Goal: Information Seeking & Learning: Learn about a topic

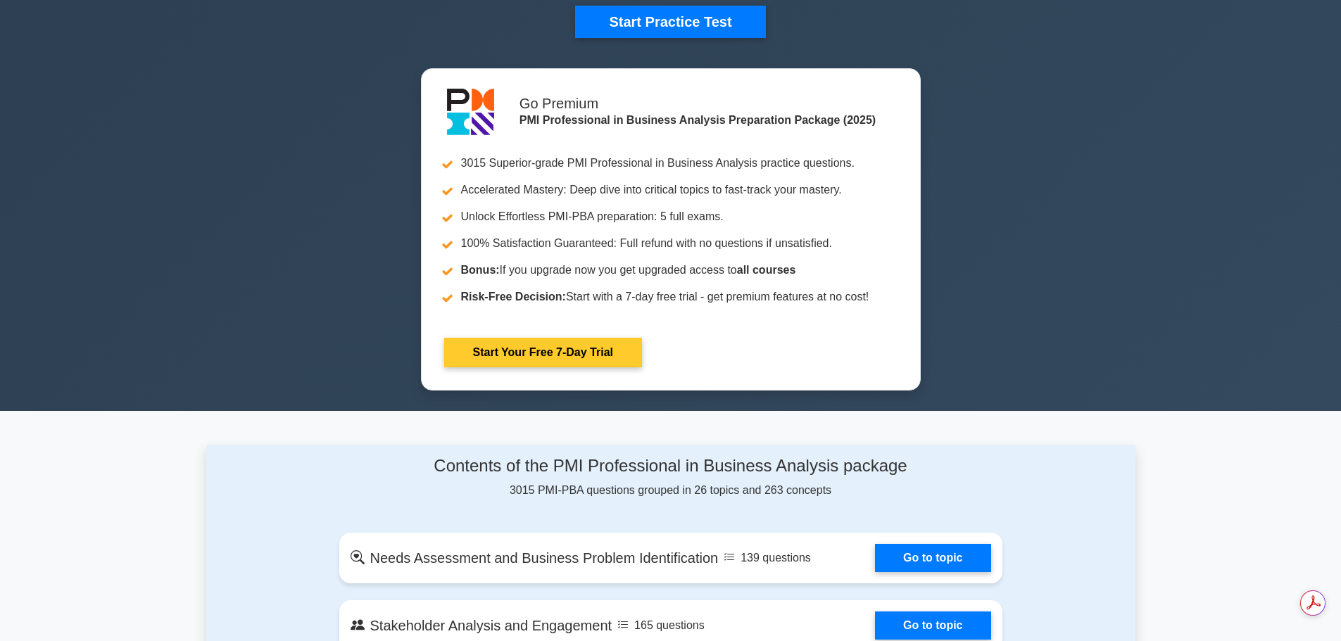
click at [555, 357] on link "Start Your Free 7-Day Trial" at bounding box center [543, 353] width 198 height 30
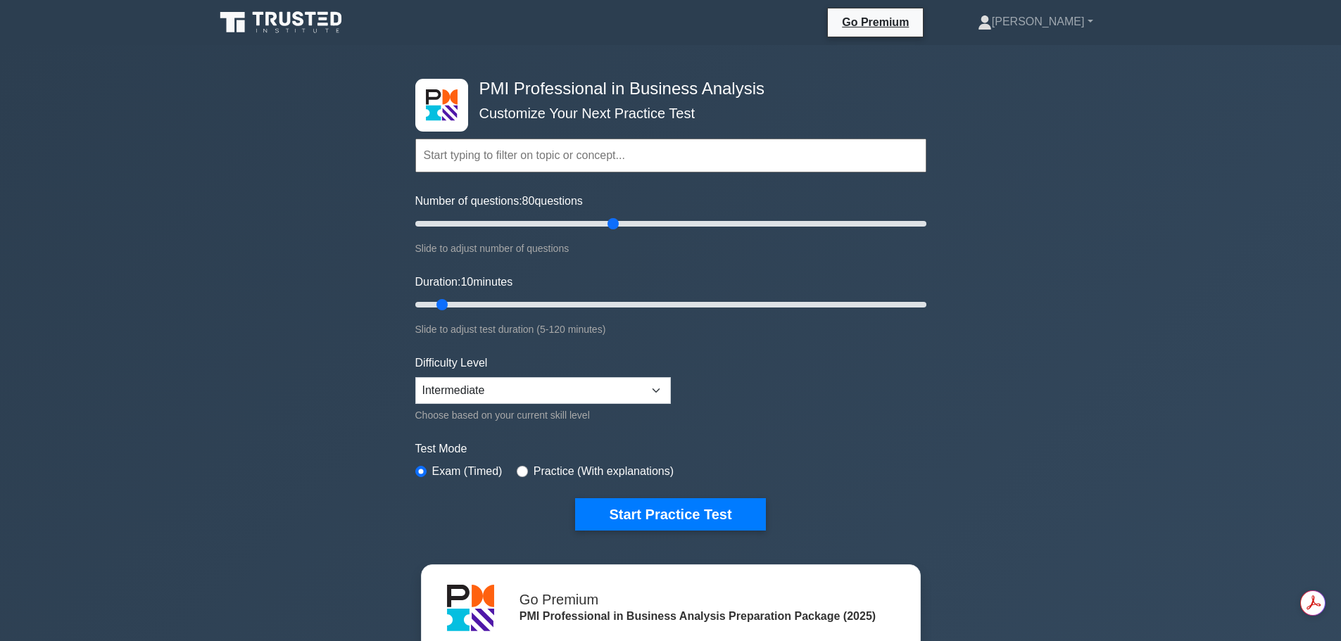
drag, startPoint x: 436, startPoint y: 222, endPoint x: 608, endPoint y: 220, distance: 172.5
type input "80"
click at [608, 220] on input "Number of questions: 80 questions" at bounding box center [670, 223] width 511 height 17
click at [686, 514] on button "Start Practice Test" at bounding box center [670, 514] width 190 height 32
drag, startPoint x: 446, startPoint y: 300, endPoint x: 950, endPoint y: 327, distance: 504.7
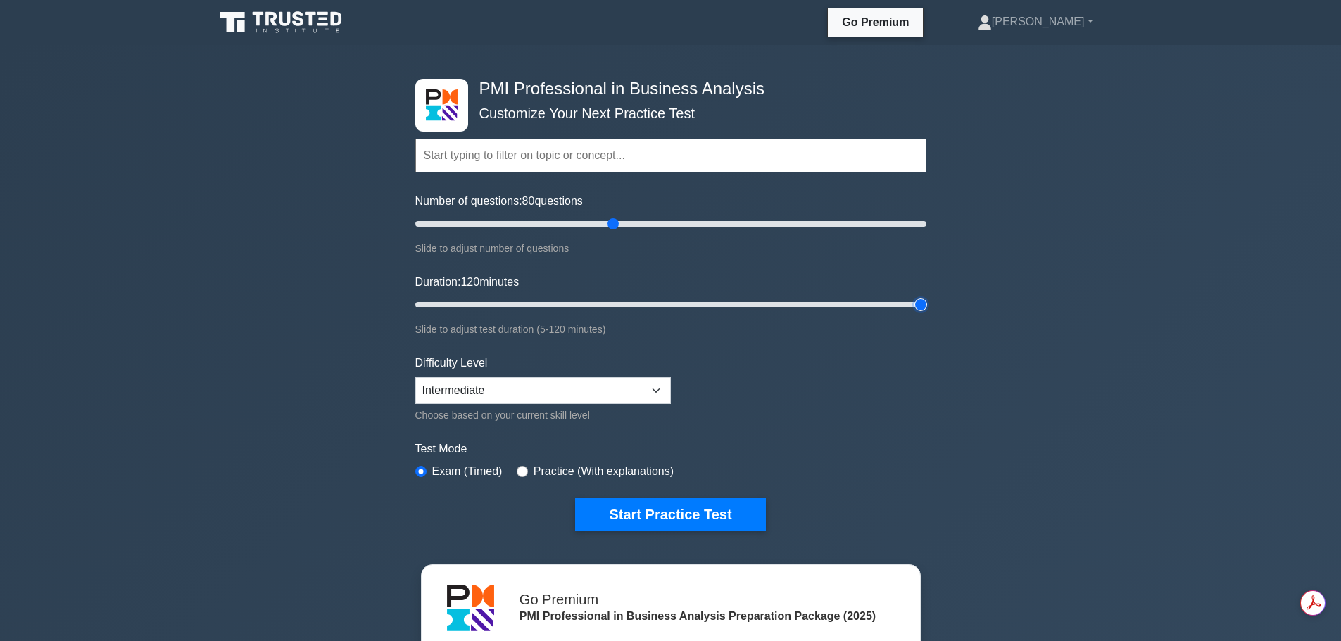
type input "120"
click at [926, 313] on input "Duration: 120 minutes" at bounding box center [670, 304] width 511 height 17
drag, startPoint x: 614, startPoint y: 225, endPoint x: 664, endPoint y: 225, distance: 50.7
type input "100"
click at [664, 225] on input "Number of questions: 100 questions" at bounding box center [670, 223] width 511 height 17
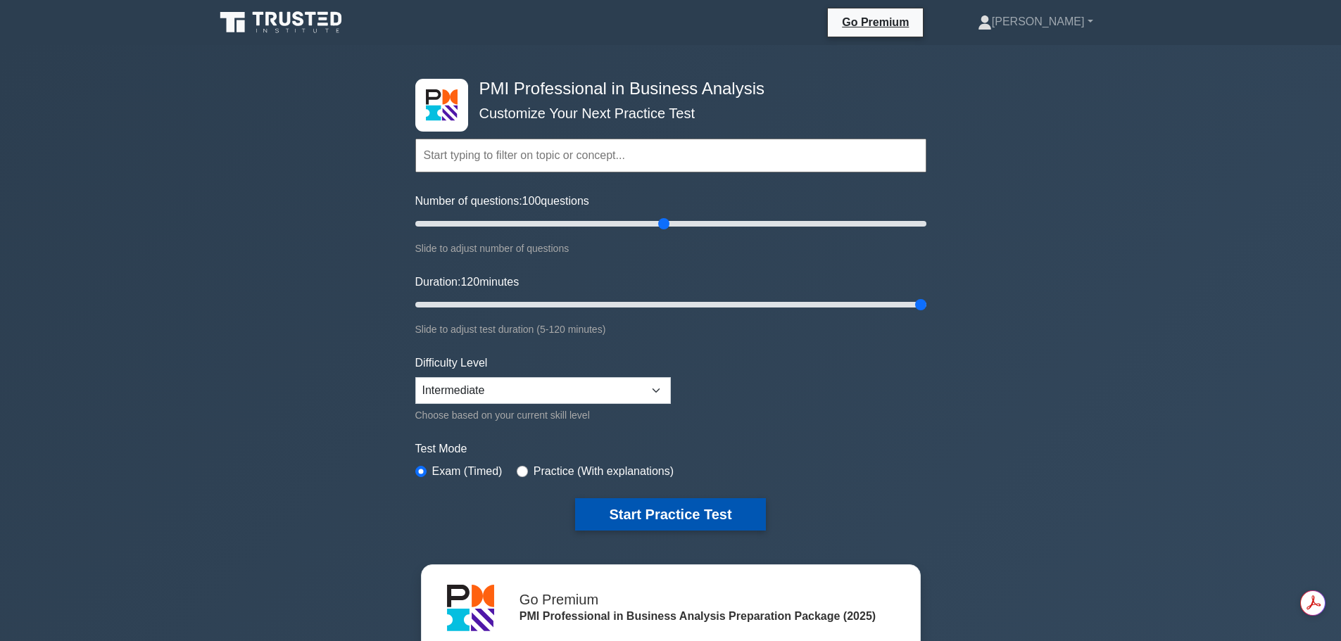
click at [677, 519] on button "Start Practice Test" at bounding box center [670, 514] width 190 height 32
type input "65"
click at [683, 301] on input "Duration: 65 minutes" at bounding box center [670, 304] width 511 height 17
click at [680, 518] on button "Start Practice Test" at bounding box center [670, 514] width 190 height 32
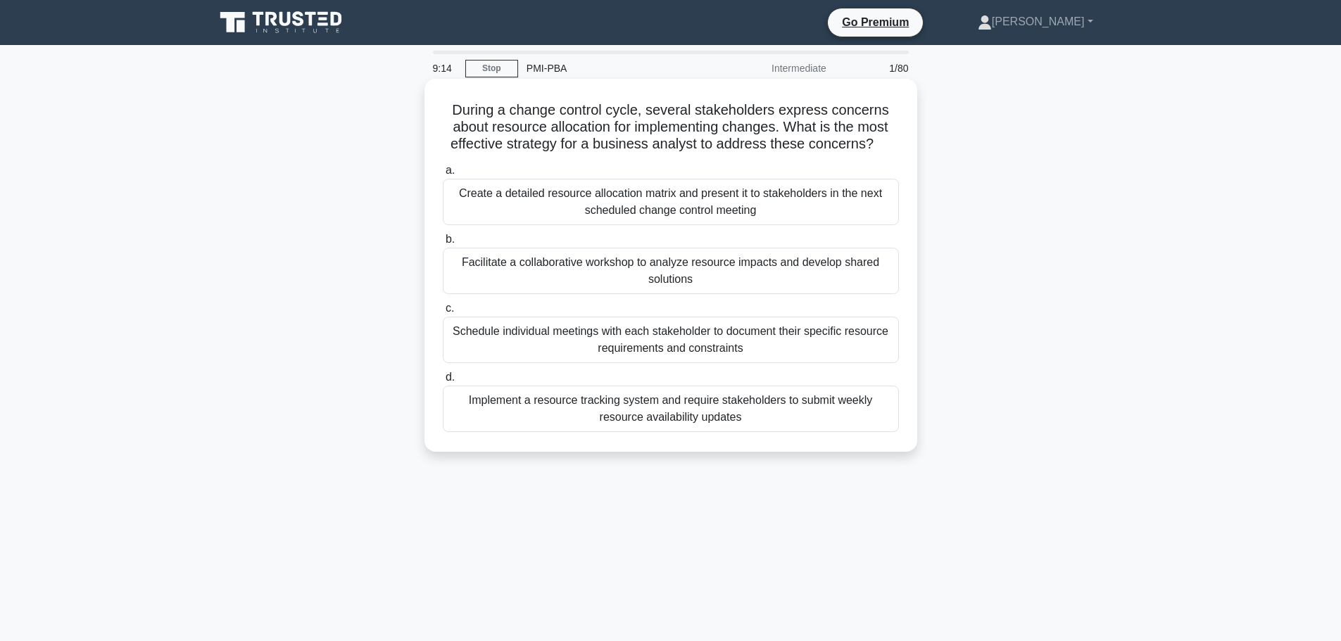
click at [648, 263] on div "Facilitate a collaborative workshop to analyze resource impacts and develop sha…" at bounding box center [671, 271] width 456 height 46
click at [443, 244] on input "b. Facilitate a collaborative workshop to analyze resource impacts and develop …" at bounding box center [443, 239] width 0 height 9
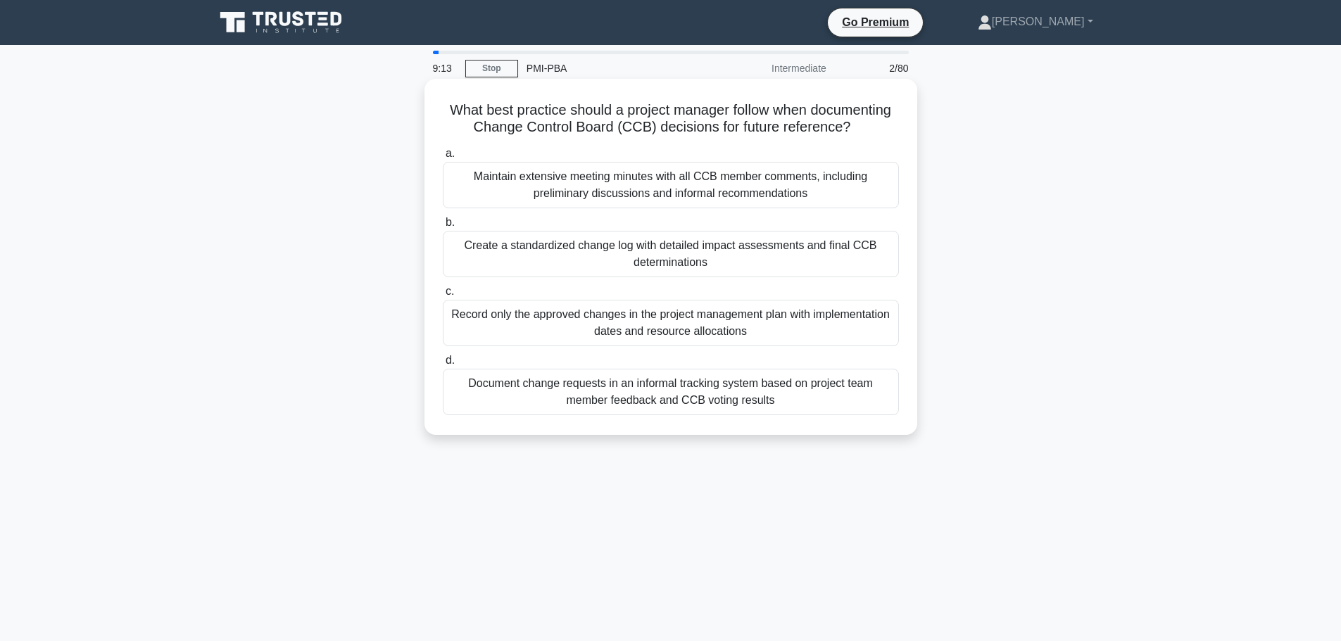
click at [548, 240] on div "Create a standardized change log with detailed impact assessments and final CCB…" at bounding box center [671, 254] width 456 height 46
click at [443, 227] on input "b. Create a standardized change log with detailed impact assessments and final …" at bounding box center [443, 222] width 0 height 9
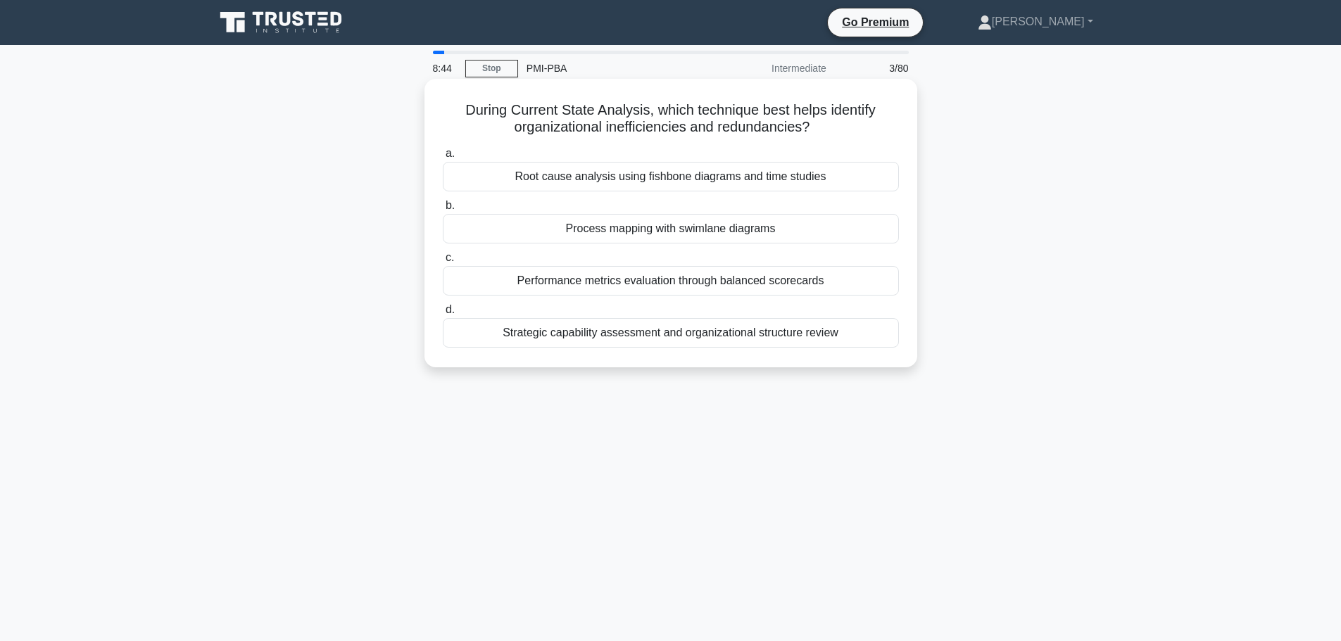
click at [654, 334] on div "Strategic capability assessment and organizational structure review" at bounding box center [671, 333] width 456 height 30
click at [443, 315] on input "d. Strategic capability assessment and organizational structure review" at bounding box center [443, 309] width 0 height 9
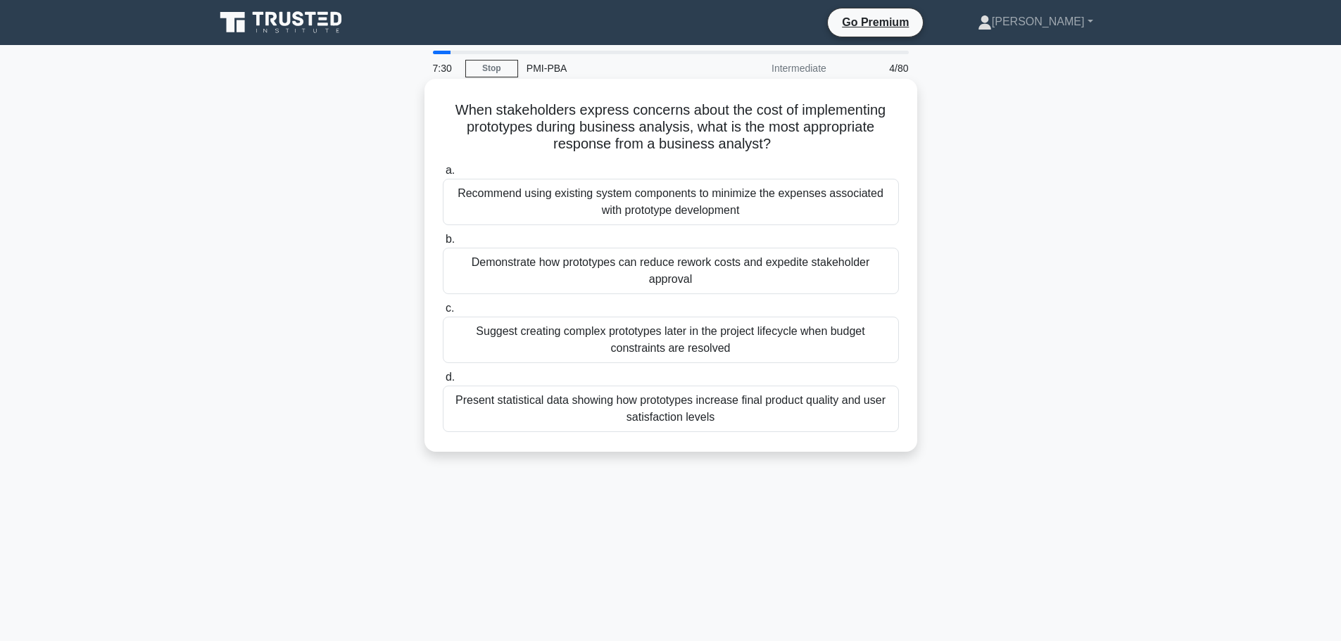
click at [619, 272] on div "Demonstrate how prototypes can reduce rework costs and expedite stakeholder app…" at bounding box center [671, 271] width 456 height 46
click at [443, 244] on input "b. Demonstrate how prototypes can reduce rework costs and expedite stakeholder …" at bounding box center [443, 239] width 0 height 9
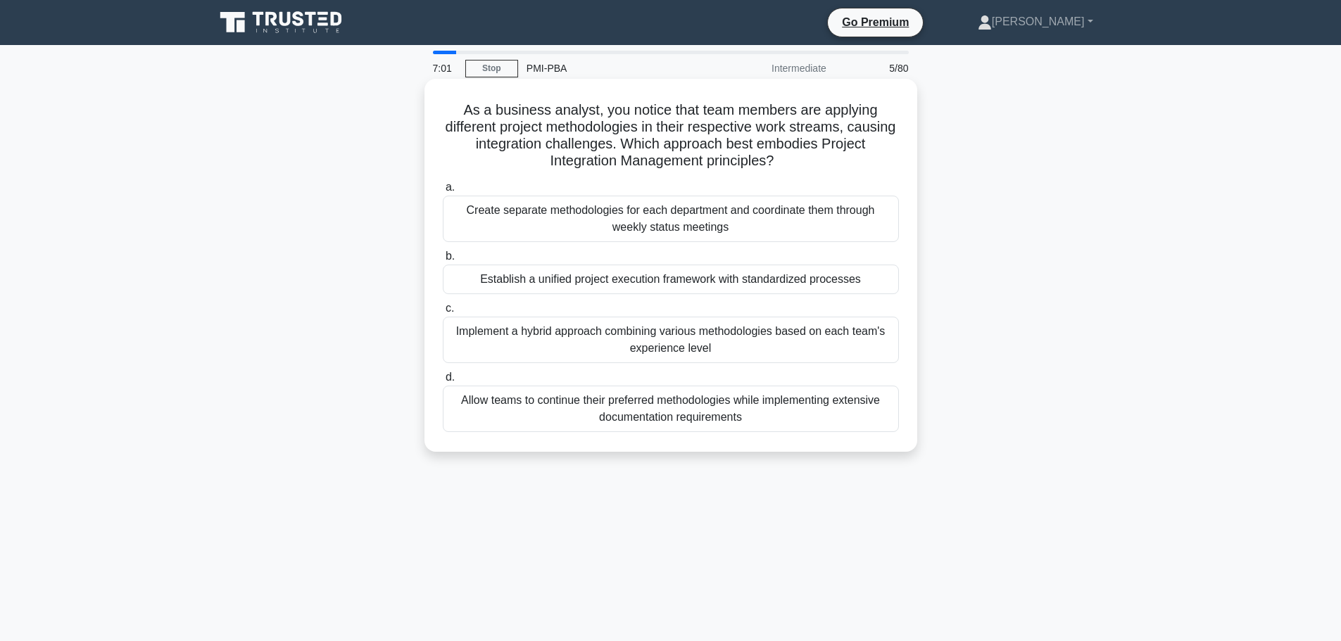
click at [661, 348] on div "Implement a hybrid approach combining various methodologies based on each team'…" at bounding box center [671, 340] width 456 height 46
click at [443, 313] on input "c. Implement a hybrid approach combining various methodologies based on each te…" at bounding box center [443, 308] width 0 height 9
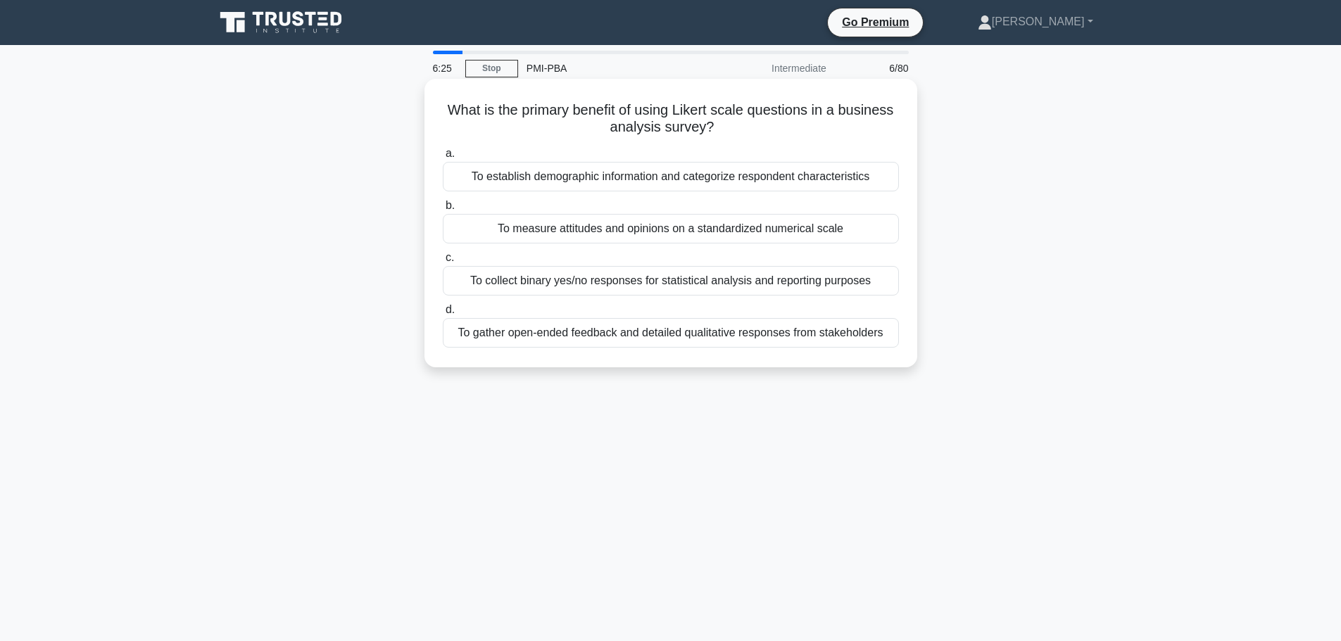
click at [589, 232] on div "To measure attitudes and opinions on a standardized numerical scale" at bounding box center [671, 229] width 456 height 30
click at [443, 210] on input "b. To measure attitudes and opinions on a standardized numerical scale" at bounding box center [443, 205] width 0 height 9
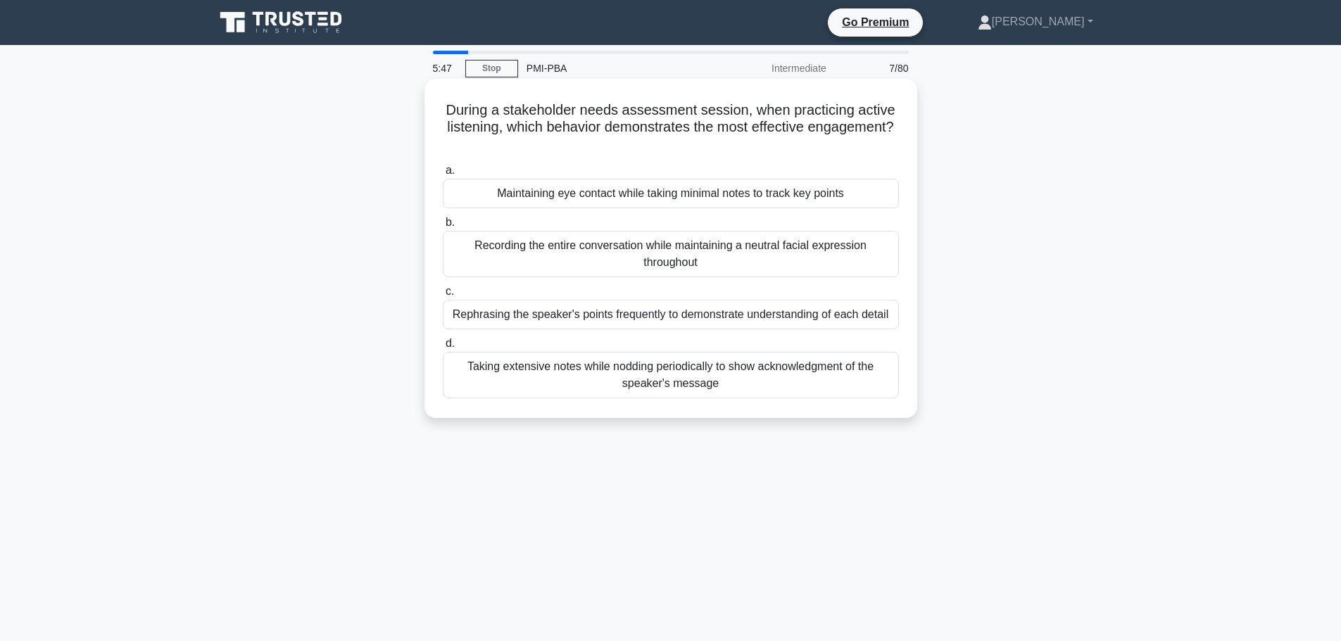
click at [641, 322] on div "Rephrasing the speaker's points frequently to demonstrate understanding of each…" at bounding box center [671, 315] width 456 height 30
click at [443, 296] on input "c. Rephrasing the speaker's points frequently to demonstrate understanding of e…" at bounding box center [443, 291] width 0 height 9
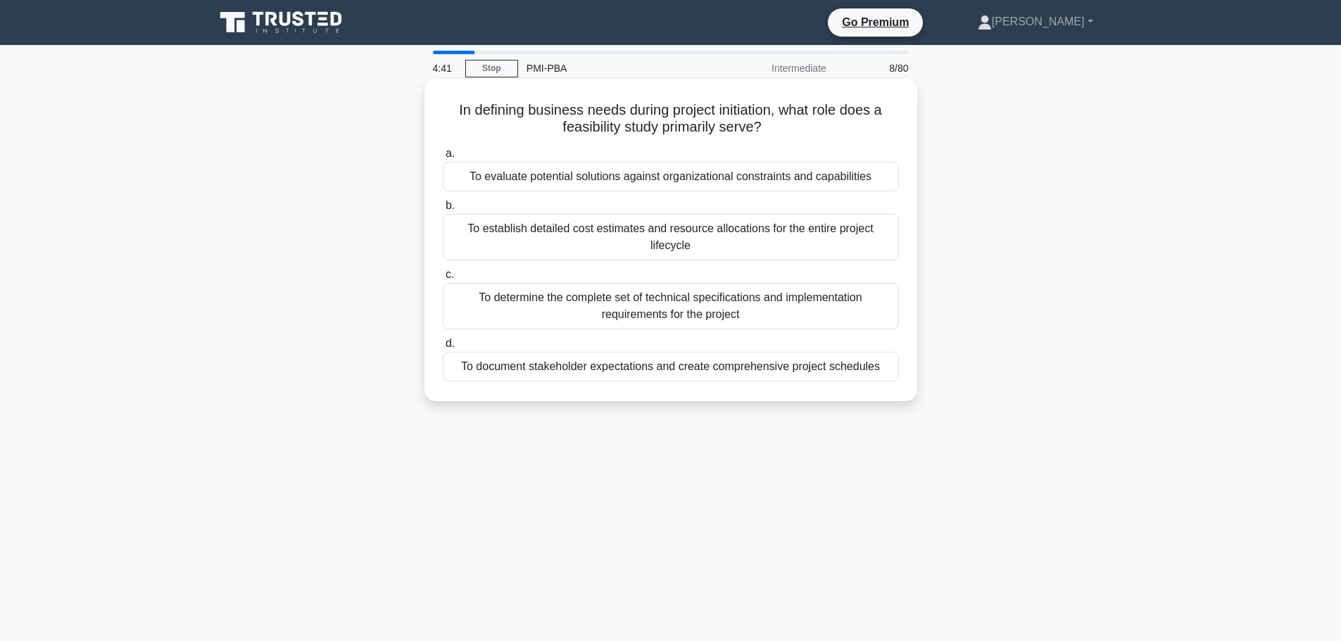
click at [567, 177] on div "To evaluate potential solutions against organizational constraints and capabili…" at bounding box center [671, 177] width 456 height 30
click at [443, 158] on input "a. To evaluate potential solutions against organizational constraints and capab…" at bounding box center [443, 153] width 0 height 9
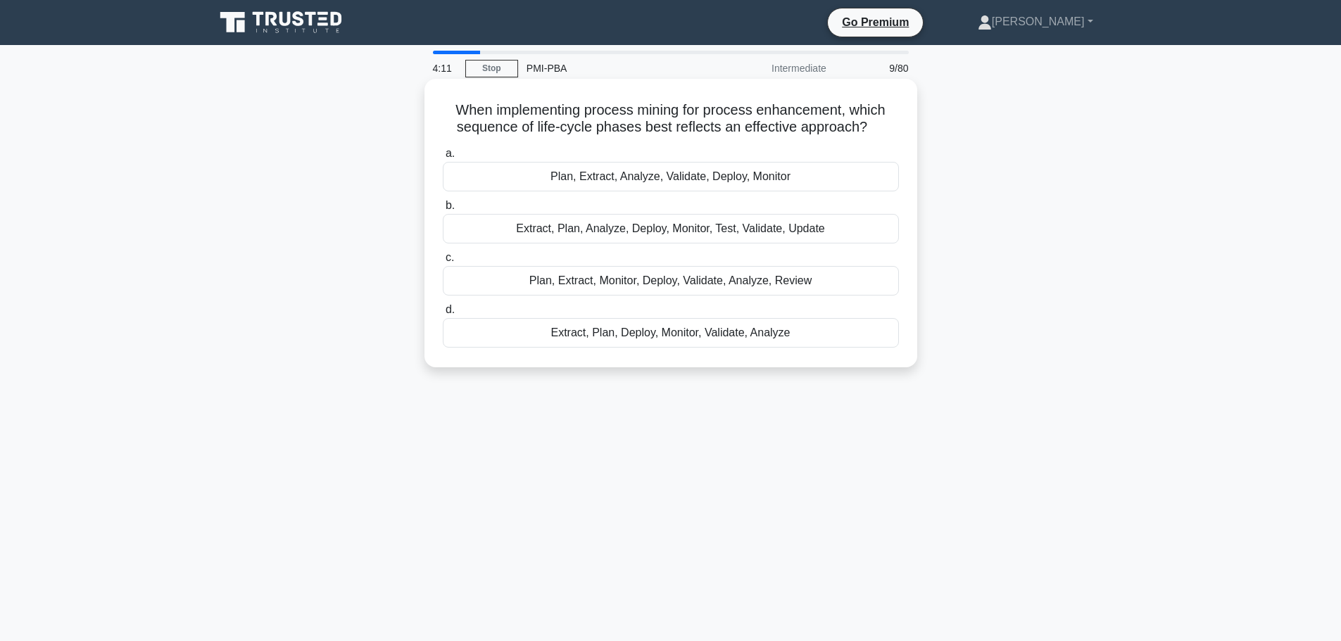
click at [676, 182] on div "Plan, Extract, Analyze, Validate, Deploy, Monitor" at bounding box center [671, 177] width 456 height 30
click at [443, 158] on input "a. Plan, Extract, Analyze, Validate, Deploy, Monitor" at bounding box center [443, 153] width 0 height 9
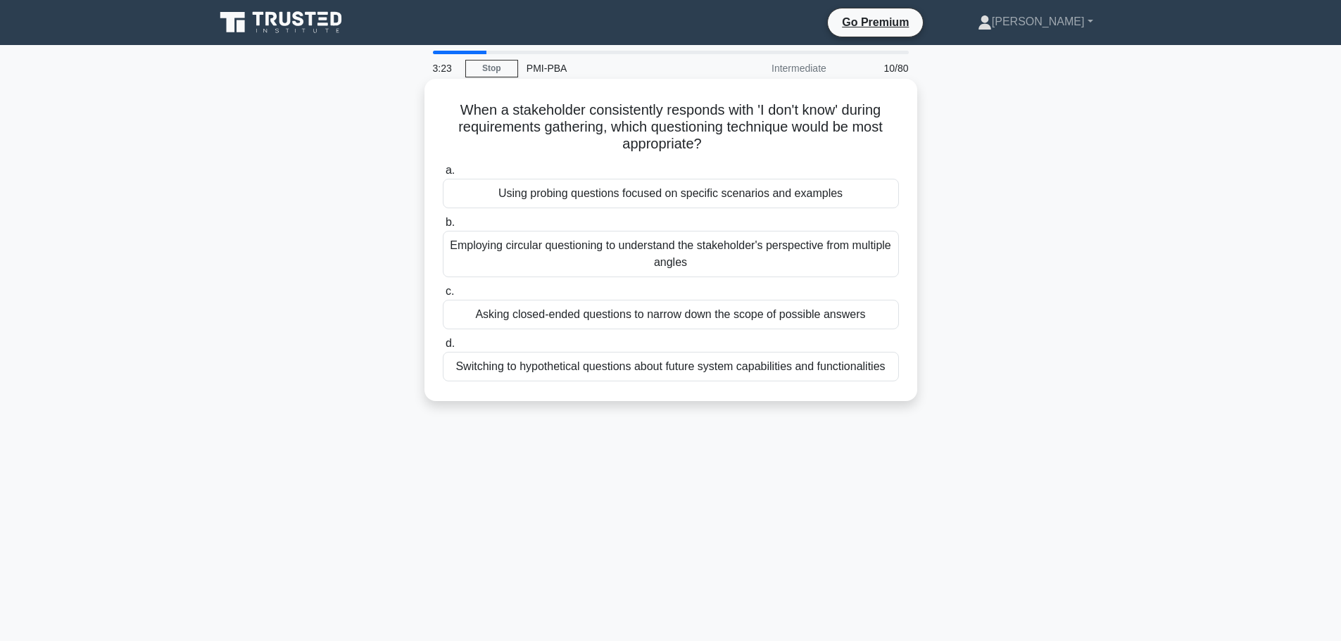
click at [697, 374] on div "Switching to hypothetical questions about future system capabilities and functi…" at bounding box center [671, 367] width 456 height 30
click at [443, 348] on input "d. Switching to hypothetical questions about future system capabilities and fun…" at bounding box center [443, 343] width 0 height 9
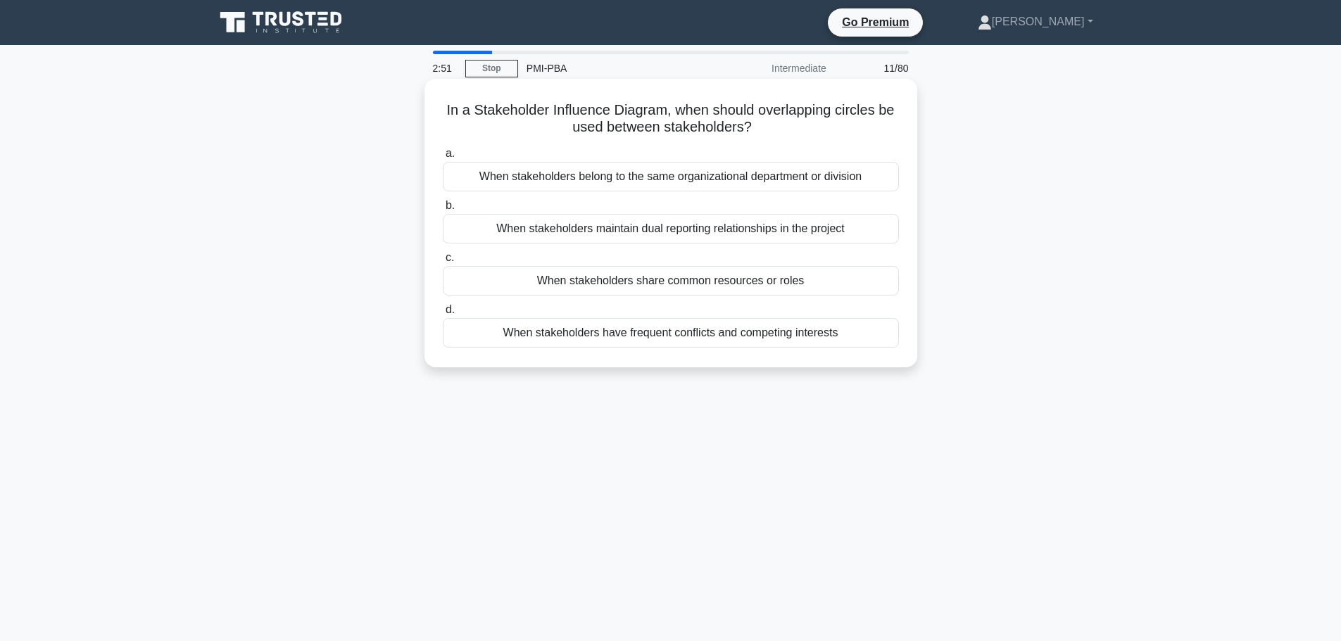
click at [607, 232] on div "When stakeholders maintain dual reporting relationships in the project" at bounding box center [671, 229] width 456 height 30
click at [443, 210] on input "b. When stakeholders maintain dual reporting relationships in the project" at bounding box center [443, 205] width 0 height 9
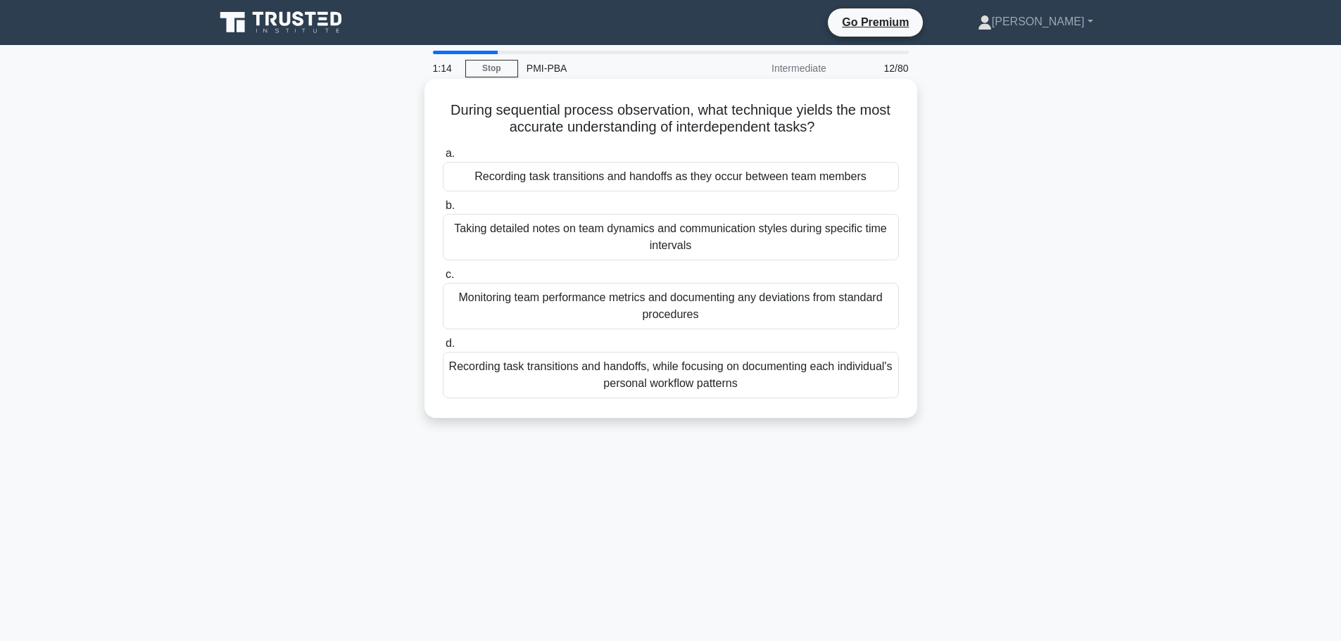
click at [664, 175] on div "Recording task transitions and handoffs as they occur between team members" at bounding box center [671, 177] width 456 height 30
click at [443, 158] on input "a. Recording task transitions and handoffs as they occur between team members" at bounding box center [443, 153] width 0 height 9
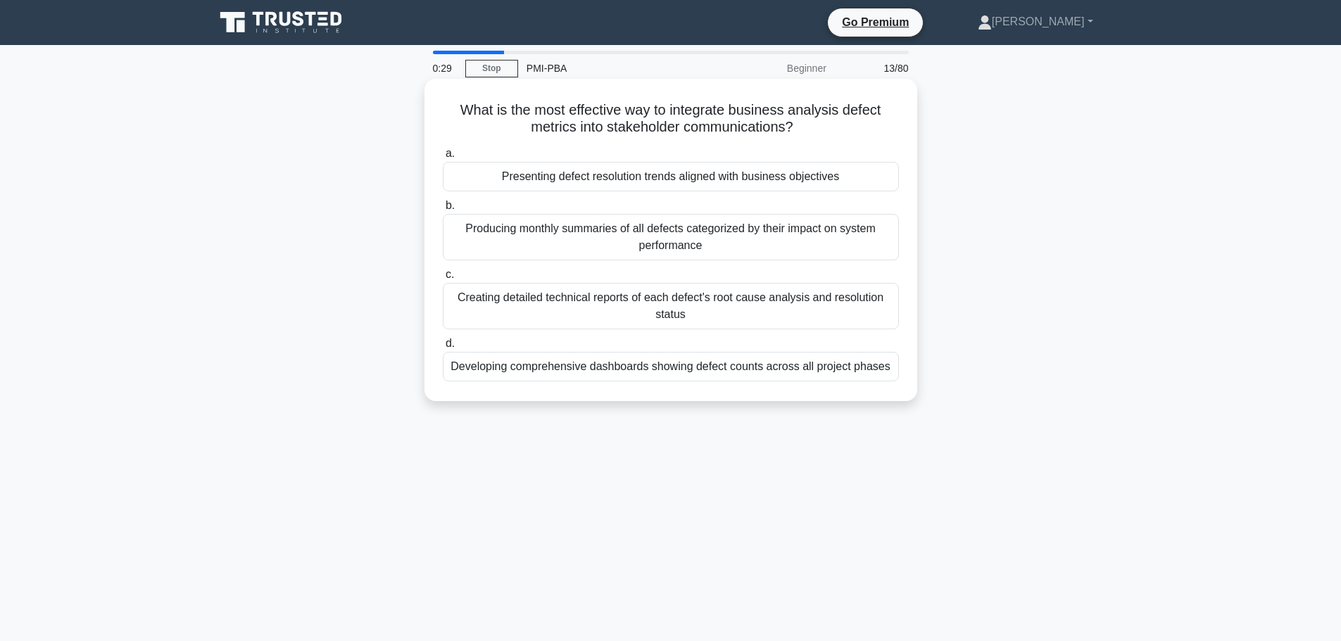
click at [690, 182] on div "Presenting defect resolution trends aligned with business objectives" at bounding box center [671, 177] width 456 height 30
click at [443, 158] on input "a. Presenting defect resolution trends aligned with business objectives" at bounding box center [443, 153] width 0 height 9
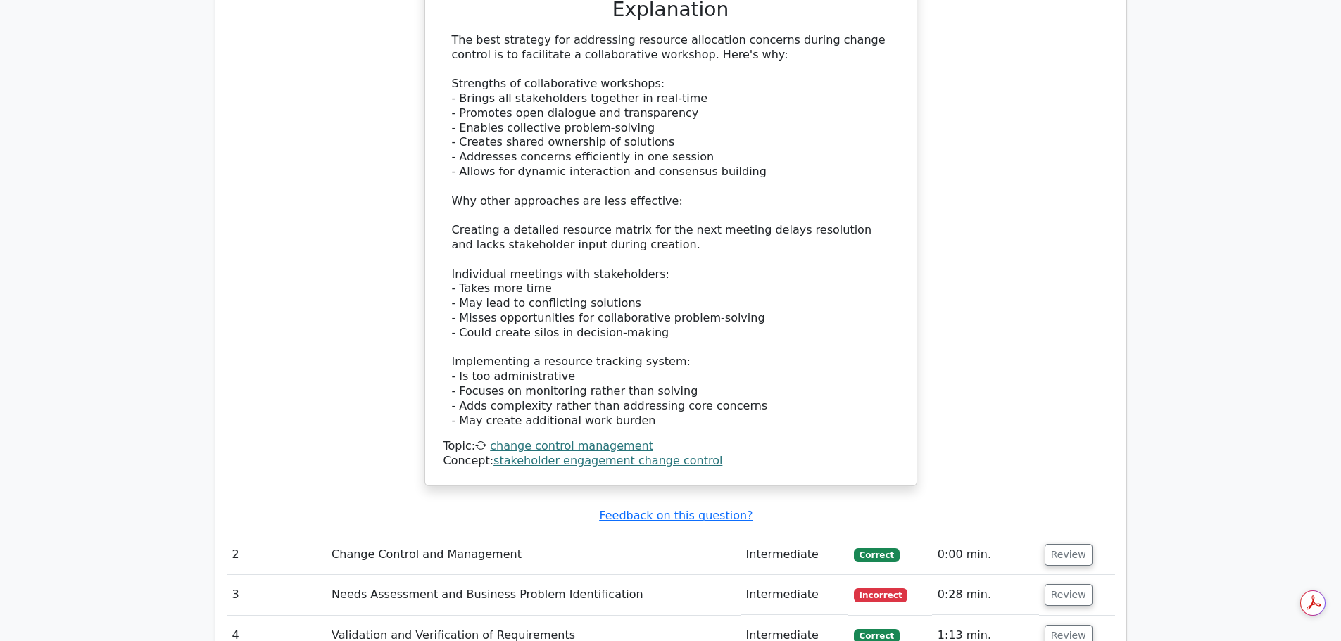
scroll to position [1971, 0]
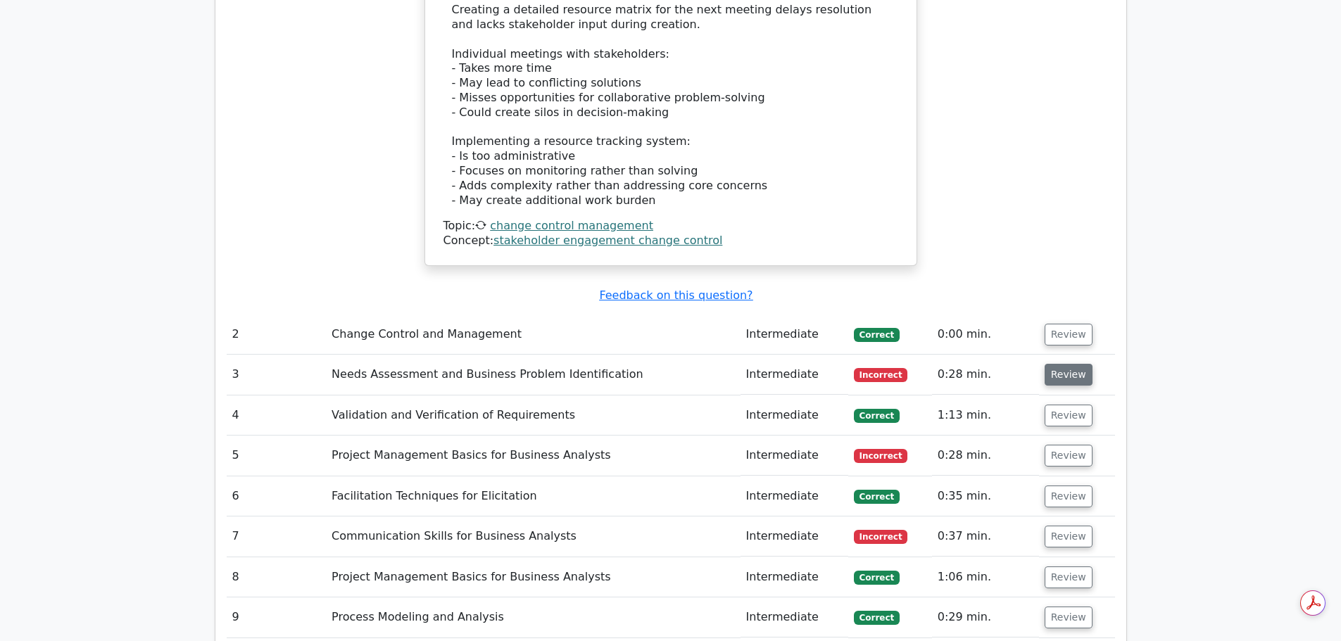
click at [1070, 364] on button "Review" at bounding box center [1069, 375] width 48 height 22
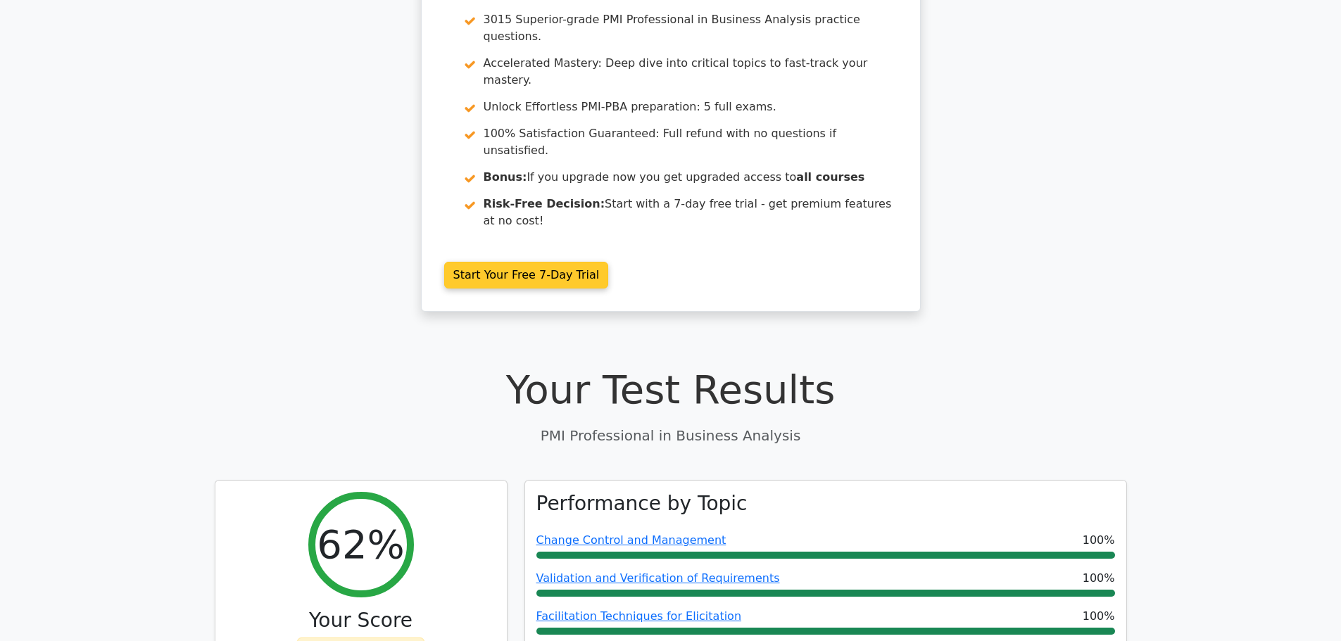
scroll to position [0, 0]
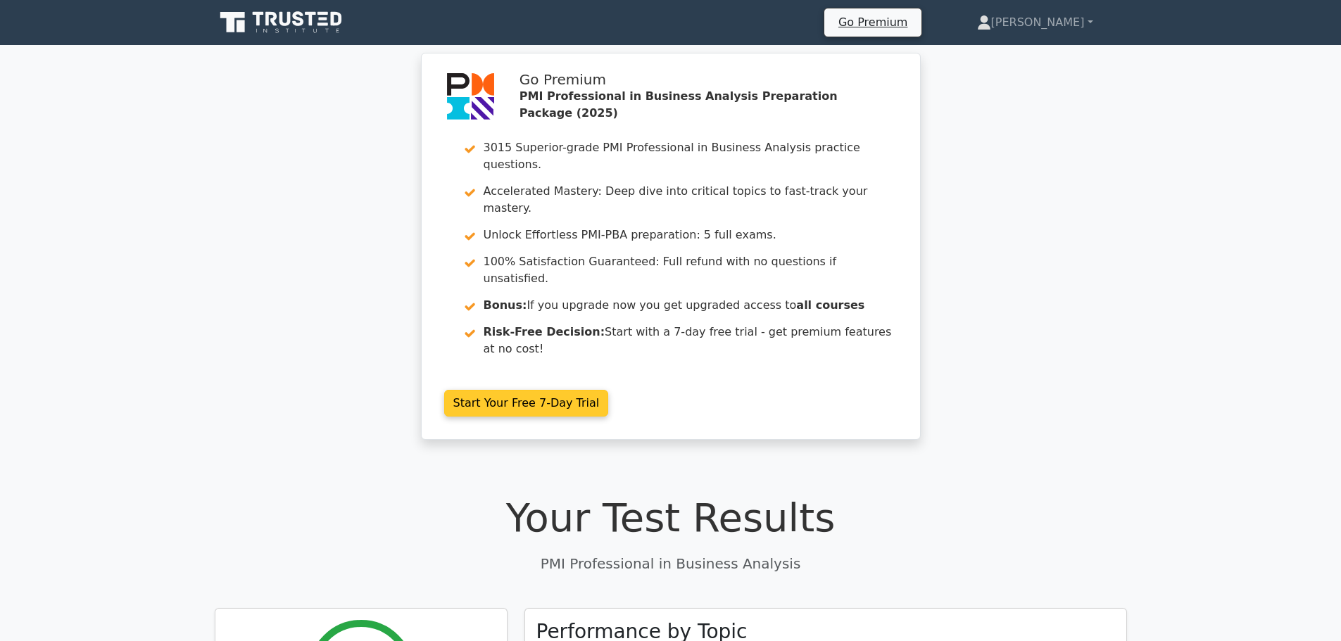
click at [518, 390] on link "Start Your Free 7-Day Trial" at bounding box center [526, 403] width 165 height 27
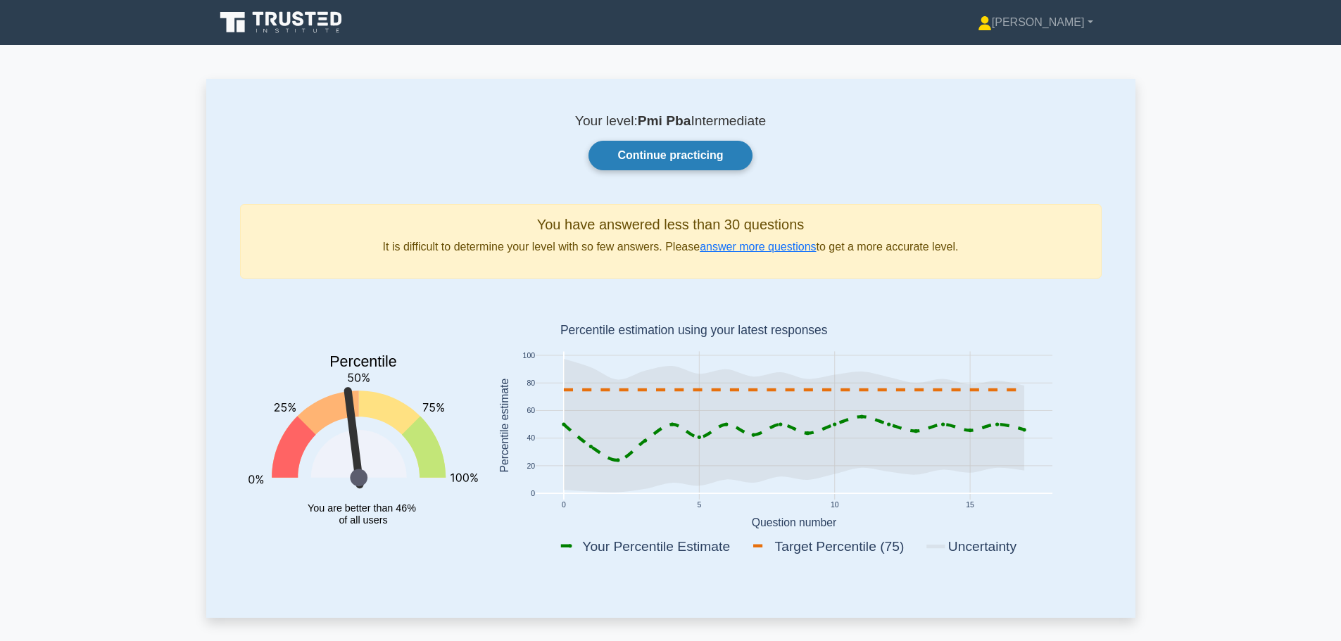
click at [656, 149] on link "Continue practicing" at bounding box center [669, 156] width 163 height 30
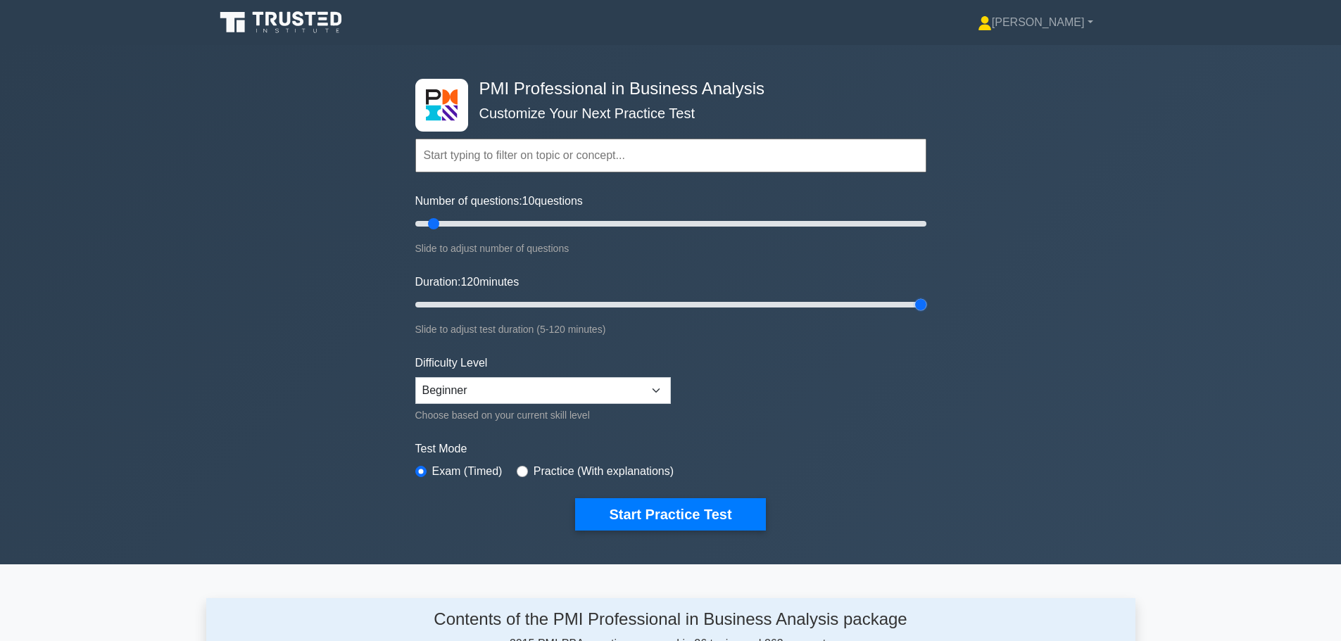
drag, startPoint x: 441, startPoint y: 304, endPoint x: 935, endPoint y: 300, distance: 494.1
type input "120"
click at [926, 300] on input "Duration: 120 minutes" at bounding box center [670, 304] width 511 height 17
drag, startPoint x: 432, startPoint y: 222, endPoint x: 660, endPoint y: 220, distance: 228.1
type input "100"
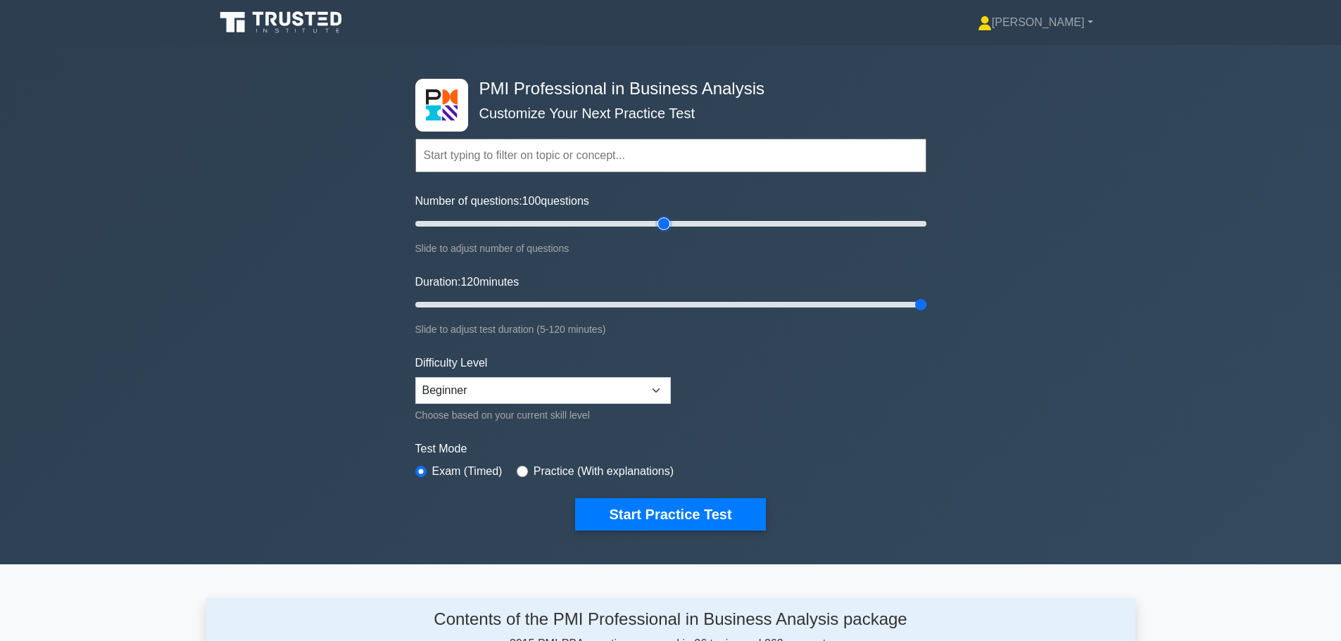
click at [660, 220] on input "Number of questions: 100 questions" at bounding box center [670, 223] width 511 height 17
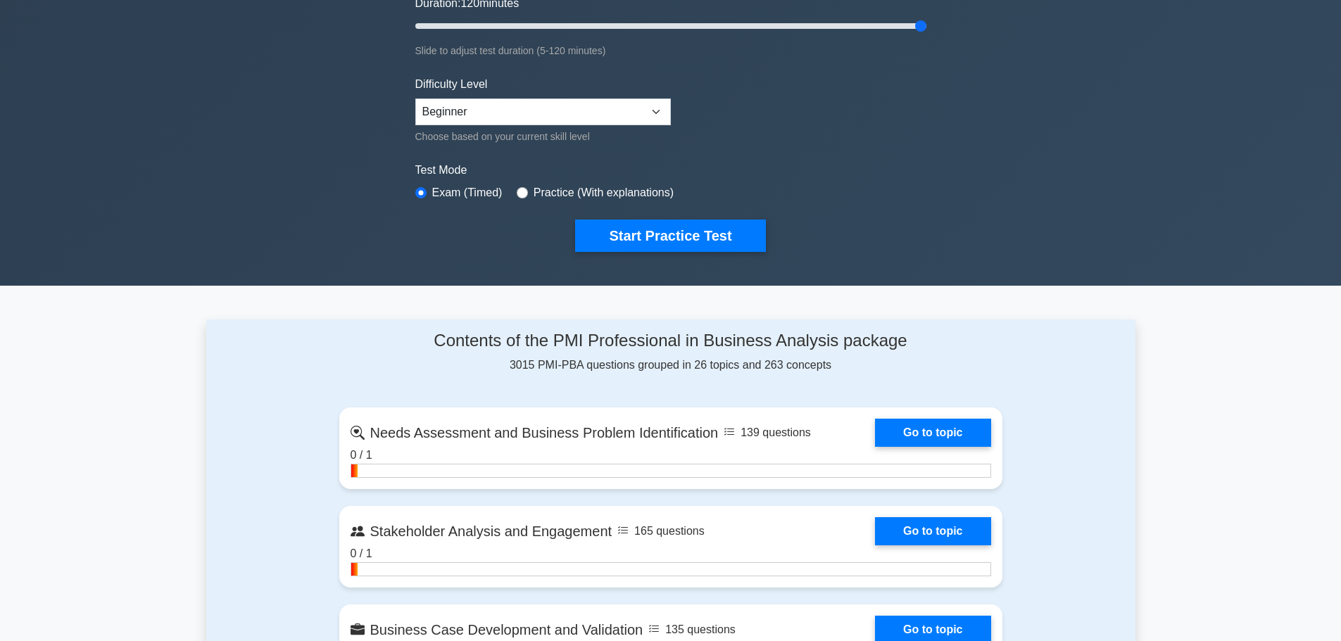
scroll to position [282, 0]
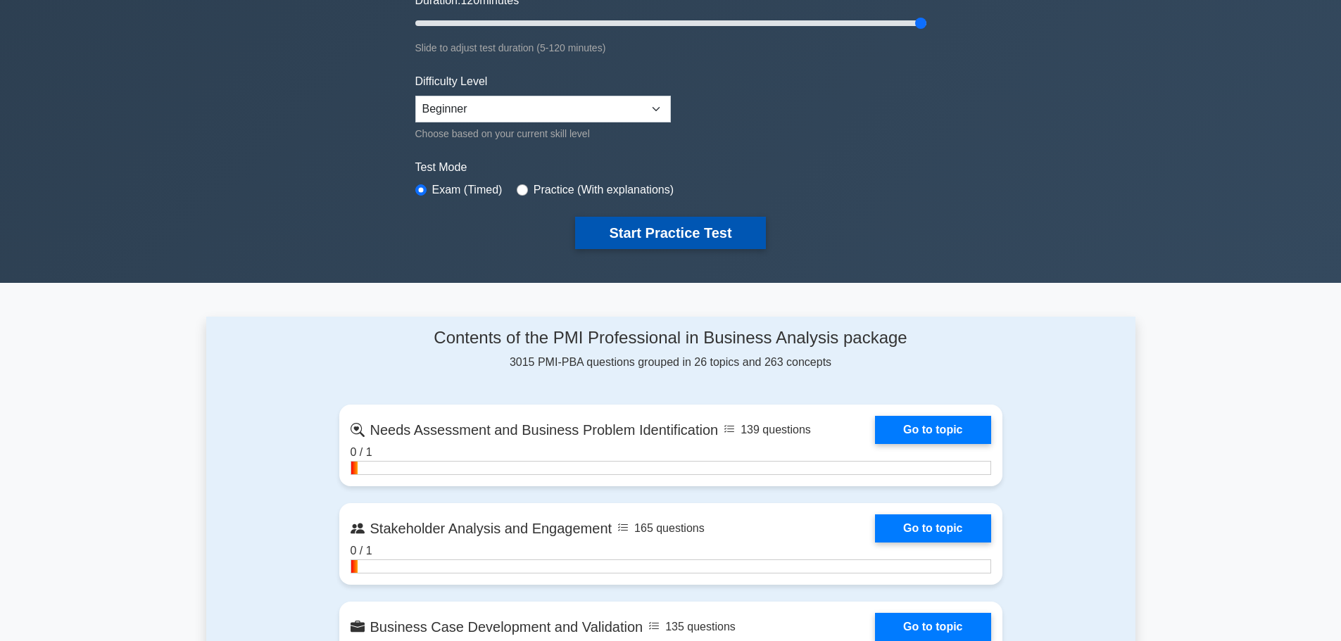
click at [640, 234] on button "Start Practice Test" at bounding box center [670, 233] width 190 height 32
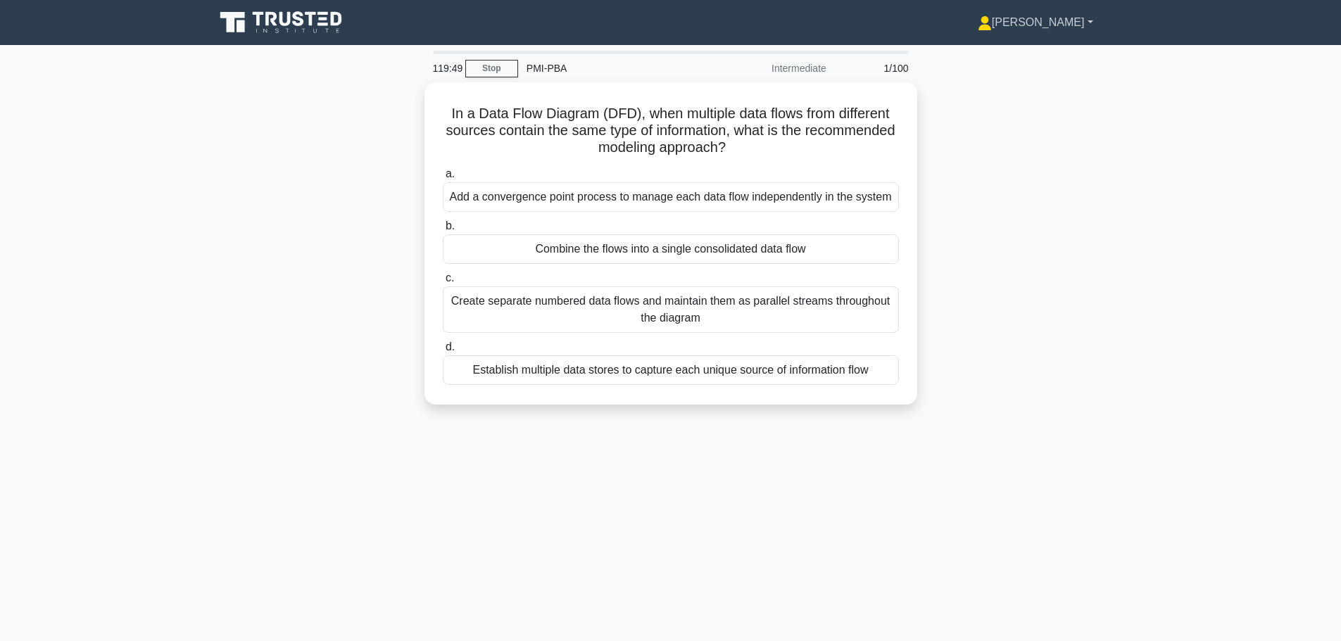
click at [1054, 19] on link "[PERSON_NAME]" at bounding box center [1035, 22] width 183 height 28
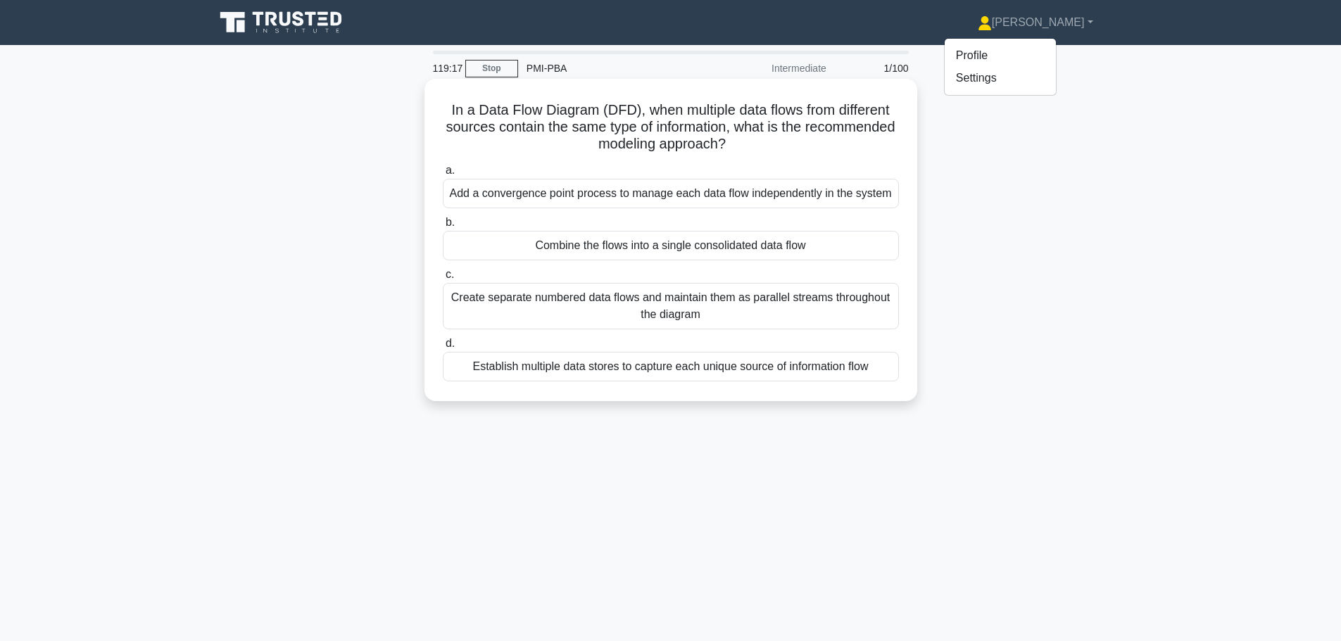
click at [607, 255] on div "Combine the flows into a single consolidated data flow" at bounding box center [671, 246] width 456 height 30
click at [443, 227] on input "b. Combine the flows into a single consolidated data flow" at bounding box center [443, 222] width 0 height 9
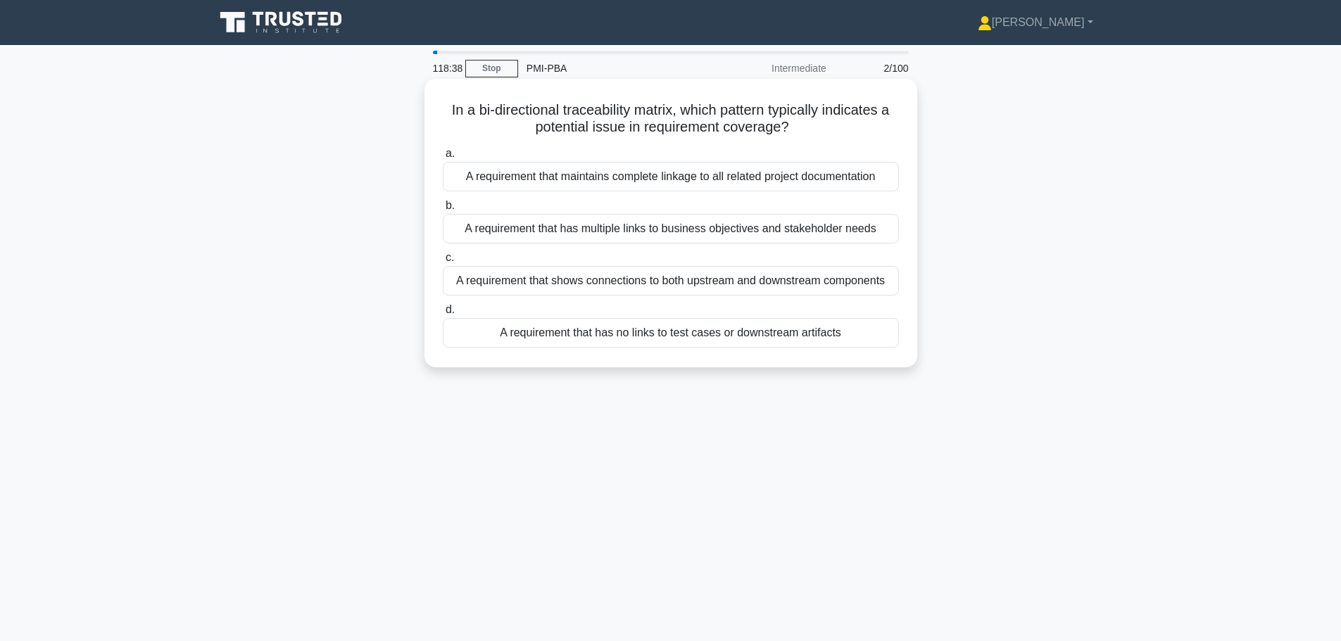
click at [664, 335] on div "A requirement that has no links to test cases or downstream artifacts" at bounding box center [671, 333] width 456 height 30
click at [443, 315] on input "d. A requirement that has no links to test cases or downstream artifacts" at bounding box center [443, 309] width 0 height 9
click at [738, 224] on div "A U-shaped configuration with the facilitator at the open end" at bounding box center [671, 229] width 456 height 30
click at [443, 210] on input "b. A U-shaped configuration with the facilitator at the open end" at bounding box center [443, 205] width 0 height 9
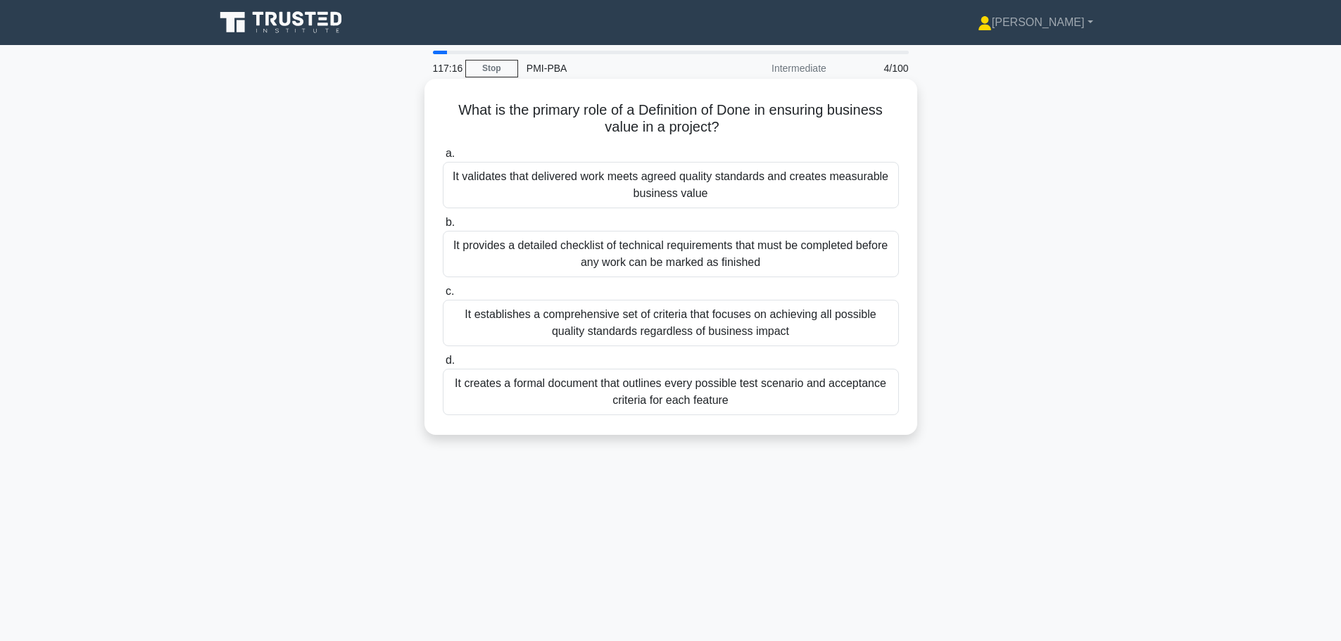
click at [701, 266] on div "It provides a detailed checklist of technical requirements that must be complet…" at bounding box center [671, 254] width 456 height 46
click at [443, 227] on input "b. It provides a detailed checklist of technical requirements that must be comp…" at bounding box center [443, 222] width 0 height 9
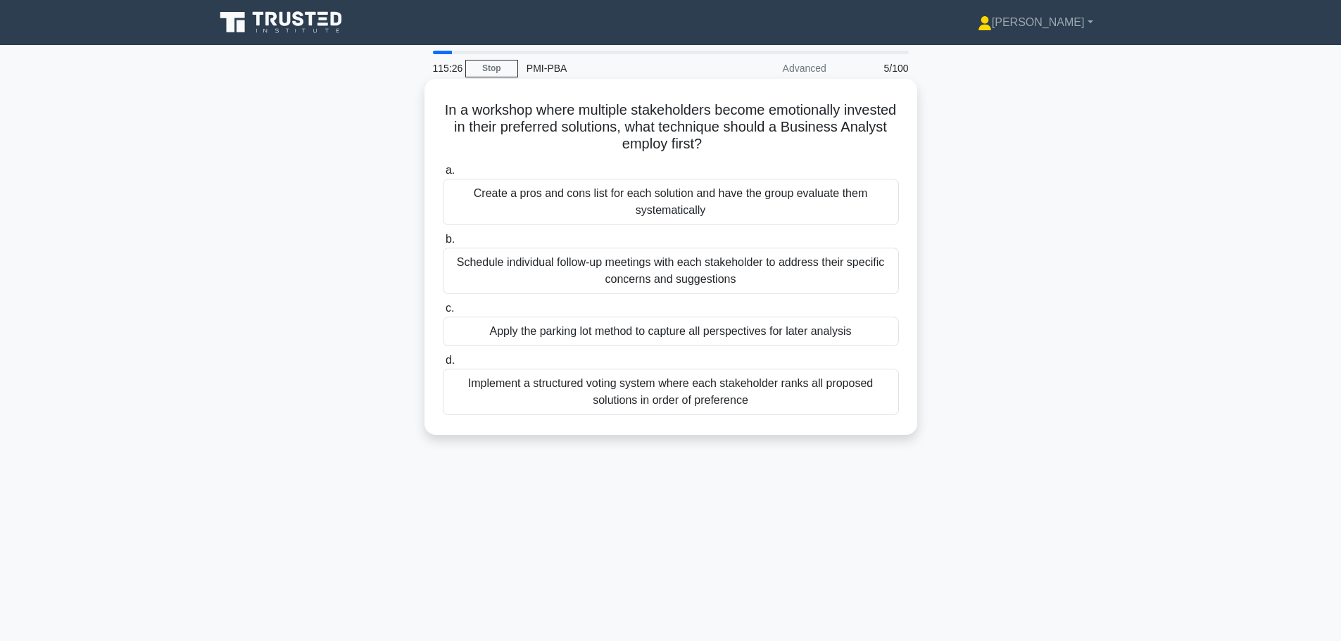
click at [648, 391] on div "Implement a structured voting system where each stakeholder ranks all proposed …" at bounding box center [671, 392] width 456 height 46
click at [443, 365] on input "d. Implement a structured voting system where each stakeholder ranks all propos…" at bounding box center [443, 360] width 0 height 9
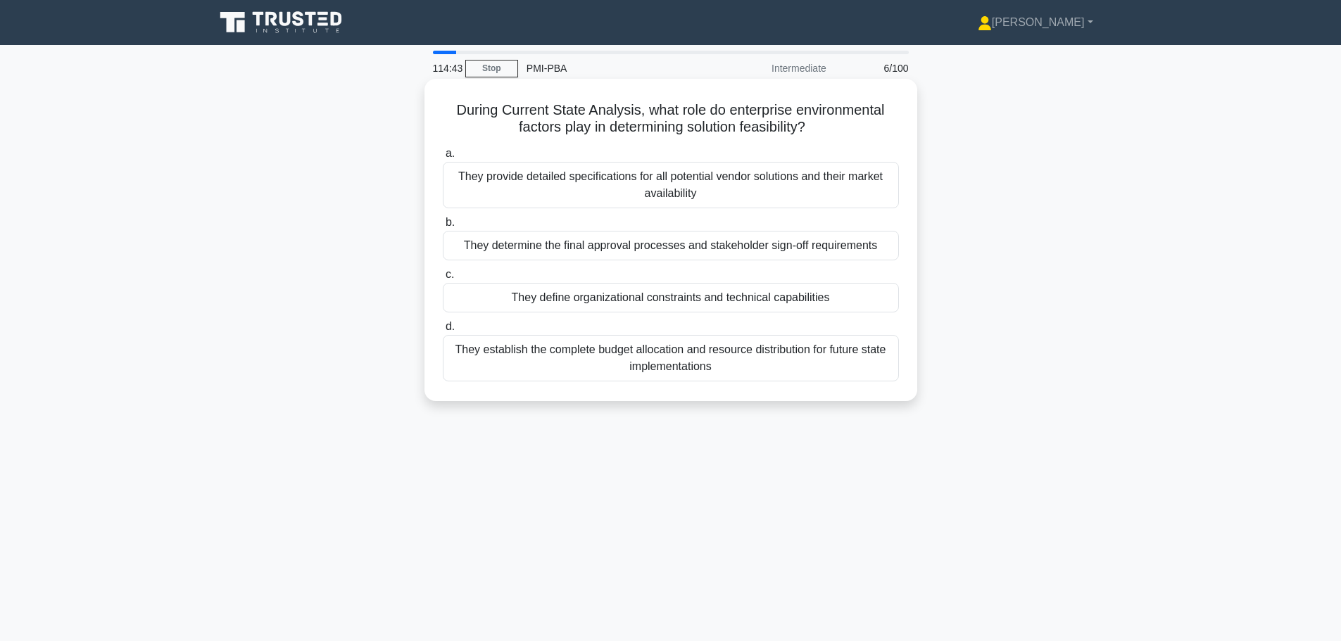
click at [574, 304] on div "They define organizational constraints and technical capabilities" at bounding box center [671, 298] width 456 height 30
click at [443, 279] on input "c. They define organizational constraints and technical capabilities" at bounding box center [443, 274] width 0 height 9
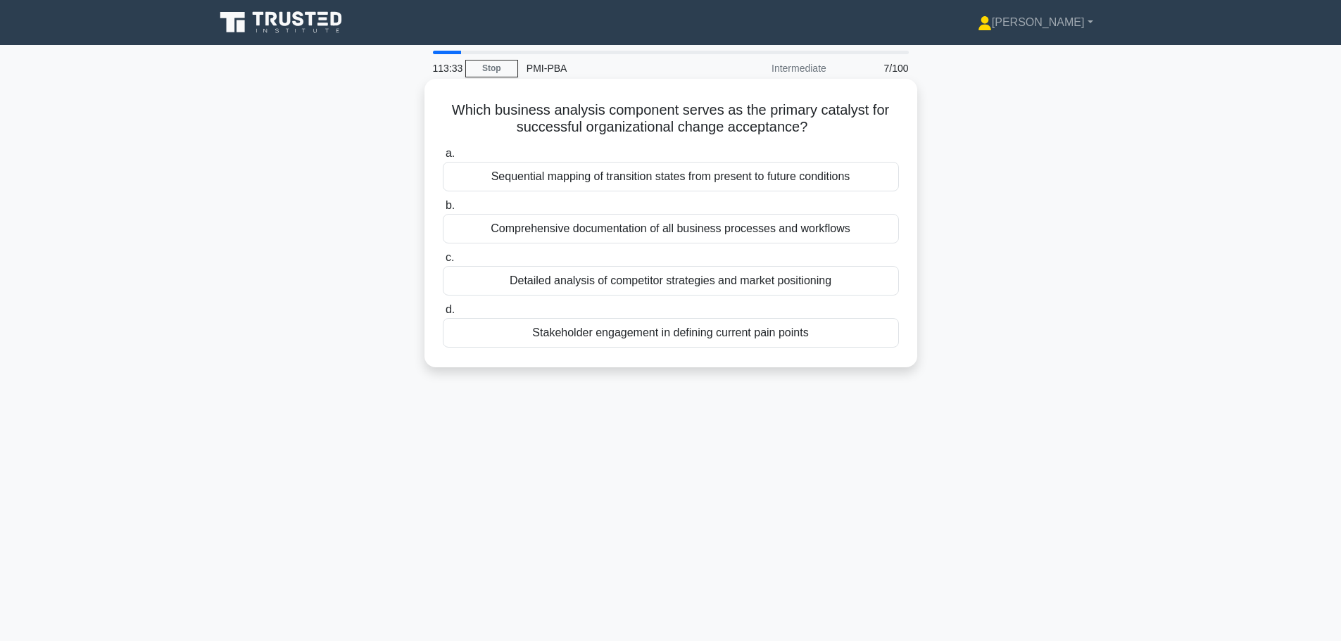
click at [686, 180] on div "Sequential mapping of transition states from present to future conditions" at bounding box center [671, 177] width 456 height 30
click at [443, 158] on input "a. Sequential mapping of transition states from present to future conditions" at bounding box center [443, 153] width 0 height 9
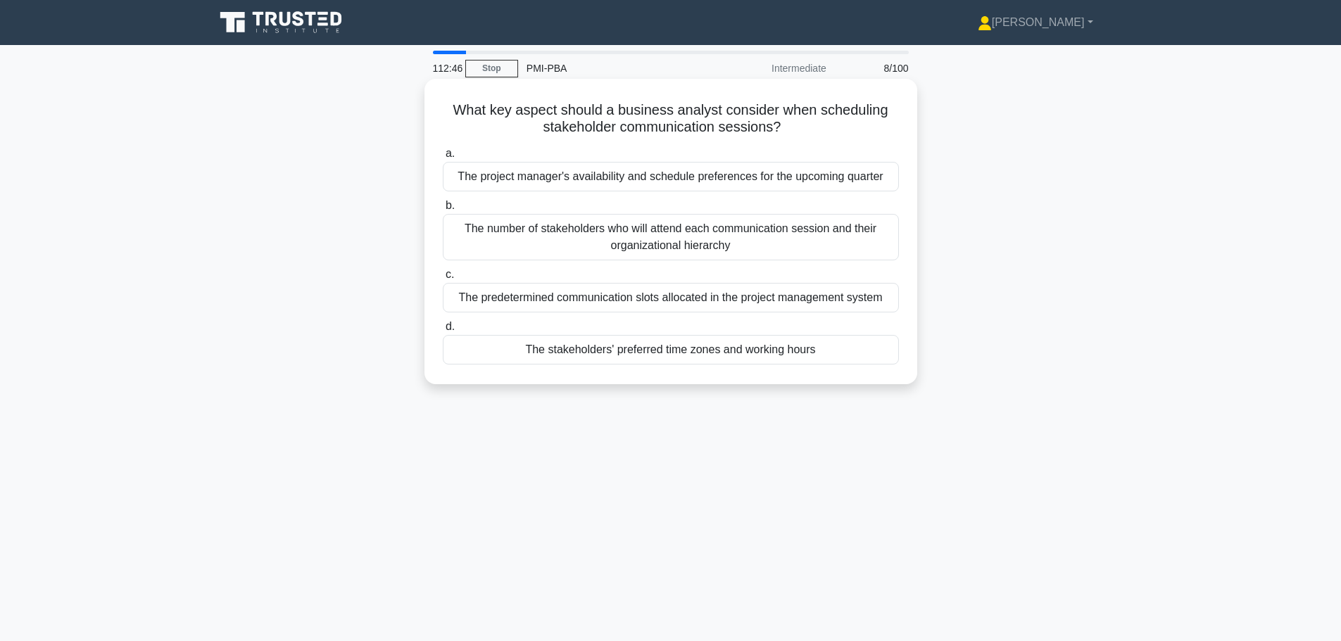
click at [651, 352] on div "The stakeholders' preferred time zones and working hours" at bounding box center [671, 350] width 456 height 30
click at [443, 332] on input "d. The stakeholders' preferred time zones and working hours" at bounding box center [443, 326] width 0 height 9
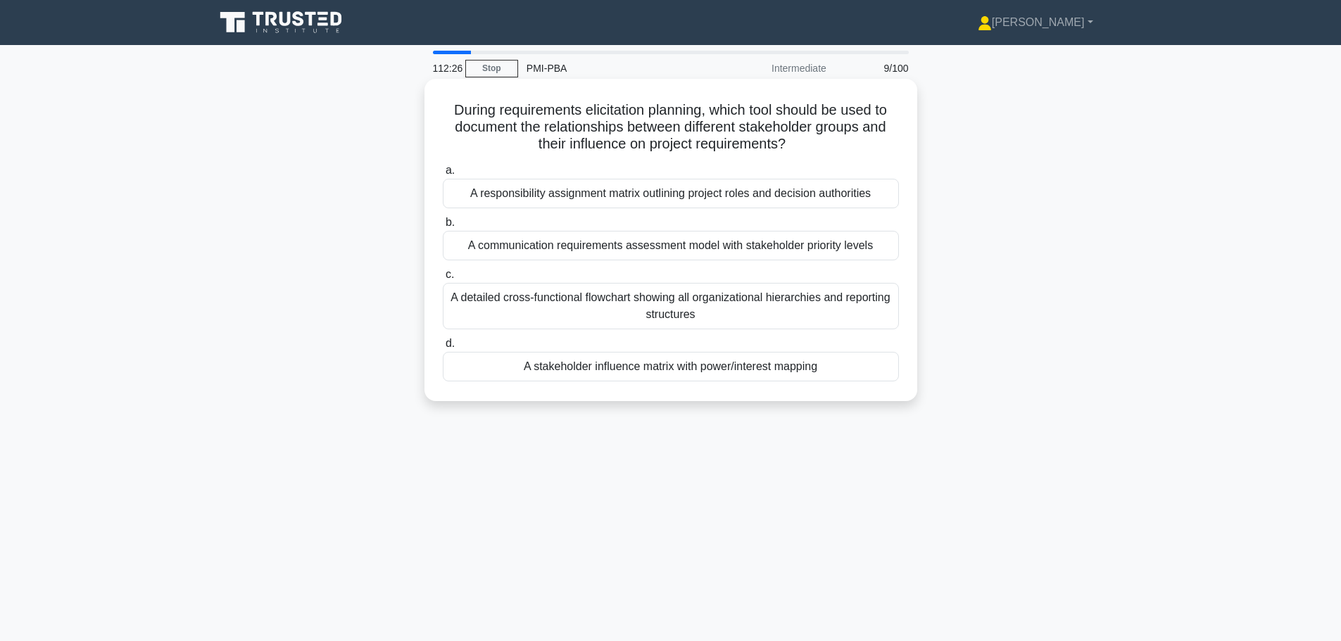
click at [676, 372] on div "A stakeholder influence matrix with power/interest mapping" at bounding box center [671, 367] width 456 height 30
click at [443, 348] on input "d. A stakeholder influence matrix with power/interest mapping" at bounding box center [443, 343] width 0 height 9
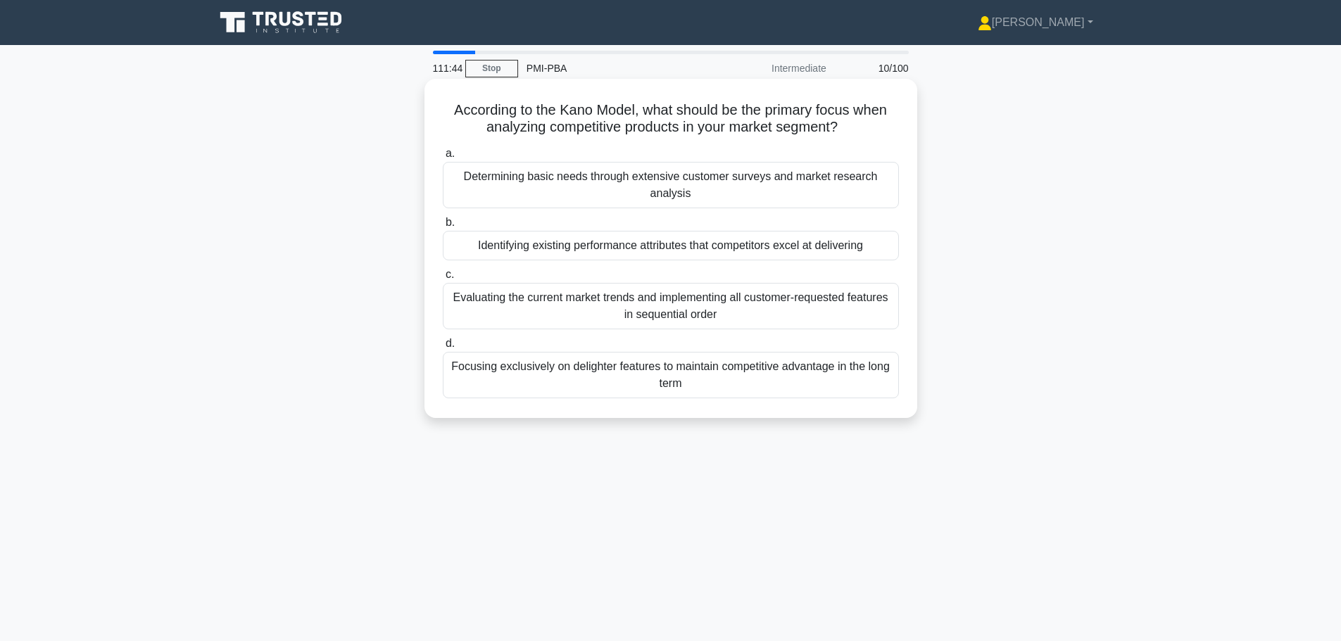
click at [676, 374] on div "Focusing exclusively on delighter features to maintain competitive advantage in…" at bounding box center [671, 375] width 456 height 46
click at [443, 348] on input "d. Focusing exclusively on delighter features to maintain competitive advantage…" at bounding box center [443, 343] width 0 height 9
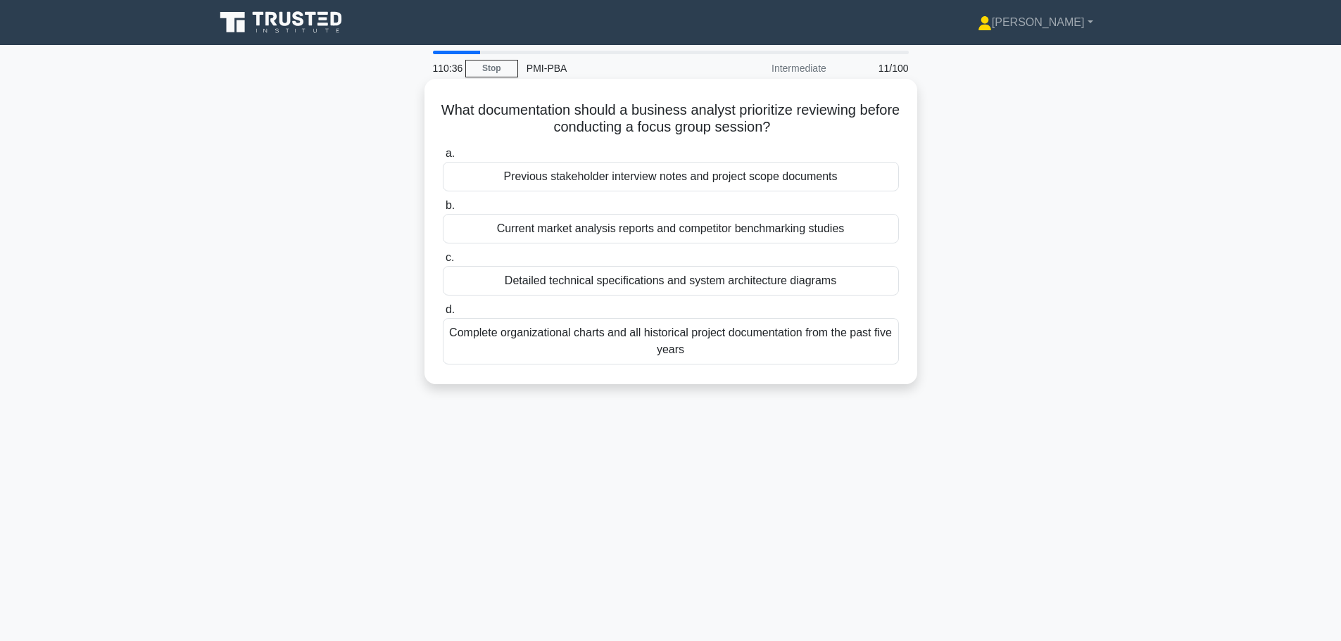
click at [672, 180] on div "Previous stakeholder interview notes and project scope documents" at bounding box center [671, 177] width 456 height 30
click at [443, 158] on input "a. Previous stakeholder interview notes and project scope documents" at bounding box center [443, 153] width 0 height 9
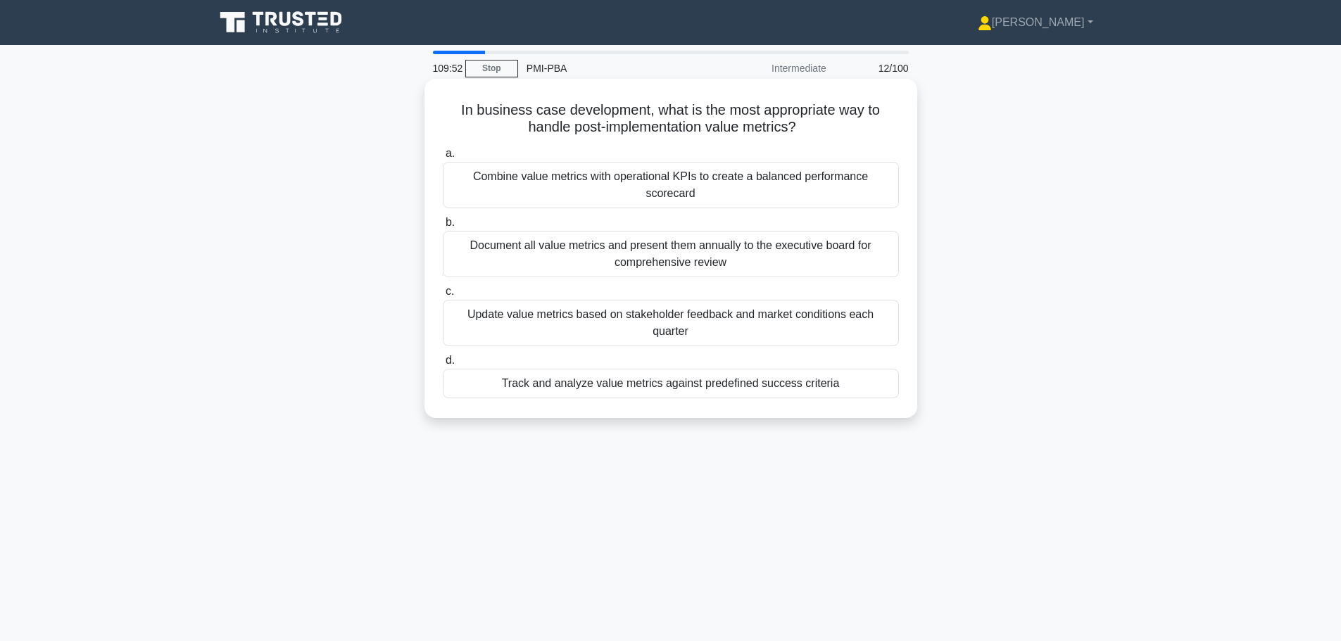
click at [668, 369] on div "Track and analyze value metrics against predefined success criteria" at bounding box center [671, 384] width 456 height 30
click at [443, 359] on input "d. Track and analyze value metrics against predefined success criteria" at bounding box center [443, 360] width 0 height 9
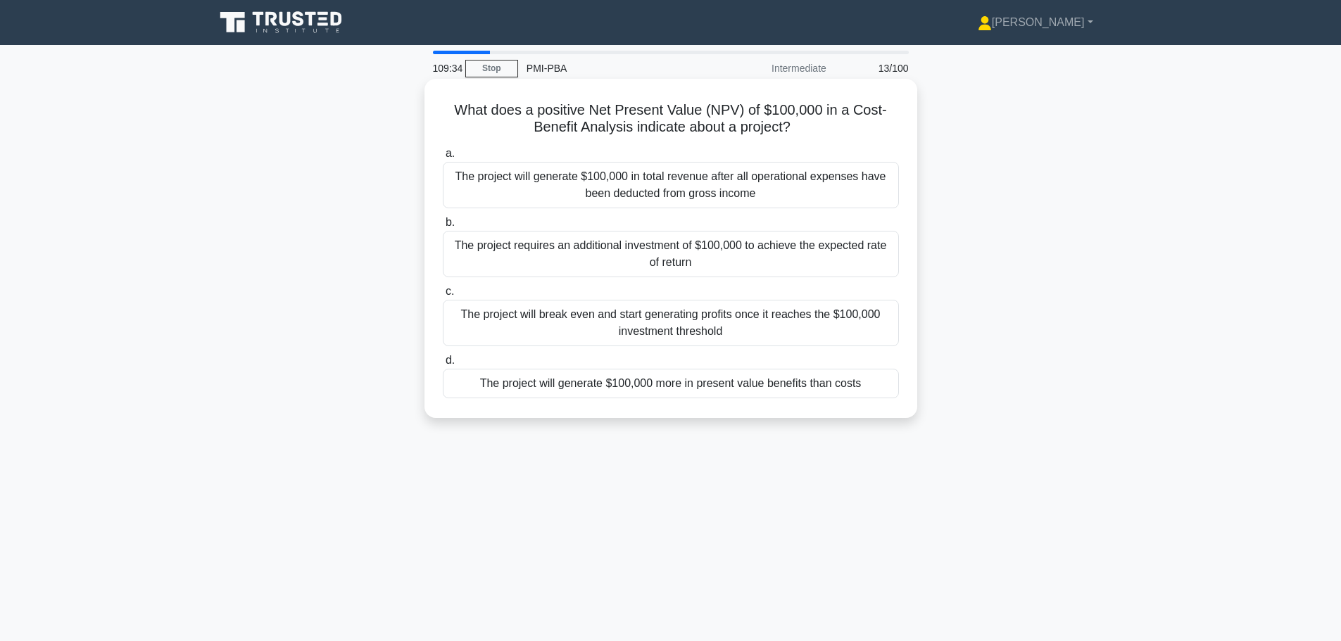
click at [671, 386] on div "The project will generate $100,000 more in present value benefits than costs" at bounding box center [671, 384] width 456 height 30
click at [443, 365] on input "d. The project will generate $100,000 more in present value benefits than costs" at bounding box center [443, 360] width 0 height 9
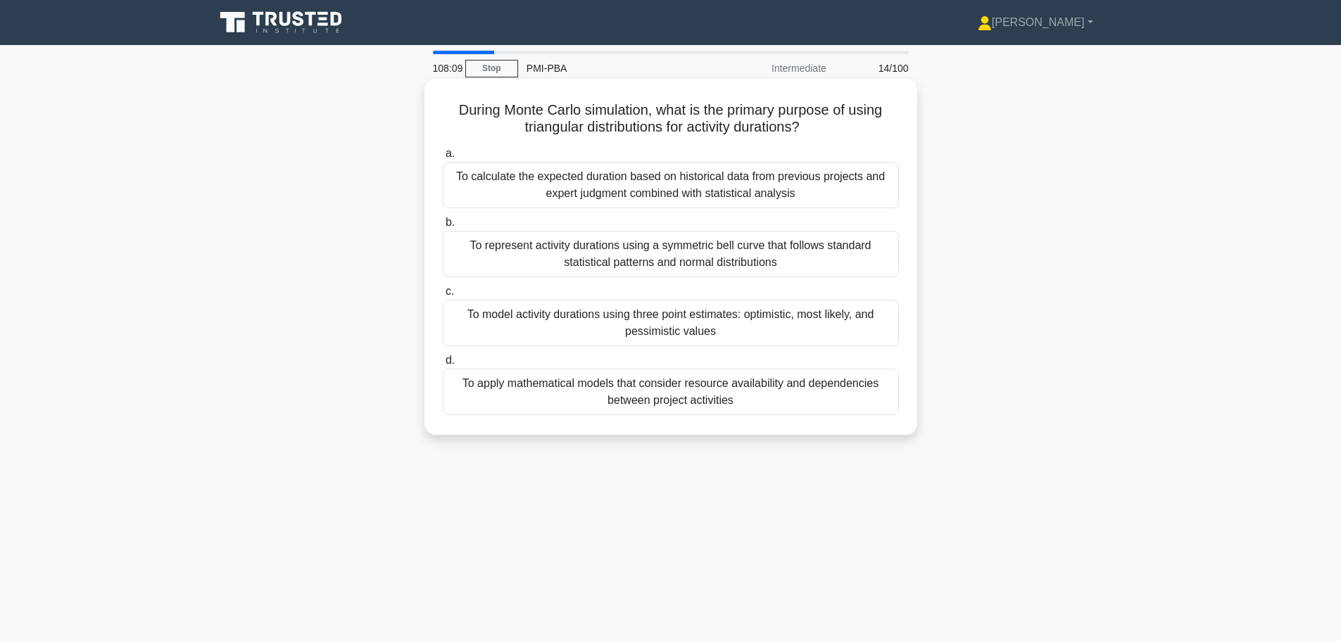
click at [622, 317] on div "To model activity durations using three point estimates: optimistic, most likel…" at bounding box center [671, 323] width 456 height 46
click at [443, 296] on input "c. To model activity durations using three point estimates: optimistic, most li…" at bounding box center [443, 291] width 0 height 9
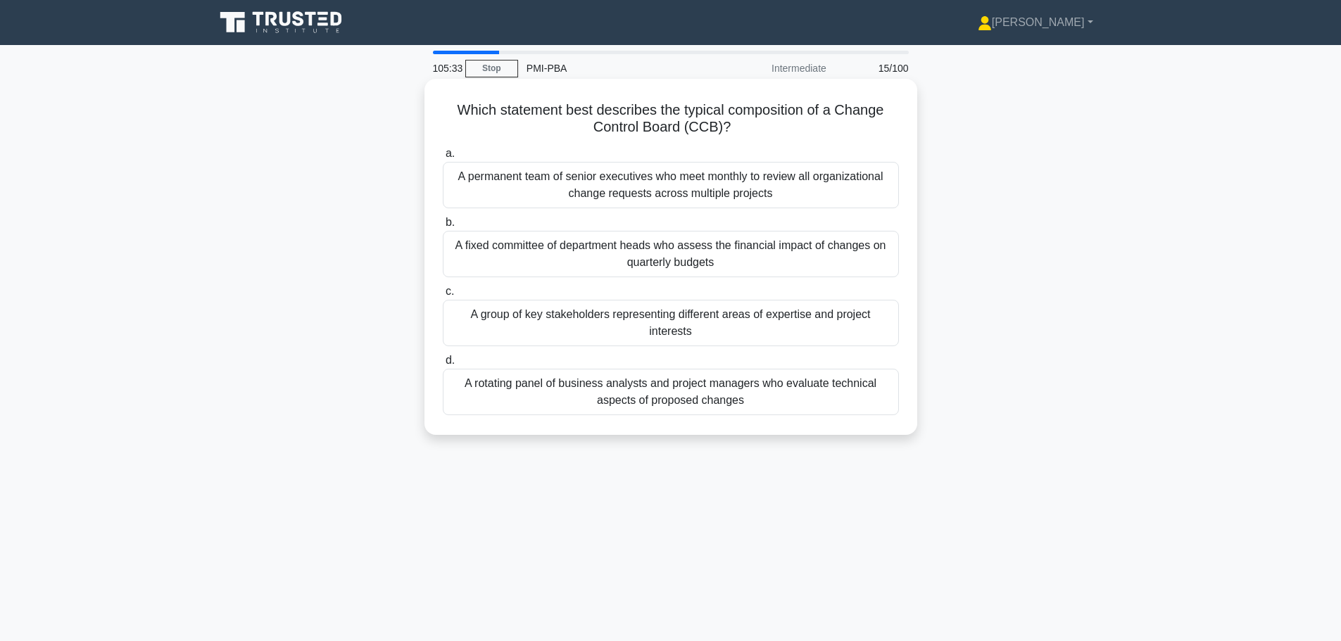
click at [671, 332] on div "A group of key stakeholders representing different areas of expertise and proje…" at bounding box center [671, 323] width 456 height 46
click at [443, 296] on input "c. A group of key stakeholders representing different areas of expertise and pr…" at bounding box center [443, 291] width 0 height 9
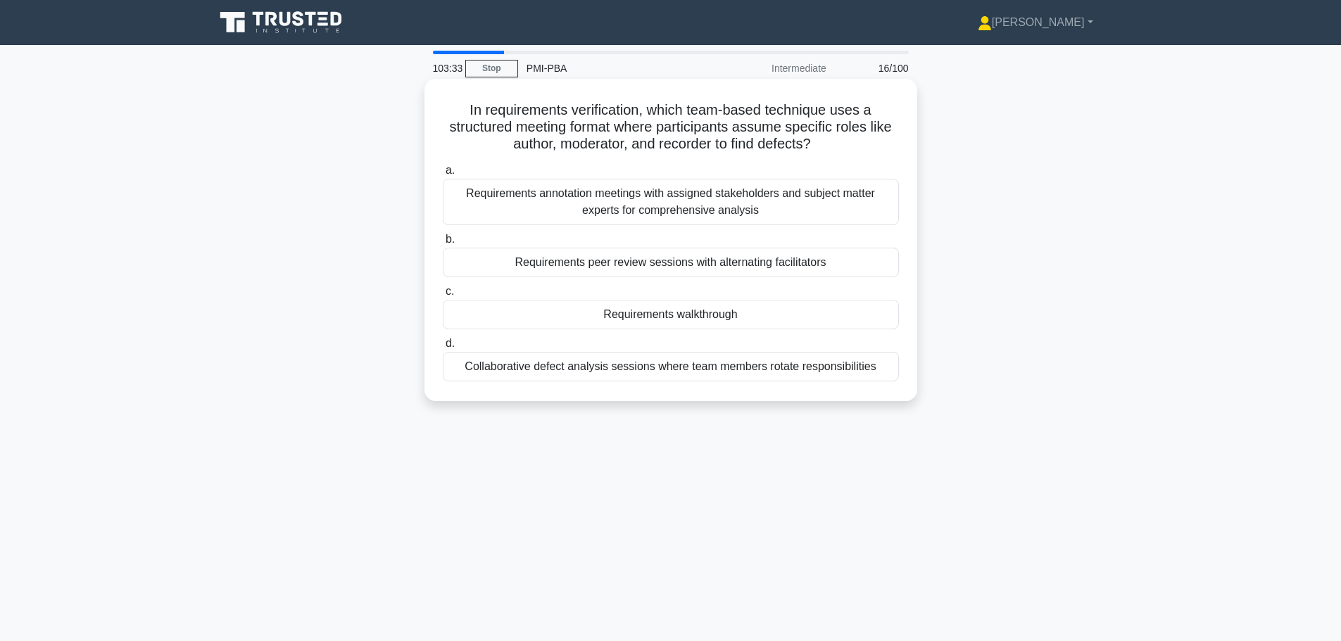
click at [694, 267] on div "Requirements peer review sessions with alternating facilitators" at bounding box center [671, 263] width 456 height 30
click at [443, 244] on input "b. Requirements peer review sessions with alternating facilitators" at bounding box center [443, 239] width 0 height 9
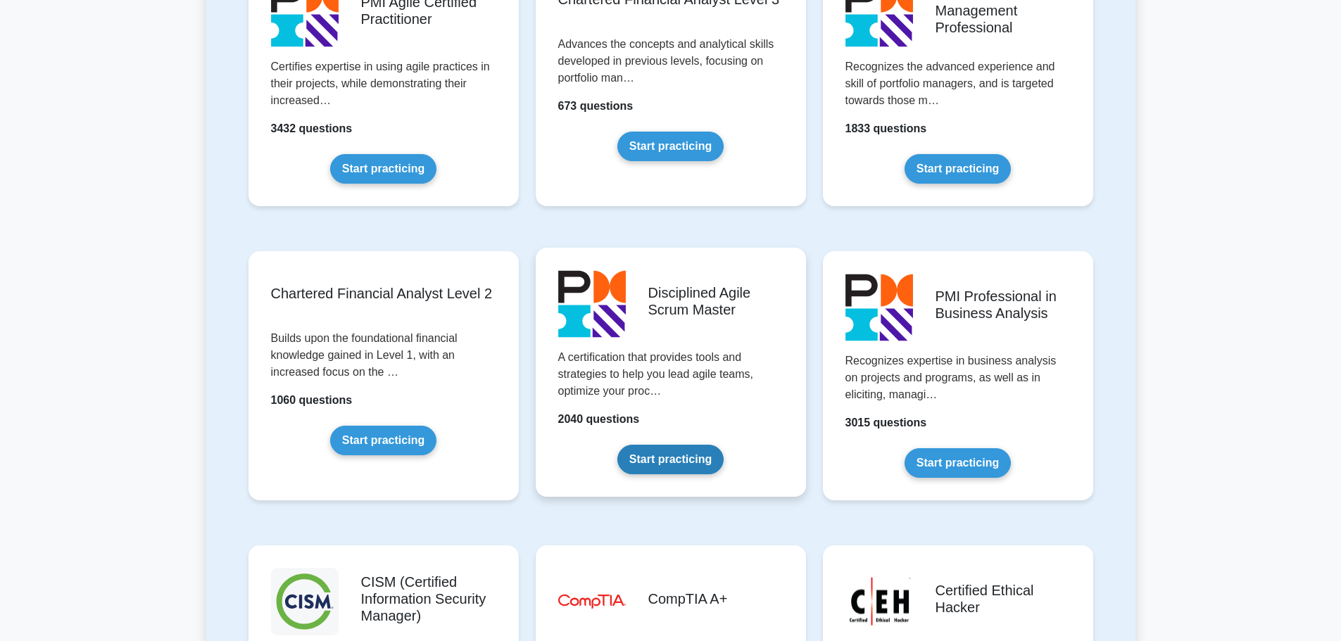
scroll to position [1830, 0]
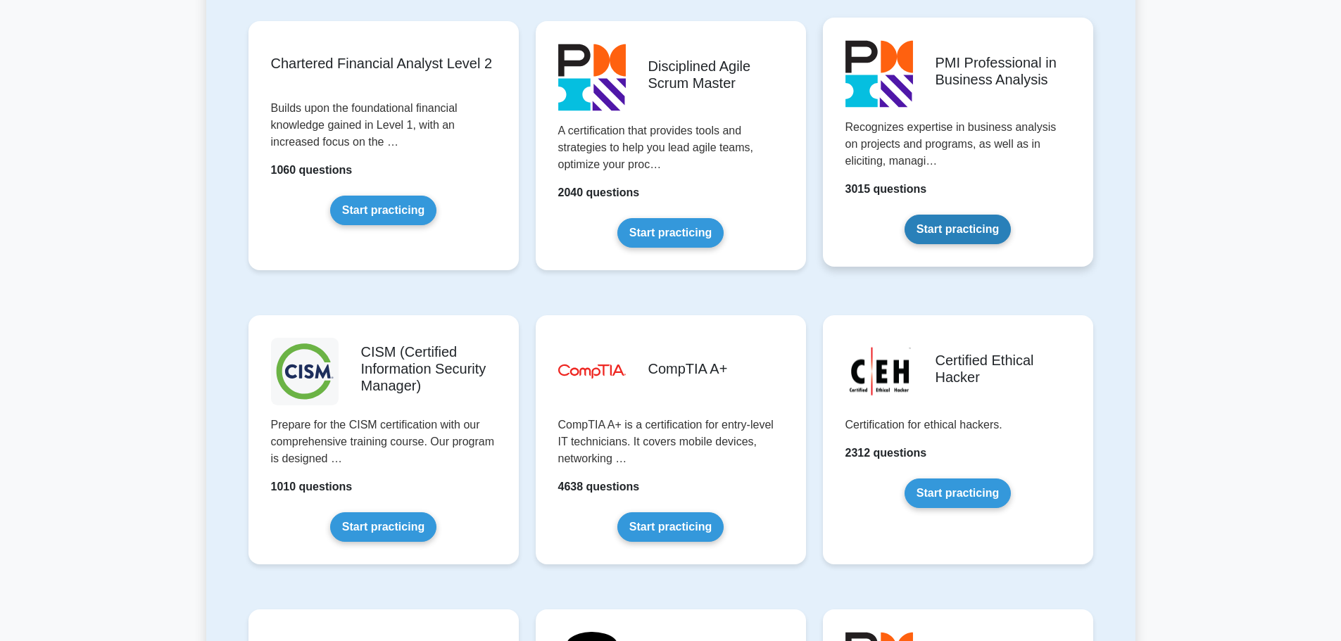
click at [950, 229] on link "Start practicing" at bounding box center [957, 230] width 106 height 30
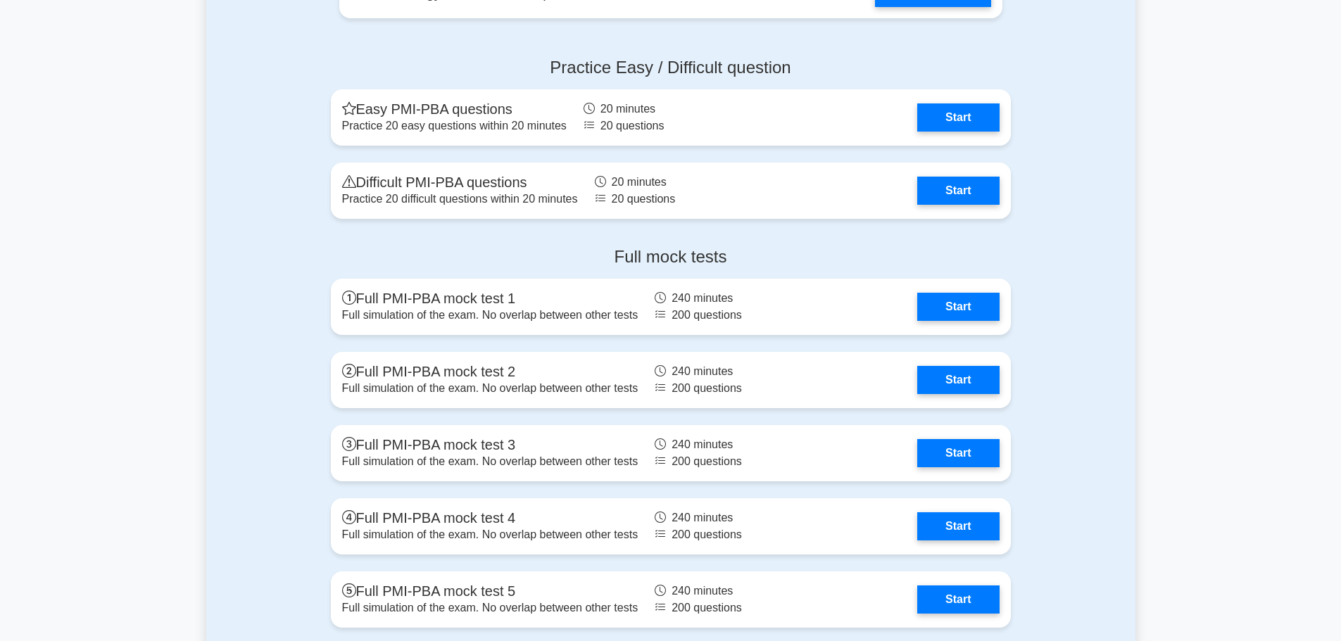
scroll to position [2745, 0]
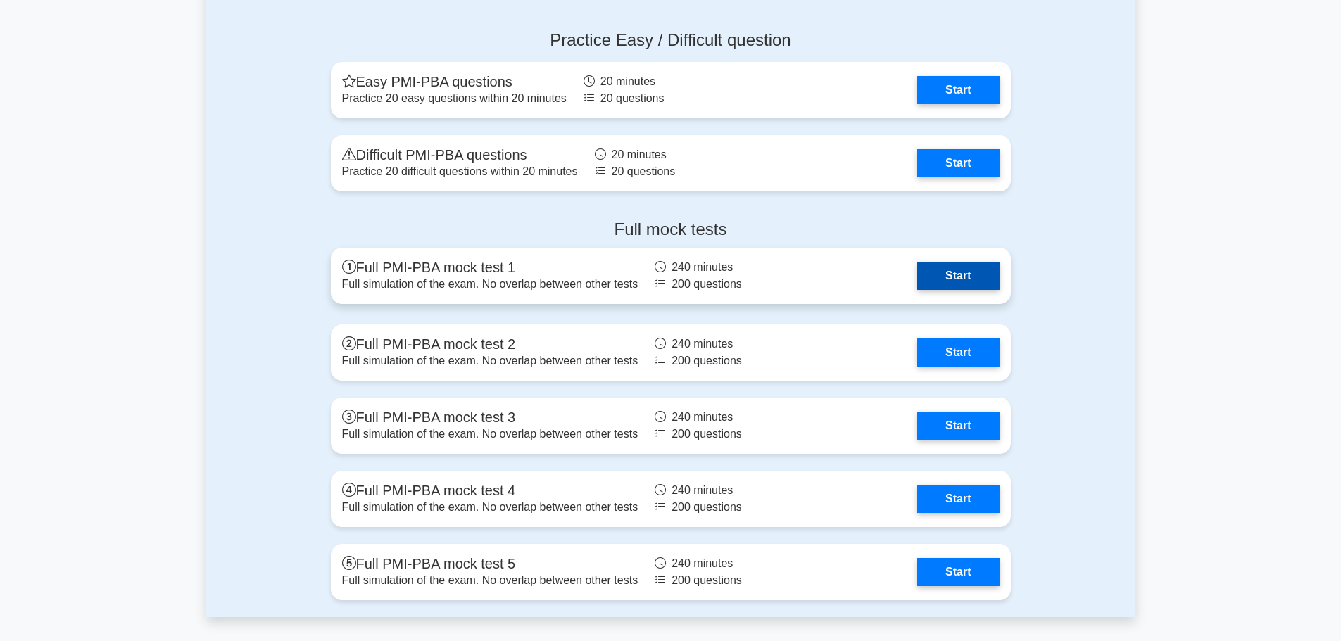
click at [983, 284] on link "Start" at bounding box center [958, 276] width 82 height 28
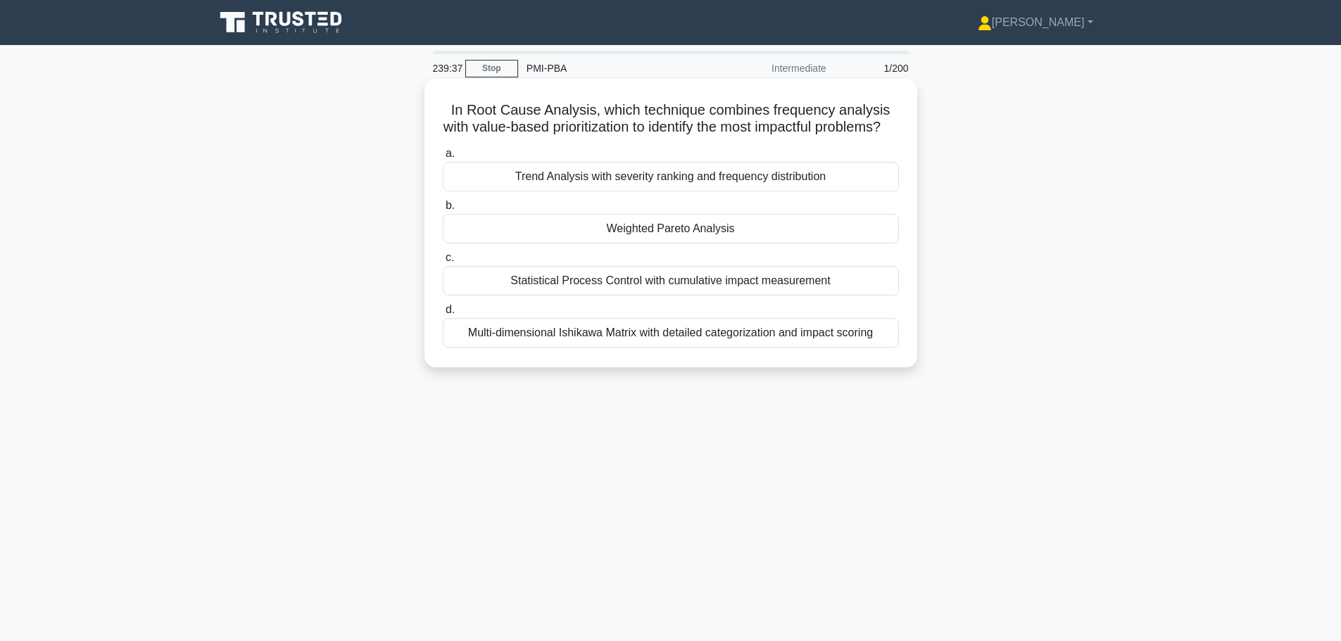
click at [663, 244] on div "Weighted Pareto Analysis" at bounding box center [671, 229] width 456 height 30
click at [443, 210] on input "b. Weighted Pareto Analysis" at bounding box center [443, 205] width 0 height 9
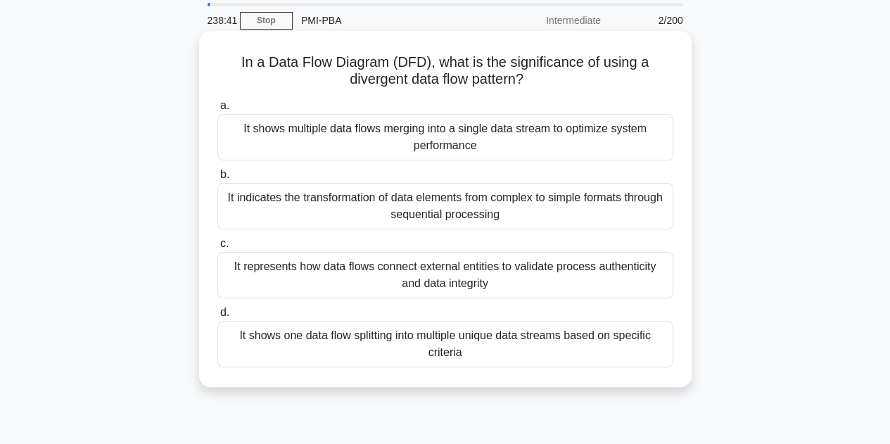
scroll to position [70, 0]
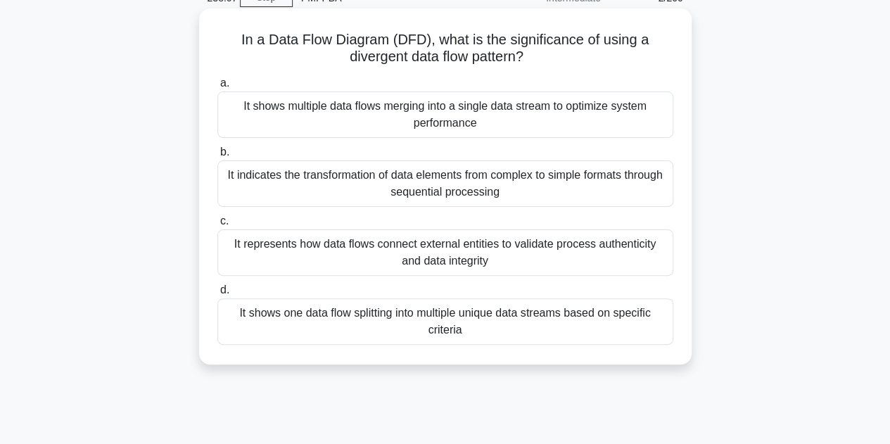
click at [439, 115] on div "It shows multiple data flows merging into a single data stream to optimize syst…" at bounding box center [445, 115] width 456 height 46
click at [217, 88] on input "a. It shows multiple data flows merging into a single data stream to optimize s…" at bounding box center [217, 83] width 0 height 9
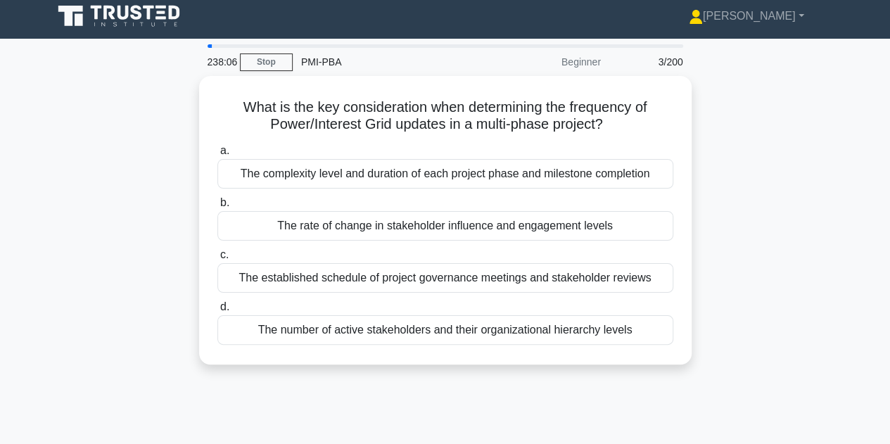
scroll to position [0, 0]
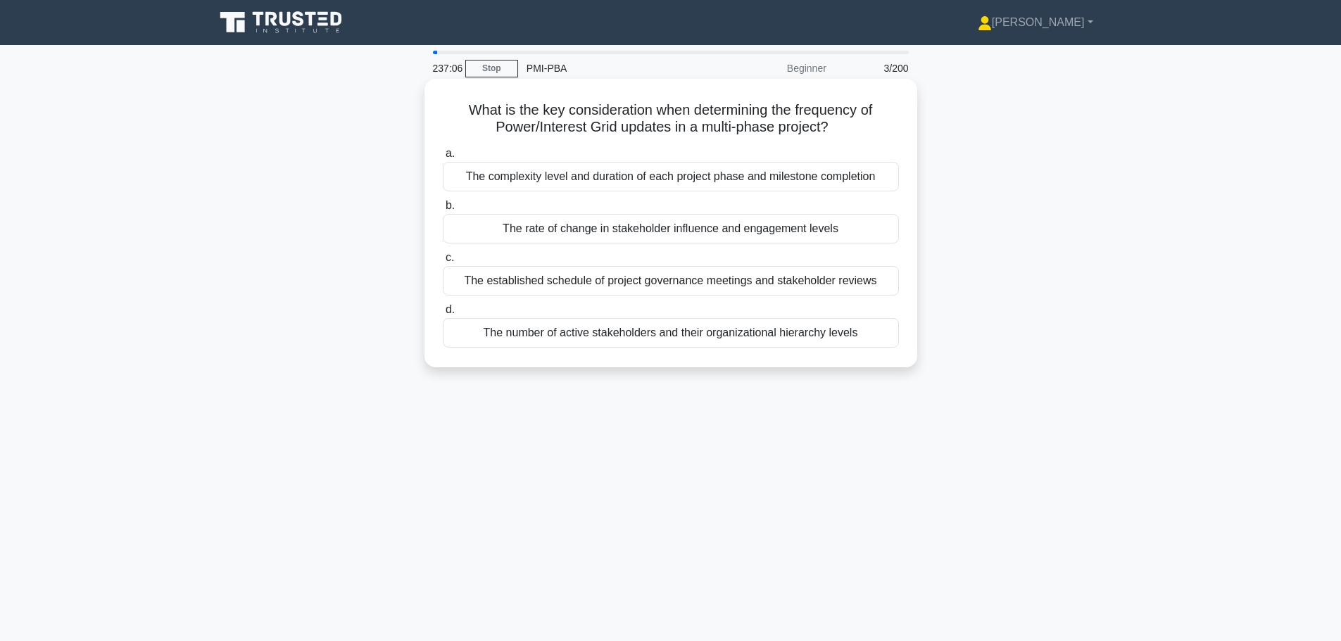
click at [680, 228] on div "The rate of change in stakeholder influence and engagement levels" at bounding box center [671, 229] width 456 height 30
click at [443, 210] on input "b. The rate of change in stakeholder influence and engagement levels" at bounding box center [443, 205] width 0 height 9
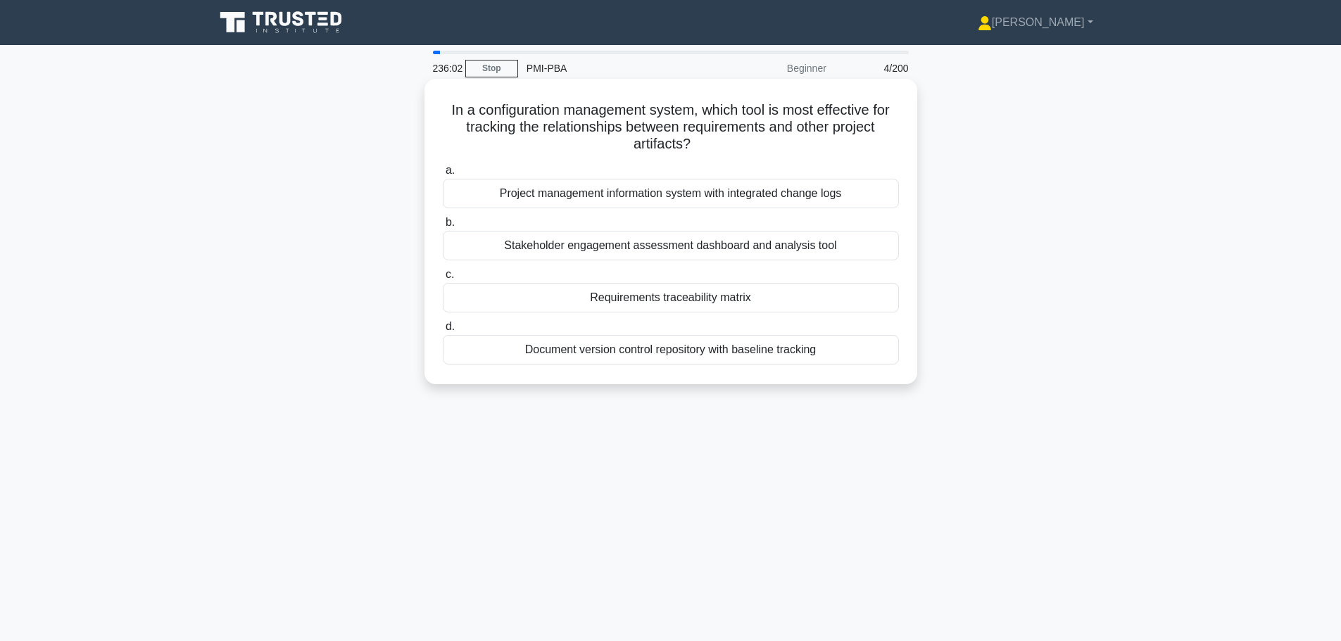
click at [686, 300] on div "Requirements traceability matrix" at bounding box center [671, 298] width 456 height 30
click at [443, 279] on input "c. Requirements traceability matrix" at bounding box center [443, 274] width 0 height 9
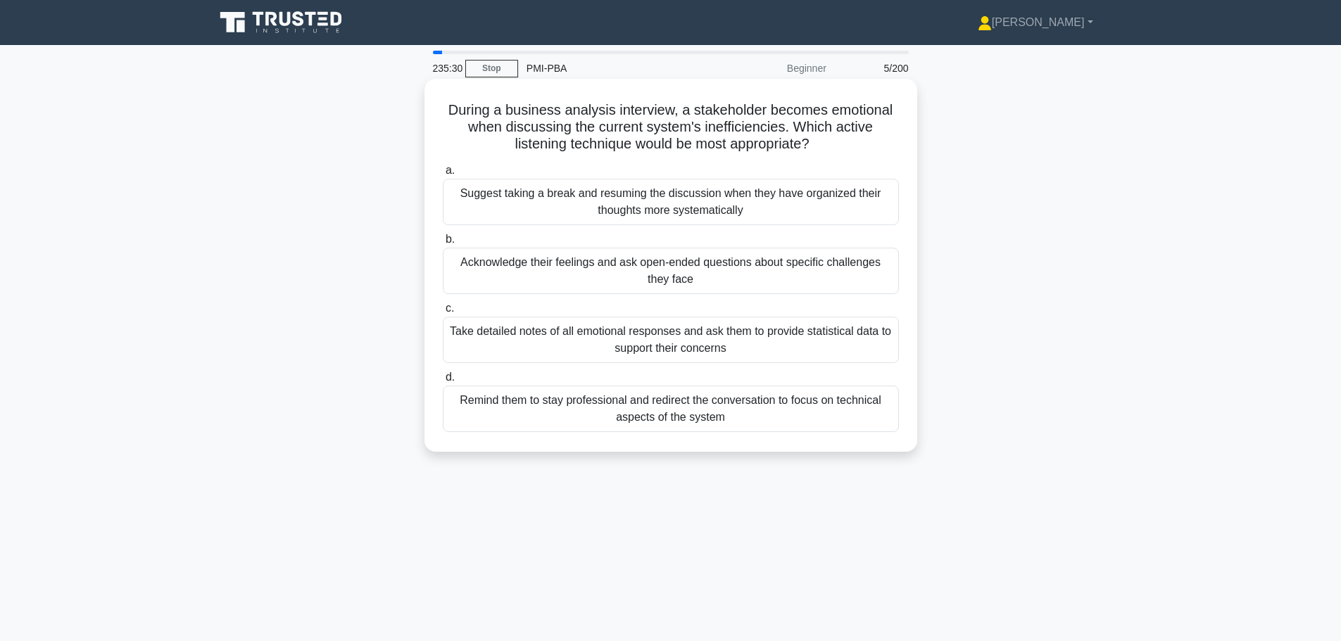
click at [660, 272] on div "Acknowledge their feelings and ask open-ended questions about specific challeng…" at bounding box center [671, 271] width 456 height 46
click at [443, 244] on input "b. Acknowledge their feelings and ask open-ended questions about specific chall…" at bounding box center [443, 239] width 0 height 9
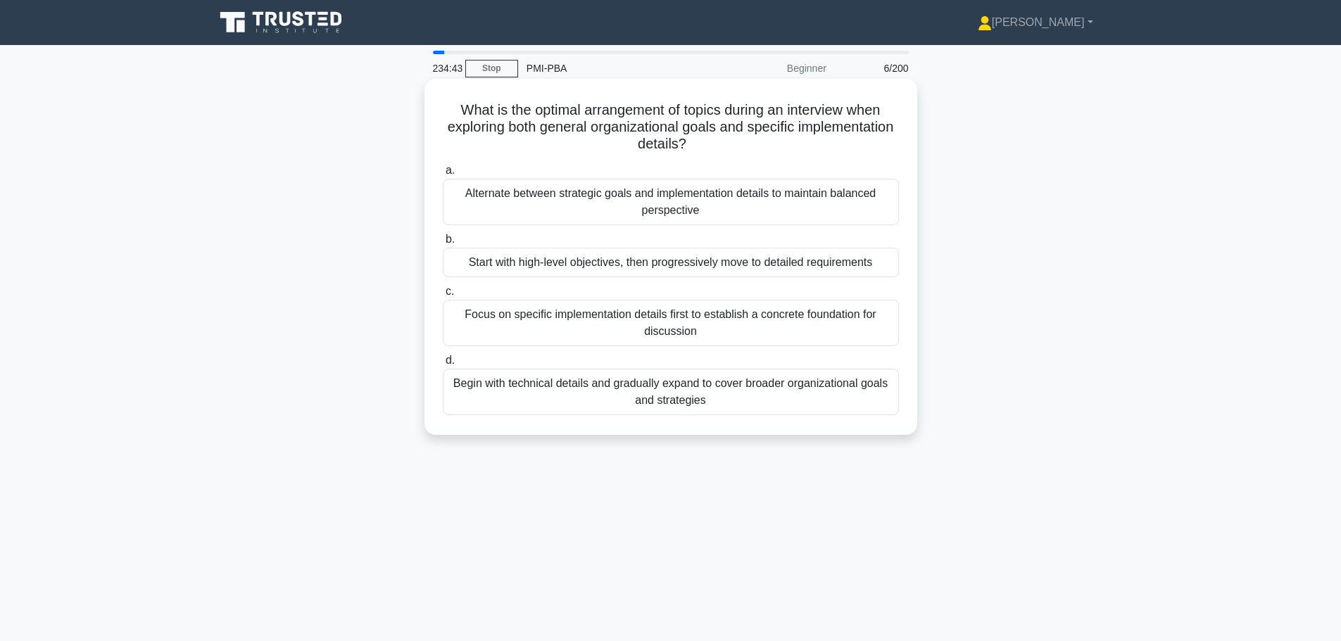
click at [630, 267] on div "Start with high-level objectives, then progressively move to detailed requireme…" at bounding box center [671, 263] width 456 height 30
click at [443, 244] on input "b. Start with high-level objectives, then progressively move to detailed requir…" at bounding box center [443, 239] width 0 height 9
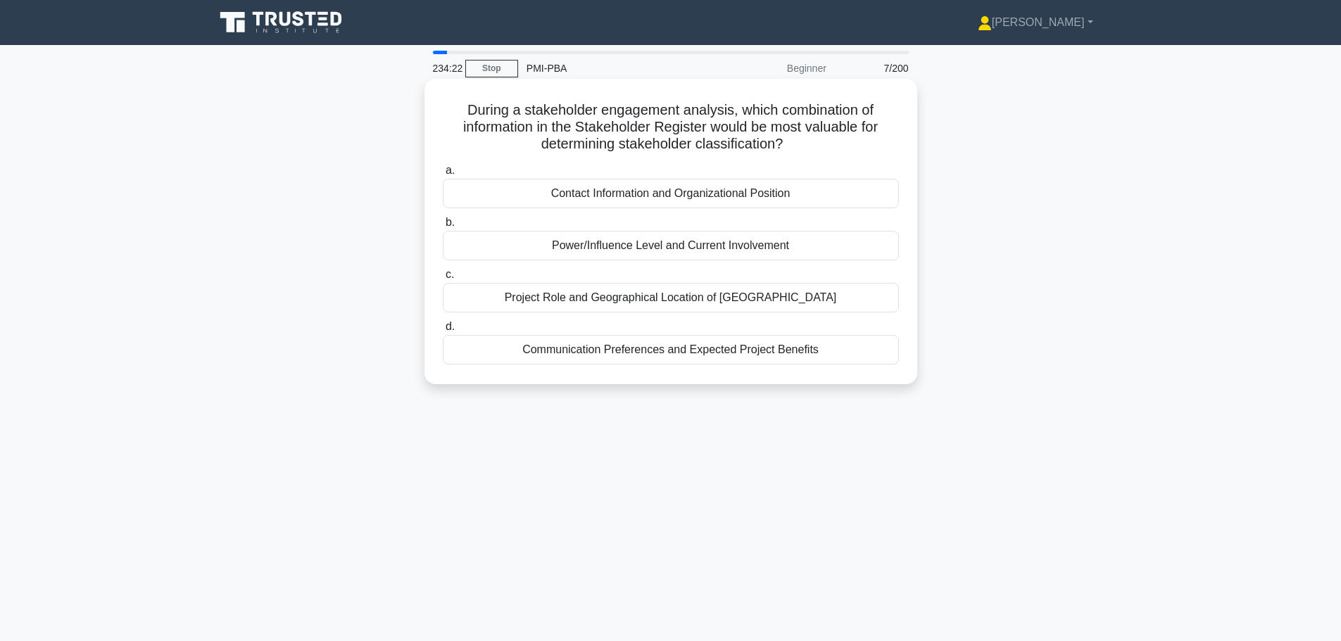
click at [678, 245] on div "Power/Influence Level and Current Involvement" at bounding box center [671, 246] width 456 height 30
click at [443, 227] on input "b. Power/Influence Level and Current Involvement" at bounding box center [443, 222] width 0 height 9
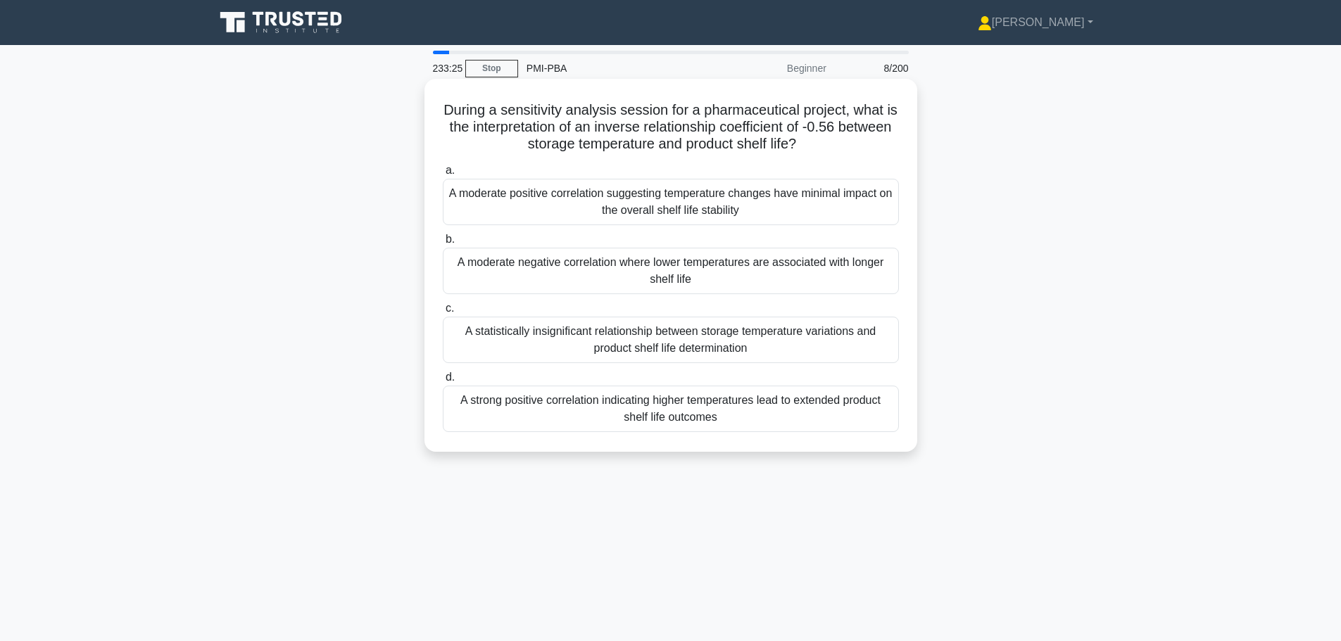
click at [654, 341] on div "A statistically insignificant relationship between storage temperature variatio…" at bounding box center [671, 340] width 456 height 46
click at [443, 313] on input "c. A statistically insignificant relationship between storage temperature varia…" at bounding box center [443, 308] width 0 height 9
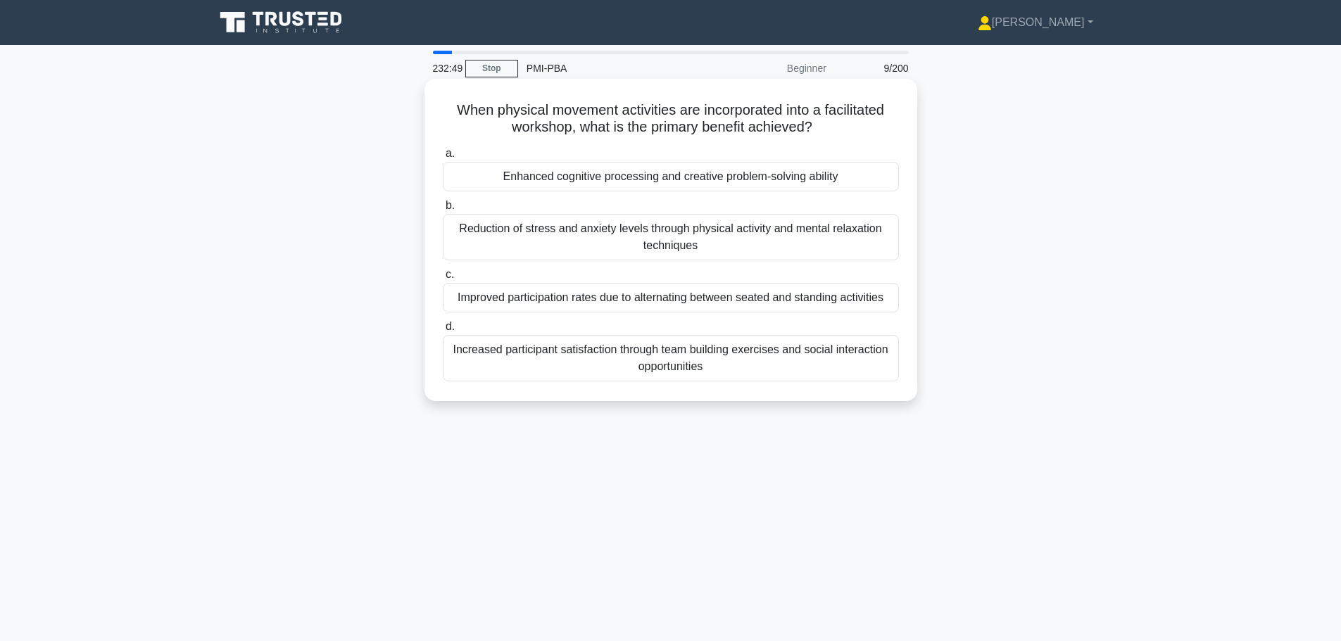
click at [641, 362] on div "Increased participant satisfaction through team building exercises and social i…" at bounding box center [671, 358] width 456 height 46
click at [443, 332] on input "d. Increased participant satisfaction through team building exercises and socia…" at bounding box center [443, 326] width 0 height 9
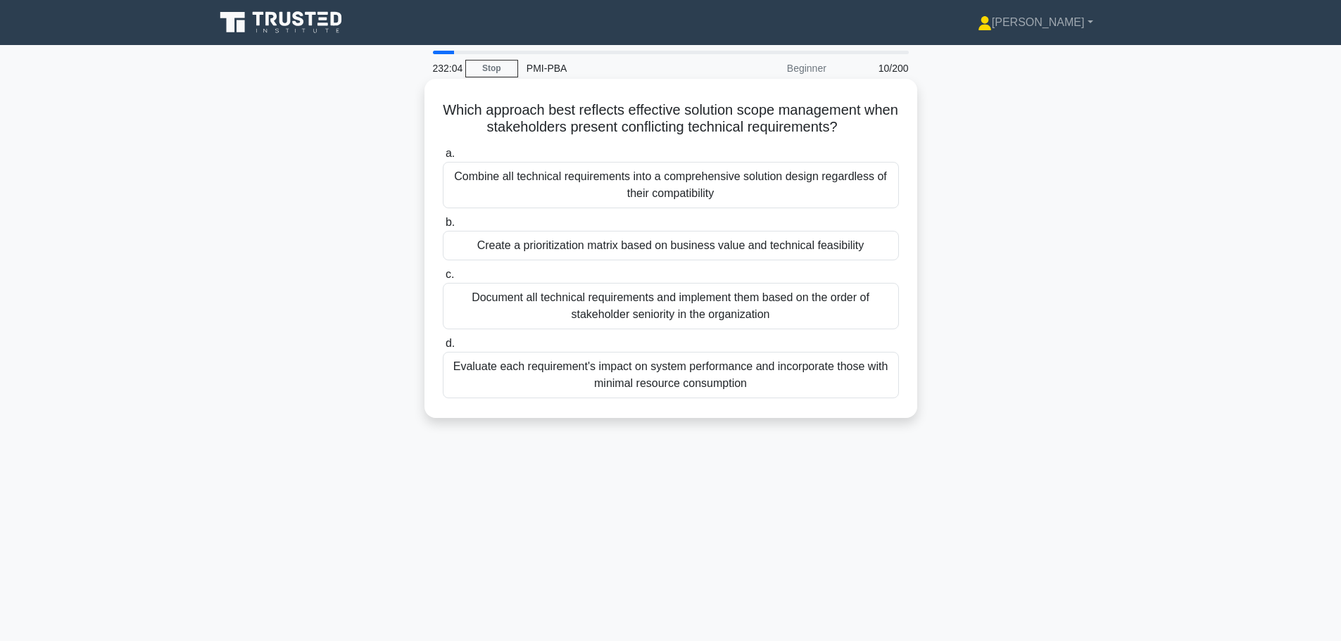
click at [731, 248] on div "Create a prioritization matrix based on business value and technical feasibility" at bounding box center [671, 246] width 456 height 30
click at [443, 227] on input "b. Create a prioritization matrix based on business value and technical feasibi…" at bounding box center [443, 222] width 0 height 9
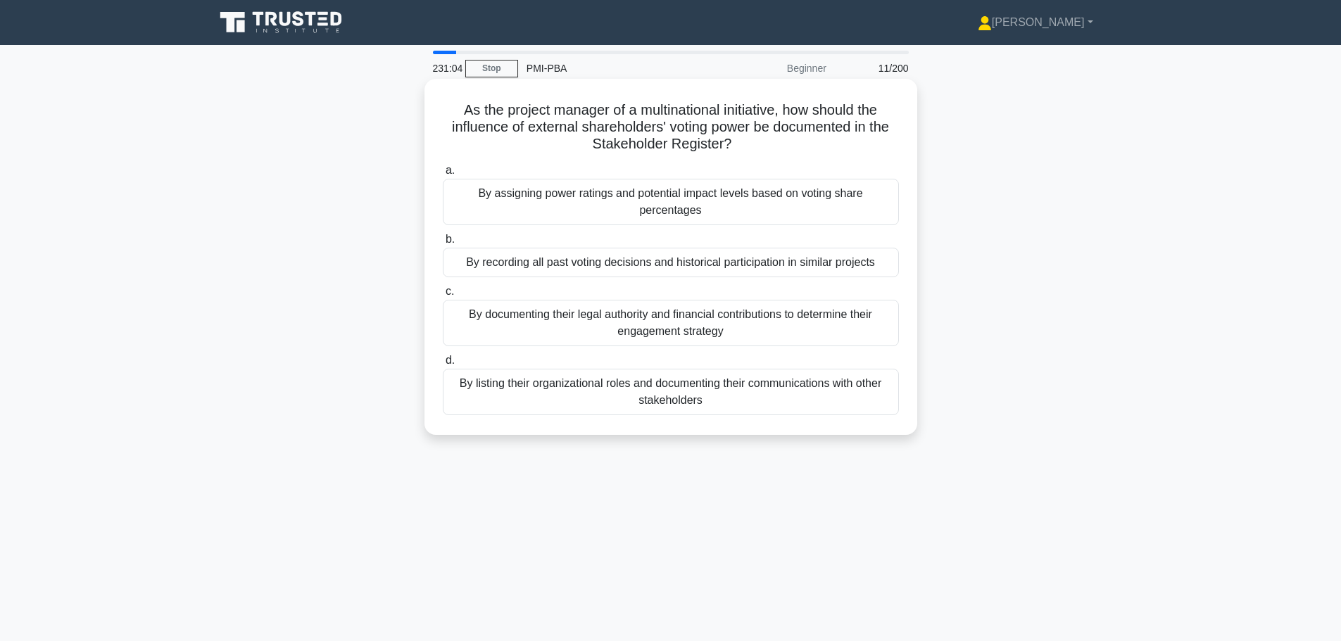
click at [800, 197] on div "By assigning power ratings and potential impact levels based on voting share pe…" at bounding box center [671, 202] width 456 height 46
click at [443, 175] on input "a. By assigning power ratings and potential impact levels based on voting share…" at bounding box center [443, 170] width 0 height 9
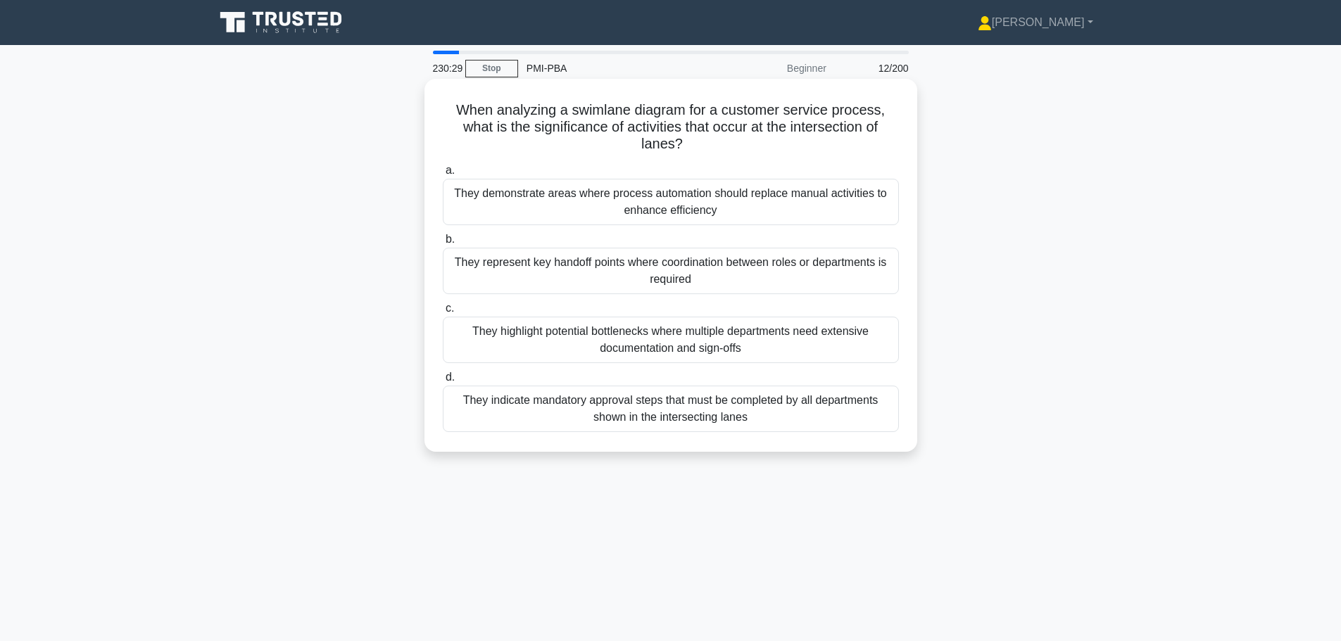
click at [608, 271] on div "They represent key handoff points where coordination between roles or departmen…" at bounding box center [671, 271] width 456 height 46
click at [443, 244] on input "b. They represent key handoff points where coordination between roles or depart…" at bounding box center [443, 239] width 0 height 9
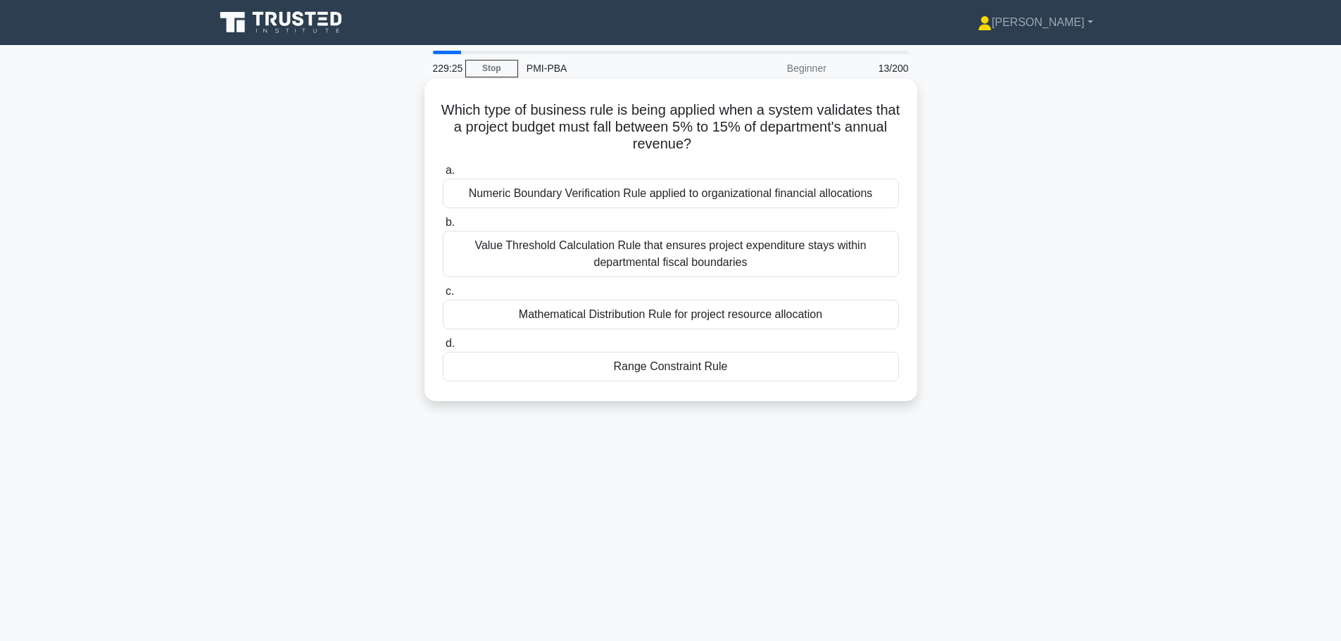
click at [654, 259] on div "Value Threshold Calculation Rule that ensures project expenditure stays within …" at bounding box center [671, 254] width 456 height 46
click at [443, 227] on input "b. Value Threshold Calculation Rule that ensures project expenditure stays with…" at bounding box center [443, 222] width 0 height 9
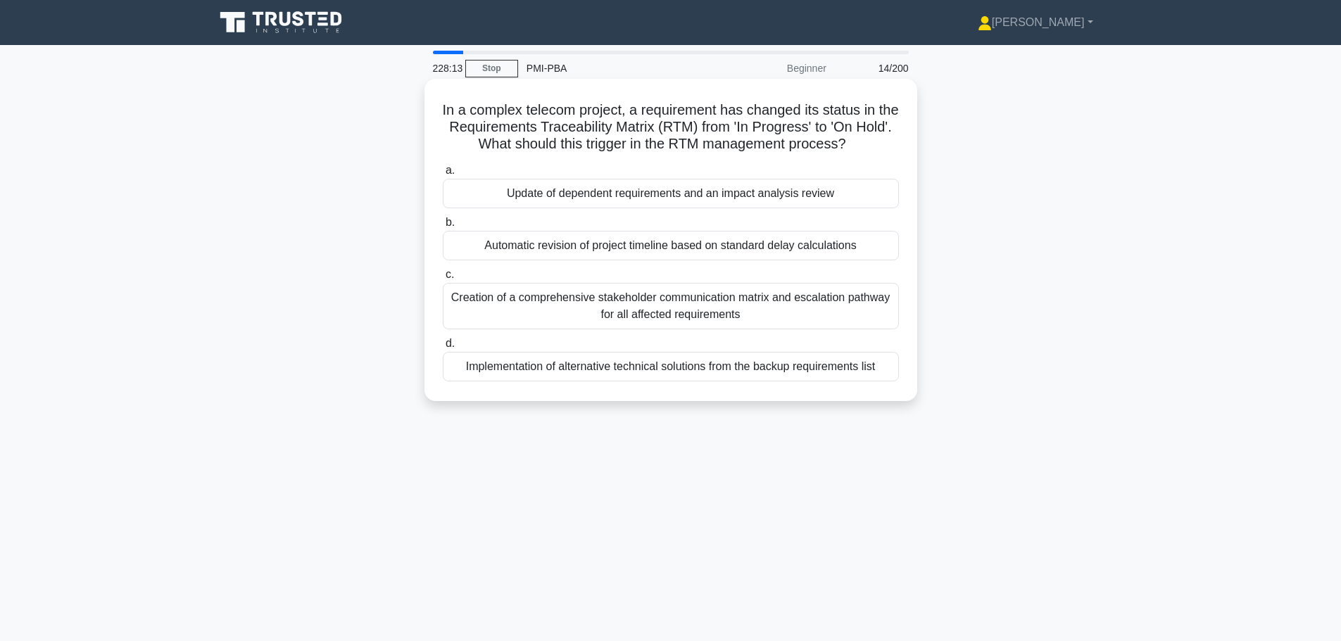
click at [646, 196] on div "Update of dependent requirements and an impact analysis review" at bounding box center [671, 194] width 456 height 30
click at [443, 175] on input "a. Update of dependent requirements and an impact analysis review" at bounding box center [443, 170] width 0 height 9
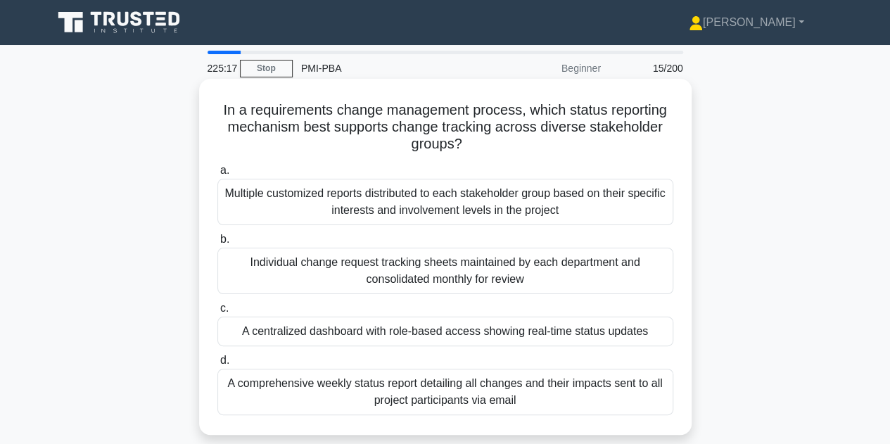
click at [320, 331] on div "A centralized dashboard with role-based access showing real-time status updates" at bounding box center [445, 332] width 456 height 30
click at [217, 313] on input "c. A centralized dashboard with role-based access showing real-time status upda…" at bounding box center [217, 308] width 0 height 9
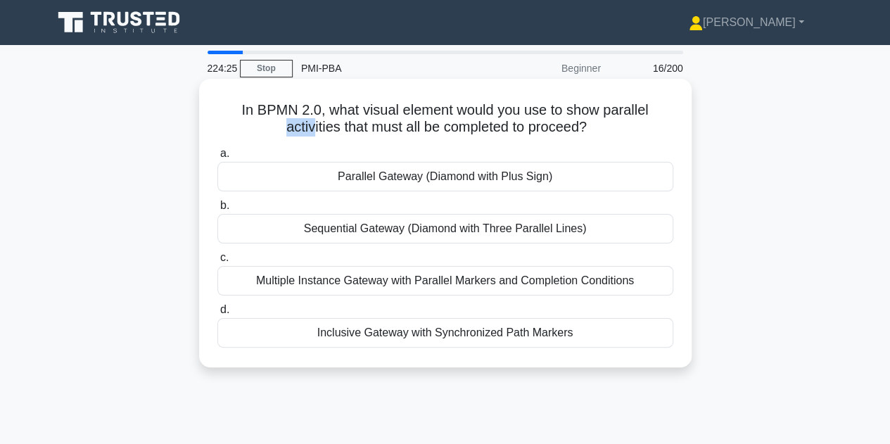
drag, startPoint x: 222, startPoint y: 122, endPoint x: 288, endPoint y: 119, distance: 65.5
click at [288, 119] on h5 "In BPMN 2.0, what visual element would you use to show parallel activities that…" at bounding box center [445, 118] width 459 height 35
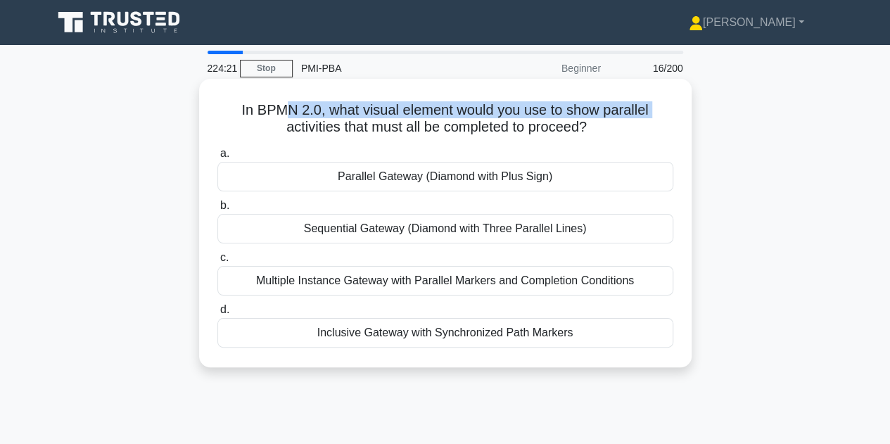
drag, startPoint x: 235, startPoint y: 111, endPoint x: 600, endPoint y: 125, distance: 364.8
click at [600, 125] on h5 "In BPMN 2.0, what visual element would you use to show parallel activities that…" at bounding box center [445, 118] width 459 height 35
copy h5 "In BPMN 2.0, what visual element would you use to show parallel activities that…"
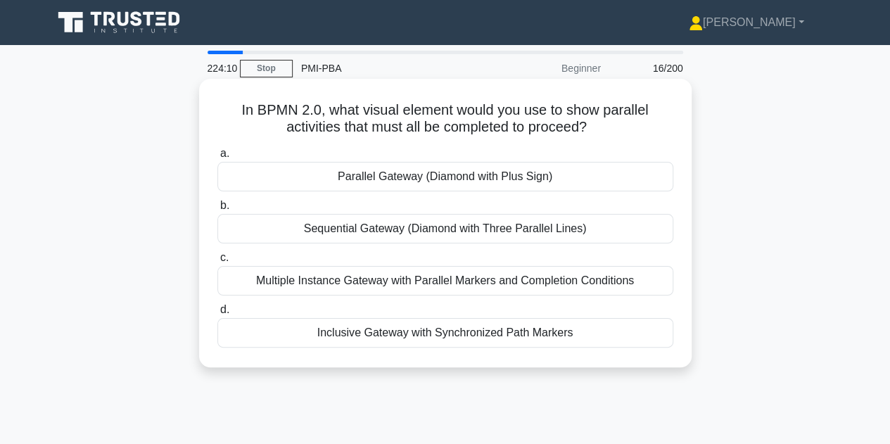
click at [402, 189] on div "Parallel Gateway (Diamond with Plus Sign)" at bounding box center [445, 177] width 456 height 30
click at [217, 158] on input "a. Parallel Gateway (Diamond with Plus Sign)" at bounding box center [217, 153] width 0 height 9
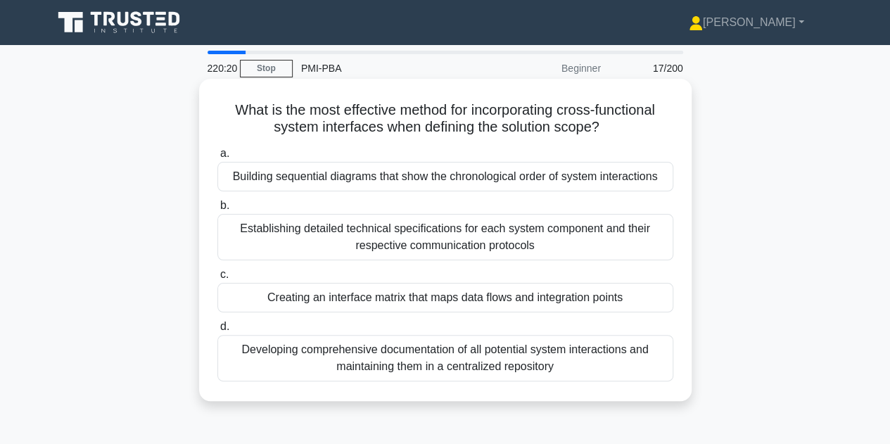
click at [415, 302] on div "Creating an interface matrix that maps data flows and integration points" at bounding box center [445, 298] width 456 height 30
click at [217, 279] on input "c. Creating an interface matrix that maps data flows and integration points" at bounding box center [217, 274] width 0 height 9
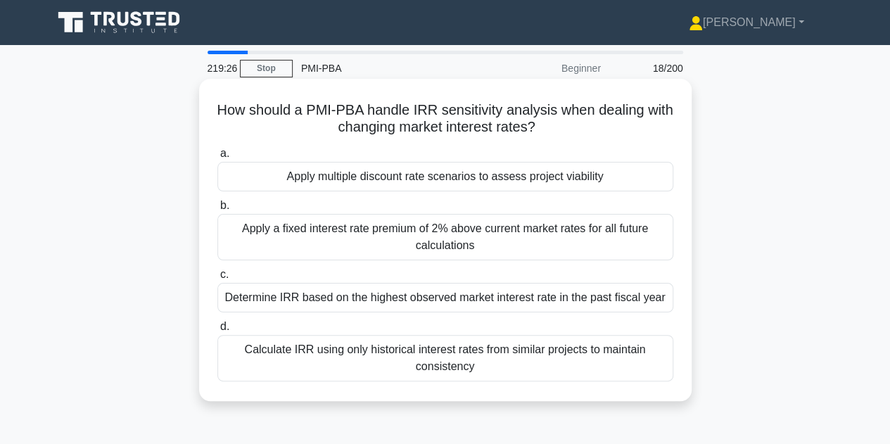
click at [434, 359] on div "Calculate IRR using only historical interest rates from similar projects to mai…" at bounding box center [445, 358] width 456 height 46
click at [217, 332] on input "d. Calculate IRR using only historical interest rates from similar projects to …" at bounding box center [217, 326] width 0 height 9
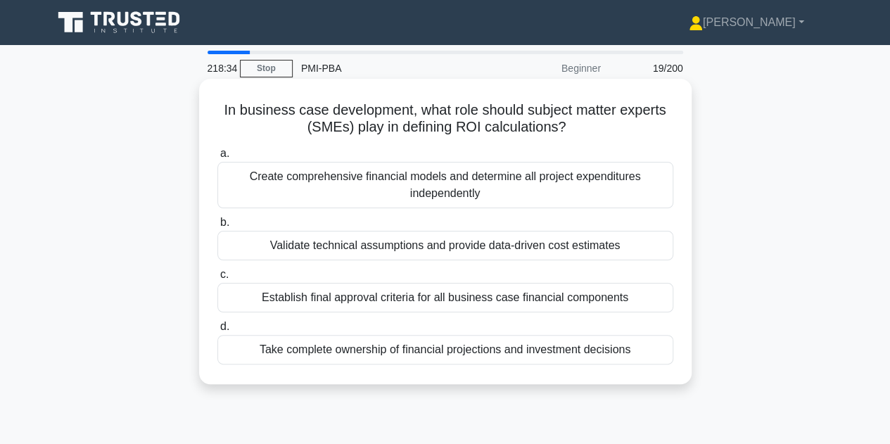
click at [410, 251] on div "Validate technical assumptions and provide data-driven cost estimates" at bounding box center [445, 246] width 456 height 30
click at [217, 227] on input "b. Validate technical assumptions and provide data-driven cost estimates" at bounding box center [217, 222] width 0 height 9
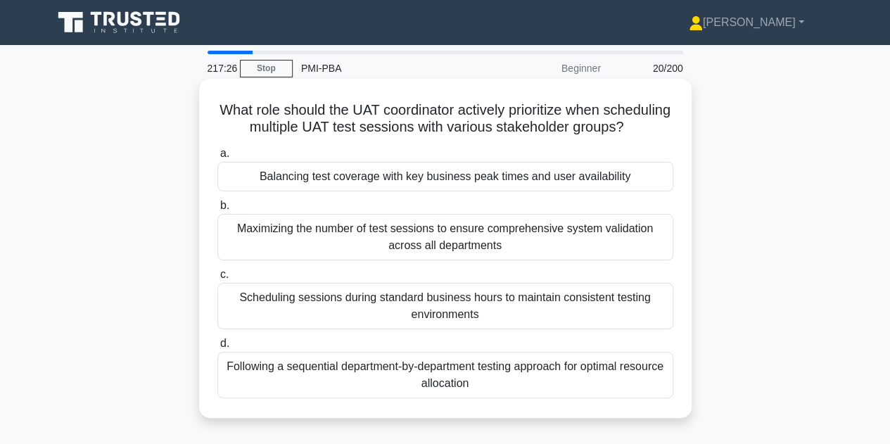
click at [424, 191] on div "Balancing test coverage with key business peak times and user availability" at bounding box center [445, 177] width 456 height 30
click at [217, 158] on input "a. Balancing test coverage with key business peak times and user availability" at bounding box center [217, 153] width 0 height 9
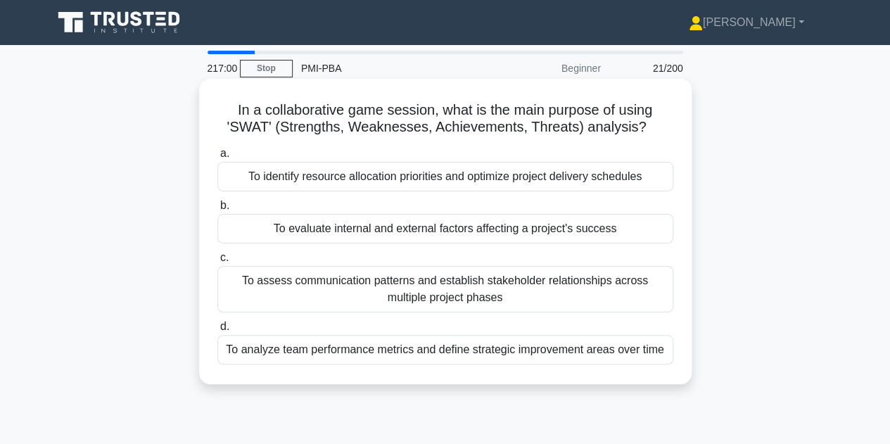
click at [480, 351] on div "To analyze team performance metrics and define strategic improvement areas over…" at bounding box center [445, 350] width 456 height 30
click at [217, 332] on input "d. To analyze team performance metrics and define strategic improvement areas o…" at bounding box center [217, 326] width 0 height 9
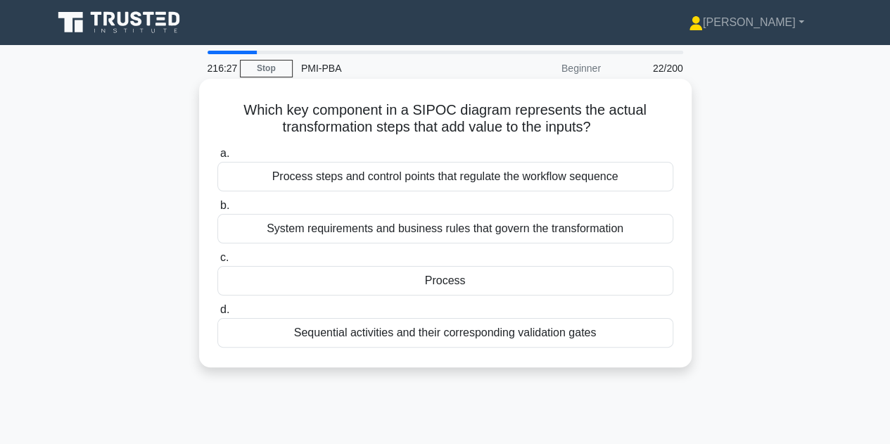
click at [429, 281] on div "Process" at bounding box center [445, 281] width 456 height 30
click at [217, 263] on input "c. Process" at bounding box center [217, 257] width 0 height 9
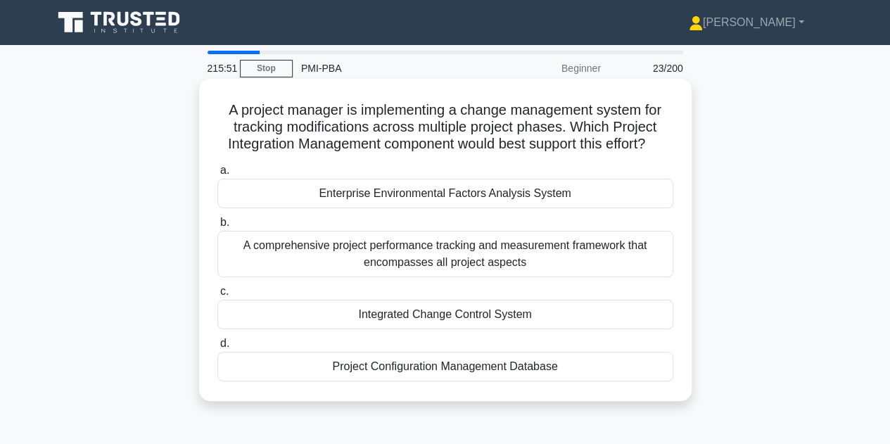
click at [422, 329] on div "Integrated Change Control System" at bounding box center [445, 315] width 456 height 30
click at [217, 296] on input "c. Integrated Change Control System" at bounding box center [217, 291] width 0 height 9
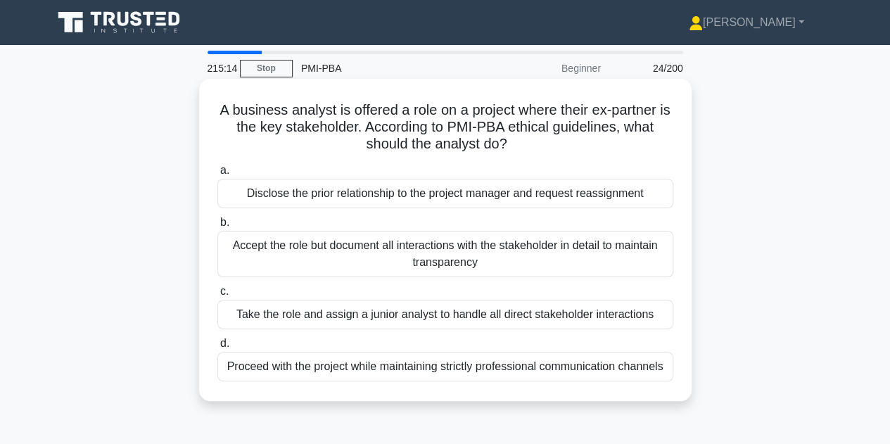
click at [346, 189] on div "Disclose the prior relationship to the project manager and request reassignment" at bounding box center [445, 194] width 456 height 30
click at [217, 175] on input "a. Disclose the prior relationship to the project manager and request reassignm…" at bounding box center [217, 170] width 0 height 9
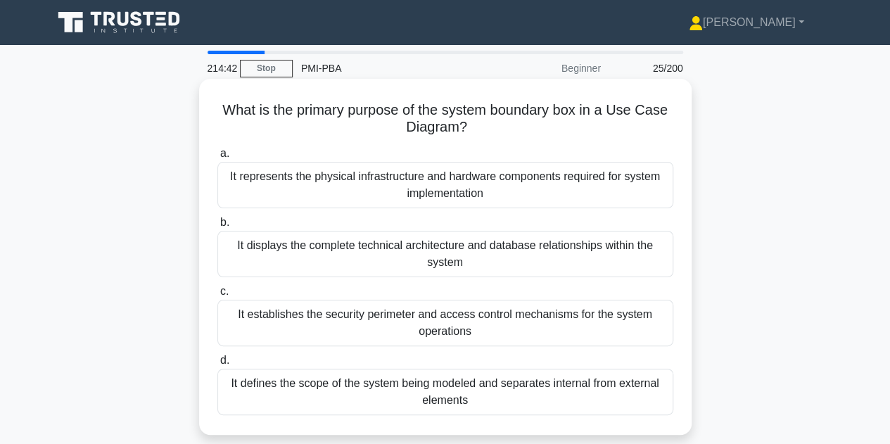
click at [456, 393] on div "It defines the scope of the system being modeled and separates internal from ex…" at bounding box center [445, 392] width 456 height 46
click at [217, 365] on input "d. It defines the scope of the system being modeled and separates internal from…" at bounding box center [217, 360] width 0 height 9
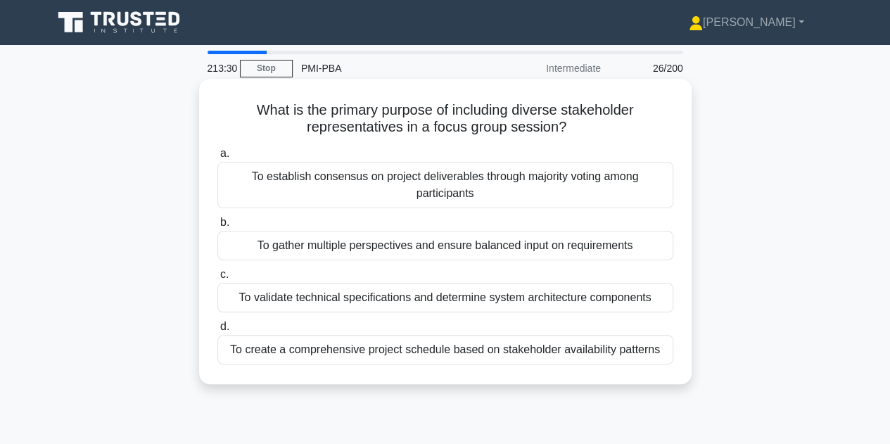
click at [507, 251] on div "To gather multiple perspectives and ensure balanced input on requirements" at bounding box center [445, 246] width 456 height 30
click at [217, 227] on input "b. To gather multiple perspectives and ensure balanced input on requirements" at bounding box center [217, 222] width 0 height 9
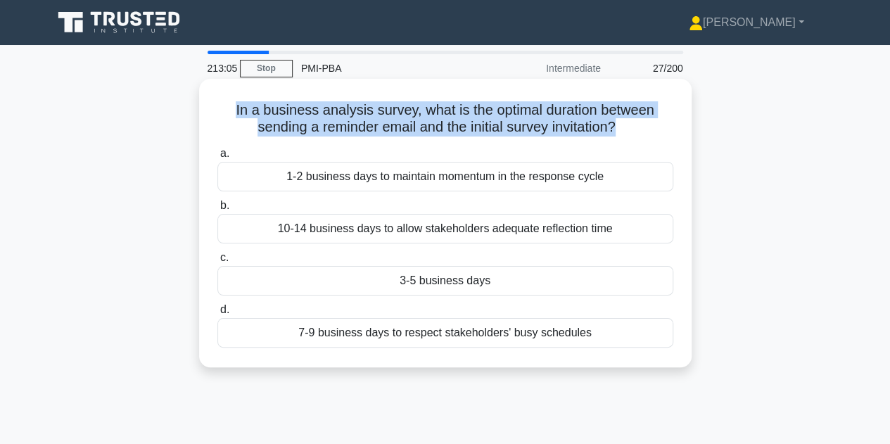
drag, startPoint x: 228, startPoint y: 114, endPoint x: 621, endPoint y: 125, distance: 392.9
click at [621, 125] on h5 "In a business analysis survey, what is the optimal duration between sending a r…" at bounding box center [445, 118] width 459 height 35
copy h5 "In a business analysis survey, what is the optimal duration between sending a r…"
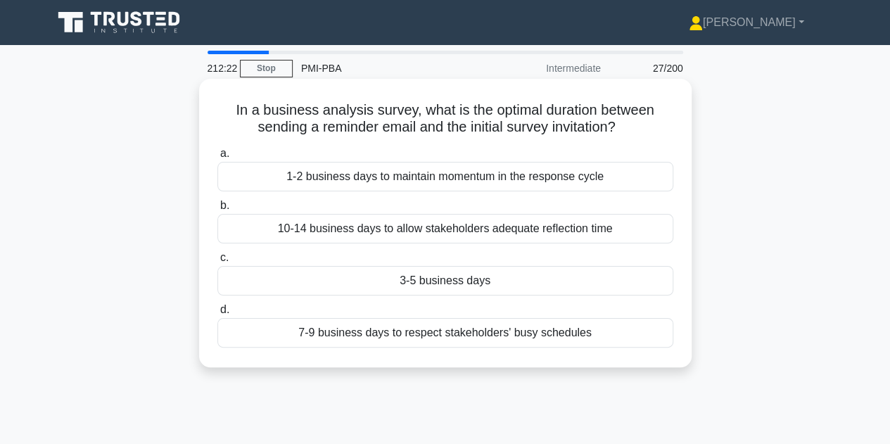
click at [438, 288] on div "3-5 business days" at bounding box center [445, 281] width 456 height 30
click at [217, 263] on input "c. 3-5 business days" at bounding box center [217, 257] width 0 height 9
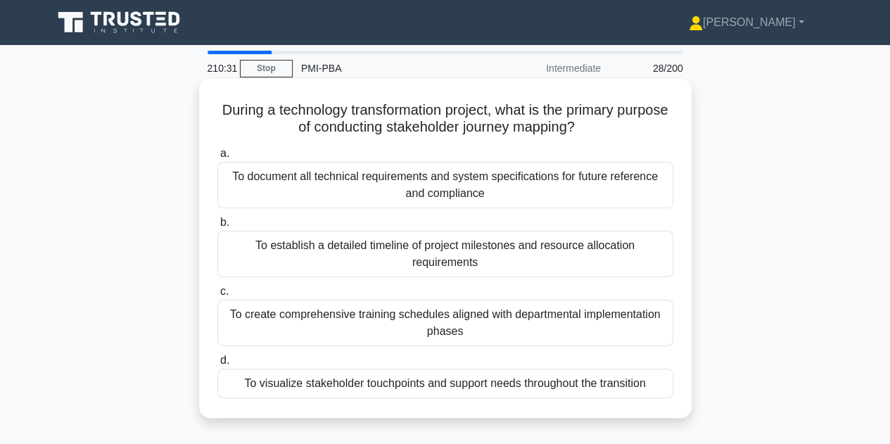
click at [437, 385] on div "To visualize stakeholder touchpoints and support needs throughout the transition" at bounding box center [445, 384] width 456 height 30
click at [217, 365] on input "d. To visualize stakeholder touchpoints and support needs throughout the transi…" at bounding box center [217, 360] width 0 height 9
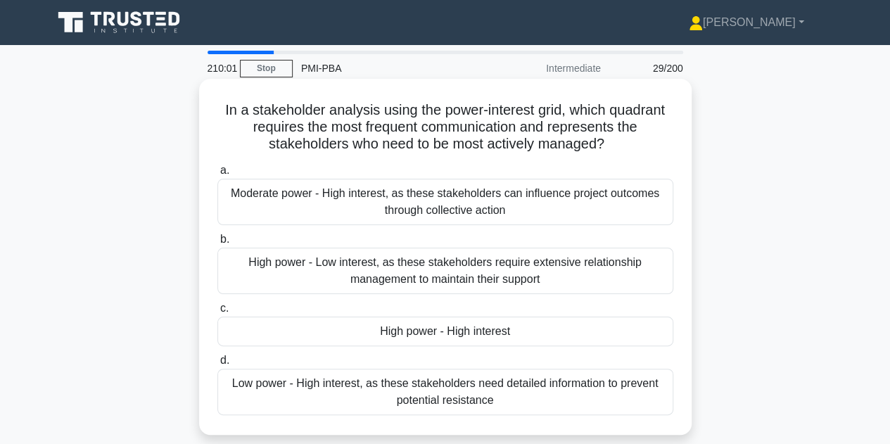
click at [468, 331] on div "High power - High interest" at bounding box center [445, 332] width 456 height 30
click at [217, 313] on input "c. High power - High interest" at bounding box center [217, 308] width 0 height 9
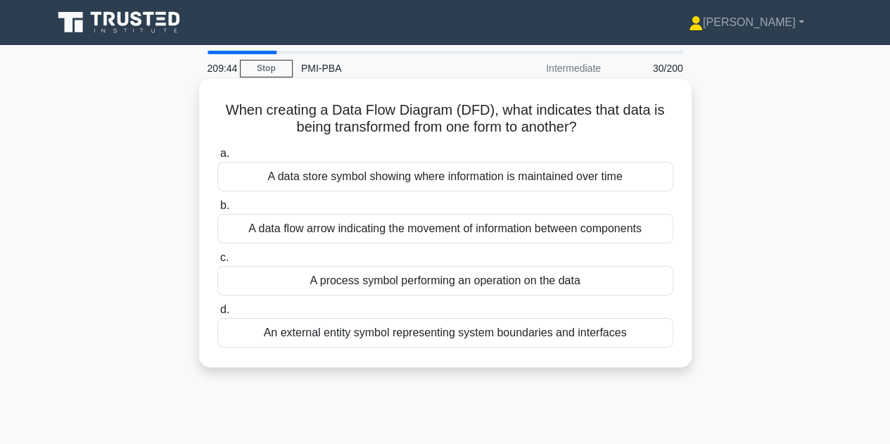
drag, startPoint x: 225, startPoint y: 109, endPoint x: 600, endPoint y: 133, distance: 375.9
click at [600, 133] on h5 "When creating a Data Flow Diagram (DFD), what indicates that data is being tran…" at bounding box center [445, 118] width 459 height 35
copy h5 "When creating a Data Flow Diagram (DFD), what indicates that data is being tran…"
click at [443, 284] on div "A process symbol performing an operation on the data" at bounding box center [445, 281] width 456 height 30
click at [217, 263] on input "c. A process symbol performing an operation on the data" at bounding box center [217, 257] width 0 height 9
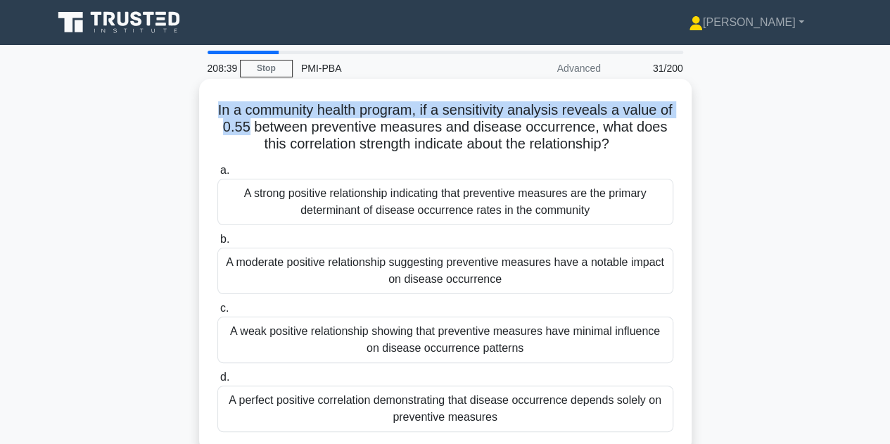
drag, startPoint x: 217, startPoint y: 111, endPoint x: 276, endPoint y: 127, distance: 60.4
click at [276, 127] on h5 "In a community health program, if a sensitivity analysis reveals a value of 0.5…" at bounding box center [445, 127] width 459 height 52
copy h5 "In a community health program, if a sensitivity analysis reveals a value of 0.55"
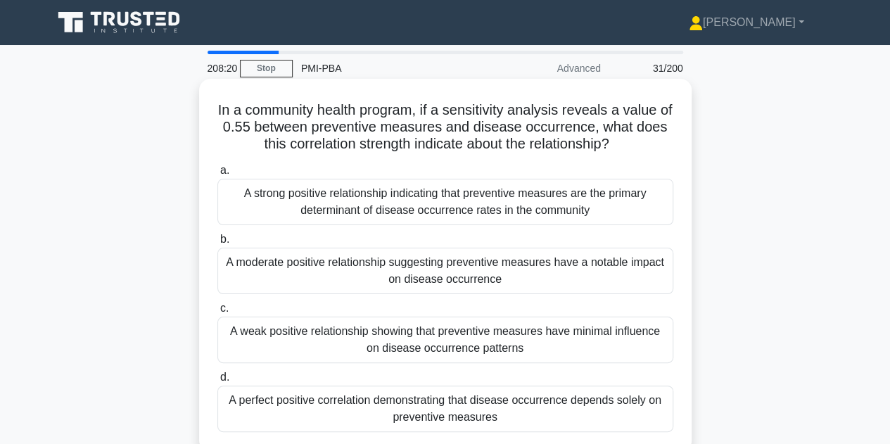
click at [302, 272] on div "A moderate positive relationship suggesting preventive measures have a notable …" at bounding box center [445, 271] width 456 height 46
click at [217, 244] on input "b. A moderate positive relationship suggesting preventive measures have a notab…" at bounding box center [217, 239] width 0 height 9
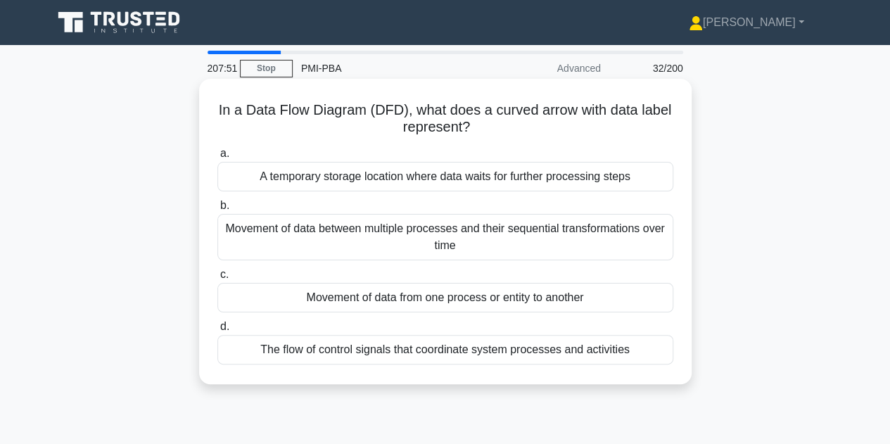
drag, startPoint x: 232, startPoint y: 113, endPoint x: 535, endPoint y: 130, distance: 303.8
click at [535, 130] on h5 "In a Data Flow Diagram (DFD), what does a curved arrow with data label represen…" at bounding box center [445, 118] width 459 height 35
copy h5 "In a Data Flow Diagram (DFD), what does a curved arrow with data label represen…"
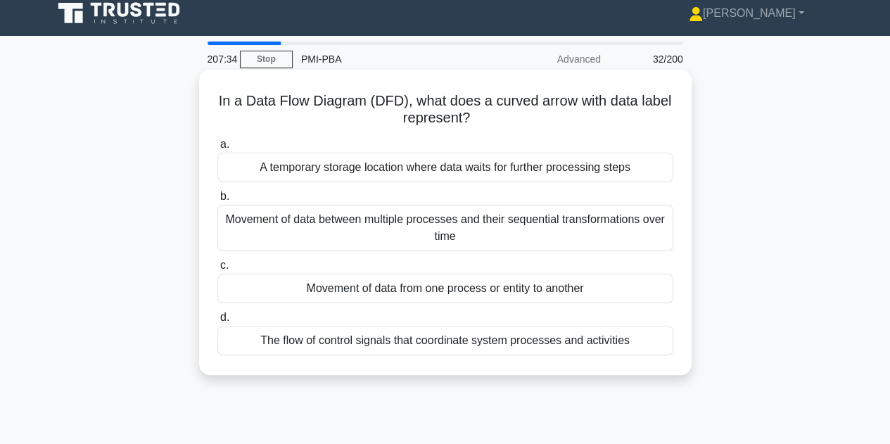
scroll to position [11, 0]
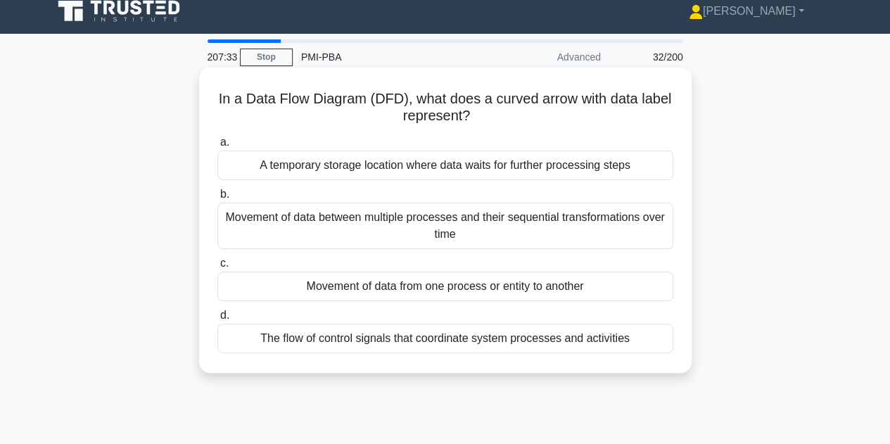
click at [387, 130] on div "In a Data Flow Diagram (DFD), what does a curved arrow with data label represen…" at bounding box center [445, 220] width 481 height 294
click at [379, 277] on div "Movement of data from one process or entity to another" at bounding box center [445, 287] width 456 height 30
click at [217, 268] on input "c. Movement of data from one process or entity to another" at bounding box center [217, 263] width 0 height 9
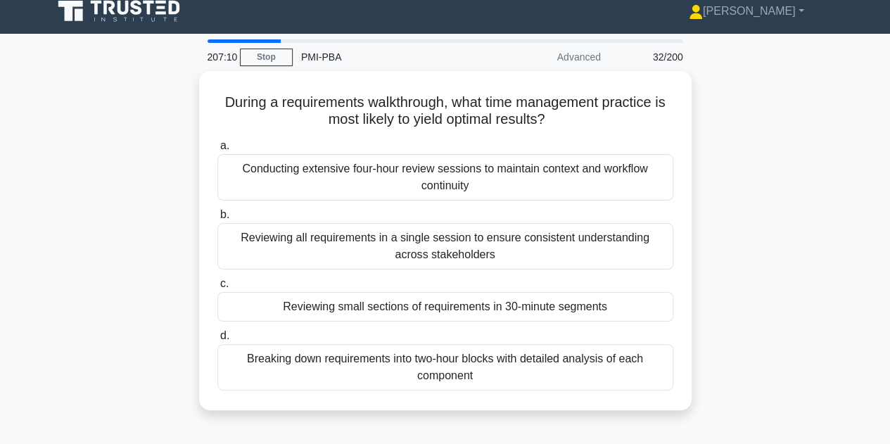
scroll to position [0, 0]
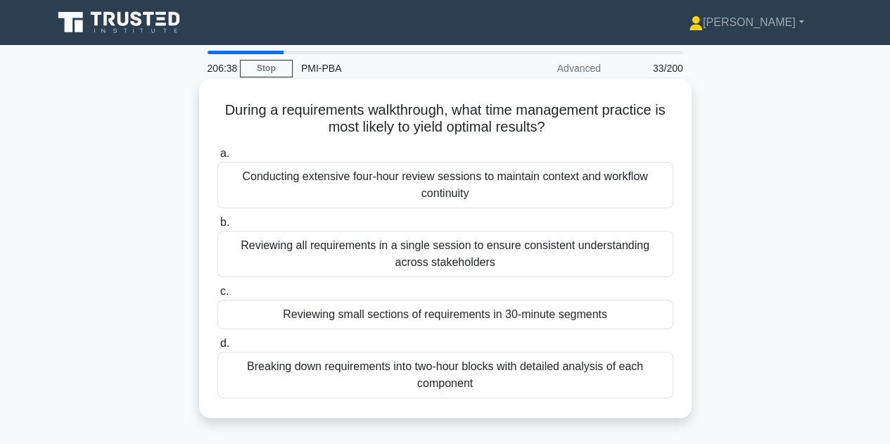
click at [428, 370] on div "Breaking down requirements into two-hour blocks with detailed analysis of each …" at bounding box center [445, 375] width 456 height 46
click at [217, 348] on input "d. Breaking down requirements into two-hour blocks with detailed analysis of ea…" at bounding box center [217, 343] width 0 height 9
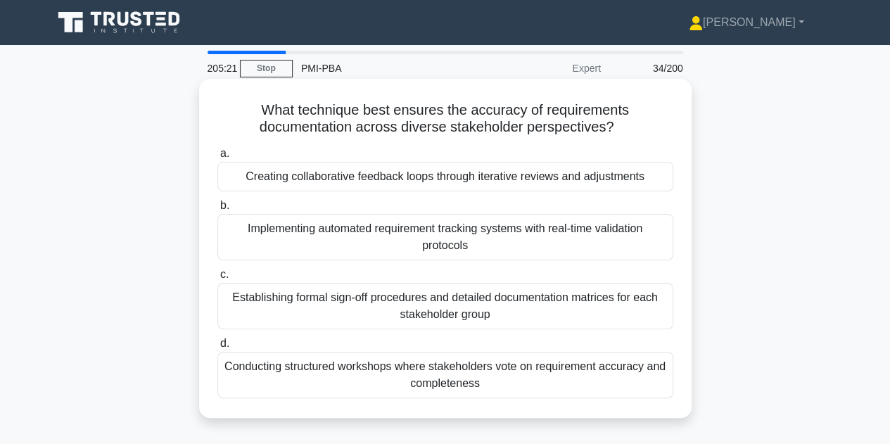
click at [457, 374] on div "Conducting structured workshops where stakeholders vote on requirement accuracy…" at bounding box center [445, 375] width 456 height 46
click at [217, 348] on input "d. Conducting structured workshops where stakeholders vote on requirement accur…" at bounding box center [217, 343] width 0 height 9
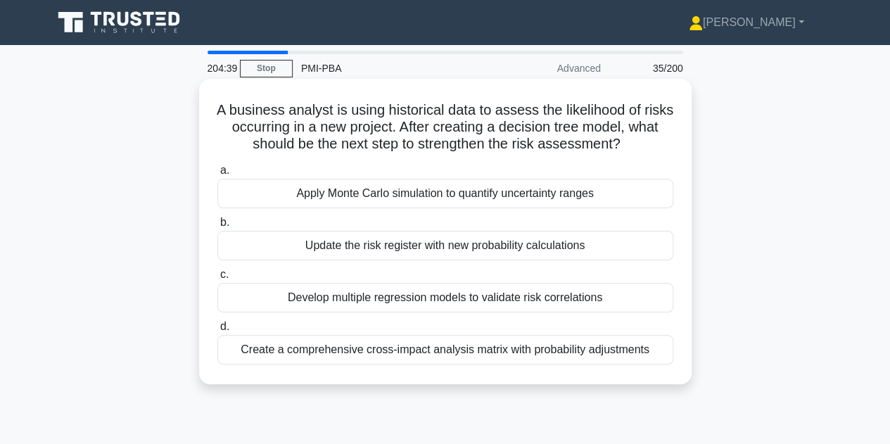
click at [405, 253] on div "Update the risk register with new probability calculations" at bounding box center [445, 246] width 456 height 30
click at [217, 227] on input "b. Update the risk register with new probability calculations" at bounding box center [217, 222] width 0 height 9
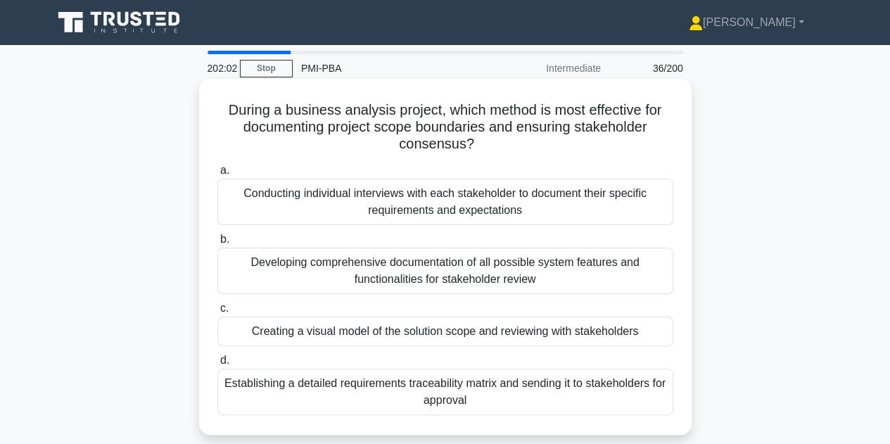
click at [412, 391] on div "Establishing a detailed requirements traceability matrix and sending it to stak…" at bounding box center [445, 392] width 456 height 46
click at [217, 365] on input "d. Establishing a detailed requirements traceability matrix and sending it to s…" at bounding box center [217, 360] width 0 height 9
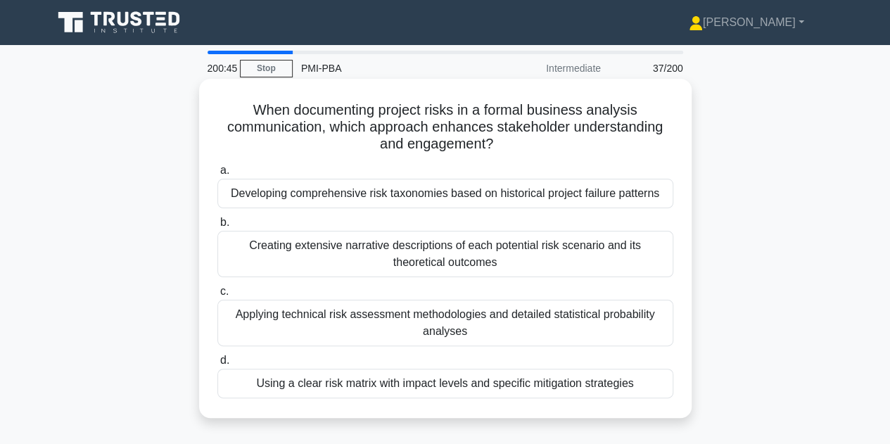
click at [439, 391] on div "Using a clear risk matrix with impact levels and specific mitigation strategies" at bounding box center [445, 384] width 456 height 30
click at [217, 365] on input "d. Using a clear risk matrix with impact levels and specific mitigation strateg…" at bounding box center [217, 360] width 0 height 9
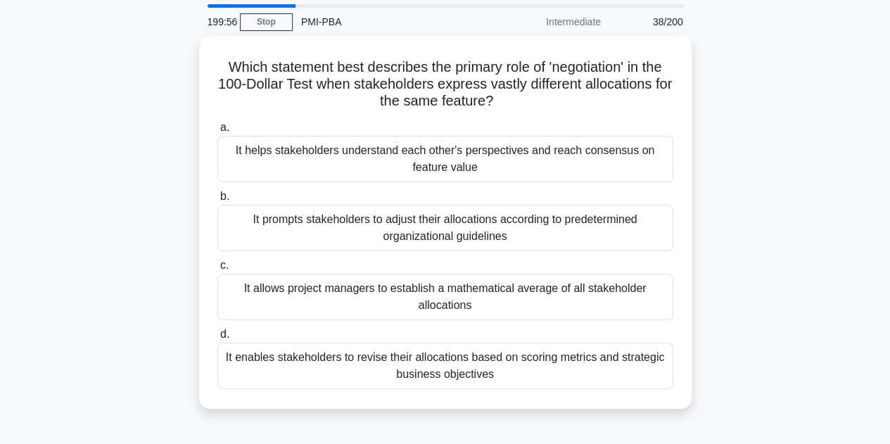
scroll to position [45, 0]
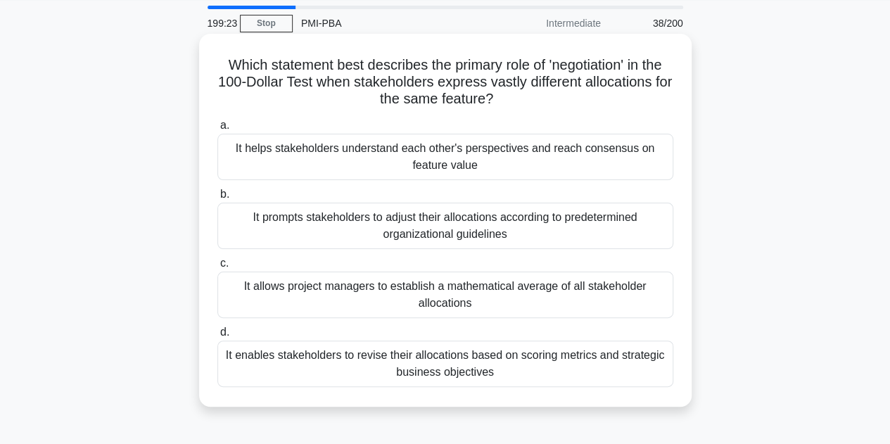
click at [439, 158] on div "It helps stakeholders understand each other's perspectives and reach consensus …" at bounding box center [445, 157] width 456 height 46
click at [217, 130] on input "a. It helps stakeholders understand each other's perspectives and reach consens…" at bounding box center [217, 125] width 0 height 9
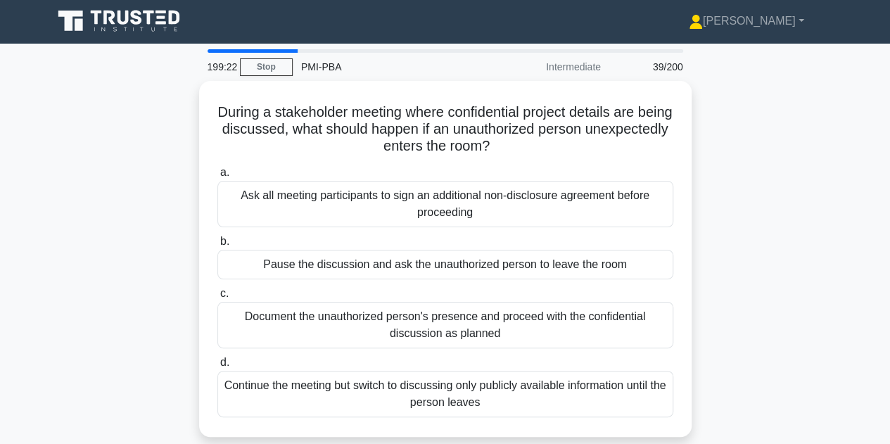
scroll to position [0, 0]
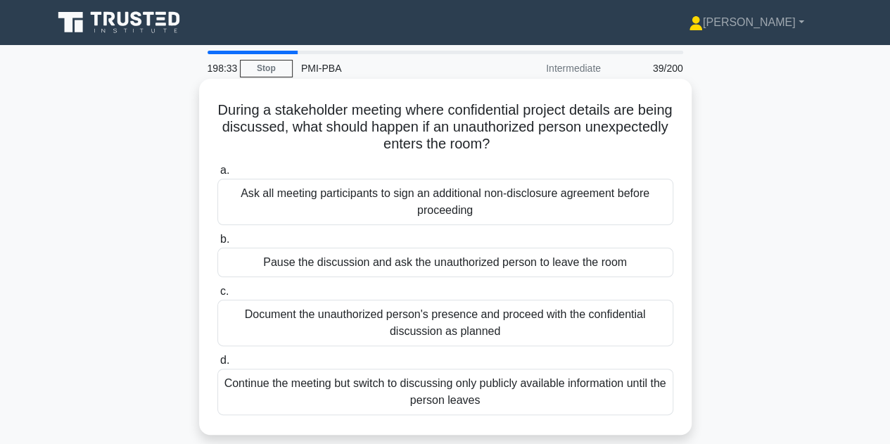
click at [400, 264] on div "Pause the discussion and ask the unauthorized person to leave the room" at bounding box center [445, 263] width 456 height 30
click at [217, 244] on input "b. Pause the discussion and ask the unauthorized person to leave the room" at bounding box center [217, 239] width 0 height 9
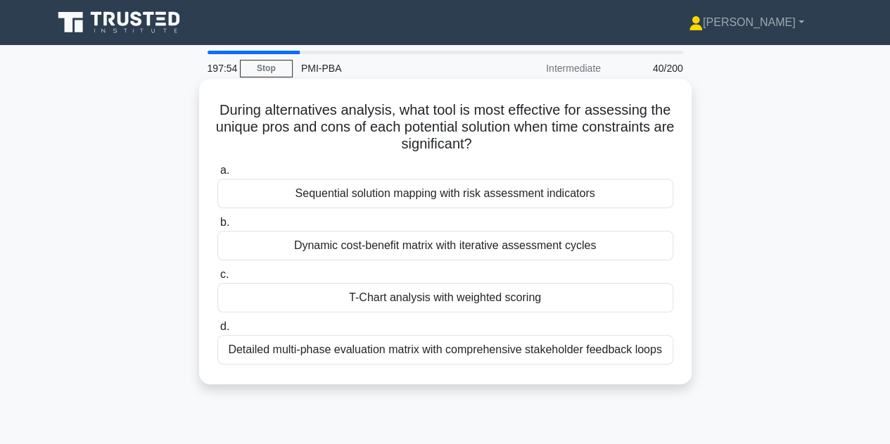
click at [435, 299] on div "T-Chart analysis with weighted scoring" at bounding box center [445, 298] width 456 height 30
click at [217, 279] on input "c. T-Chart analysis with weighted scoring" at bounding box center [217, 274] width 0 height 9
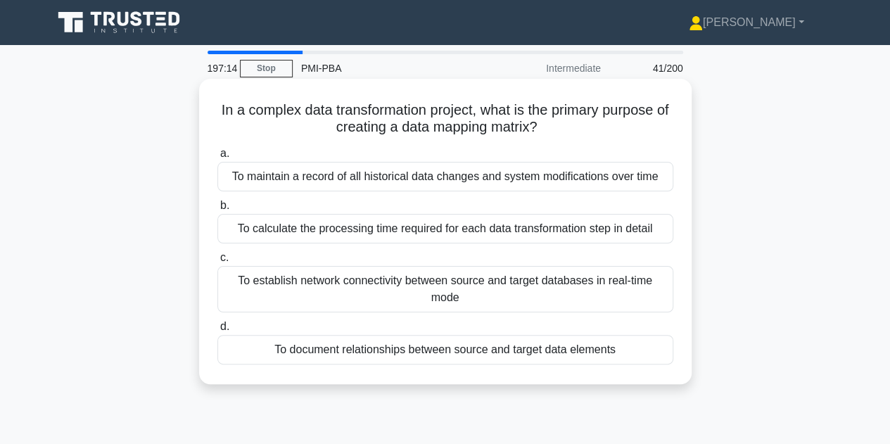
click at [405, 354] on div "To document relationships between source and target data elements" at bounding box center [445, 350] width 456 height 30
click at [217, 332] on input "d. To document relationships between source and target data elements" at bounding box center [217, 326] width 0 height 9
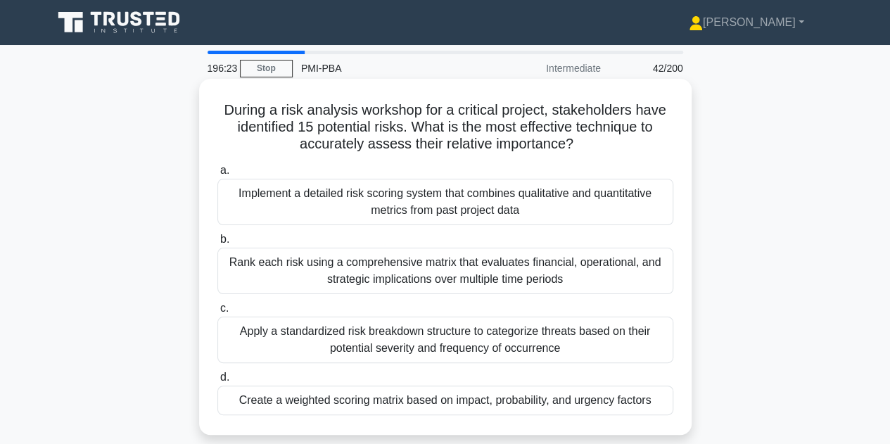
click at [325, 403] on div "Create a weighted scoring matrix based on impact, probability, and urgency fact…" at bounding box center [445, 401] width 456 height 30
click at [217, 382] on input "d. Create a weighted scoring matrix based on impact, probability, and urgency f…" at bounding box center [217, 377] width 0 height 9
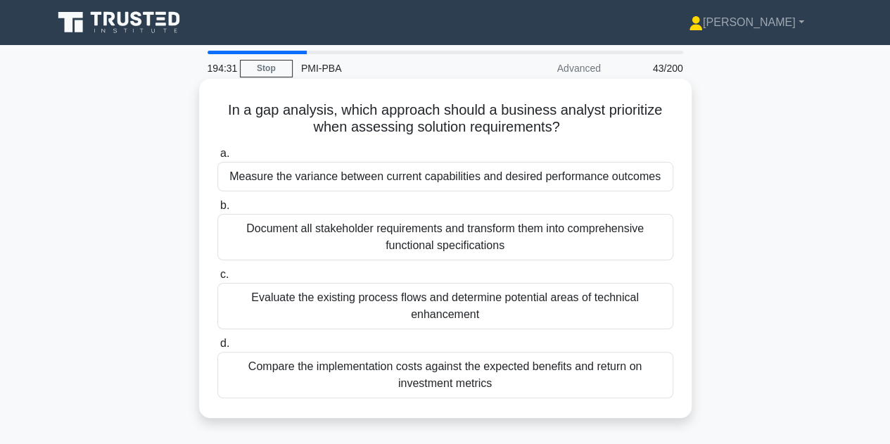
click at [464, 181] on div "Measure the variance between current capabilities and desired performance outco…" at bounding box center [445, 177] width 456 height 30
click at [217, 158] on input "a. Measure the variance between current capabilities and desired performance ou…" at bounding box center [217, 153] width 0 height 9
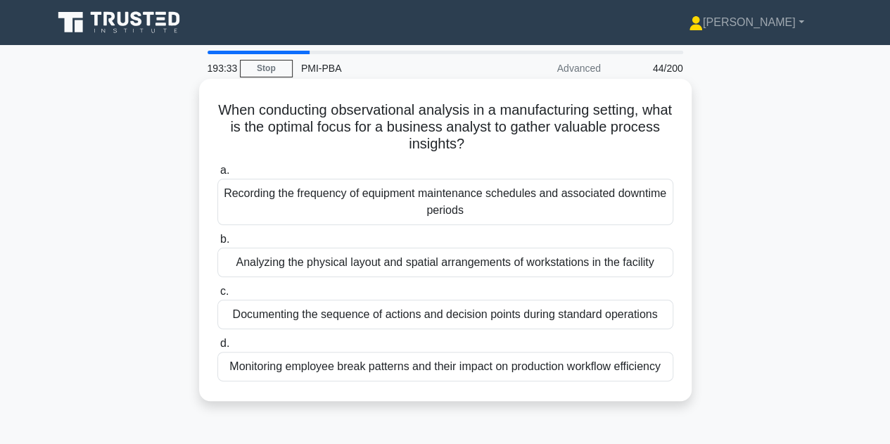
click at [362, 307] on div "Documenting the sequence of actions and decision points during standard operati…" at bounding box center [445, 315] width 456 height 30
click at [217, 296] on input "c. Documenting the sequence of actions and decision points during standard oper…" at bounding box center [217, 291] width 0 height 9
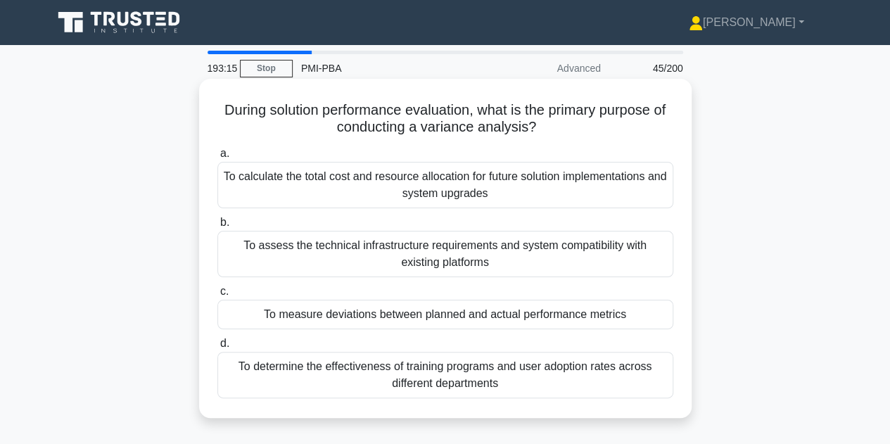
click at [512, 317] on div "To measure deviations between planned and actual performance metrics" at bounding box center [445, 315] width 456 height 30
click at [217, 296] on input "c. To measure deviations between planned and actual performance metrics" at bounding box center [217, 291] width 0 height 9
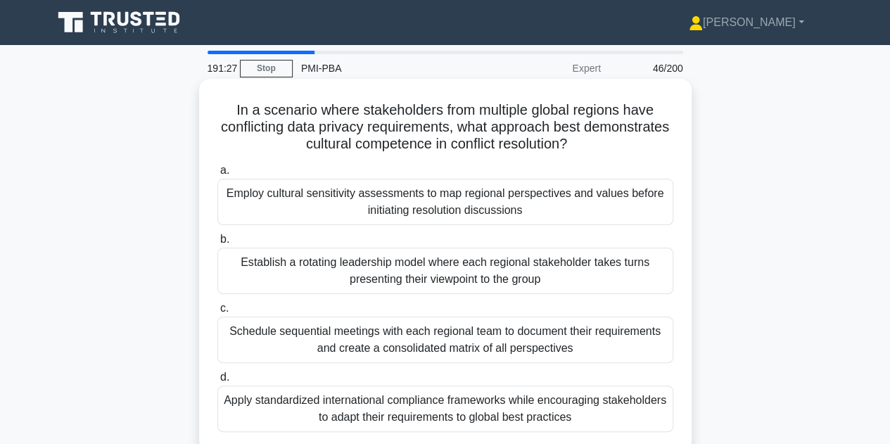
click at [445, 398] on div "Apply standardized international compliance frameworks while encouraging stakeh…" at bounding box center [445, 409] width 456 height 46
click at [217, 382] on input "d. Apply standardized international compliance frameworks while encouraging sta…" at bounding box center [217, 377] width 0 height 9
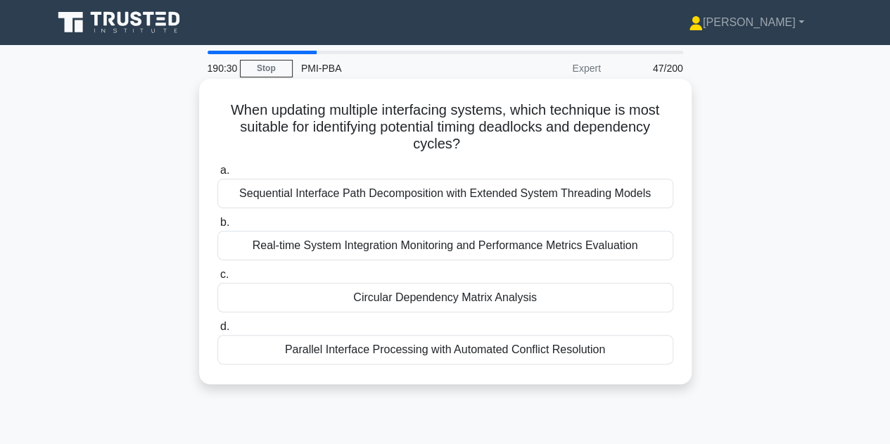
click at [462, 246] on div "Real-time System Integration Monitoring and Performance Metrics Evaluation" at bounding box center [445, 246] width 456 height 30
click at [217, 227] on input "b. Real-time System Integration Monitoring and Performance Metrics Evaluation" at bounding box center [217, 222] width 0 height 9
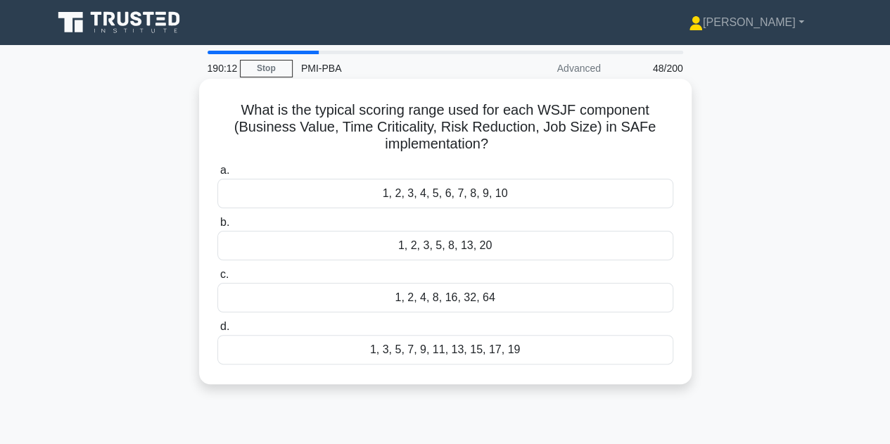
drag, startPoint x: 236, startPoint y: 111, endPoint x: 502, endPoint y: 139, distance: 266.9
click at [502, 139] on h5 "What is the typical scoring range used for each WSJF component (Business Value,…" at bounding box center [445, 127] width 459 height 52
click at [511, 160] on div "a. 1, 2, 3, 4, 5, 6, 7, 8, 9, 10 b. 1, 2, 3, 5, 8, 13, 20 c. d." at bounding box center [445, 263] width 473 height 208
drag, startPoint x: 505, startPoint y: 154, endPoint x: 341, endPoint y: 125, distance: 166.5
click at [341, 125] on h5 "What is the typical scoring range used for each WSJF component (Business Value,…" at bounding box center [445, 127] width 459 height 52
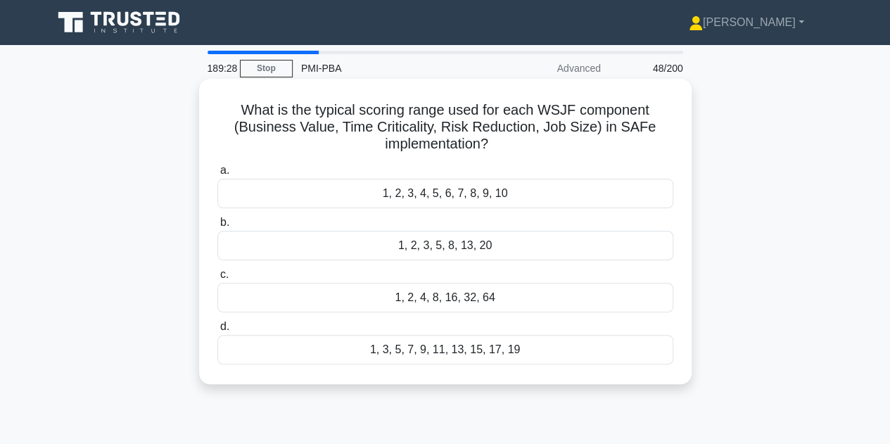
drag, startPoint x: 235, startPoint y: 108, endPoint x: 496, endPoint y: 144, distance: 262.9
click at [496, 144] on h5 "What is the typical scoring range used for each WSJF component (Business Value,…" at bounding box center [445, 127] width 459 height 52
copy h5 "What is the typical scoring range used for each WSJF component (Business Value,…"
click at [453, 246] on div "1, 2, 3, 5, 8, 13, 20" at bounding box center [445, 246] width 456 height 30
click at [217, 227] on input "b. 1, 2, 3, 5, 8, 13, 20" at bounding box center [217, 222] width 0 height 9
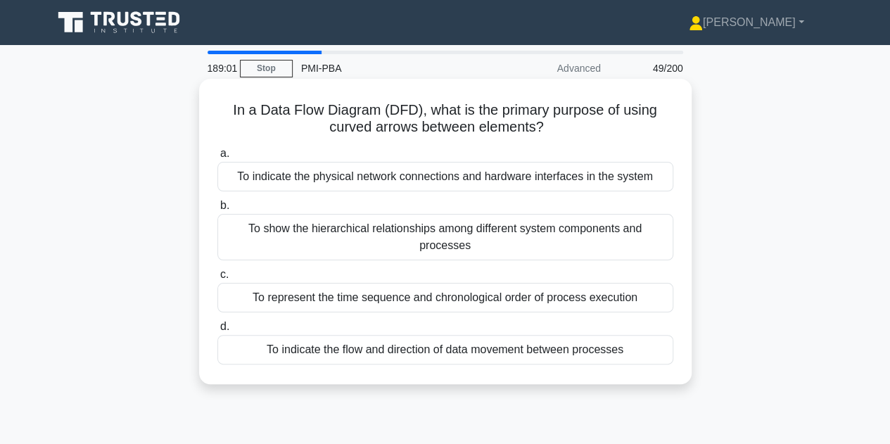
click at [448, 360] on div "To indicate the flow and direction of data movement between processes" at bounding box center [445, 350] width 456 height 30
click at [217, 332] on input "d. To indicate the flow and direction of data movement between processes" at bounding box center [217, 326] width 0 height 9
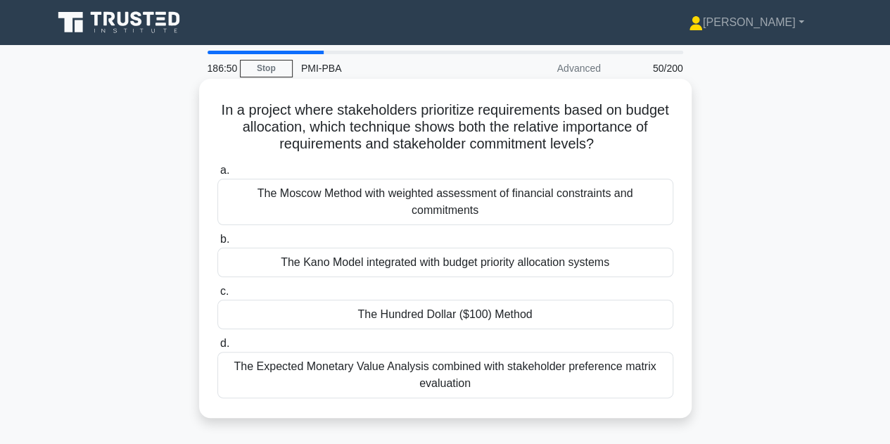
drag, startPoint x: 240, startPoint y: 111, endPoint x: 614, endPoint y: 149, distance: 375.7
click at [614, 149] on h5 "In a project where stakeholders prioritize requirements based on budget allocat…" at bounding box center [445, 127] width 459 height 52
copy h5 "In a project where stakeholders prioritize requirements based on budget allocat…"
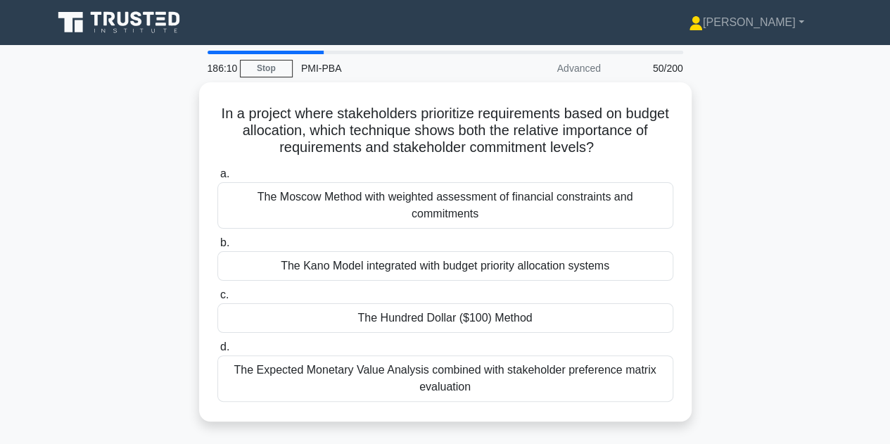
click at [712, 257] on div "In a project where stakeholders prioritize requirements based on budget allocat…" at bounding box center [445, 260] width 802 height 356
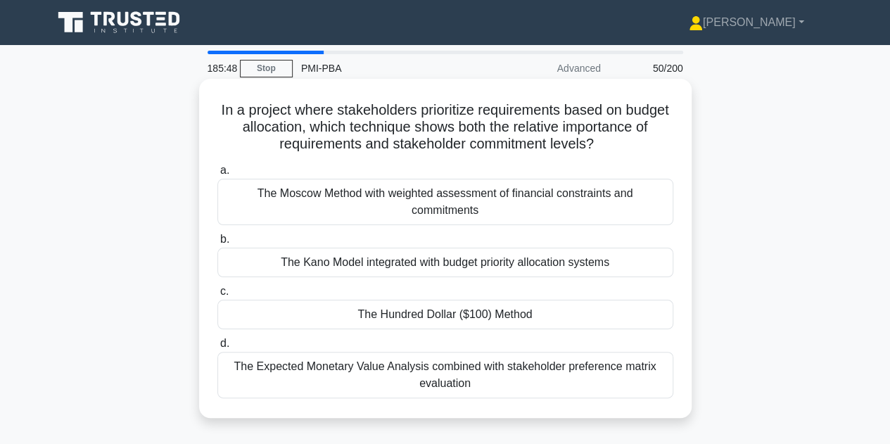
click at [437, 315] on div "The Hundred Dollar ($100) Method" at bounding box center [445, 315] width 456 height 30
click at [217, 296] on input "c. The Hundred Dollar ($100) Method" at bounding box center [217, 291] width 0 height 9
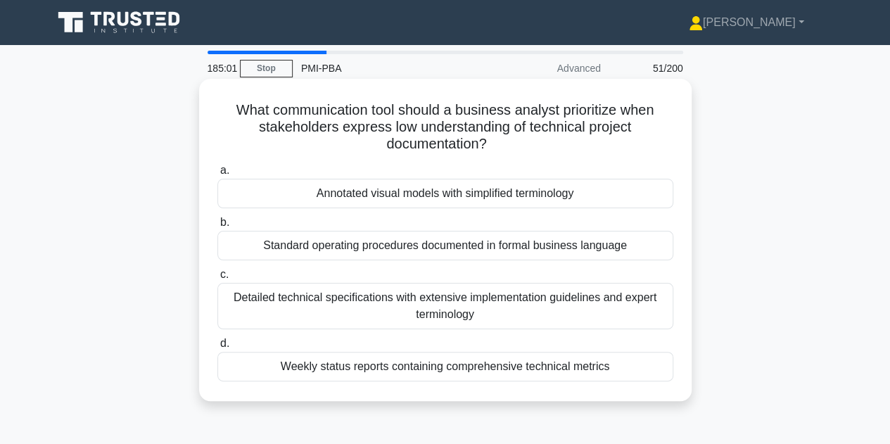
click at [391, 200] on div "Annotated visual models with simplified terminology" at bounding box center [445, 194] width 456 height 30
click at [217, 175] on input "a. Annotated visual models with simplified terminology" at bounding box center [217, 170] width 0 height 9
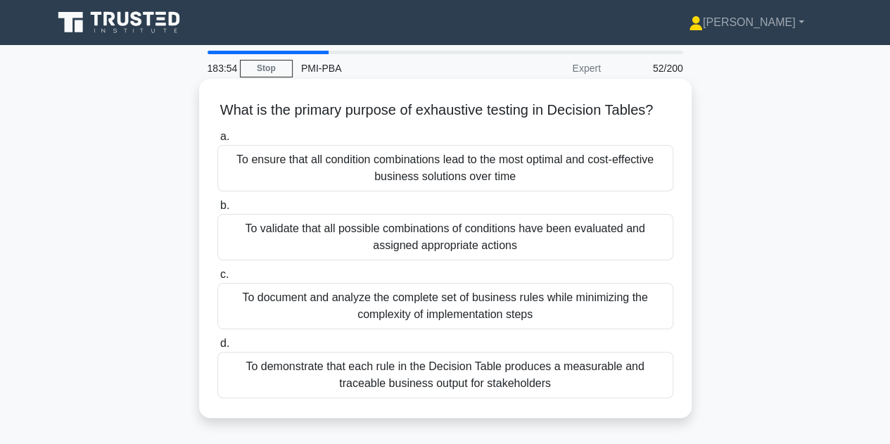
click at [398, 257] on div "To validate that all possible combinations of conditions have been evaluated an…" at bounding box center [445, 237] width 456 height 46
click at [217, 210] on input "b. To validate that all possible combinations of conditions have been evaluated…" at bounding box center [217, 205] width 0 height 9
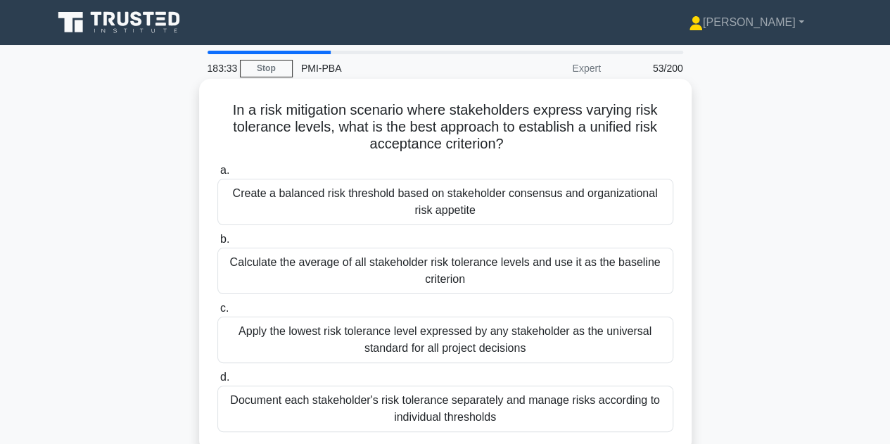
click at [336, 206] on div "Create a balanced risk threshold based on stakeholder consensus and organizatio…" at bounding box center [445, 202] width 456 height 46
click at [217, 175] on input "a. Create a balanced risk threshold based on stakeholder consensus and organiza…" at bounding box center [217, 170] width 0 height 9
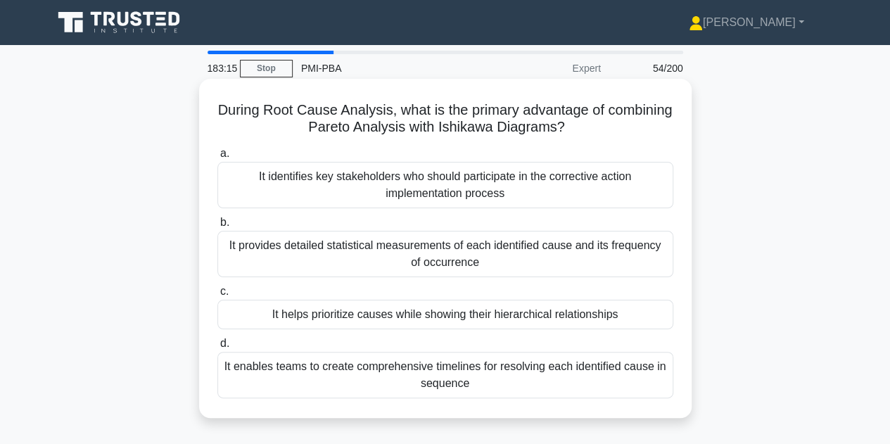
click at [366, 259] on div "It provides detailed statistical measurements of each identified cause and its …" at bounding box center [445, 254] width 456 height 46
click at [217, 227] on input "b. It provides detailed statistical measurements of each identified cause and i…" at bounding box center [217, 222] width 0 height 9
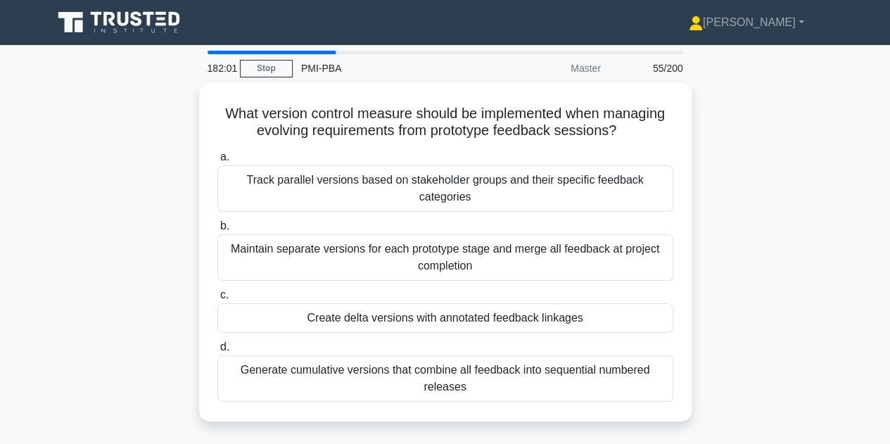
click at [366, 259] on div "Maintain separate versions for each prototype stage and merge all feedback at p…" at bounding box center [445, 257] width 456 height 46
click at [217, 231] on input "b. Maintain separate versions for each prototype stage and merge all feedback a…" at bounding box center [217, 226] width 0 height 9
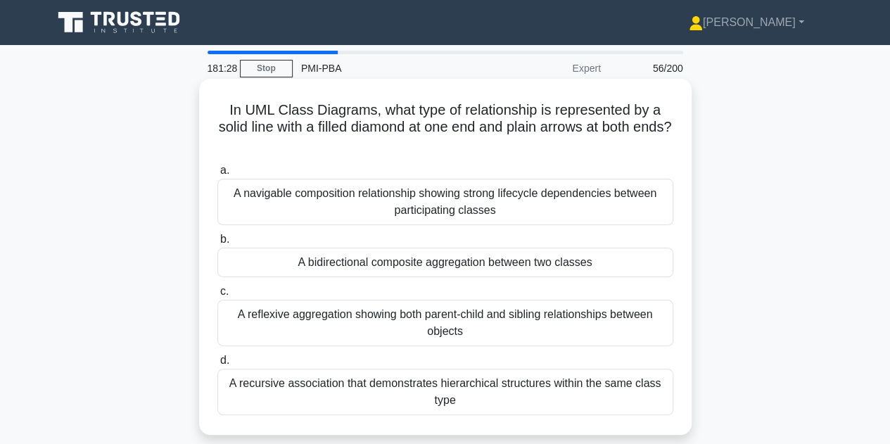
drag, startPoint x: 225, startPoint y: 112, endPoint x: 479, endPoint y: 146, distance: 255.7
click at [479, 146] on h5 "In UML Class Diagrams, what type of relationship is represented by a solid line…" at bounding box center [445, 127] width 459 height 52
copy h5 "In UML Class Diagrams, what type of relationship is represented by a solid line…"
click at [364, 208] on div "A navigable composition relationship showing strong lifecycle dependencies betw…" at bounding box center [445, 202] width 456 height 46
click at [217, 175] on input "a. A navigable composition relationship showing strong lifecycle dependencies b…" at bounding box center [217, 170] width 0 height 9
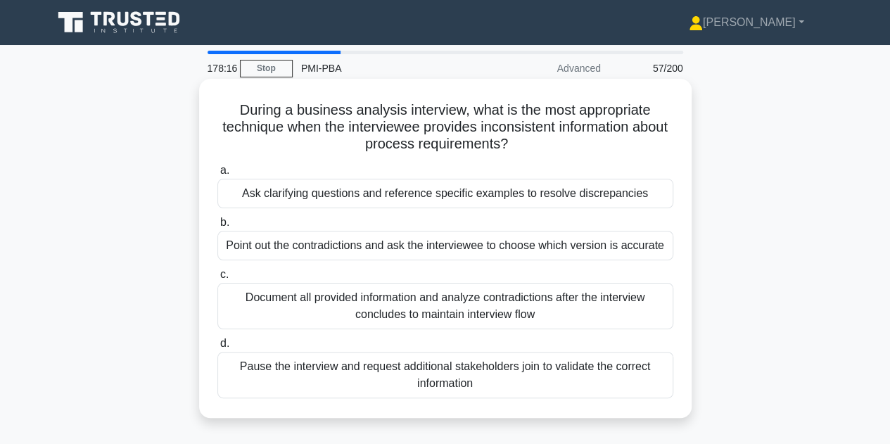
click at [381, 304] on div "Document all provided information and analyze contradictions after the intervie…" at bounding box center [445, 306] width 456 height 46
click at [217, 279] on input "c. Document all provided information and analyze contradictions after the inter…" at bounding box center [217, 274] width 0 height 9
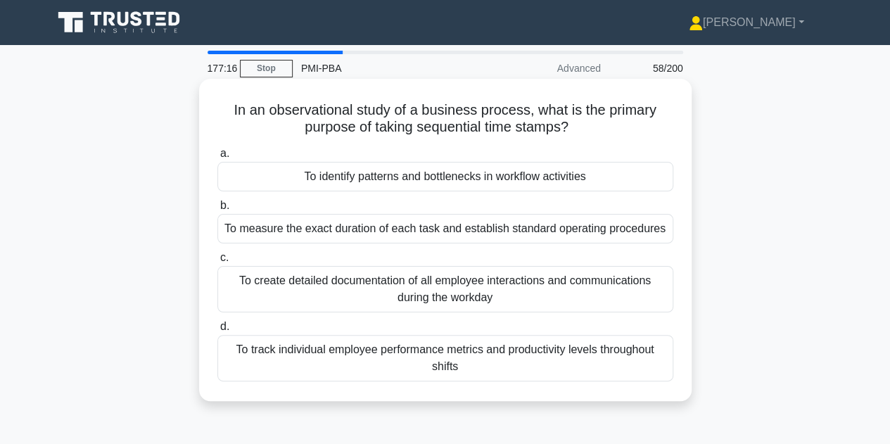
click at [513, 231] on div "To measure the exact duration of each task and establish standard operating pro…" at bounding box center [445, 229] width 456 height 30
click at [217, 210] on input "b. To measure the exact duration of each task and establish standard operating …" at bounding box center [217, 205] width 0 height 9
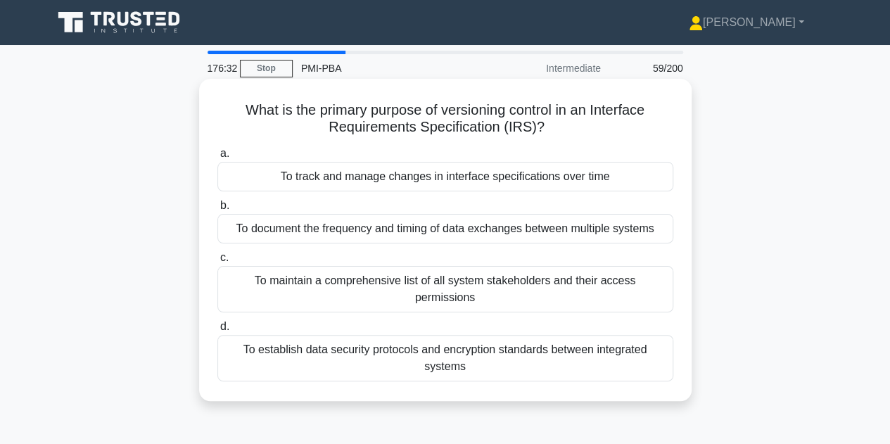
click at [477, 185] on div "To track and manage changes in interface specifications over time" at bounding box center [445, 177] width 456 height 30
click at [217, 158] on input "a. To track and manage changes in interface specifications over time" at bounding box center [217, 153] width 0 height 9
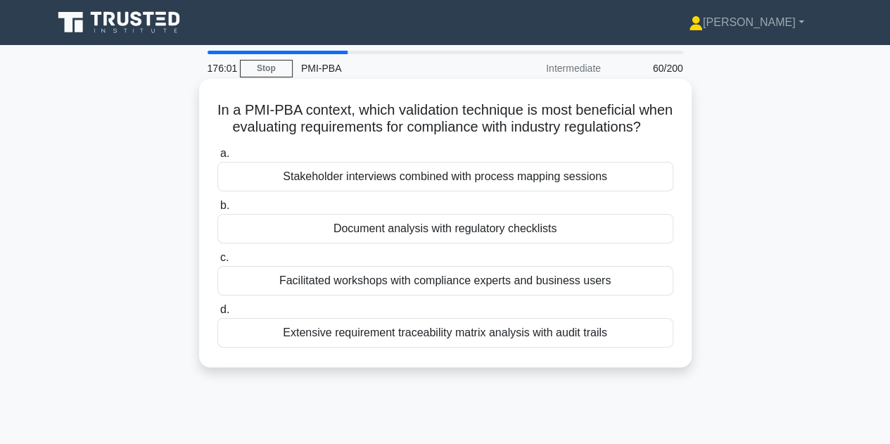
click at [431, 294] on div "Facilitated workshops with compliance experts and business users" at bounding box center [445, 281] width 456 height 30
click at [217, 263] on input "c. Facilitated workshops with compliance experts and business users" at bounding box center [217, 257] width 0 height 9
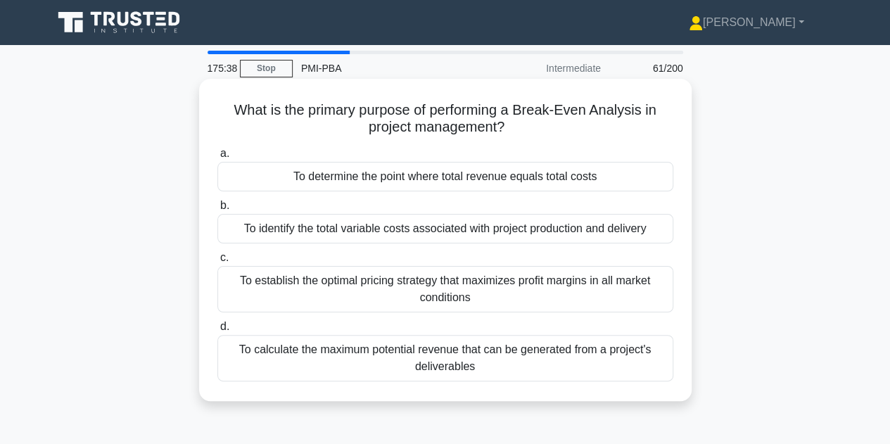
click at [450, 177] on div "To determine the point where total revenue equals total costs" at bounding box center [445, 177] width 456 height 30
click at [217, 158] on input "a. To determine the point where total revenue equals total costs" at bounding box center [217, 153] width 0 height 9
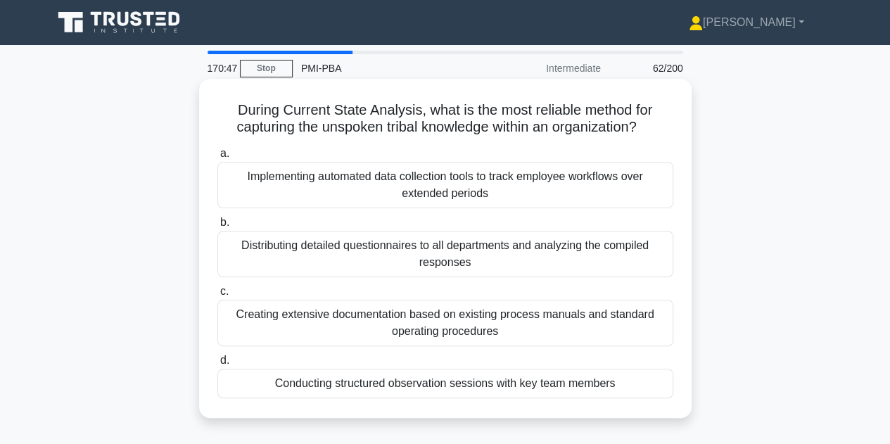
click at [322, 384] on div "Conducting structured observation sessions with key team members" at bounding box center [445, 384] width 456 height 30
click at [217, 365] on input "d. Conducting structured observation sessions with key team members" at bounding box center [217, 360] width 0 height 9
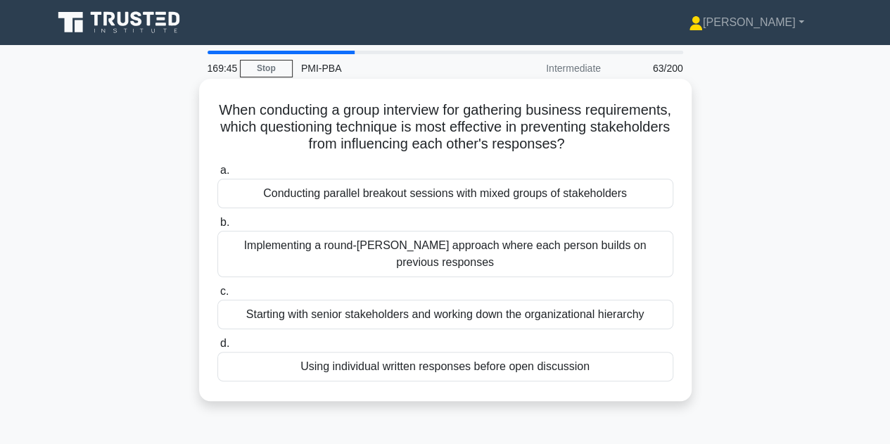
click at [411, 359] on div "Using individual written responses before open discussion" at bounding box center [445, 367] width 456 height 30
click at [217, 348] on input "d. Using individual written responses before open discussion" at bounding box center [217, 343] width 0 height 9
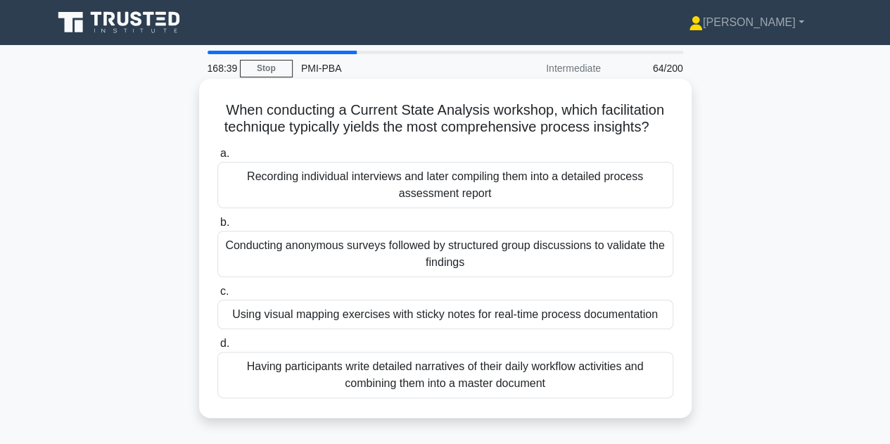
click at [424, 262] on div "Conducting anonymous surveys followed by structured group discussions to valida…" at bounding box center [445, 254] width 456 height 46
click at [217, 227] on input "b. Conducting anonymous surveys followed by structured group discussions to val…" at bounding box center [217, 222] width 0 height 9
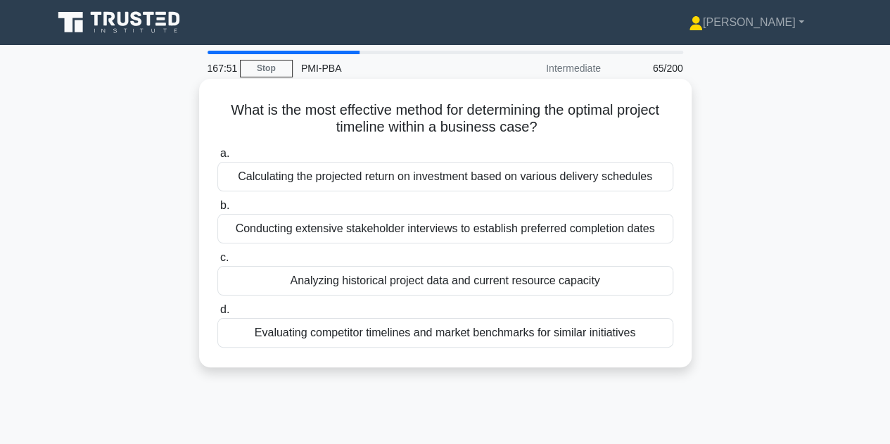
click at [372, 332] on div "Evaluating competitor timelines and market benchmarks for similar initiatives" at bounding box center [445, 333] width 456 height 30
click at [217, 315] on input "d. Evaluating competitor timelines and market benchmarks for similar initiatives" at bounding box center [217, 309] width 0 height 9
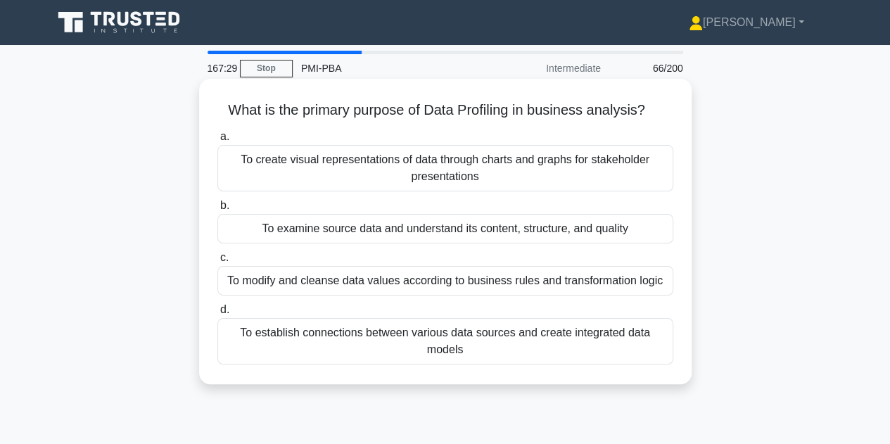
click at [381, 229] on div "To examine source data and understand its content, structure, and quality" at bounding box center [445, 229] width 456 height 30
click at [217, 210] on input "b. To examine source data and understand its content, structure, and quality" at bounding box center [217, 205] width 0 height 9
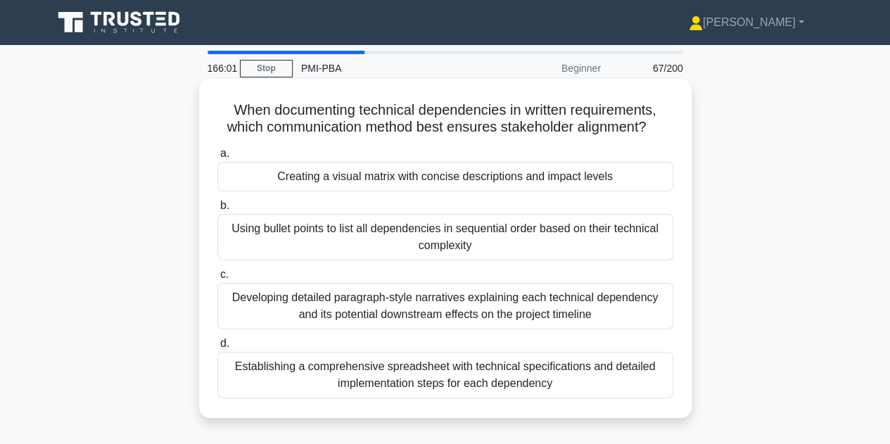
click at [410, 178] on div "Creating a visual matrix with concise descriptions and impact levels" at bounding box center [445, 177] width 456 height 30
click at [217, 158] on input "a. Creating a visual matrix with concise descriptions and impact levels" at bounding box center [217, 153] width 0 height 9
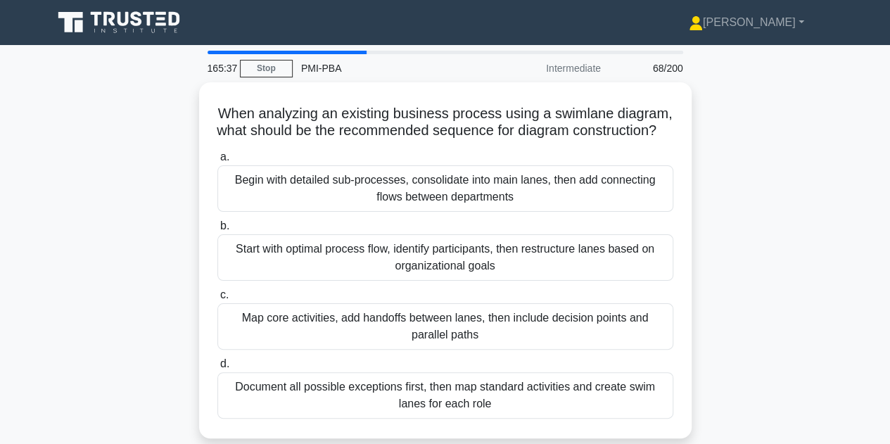
click at [793, 340] on div "When analyzing an existing business process using a swimlane diagram, what shou…" at bounding box center [445, 268] width 802 height 373
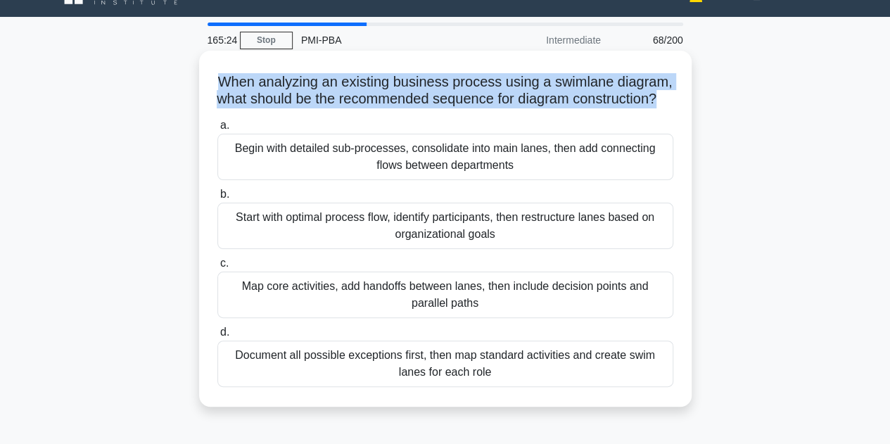
drag, startPoint x: 216, startPoint y: 82, endPoint x: 679, endPoint y: 100, distance: 462.8
click at [679, 100] on div "When analyzing an existing business process using a swimlane diagram, what shou…" at bounding box center [445, 228] width 481 height 345
copy h5 "When analyzing an existing business process using a swimlane diagram, what shou…"
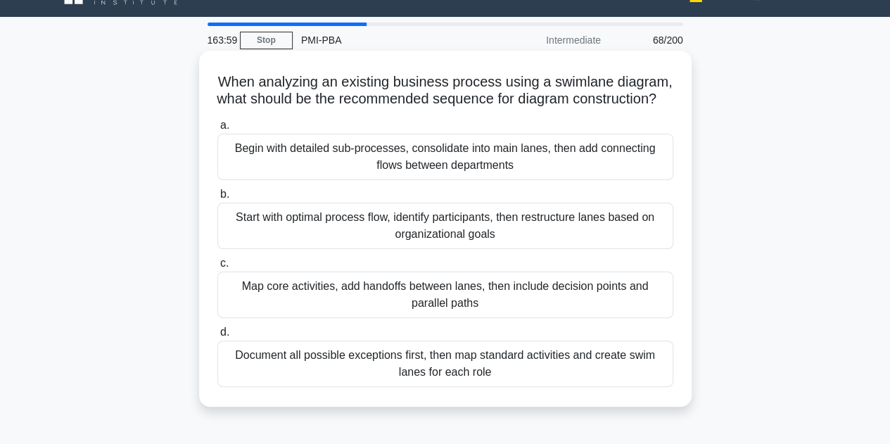
click at [417, 242] on div "Start with optimal process flow, identify participants, then restructure lanes …" at bounding box center [445, 226] width 456 height 46
click at [217, 199] on input "b. Start with optimal process flow, identify participants, then restructure lan…" at bounding box center [217, 194] width 0 height 9
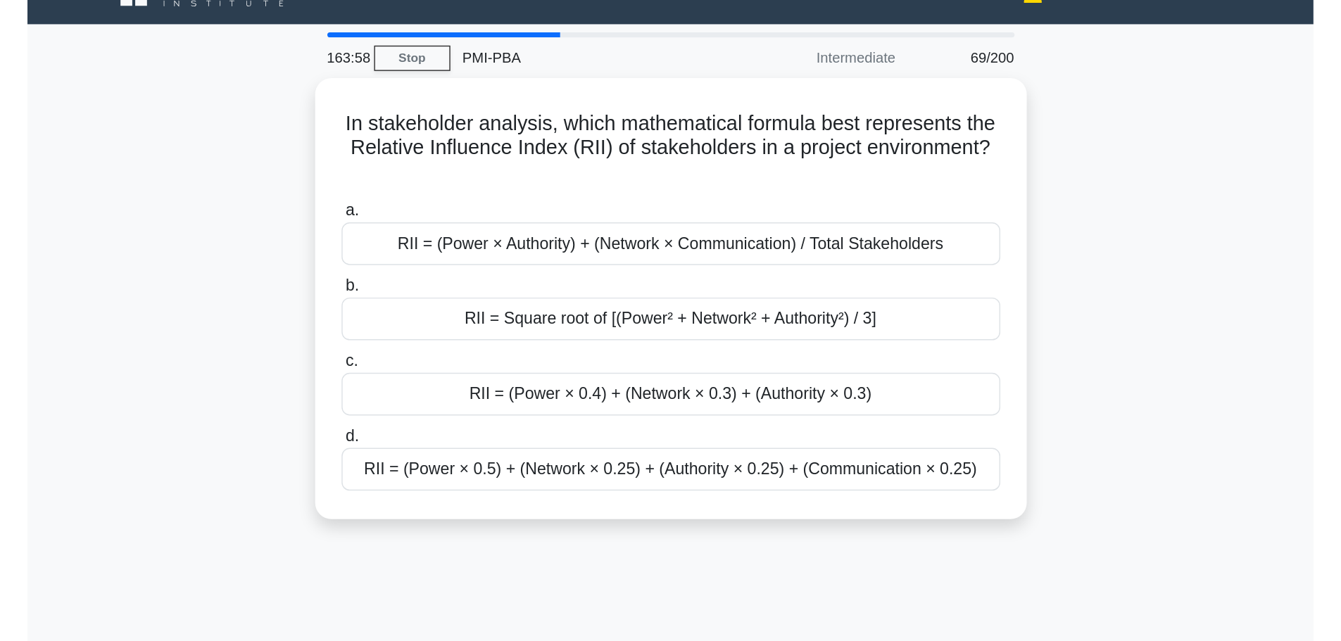
scroll to position [0, 0]
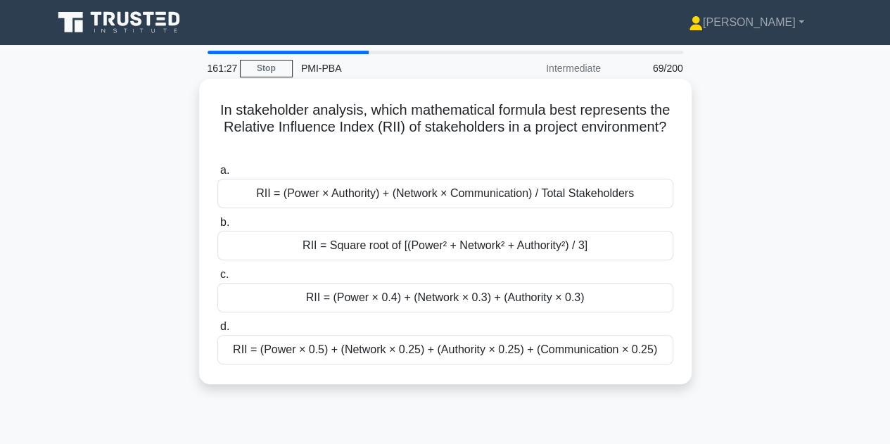
click at [396, 345] on div "RII = (Power × 0.5) + (Network × 0.25) + (Authority × 0.25) + (Communication × …" at bounding box center [445, 350] width 456 height 30
click at [217, 332] on input "d. RII = (Power × 0.5) + (Network × 0.25) + (Authority × 0.25) + (Communication…" at bounding box center [217, 326] width 0 height 9
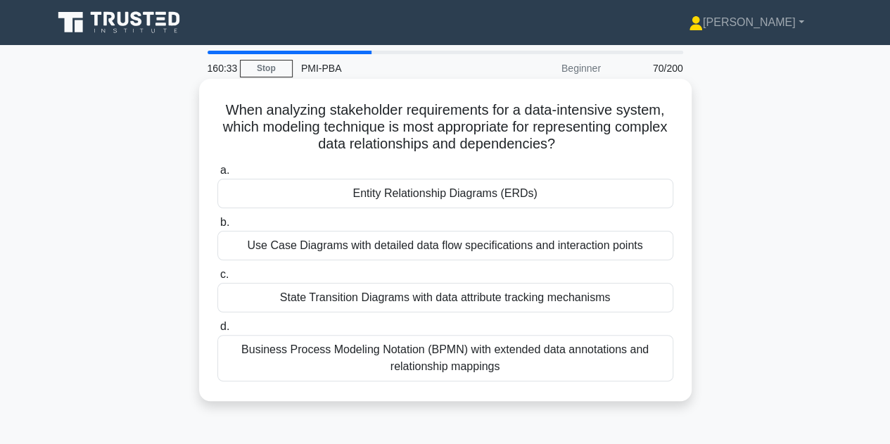
click at [440, 195] on div "Entity Relationship Diagrams (ERDs)" at bounding box center [445, 194] width 456 height 30
click at [217, 175] on input "a. Entity Relationship Diagrams (ERDs)" at bounding box center [217, 170] width 0 height 9
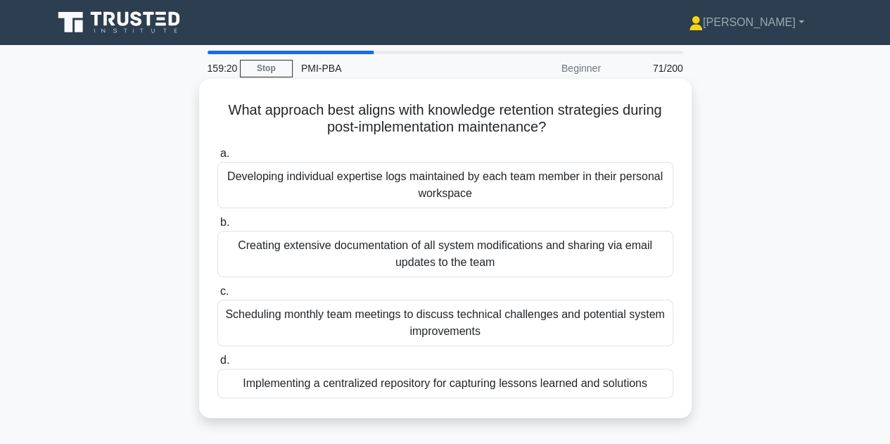
click at [384, 395] on div "Implementing a centralized repository for capturing lessons learned and solutio…" at bounding box center [445, 384] width 456 height 30
click at [217, 365] on input "d. Implementing a centralized repository for capturing lessons learned and solu…" at bounding box center [217, 360] width 0 height 9
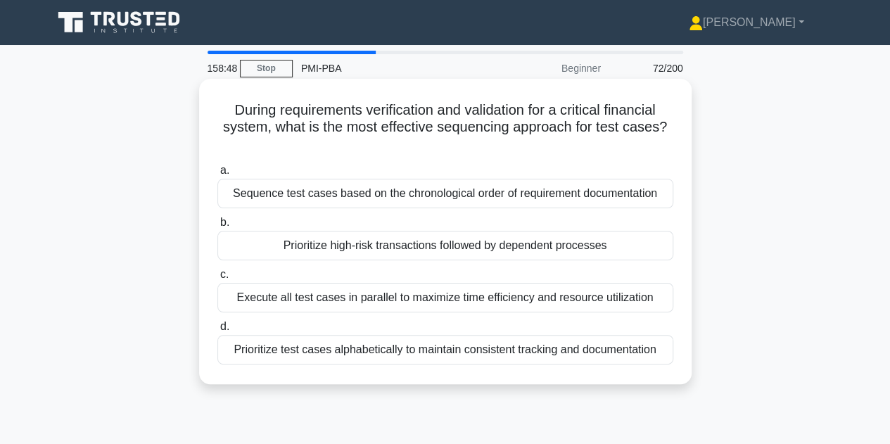
click at [377, 253] on div "Prioritize high-risk transactions followed by dependent processes" at bounding box center [445, 246] width 456 height 30
click at [217, 227] on input "b. Prioritize high-risk transactions followed by dependent processes" at bounding box center [217, 222] width 0 height 9
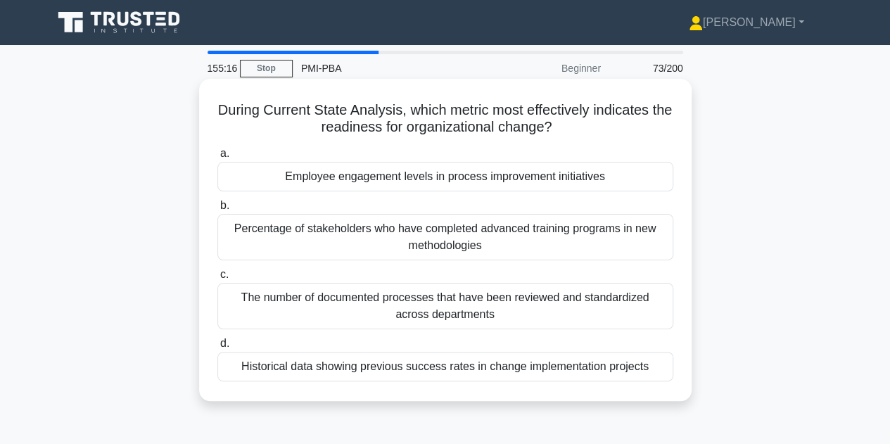
click at [380, 362] on div "Historical data showing previous success rates in change implementation projects" at bounding box center [445, 367] width 456 height 30
click at [217, 348] on input "d. Historical data showing previous success rates in change implementation proj…" at bounding box center [217, 343] width 0 height 9
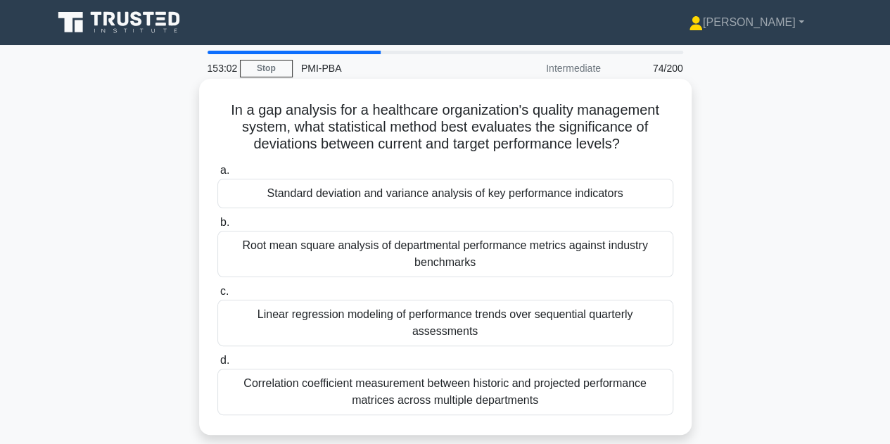
click at [394, 189] on div "Standard deviation and variance analysis of key performance indicators" at bounding box center [445, 194] width 456 height 30
click at [217, 175] on input "a. Standard deviation and variance analysis of key performance indicators" at bounding box center [217, 170] width 0 height 9
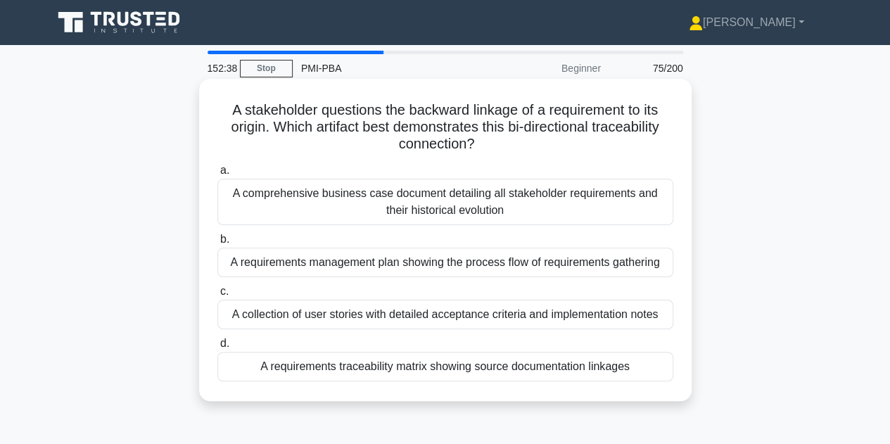
click at [393, 367] on div "A requirements traceability matrix showing source documentation linkages" at bounding box center [445, 367] width 456 height 30
click at [217, 348] on input "d. A requirements traceability matrix showing source documentation linkages" at bounding box center [217, 343] width 0 height 9
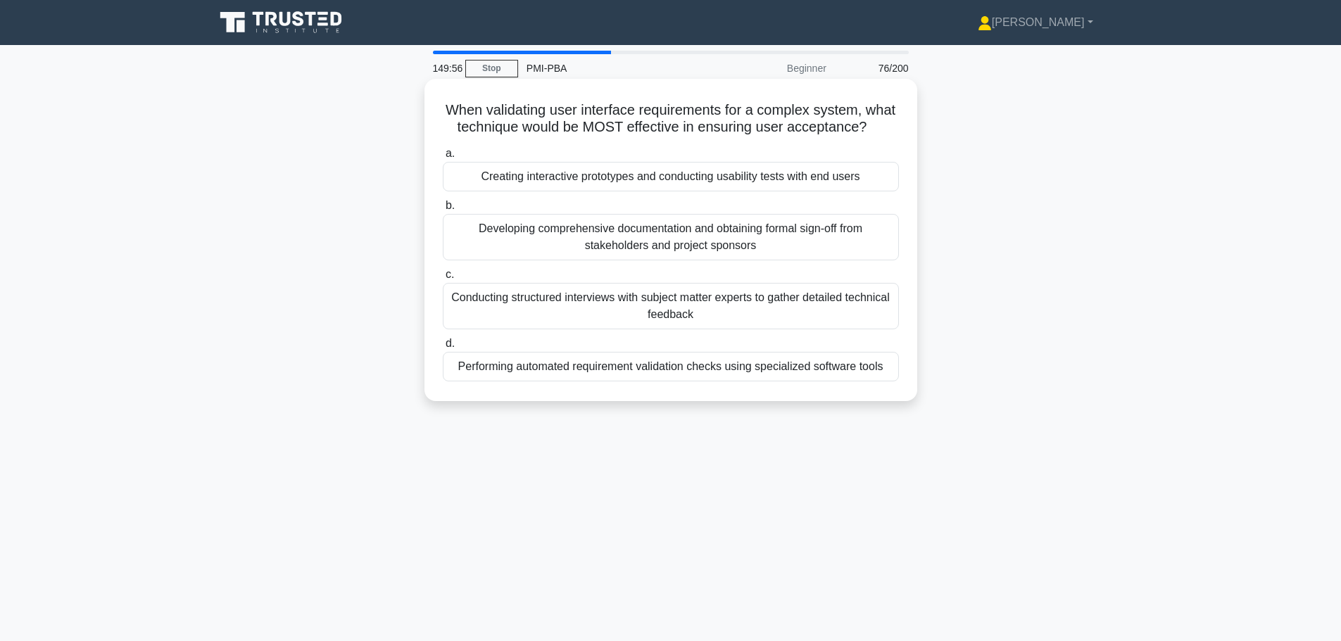
click at [648, 191] on div "Creating interactive prototypes and conducting usability tests with end users" at bounding box center [671, 177] width 456 height 30
click at [443, 158] on input "a. Creating interactive prototypes and conducting usability tests with end users" at bounding box center [443, 153] width 0 height 9
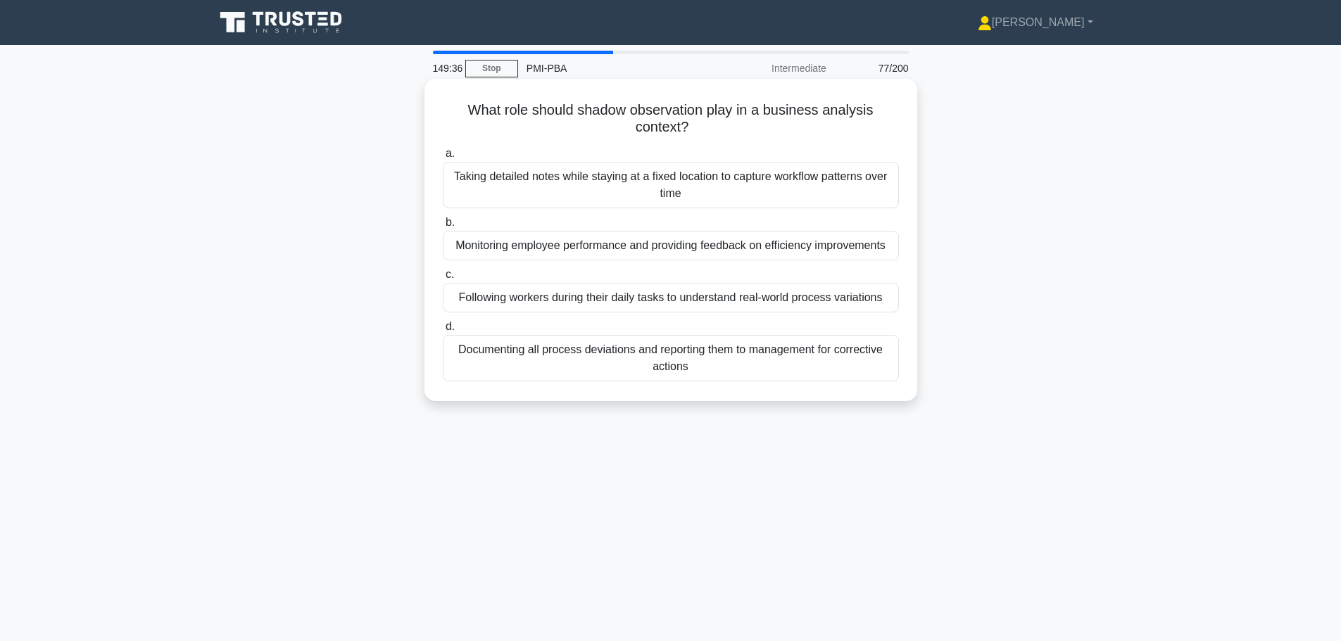
click at [579, 292] on div "Following workers during their daily tasks to understand real-world process var…" at bounding box center [671, 298] width 456 height 30
click at [443, 279] on input "c. Following workers during their daily tasks to understand real-world process …" at bounding box center [443, 274] width 0 height 9
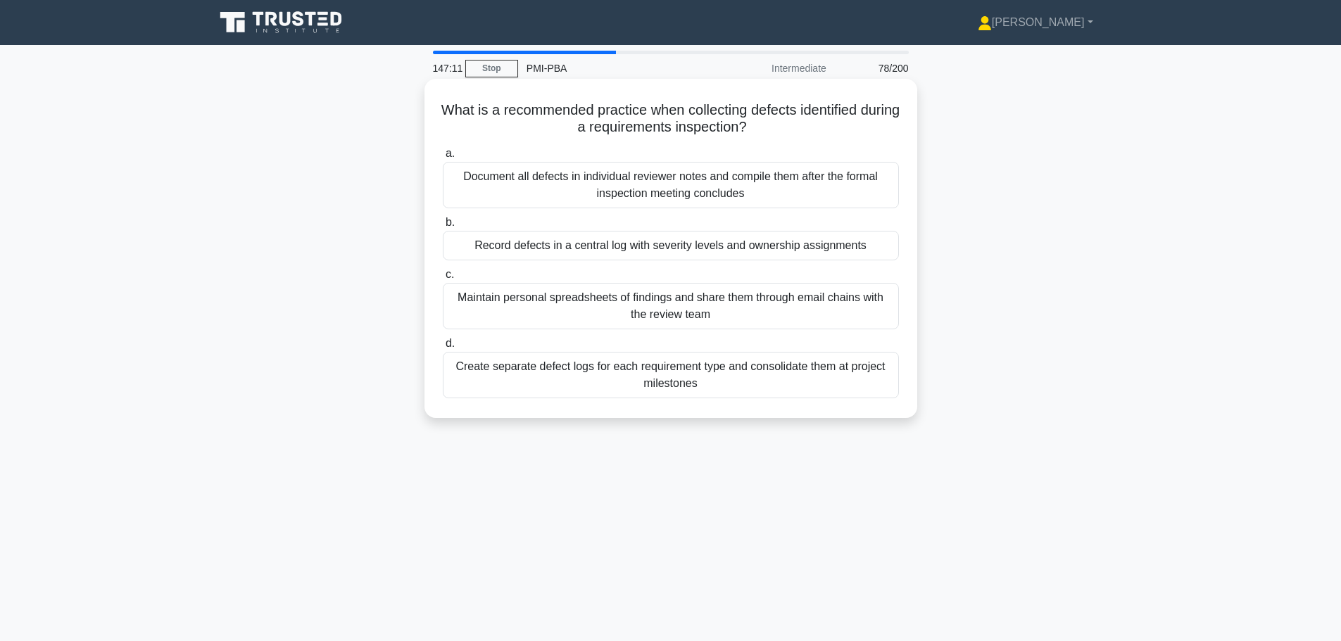
click at [587, 187] on div "Document all defects in individual reviewer notes and compile them after the fo…" at bounding box center [671, 185] width 456 height 46
click at [443, 158] on input "a. Document all defects in individual reviewer notes and compile them after the…" at bounding box center [443, 153] width 0 height 9
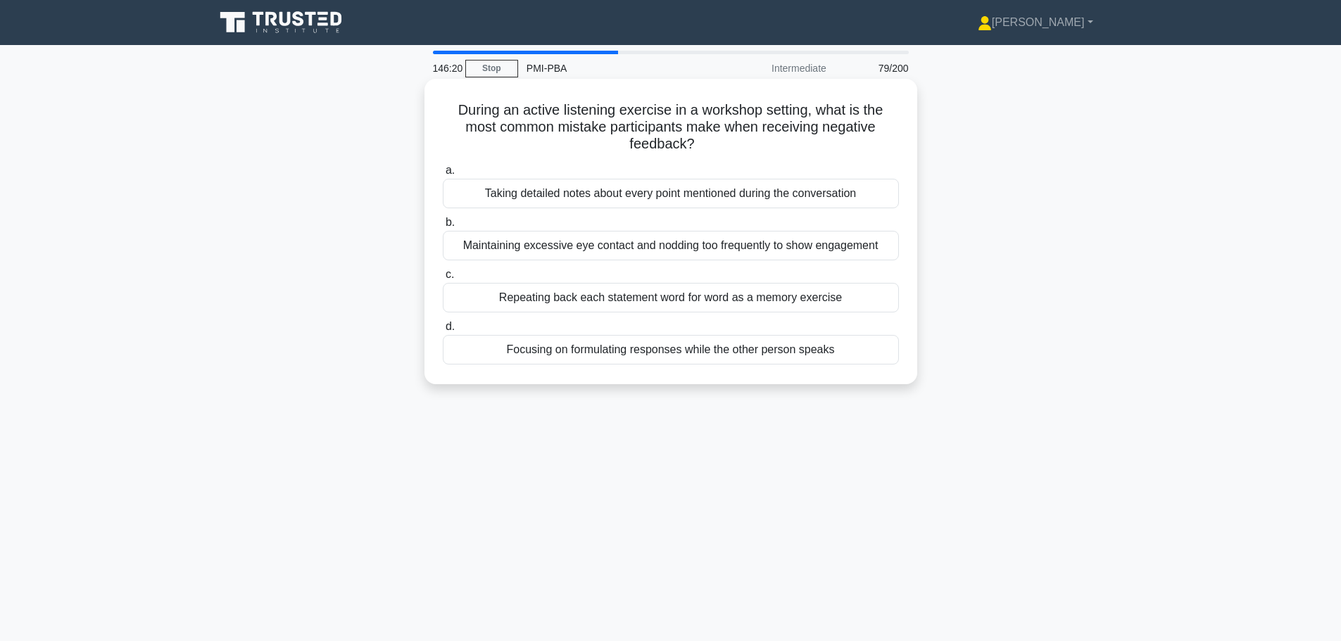
click at [750, 356] on div "Focusing on formulating responses while the other person speaks" at bounding box center [671, 350] width 456 height 30
click at [443, 332] on input "d. Focusing on formulating responses while the other person speaks" at bounding box center [443, 326] width 0 height 9
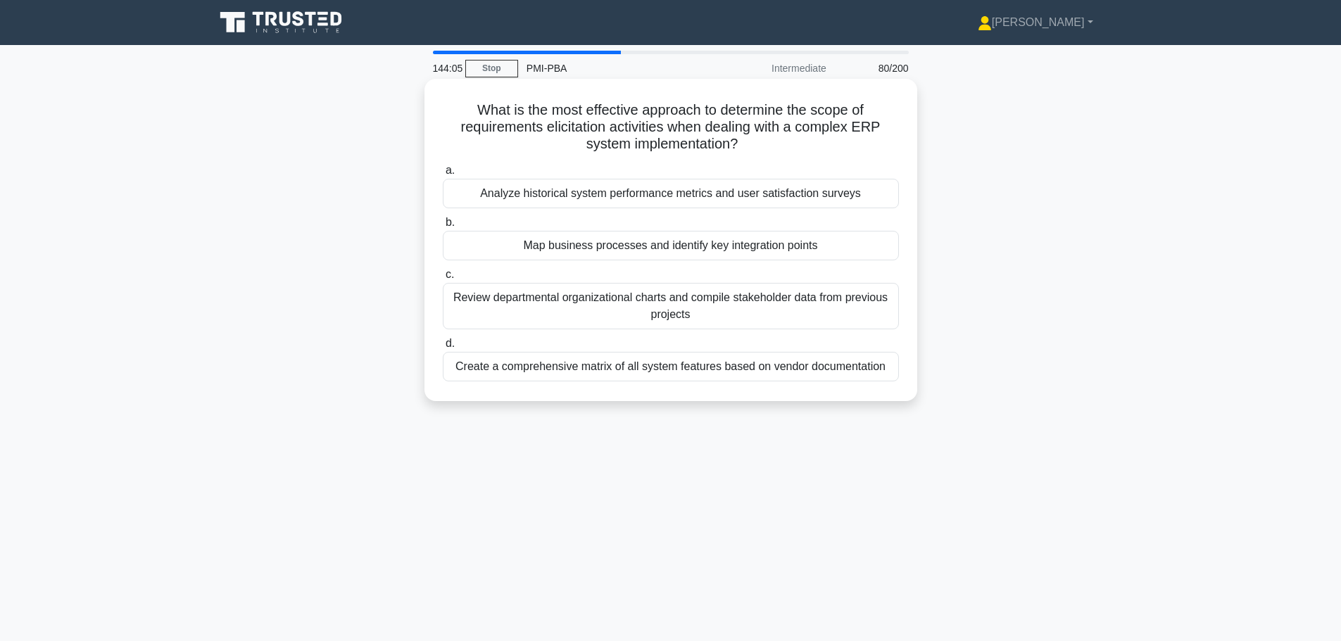
click at [687, 320] on div "Review departmental organizational charts and compile stakeholder data from pre…" at bounding box center [671, 306] width 456 height 46
click at [443, 279] on input "c. Review departmental organizational charts and compile stakeholder data from …" at bounding box center [443, 274] width 0 height 9
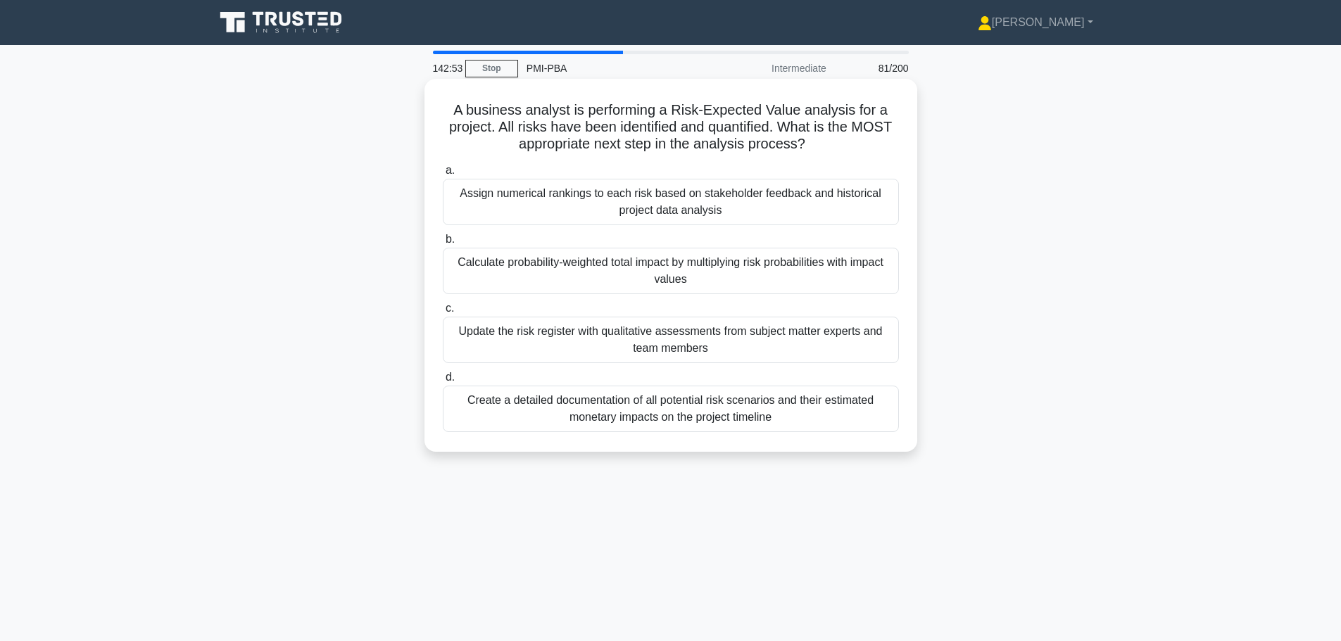
click at [589, 341] on div "Update the risk register with qualitative assessments from subject matter exper…" at bounding box center [671, 340] width 456 height 46
click at [443, 313] on input "c. Update the risk register with qualitative assessments from subject matter ex…" at bounding box center [443, 308] width 0 height 9
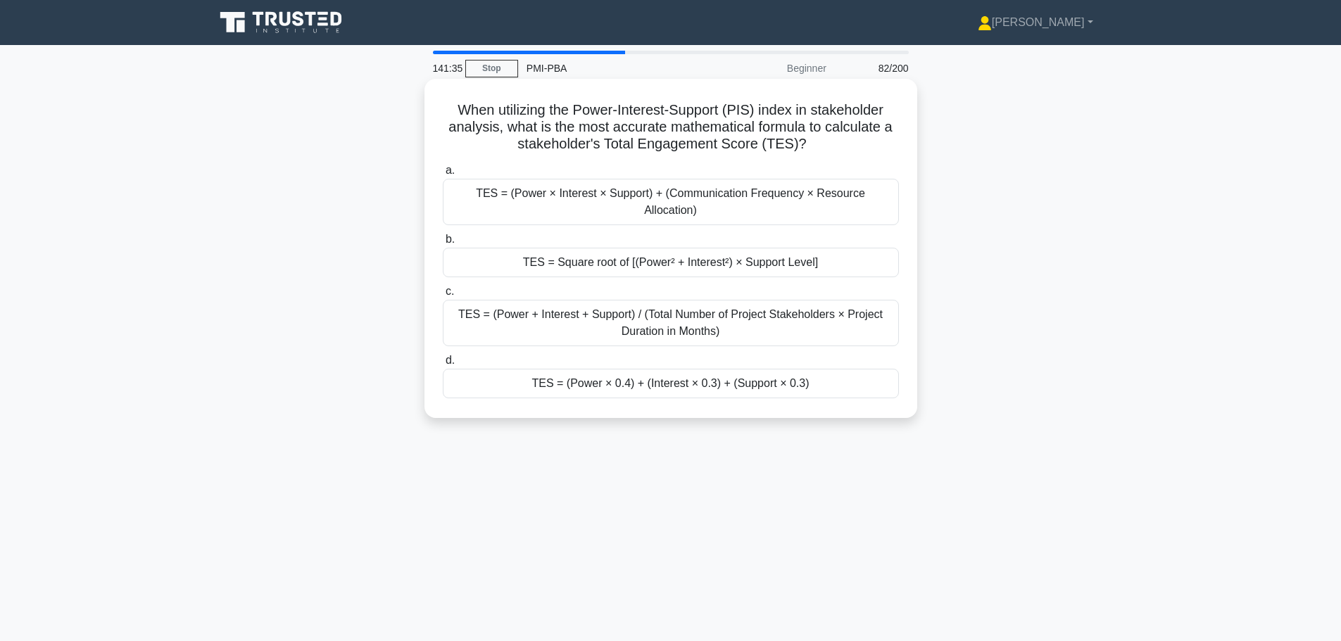
click at [697, 373] on div "TES = (Power × 0.4) + (Interest × 0.3) + (Support × 0.3)" at bounding box center [671, 384] width 456 height 30
click at [443, 365] on input "d. TES = (Power × 0.4) + (Interest × 0.3) + (Support × 0.3)" at bounding box center [443, 360] width 0 height 9
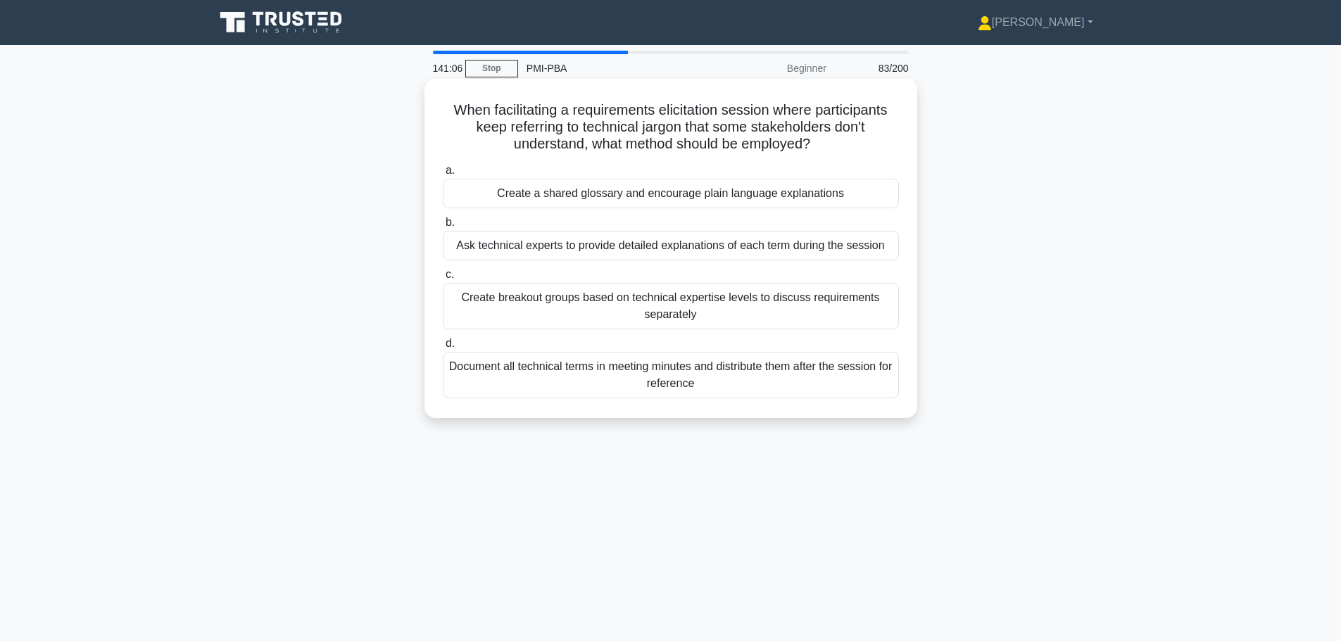
click at [626, 196] on div "Create a shared glossary and encourage plain language explanations" at bounding box center [671, 194] width 456 height 30
click at [443, 175] on input "a. Create a shared glossary and encourage plain language explanations" at bounding box center [443, 170] width 0 height 9
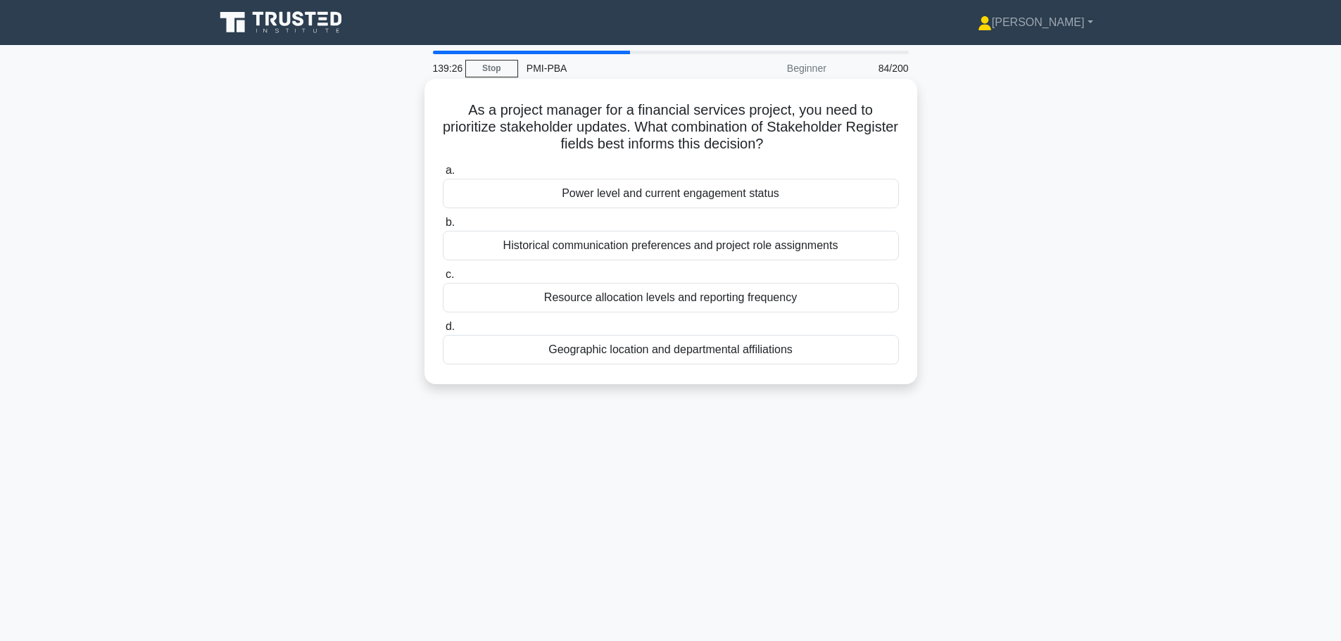
click at [705, 191] on div "Power level and current engagement status" at bounding box center [671, 194] width 456 height 30
click at [443, 175] on input "a. Power level and current engagement status" at bounding box center [443, 170] width 0 height 9
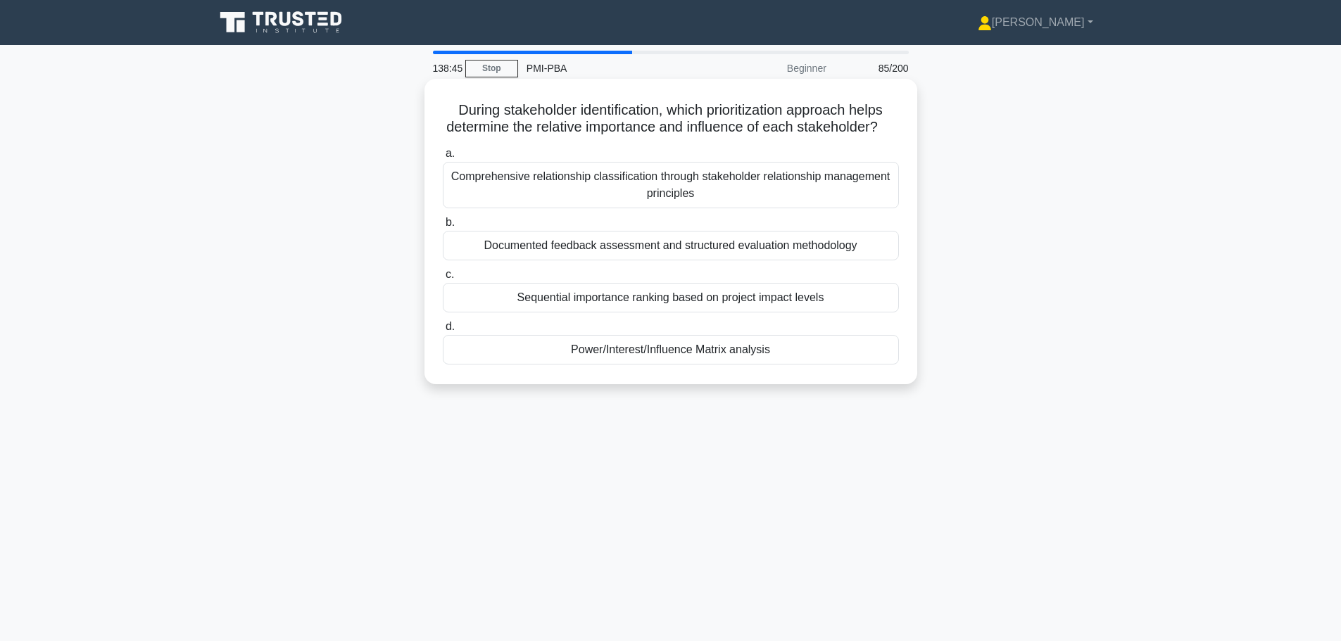
click at [662, 365] on div "Power/Interest/Influence Matrix analysis" at bounding box center [671, 350] width 456 height 30
click at [443, 332] on input "d. Power/Interest/Influence Matrix analysis" at bounding box center [443, 326] width 0 height 9
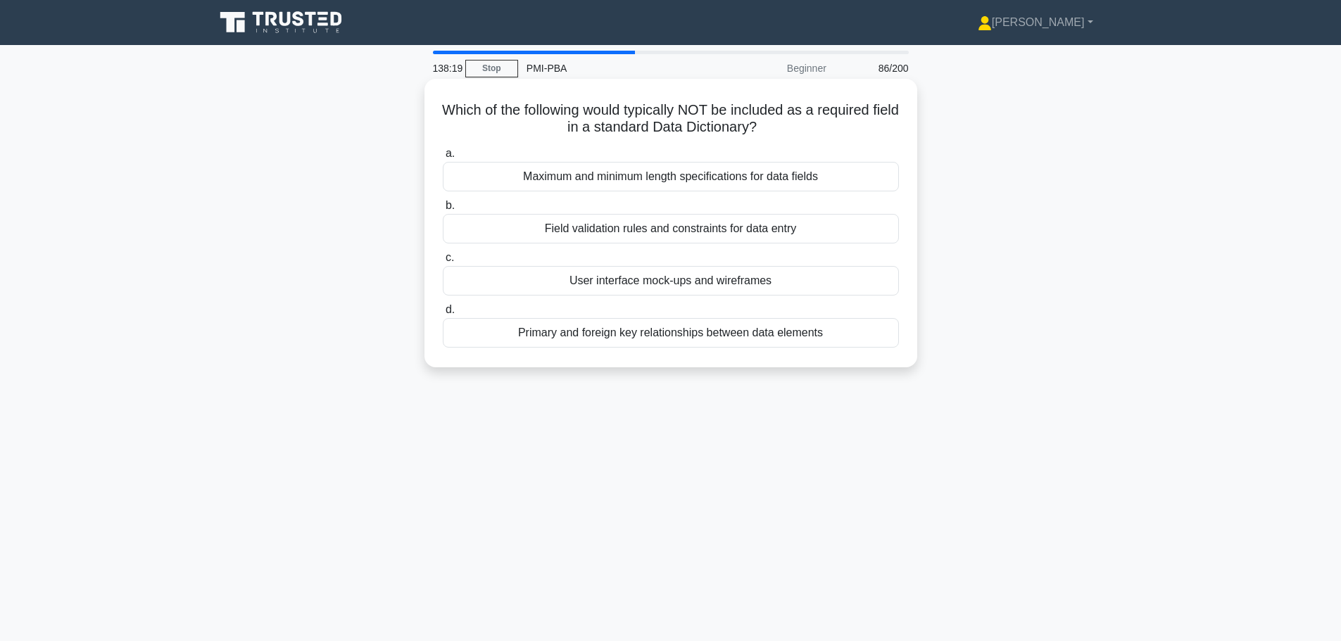
click at [688, 284] on div "User interface mock-ups and wireframes" at bounding box center [671, 281] width 456 height 30
click at [443, 263] on input "c. User interface mock-ups and wireframes" at bounding box center [443, 257] width 0 height 9
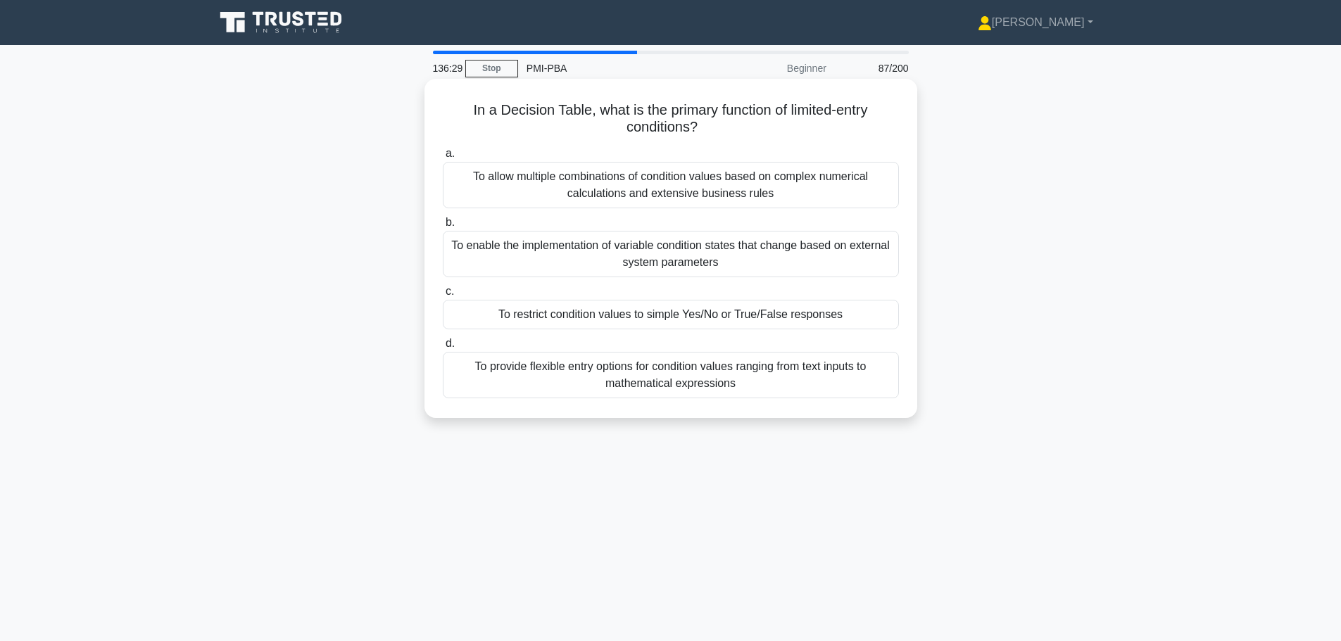
click at [664, 318] on div "To restrict condition values to simple Yes/No or True/False responses" at bounding box center [671, 315] width 456 height 30
click at [443, 296] on input "c. To restrict condition values to simple Yes/No or True/False responses" at bounding box center [443, 291] width 0 height 9
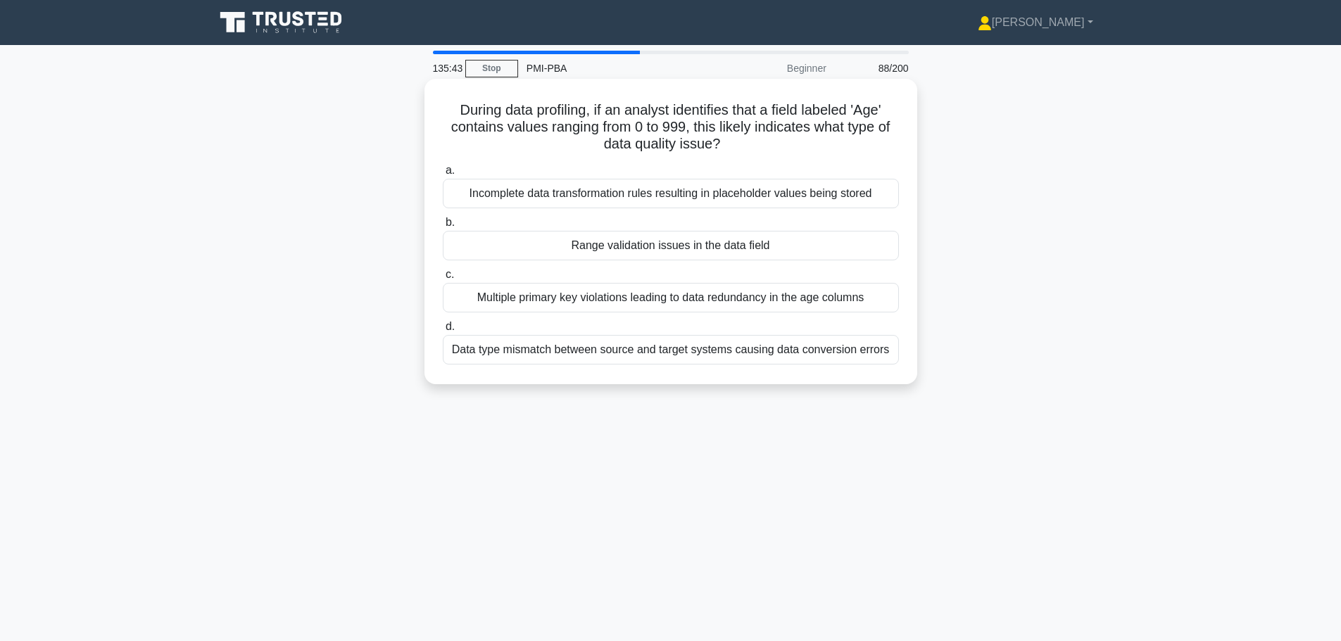
click at [718, 251] on div "Range validation issues in the data field" at bounding box center [671, 246] width 456 height 30
click at [443, 227] on input "b. Range validation issues in the data field" at bounding box center [443, 222] width 0 height 9
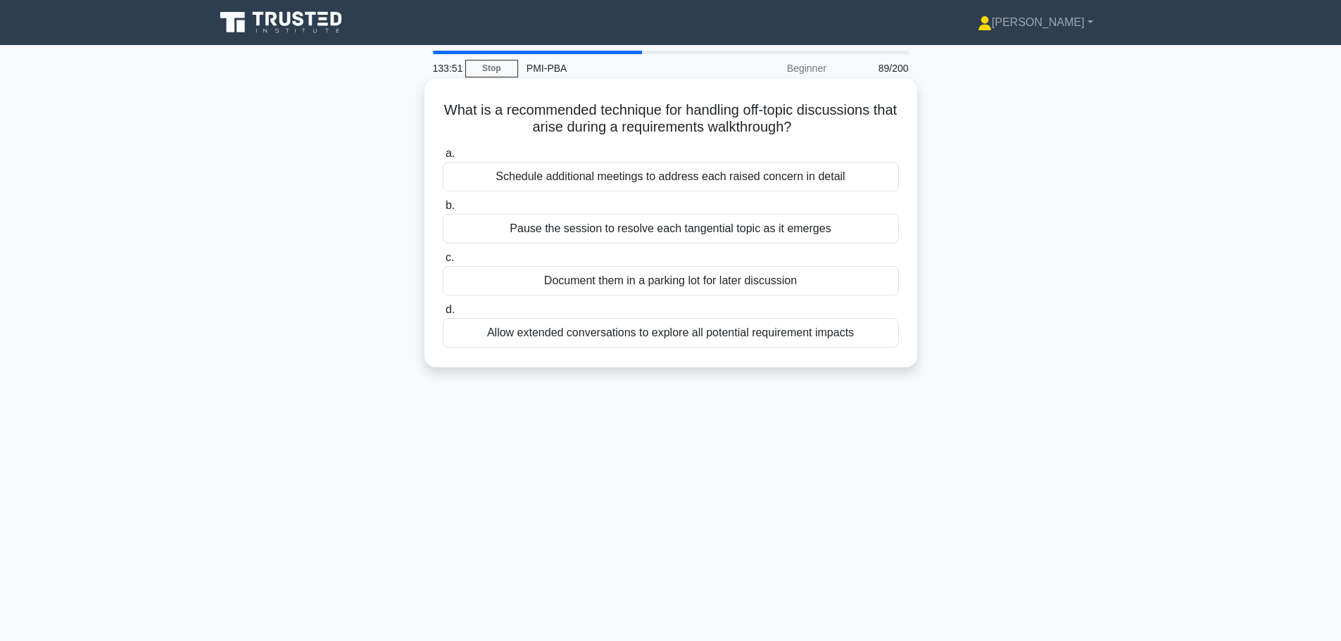
click at [664, 186] on div "Schedule additional meetings to address each raised concern in detail" at bounding box center [671, 177] width 456 height 30
click at [443, 158] on input "a. Schedule additional meetings to address each raised concern in detail" at bounding box center [443, 153] width 0 height 9
click at [657, 336] on div "Compensating loop marker with conditional execution parameters" at bounding box center [671, 333] width 456 height 30
click at [443, 315] on input "d. Compensating loop marker with conditional execution parameters" at bounding box center [443, 309] width 0 height 9
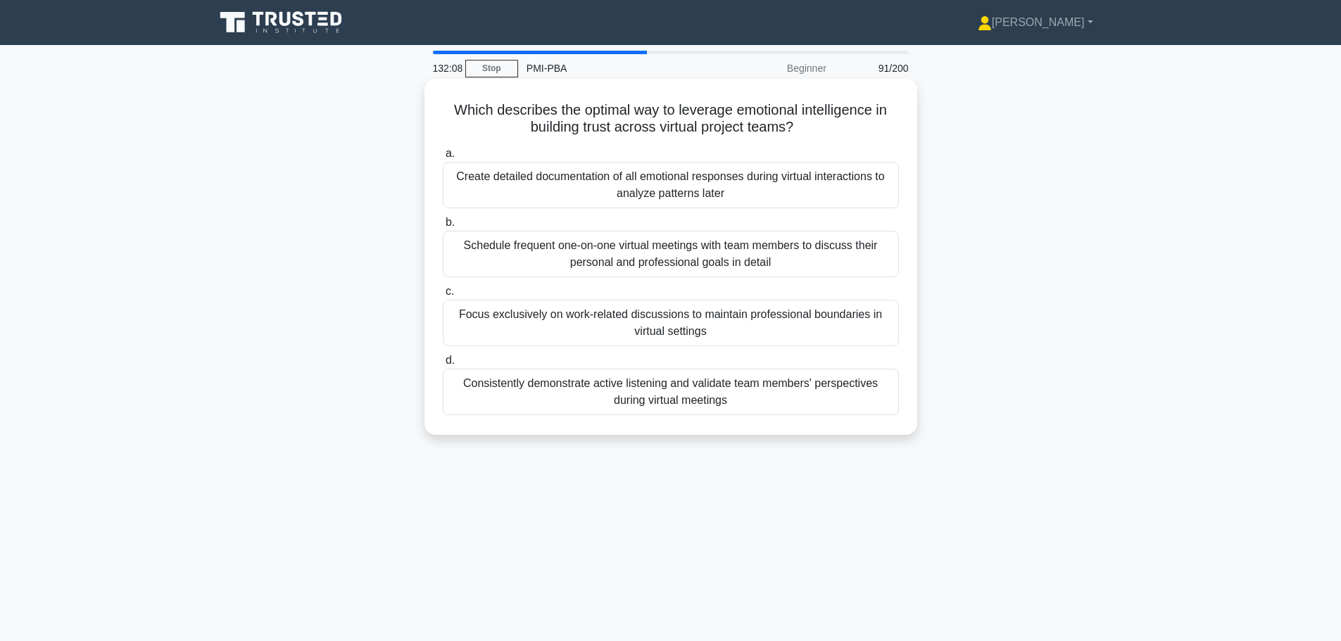
click at [681, 398] on div "Consistently demonstrate active listening and validate team members' perspectiv…" at bounding box center [671, 392] width 456 height 46
click at [443, 365] on input "d. Consistently demonstrate active listening and validate team members' perspec…" at bounding box center [443, 360] width 0 height 9
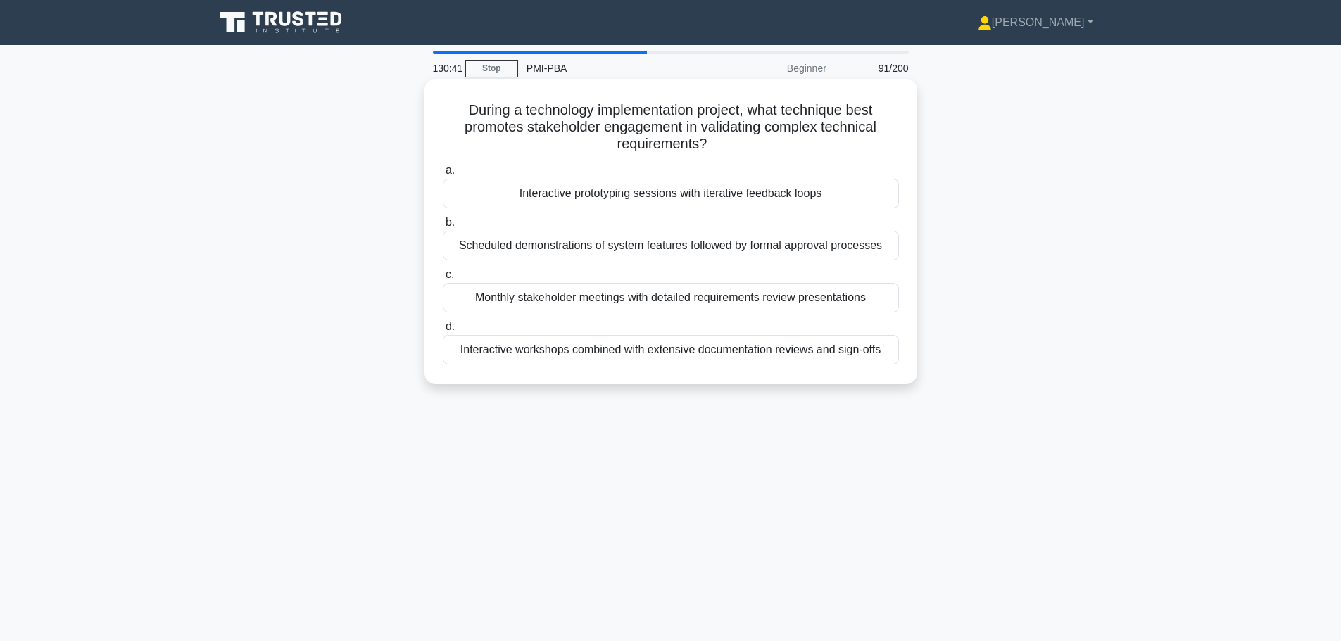
click at [647, 195] on div "Interactive prototyping sessions with iterative feedback loops" at bounding box center [671, 194] width 456 height 30
click at [443, 175] on input "a. Interactive prototyping sessions with iterative feedback loops" at bounding box center [443, 170] width 0 height 9
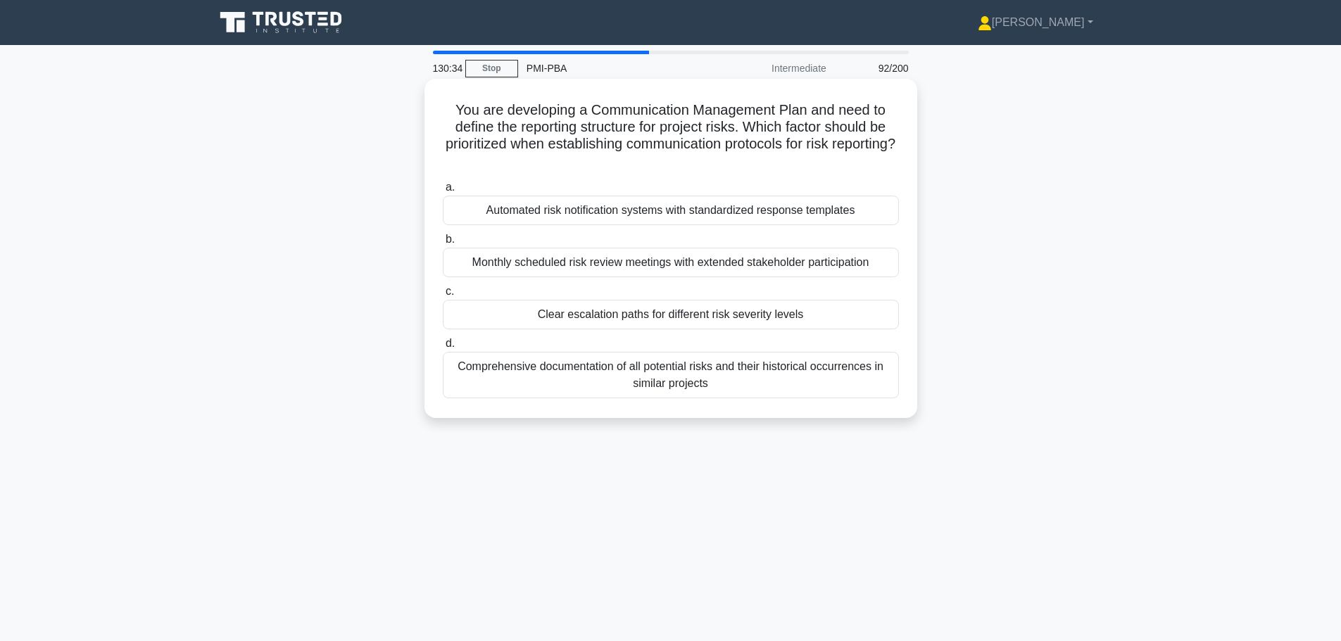
click at [884, 158] on h5 "You are developing a Communication Management Plan and need to define the repor…" at bounding box center [670, 135] width 459 height 69
click at [662, 317] on div "Clear escalation paths for different risk severity levels" at bounding box center [671, 315] width 456 height 30
click at [443, 296] on input "c. Clear escalation paths for different risk severity levels" at bounding box center [443, 291] width 0 height 9
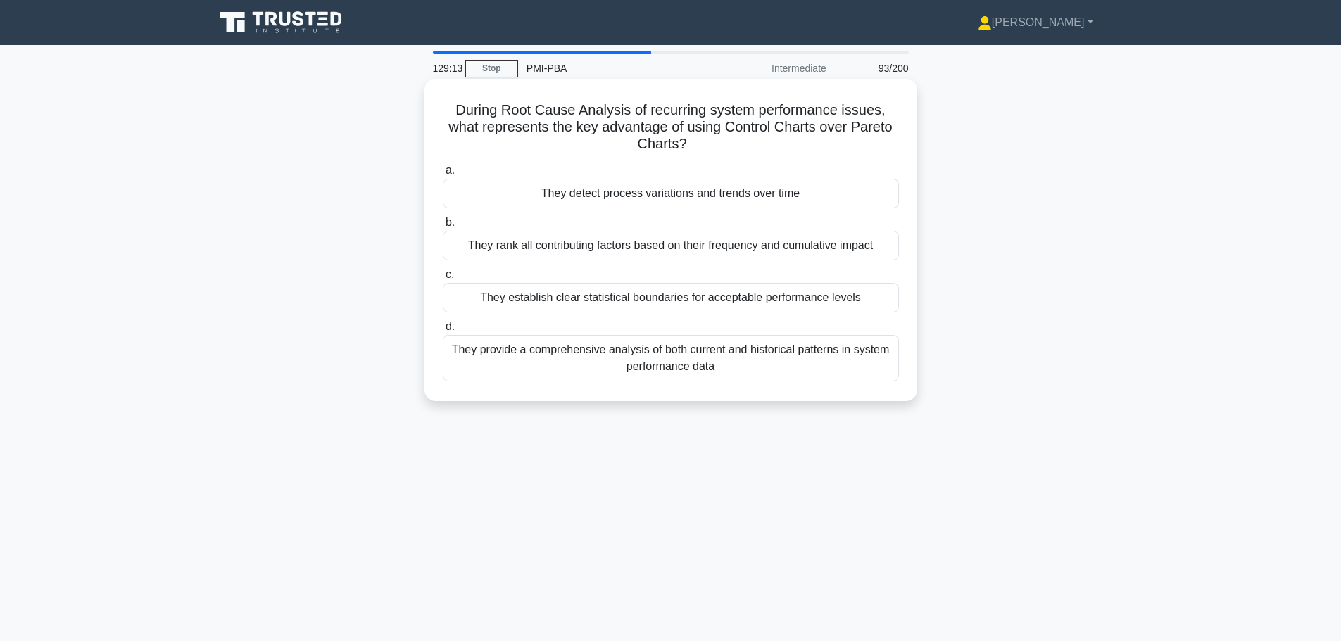
click at [671, 194] on div "They detect process variations and trends over time" at bounding box center [671, 194] width 456 height 30
click at [443, 175] on input "a. They detect process variations and trends over time" at bounding box center [443, 170] width 0 height 9
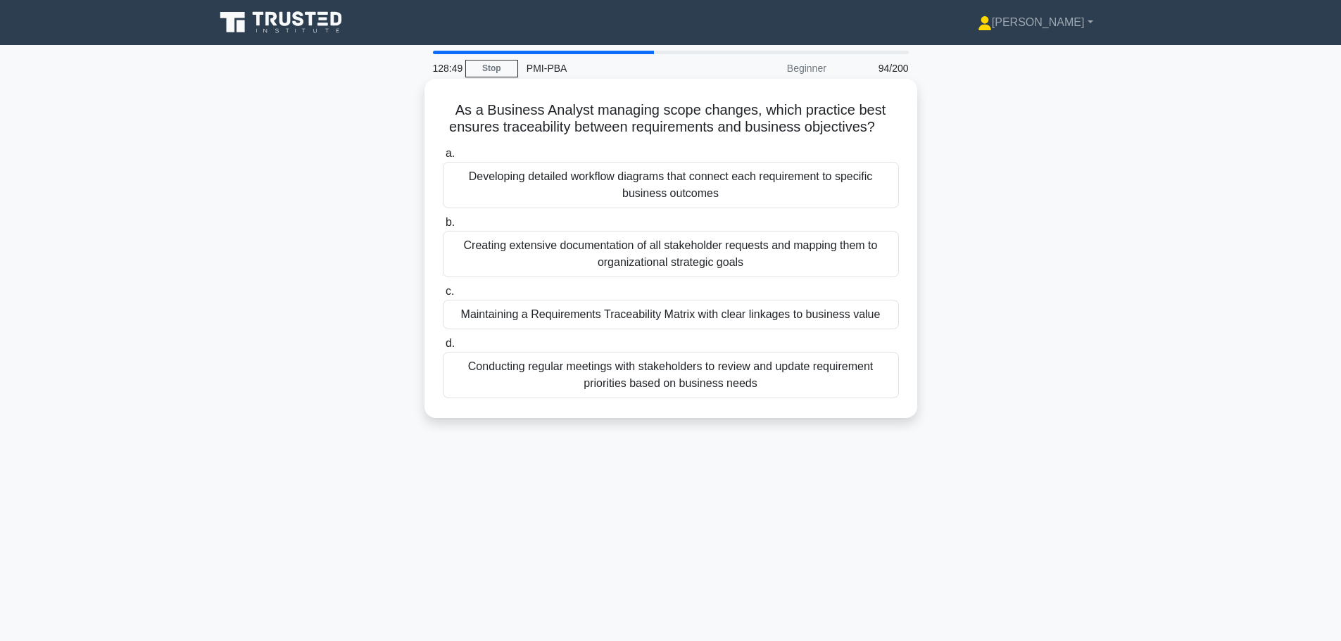
click at [677, 317] on div "Maintaining a Requirements Traceability Matrix with clear linkages to business …" at bounding box center [671, 315] width 456 height 30
click at [443, 296] on input "c. Maintaining a Requirements Traceability Matrix with clear linkages to busine…" at bounding box center [443, 291] width 0 height 9
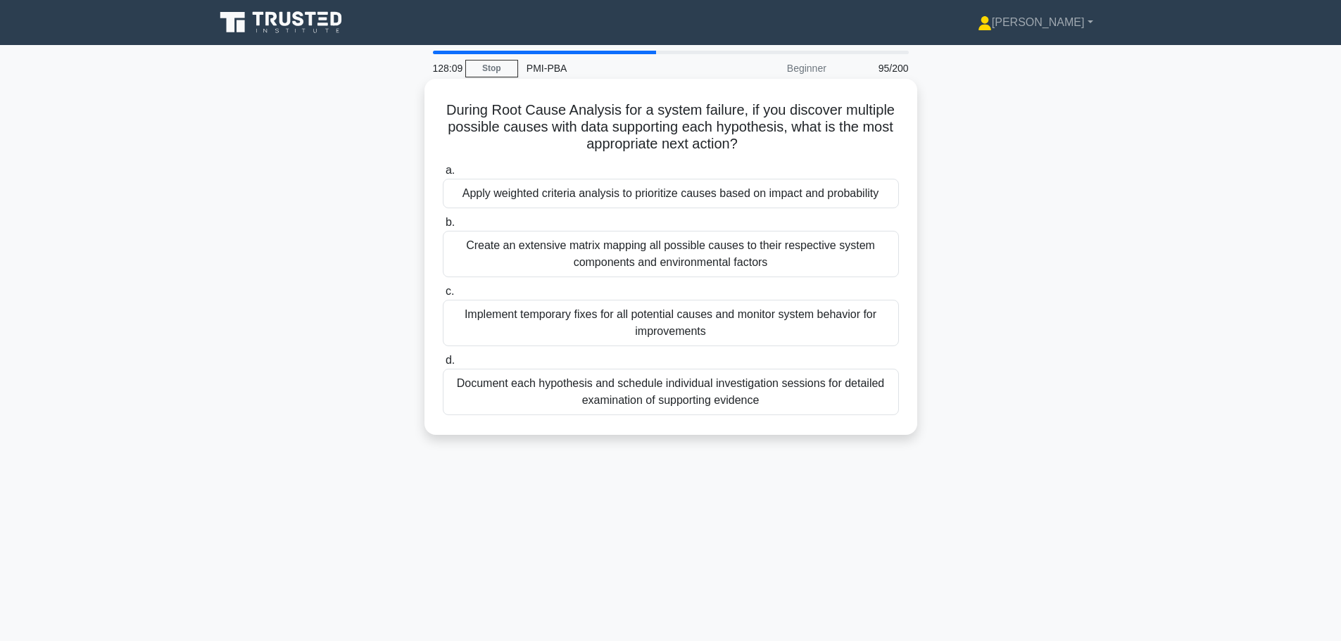
click at [591, 198] on div "Apply weighted criteria analysis to prioritize causes based on impact and proba…" at bounding box center [671, 194] width 456 height 30
click at [443, 175] on input "a. Apply weighted criteria analysis to prioritize causes based on impact and pr…" at bounding box center [443, 170] width 0 height 9
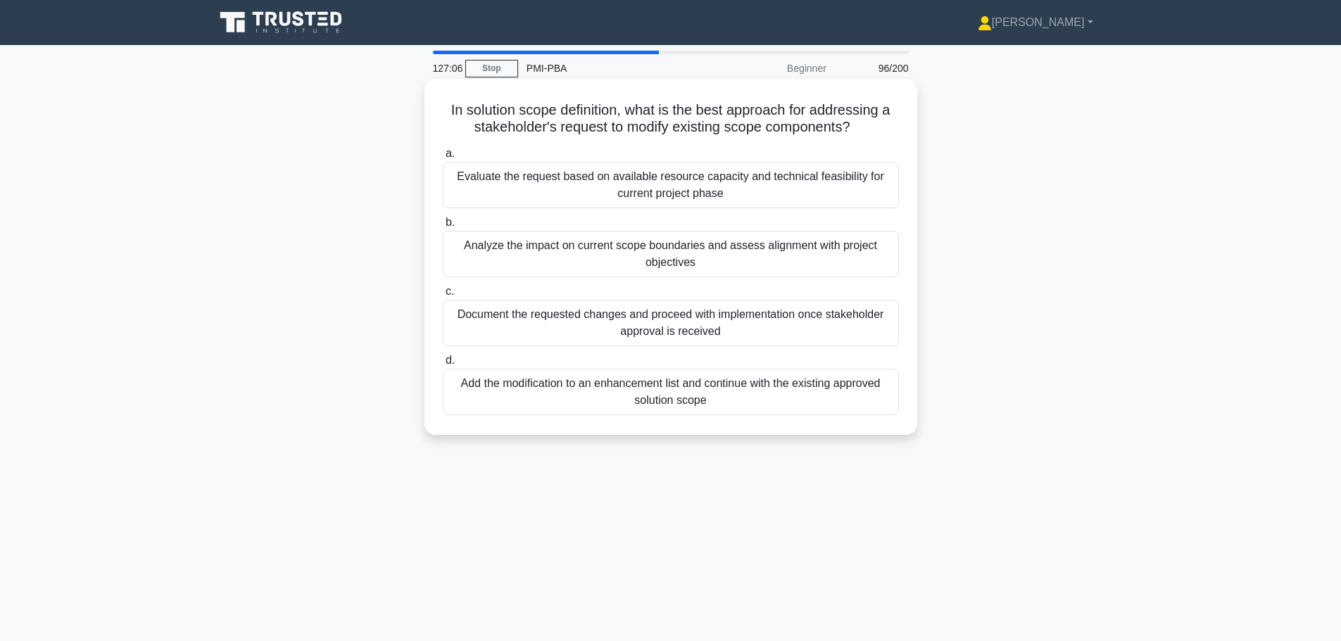
click at [713, 258] on div "Analyze the impact on current scope boundaries and assess alignment with projec…" at bounding box center [671, 254] width 456 height 46
click at [443, 227] on input "b. Analyze the impact on current scope boundaries and assess alignment with pro…" at bounding box center [443, 222] width 0 height 9
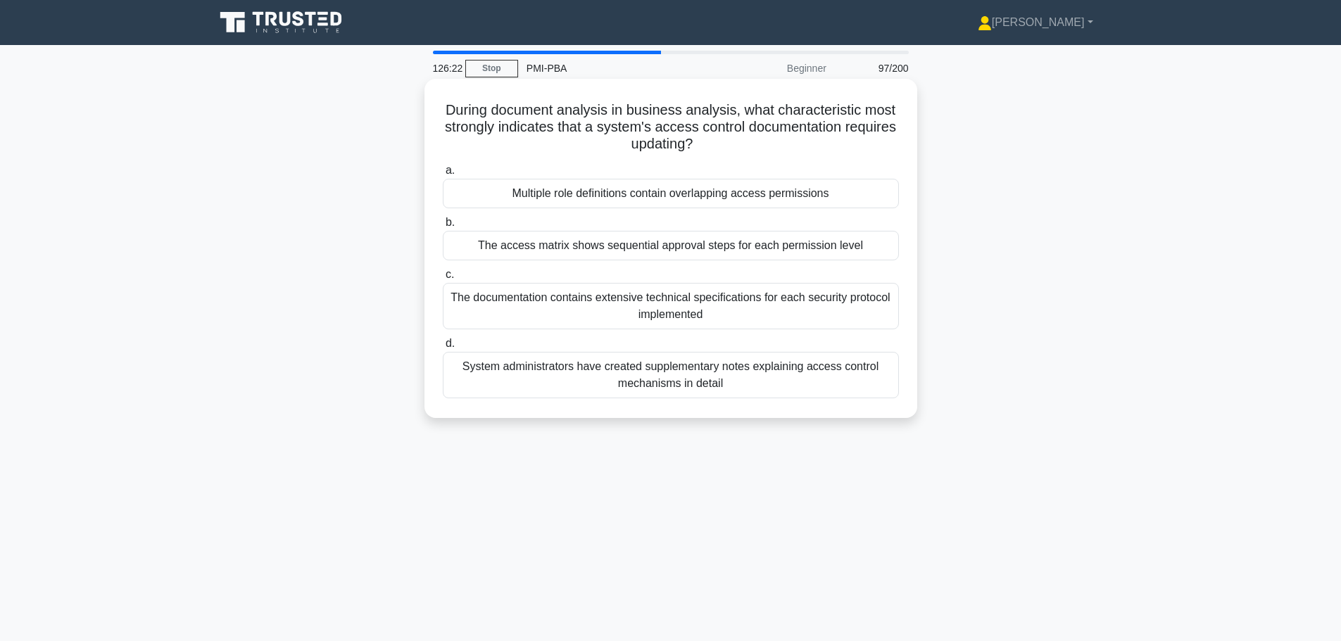
click at [750, 195] on div "Multiple role definitions contain overlapping access permissions" at bounding box center [671, 194] width 456 height 30
click at [443, 175] on input "a. Multiple role definitions contain overlapping access permissions" at bounding box center [443, 170] width 0 height 9
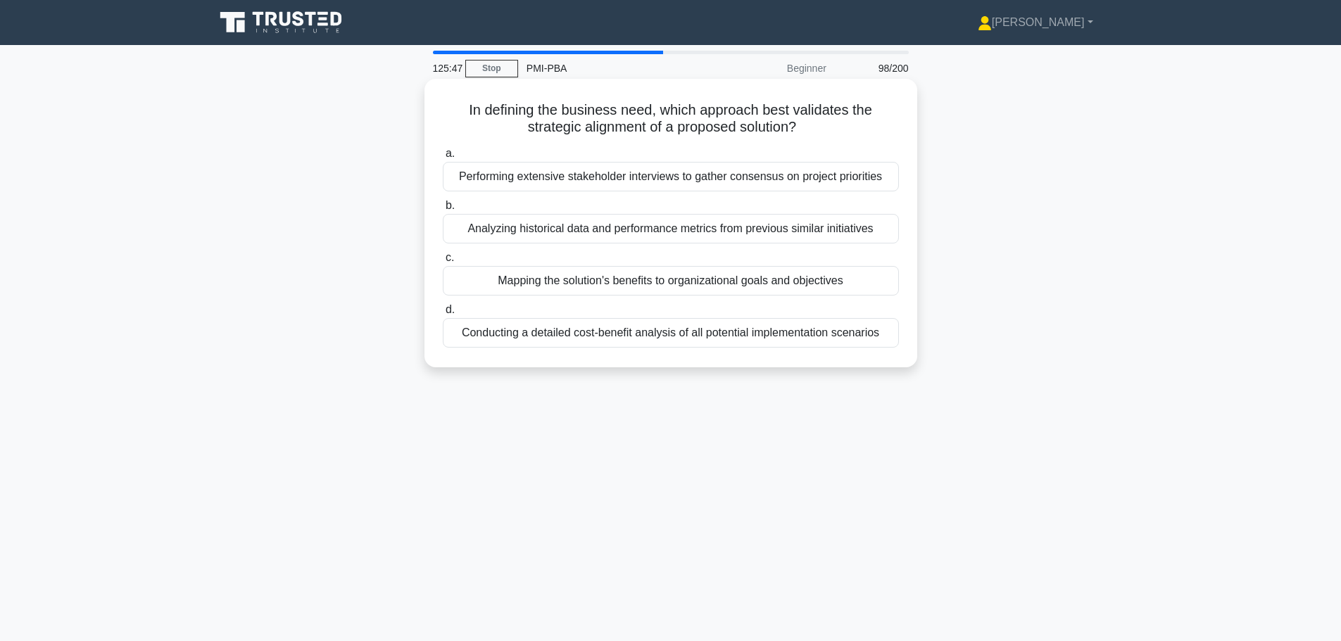
click at [686, 286] on div "Mapping the solution's benefits to organizational goals and objectives" at bounding box center [671, 281] width 456 height 30
click at [443, 263] on input "c. Mapping the solution's benefits to organizational goals and objectives" at bounding box center [443, 257] width 0 height 9
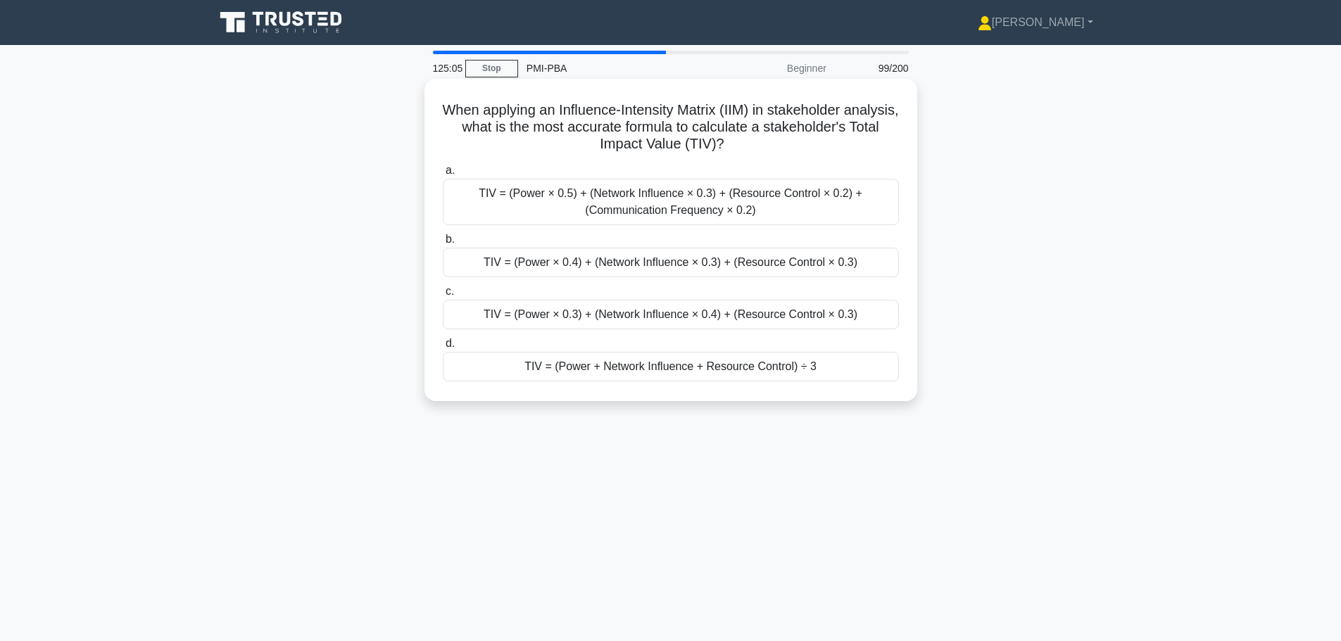
click at [687, 261] on div "TIV = (Power × 0.4) + (Network Influence × 0.3) + (Resource Control × 0.3)" at bounding box center [671, 263] width 456 height 30
click at [443, 244] on input "b. TIV = (Power × 0.4) + (Network Influence × 0.3) + (Resource Control × 0.3)" at bounding box center [443, 239] width 0 height 9
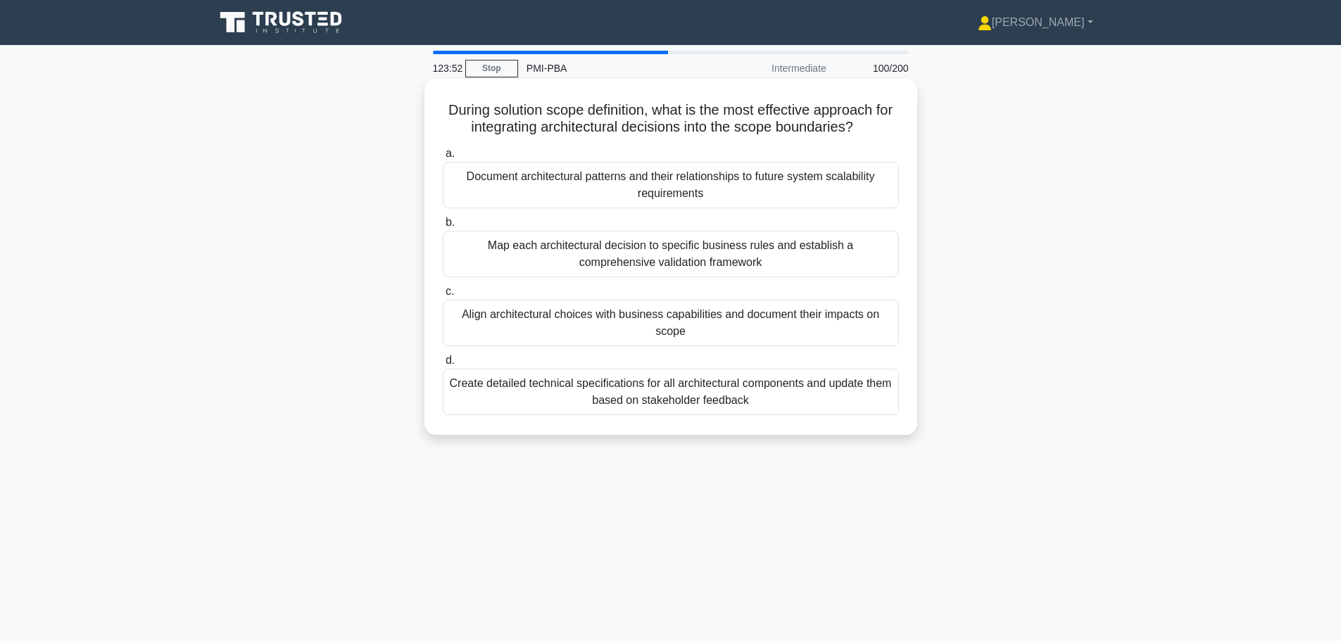
click at [734, 313] on div "Align architectural choices with business capabilities and document their impac…" at bounding box center [671, 323] width 456 height 46
click at [443, 296] on input "c. Align architectural choices with business capabilities and document their im…" at bounding box center [443, 291] width 0 height 9
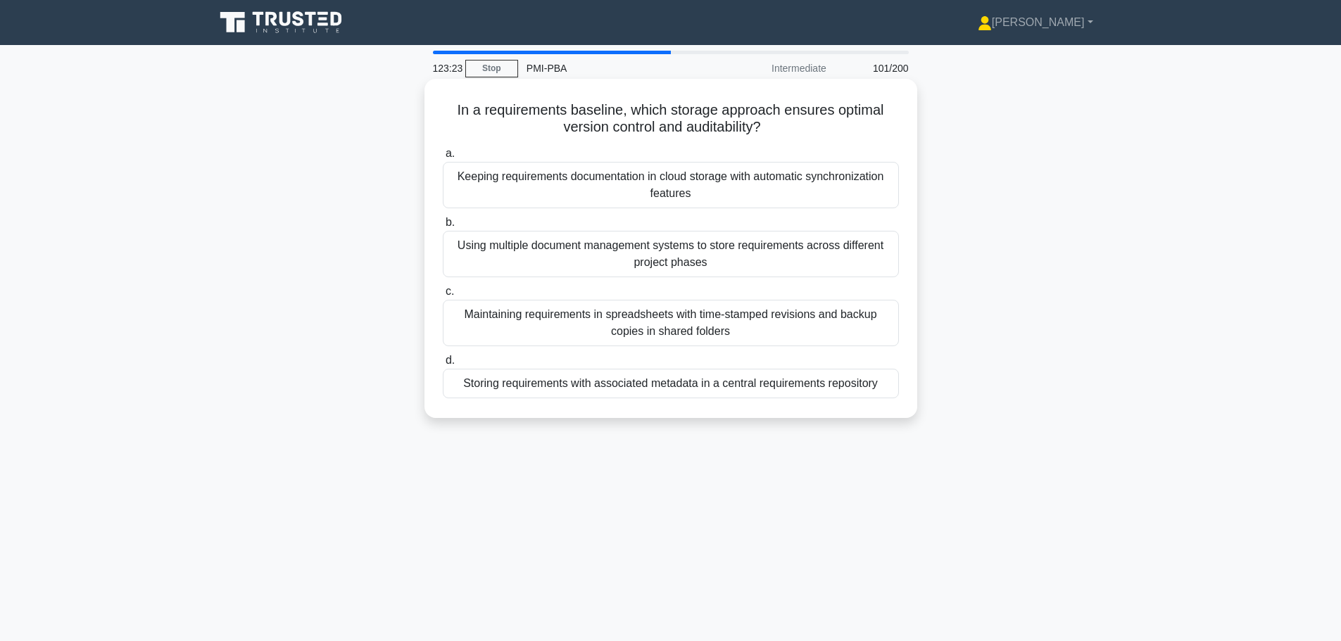
click at [695, 183] on div "Keeping requirements documentation in cloud storage with automatic synchronizat…" at bounding box center [671, 185] width 456 height 46
click at [443, 158] on input "a. Keeping requirements documentation in cloud storage with automatic synchroni…" at bounding box center [443, 153] width 0 height 9
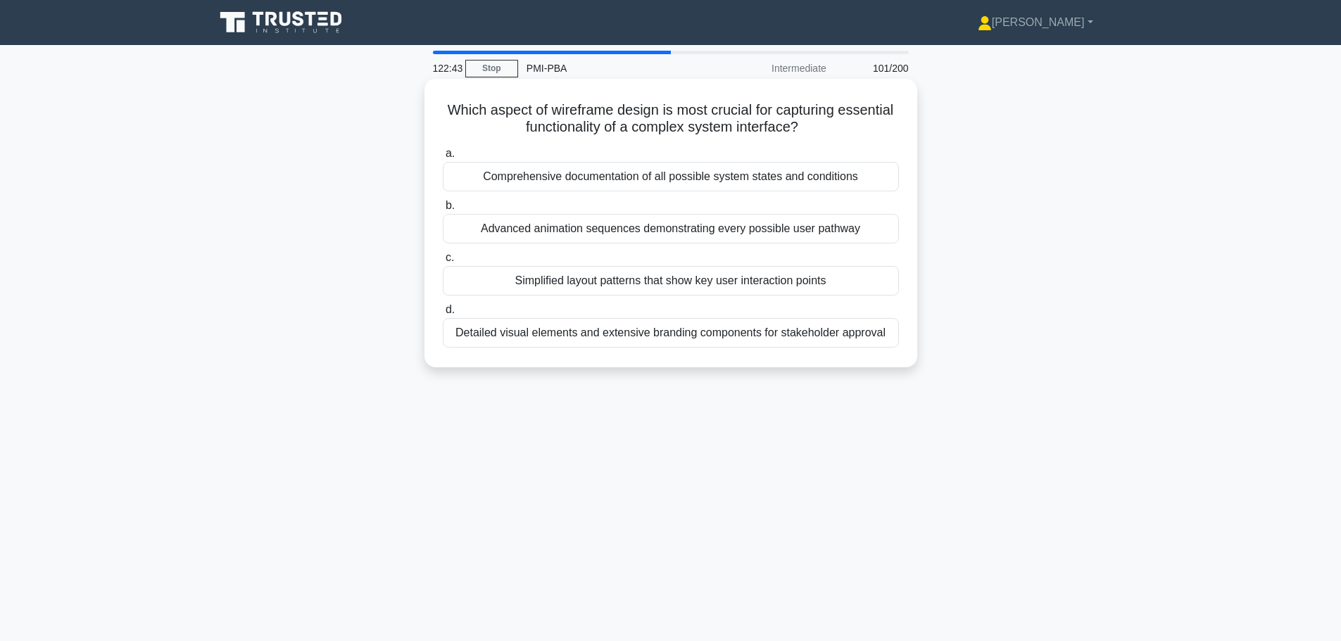
click at [747, 286] on div "Simplified layout patterns that show key user interaction points" at bounding box center [671, 281] width 456 height 30
click at [443, 263] on input "c. Simplified layout patterns that show key user interaction points" at bounding box center [443, 257] width 0 height 9
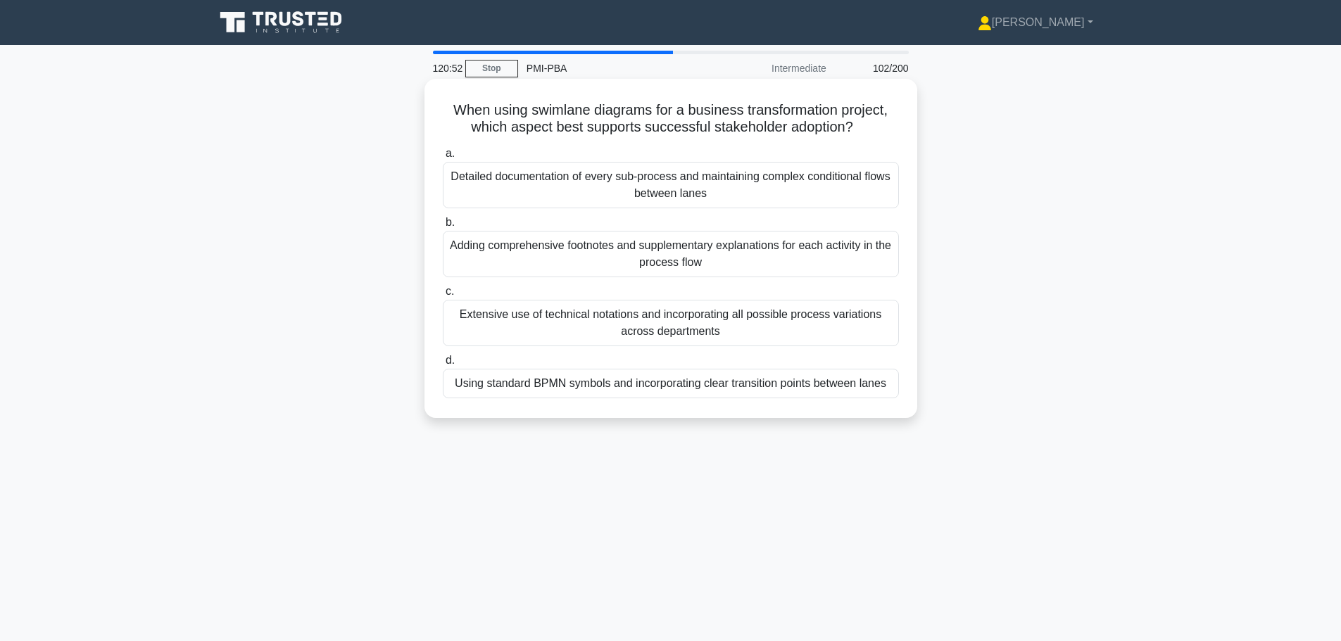
click at [717, 385] on div "Using standard BPMN symbols and incorporating clear transition points between l…" at bounding box center [671, 384] width 456 height 30
click at [443, 365] on input "d. Using standard BPMN symbols and incorporating clear transition points betwee…" at bounding box center [443, 360] width 0 height 9
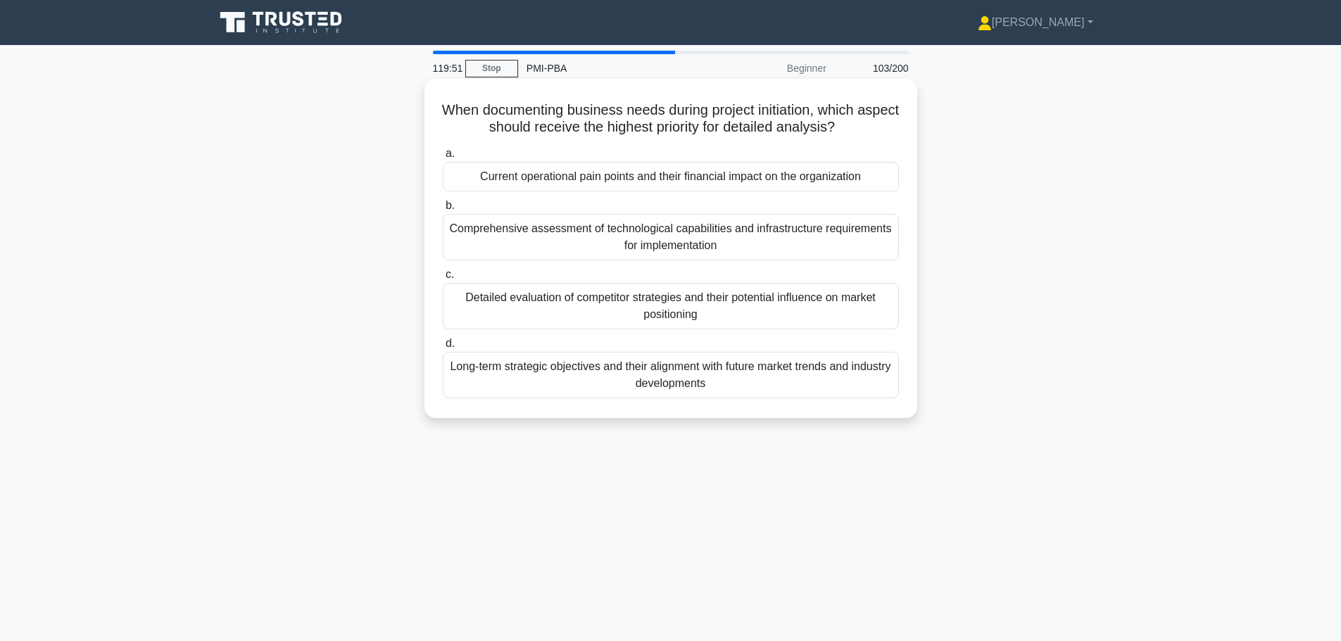
click at [612, 182] on div "Current operational pain points and their financial impact on the organization" at bounding box center [671, 177] width 456 height 30
click at [443, 158] on input "a. Current operational pain points and their financial impact on the organizati…" at bounding box center [443, 153] width 0 height 9
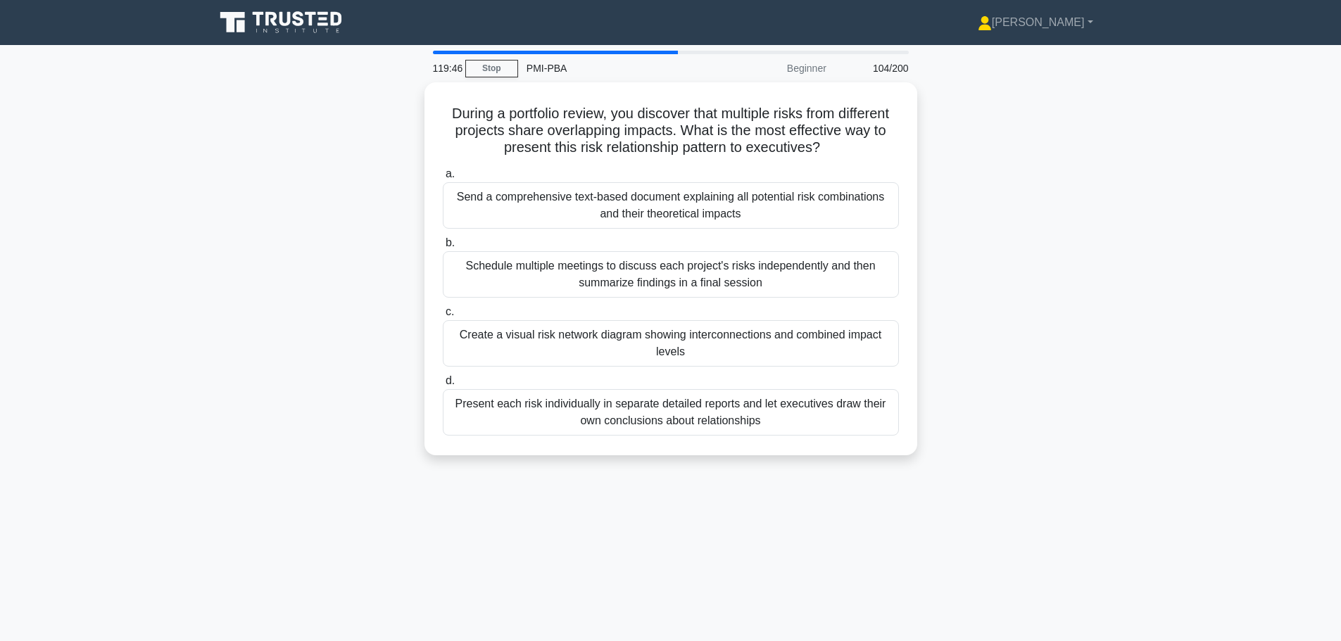
click at [977, 155] on div "During a portfolio review, you discover that multiple risks from different proj…" at bounding box center [670, 277] width 929 height 390
click at [812, 74] on div "Beginner" at bounding box center [773, 68] width 123 height 28
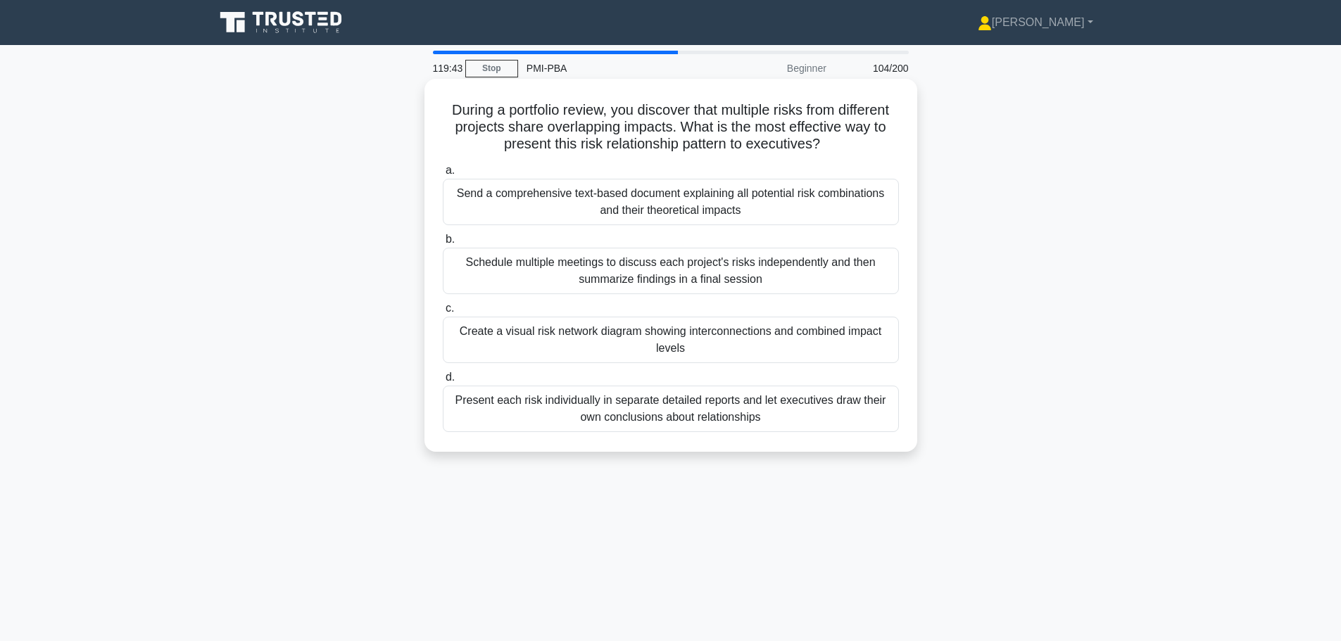
click at [802, 94] on div "During a portfolio review, you discover that multiple risks from different proj…" at bounding box center [670, 265] width 481 height 362
click at [620, 336] on div "Create a visual risk network diagram showing interconnections and combined impa…" at bounding box center [671, 340] width 456 height 46
click at [443, 313] on input "c. Create a visual risk network diagram showing interconnections and combined i…" at bounding box center [443, 308] width 0 height 9
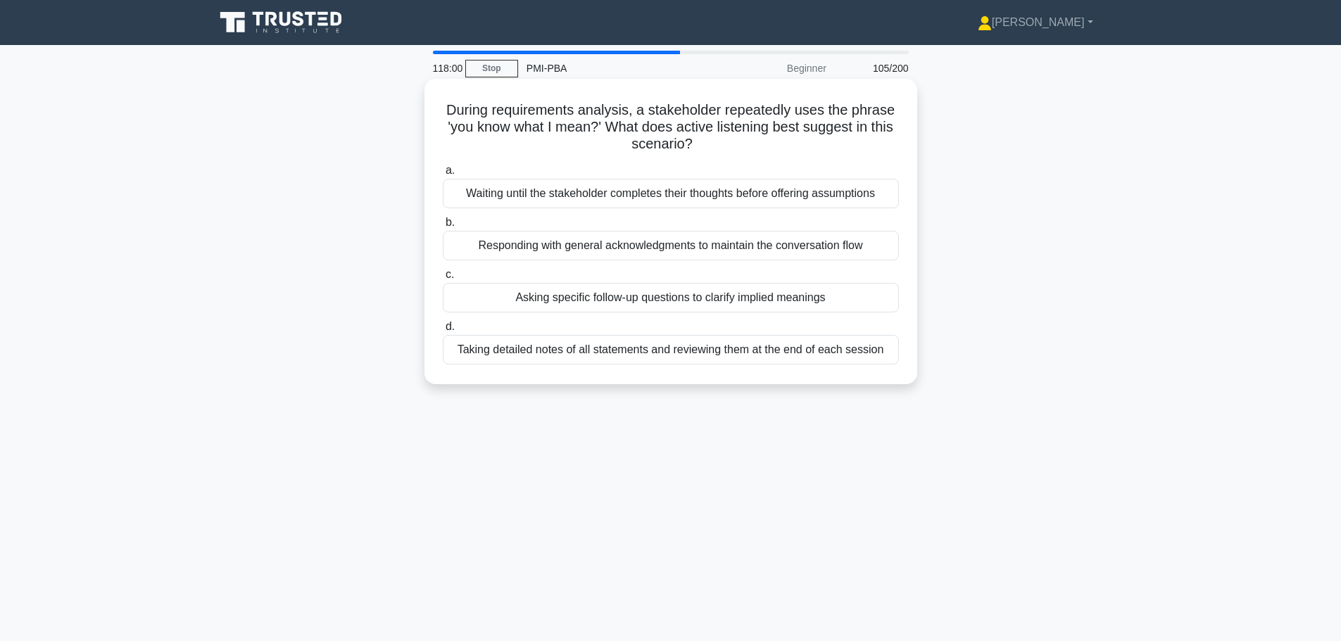
click at [612, 298] on div "Asking specific follow-up questions to clarify implied meanings" at bounding box center [671, 298] width 456 height 30
click at [443, 279] on input "c. Asking specific follow-up questions to clarify implied meanings" at bounding box center [443, 274] width 0 height 9
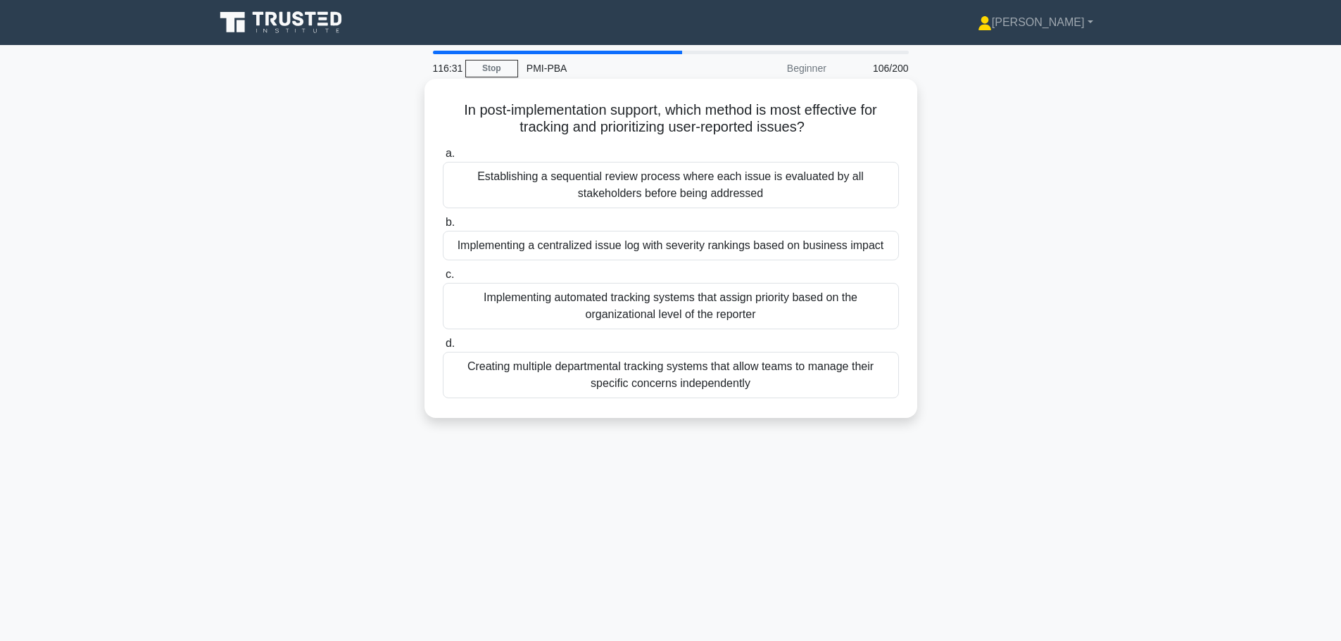
click at [752, 249] on div "Implementing a centralized issue log with severity rankings based on business i…" at bounding box center [671, 246] width 456 height 30
click at [443, 227] on input "b. Implementing a centralized issue log with severity rankings based on busines…" at bounding box center [443, 222] width 0 height 9
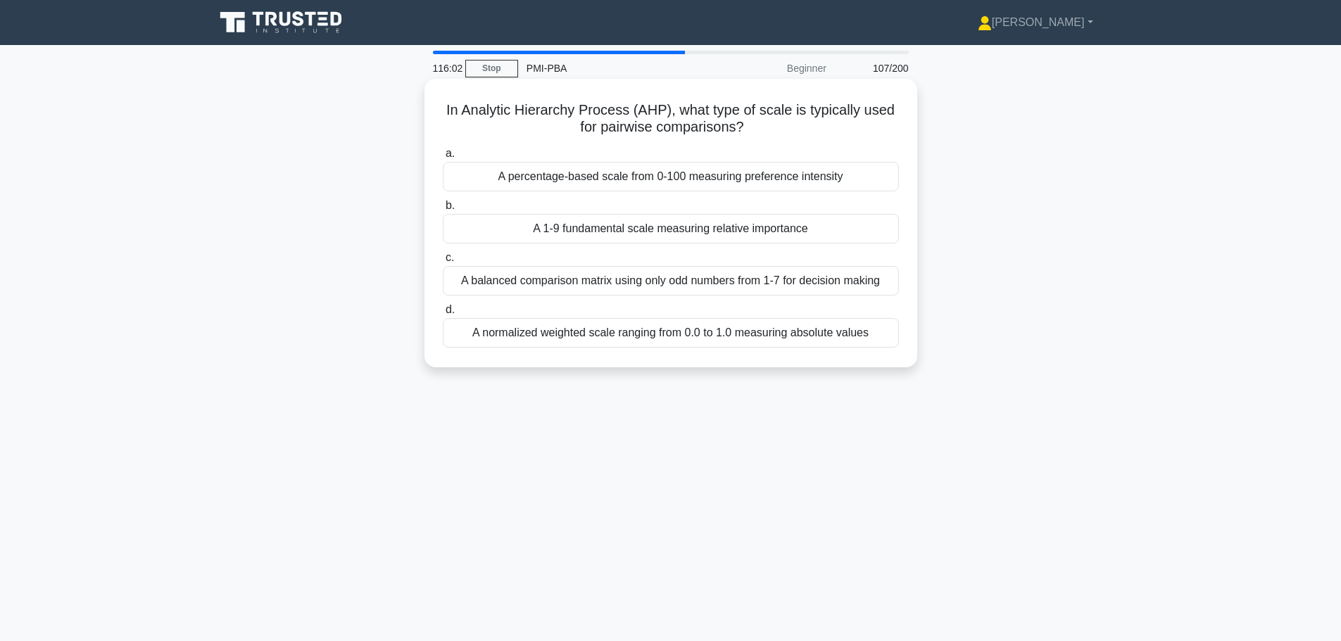
drag, startPoint x: 443, startPoint y: 113, endPoint x: 749, endPoint y: 123, distance: 306.3
click at [749, 123] on h5 "In Analytic Hierarchy Process (AHP), what type of scale is typically used for p…" at bounding box center [670, 118] width 459 height 35
copy h5 "In Analytic Hierarchy Process (AHP), what type of scale is typically used for p…"
click at [681, 228] on div "A 1-9 fundamental scale measuring relative importance" at bounding box center [671, 229] width 456 height 30
click at [443, 210] on input "b. A 1-9 fundamental scale measuring relative importance" at bounding box center [443, 205] width 0 height 9
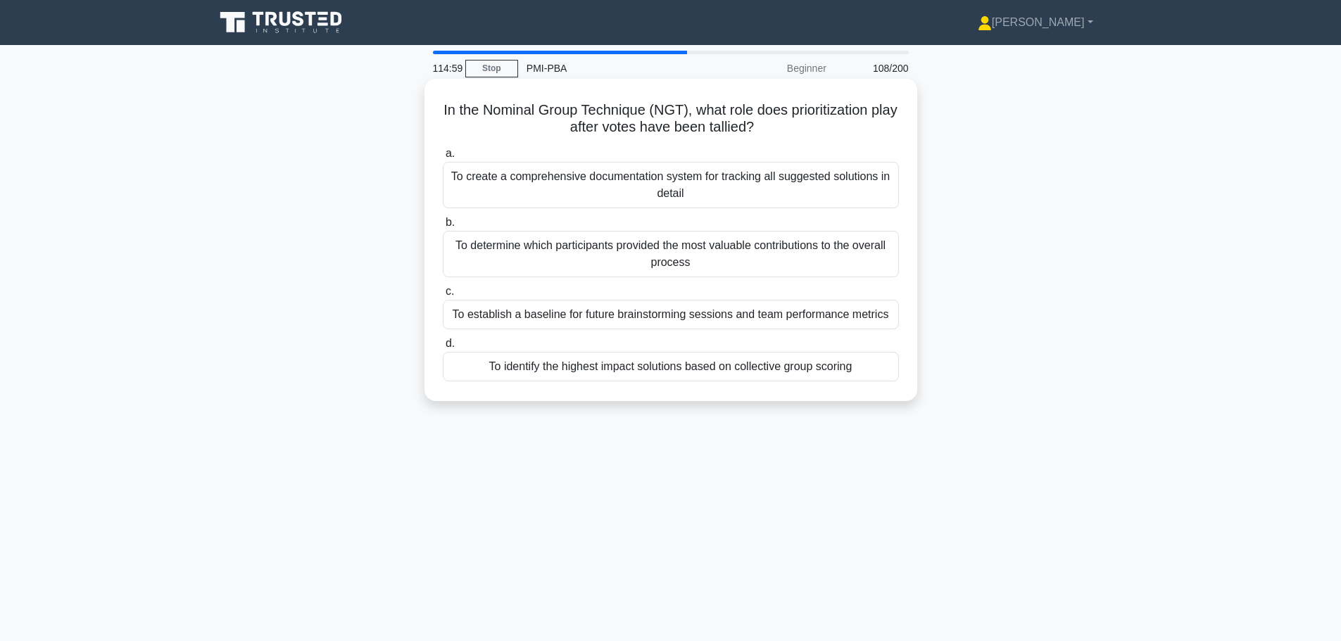
click at [650, 369] on div "To identify the highest impact solutions based on collective group scoring" at bounding box center [671, 367] width 456 height 30
click at [443, 348] on input "d. To identify the highest impact solutions based on collective group scoring" at bounding box center [443, 343] width 0 height 9
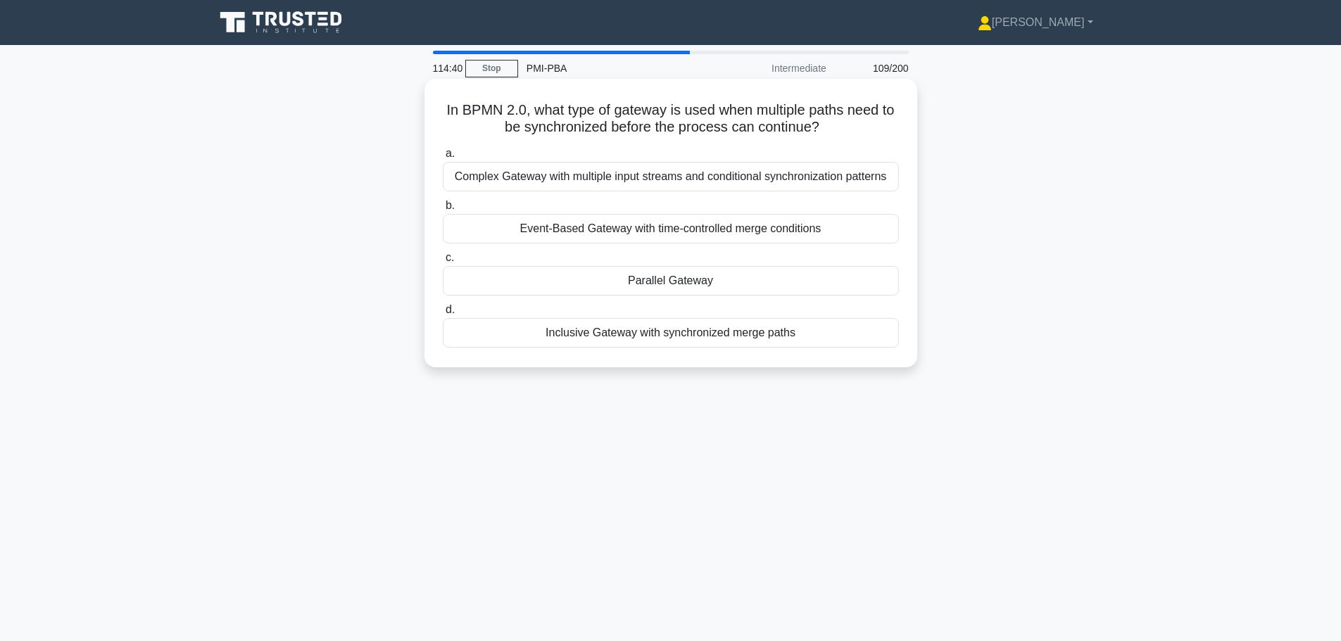
click at [638, 338] on div "Inclusive Gateway with synchronized merge paths" at bounding box center [671, 333] width 456 height 30
click at [443, 315] on input "d. Inclusive Gateway with synchronized merge paths" at bounding box center [443, 309] width 0 height 9
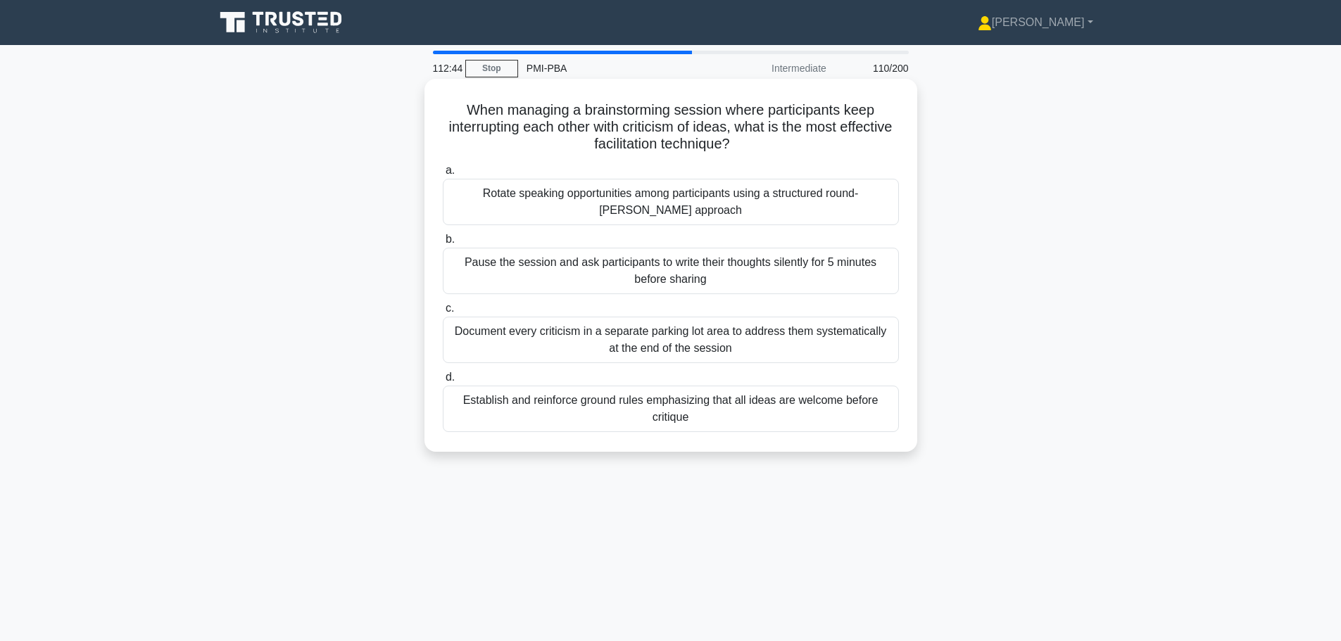
click at [686, 412] on div "Establish and reinforce ground rules emphasizing that all ideas are welcome bef…" at bounding box center [671, 409] width 456 height 46
click at [443, 382] on input "d. Establish and reinforce ground rules emphasizing that all ideas are welcome …" at bounding box center [443, 377] width 0 height 9
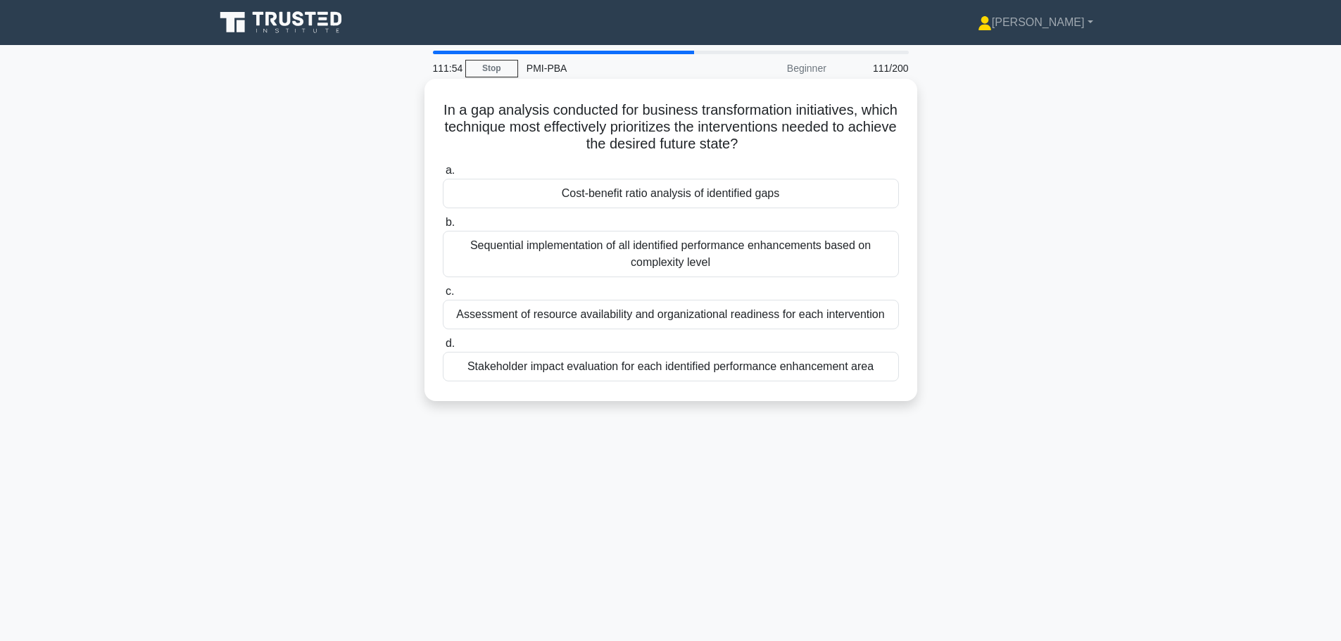
click at [658, 313] on div "Assessment of resource availability and organizational readiness for each inter…" at bounding box center [671, 315] width 456 height 30
click at [443, 296] on input "c. Assessment of resource availability and organizational readiness for each in…" at bounding box center [443, 291] width 0 height 9
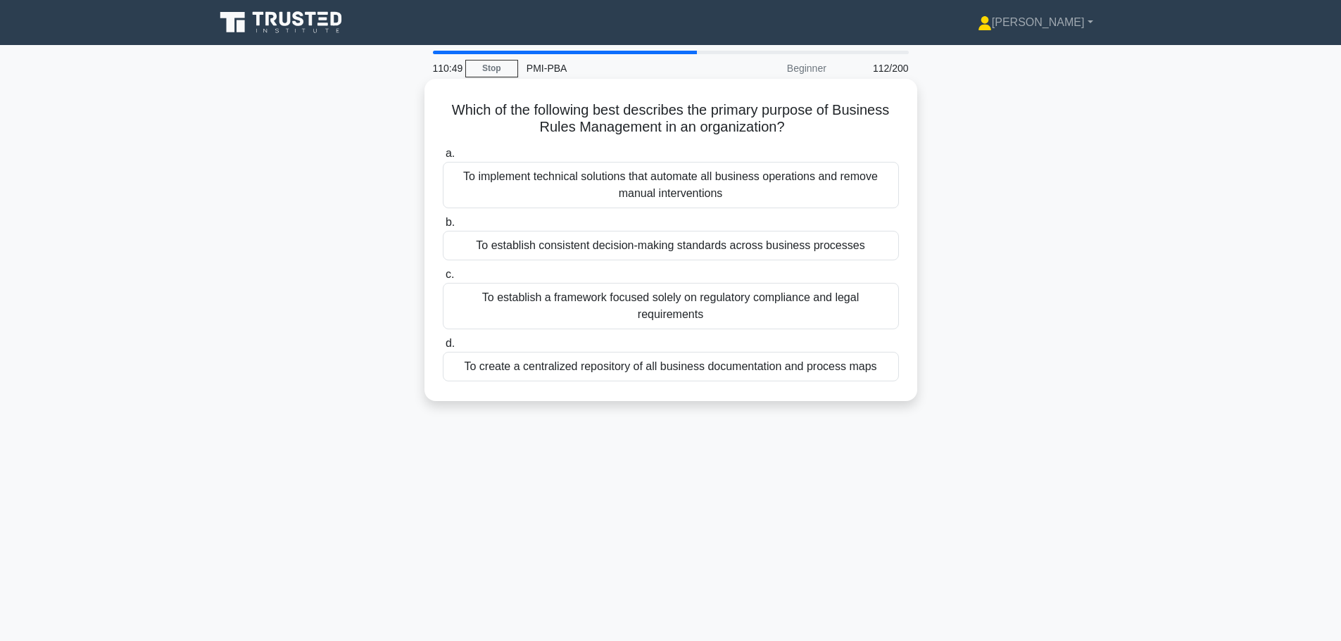
click at [641, 246] on div "To establish consistent decision-making standards across business processes" at bounding box center [671, 246] width 456 height 30
click at [443, 227] on input "b. To establish consistent decision-making standards across business processes" at bounding box center [443, 222] width 0 height 9
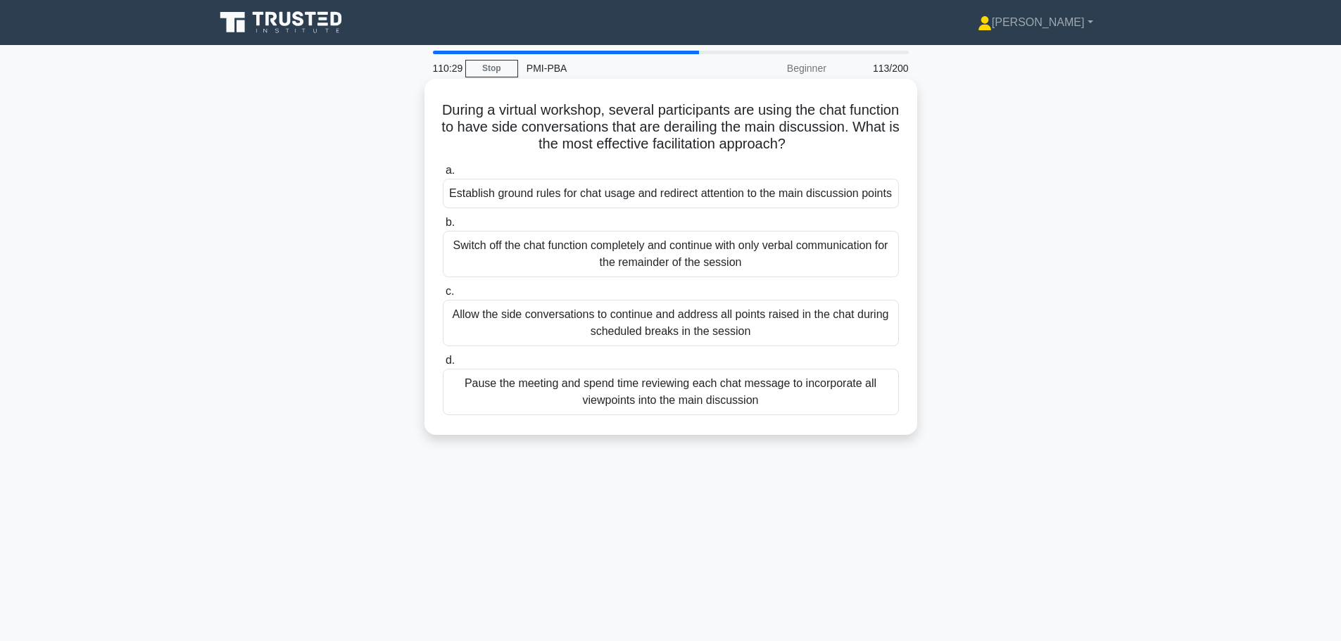
click at [694, 198] on div "Establish ground rules for chat usage and redirect attention to the main discus…" at bounding box center [671, 194] width 456 height 30
click at [443, 175] on input "a. Establish ground rules for chat usage and redirect attention to the main dis…" at bounding box center [443, 170] width 0 height 9
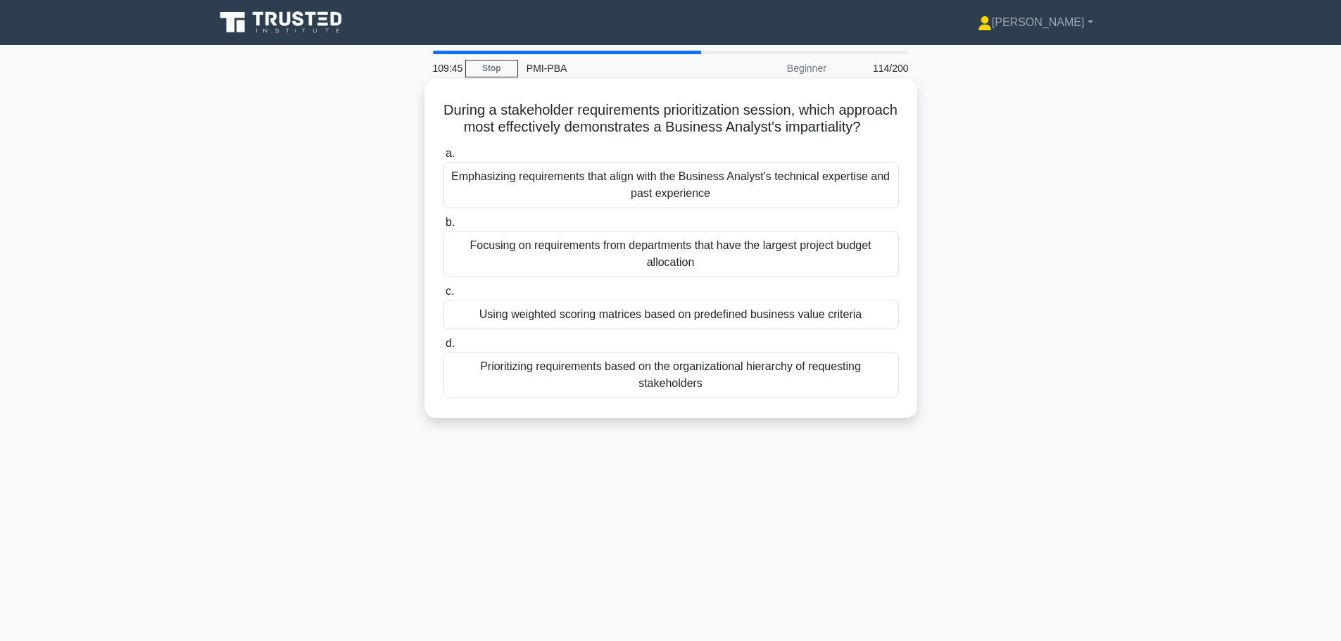
click at [680, 329] on div "Using weighted scoring matrices based on predefined business value criteria" at bounding box center [671, 315] width 456 height 30
click at [443, 296] on input "c. Using weighted scoring matrices based on predefined business value criteria" at bounding box center [443, 291] width 0 height 9
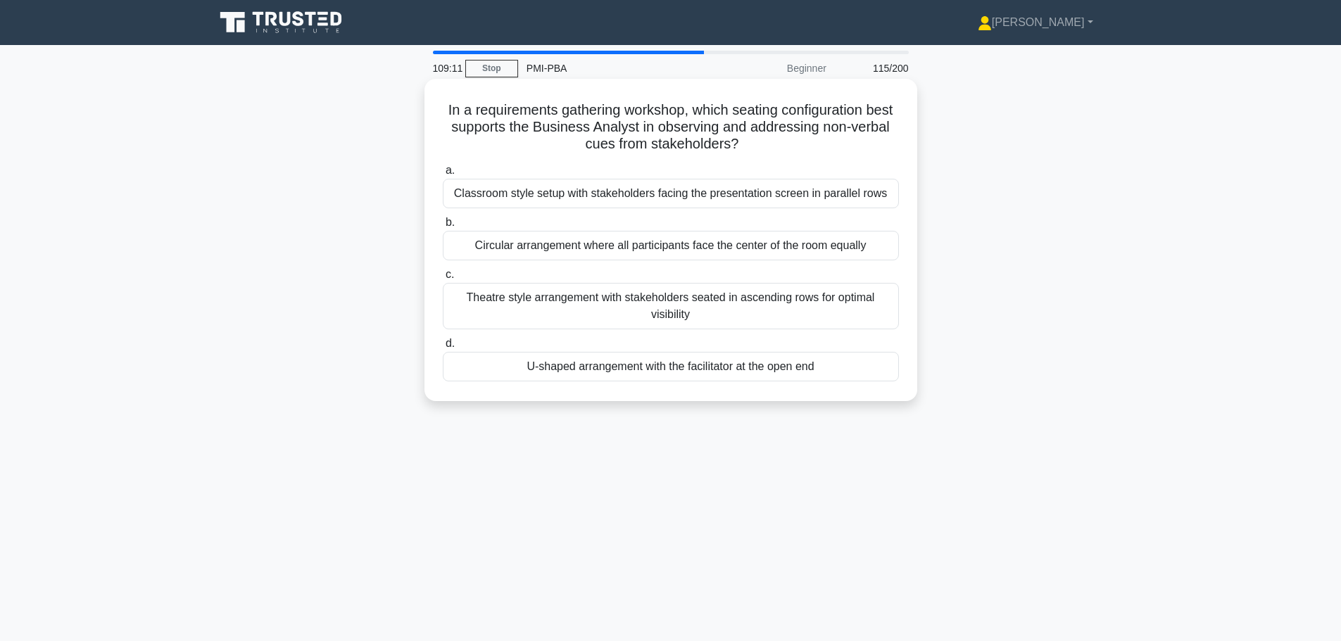
click at [648, 374] on div "U-shaped arrangement with the facilitator at the open end" at bounding box center [671, 367] width 456 height 30
click at [443, 348] on input "d. U-shaped arrangement with the facilitator at the open end" at bounding box center [443, 343] width 0 height 9
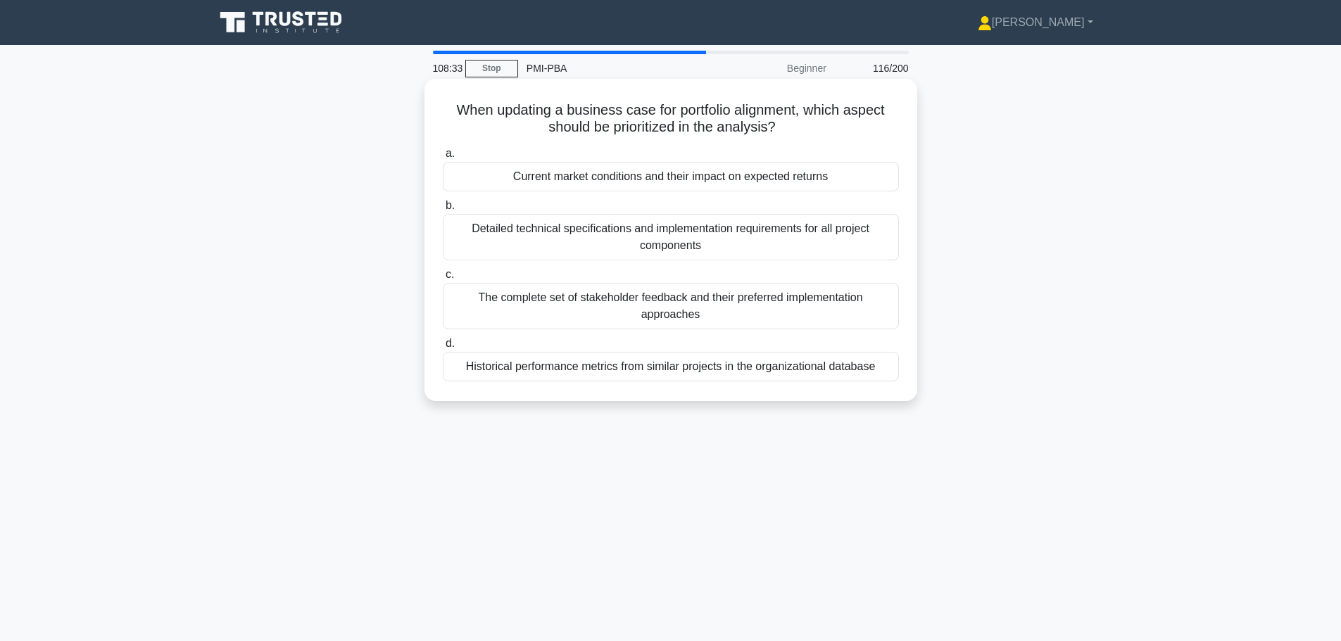
click at [707, 184] on div "Current market conditions and their impact on expected returns" at bounding box center [671, 177] width 456 height 30
click at [443, 158] on input "a. Current market conditions and their impact on expected returns" at bounding box center [443, 153] width 0 height 9
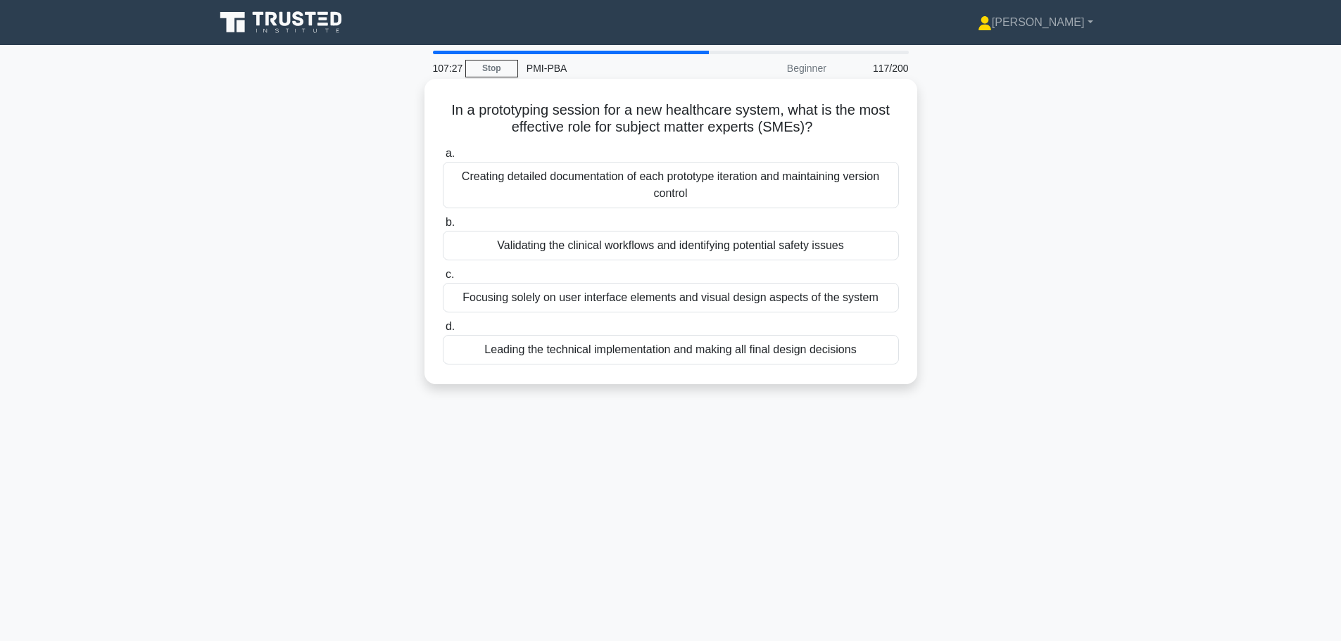
click at [555, 249] on div "Validating the clinical workflows and identifying potential safety issues" at bounding box center [671, 246] width 456 height 30
click at [443, 227] on input "b. Validating the clinical workflows and identifying potential safety issues" at bounding box center [443, 222] width 0 height 9
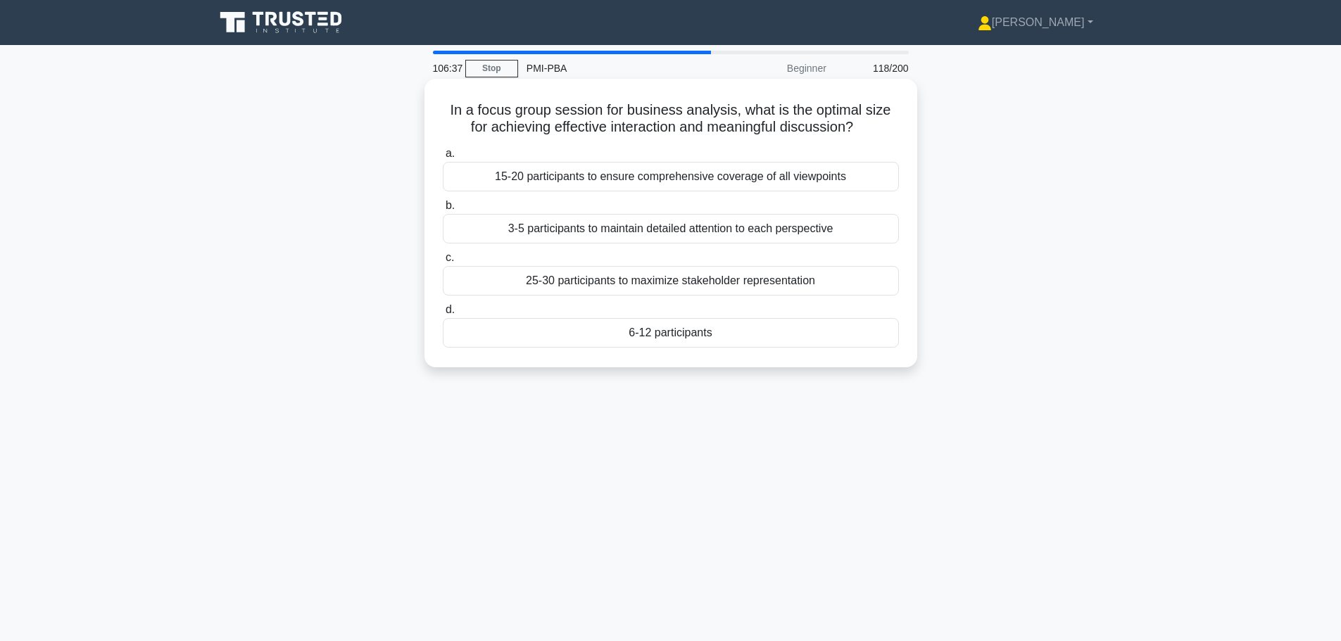
drag, startPoint x: 444, startPoint y: 109, endPoint x: 870, endPoint y: 130, distance: 426.4
click at [870, 130] on h5 "In a focus group session for business analysis, what is the optimal size for ac…" at bounding box center [670, 118] width 459 height 35
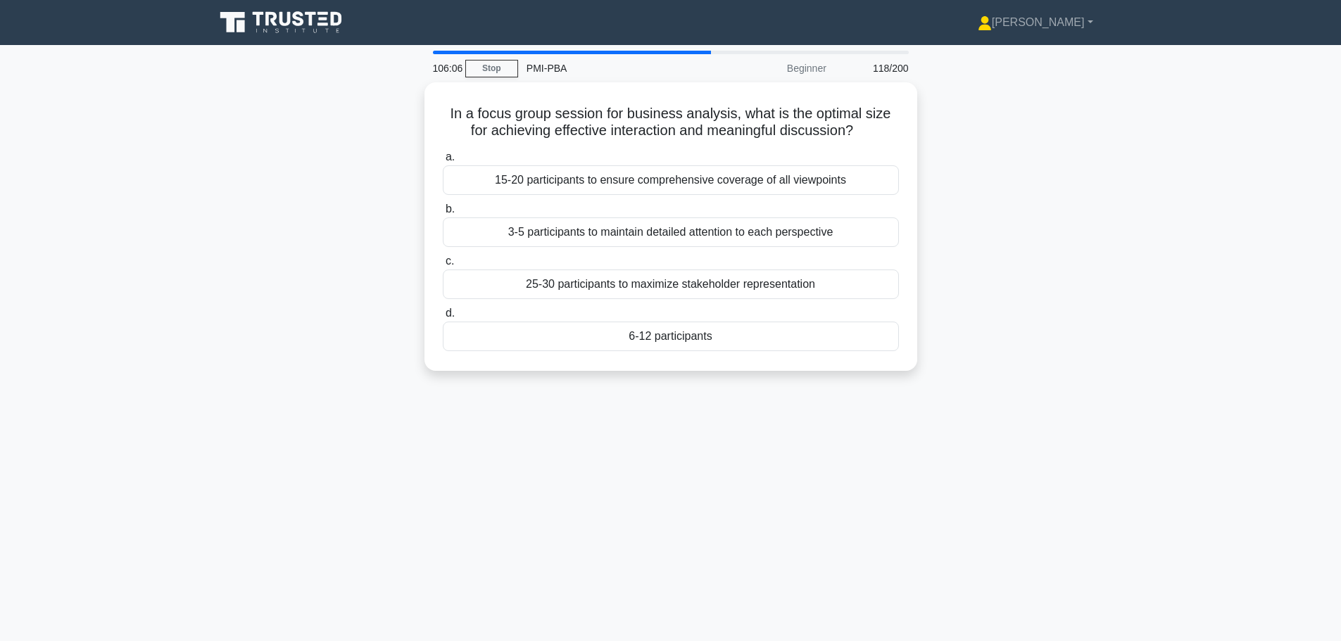
click at [959, 388] on div "In a focus group session for business analysis, what is the optimal size for ac…" at bounding box center [670, 234] width 929 height 305
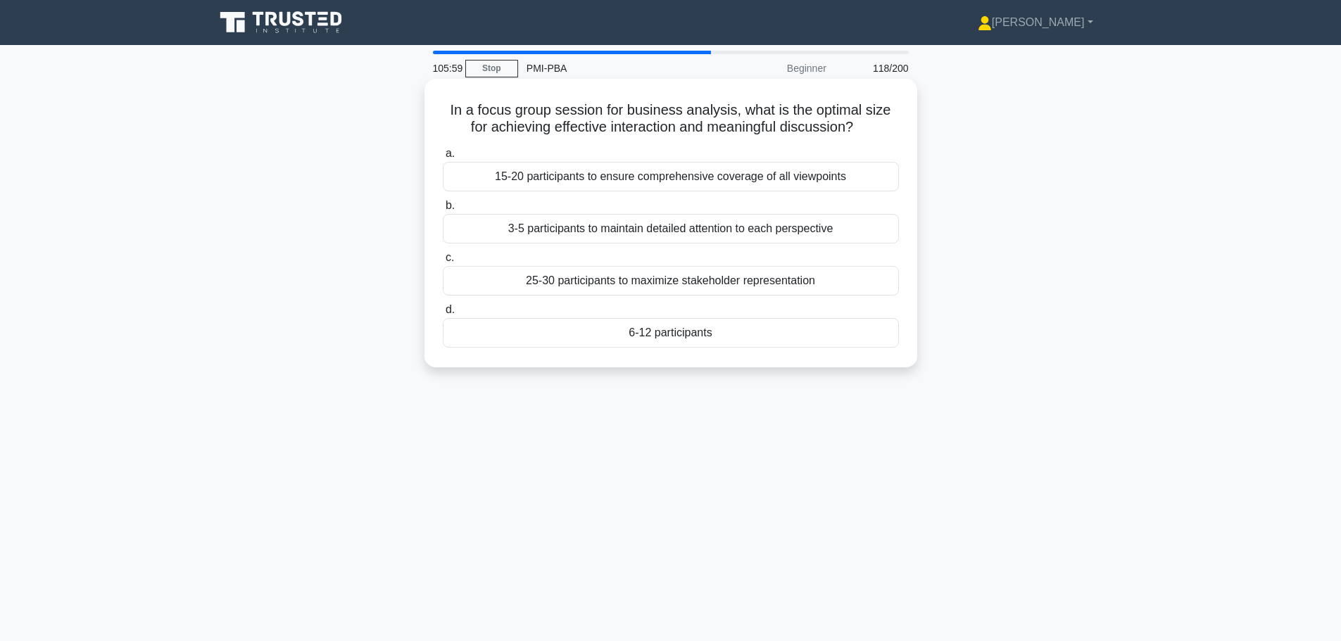
click at [679, 335] on div "6-12 participants" at bounding box center [671, 333] width 456 height 30
click at [443, 315] on input "d. 6-12 participants" at bounding box center [443, 309] width 0 height 9
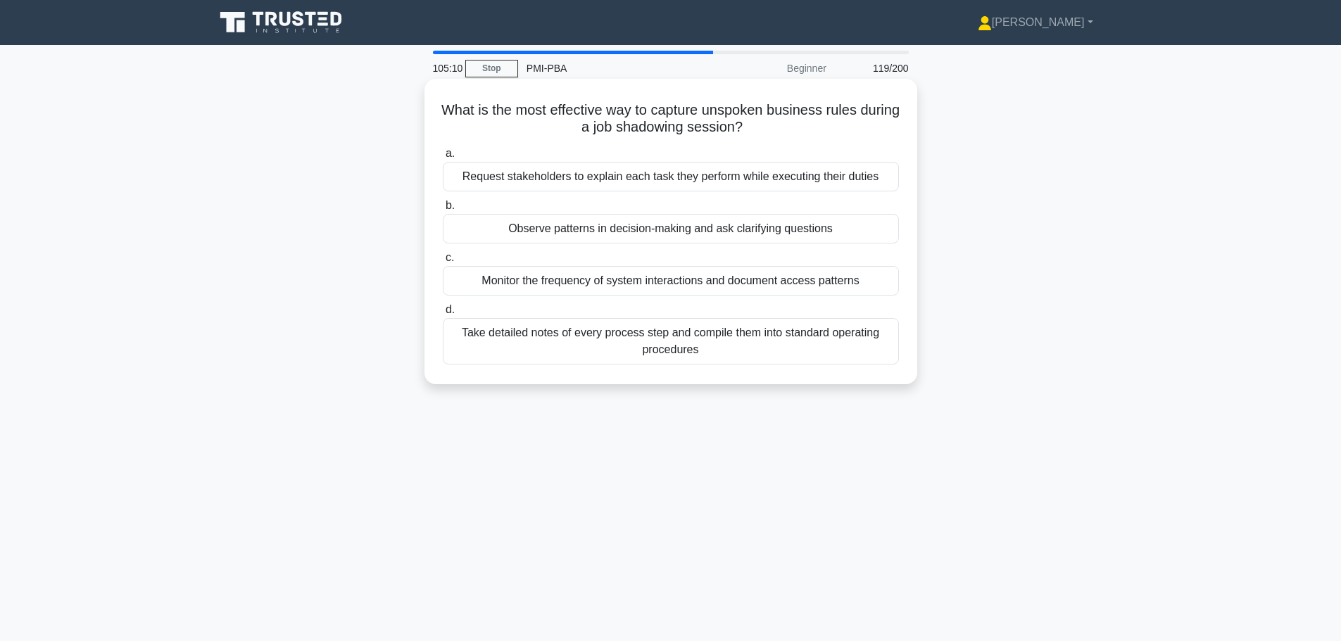
click at [653, 336] on div "Take detailed notes of every process step and compile them into standard operat…" at bounding box center [671, 341] width 456 height 46
click at [443, 315] on input "d. Take detailed notes of every process step and compile them into standard ope…" at bounding box center [443, 309] width 0 height 9
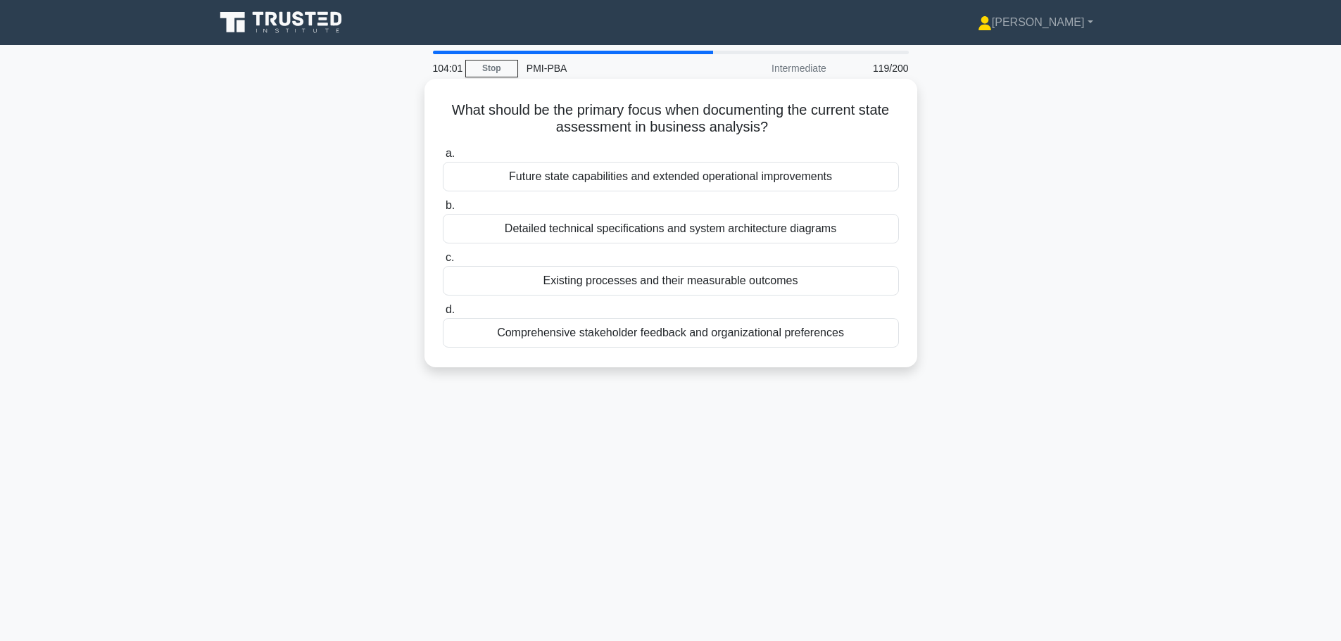
click at [689, 232] on div "Detailed technical specifications and system architecture diagrams" at bounding box center [671, 229] width 456 height 30
click at [443, 210] on input "b. Detailed technical specifications and system architecture diagrams" at bounding box center [443, 205] width 0 height 9
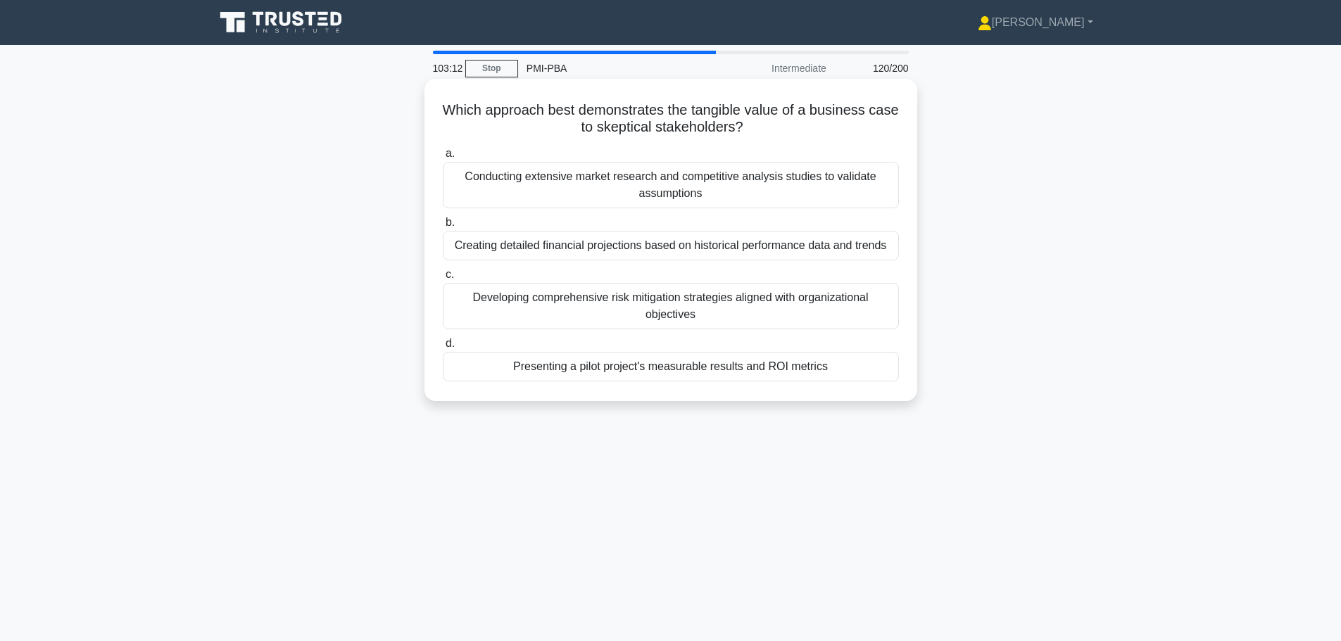
click at [736, 250] on div "Creating detailed financial projections based on historical performance data an…" at bounding box center [671, 246] width 456 height 30
click at [443, 227] on input "b. Creating detailed financial projections based on historical performance data…" at bounding box center [443, 222] width 0 height 9
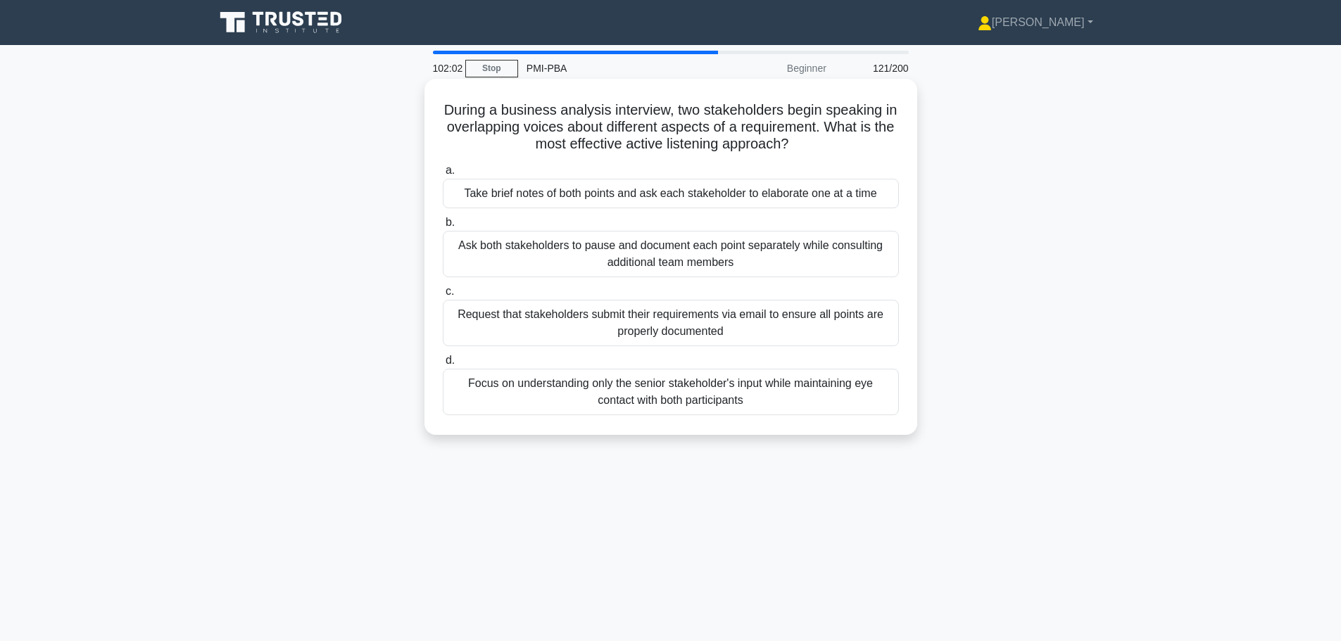
click at [657, 195] on div "Take brief notes of both points and ask each stakeholder to elaborate one at a …" at bounding box center [671, 194] width 456 height 30
click at [443, 175] on input "a. Take brief notes of both points and ask each stakeholder to elaborate one at…" at bounding box center [443, 170] width 0 height 9
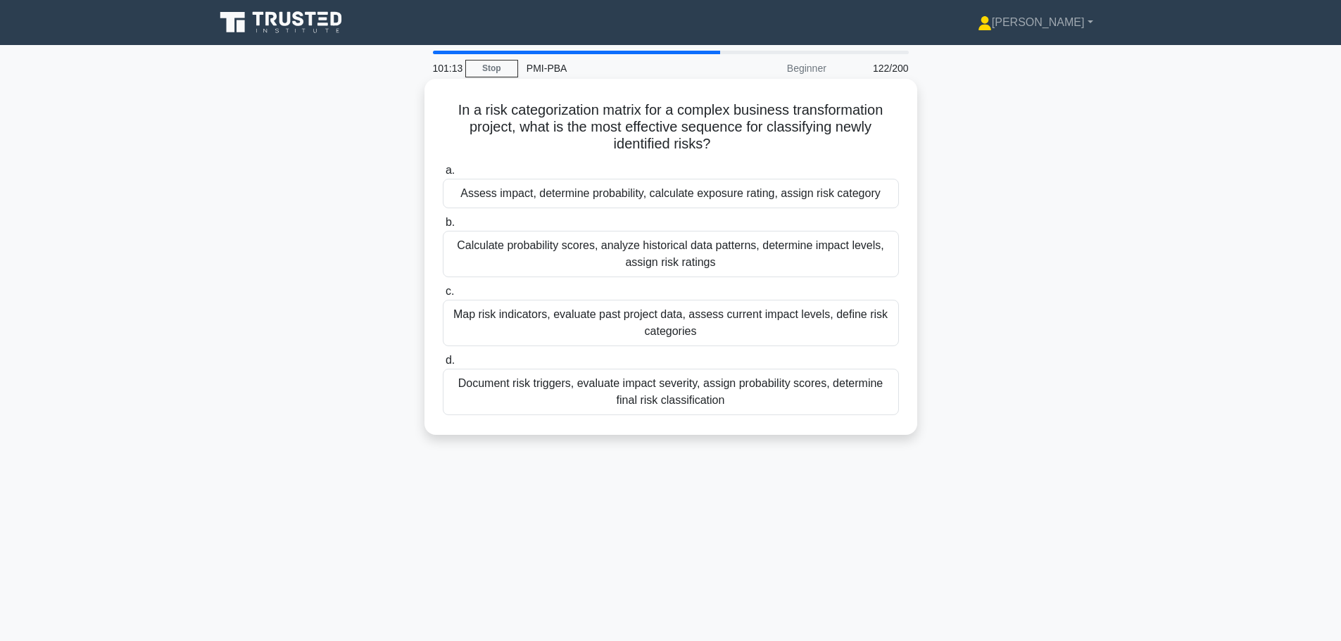
click at [680, 195] on div "Assess impact, determine probability, calculate exposure rating, assign risk ca…" at bounding box center [671, 194] width 456 height 30
click at [443, 175] on input "a. Assess impact, determine probability, calculate exposure rating, assign risk…" at bounding box center [443, 170] width 0 height 9
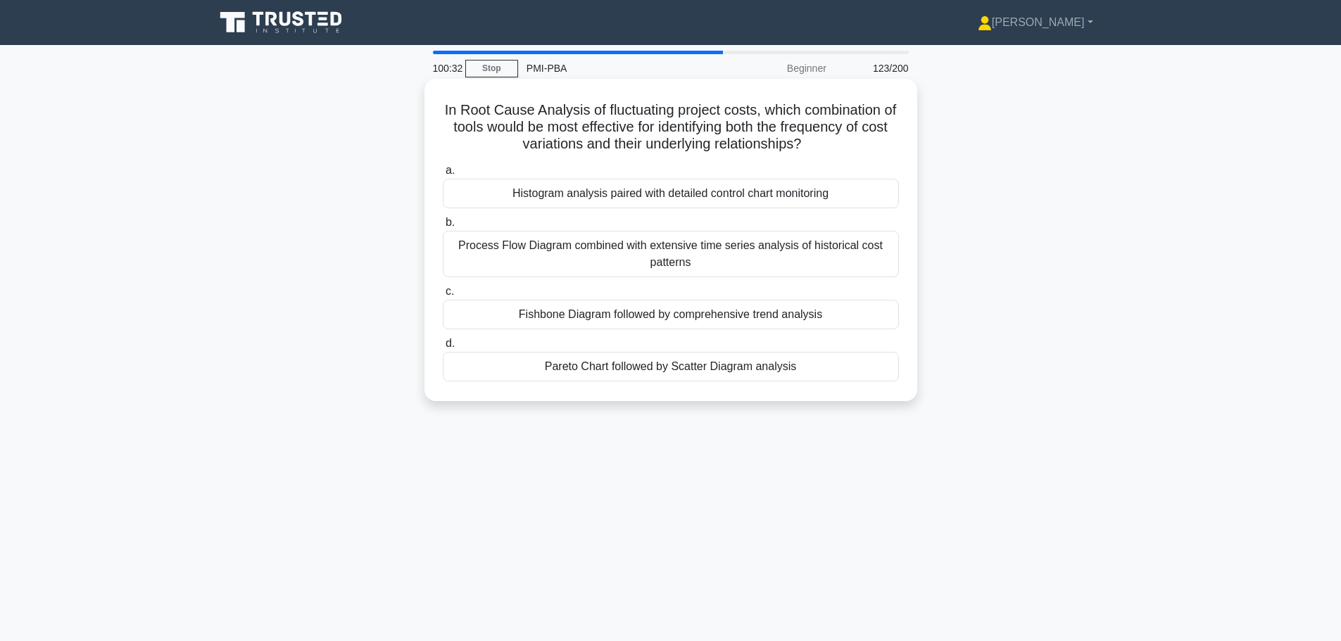
click at [672, 367] on div "Pareto Chart followed by Scatter Diagram analysis" at bounding box center [671, 367] width 456 height 30
click at [443, 348] on input "d. Pareto Chart followed by Scatter Diagram analysis" at bounding box center [443, 343] width 0 height 9
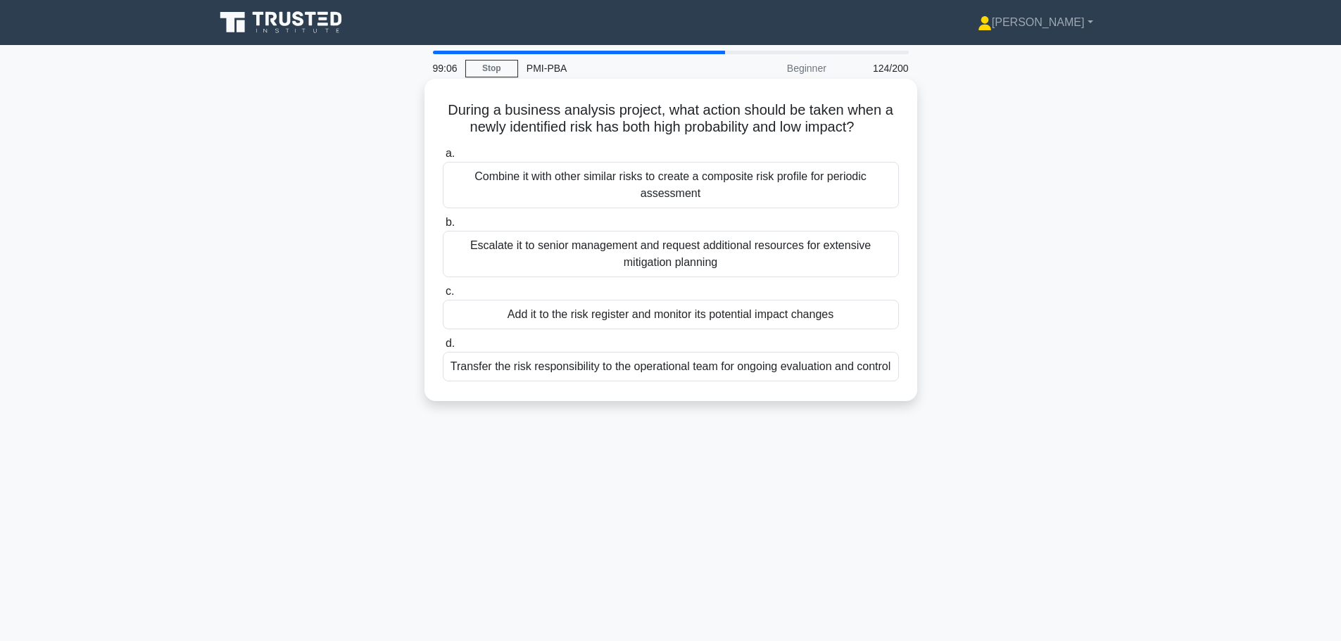
click at [690, 191] on div "Combine it with other similar risks to create a composite risk profile for peri…" at bounding box center [671, 185] width 456 height 46
click at [443, 158] on input "a. Combine it with other similar risks to create a composite risk profile for p…" at bounding box center [443, 153] width 0 height 9
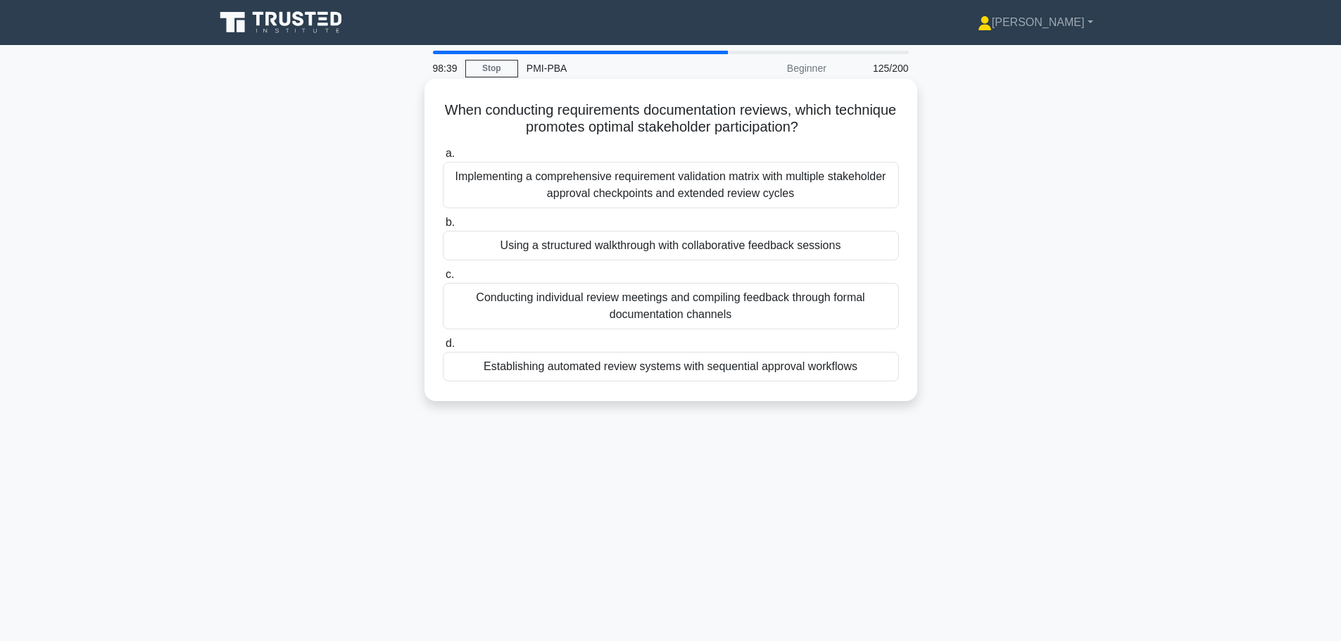
click at [599, 258] on div "Using a structured walkthrough with collaborative feedback sessions" at bounding box center [671, 246] width 456 height 30
click at [443, 227] on input "b. Using a structured walkthrough with collaborative feedback sessions" at bounding box center [443, 222] width 0 height 9
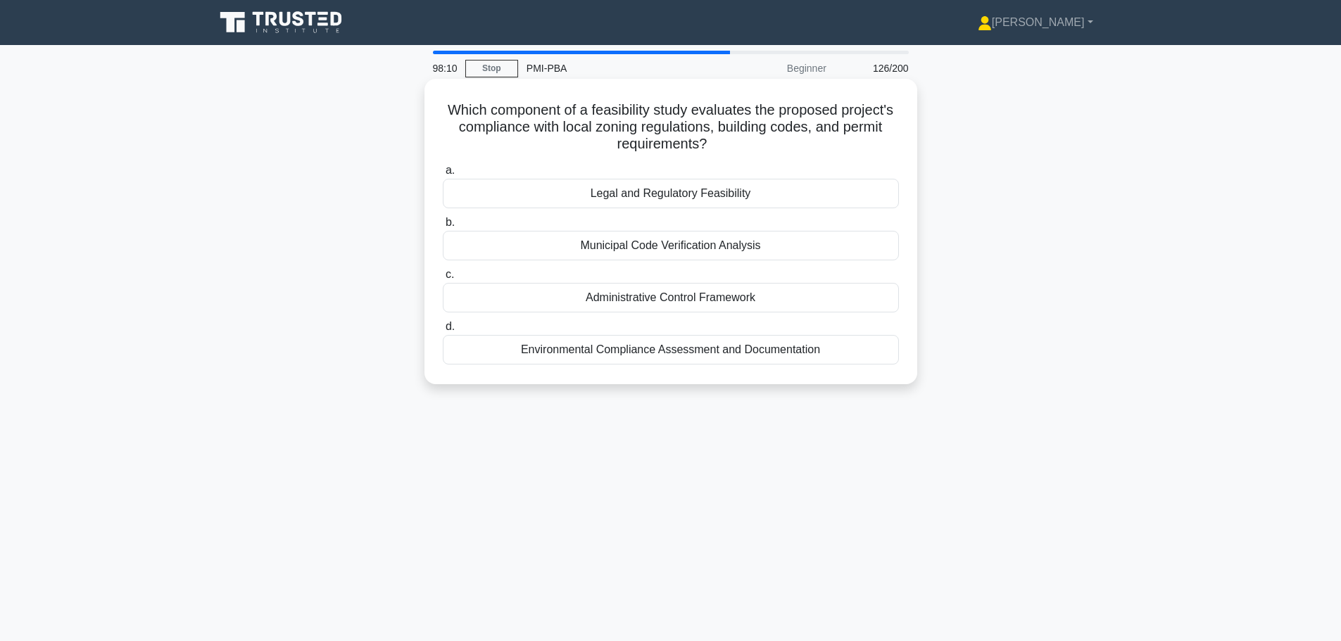
click at [653, 252] on div "Municipal Code Verification Analysis" at bounding box center [671, 246] width 456 height 30
click at [443, 227] on input "b. Municipal Code Verification Analysis" at bounding box center [443, 222] width 0 height 9
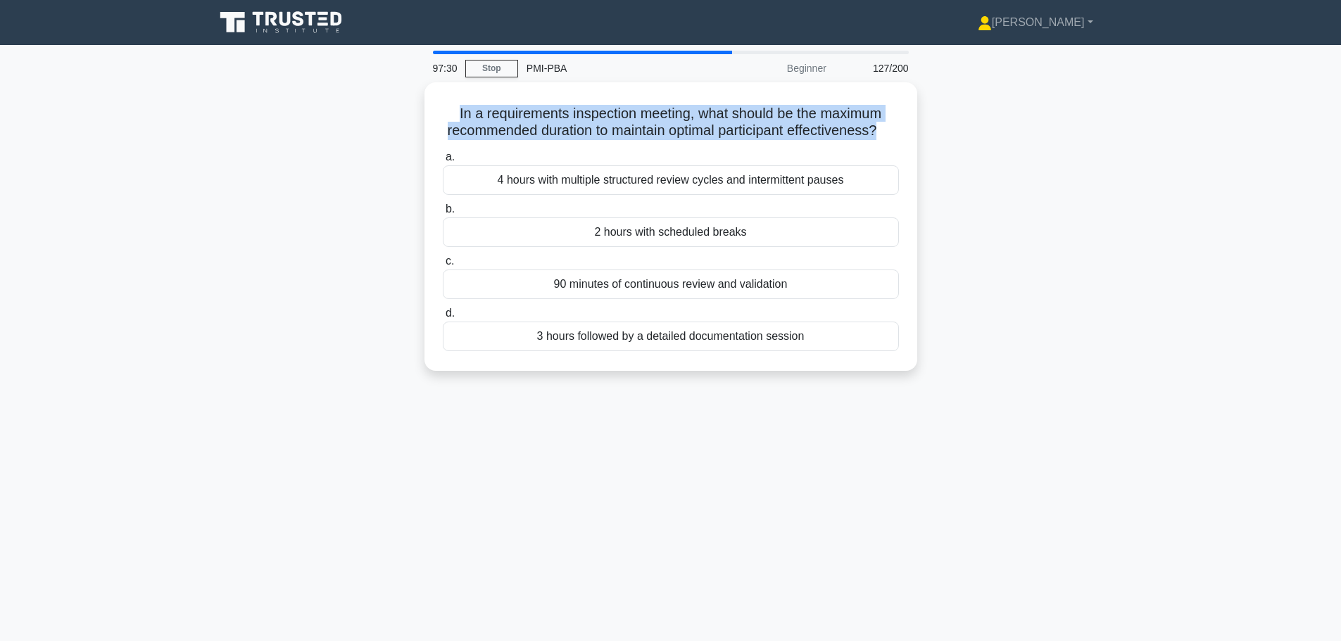
drag, startPoint x: 448, startPoint y: 106, endPoint x: 925, endPoint y: 137, distance: 478.2
click at [925, 137] on div "In a requirements inspection meeting, what should be the maximum recommended du…" at bounding box center [670, 234] width 929 height 305
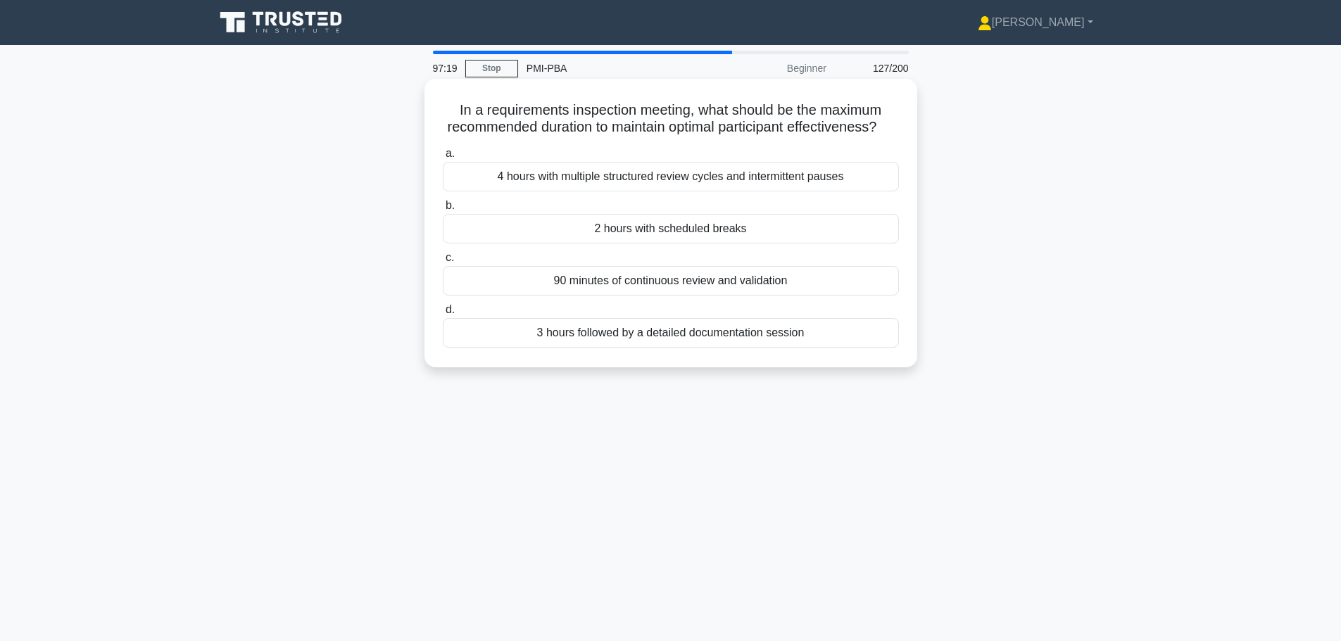
click at [650, 296] on div "90 minutes of continuous review and validation" at bounding box center [671, 281] width 456 height 30
click at [443, 263] on input "c. 90 minutes of continuous review and validation" at bounding box center [443, 257] width 0 height 9
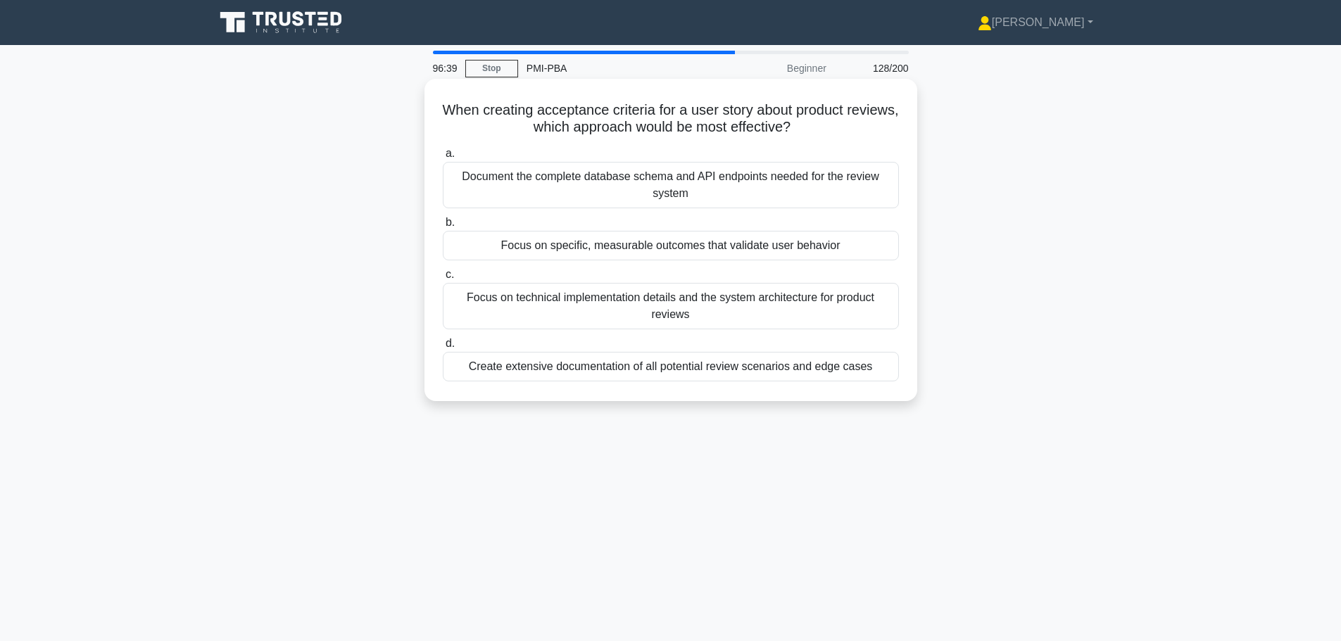
click at [765, 251] on div "Focus on specific, measurable outcomes that validate user behavior" at bounding box center [671, 246] width 456 height 30
click at [443, 227] on input "b. Focus on specific, measurable outcomes that validate user behavior" at bounding box center [443, 222] width 0 height 9
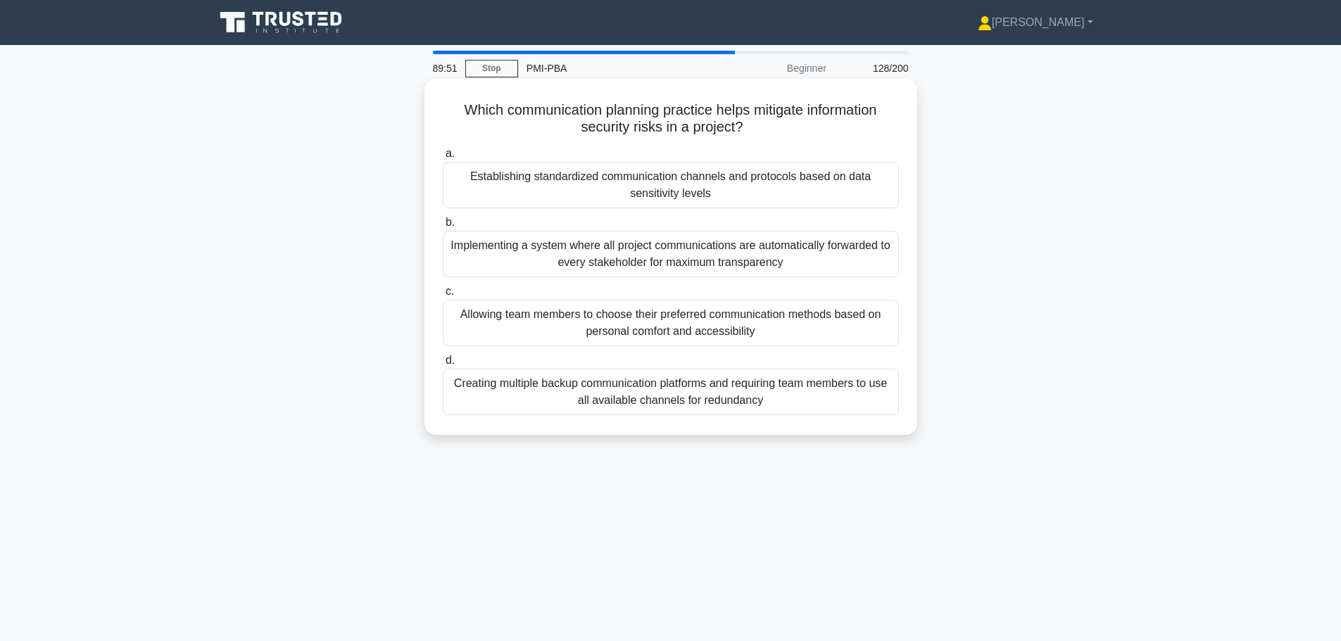
click at [712, 190] on div "Establishing standardized communication channels and protocols based on data se…" at bounding box center [671, 185] width 456 height 46
click at [443, 158] on input "a. Establishing standardized communication channels and protocols based on data…" at bounding box center [443, 153] width 0 height 9
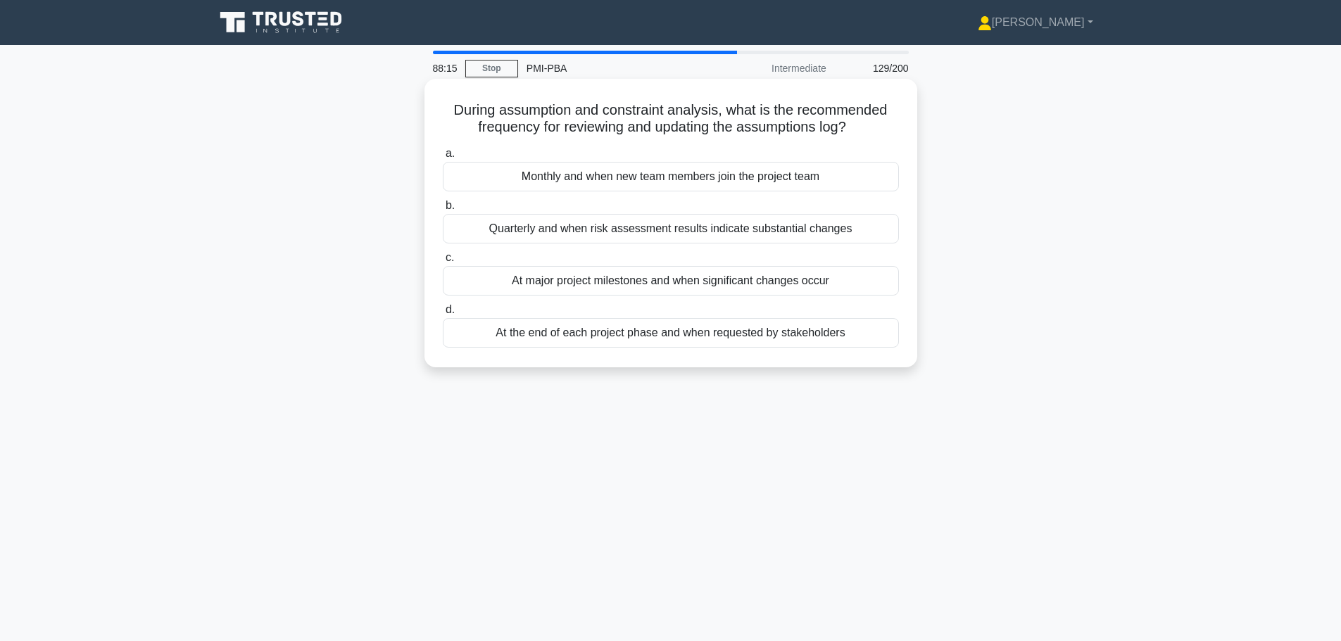
click at [725, 281] on div "At major project milestones and when significant changes occur" at bounding box center [671, 281] width 456 height 30
click at [443, 263] on input "c. At major project milestones and when significant changes occur" at bounding box center [443, 257] width 0 height 9
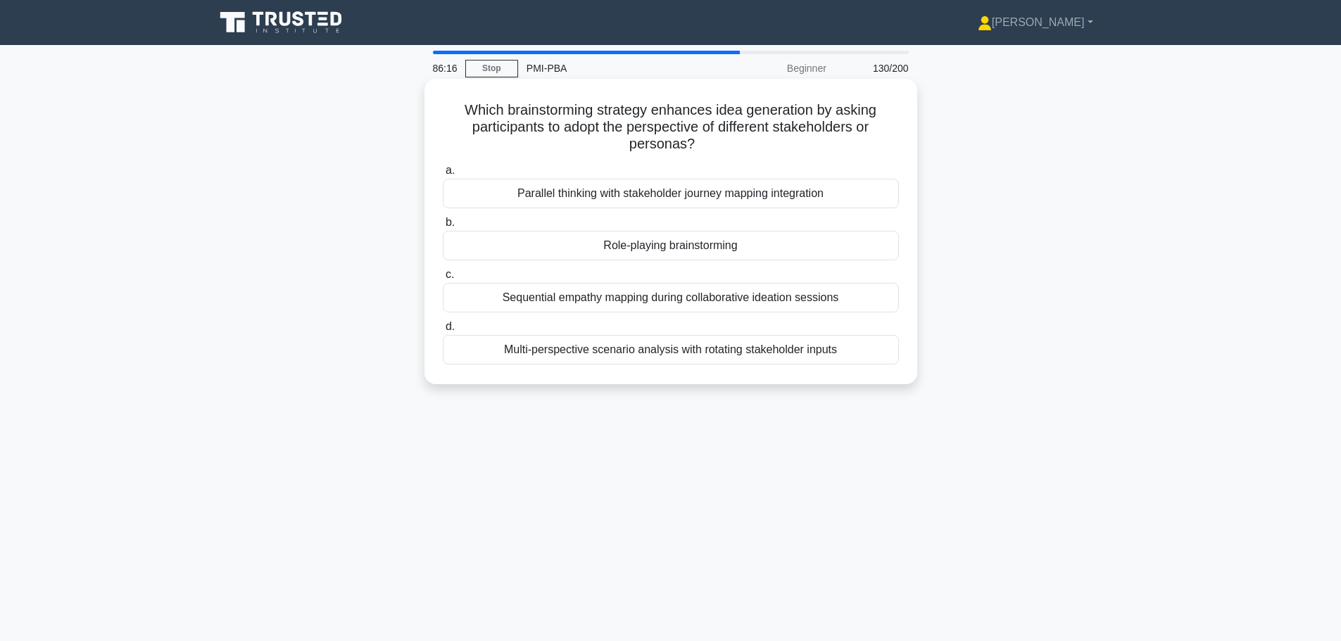
click at [665, 229] on label "b. Role-playing brainstorming" at bounding box center [671, 237] width 456 height 46
click at [443, 227] on input "b. Role-playing brainstorming" at bounding box center [443, 222] width 0 height 9
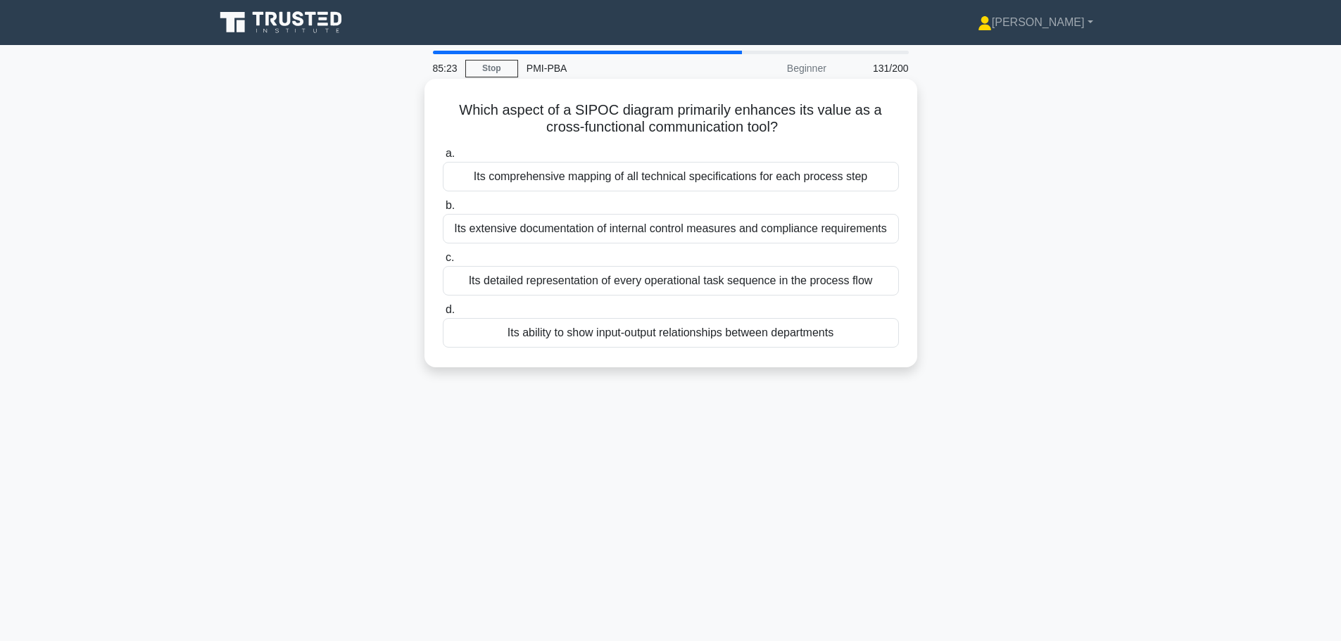
click at [650, 337] on div "Its ability to show input-output relationships between departments" at bounding box center [671, 333] width 456 height 30
click at [443, 315] on input "d. Its ability to show input-output relationships between departments" at bounding box center [443, 309] width 0 height 9
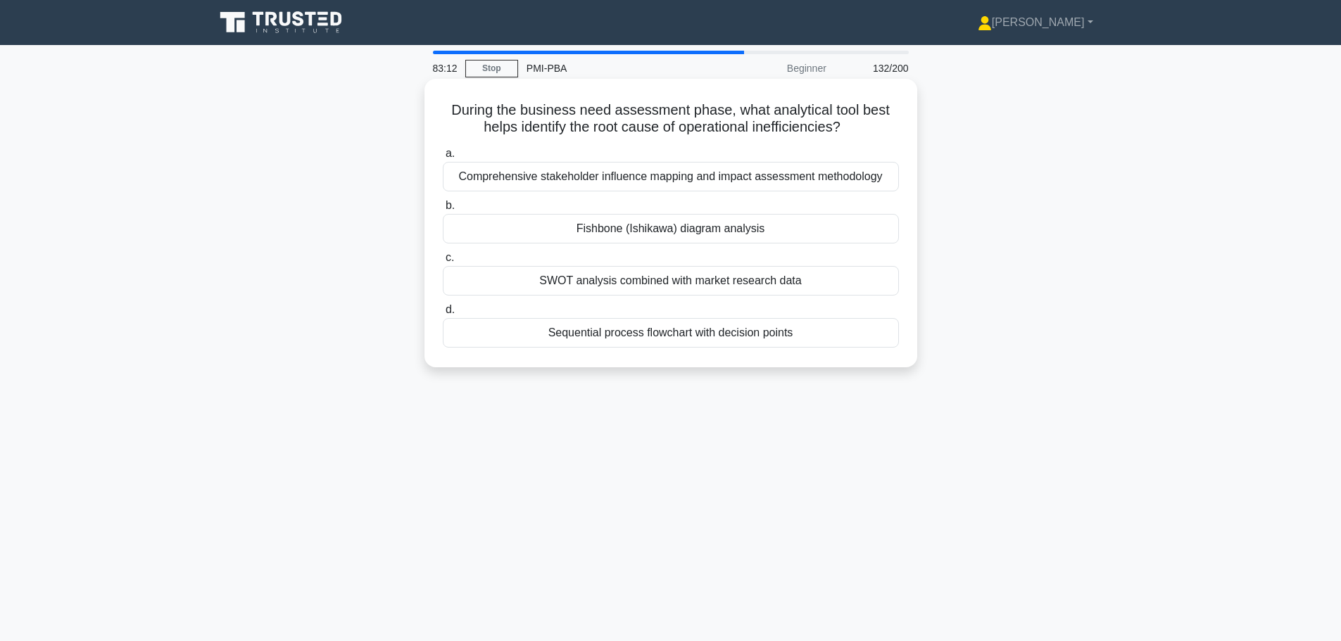
click at [609, 225] on div "Fishbone (Ishikawa) diagram analysis" at bounding box center [671, 229] width 456 height 30
click at [443, 210] on input "b. Fishbone (Ishikawa) diagram analysis" at bounding box center [443, 205] width 0 height 9
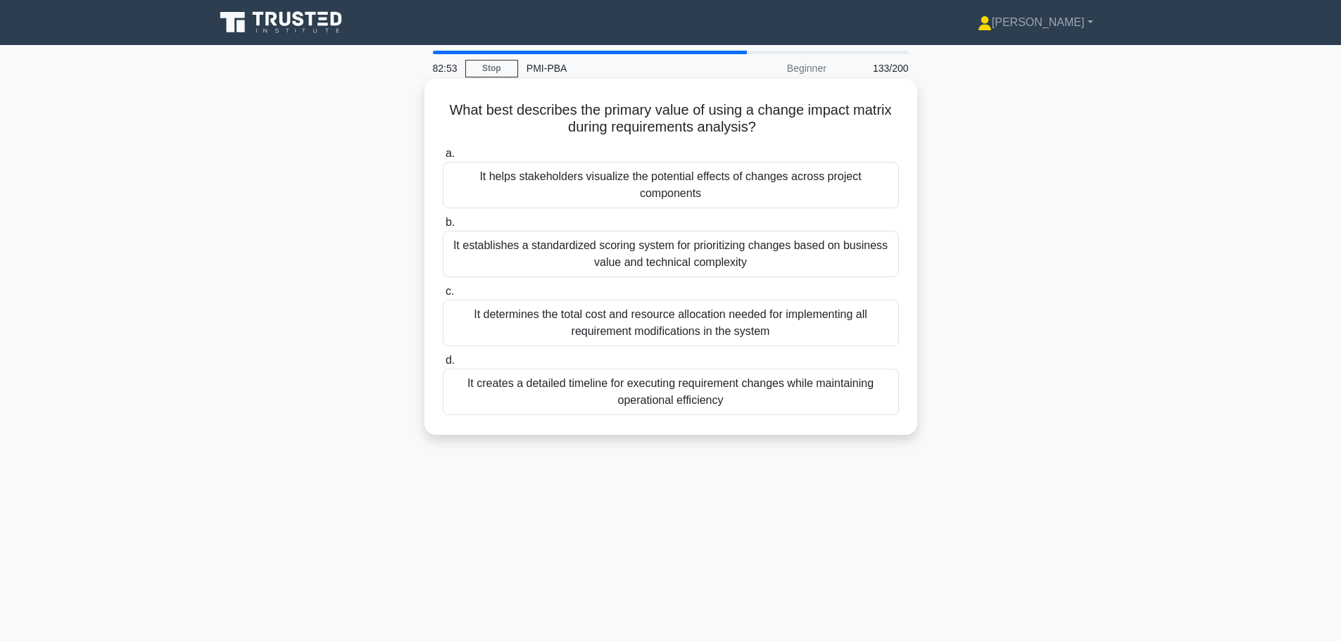
click at [731, 179] on div "It helps stakeholders visualize the potential effects of changes across project…" at bounding box center [671, 185] width 456 height 46
click at [443, 158] on input "a. It helps stakeholders visualize the potential effects of changes across proj…" at bounding box center [443, 153] width 0 height 9
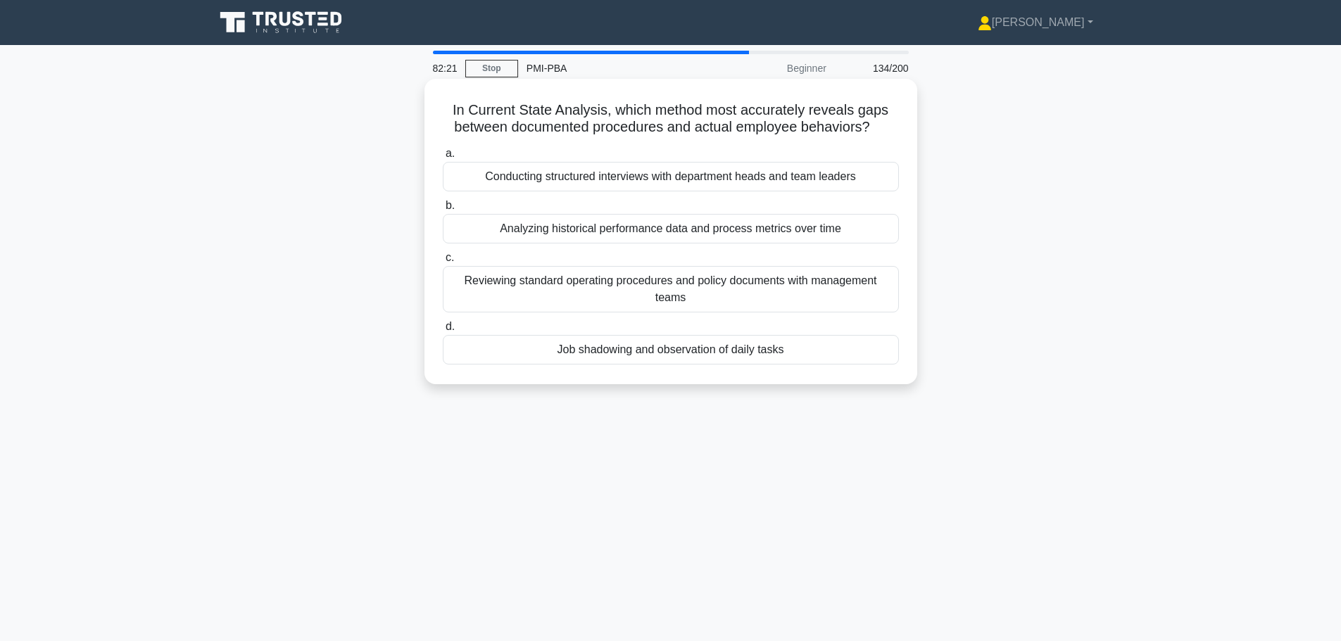
click at [652, 355] on div "Job shadowing and observation of daily tasks" at bounding box center [671, 350] width 456 height 30
click at [443, 332] on input "d. Job shadowing and observation of daily tasks" at bounding box center [443, 326] width 0 height 9
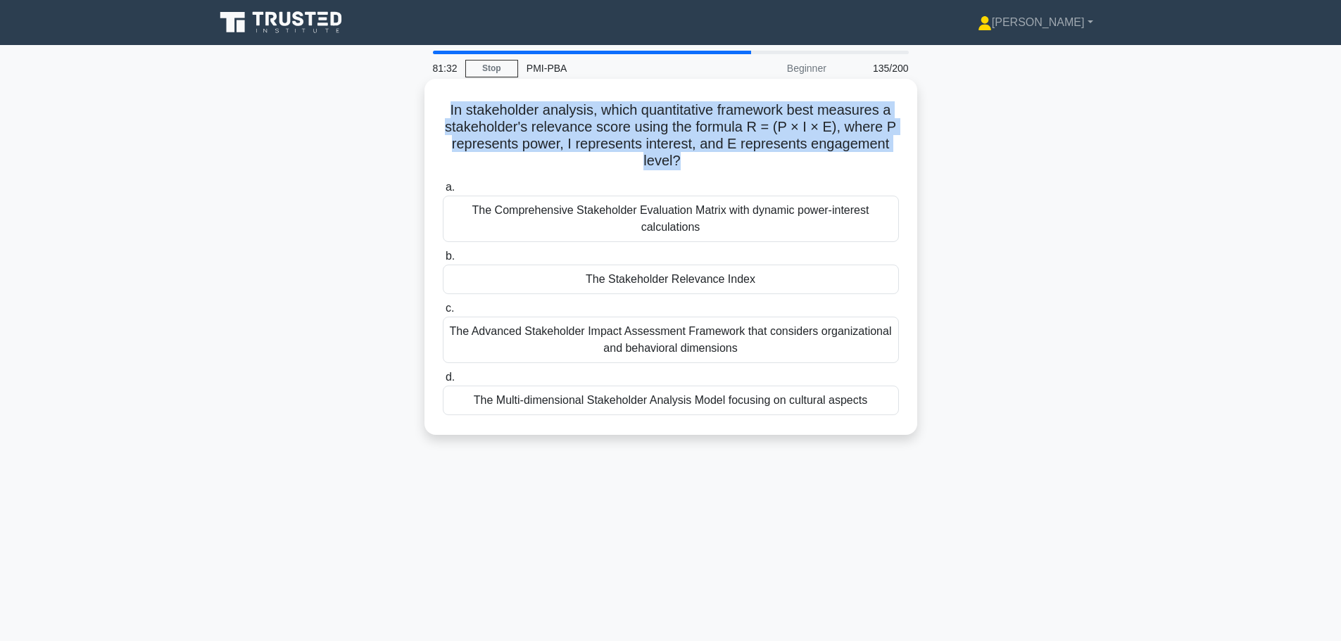
drag, startPoint x: 446, startPoint y: 108, endPoint x: 676, endPoint y: 164, distance: 237.6
click at [676, 164] on h5 "In stakeholder analysis, which quantitative framework best measures a stakehold…" at bounding box center [670, 135] width 459 height 69
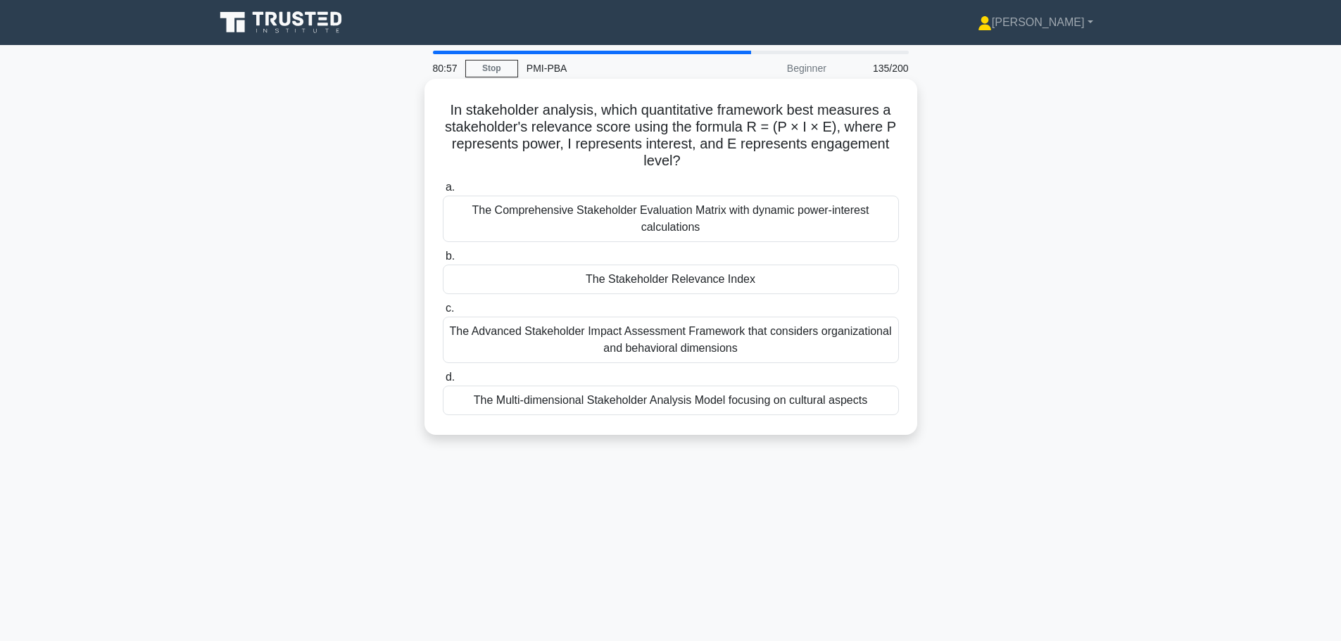
click at [909, 251] on div "In stakeholder analysis, which quantitative framework best measures a stakehold…" at bounding box center [670, 256] width 481 height 345
click at [674, 218] on div "The Comprehensive Stakeholder Evaluation Matrix with dynamic power-interest cal…" at bounding box center [671, 219] width 456 height 46
click at [443, 192] on input "a. The Comprehensive Stakeholder Evaluation Matrix with dynamic power-interest …" at bounding box center [443, 187] width 0 height 9
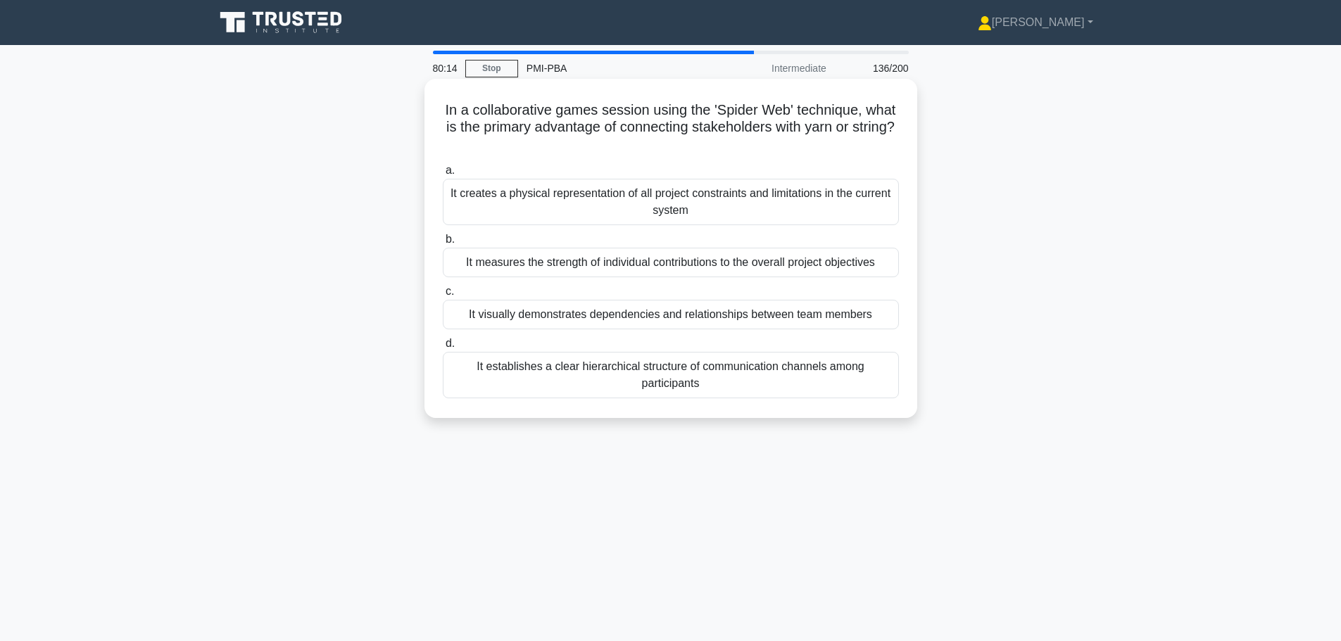
click at [738, 321] on div "It visually demonstrates dependencies and relationships between team members" at bounding box center [671, 315] width 456 height 30
click at [443, 296] on input "c. It visually demonstrates dependencies and relationships between team members" at bounding box center [443, 291] width 0 height 9
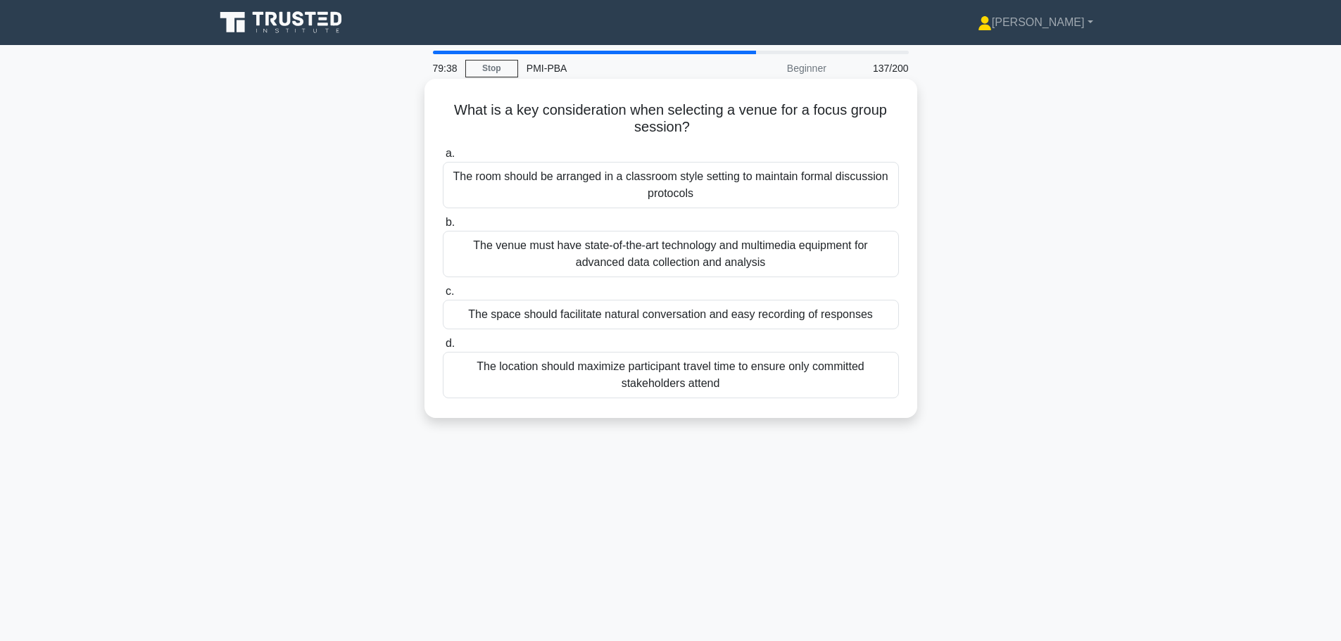
click at [576, 317] on div "The space should facilitate natural conversation and easy recording of responses" at bounding box center [671, 315] width 456 height 30
click at [443, 296] on input "c. The space should facilitate natural conversation and easy recording of respo…" at bounding box center [443, 291] width 0 height 9
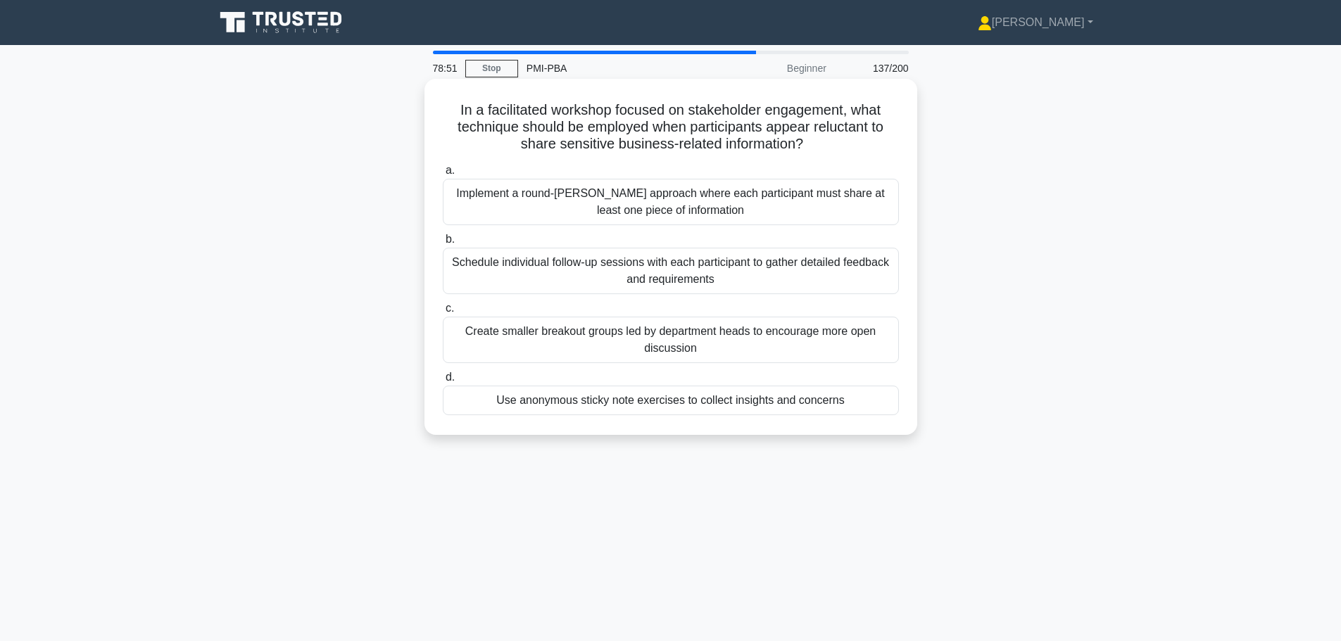
click at [654, 396] on div "Use anonymous sticky note exercises to collect insights and concerns" at bounding box center [671, 401] width 456 height 30
click at [443, 382] on input "d. Use anonymous sticky note exercises to collect insights and concerns" at bounding box center [443, 377] width 0 height 9
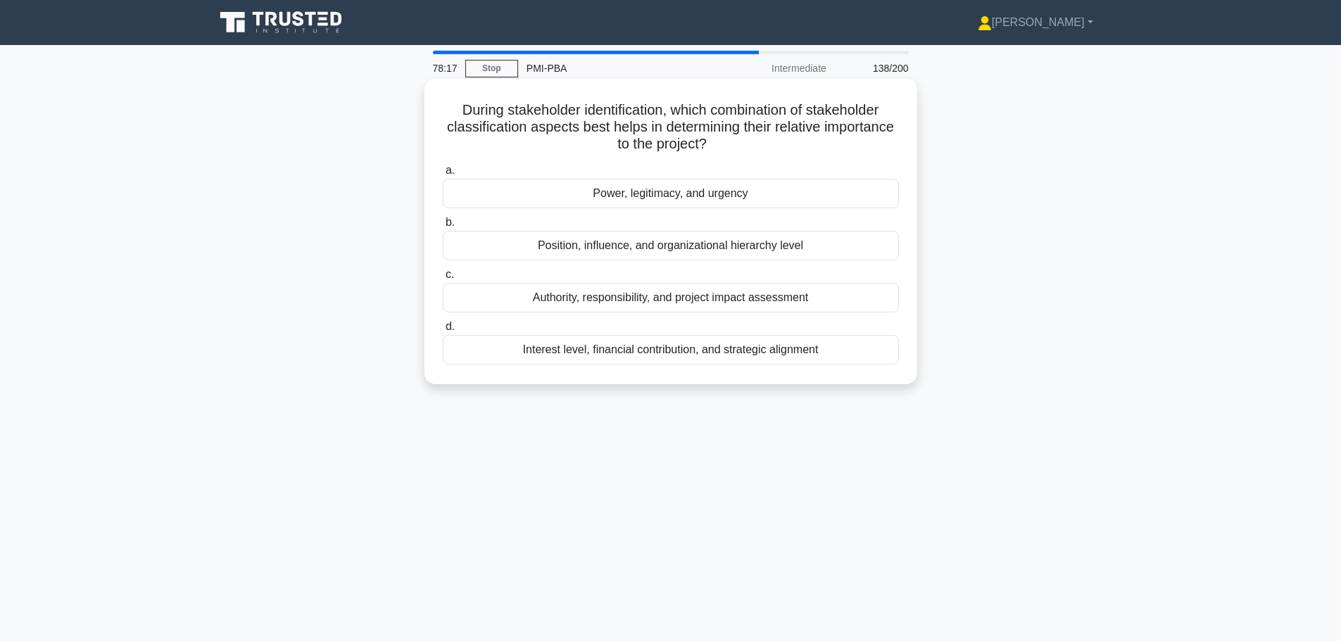
click at [685, 248] on div "Position, influence, and organizational hierarchy level" at bounding box center [671, 246] width 456 height 30
click at [443, 227] on input "b. Position, influence, and organizational hierarchy level" at bounding box center [443, 222] width 0 height 9
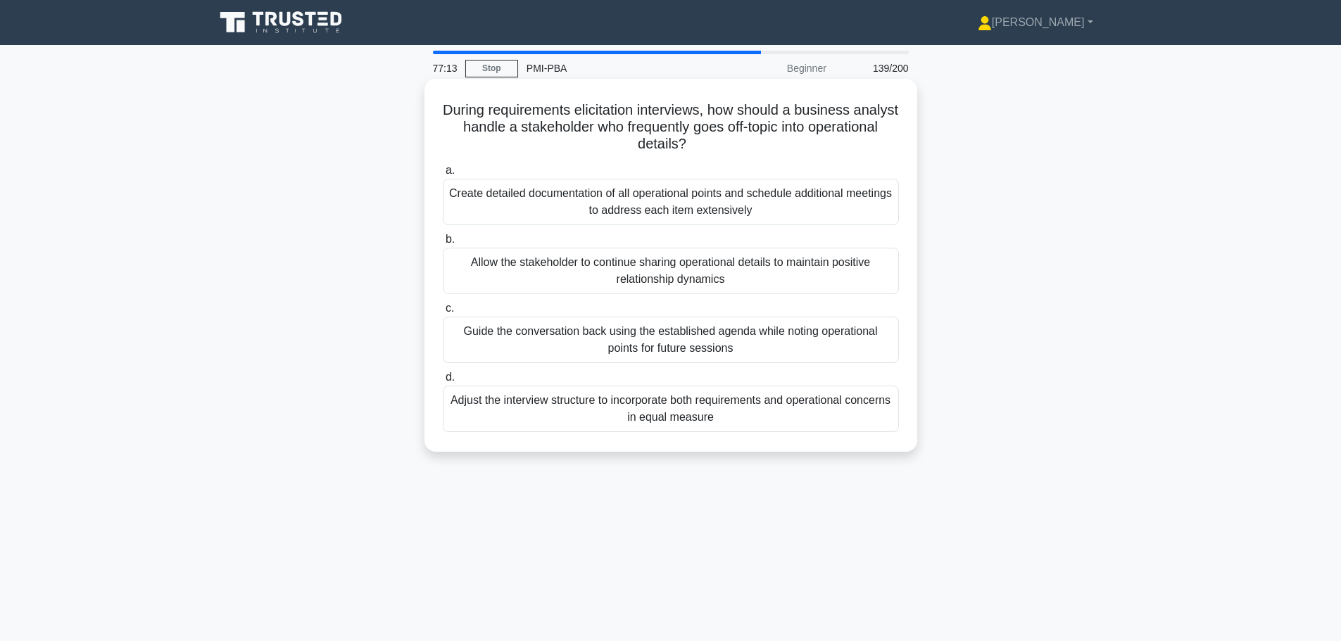
click at [688, 419] on div "Adjust the interview structure to incorporate both requirements and operational…" at bounding box center [671, 409] width 456 height 46
click at [443, 382] on input "d. Adjust the interview structure to incorporate both requirements and operatio…" at bounding box center [443, 377] width 0 height 9
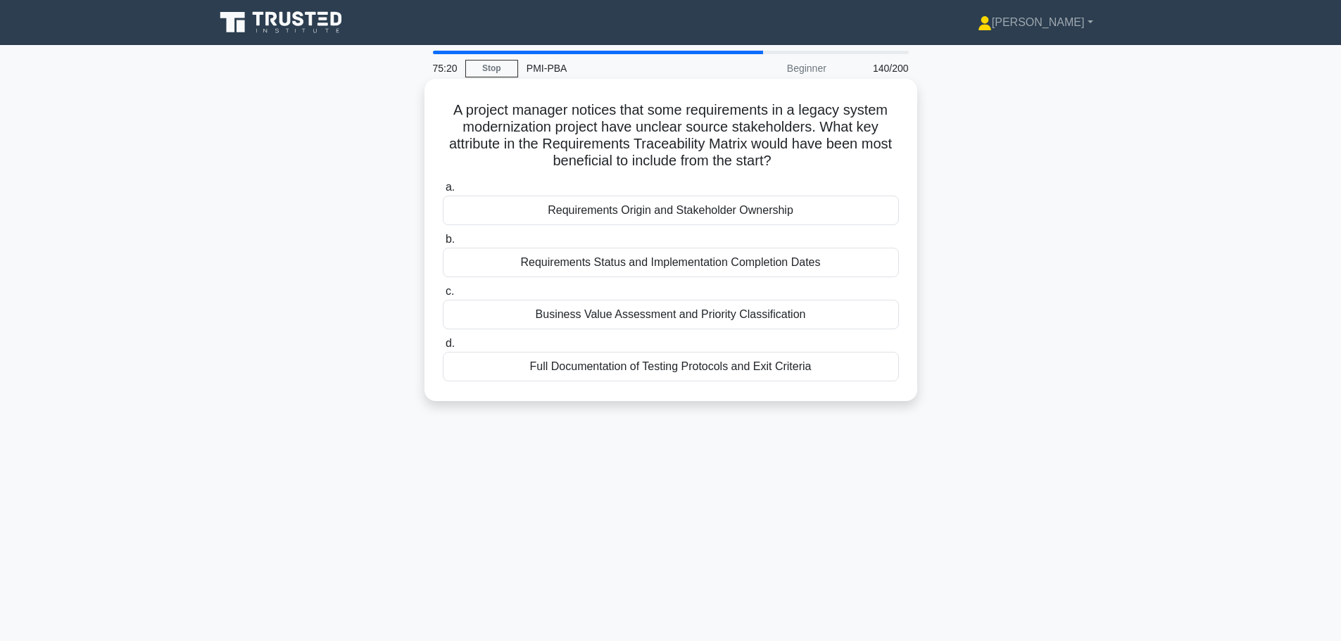
click at [653, 217] on div "Requirements Origin and Stakeholder Ownership" at bounding box center [671, 211] width 456 height 30
click at [717, 216] on div "Requirements Origin and Stakeholder Ownership" at bounding box center [671, 211] width 456 height 30
click at [443, 192] on input "a. Requirements Origin and Stakeholder Ownership" at bounding box center [443, 187] width 0 height 9
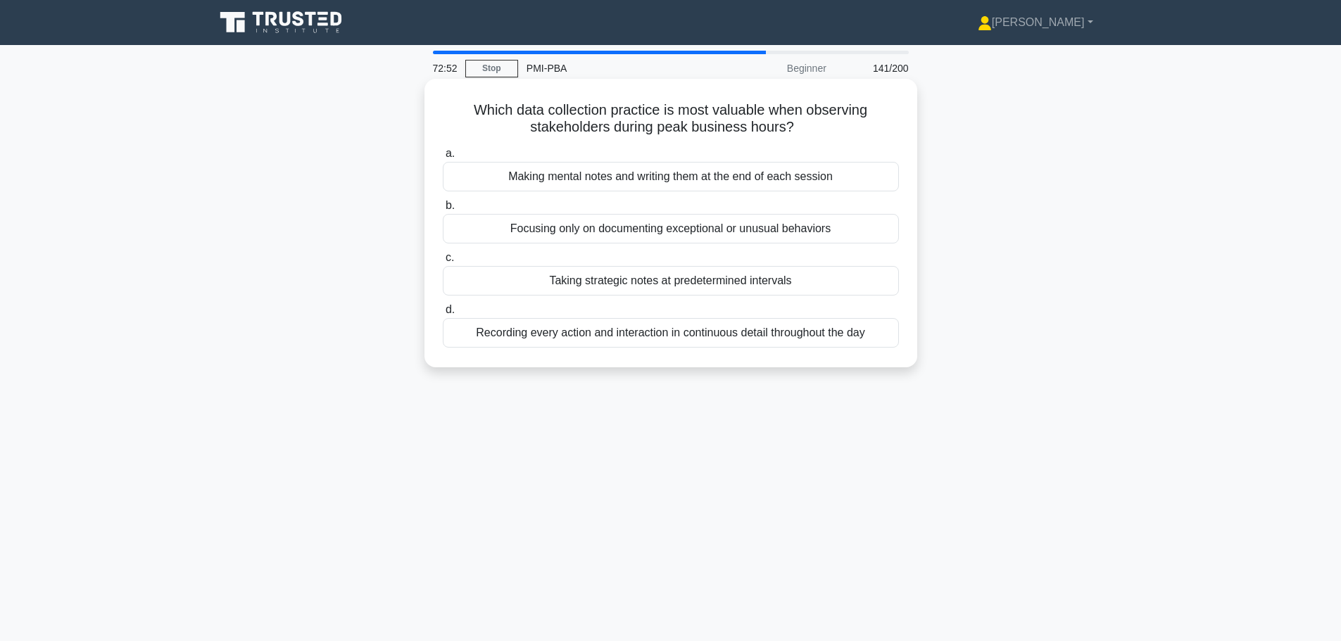
click at [776, 336] on div "Recording every action and interaction in continuous detail throughout the day" at bounding box center [671, 333] width 456 height 30
click at [443, 315] on input "d. Recording every action and interaction in continuous detail throughout the d…" at bounding box center [443, 309] width 0 height 9
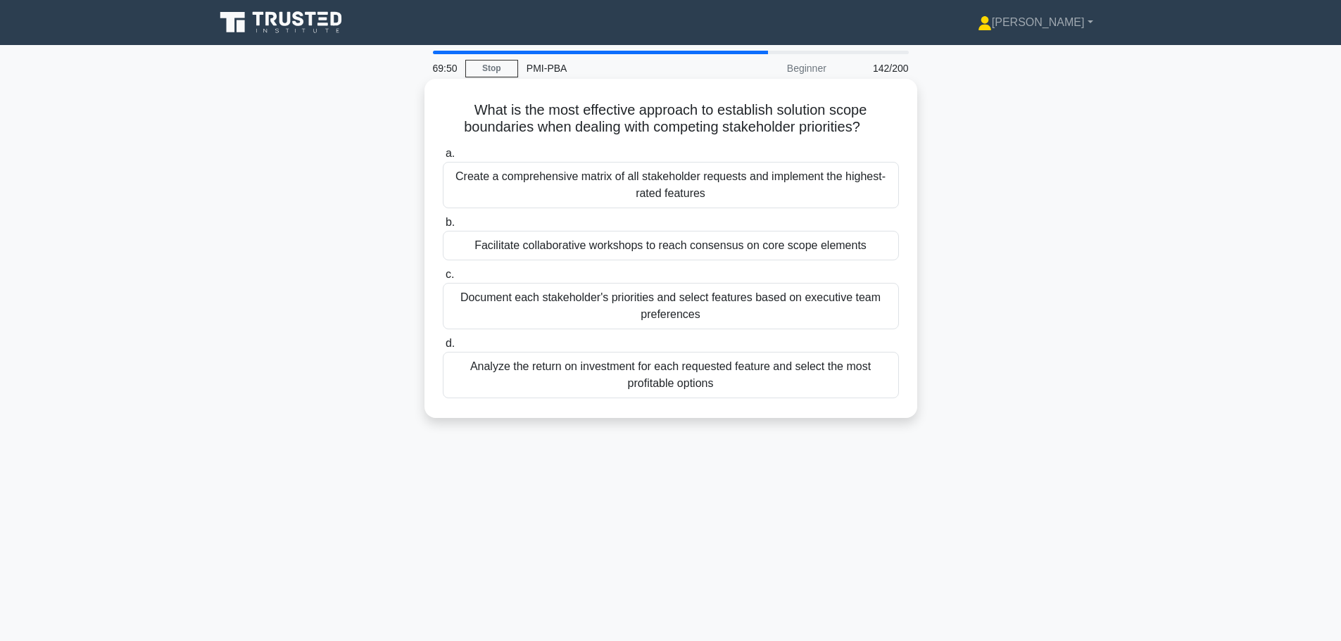
click at [615, 249] on div "Facilitate collaborative workshops to reach consensus on core scope elements" at bounding box center [671, 246] width 456 height 30
click at [443, 227] on input "b. Facilitate collaborative workshops to reach consensus on core scope elements" at bounding box center [443, 222] width 0 height 9
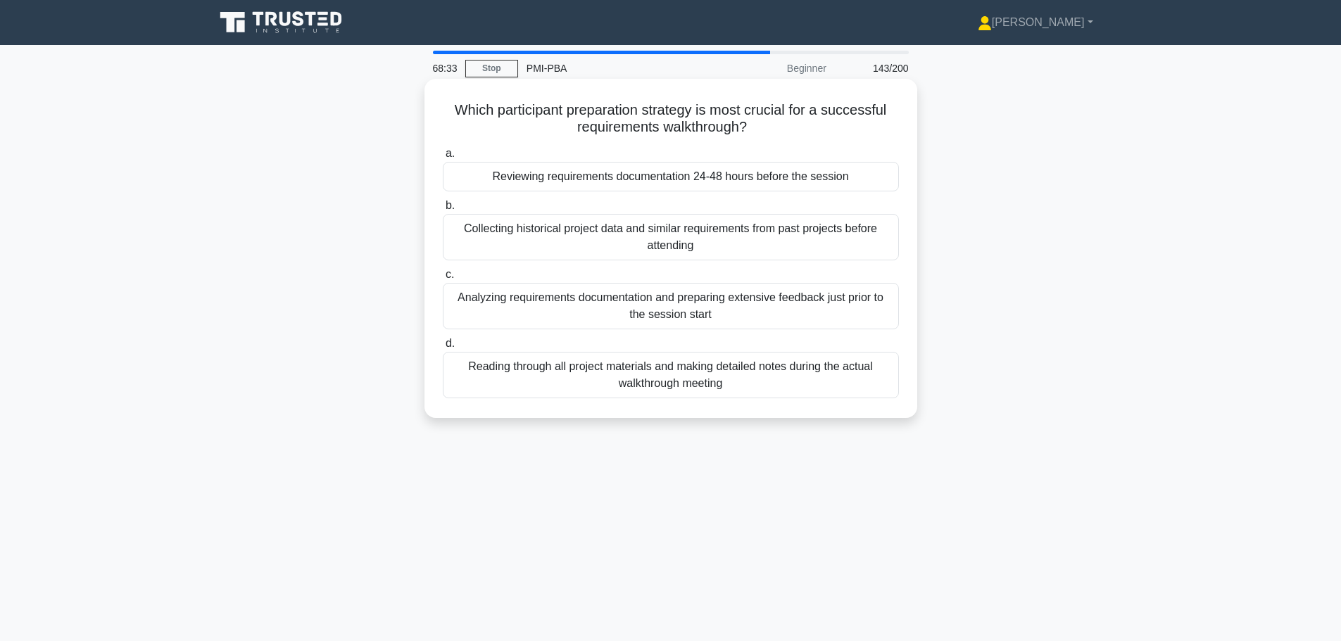
click at [621, 179] on div "Reviewing requirements documentation 24-48 hours before the session" at bounding box center [671, 177] width 456 height 30
click at [443, 158] on input "a. Reviewing requirements documentation 24-48 hours before the session" at bounding box center [443, 153] width 0 height 9
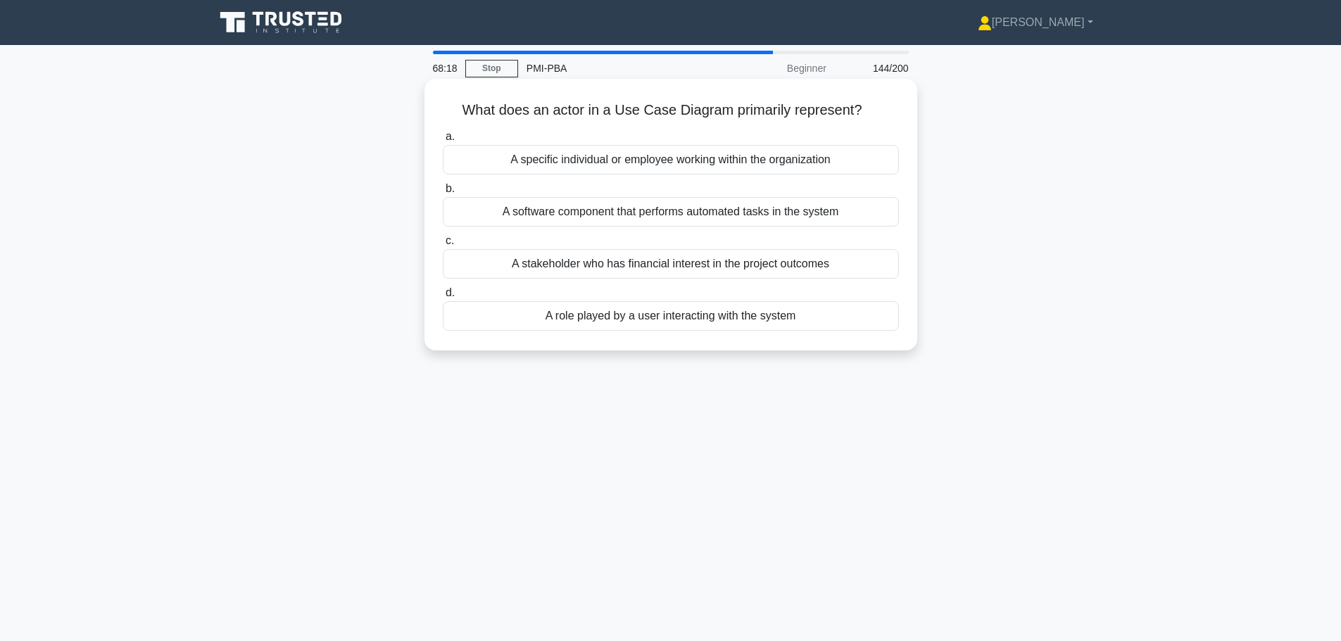
click at [690, 323] on div "A role played by a user interacting with the system" at bounding box center [671, 316] width 456 height 30
click at [443, 298] on input "d. A role played by a user interacting with the system" at bounding box center [443, 293] width 0 height 9
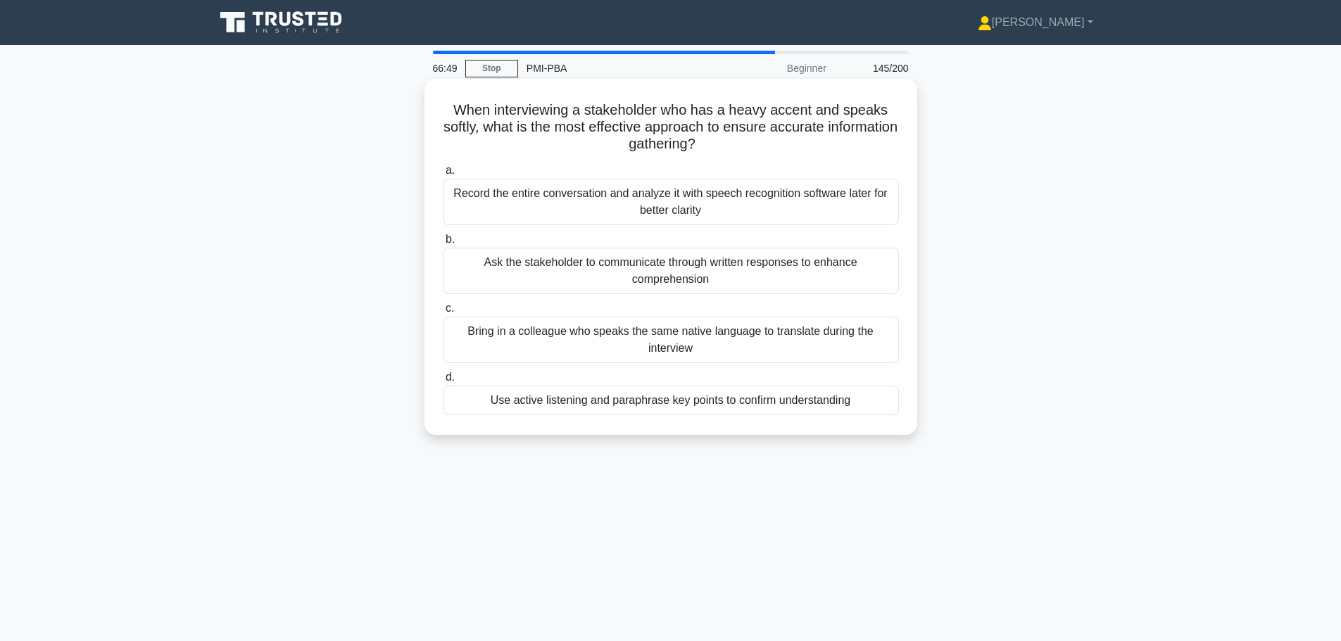
click at [609, 408] on div "Use active listening and paraphrase key points to confirm understanding" at bounding box center [671, 401] width 456 height 30
click at [443, 382] on input "d. Use active listening and paraphrase key points to confirm understanding" at bounding box center [443, 377] width 0 height 9
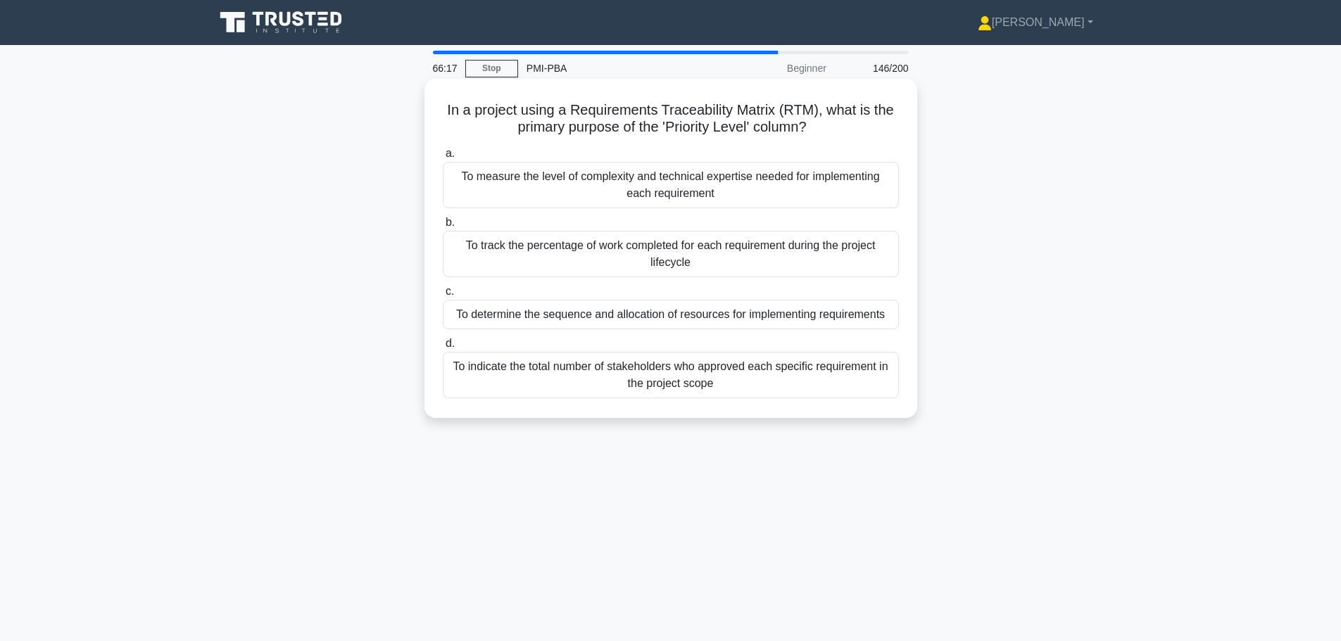
click at [664, 319] on div "To determine the sequence and allocation of resources for implementing requirem…" at bounding box center [671, 315] width 456 height 30
click at [443, 296] on input "c. To determine the sequence and allocation of resources for implementing requi…" at bounding box center [443, 291] width 0 height 9
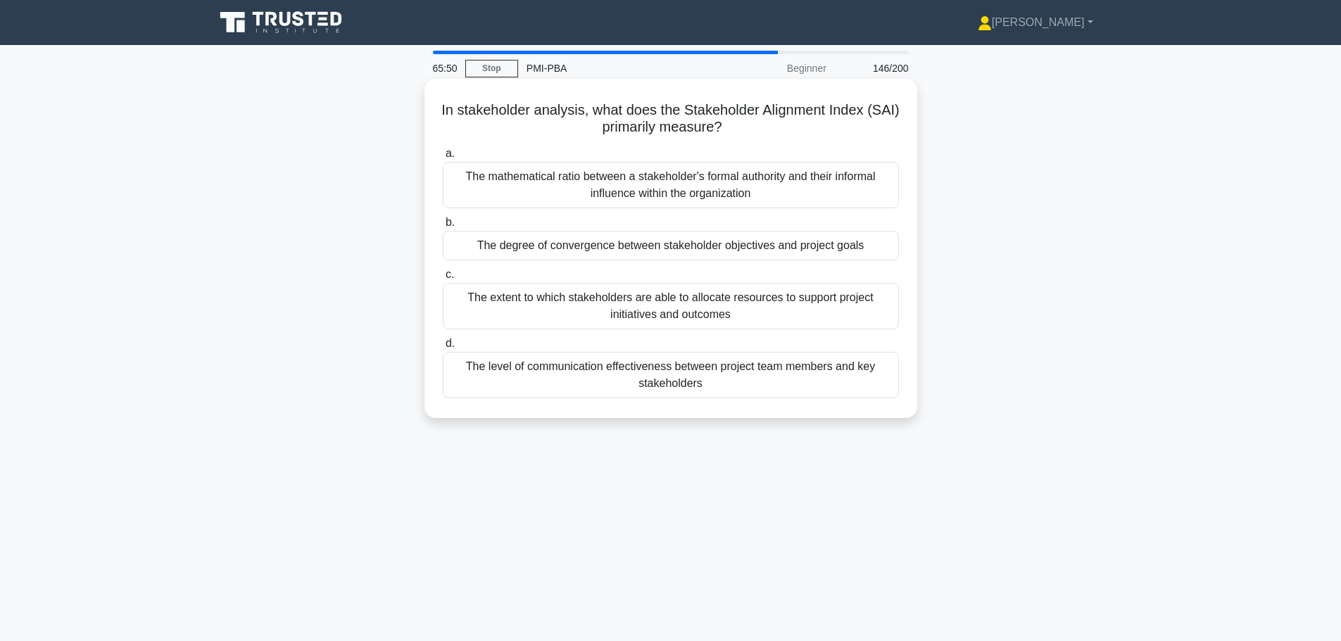
click at [679, 377] on div "The level of communication effectiveness between project team members and key s…" at bounding box center [671, 375] width 456 height 46
click at [443, 348] on input "d. The level of communication effectiveness between project team members and ke…" at bounding box center [443, 343] width 0 height 9
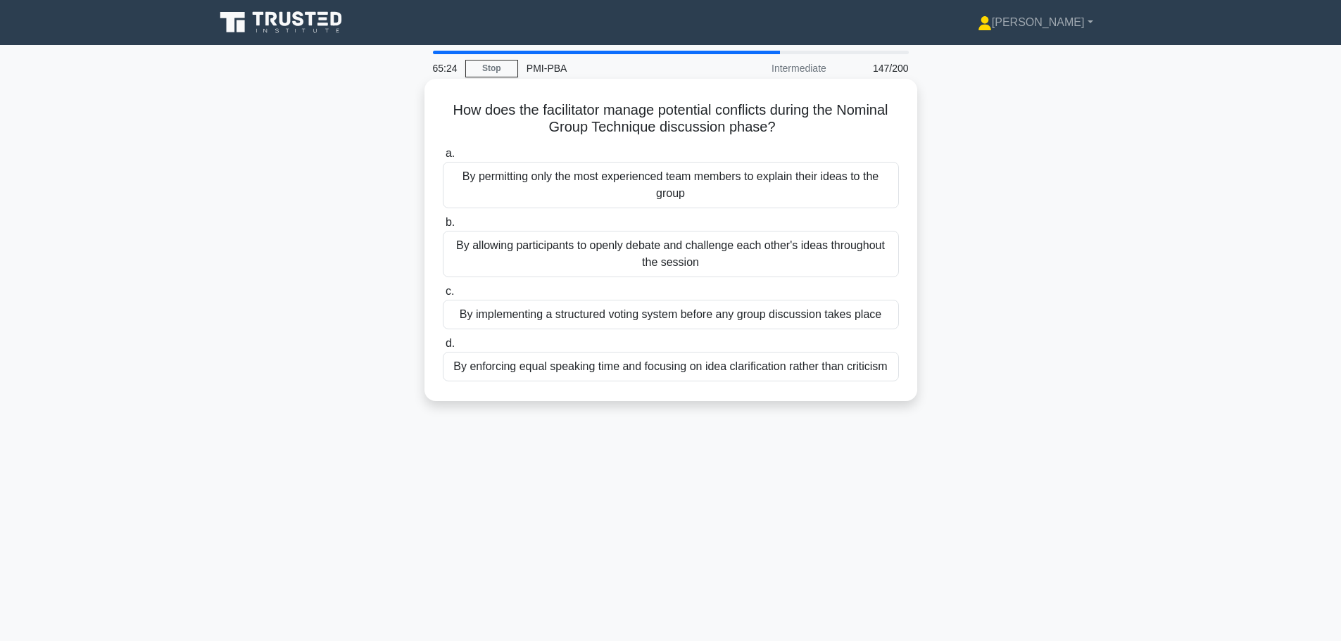
click at [707, 317] on div "By implementing a structured voting system before any group discussion takes pl…" at bounding box center [671, 315] width 456 height 30
click at [443, 296] on input "c. By implementing a structured voting system before any group discussion takes…" at bounding box center [443, 291] width 0 height 9
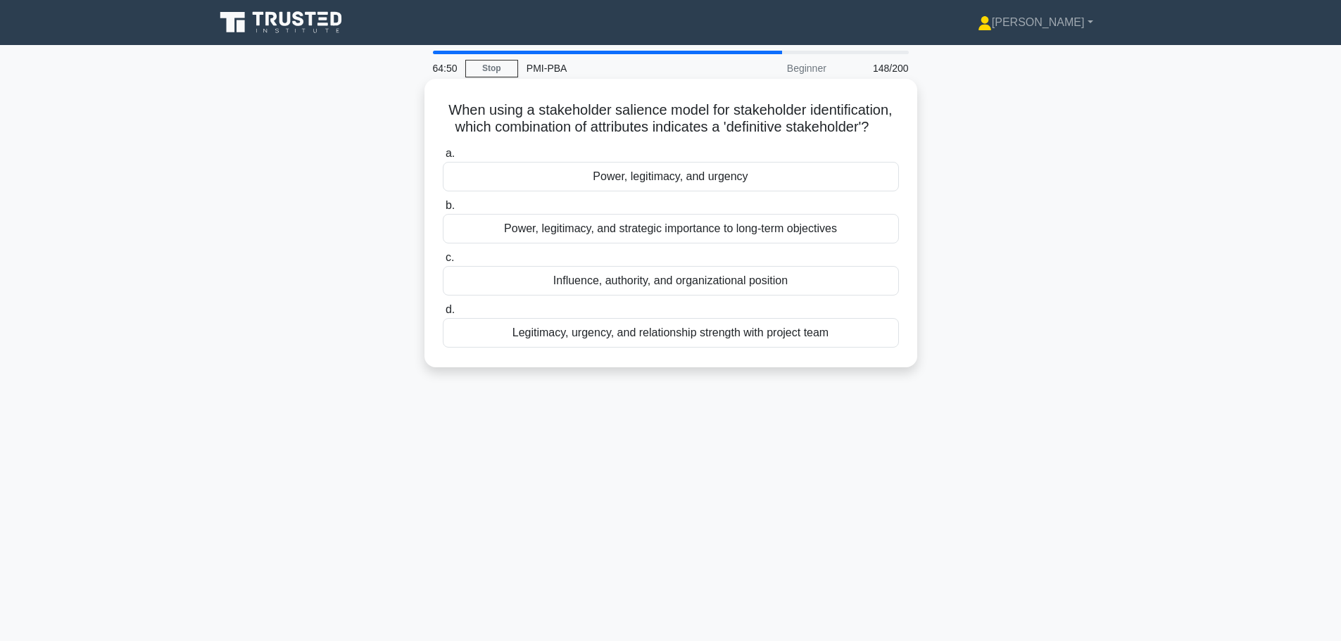
click at [705, 281] on div "Influence, authority, and organizational position" at bounding box center [671, 281] width 456 height 30
click at [443, 263] on input "c. Influence, authority, and organizational position" at bounding box center [443, 257] width 0 height 9
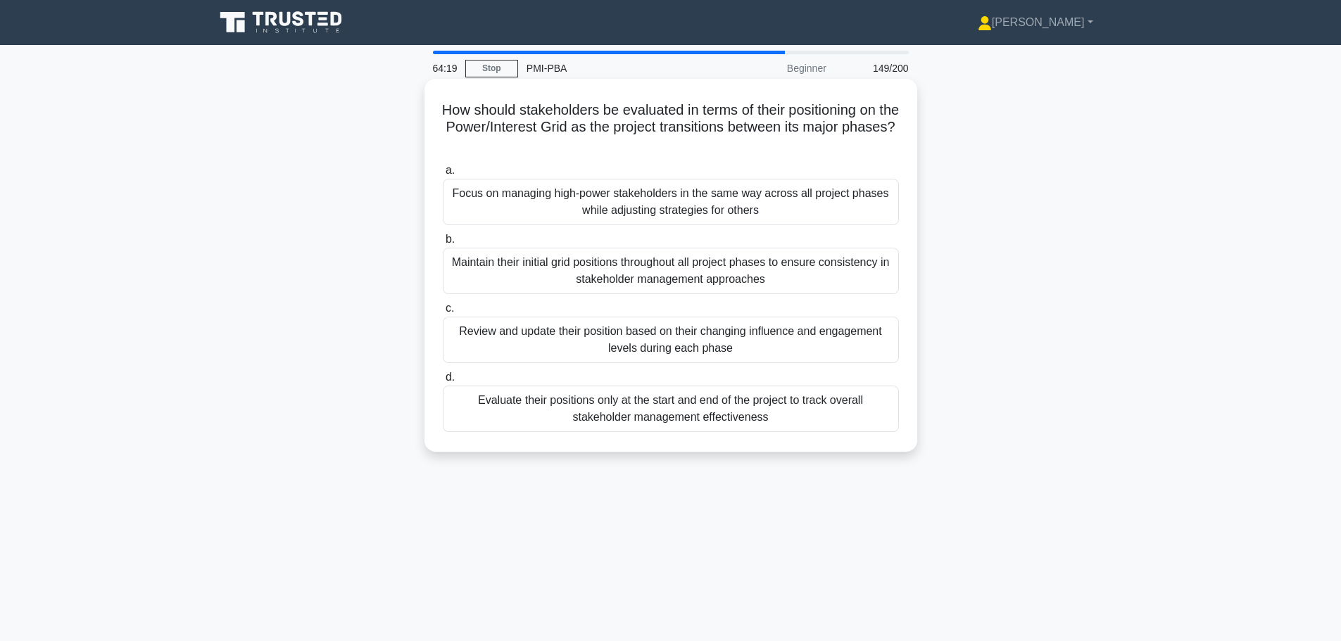
click at [587, 342] on div "Review and update their position based on their changing influence and engageme…" at bounding box center [671, 340] width 456 height 46
click at [443, 313] on input "c. Review and update their position based on their changing influence and engag…" at bounding box center [443, 308] width 0 height 9
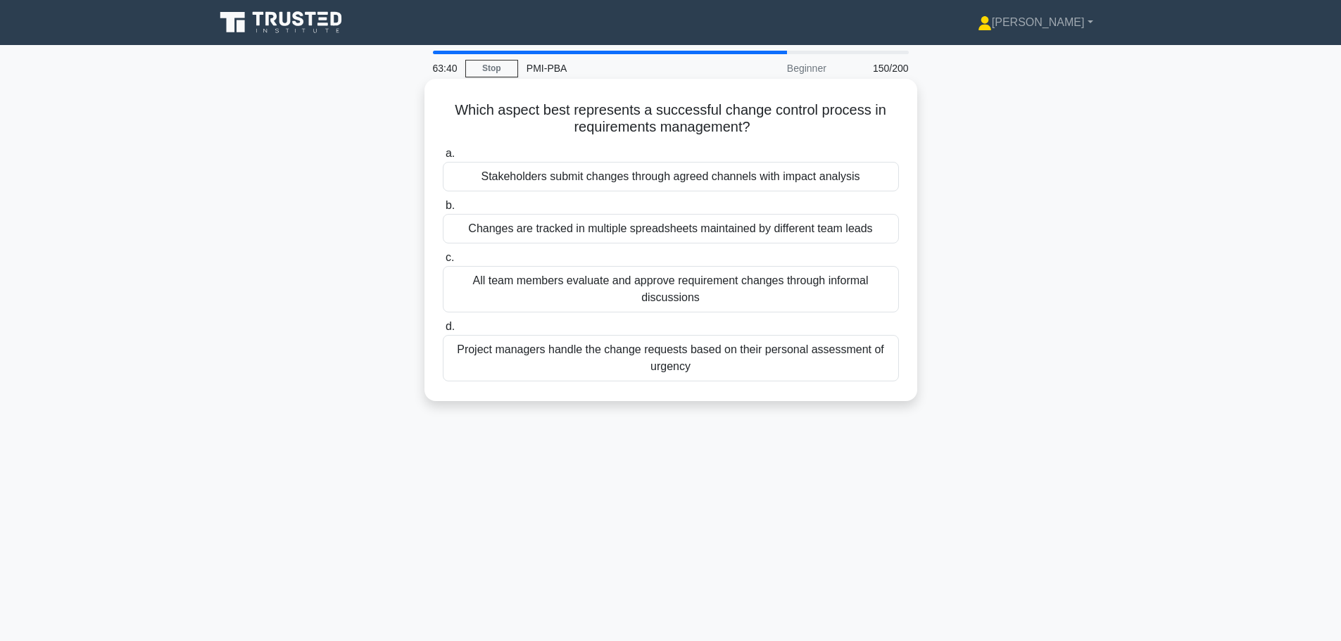
click at [645, 178] on div "Stakeholders submit changes through agreed channels with impact analysis" at bounding box center [671, 177] width 456 height 30
click at [443, 158] on input "a. Stakeholders submit changes through agreed channels with impact analysis" at bounding box center [443, 153] width 0 height 9
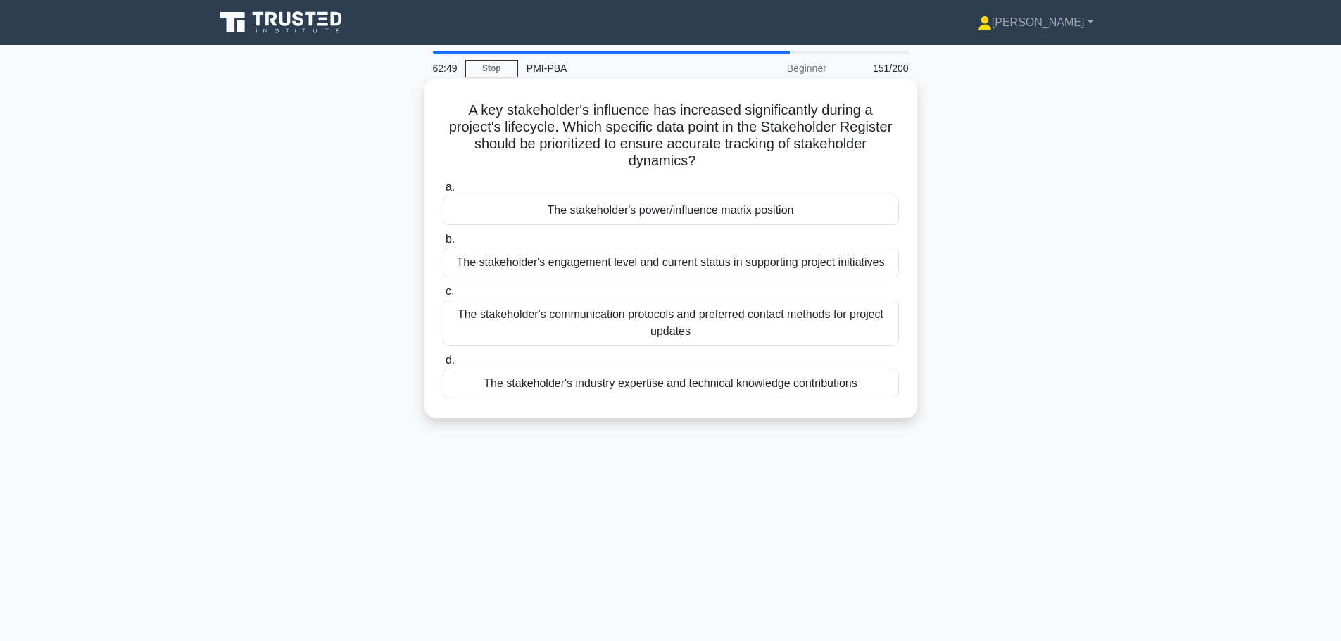
click at [721, 208] on div "The stakeholder's power/influence matrix position" at bounding box center [671, 211] width 456 height 30
click at [443, 192] on input "a. The stakeholder's power/influence matrix position" at bounding box center [443, 187] width 0 height 9
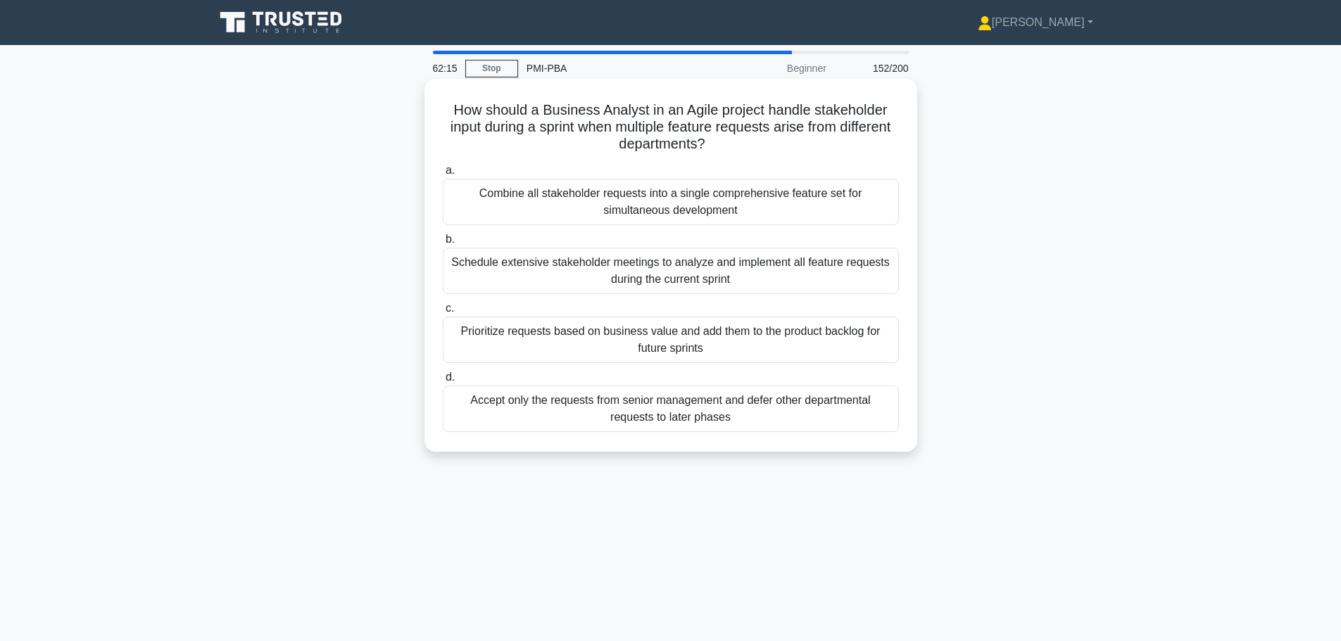
click at [626, 343] on div "Prioritize requests based on business value and add them to the product backlog…" at bounding box center [671, 340] width 456 height 46
click at [443, 313] on input "c. Prioritize requests based on business value and add them to the product back…" at bounding box center [443, 308] width 0 height 9
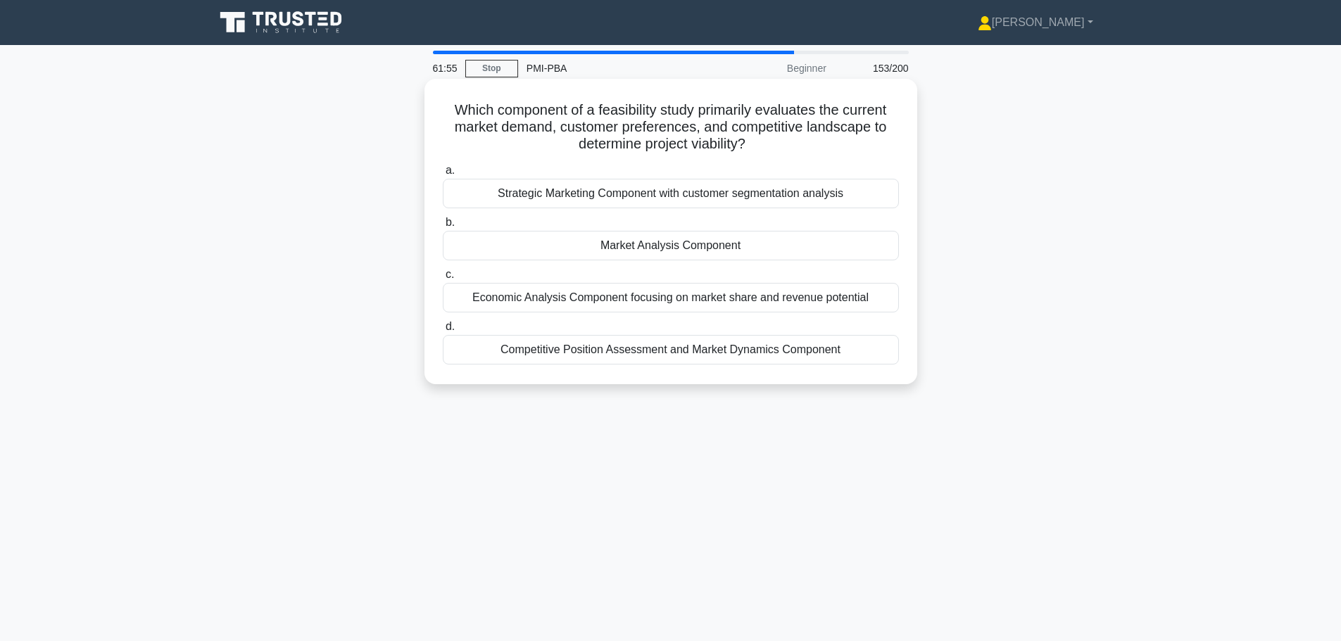
click at [631, 249] on div "Market Analysis Component" at bounding box center [671, 246] width 456 height 30
click at [443, 227] on input "b. Market Analysis Component" at bounding box center [443, 222] width 0 height 9
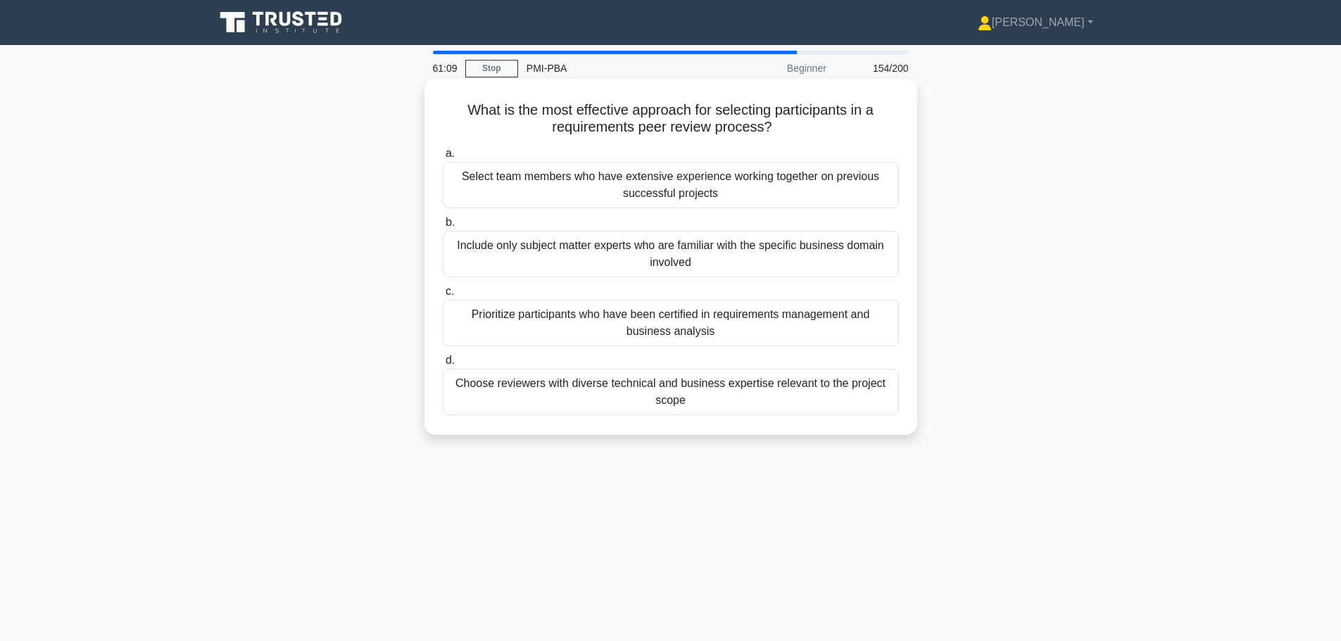
click at [669, 389] on div "Choose reviewers with diverse technical and business expertise relevant to the …" at bounding box center [671, 392] width 456 height 46
click at [443, 365] on input "d. Choose reviewers with diverse technical and business expertise relevant to t…" at bounding box center [443, 360] width 0 height 9
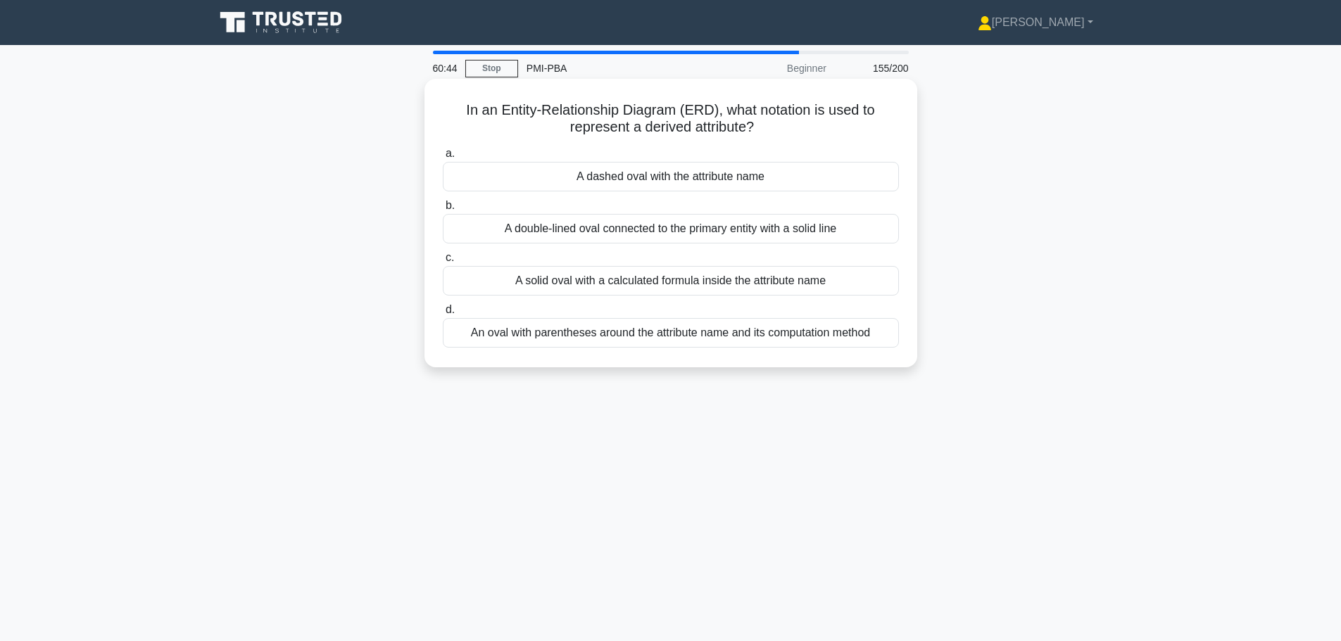
click at [568, 345] on div "An oval with parentheses around the attribute name and its computation method" at bounding box center [671, 333] width 456 height 30
click at [443, 315] on input "d. An oval with parentheses around the attribute name and its computation method" at bounding box center [443, 309] width 0 height 9
click at [683, 341] on div "Regular updates to the requirements traceability matrix" at bounding box center [671, 333] width 456 height 30
click at [443, 315] on input "d. Regular updates to the requirements traceability matrix" at bounding box center [443, 309] width 0 height 9
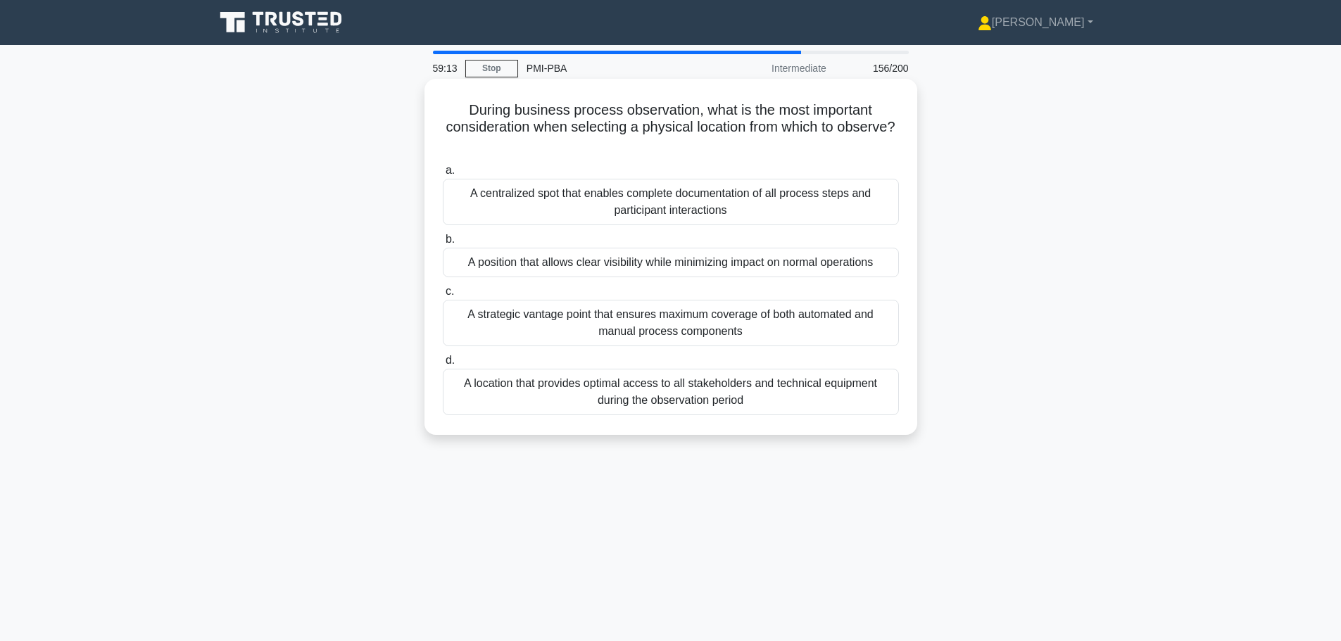
click at [660, 263] on div "A position that allows clear visibility while minimizing impact on normal opera…" at bounding box center [671, 263] width 456 height 30
click at [443, 244] on input "b. A position that allows clear visibility while minimizing impact on normal op…" at bounding box center [443, 239] width 0 height 9
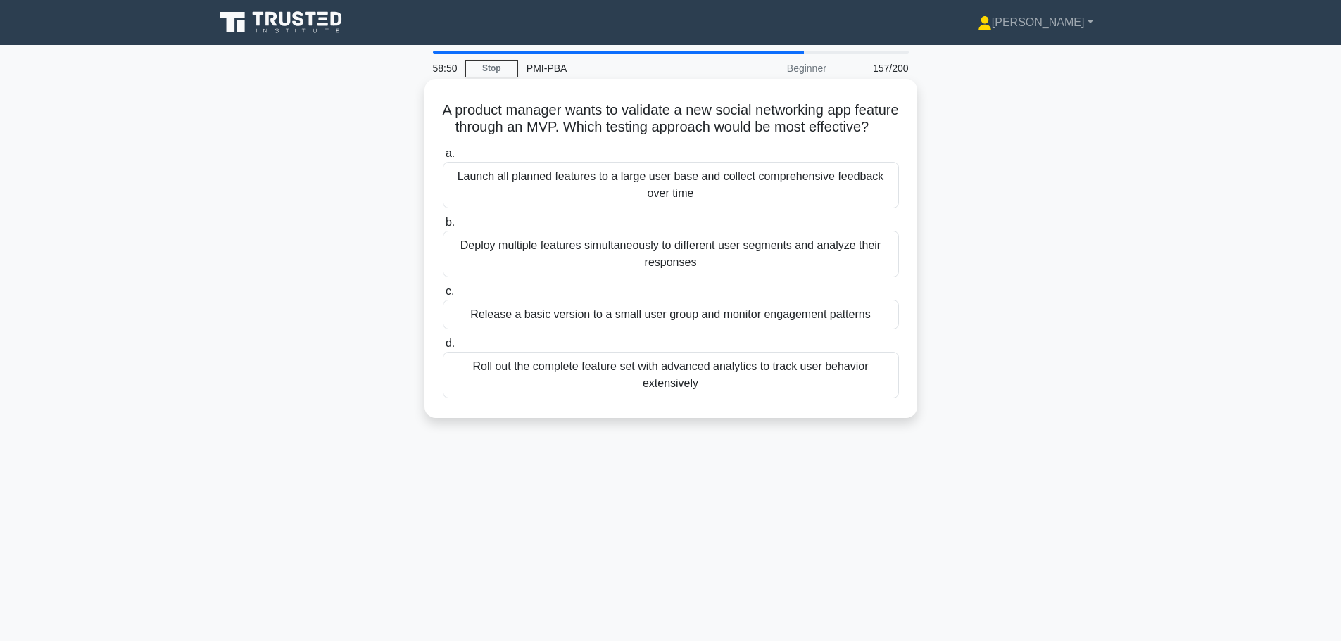
click at [786, 329] on div "Release a basic version to a small user group and monitor engagement patterns" at bounding box center [671, 315] width 456 height 30
click at [443, 296] on input "c. Release a basic version to a small user group and monitor engagement patterns" at bounding box center [443, 291] width 0 height 9
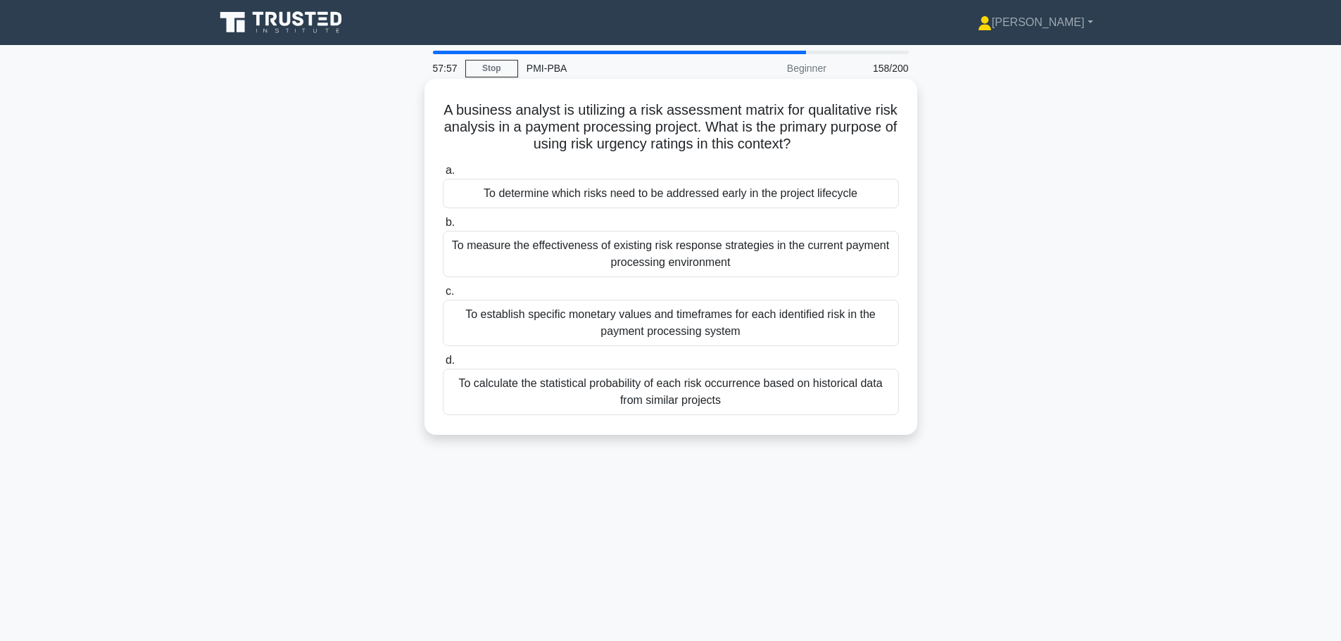
click at [681, 198] on div "To determine which risks need to be addressed early in the project lifecycle" at bounding box center [671, 194] width 456 height 30
click at [443, 175] on input "a. To determine which risks need to be addressed early in the project lifecycle" at bounding box center [443, 170] width 0 height 9
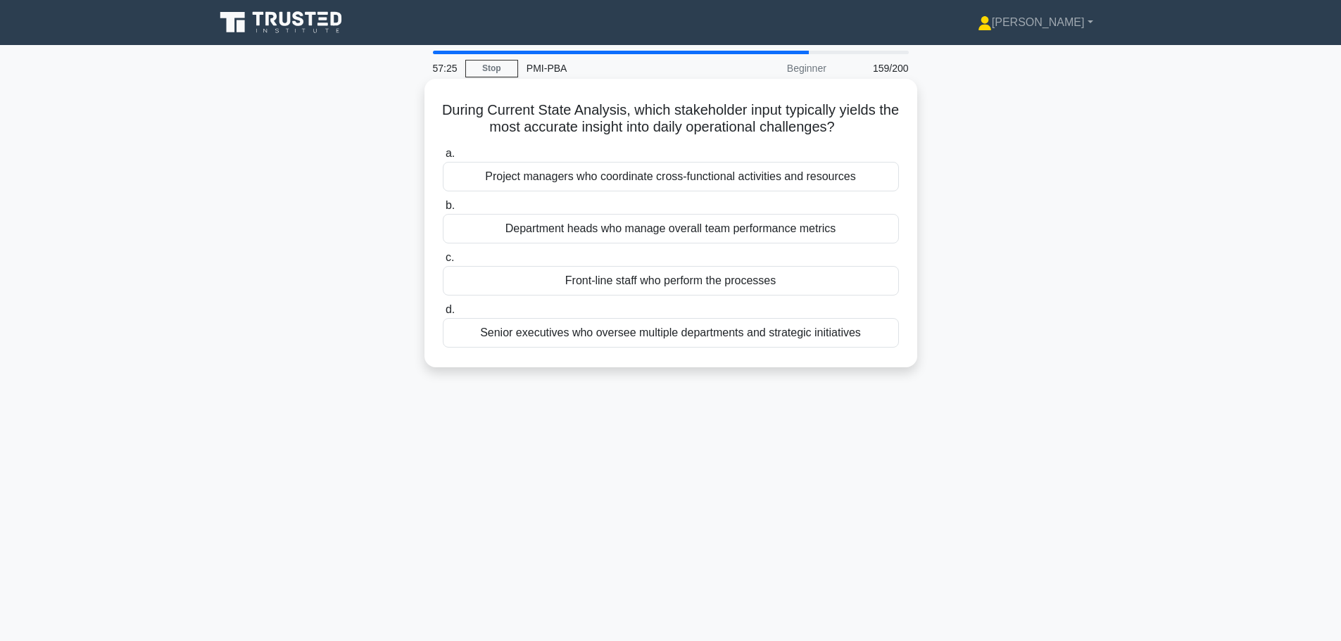
click at [730, 289] on div "Front-line staff who perform the processes" at bounding box center [671, 281] width 456 height 30
click at [443, 263] on input "c. Front-line staff who perform the processes" at bounding box center [443, 257] width 0 height 9
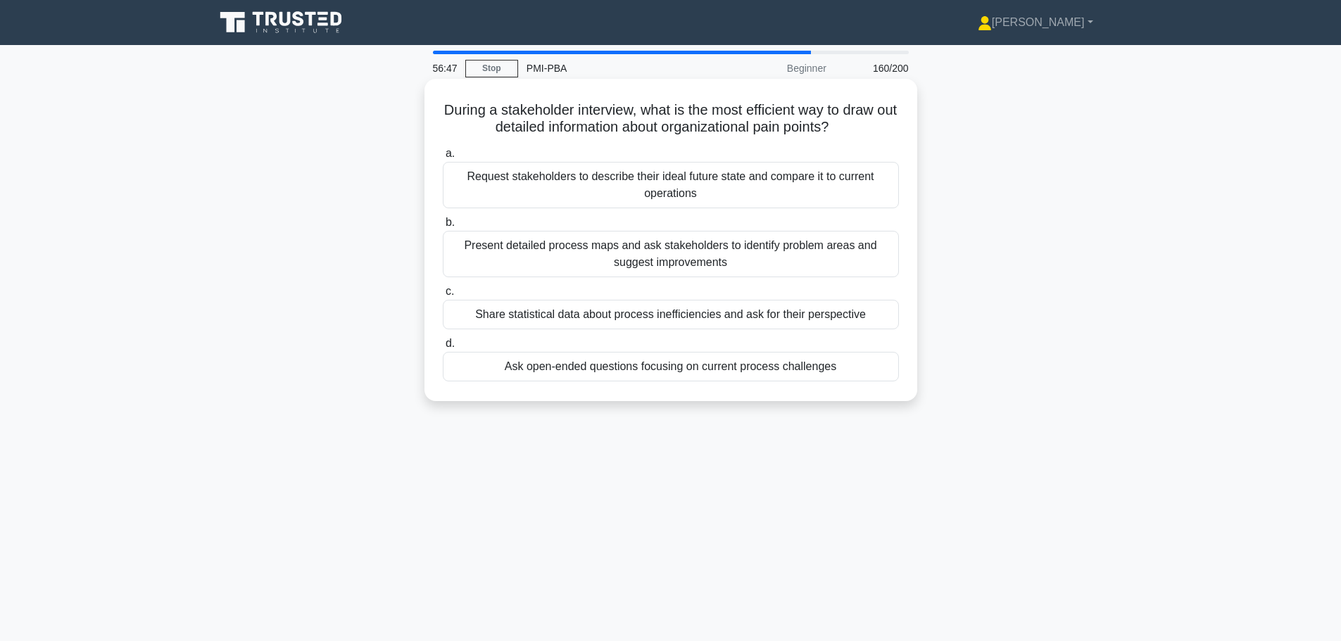
click at [634, 374] on div "Ask open-ended questions focusing on current process challenges" at bounding box center [671, 367] width 456 height 30
click at [443, 348] on input "d. Ask open-ended questions focusing on current process challenges" at bounding box center [443, 343] width 0 height 9
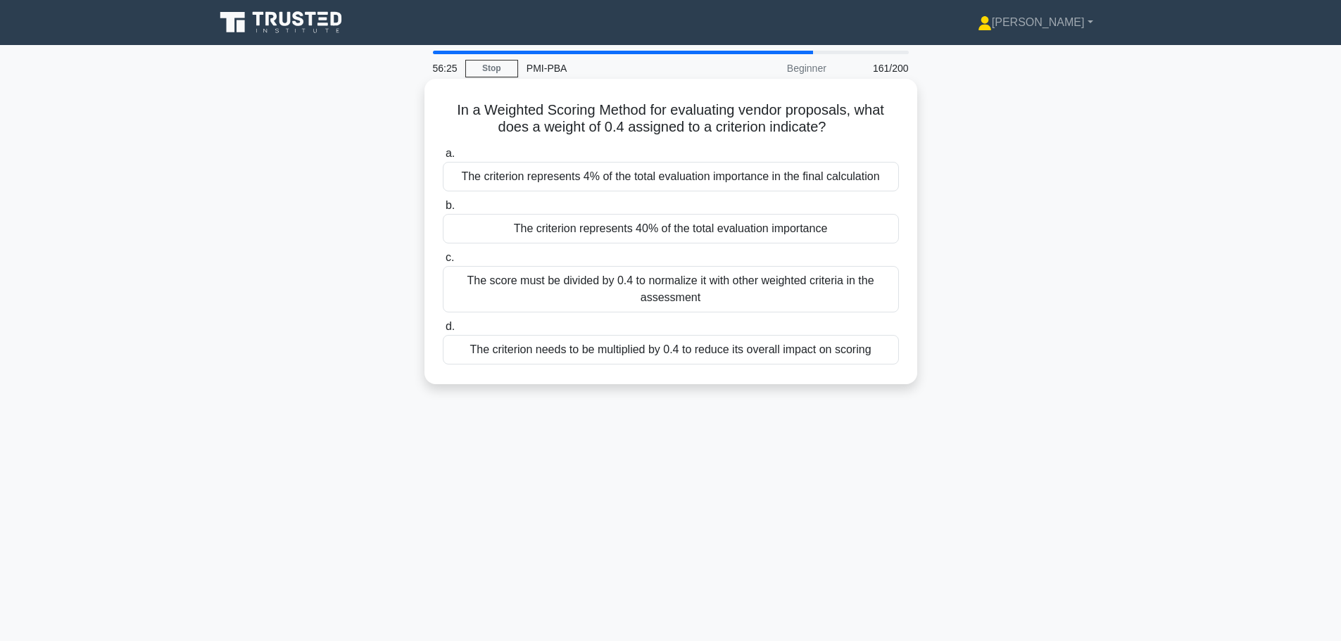
click at [732, 234] on div "The criterion represents 40% of the total evaluation importance" at bounding box center [671, 229] width 456 height 30
click at [443, 210] on input "b. The criterion represents 40% of the total evaluation importance" at bounding box center [443, 205] width 0 height 9
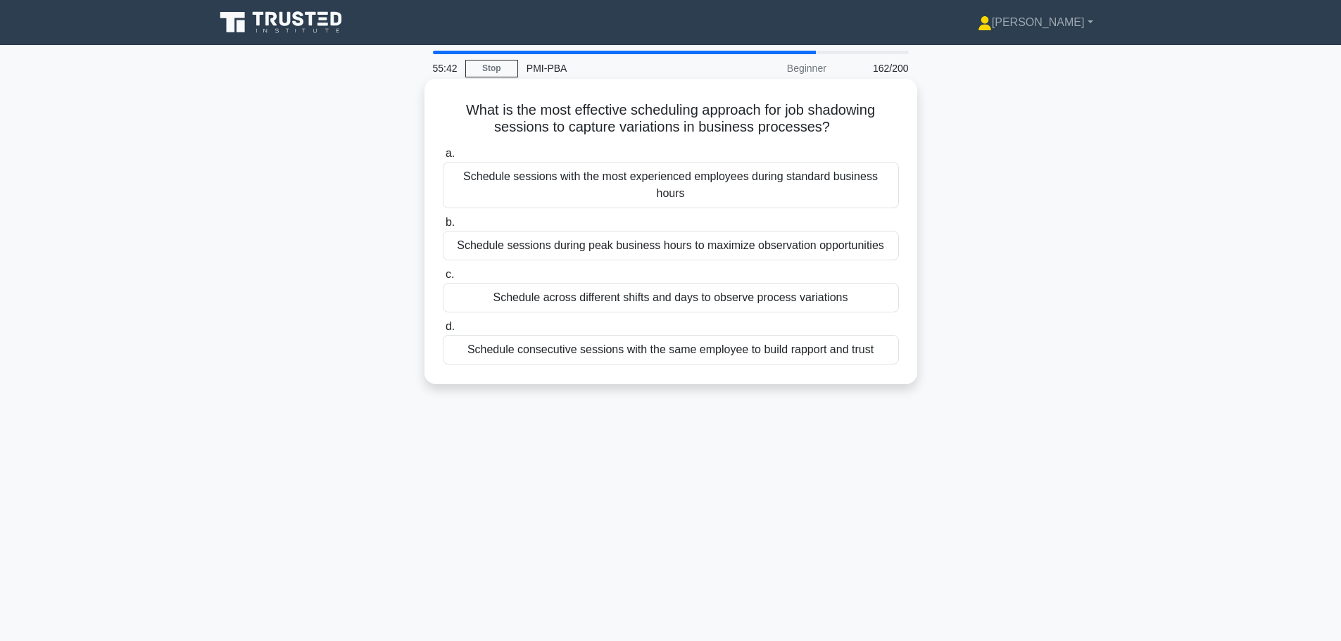
click at [728, 283] on div "Schedule across different shifts and days to observe process variations" at bounding box center [671, 298] width 456 height 30
click at [443, 279] on input "c. Schedule across different shifts and days to observe process variations" at bounding box center [443, 274] width 0 height 9
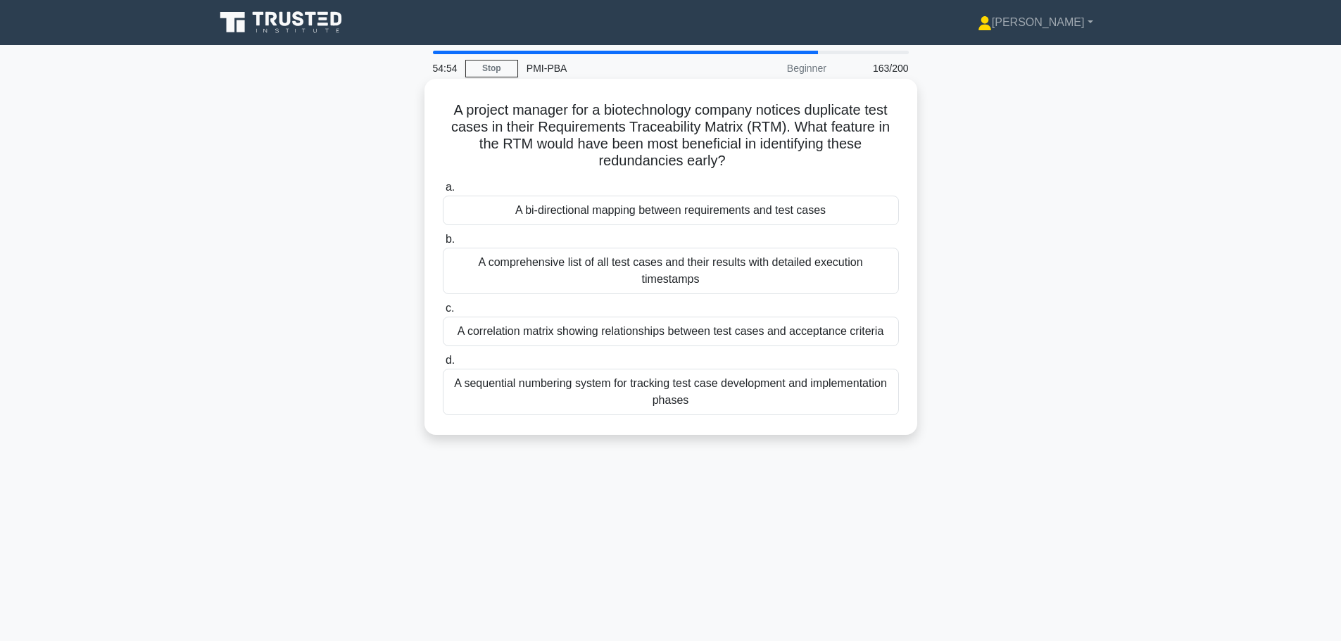
click at [692, 216] on div "A bi-directional mapping between requirements and test cases" at bounding box center [671, 211] width 456 height 30
click at [443, 192] on input "a. A bi-directional mapping between requirements and test cases" at bounding box center [443, 187] width 0 height 9
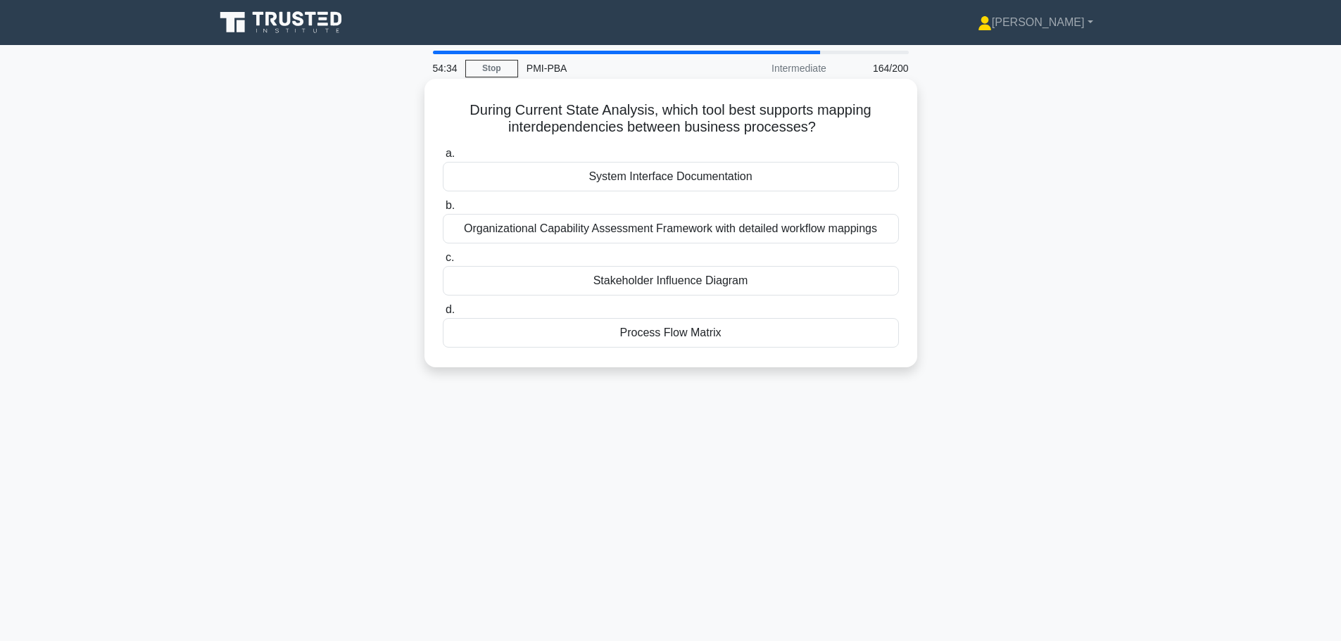
click at [714, 174] on div "System Interface Documentation" at bounding box center [671, 177] width 456 height 30
click at [443, 158] on input "a. System Interface Documentation" at bounding box center [443, 153] width 0 height 9
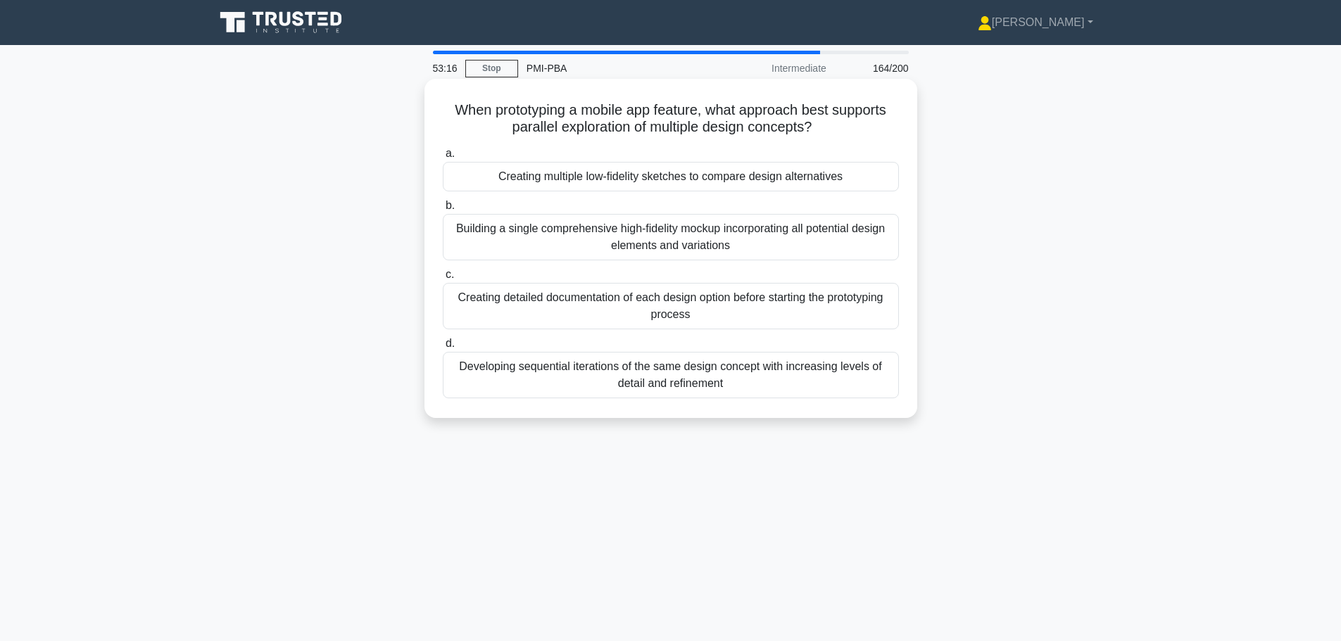
click at [650, 176] on div "Creating multiple low-fidelity sketches to compare design alternatives" at bounding box center [671, 177] width 456 height 30
click at [443, 158] on input "a. Creating multiple low-fidelity sketches to compare design alternatives" at bounding box center [443, 153] width 0 height 9
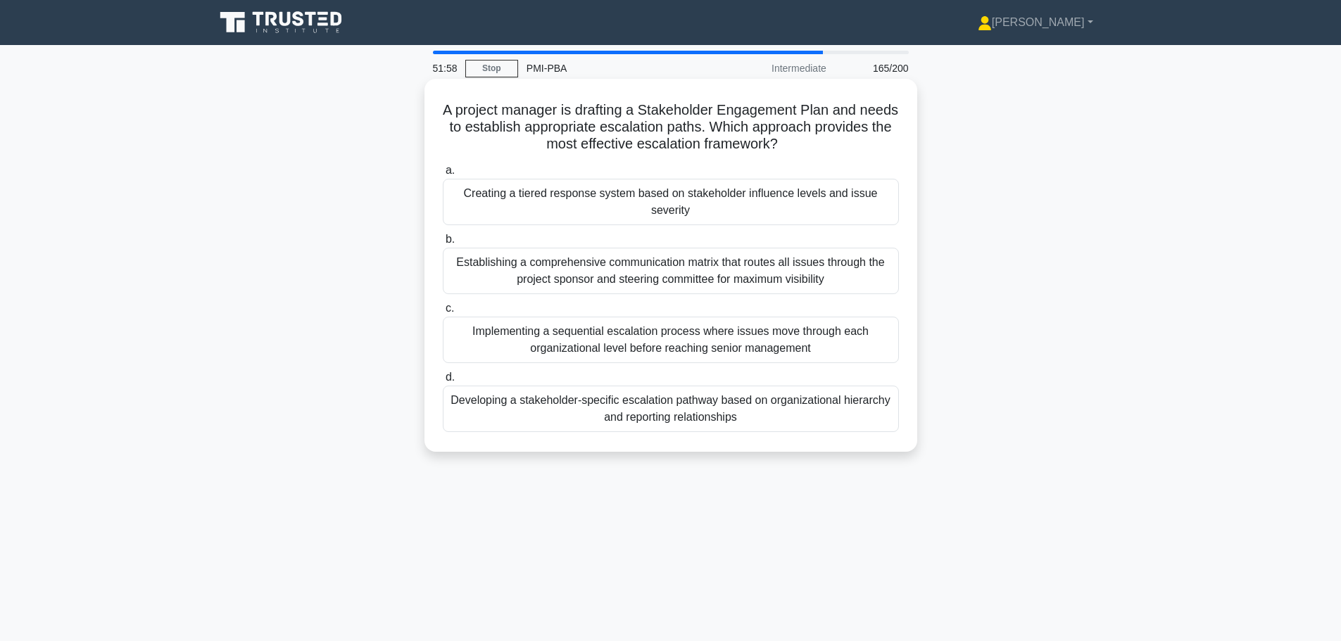
click at [674, 214] on div "Creating a tiered response system based on stakeholder influence levels and iss…" at bounding box center [671, 202] width 456 height 46
click at [443, 175] on input "a. Creating a tiered response system based on stakeholder influence levels and …" at bounding box center [443, 170] width 0 height 9
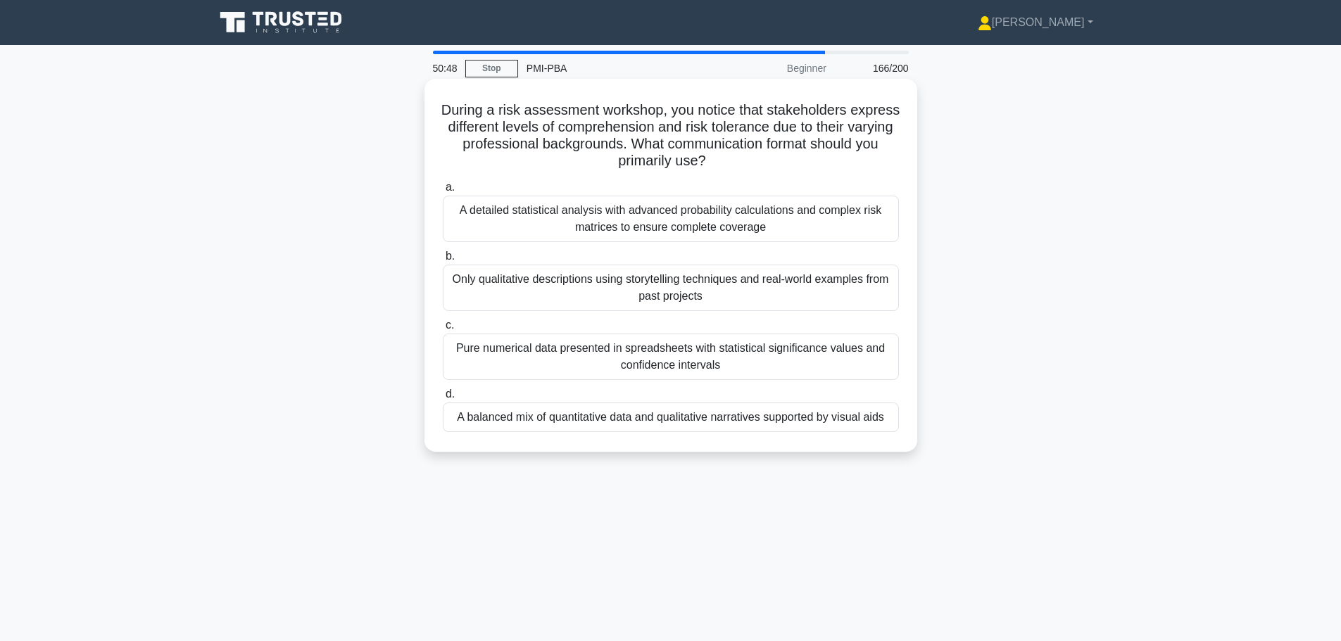
click at [628, 423] on div "A balanced mix of quantitative data and qualitative narratives supported by vis…" at bounding box center [671, 418] width 456 height 30
click at [443, 399] on input "d. A balanced mix of quantitative data and qualitative narratives supported by …" at bounding box center [443, 394] width 0 height 9
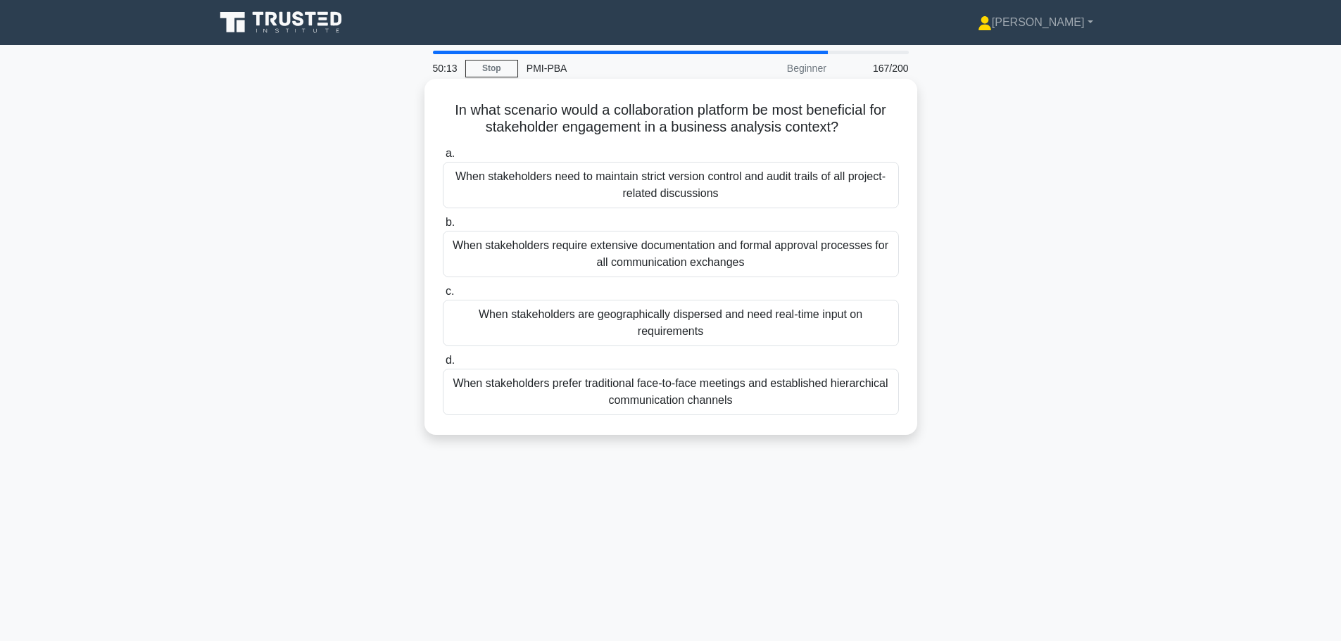
click at [660, 320] on div "When stakeholders are geographically dispersed and need real-time input on requ…" at bounding box center [671, 323] width 456 height 46
click at [443, 296] on input "c. When stakeholders are geographically dispersed and need real-time input on r…" at bounding box center [443, 291] width 0 height 9
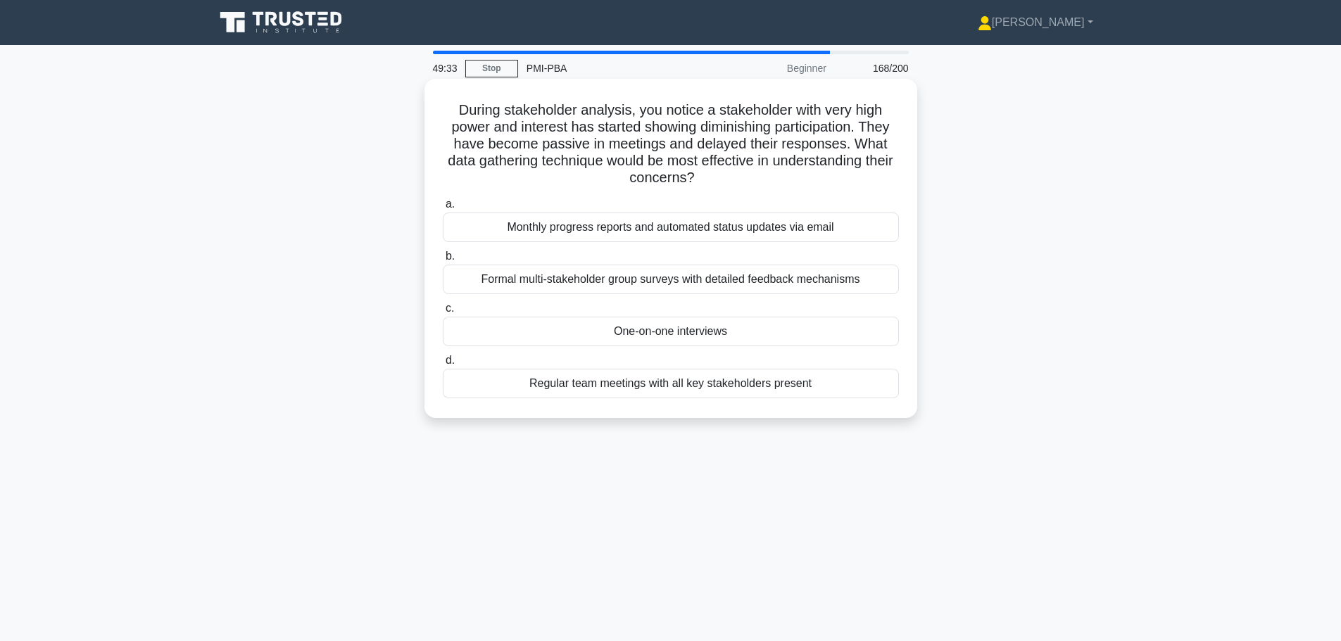
click at [701, 334] on div "One-on-one interviews" at bounding box center [671, 332] width 456 height 30
click at [443, 313] on input "c. One-on-one interviews" at bounding box center [443, 308] width 0 height 9
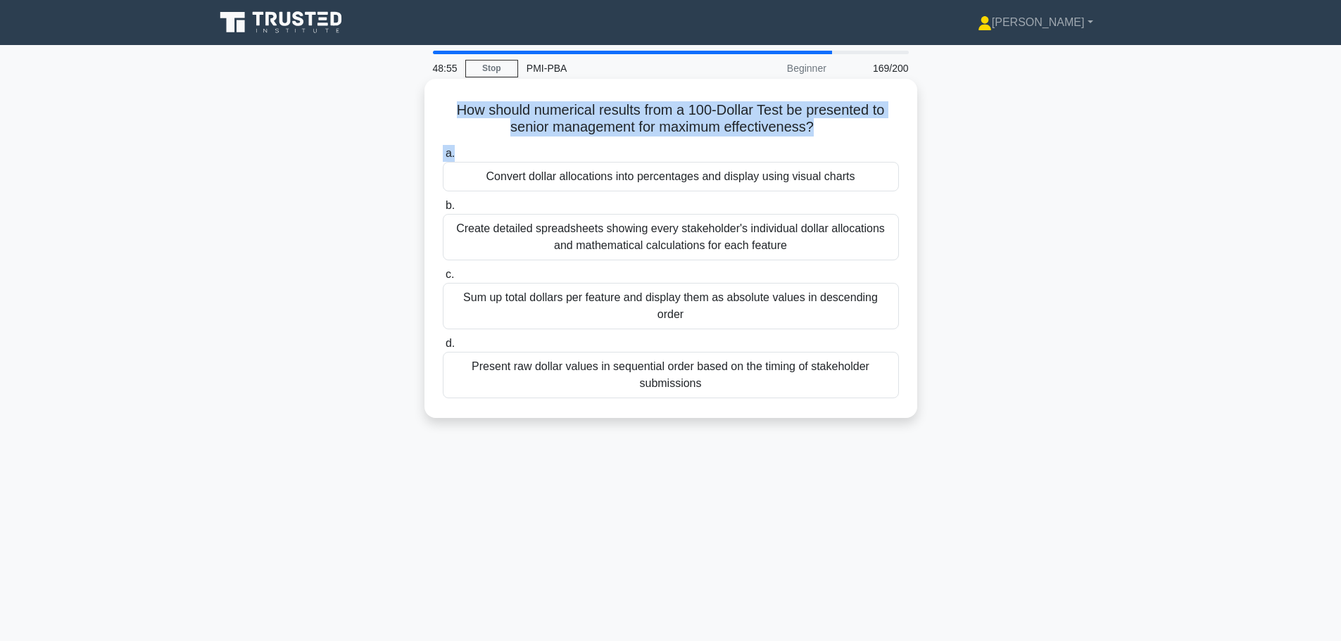
drag, startPoint x: 450, startPoint y: 115, endPoint x: 802, endPoint y: 140, distance: 353.5
click at [802, 140] on div "How should numerical results from a 100-Dollar Test be presented to senior mana…" at bounding box center [670, 248] width 481 height 328
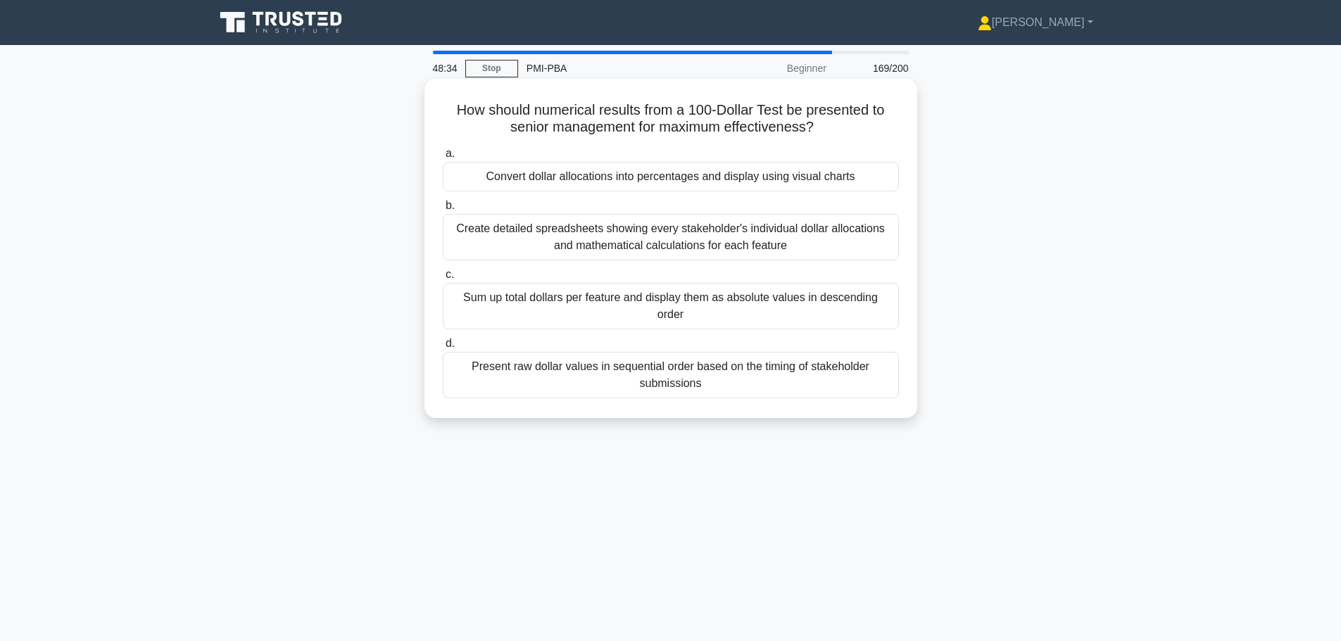
click at [606, 300] on div "Sum up total dollars per feature and display them as absolute values in descend…" at bounding box center [671, 306] width 456 height 46
click at [443, 279] on input "c. Sum up total dollars per feature and display them as absolute values in desc…" at bounding box center [443, 274] width 0 height 9
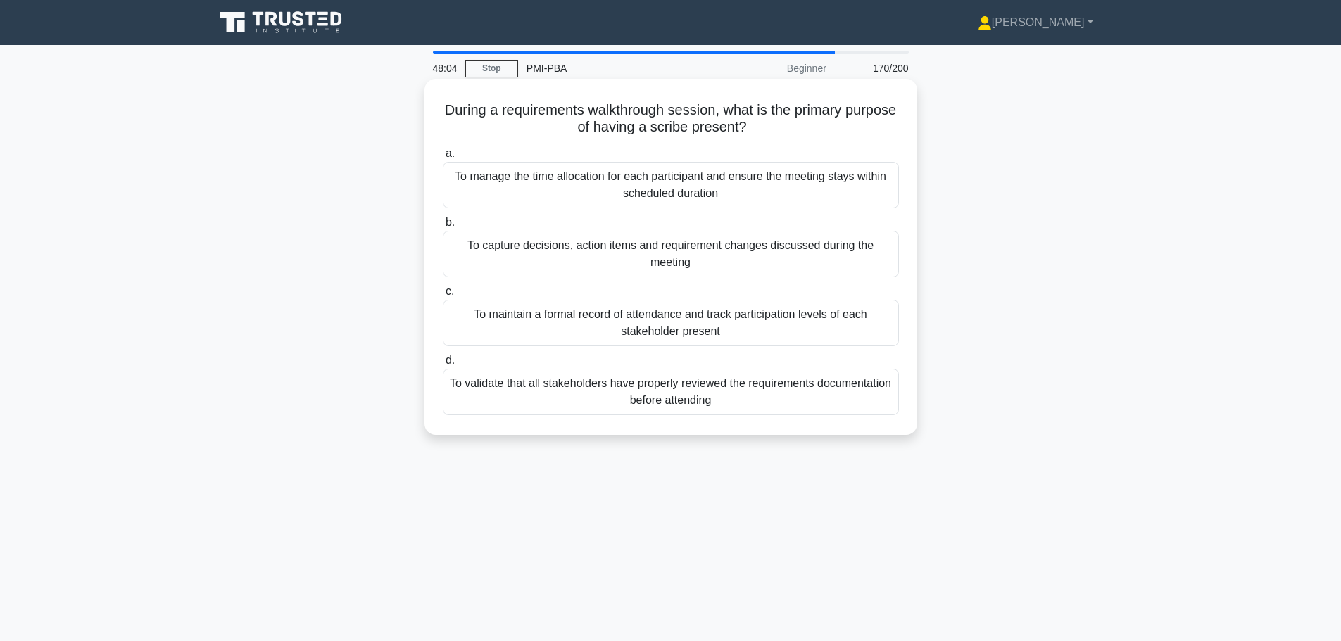
click at [628, 258] on div "To capture decisions, action items and requirement changes discussed during the…" at bounding box center [671, 254] width 456 height 46
click at [443, 227] on input "b. To capture decisions, action items and requirement changes discussed during …" at bounding box center [443, 222] width 0 height 9
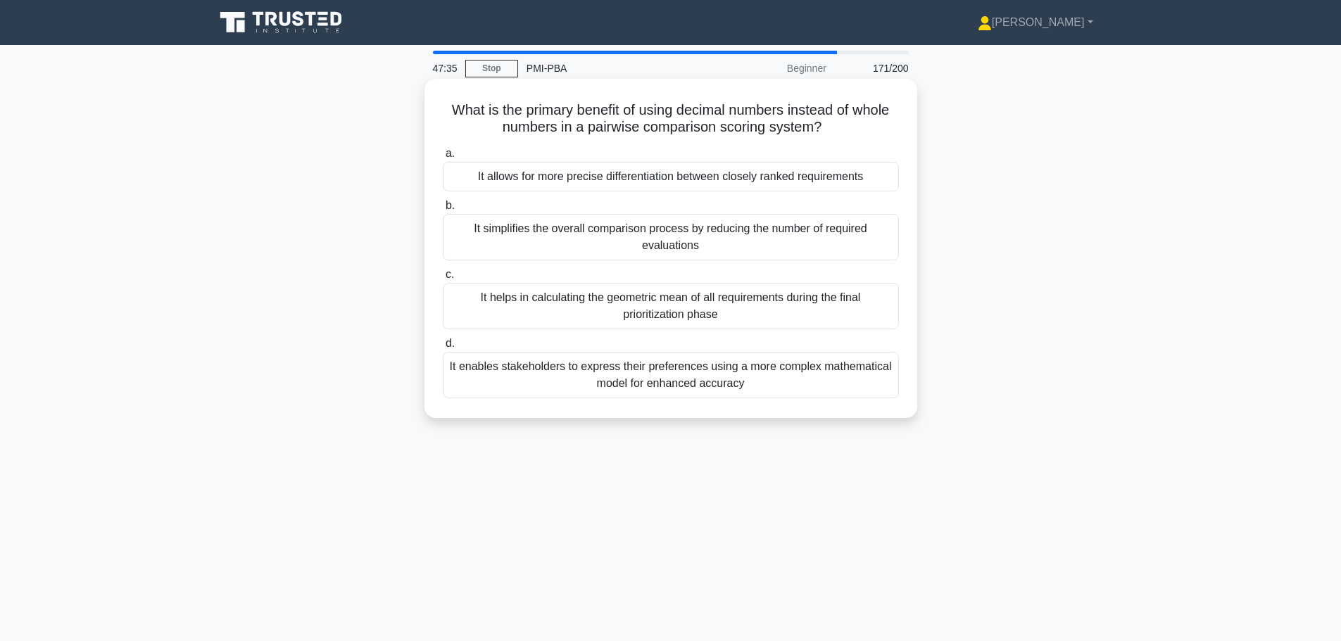
drag, startPoint x: 443, startPoint y: 110, endPoint x: 830, endPoint y: 135, distance: 387.3
click at [830, 135] on h5 "What is the primary benefit of using decimal numbers instead of whole numbers i…" at bounding box center [670, 118] width 459 height 35
click at [710, 182] on div "It allows for more precise differentiation between closely ranked requirements" at bounding box center [671, 177] width 456 height 30
click at [443, 158] on input "a. It allows for more precise differentiation between closely ranked requiremen…" at bounding box center [443, 153] width 0 height 9
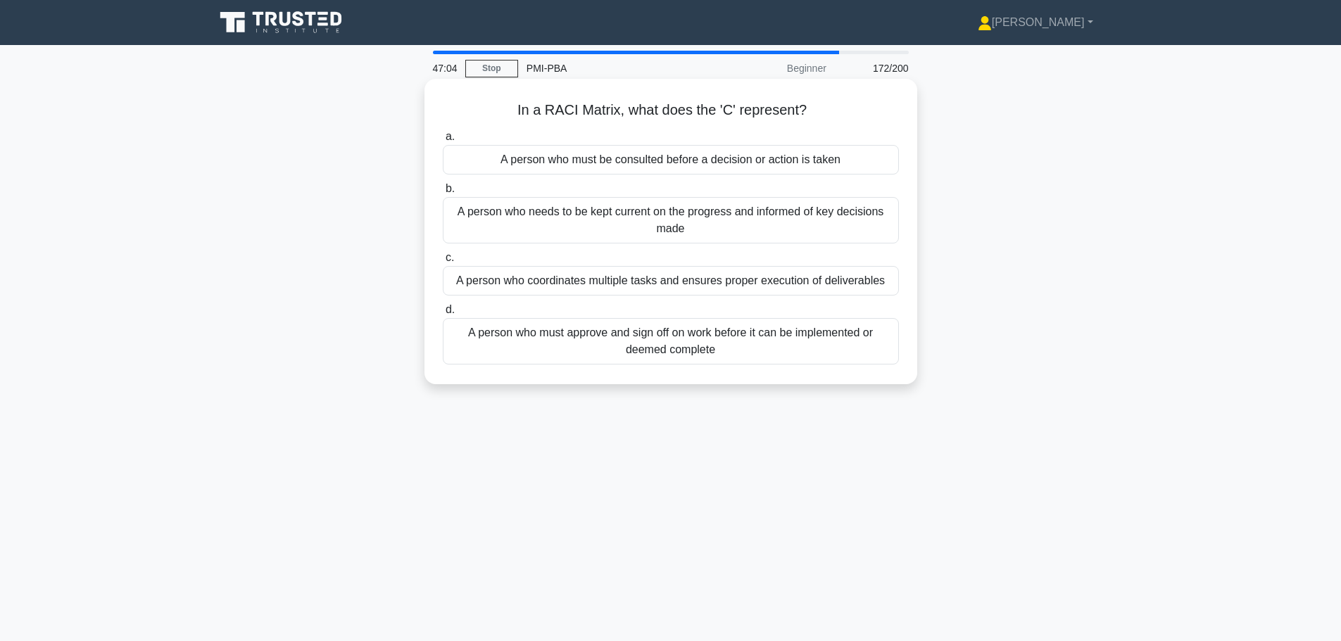
click at [631, 158] on div "A person who must be consulted before a decision or action is taken" at bounding box center [671, 160] width 456 height 30
click at [443, 141] on input "a. A person who must be consulted before a decision or action is taken" at bounding box center [443, 136] width 0 height 9
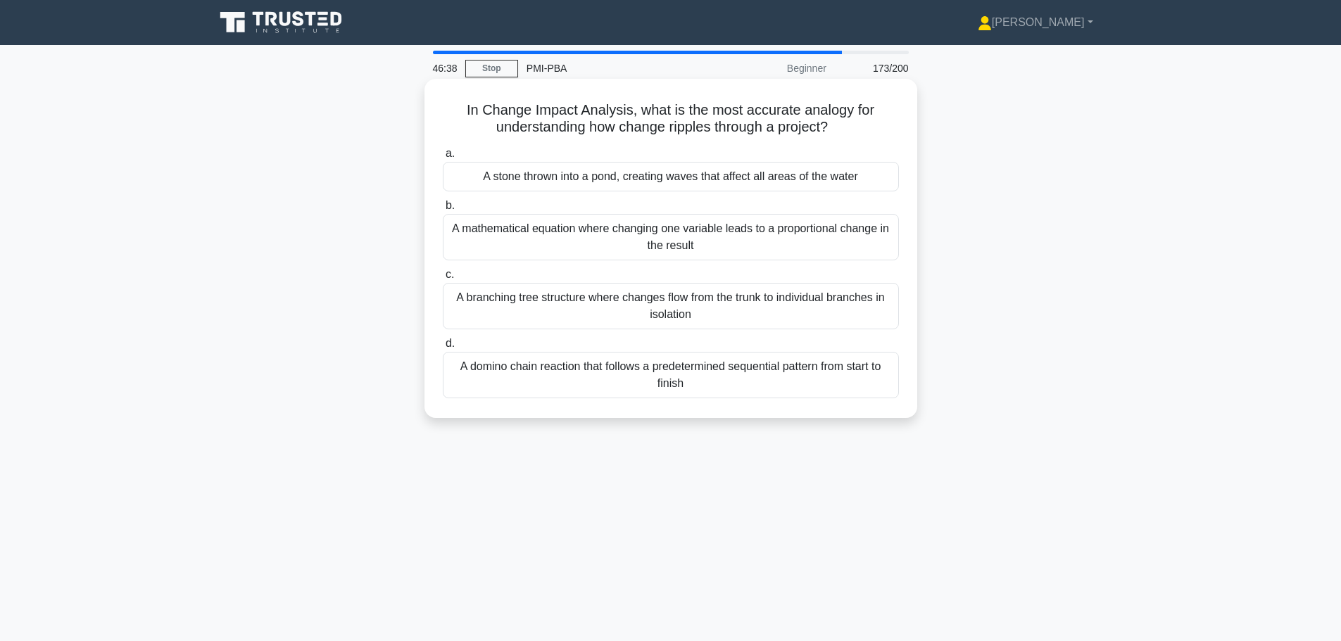
click at [562, 180] on div "A stone thrown into a pond, creating waves that affect all areas of the water" at bounding box center [671, 177] width 456 height 30
click at [443, 158] on input "a. A stone thrown into a pond, creating waves that affect all areas of the water" at bounding box center [443, 153] width 0 height 9
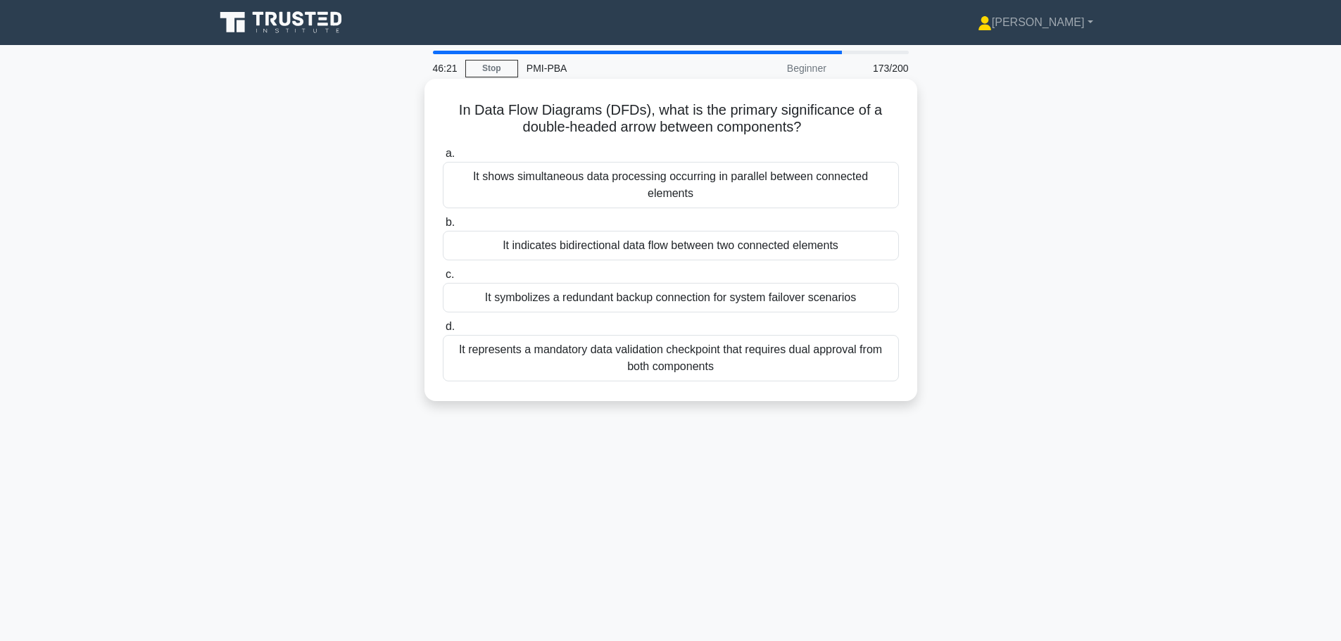
click at [623, 232] on div "It indicates bidirectional data flow between two connected elements" at bounding box center [671, 246] width 456 height 30
click at [443, 227] on input "b. It indicates bidirectional data flow between two connected elements" at bounding box center [443, 222] width 0 height 9
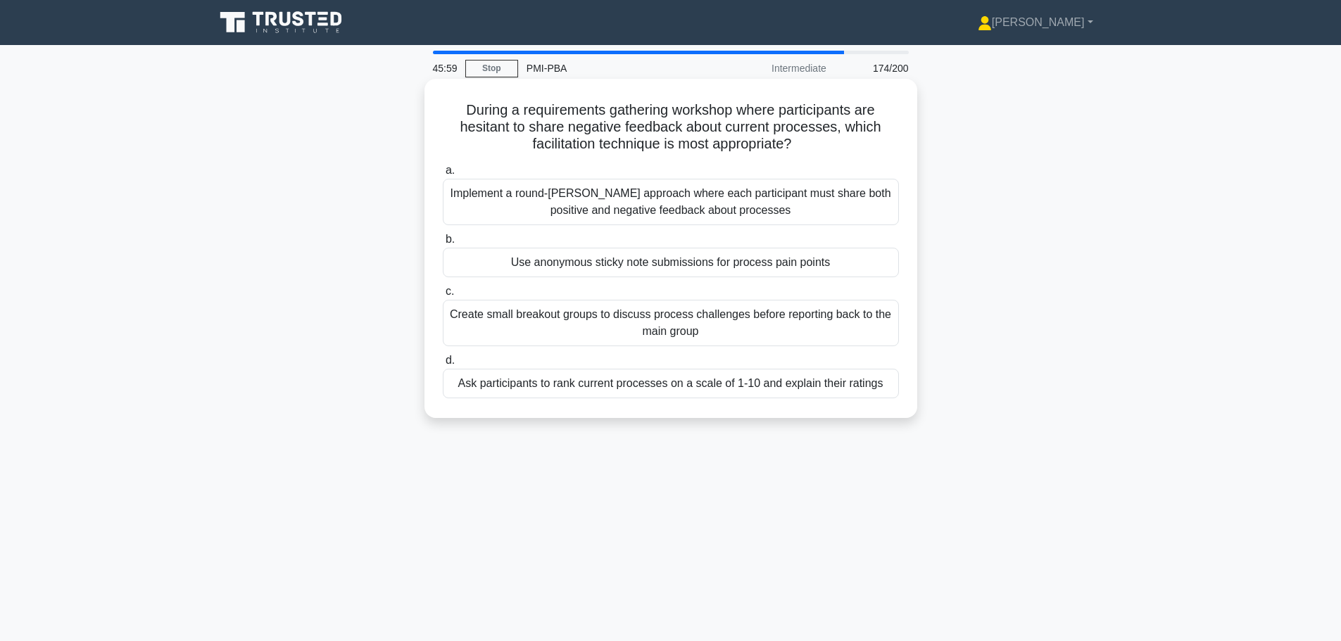
click at [604, 259] on div "Use anonymous sticky note submissions for process pain points" at bounding box center [671, 263] width 456 height 30
click at [443, 244] on input "b. Use anonymous sticky note submissions for process pain points" at bounding box center [443, 239] width 0 height 9
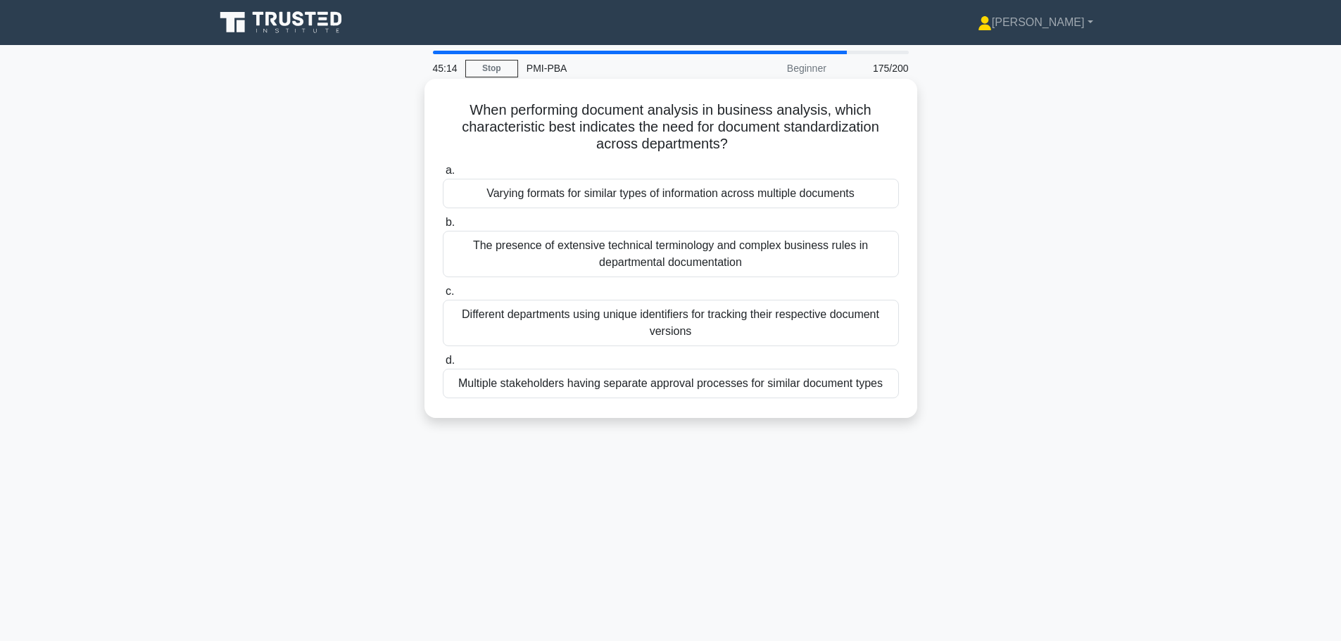
click at [555, 194] on div "Varying formats for similar types of information across multiple documents" at bounding box center [671, 194] width 456 height 30
click at [443, 175] on input "a. Varying formats for similar types of information across multiple documents" at bounding box center [443, 170] width 0 height 9
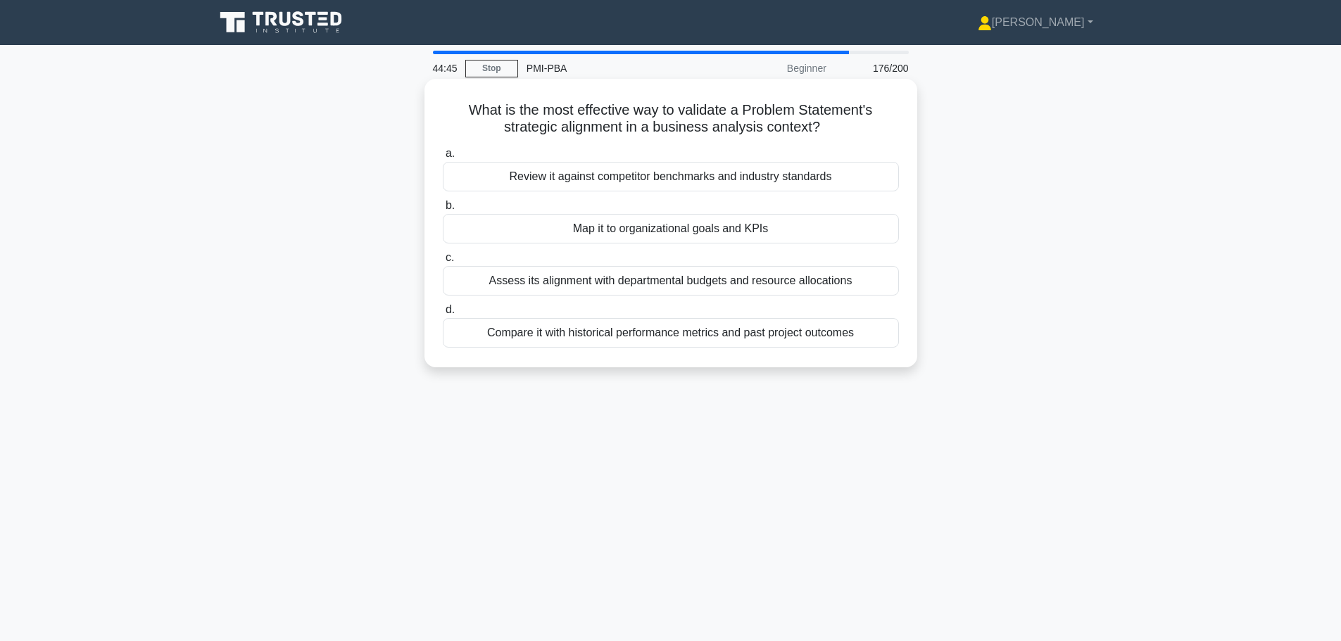
click at [694, 229] on div "Map it to organizational goals and KPIs" at bounding box center [671, 229] width 456 height 30
click at [443, 210] on input "b. Map it to organizational goals and KPIs" at bounding box center [443, 205] width 0 height 9
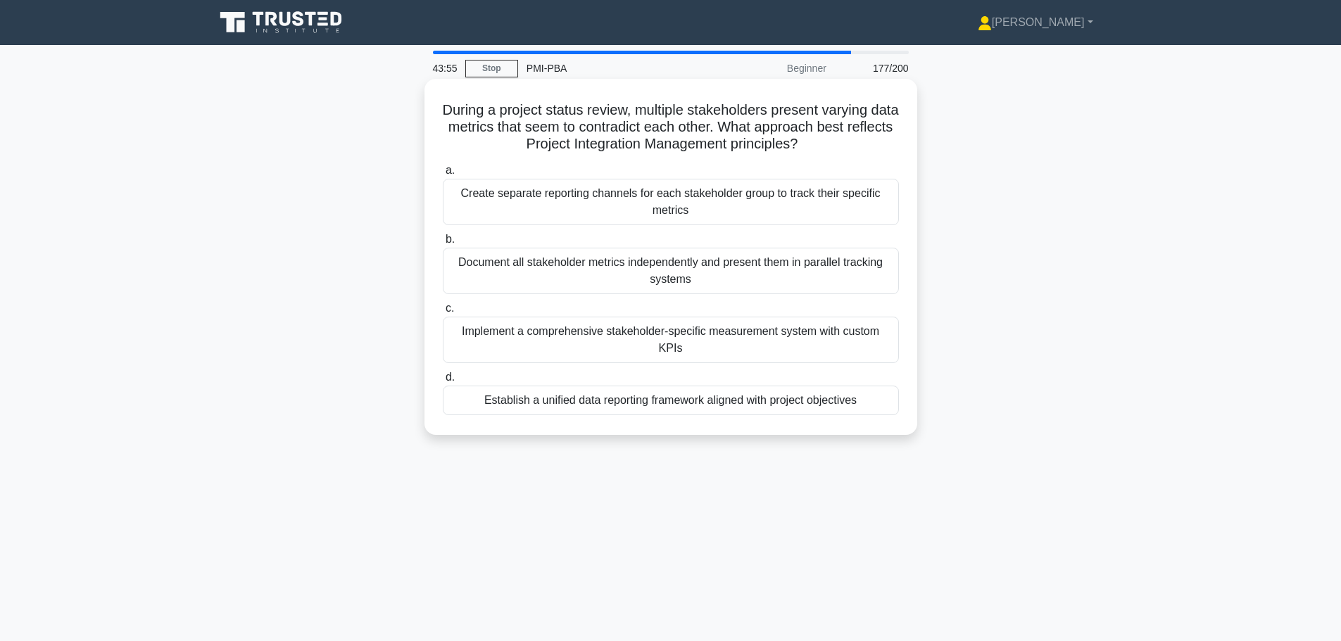
click at [662, 387] on div "Establish a unified data reporting framework aligned with project objectives" at bounding box center [671, 401] width 456 height 30
click at [443, 382] on input "d. Establish a unified data reporting framework aligned with project objectives" at bounding box center [443, 377] width 0 height 9
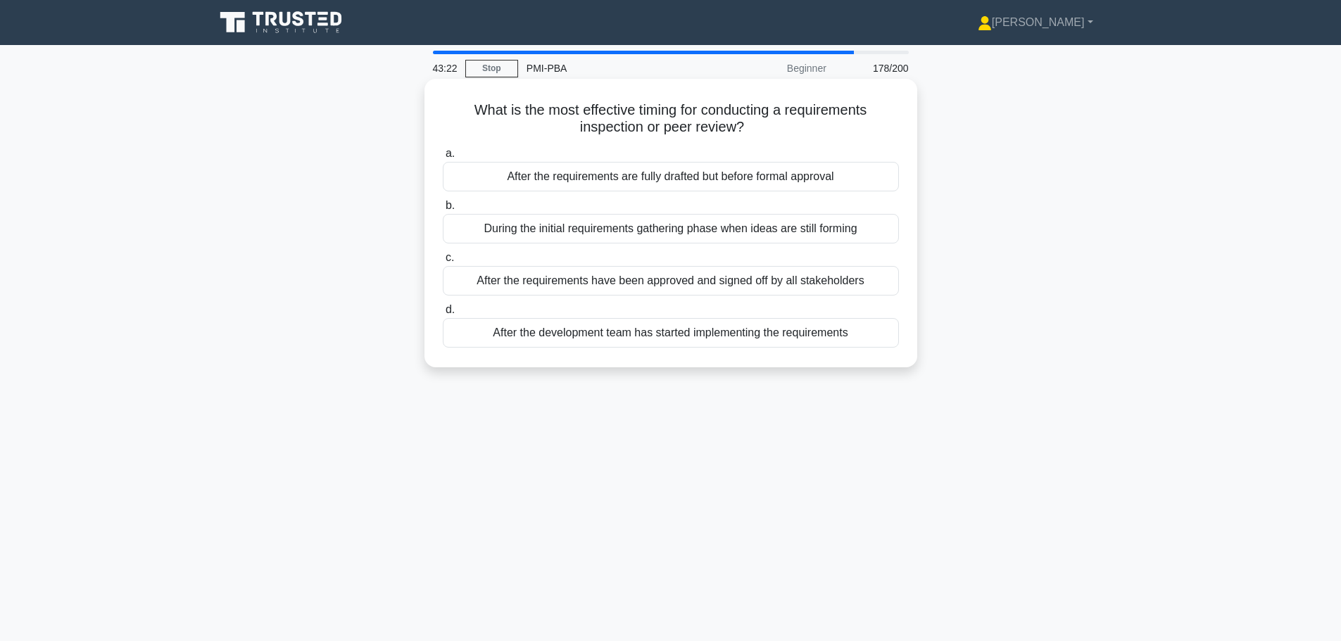
click at [681, 175] on div "After the requirements are fully drafted but before formal approval" at bounding box center [671, 177] width 456 height 30
click at [443, 158] on input "a. After the requirements are fully drafted but before formal approval" at bounding box center [443, 153] width 0 height 9
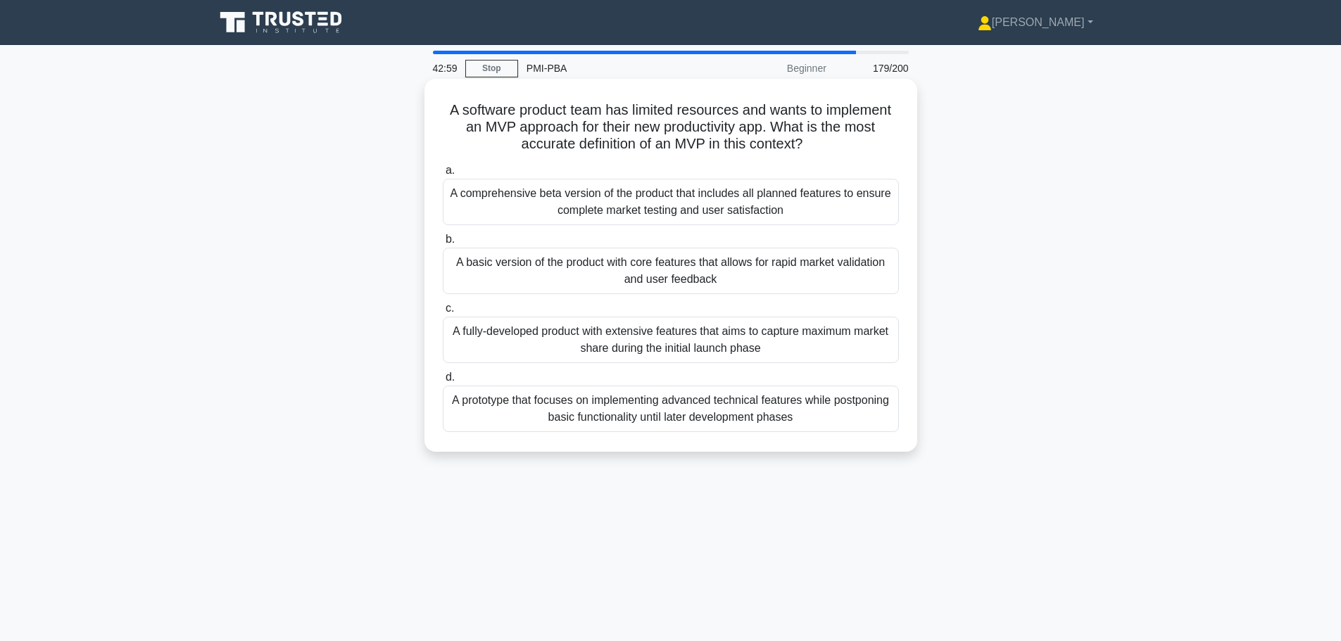
click at [653, 270] on div "A basic version of the product with core features that allows for rapid market …" at bounding box center [671, 271] width 456 height 46
click at [443, 244] on input "b. A basic version of the product with core features that allows for rapid mark…" at bounding box center [443, 239] width 0 height 9
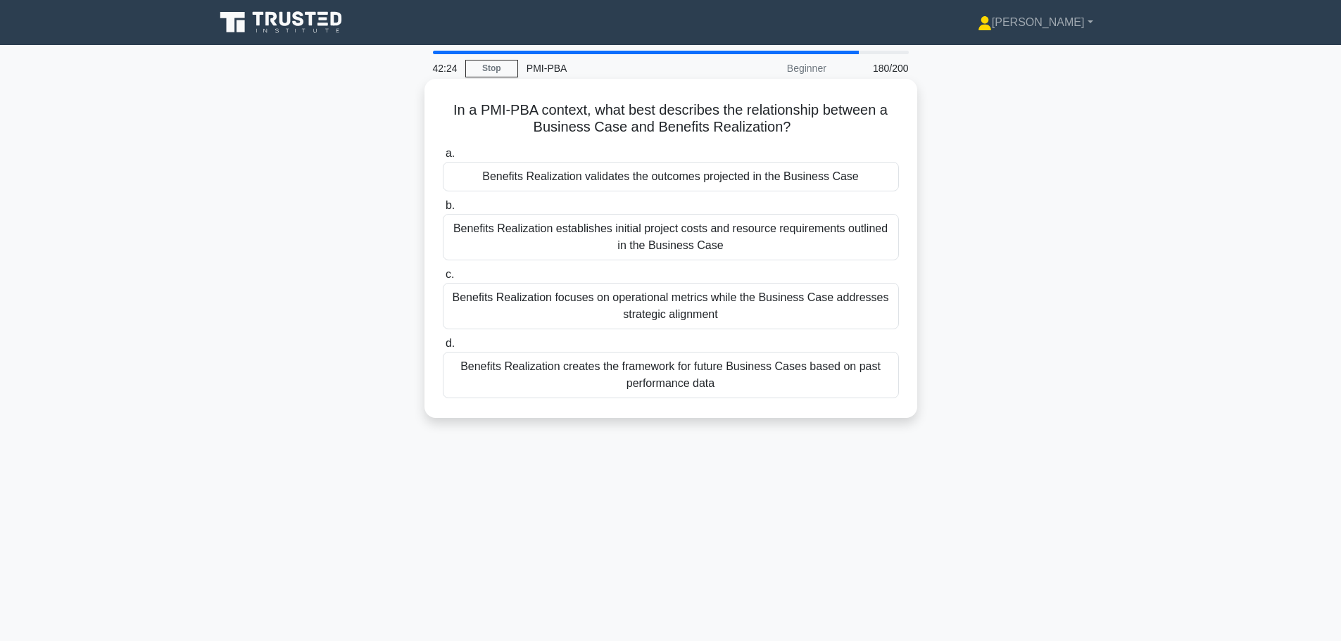
click at [650, 178] on div "Benefits Realization validates the outcomes projected in the Business Case" at bounding box center [671, 177] width 456 height 30
click at [443, 158] on input "a. Benefits Realization validates the outcomes projected in the Business Case" at bounding box center [443, 153] width 0 height 9
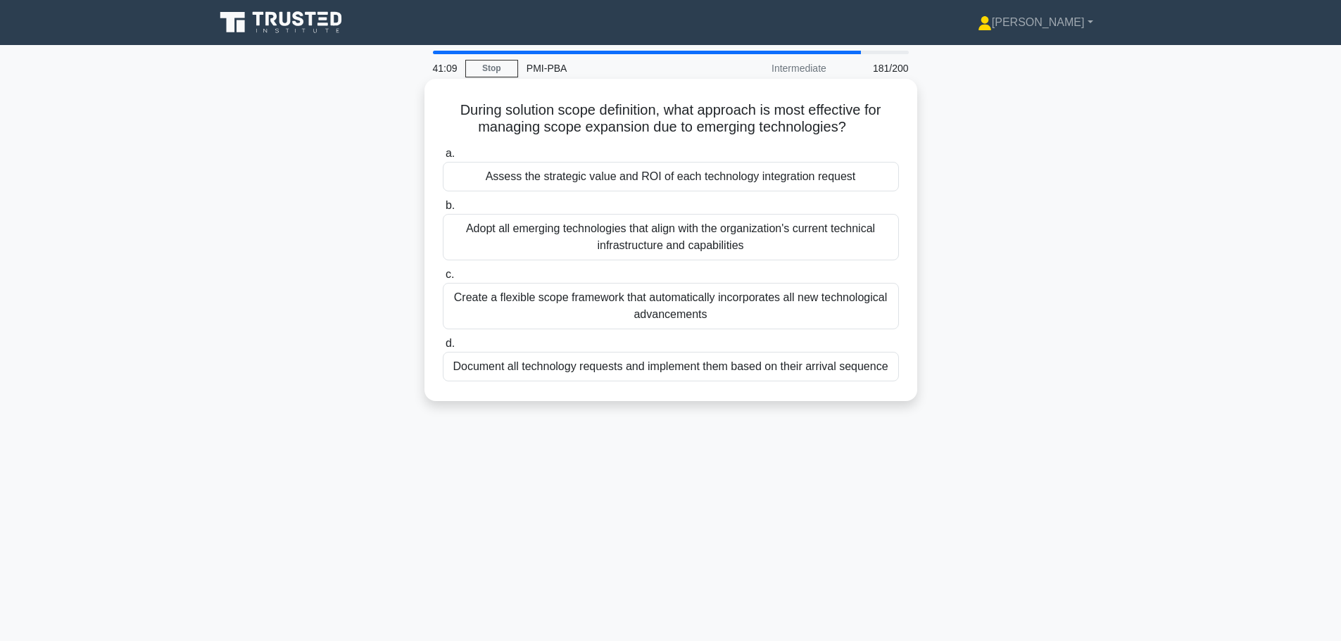
click at [717, 239] on div "Adopt all emerging technologies that align with the organization's current tech…" at bounding box center [671, 237] width 456 height 46
click at [443, 210] on input "b. Adopt all emerging technologies that align with the organization's current t…" at bounding box center [443, 205] width 0 height 9
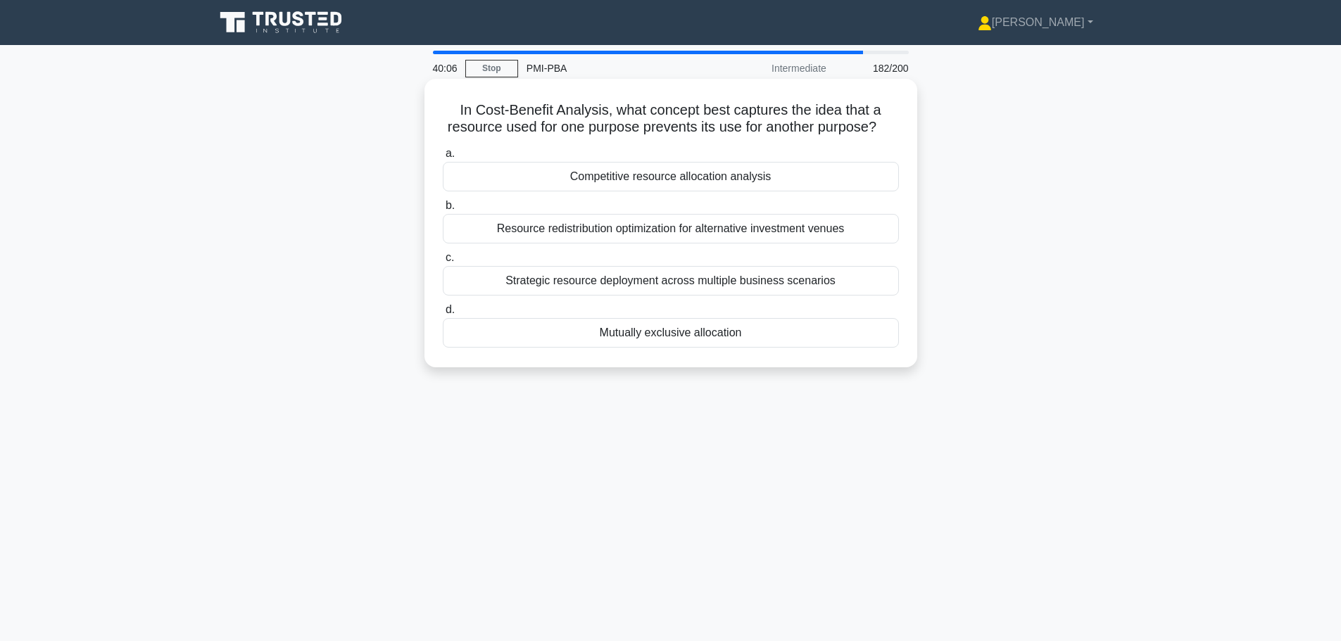
click at [681, 336] on div "Mutually exclusive allocation" at bounding box center [671, 333] width 456 height 30
click at [443, 315] on input "d. Mutually exclusive allocation" at bounding box center [443, 309] width 0 height 9
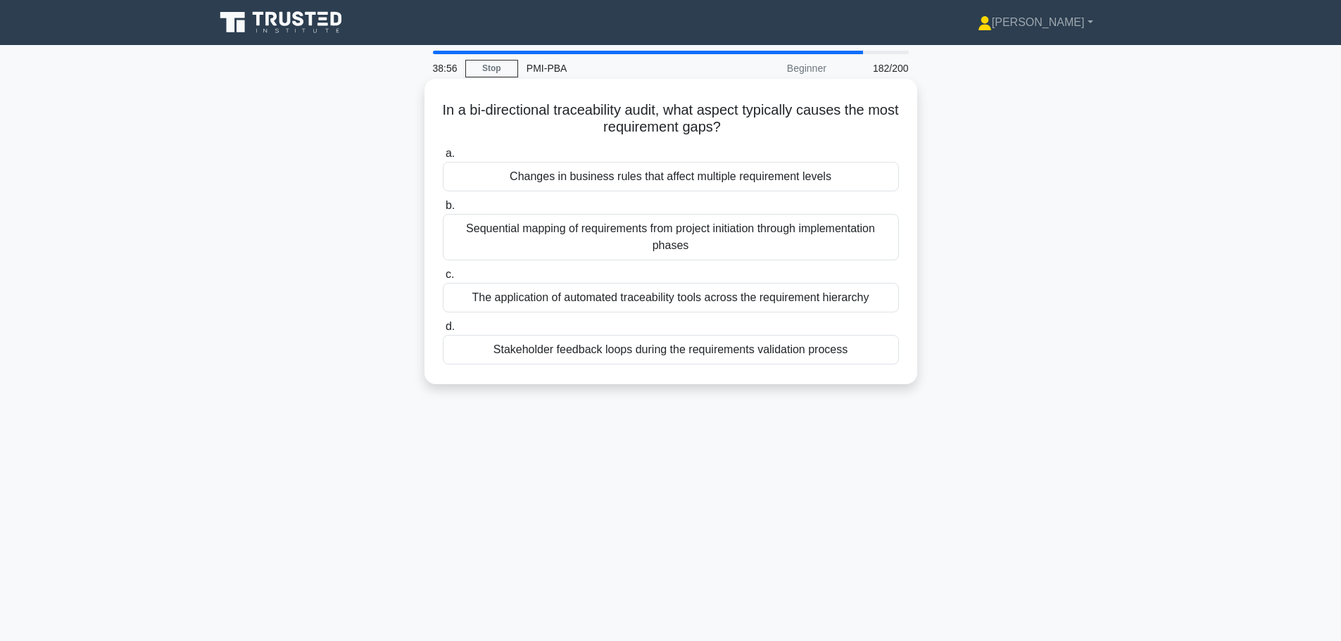
drag, startPoint x: 448, startPoint y: 107, endPoint x: 754, endPoint y: 134, distance: 307.3
click at [754, 134] on h5 "In a bi-directional traceability audit, what aspect typically causes the most r…" at bounding box center [670, 118] width 459 height 35
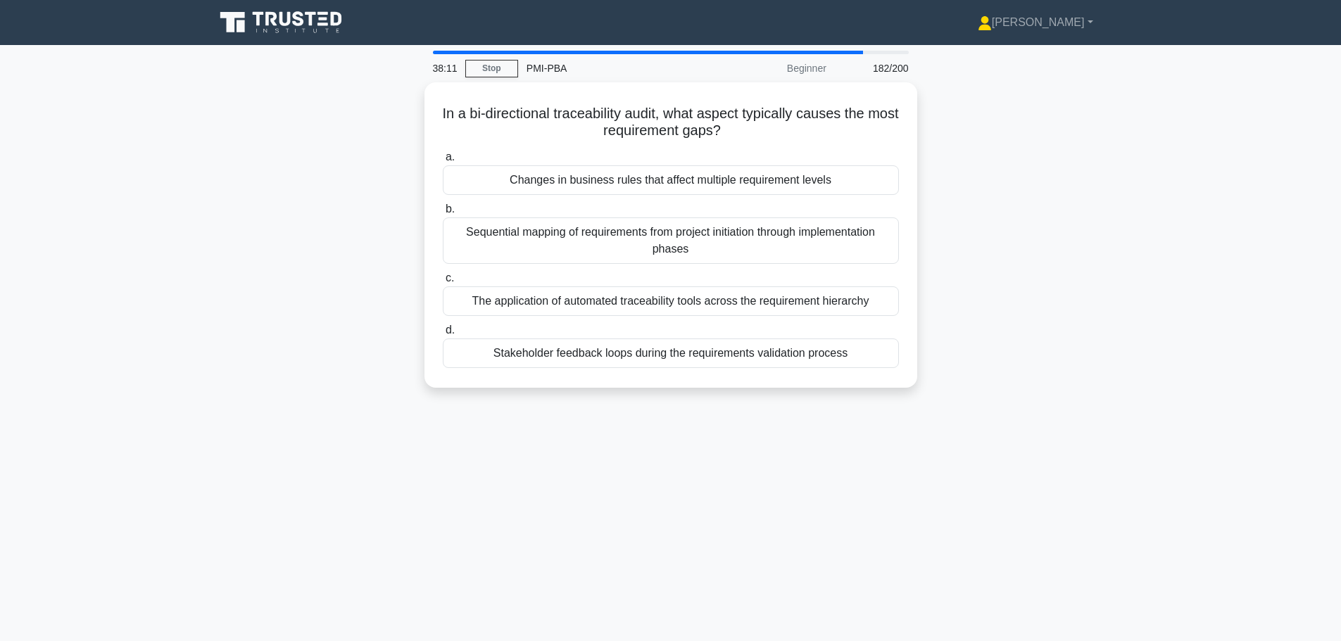
click at [733, 438] on div "38:11 Stop PMI-PBA Beginner 182/200 In a bi-directional traceability audit, wha…" at bounding box center [670, 403] width 929 height 704
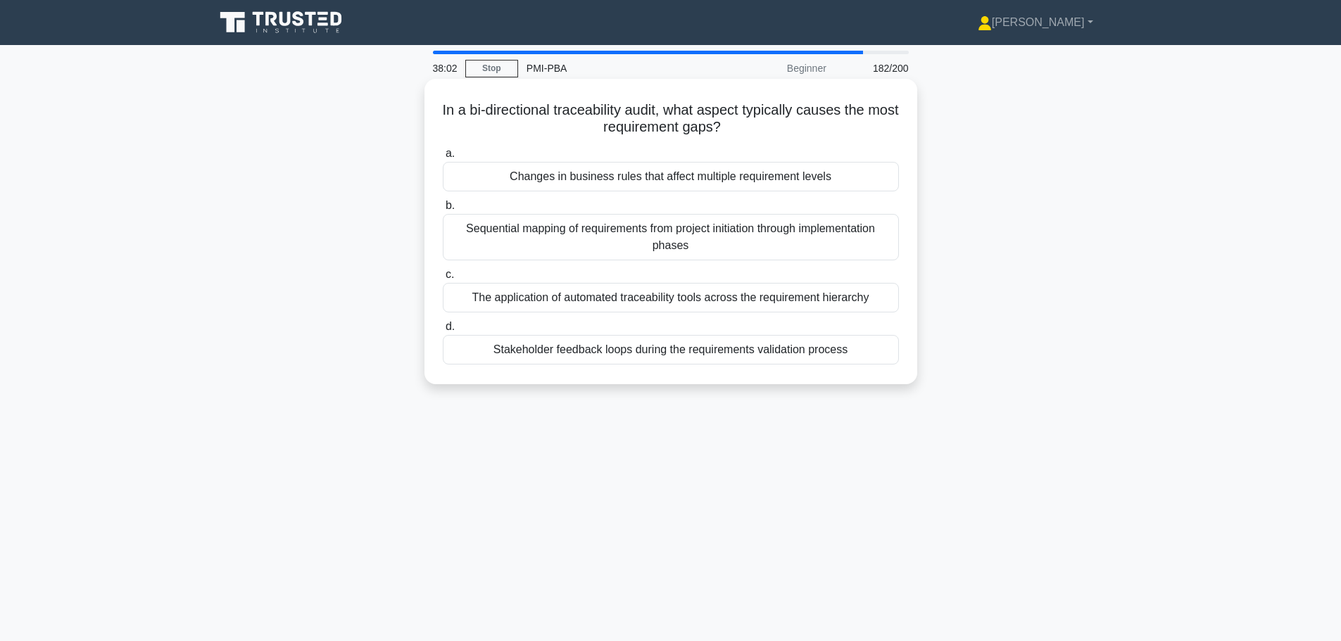
click at [698, 355] on div "Stakeholder feedback loops during the requirements validation process" at bounding box center [671, 350] width 456 height 30
click at [443, 332] on input "d. Stakeholder feedback loops during the requirements validation process" at bounding box center [443, 326] width 0 height 9
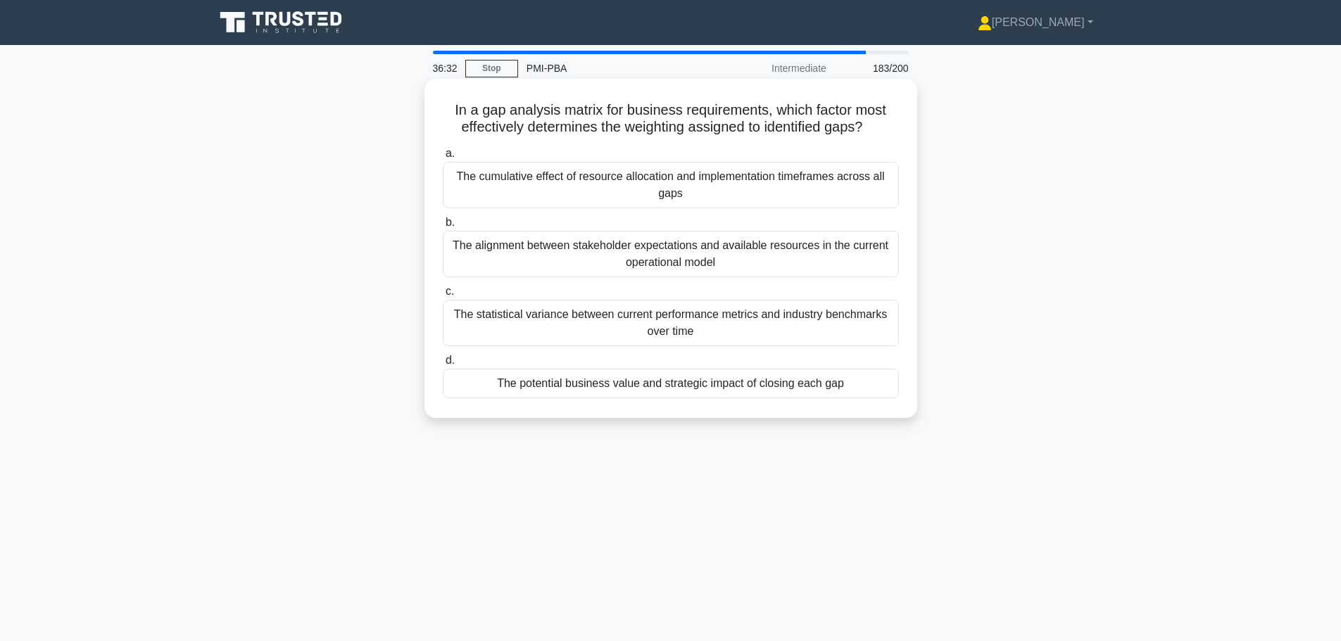
click at [676, 386] on div "The potential business value and strategic impact of closing each gap" at bounding box center [671, 384] width 456 height 30
click at [443, 365] on input "d. The potential business value and strategic impact of closing each gap" at bounding box center [443, 360] width 0 height 9
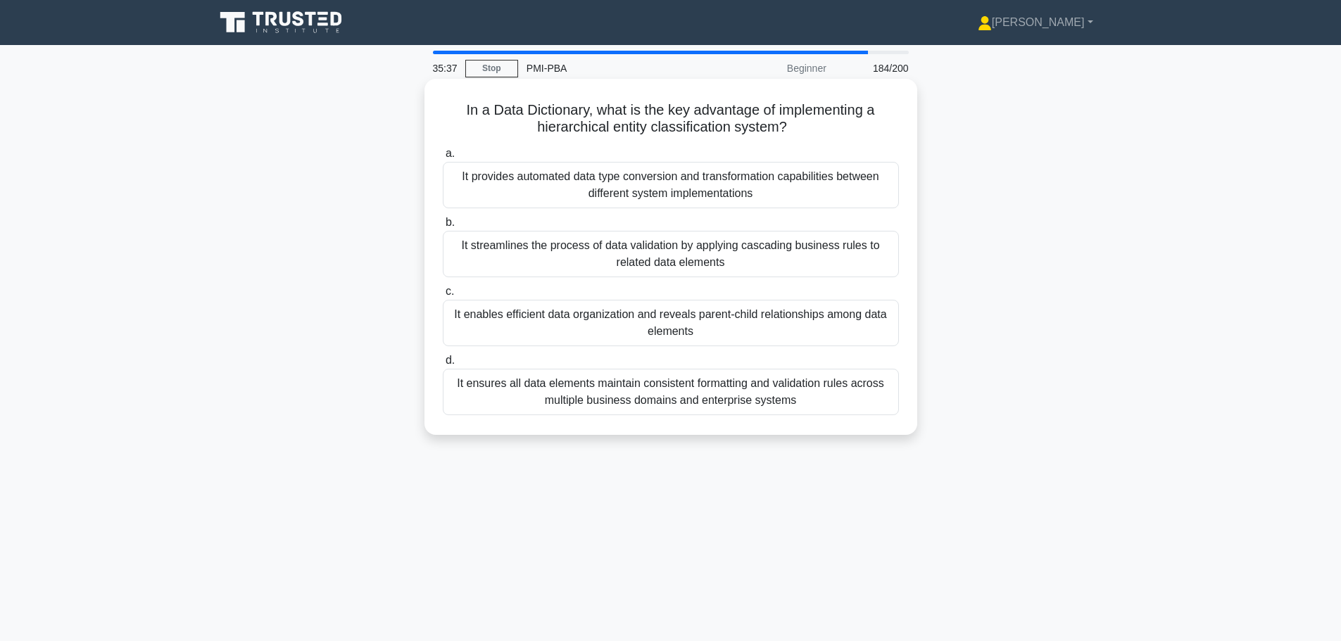
click at [667, 406] on div "It ensures all data elements maintain consistent formatting and validation rule…" at bounding box center [671, 392] width 456 height 46
click at [443, 365] on input "d. It ensures all data elements maintain consistent formatting and validation r…" at bounding box center [443, 360] width 0 height 9
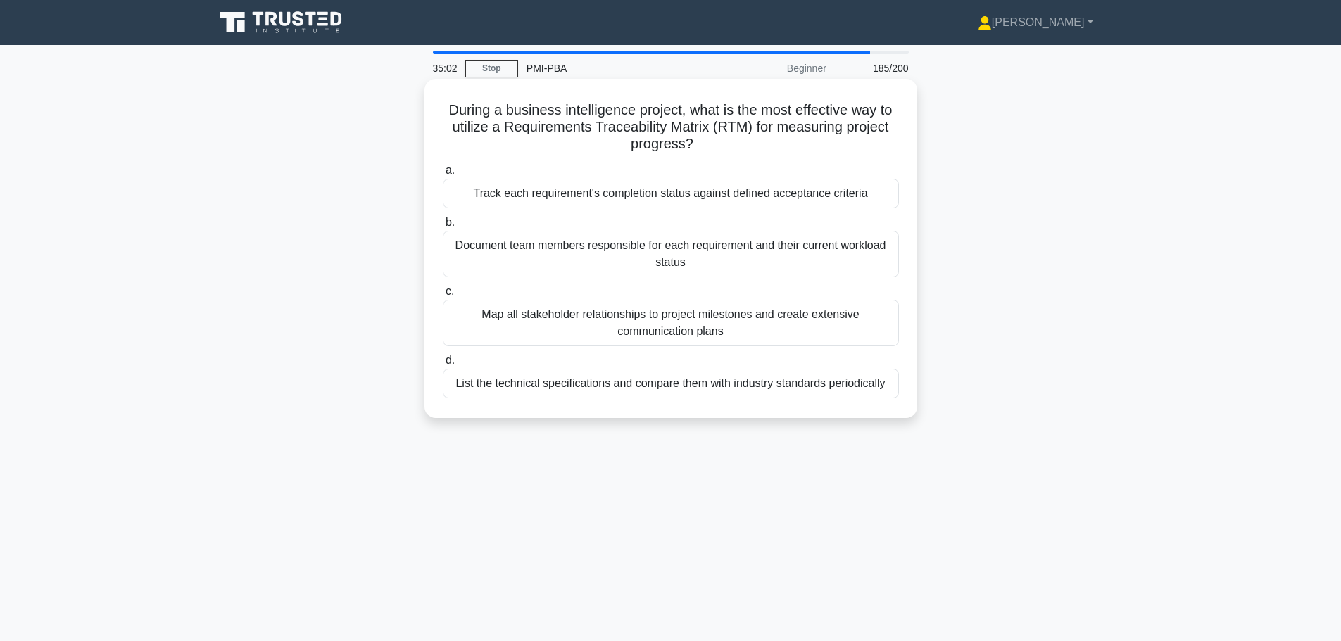
click at [675, 193] on div "Track each requirement's completion status against defined acceptance criteria" at bounding box center [671, 194] width 456 height 30
click at [443, 175] on input "a. Track each requirement's completion status against defined acceptance criter…" at bounding box center [443, 170] width 0 height 9
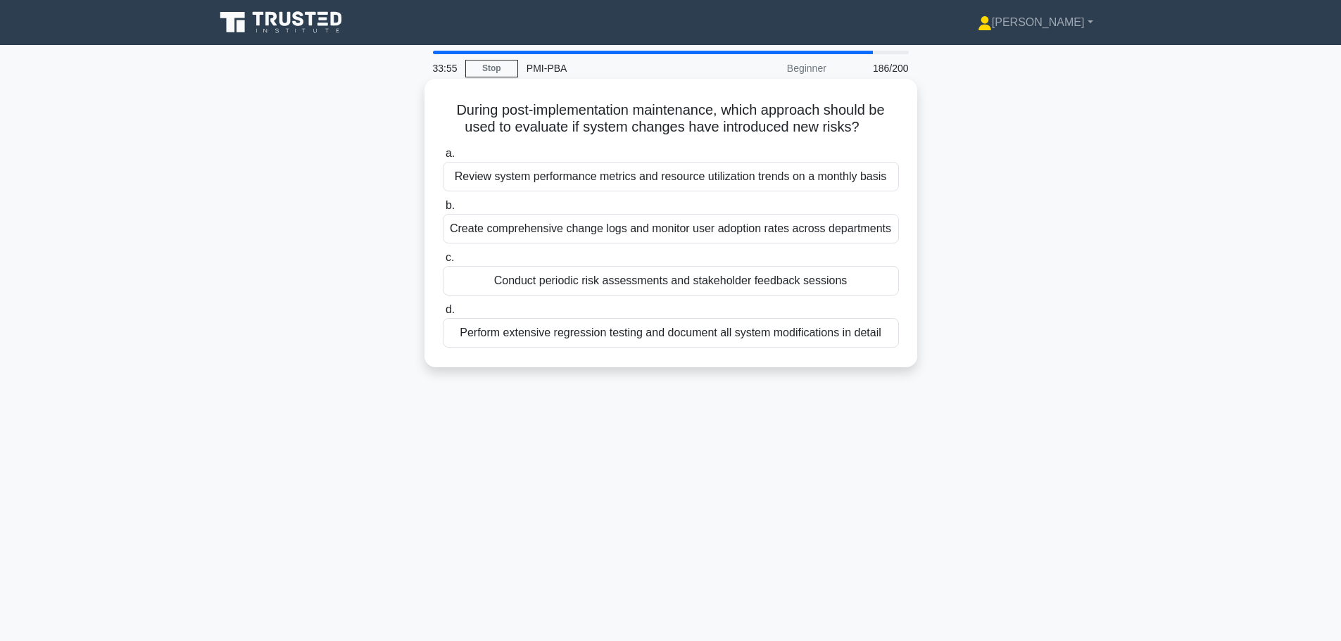
click at [736, 336] on div "Perform extensive regression testing and document all system modifications in d…" at bounding box center [671, 333] width 456 height 30
click at [443, 315] on input "d. Perform extensive regression testing and document all system modifications i…" at bounding box center [443, 309] width 0 height 9
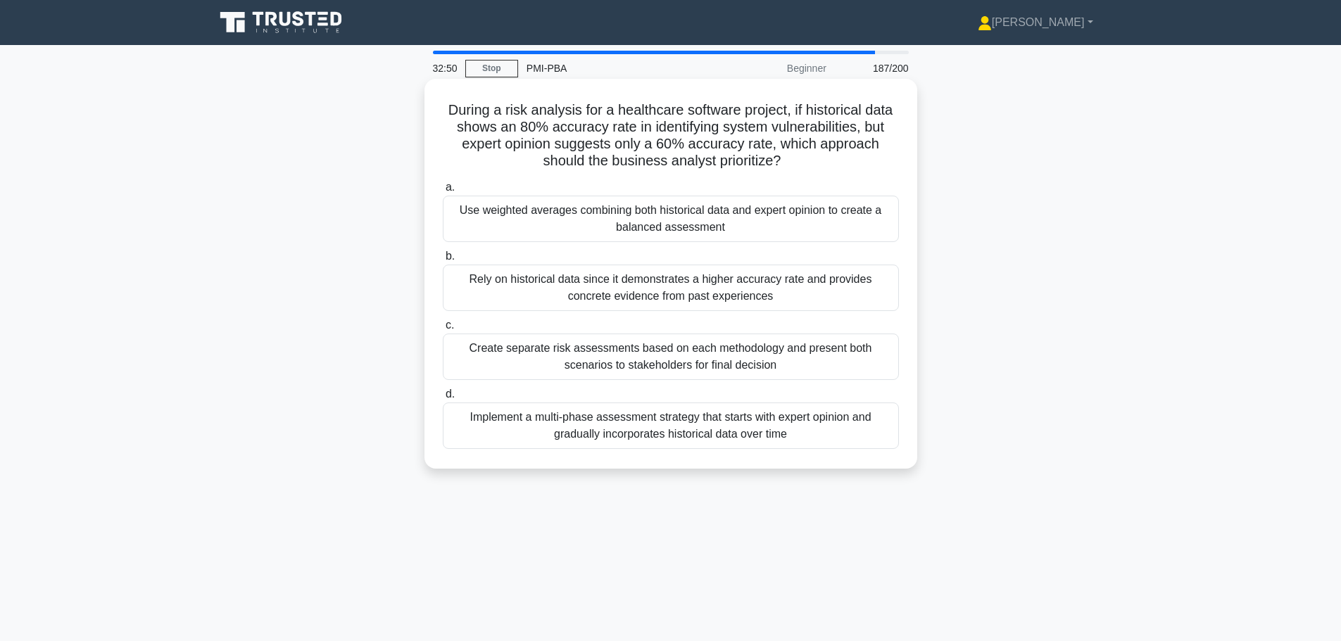
drag, startPoint x: 562, startPoint y: 204, endPoint x: 565, endPoint y: 211, distance: 7.9
click at [565, 211] on div "Use weighted averages combining both historical data and expert opinion to crea…" at bounding box center [671, 219] width 456 height 46
click at [443, 192] on input "a. Use weighted averages combining both historical data and expert opinion to c…" at bounding box center [443, 187] width 0 height 9
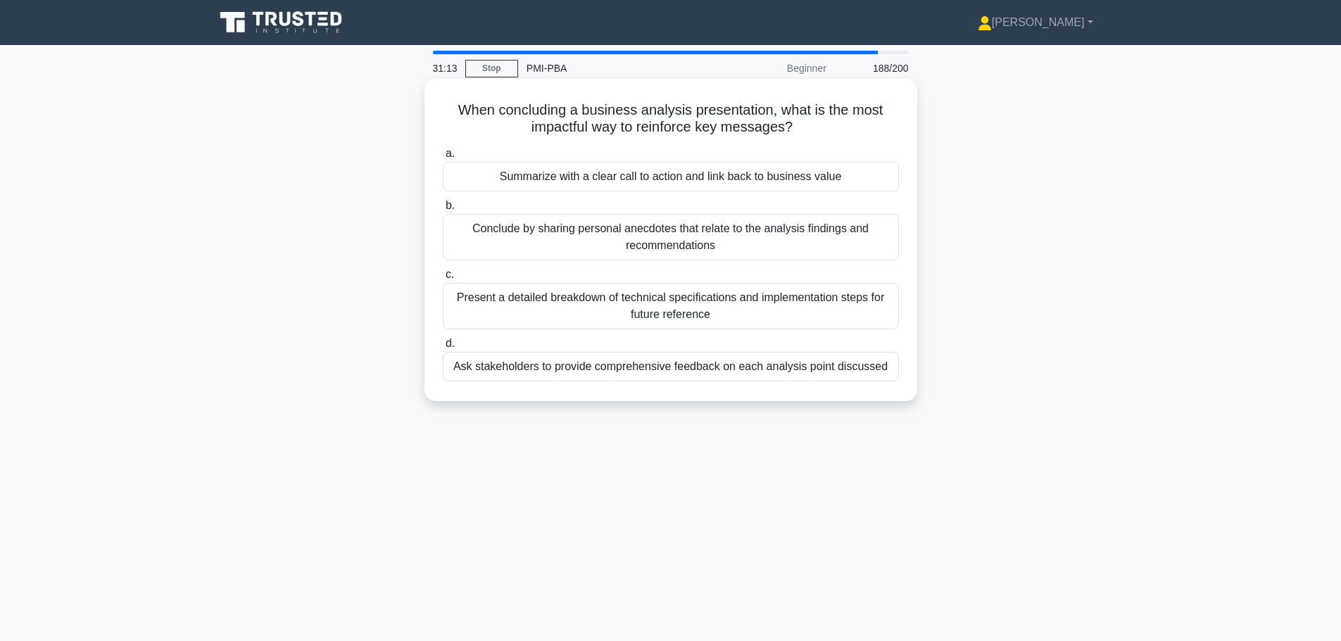
click at [631, 183] on div "Summarize with a clear call to action and link back to business value" at bounding box center [671, 177] width 456 height 30
click at [443, 158] on input "a. Summarize with a clear call to action and link back to business value" at bounding box center [443, 153] width 0 height 9
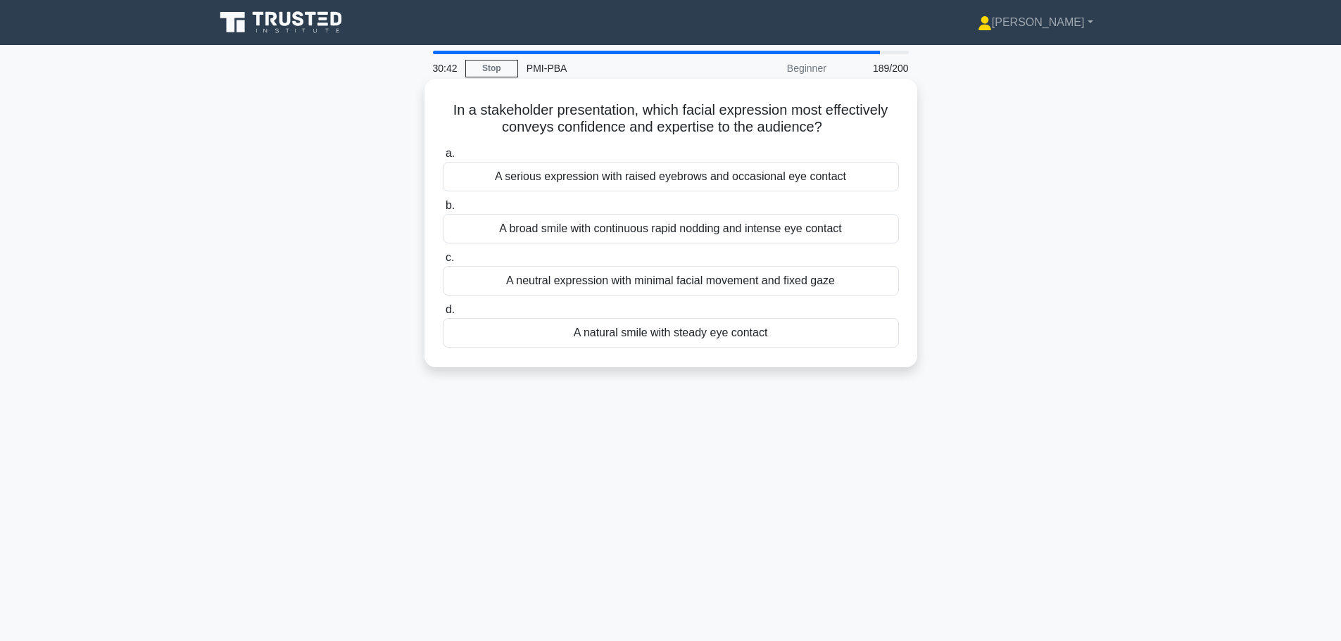
drag, startPoint x: 446, startPoint y: 115, endPoint x: 853, endPoint y: 137, distance: 407.5
click at [853, 137] on h5 "In a stakeholder presentation, which facial expression most effectively conveys…" at bounding box center [670, 118] width 459 height 35
click at [688, 329] on div "A natural smile with steady eye contact" at bounding box center [671, 333] width 456 height 30
click at [443, 315] on input "d. A natural smile with steady eye contact" at bounding box center [443, 309] width 0 height 9
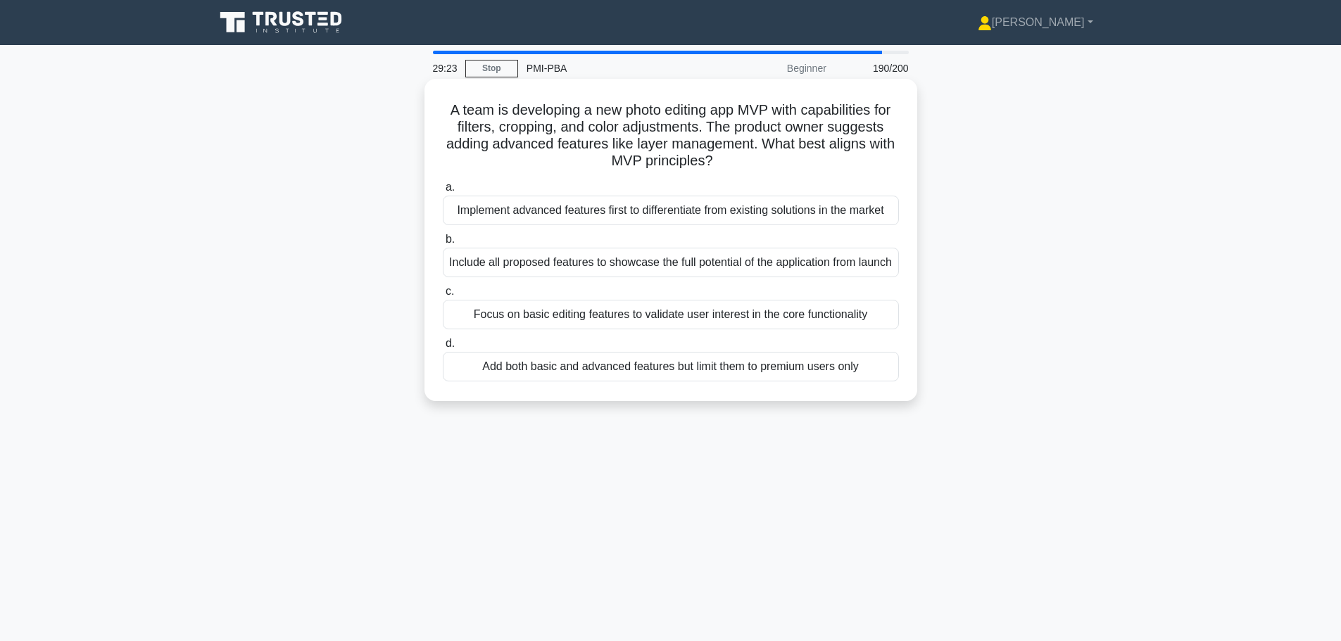
click at [546, 329] on div "Focus on basic editing features to validate user interest in the core functiona…" at bounding box center [671, 315] width 456 height 30
click at [443, 296] on input "c. Focus on basic editing features to validate user interest in the core functi…" at bounding box center [443, 291] width 0 height 9
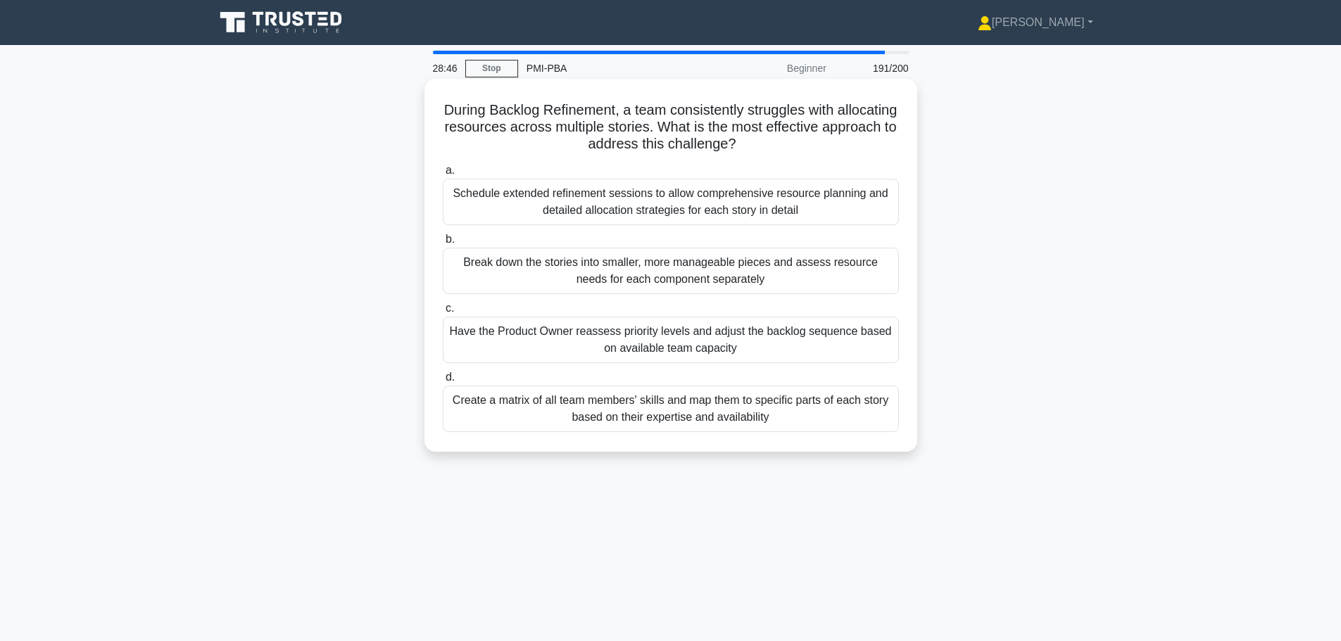
click at [652, 264] on div "Break down the stories into smaller, more manageable pieces and assess resource…" at bounding box center [671, 271] width 456 height 46
click at [443, 244] on input "b. Break down the stories into smaller, more manageable pieces and assess resou…" at bounding box center [443, 239] width 0 height 9
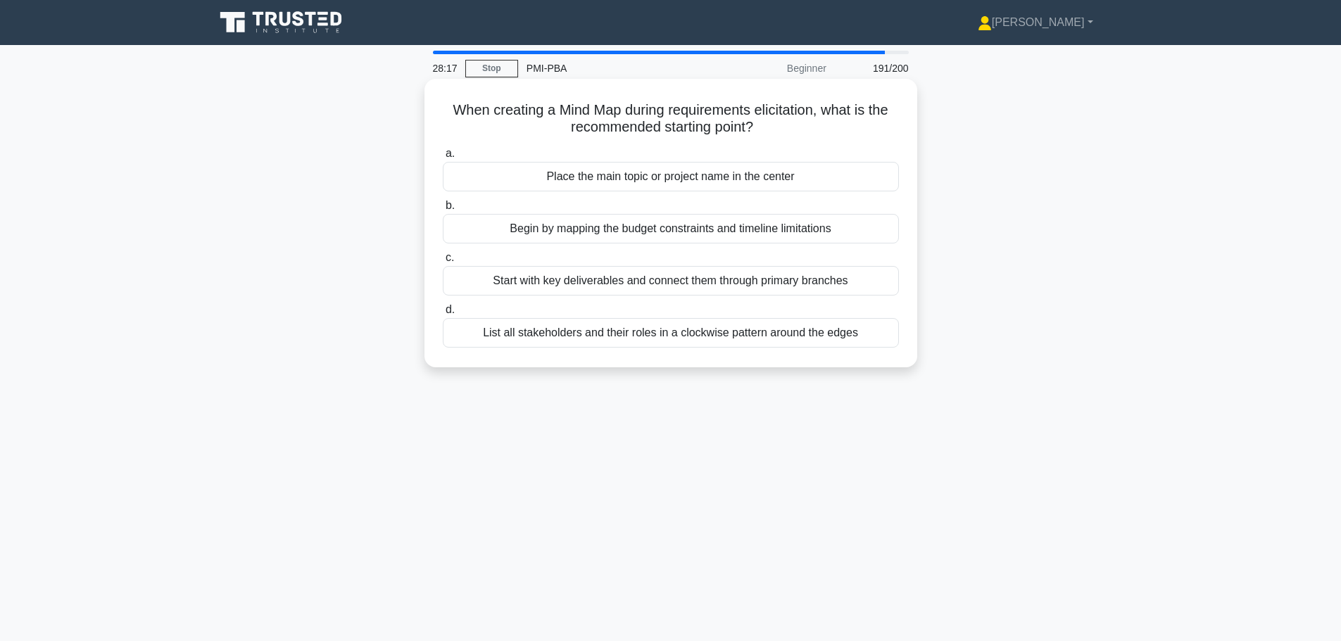
click at [629, 183] on div "Place the main topic or project name in the center" at bounding box center [671, 177] width 456 height 30
click at [443, 158] on input "a. Place the main topic or project name in the center" at bounding box center [443, 153] width 0 height 9
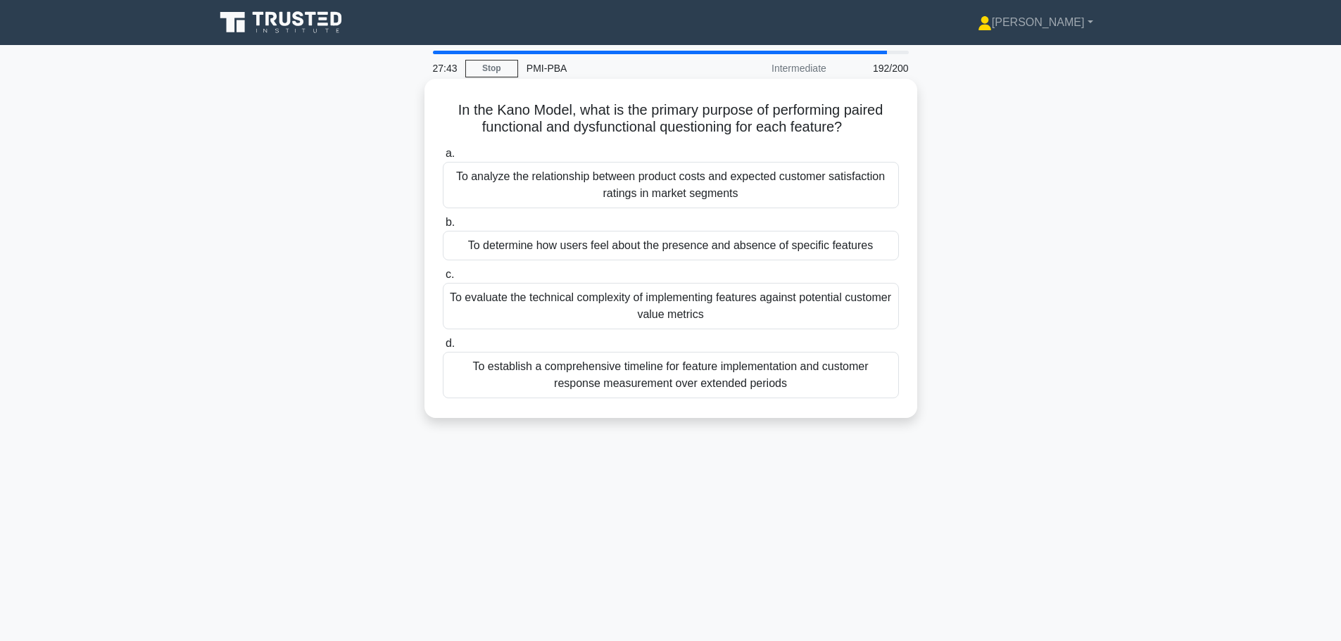
click at [696, 248] on div "To determine how users feel about the presence and absence of specific features" at bounding box center [671, 246] width 456 height 30
click at [443, 227] on input "b. To determine how users feel about the presence and absence of specific featu…" at bounding box center [443, 222] width 0 height 9
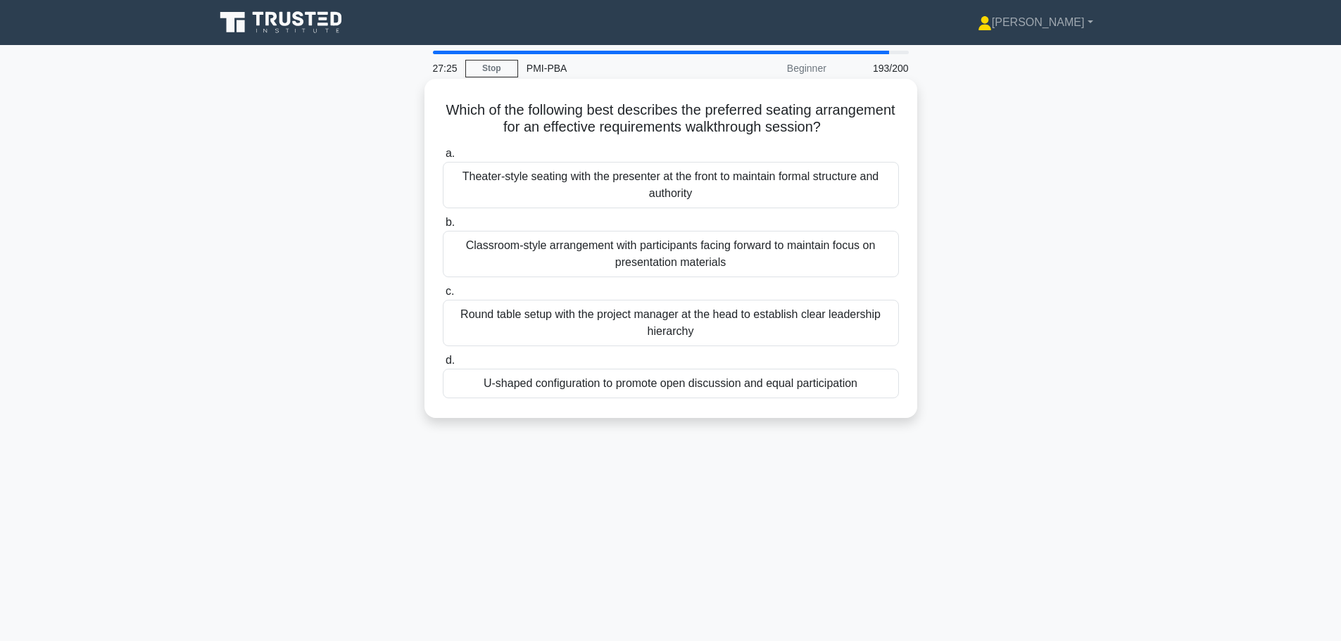
click at [610, 391] on div "U-shaped configuration to promote open discussion and equal participation" at bounding box center [671, 384] width 456 height 30
click at [443, 365] on input "d. U-shaped configuration to promote open discussion and equal participation" at bounding box center [443, 360] width 0 height 9
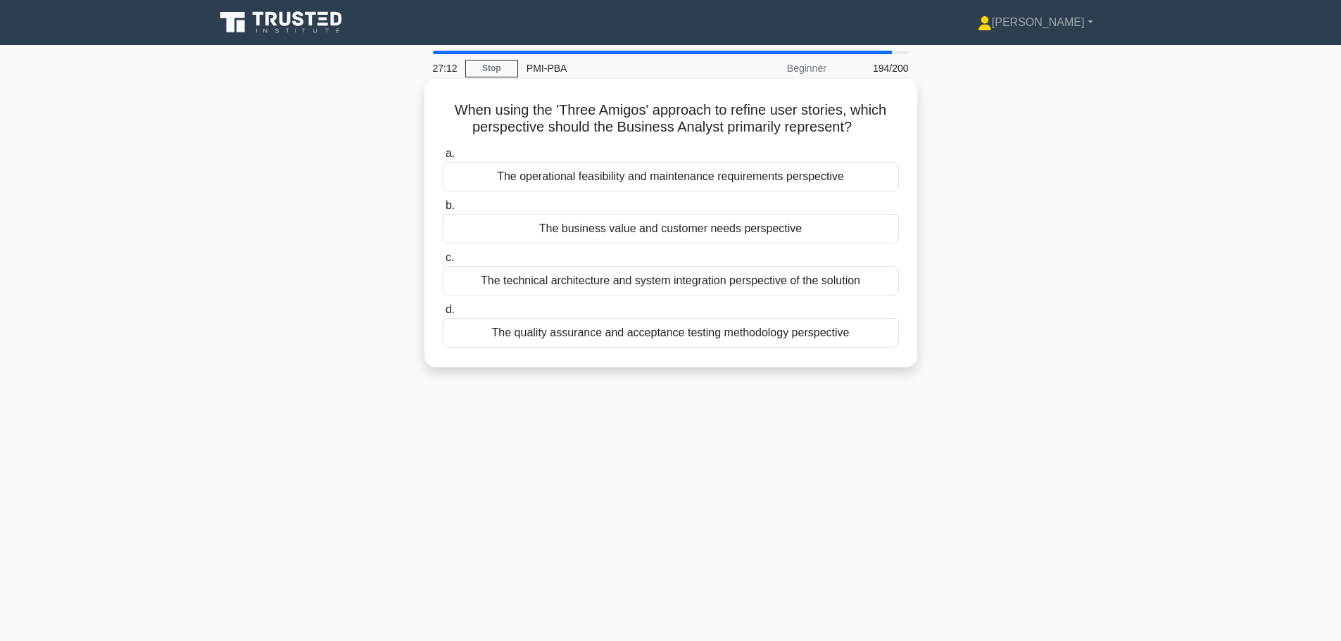
drag, startPoint x: 446, startPoint y: 112, endPoint x: 870, endPoint y: 133, distance: 424.3
click at [870, 133] on h5 "When using the 'Three Amigos' approach to refine user stories, which perspectiv…" at bounding box center [670, 118] width 459 height 35
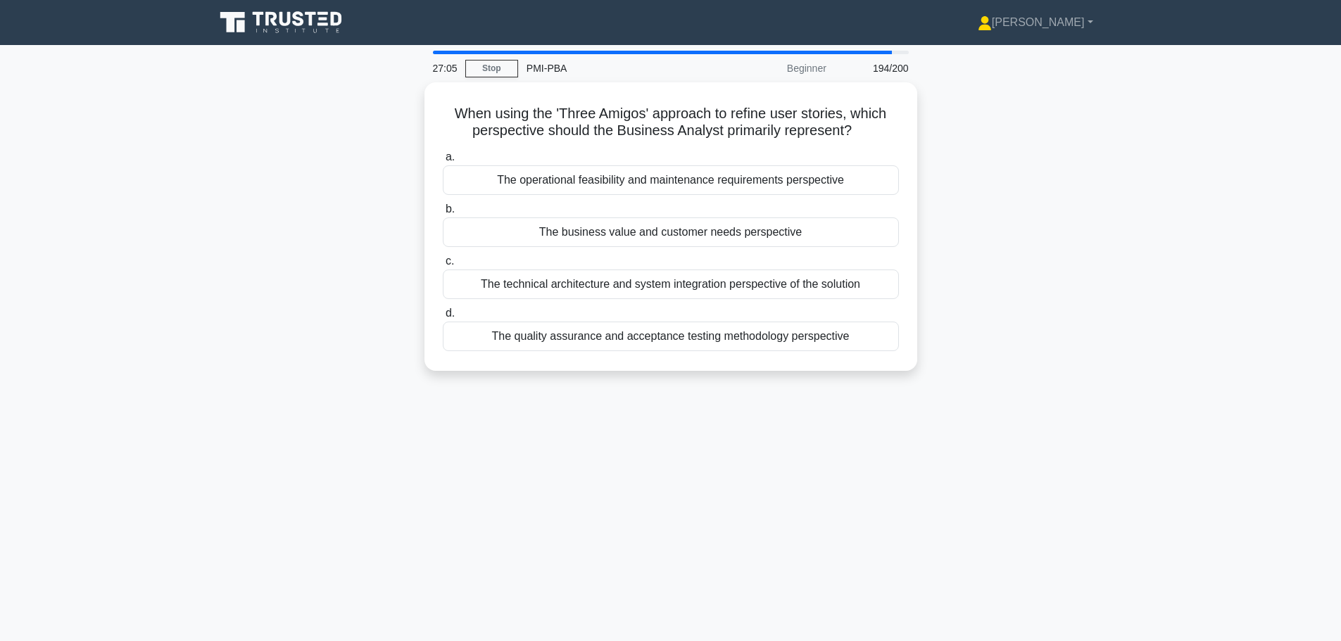
click at [964, 284] on div "When using the 'Three Amigos' approach to refine user stories, which perspectiv…" at bounding box center [670, 234] width 929 height 305
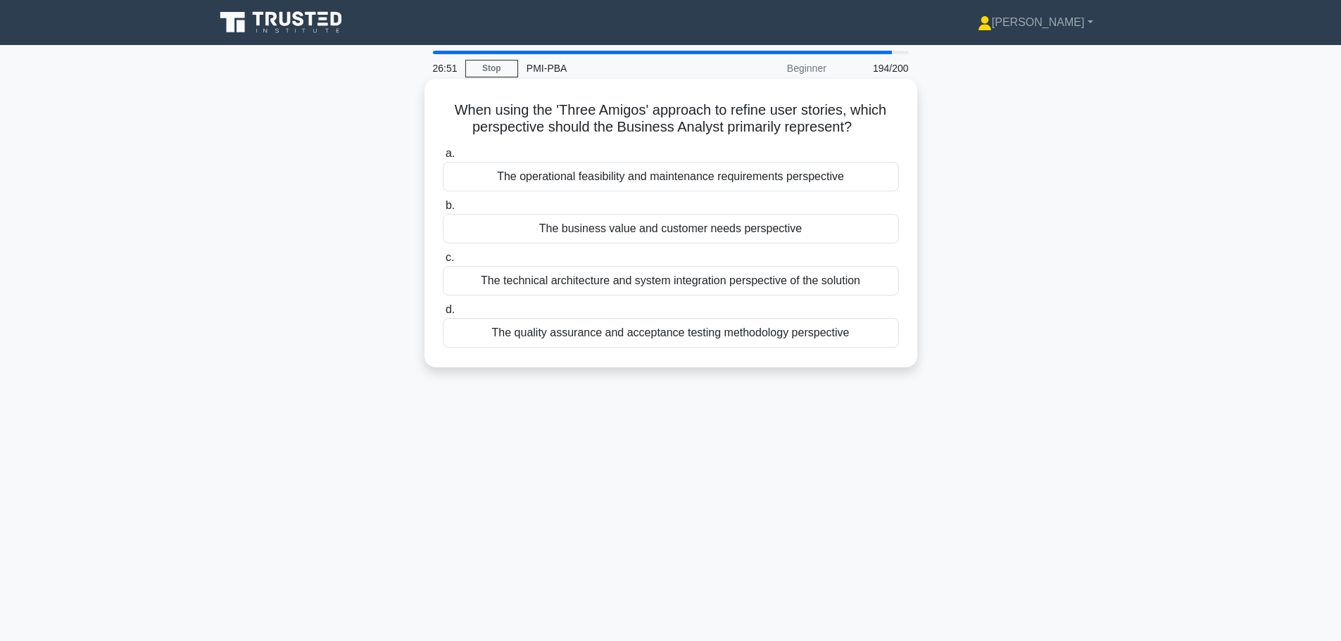
click at [750, 232] on div "The business value and customer needs perspective" at bounding box center [671, 229] width 456 height 30
click at [443, 210] on input "b. The business value and customer needs perspective" at bounding box center [443, 205] width 0 height 9
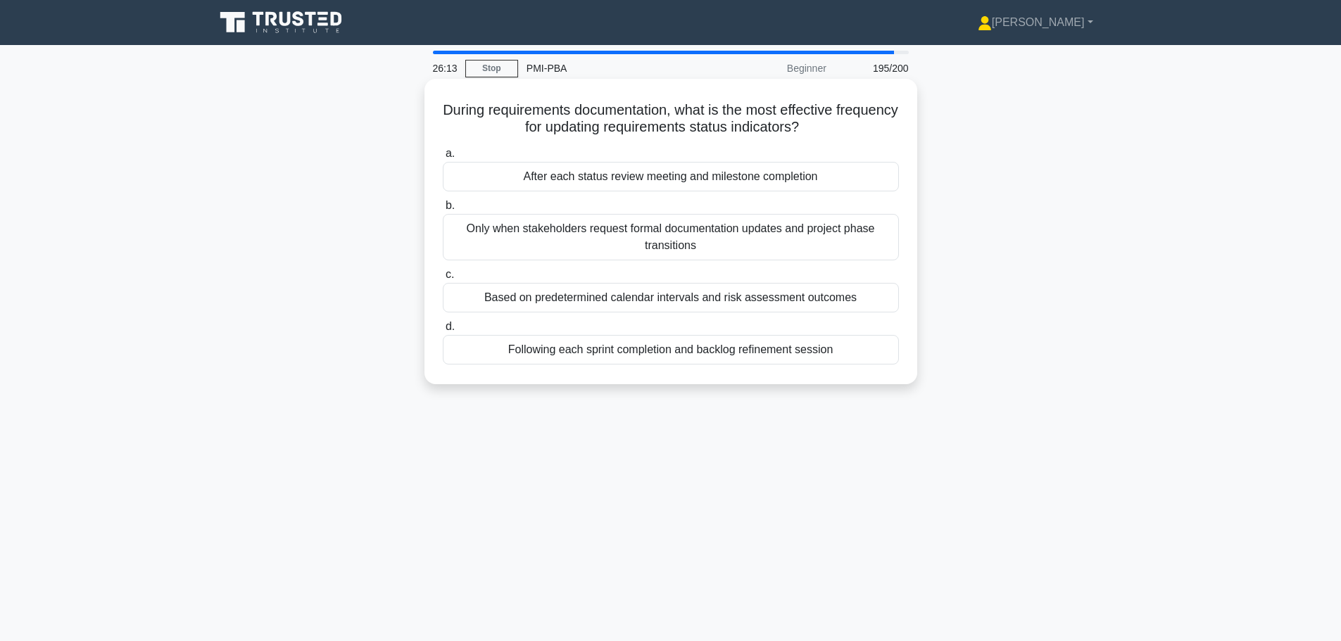
drag, startPoint x: 845, startPoint y: 126, endPoint x: 465, endPoint y: 106, distance: 380.6
click at [465, 106] on h5 "During requirements documentation, what is the most effective frequency for upd…" at bounding box center [670, 118] width 459 height 35
click at [683, 175] on div "After each status review meeting and milestone completion" at bounding box center [671, 177] width 456 height 30
click at [443, 158] on input "a. After each status review meeting and milestone completion" at bounding box center [443, 153] width 0 height 9
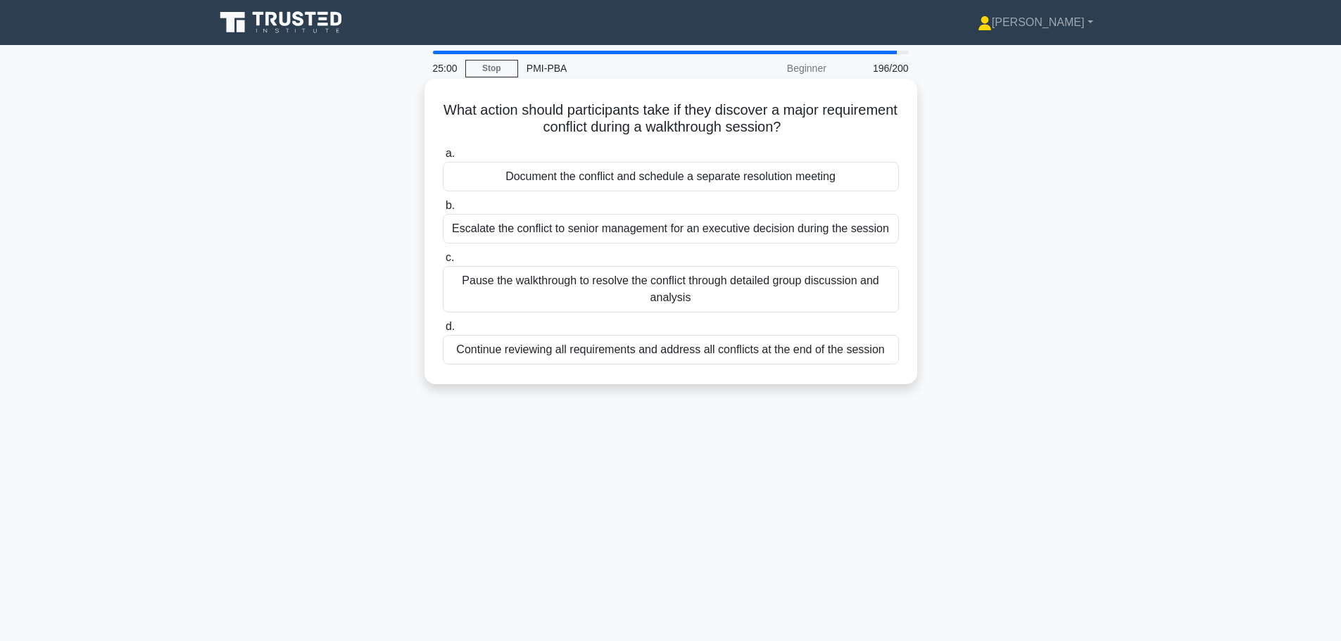
click at [606, 354] on div "Continue reviewing all requirements and address all conflicts at the end of the…" at bounding box center [671, 350] width 456 height 30
click at [443, 332] on input "d. Continue reviewing all requirements and address all conflicts at the end of …" at bounding box center [443, 326] width 0 height 9
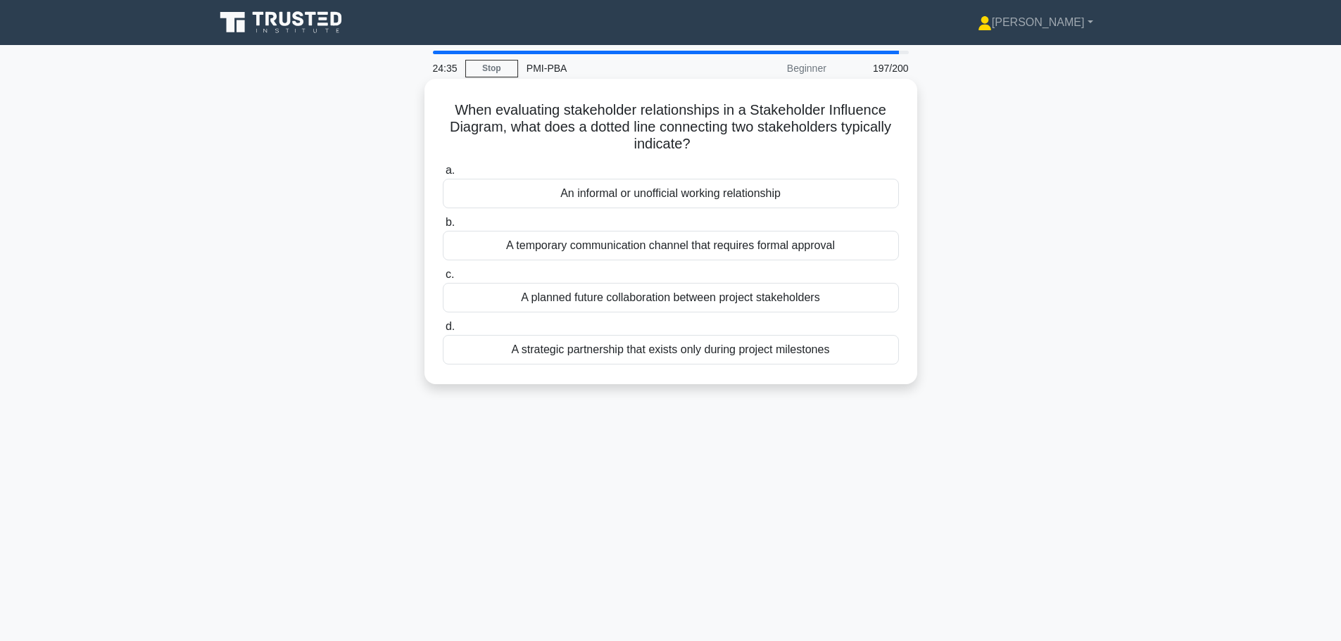
click at [711, 301] on div "A planned future collaboration between project stakeholders" at bounding box center [671, 298] width 456 height 30
click at [443, 279] on input "c. A planned future collaboration between project stakeholders" at bounding box center [443, 274] width 0 height 9
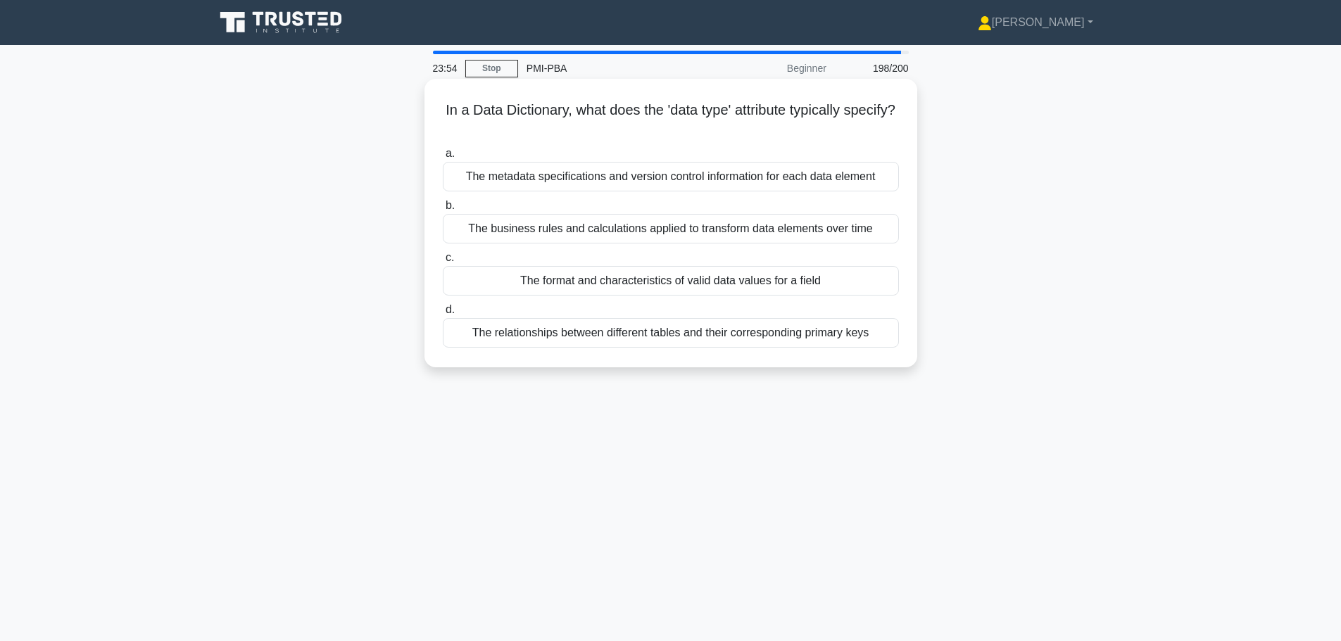
click at [655, 274] on div "The format and characteristics of valid data values for a field" at bounding box center [671, 281] width 456 height 30
click at [443, 263] on input "c. The format and characteristics of valid data values for a field" at bounding box center [443, 257] width 0 height 9
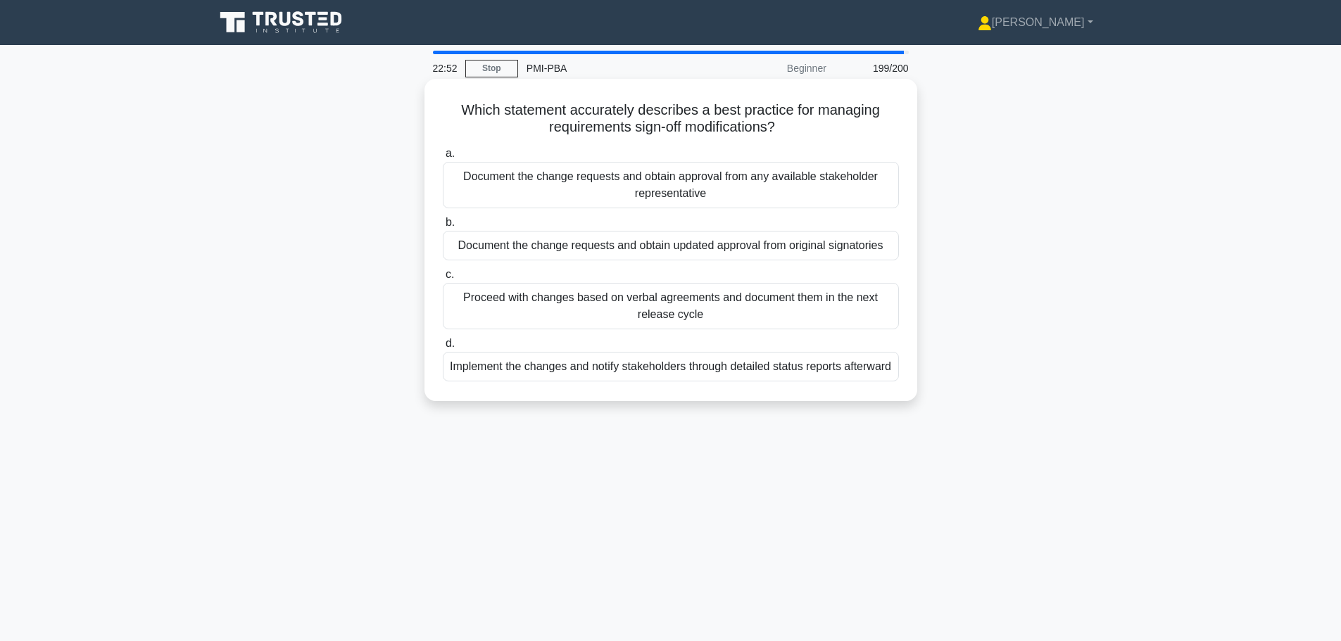
click at [813, 251] on div "Document the change requests and obtain updated approval from original signator…" at bounding box center [671, 246] width 456 height 30
click at [443, 227] on input "b. Document the change requests and obtain updated approval from original signa…" at bounding box center [443, 222] width 0 height 9
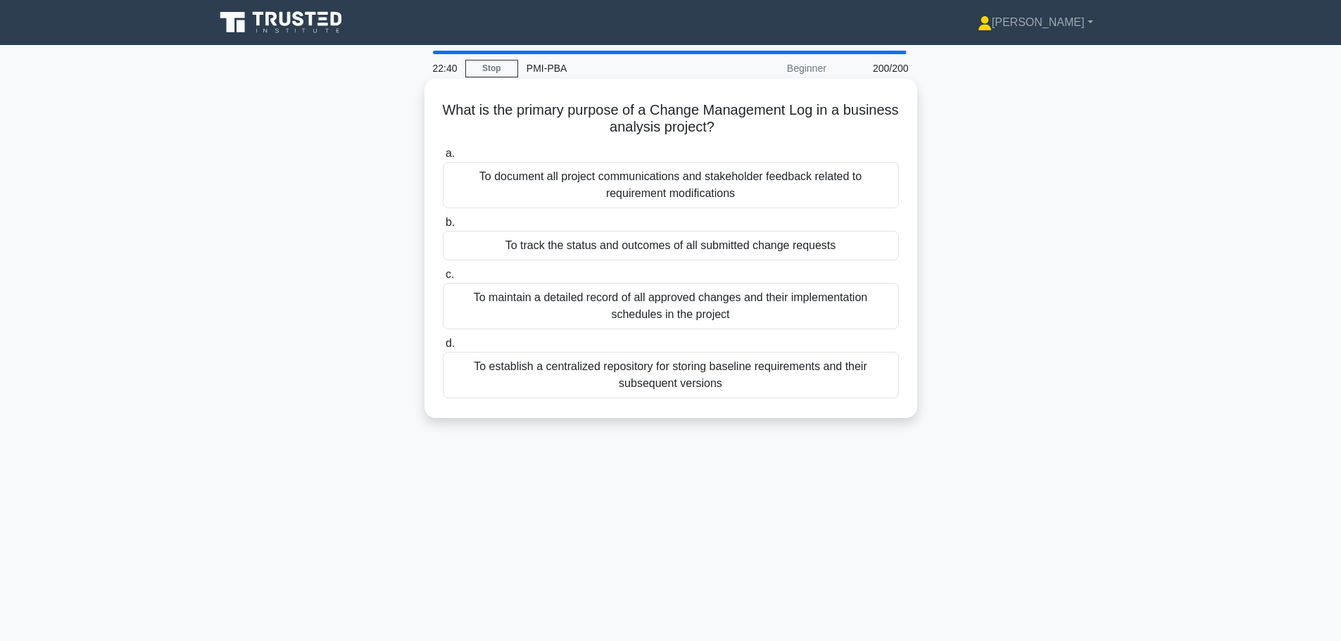
click at [711, 309] on div "To maintain a detailed record of all approved changes and their implementation …" at bounding box center [671, 306] width 456 height 46
click at [443, 279] on input "c. To maintain a detailed record of all approved changes and their implementati…" at bounding box center [443, 274] width 0 height 9
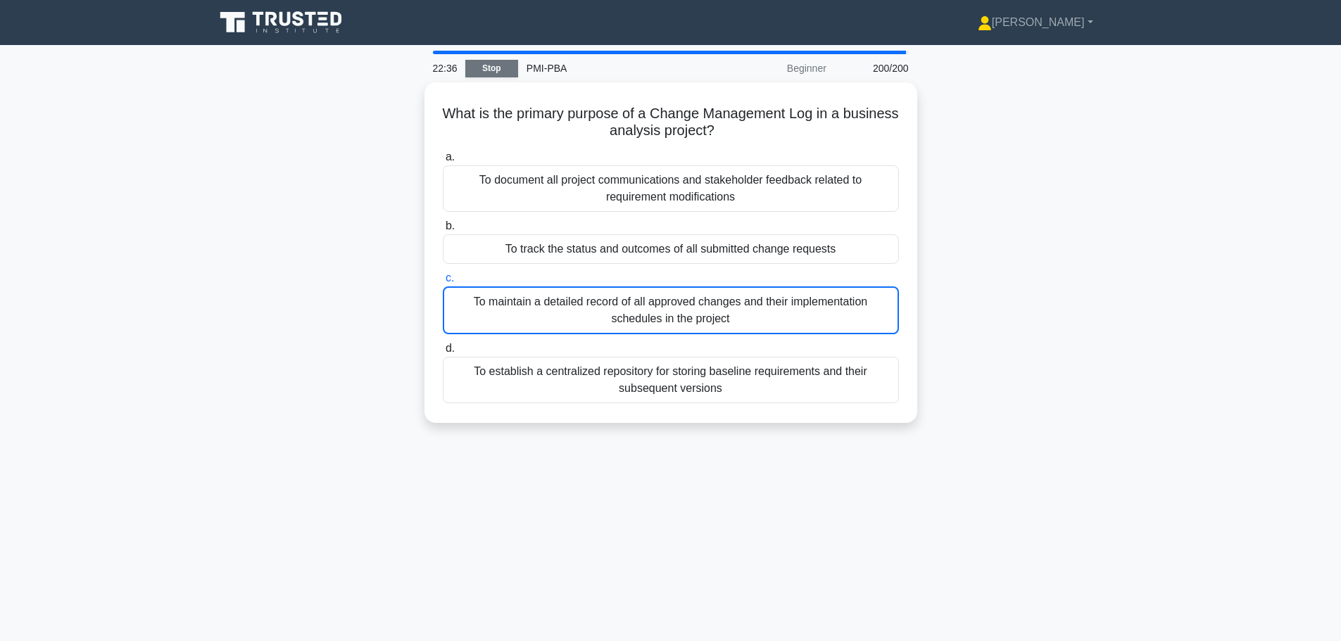
click at [497, 74] on link "Stop" at bounding box center [491, 69] width 53 height 18
click at [494, 68] on link "Stop" at bounding box center [491, 69] width 53 height 18
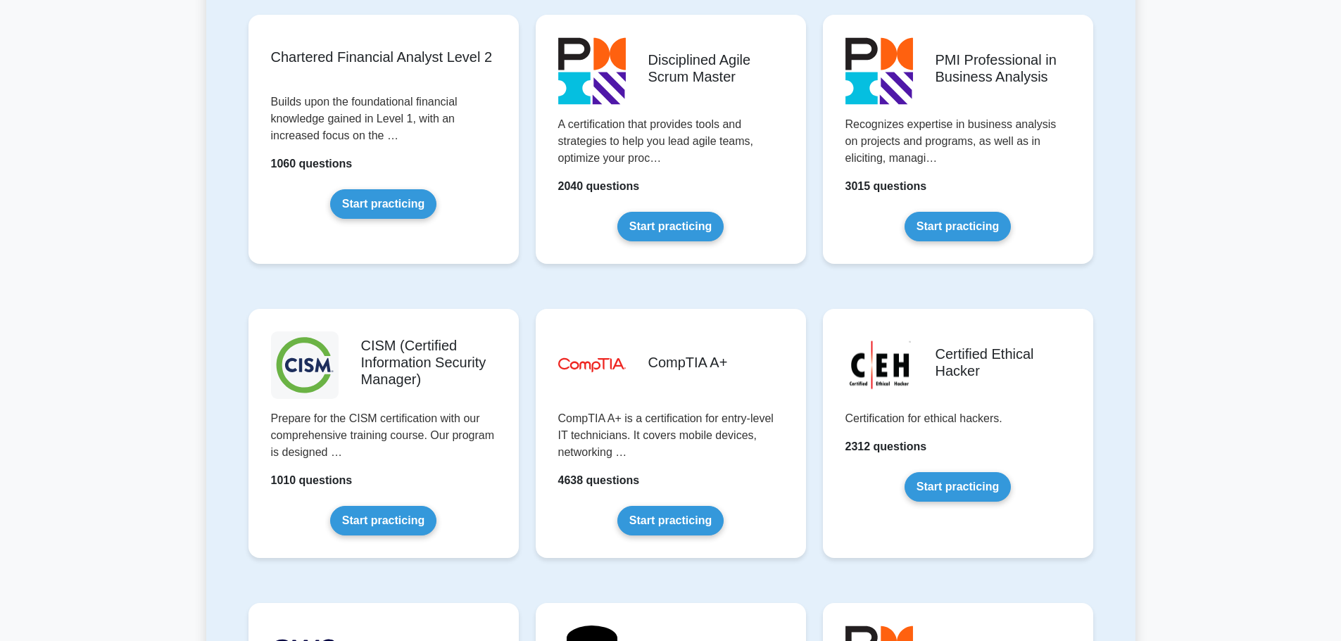
scroll to position [1760, 0]
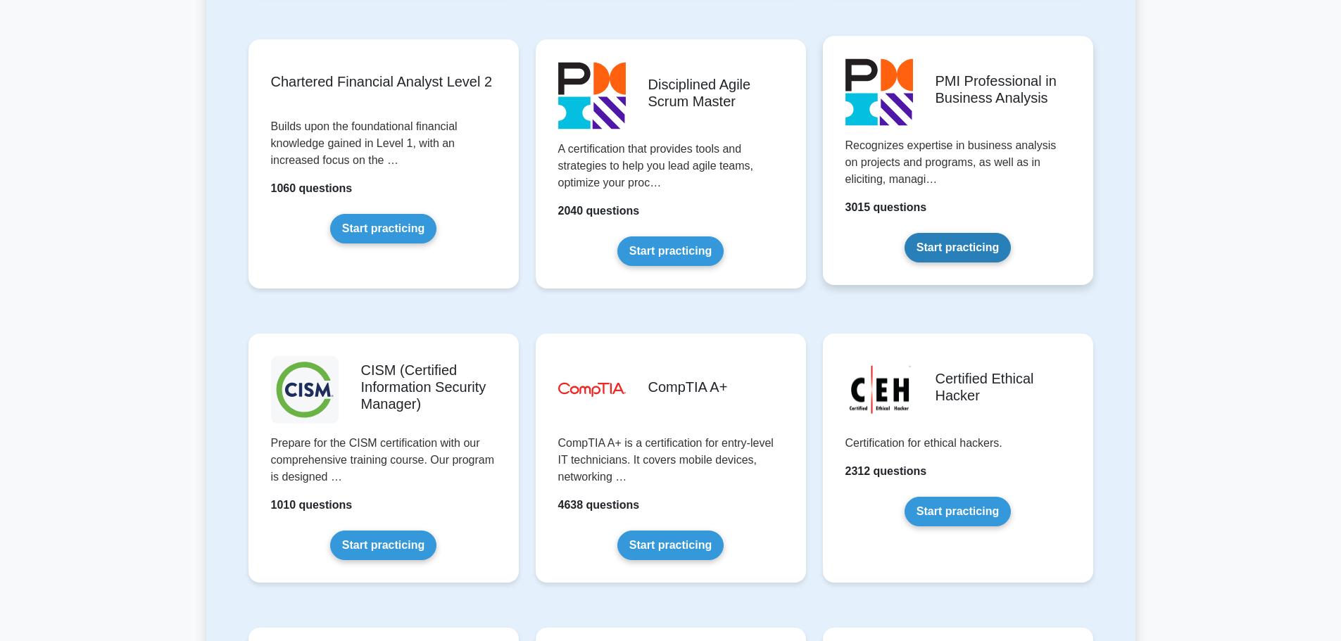
click at [985, 233] on link "Start practicing" at bounding box center [957, 248] width 106 height 30
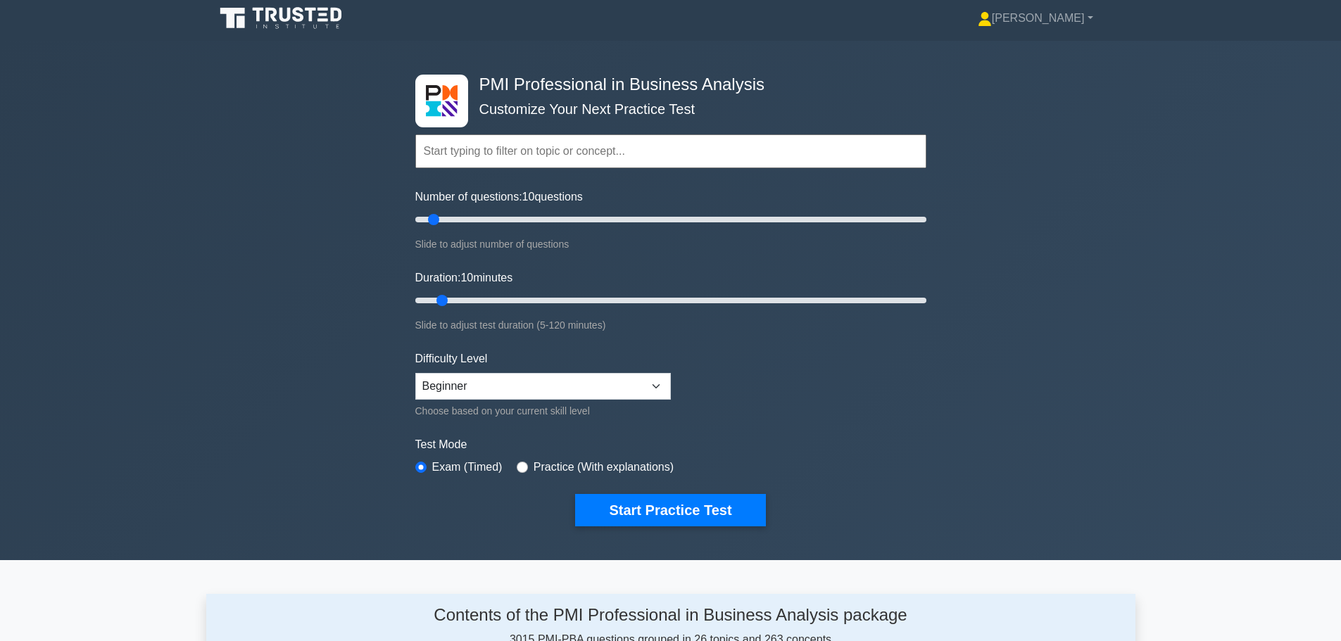
scroll to position [352, 0]
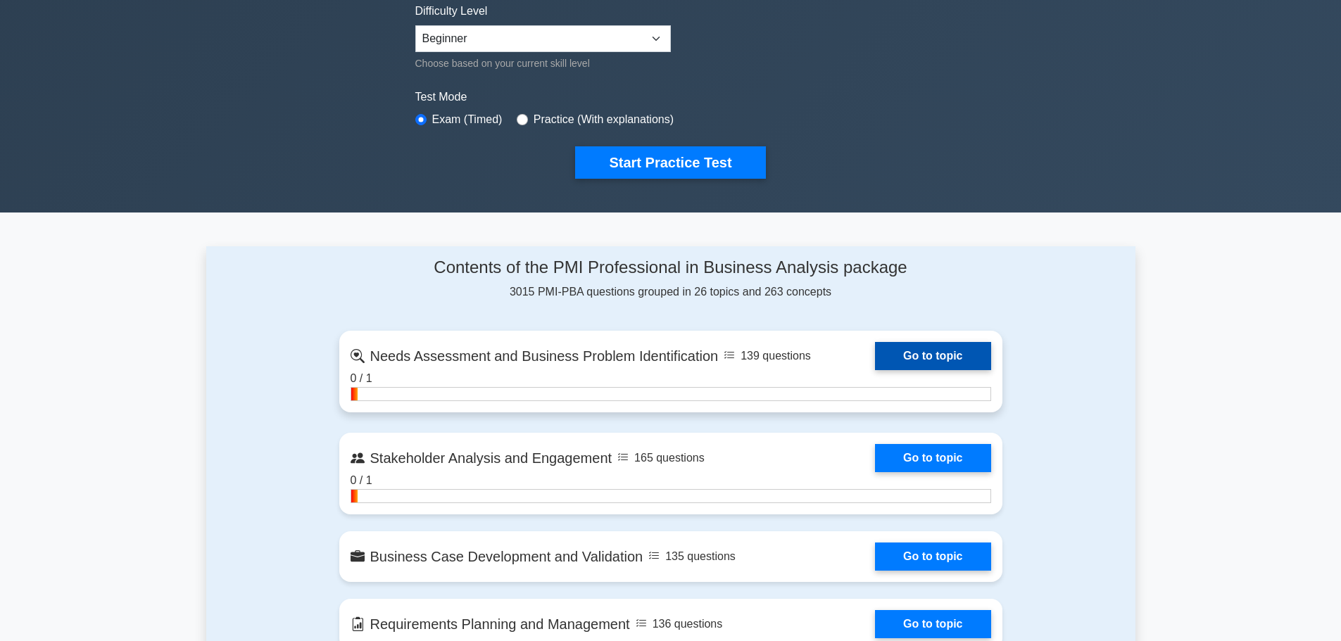
click at [875, 355] on link "Go to topic" at bounding box center [932, 356] width 115 height 28
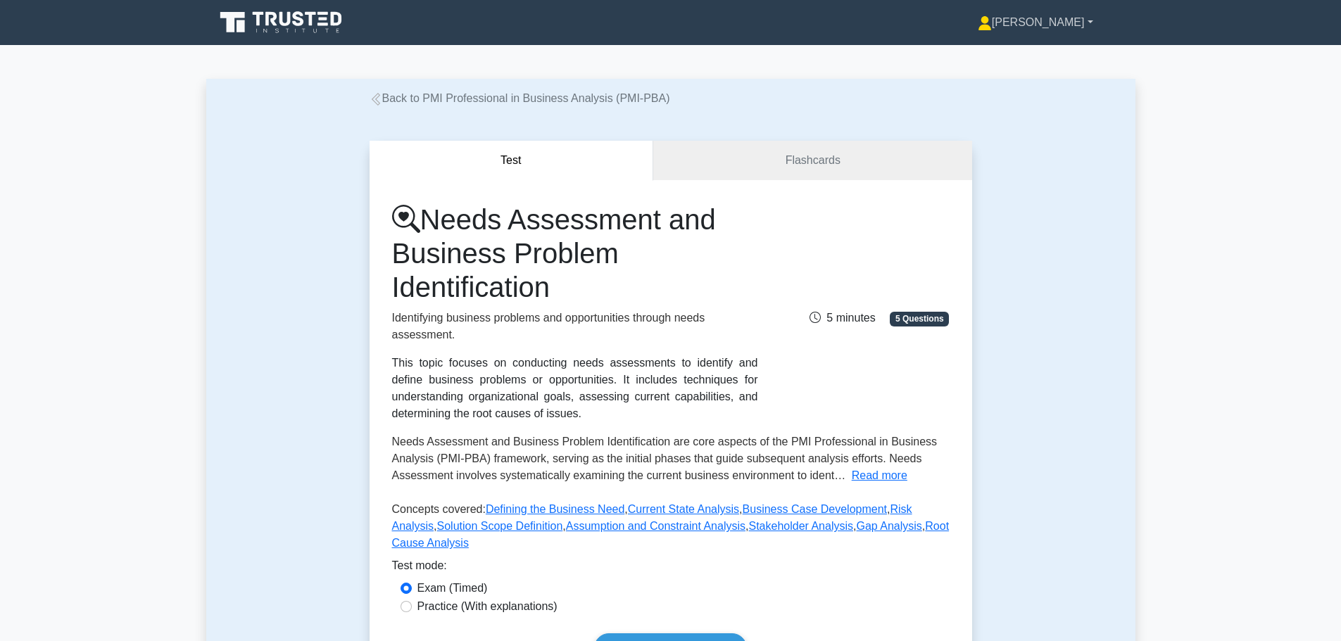
click at [1085, 23] on link "[PERSON_NAME]" at bounding box center [1035, 22] width 183 height 28
click at [1002, 80] on link "Settings" at bounding box center [1000, 78] width 111 height 23
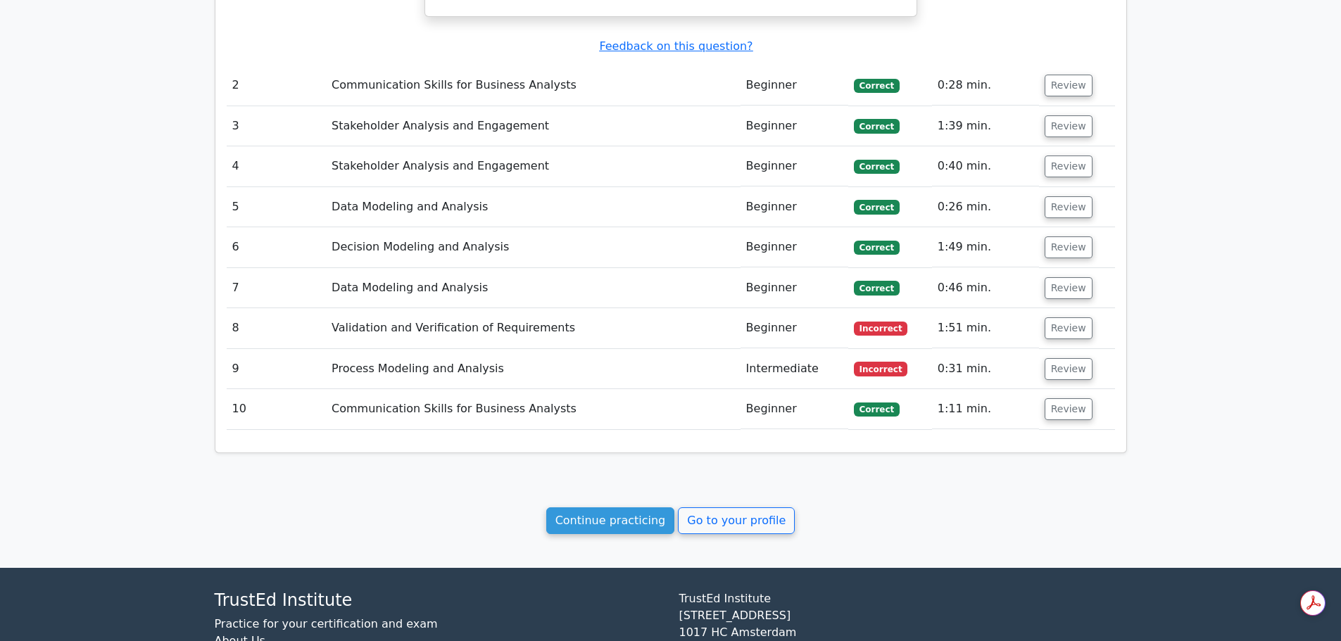
scroll to position [1672, 0]
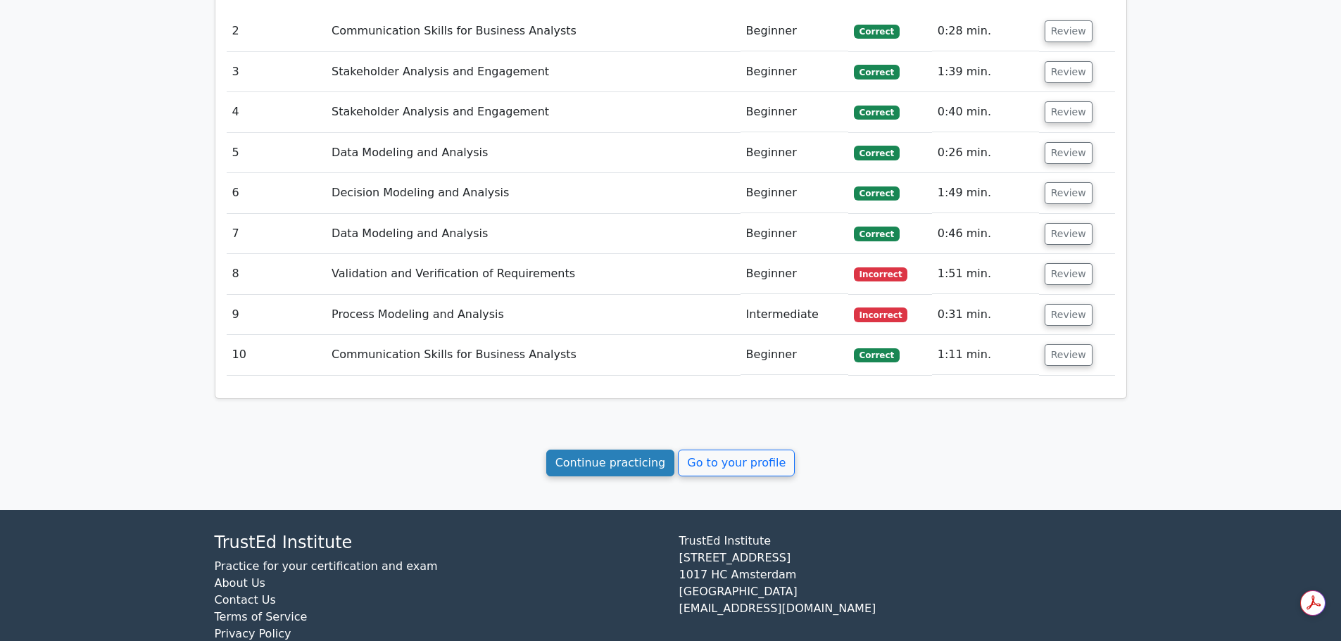
click at [618, 450] on link "Continue practicing" at bounding box center [610, 463] width 129 height 27
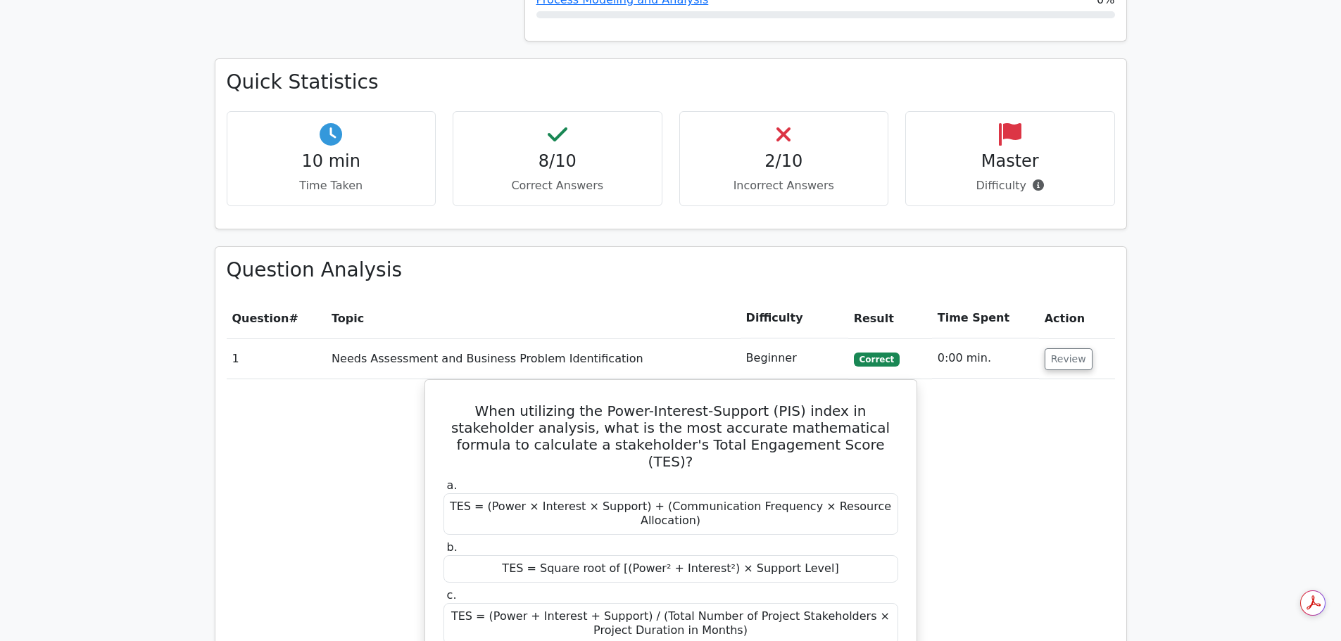
scroll to position [0, 0]
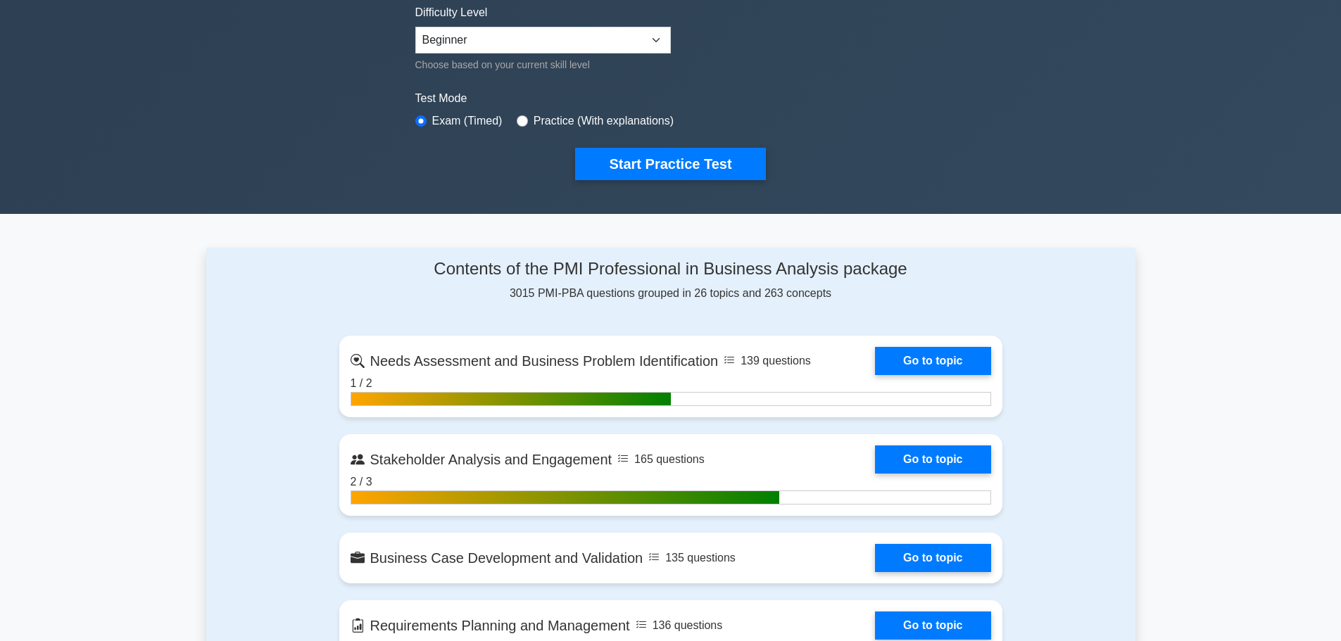
scroll to position [563, 0]
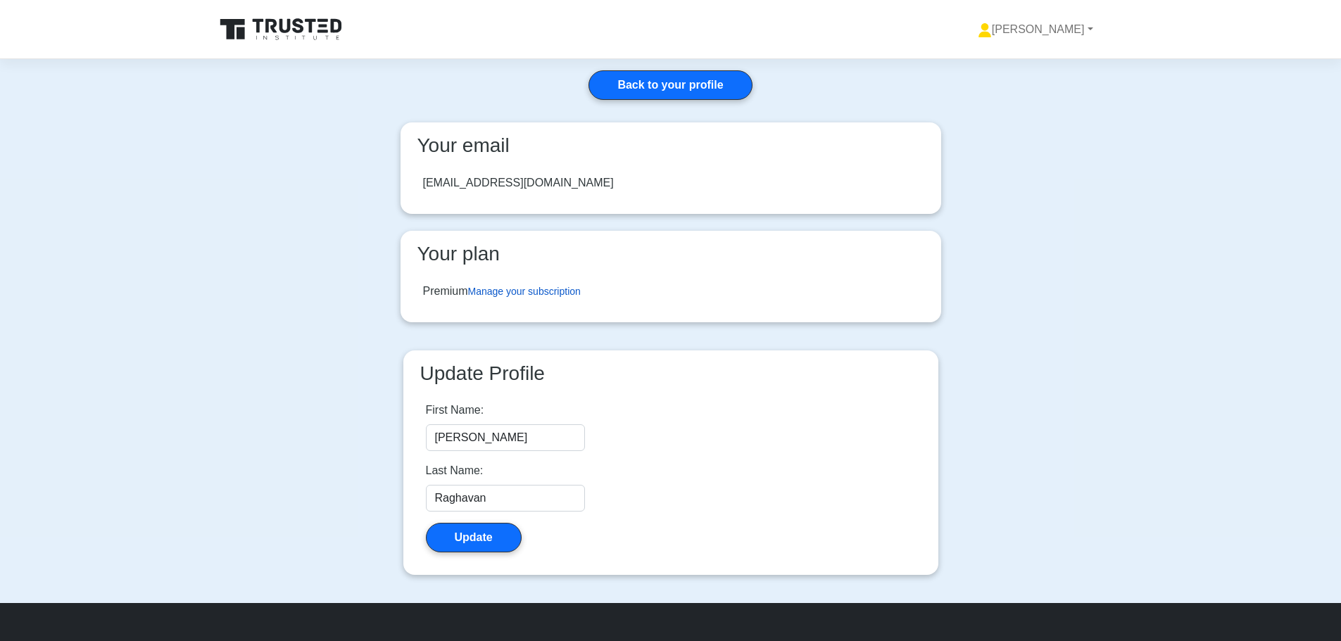
click at [525, 293] on link "Manage your subscription" at bounding box center [524, 291] width 113 height 11
click at [1047, 29] on link "[PERSON_NAME]" at bounding box center [1035, 29] width 183 height 28
click at [980, 56] on link "Profile" at bounding box center [1000, 62] width 111 height 23
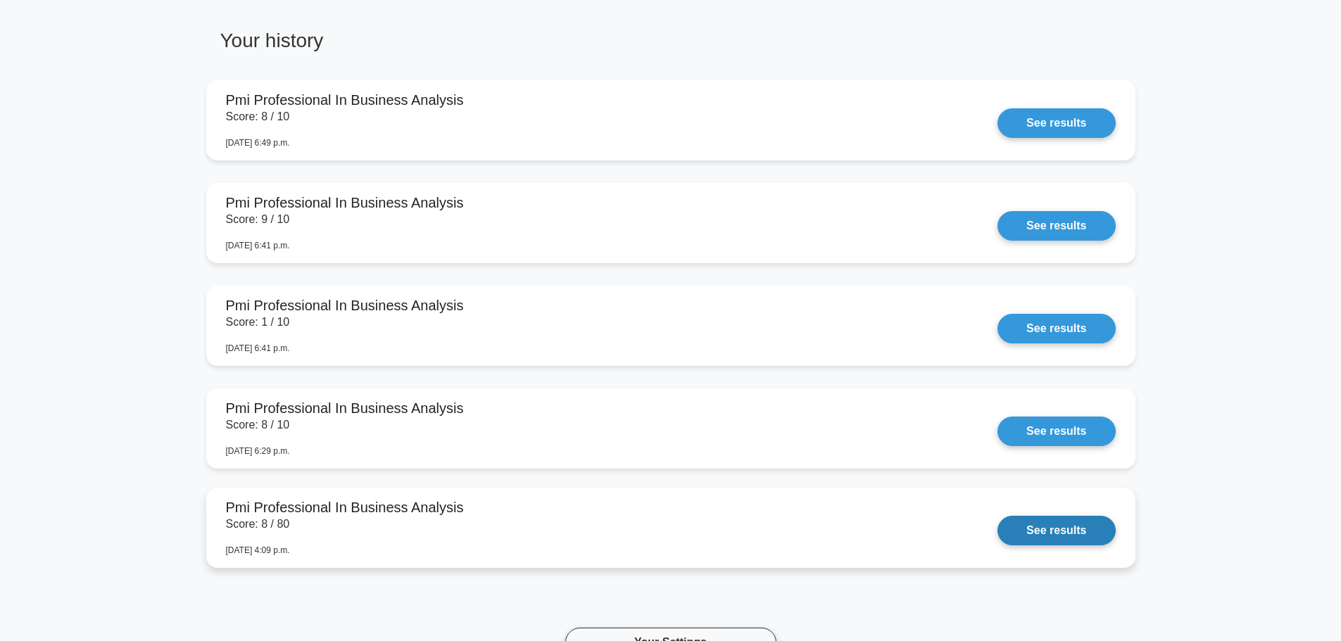
scroll to position [774, 0]
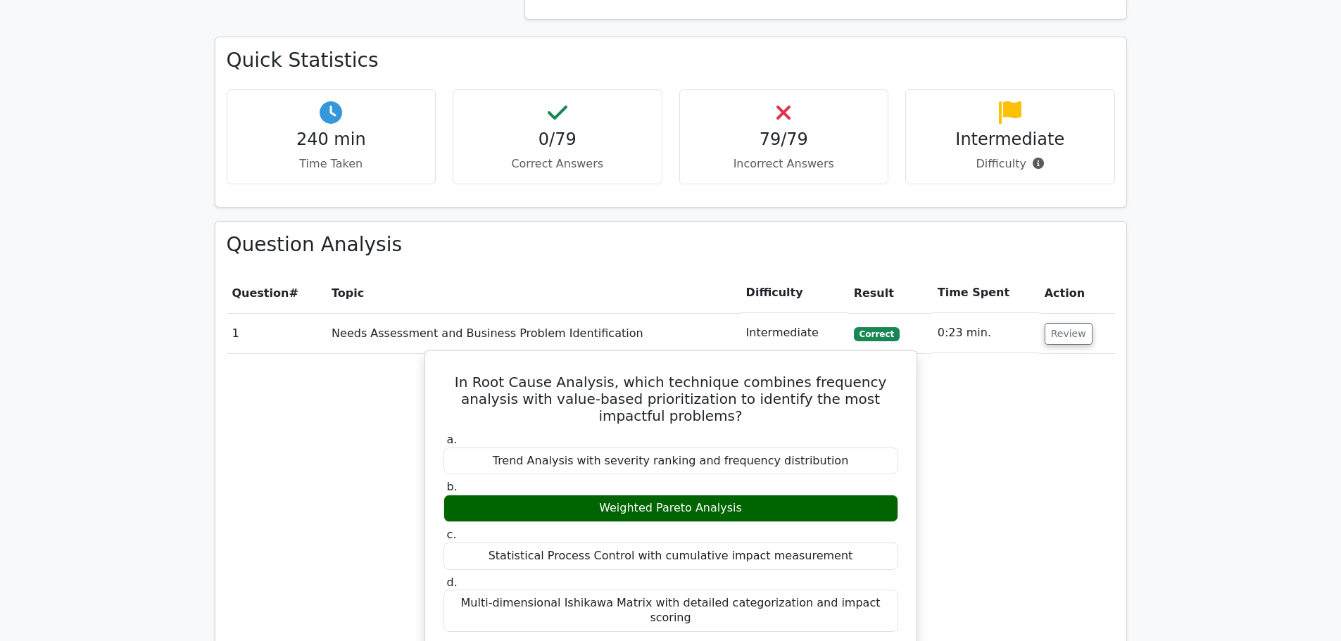
scroll to position [1126, 0]
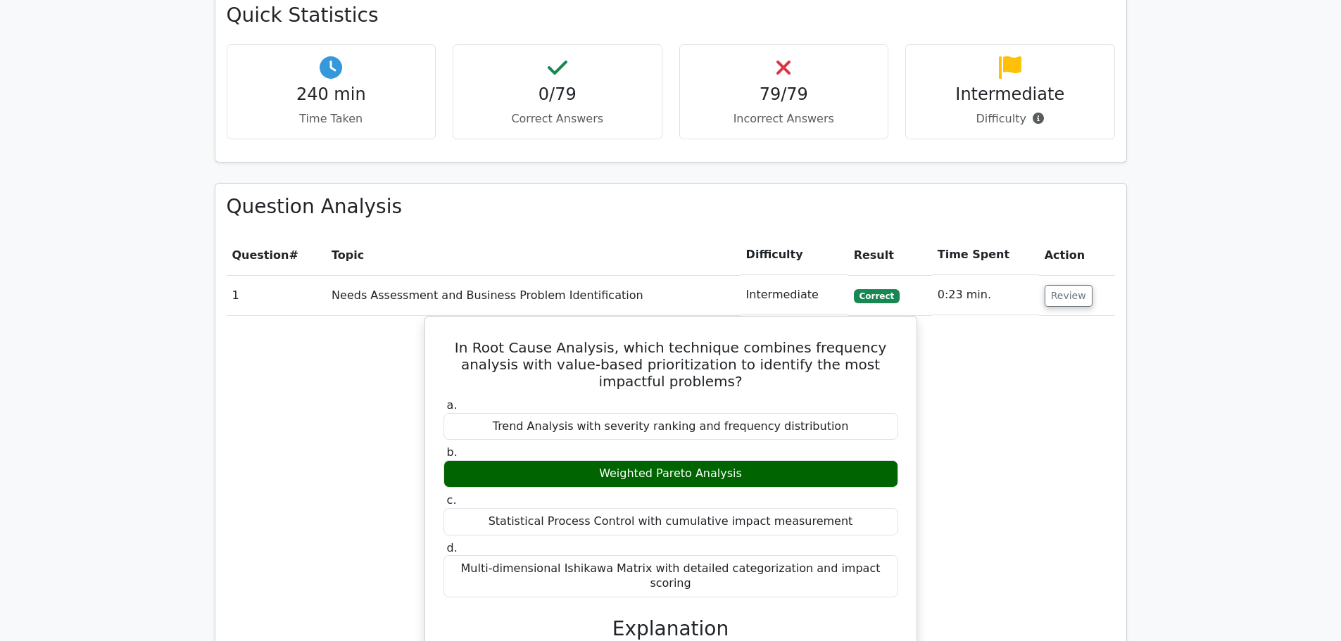
click at [573, 88] on h4 "0/79" at bounding box center [558, 94] width 186 height 20
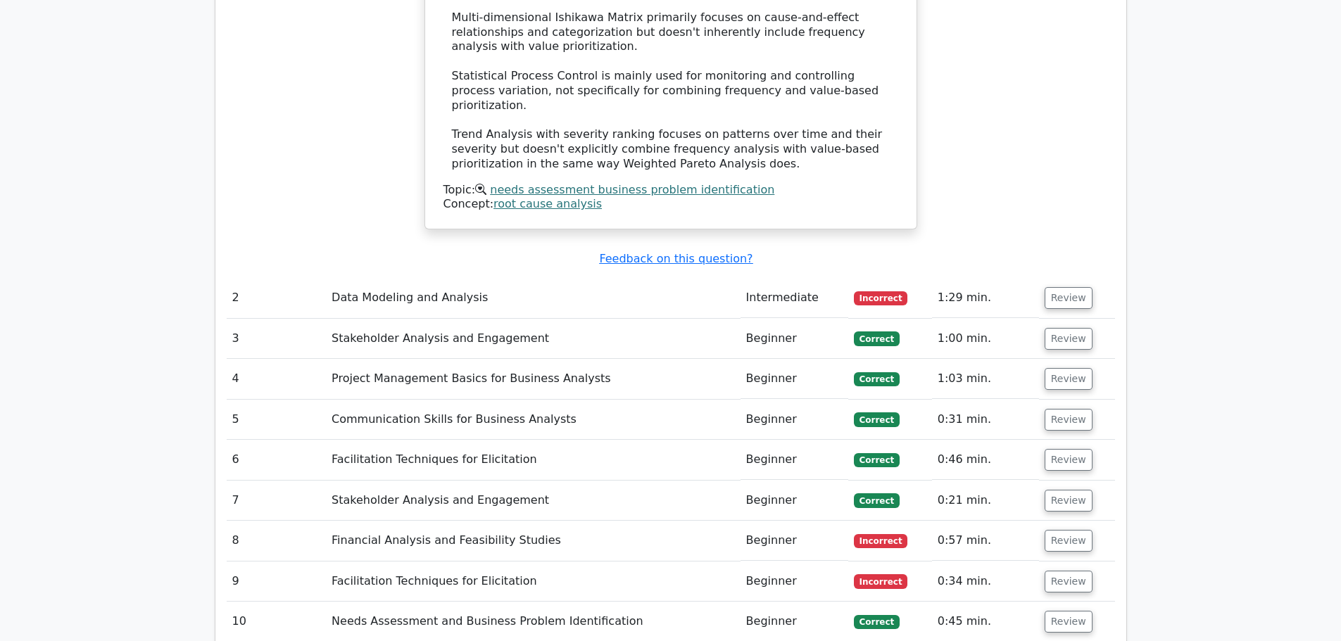
scroll to position [1900, 0]
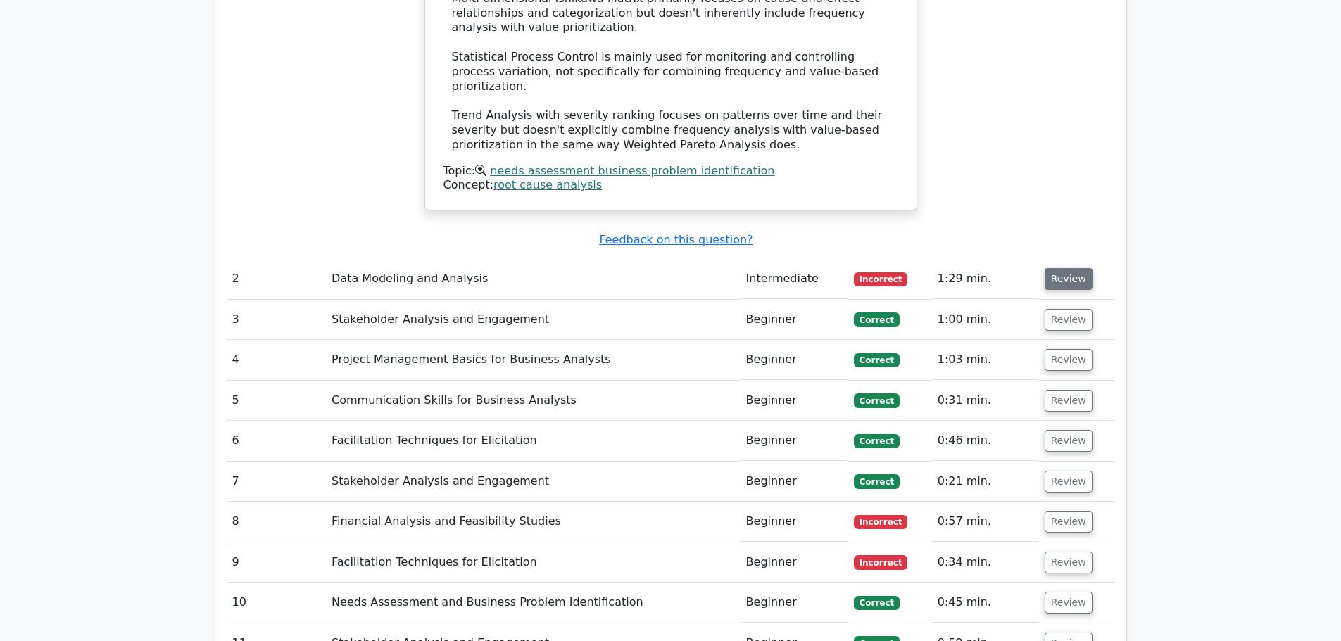
click at [1064, 268] on button "Review" at bounding box center [1069, 279] width 48 height 22
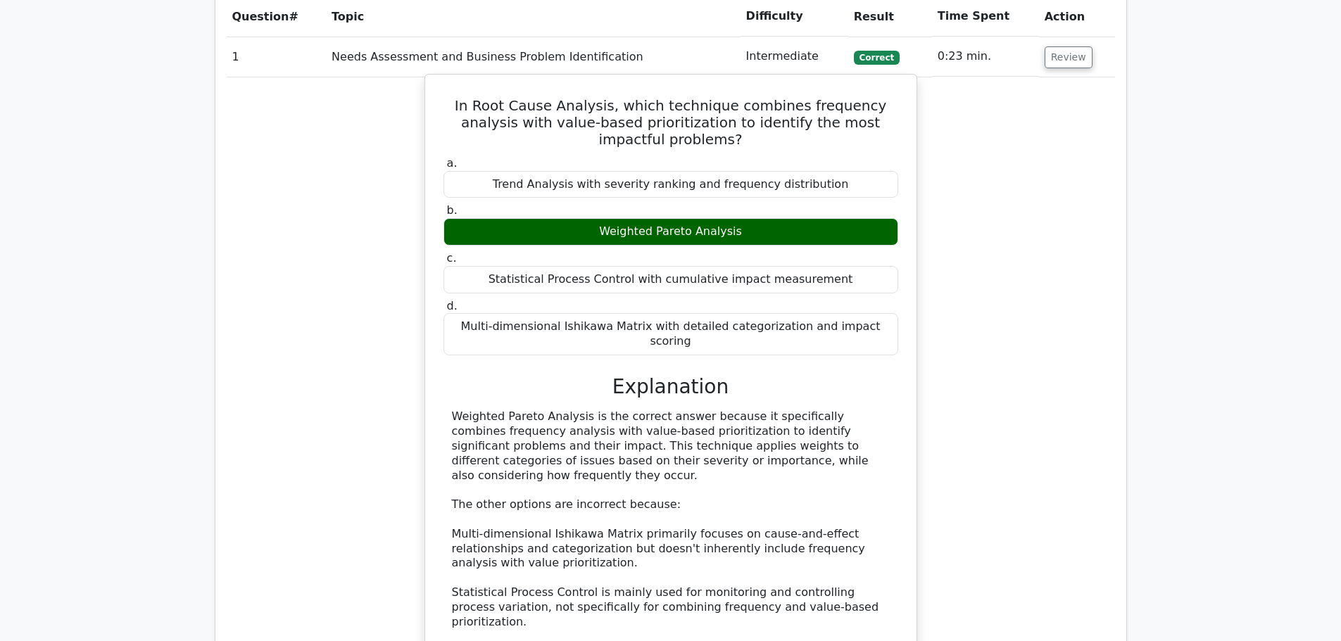
scroll to position [1337, 0]
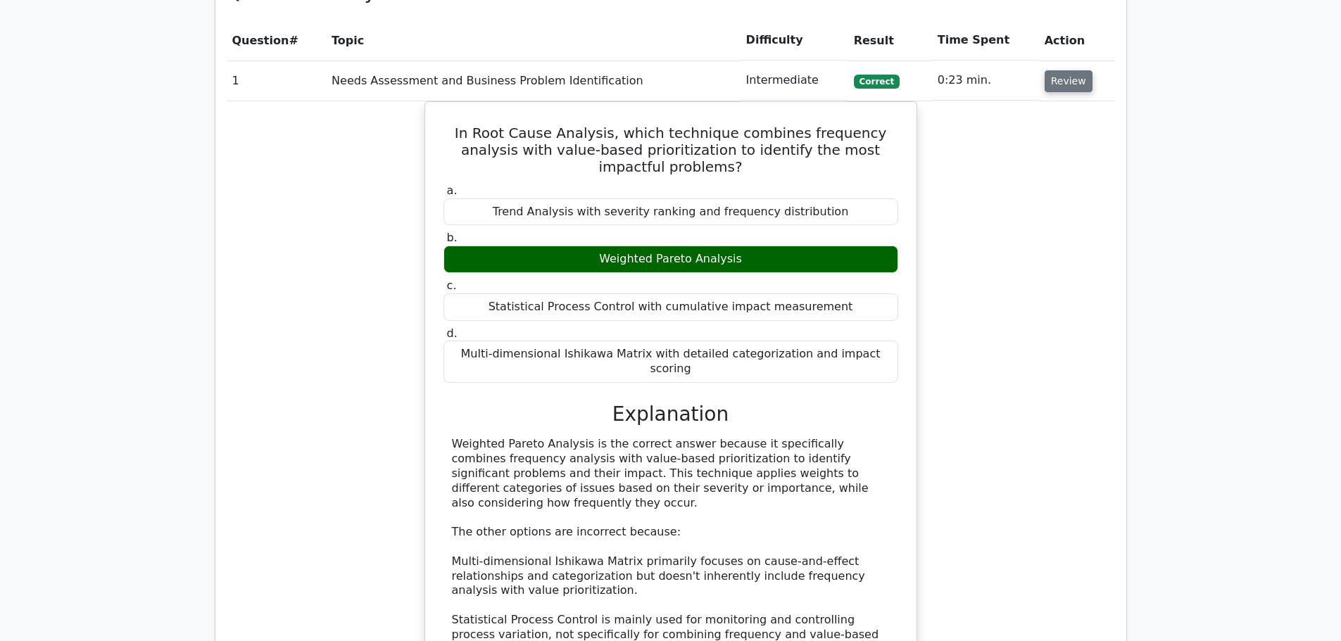
click at [1057, 84] on button "Review" at bounding box center [1069, 81] width 48 height 22
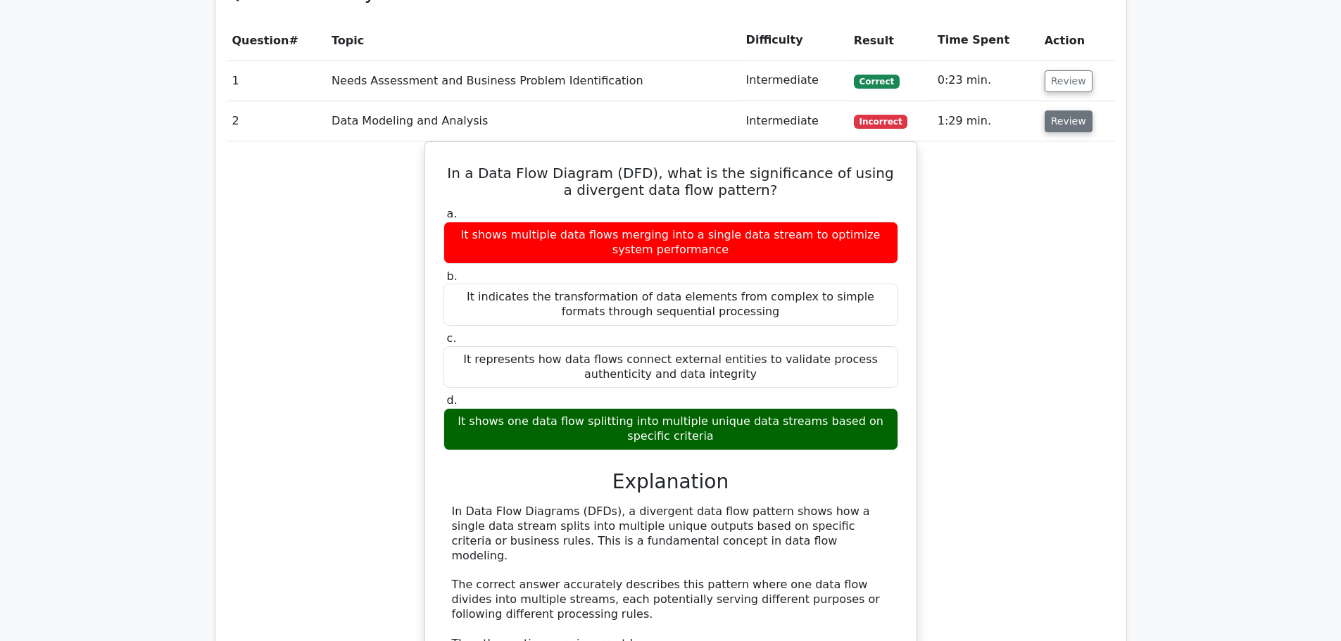
click at [1065, 122] on button "Review" at bounding box center [1069, 122] width 48 height 22
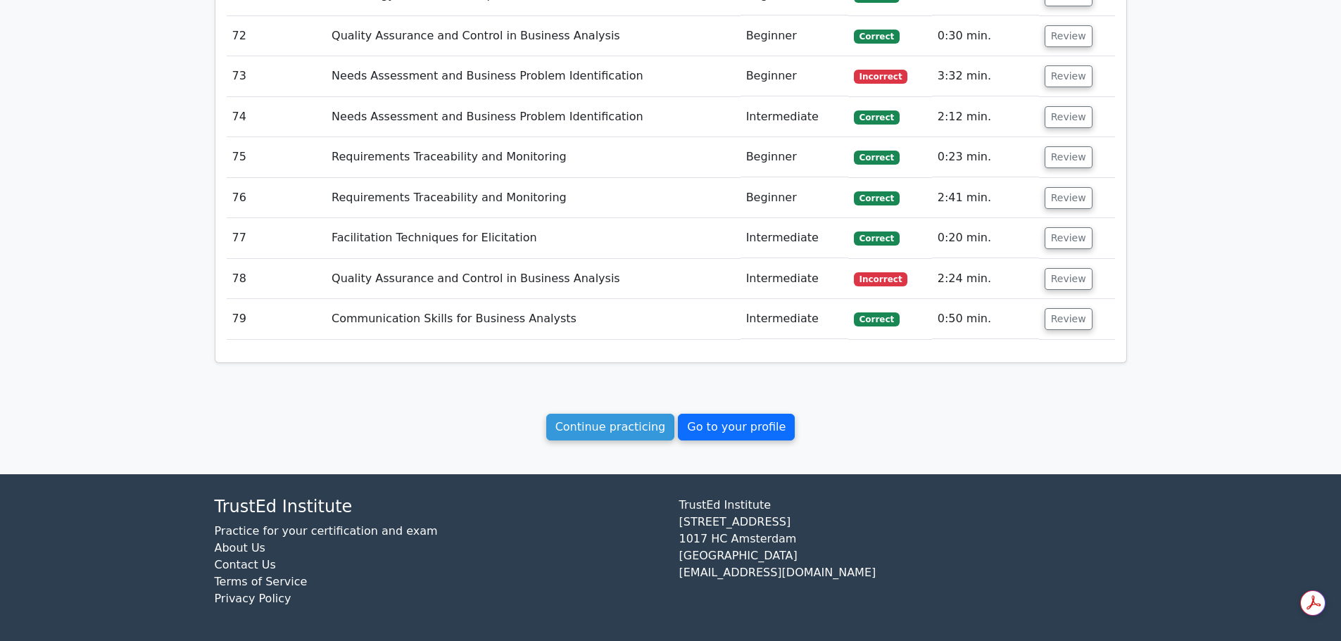
scroll to position [0, 0]
click at [723, 433] on link "Go to your profile" at bounding box center [736, 427] width 117 height 27
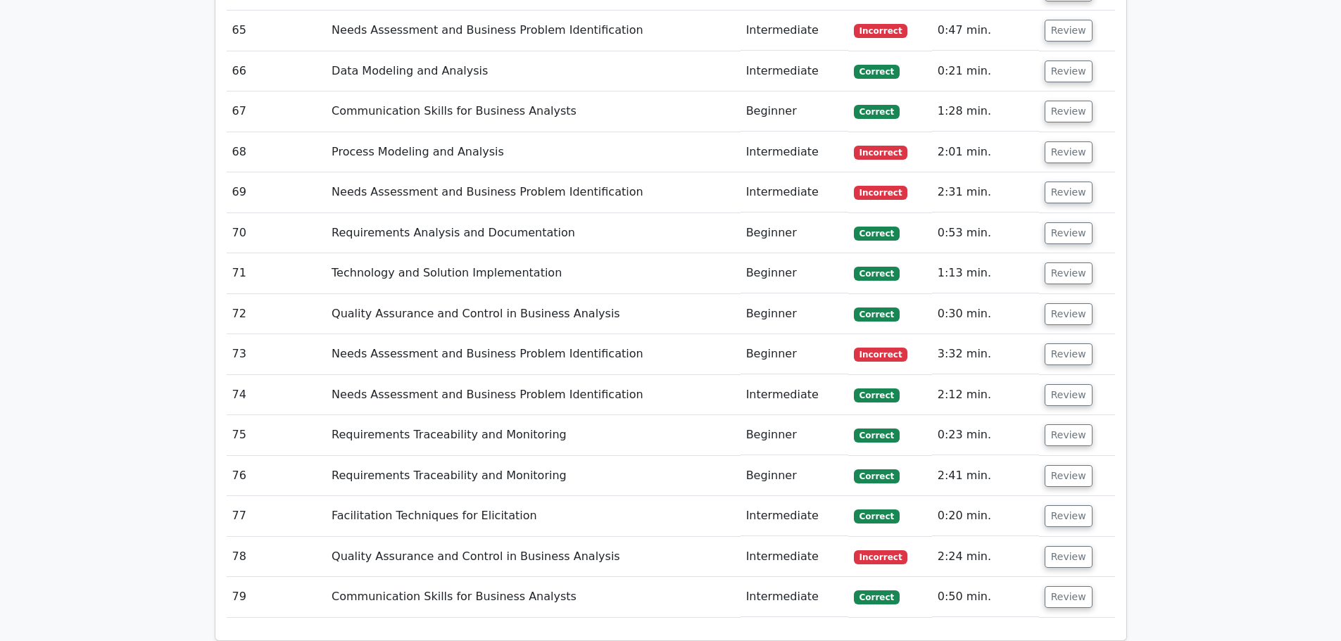
scroll to position [4259, 0]
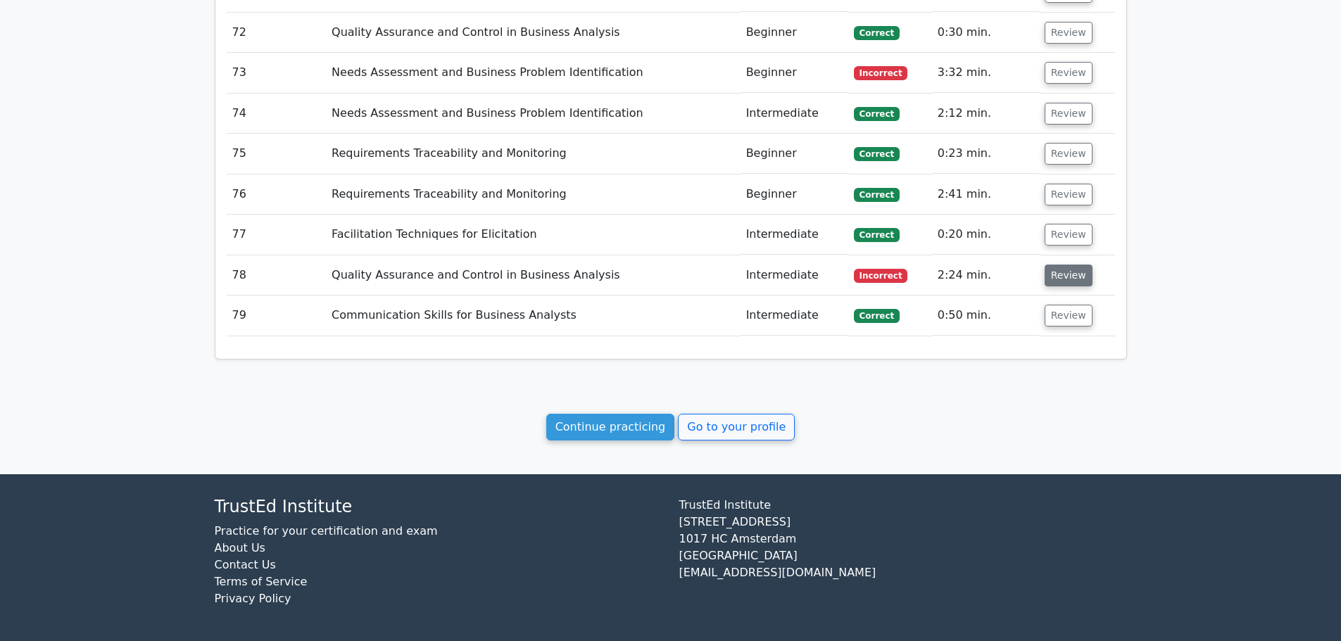
click at [1069, 277] on button "Review" at bounding box center [1069, 276] width 48 height 22
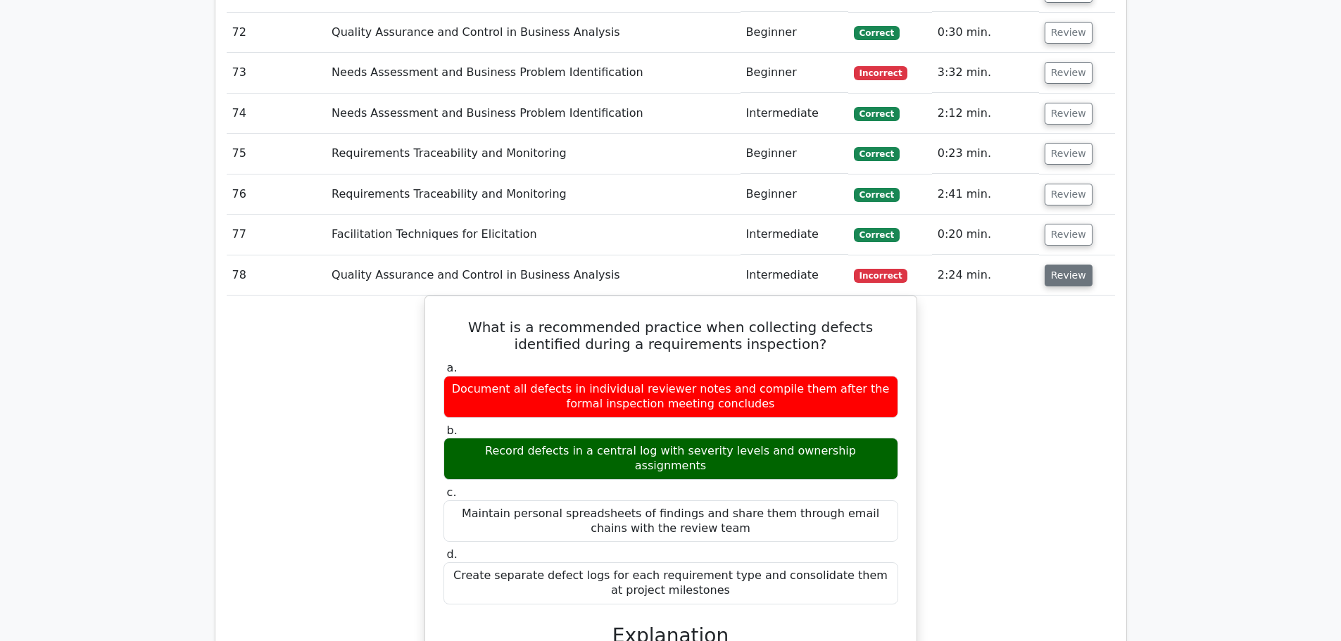
click at [1071, 281] on button "Review" at bounding box center [1069, 276] width 48 height 22
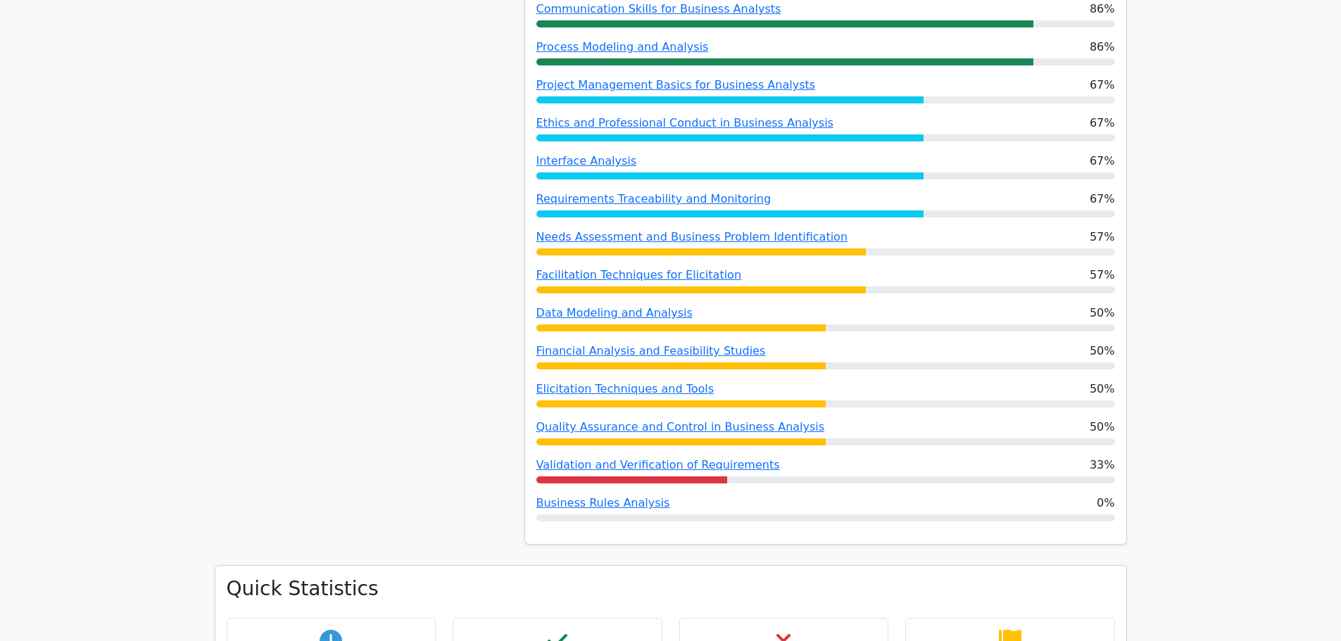
scroll to position [563, 0]
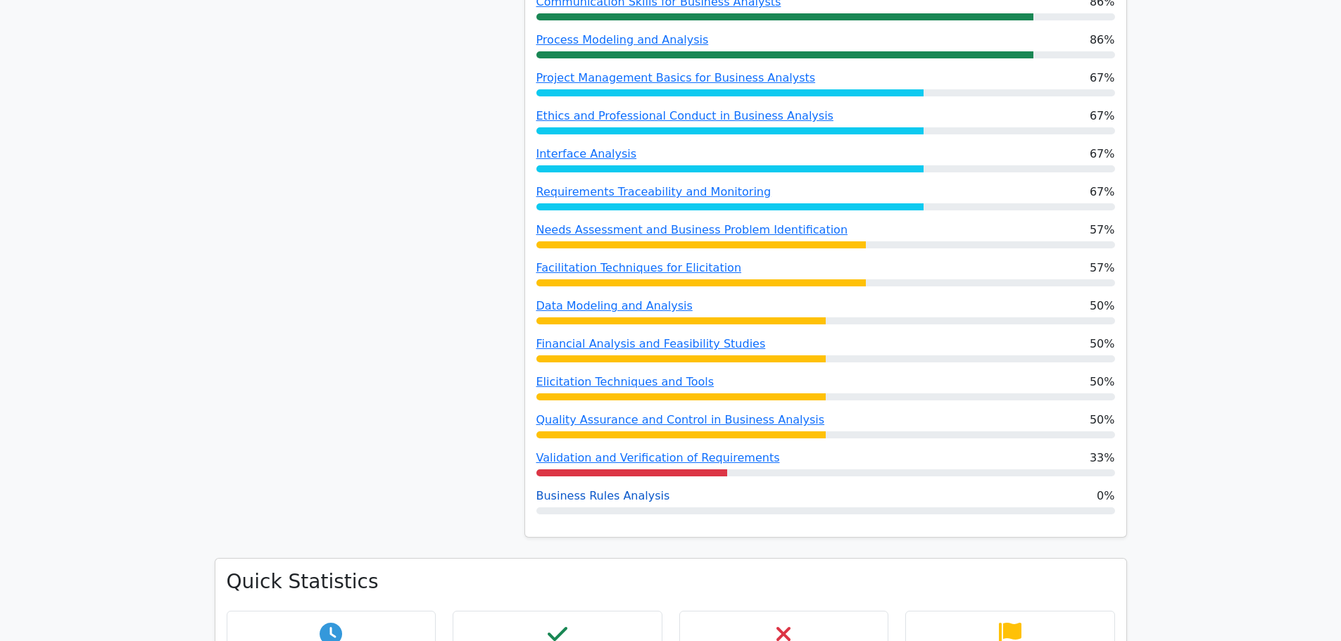
click at [605, 497] on link "Business Rules Analysis" at bounding box center [603, 495] width 134 height 13
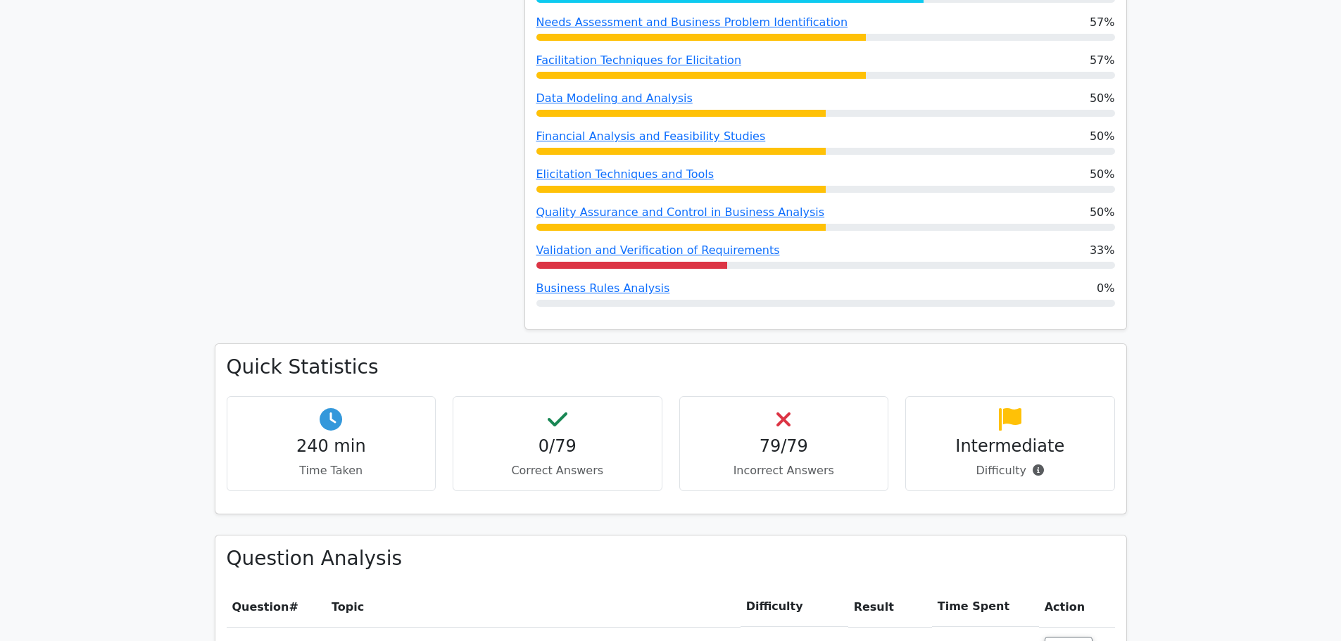
scroll to position [1197, 0]
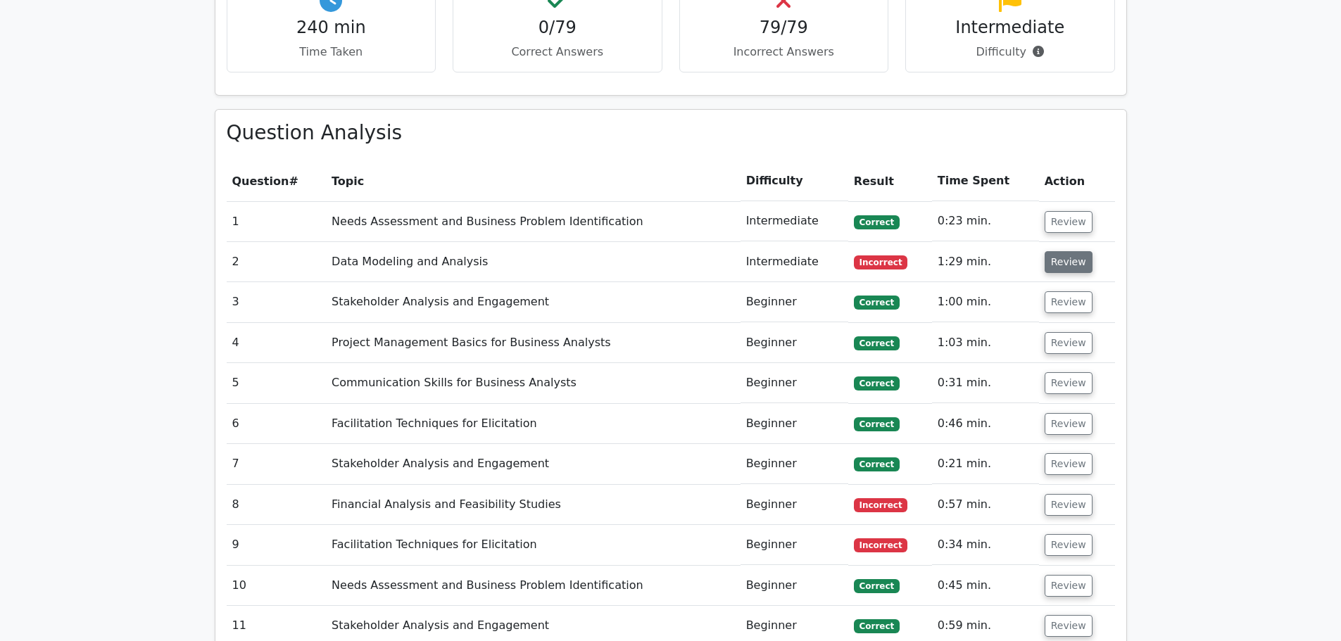
click at [1064, 263] on button "Review" at bounding box center [1069, 262] width 48 height 22
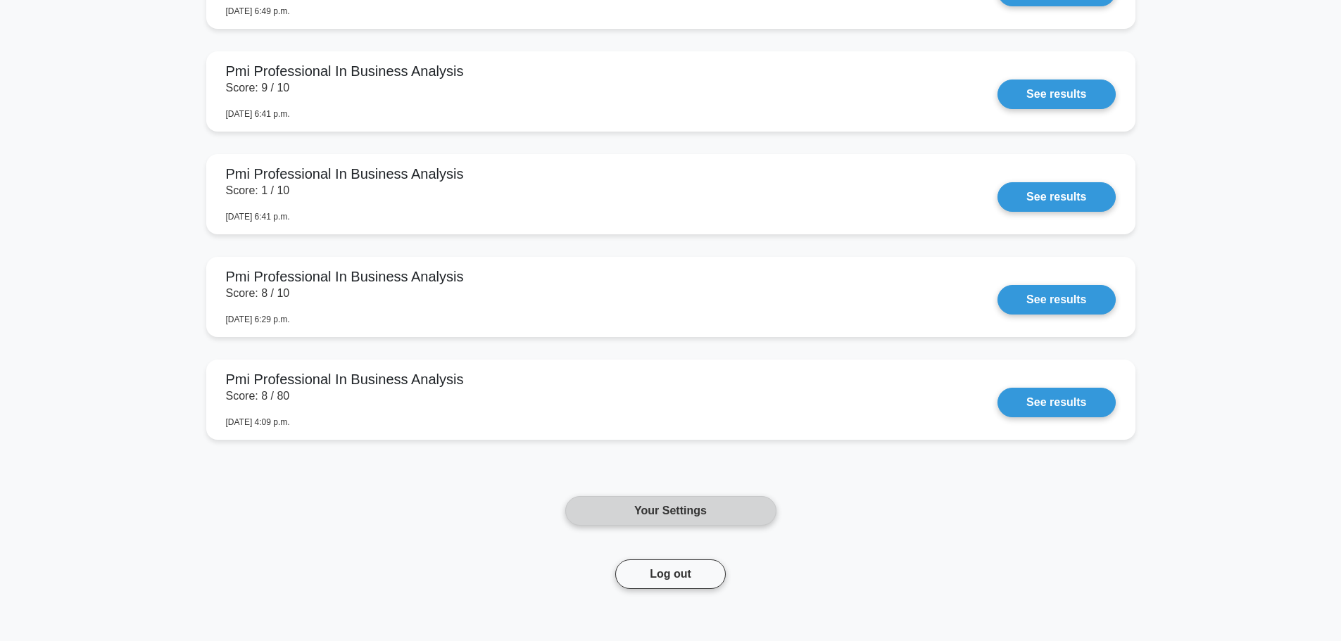
scroll to position [2252, 0]
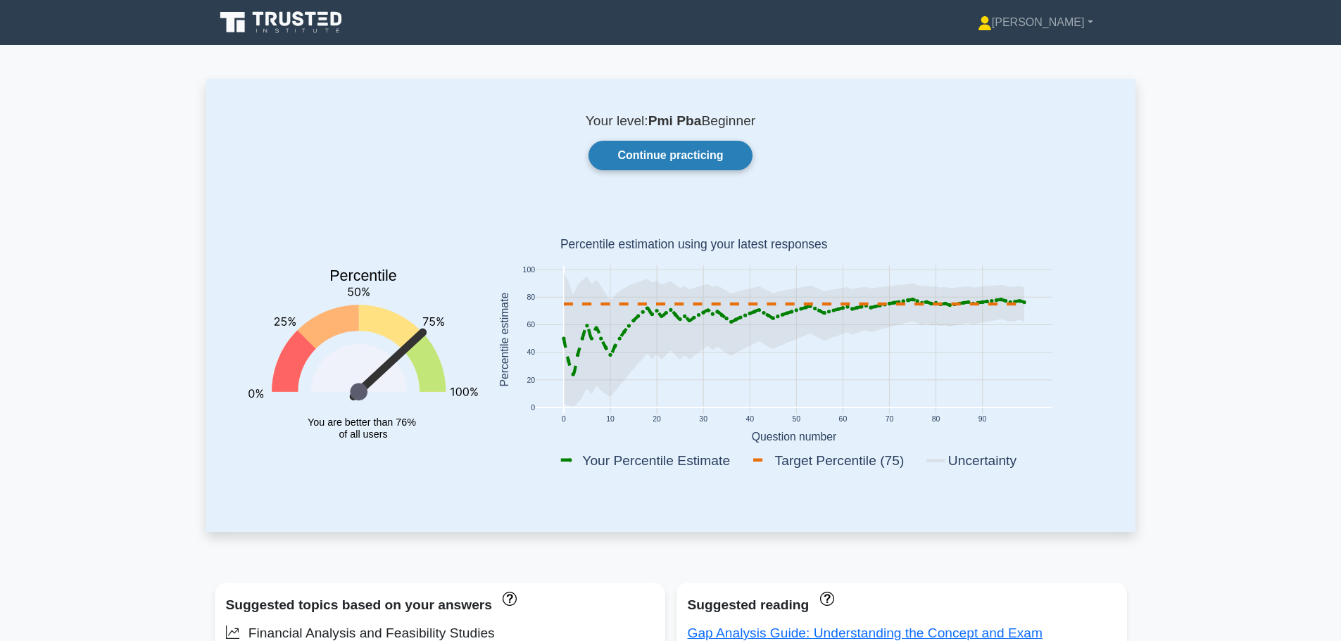
click at [656, 156] on link "Continue practicing" at bounding box center [669, 156] width 163 height 30
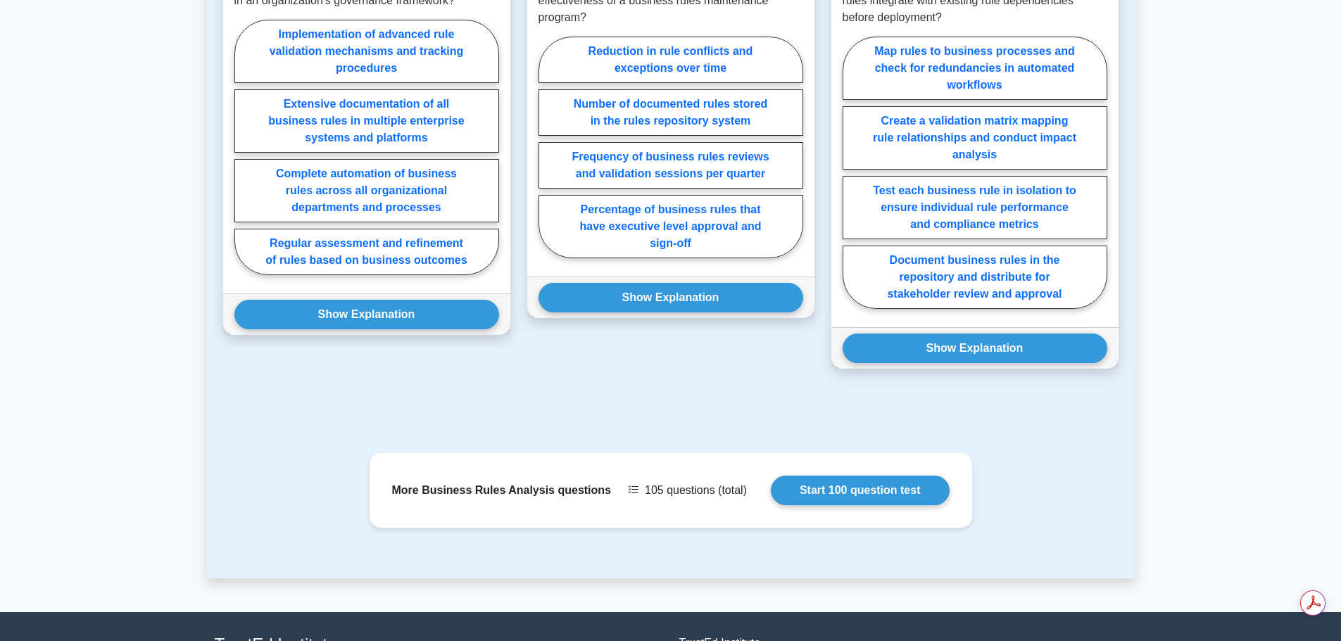
scroll to position [845, 0]
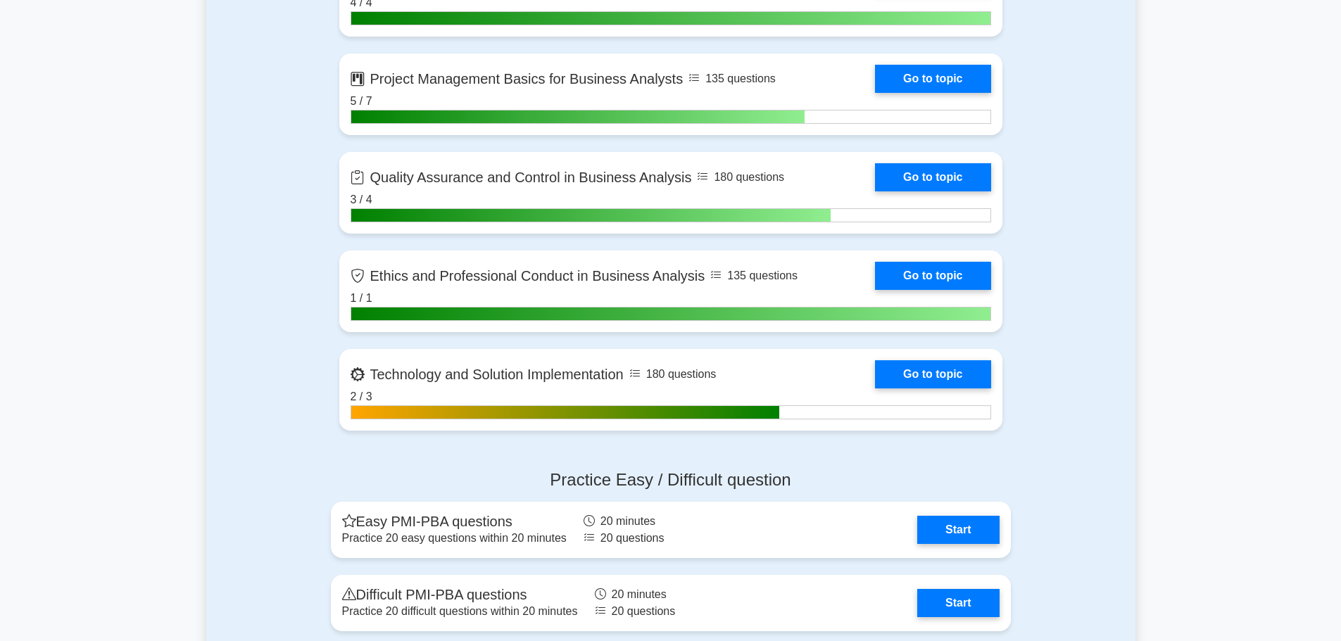
scroll to position [2886, 0]
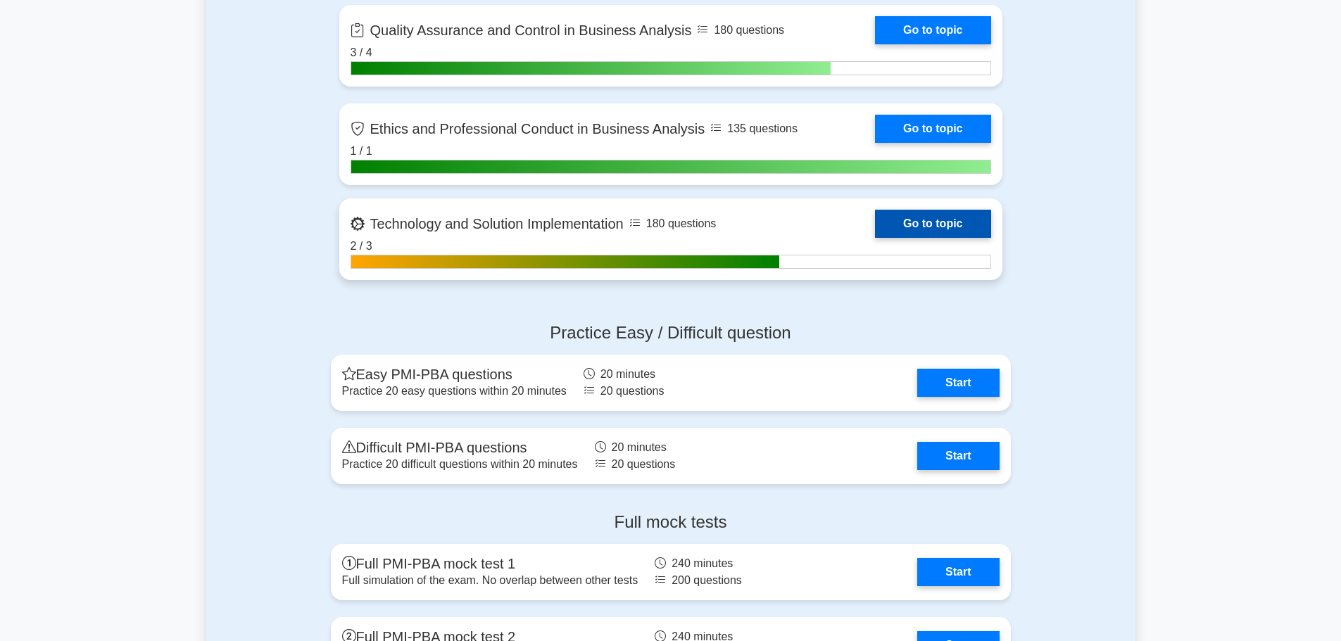
click at [875, 238] on link "Go to topic" at bounding box center [932, 224] width 115 height 28
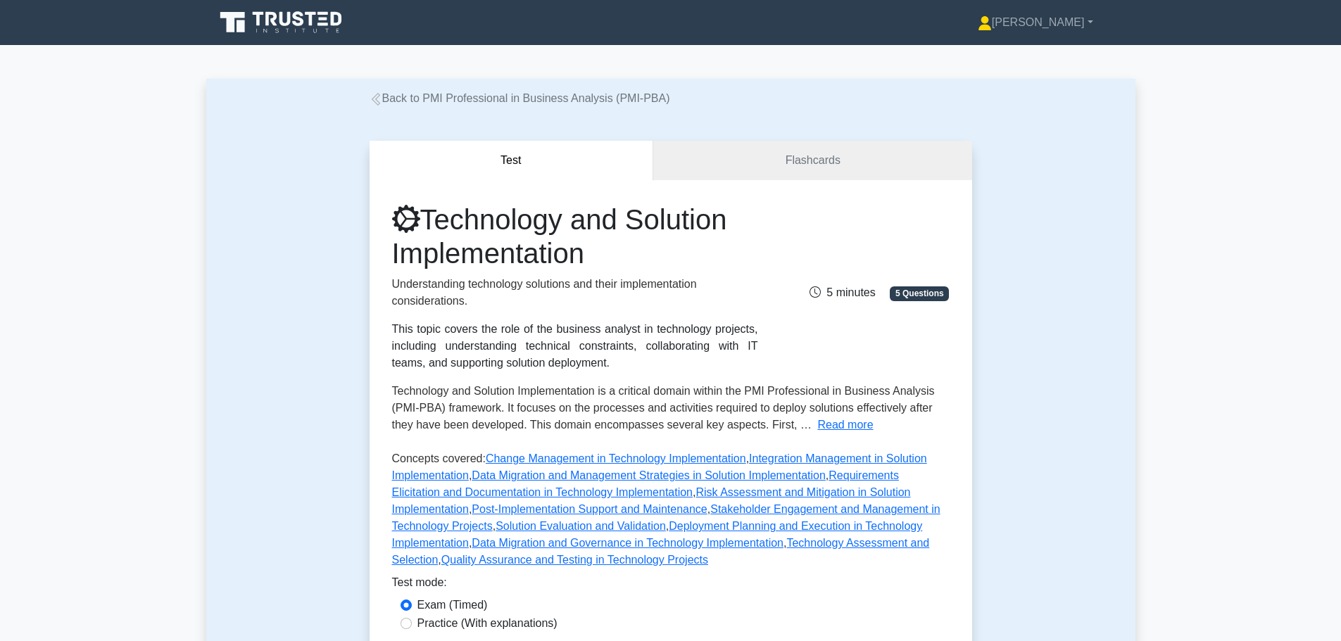
click at [384, 96] on link "Back to PMI Professional in Business Analysis (PMI-PBA)" at bounding box center [520, 98] width 301 height 12
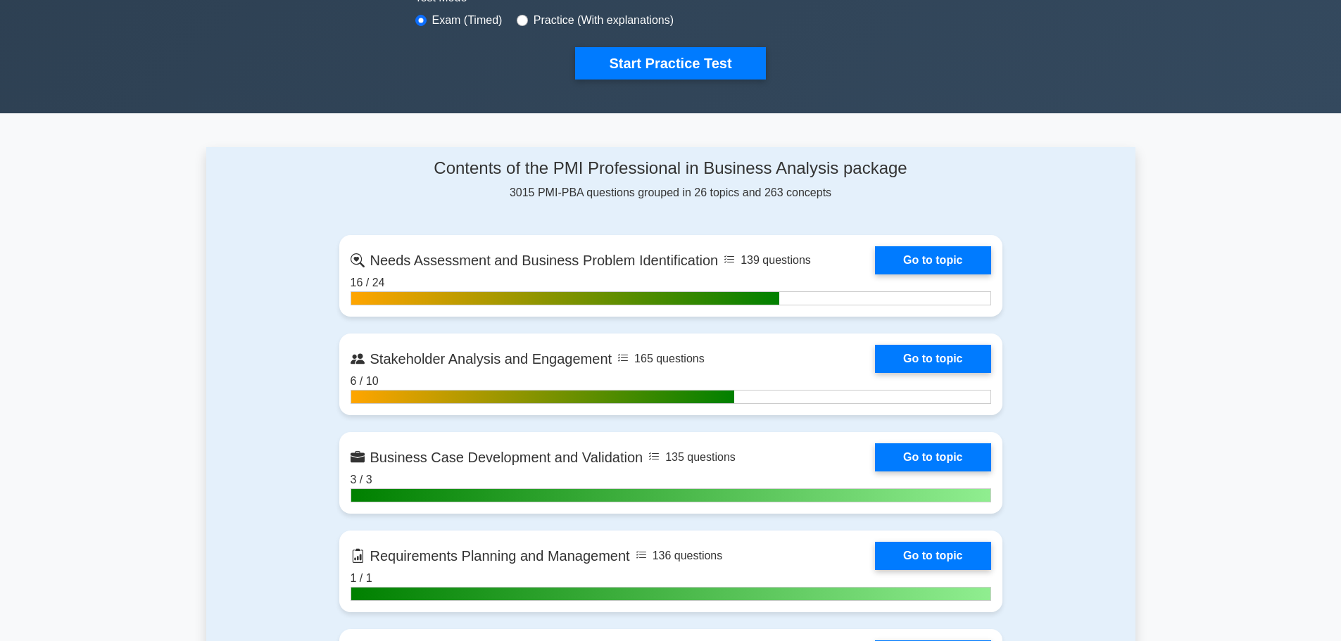
scroll to position [493, 0]
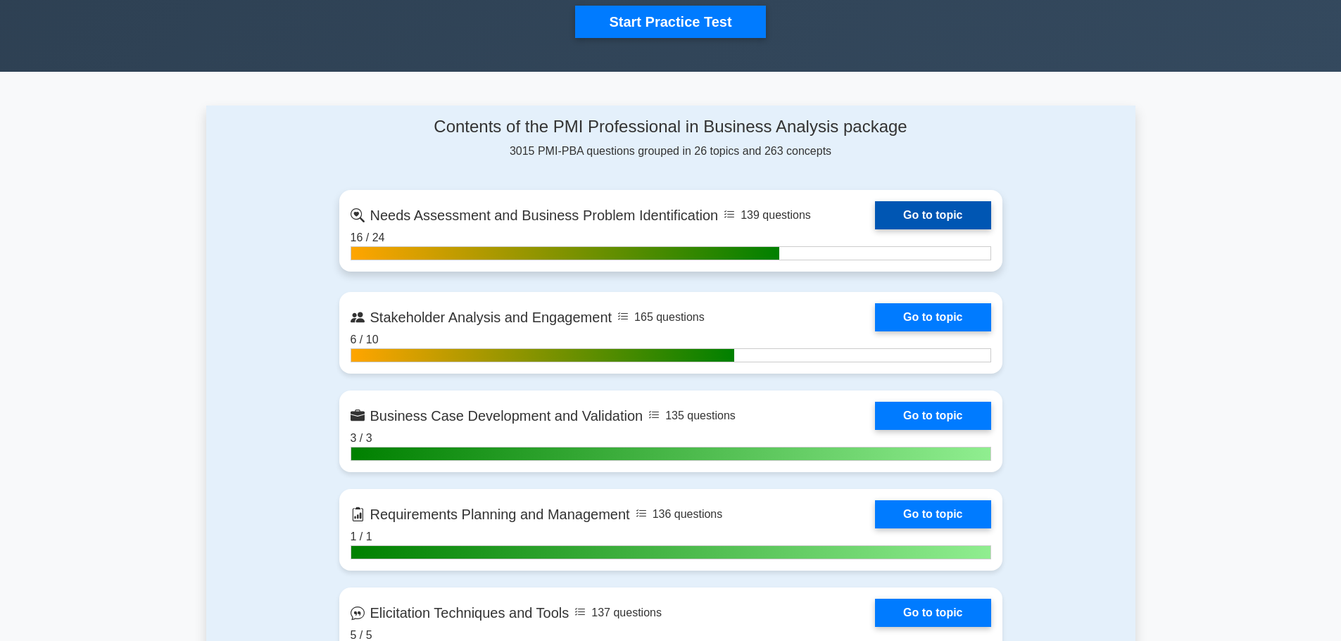
click at [875, 215] on link "Go to topic" at bounding box center [932, 215] width 115 height 28
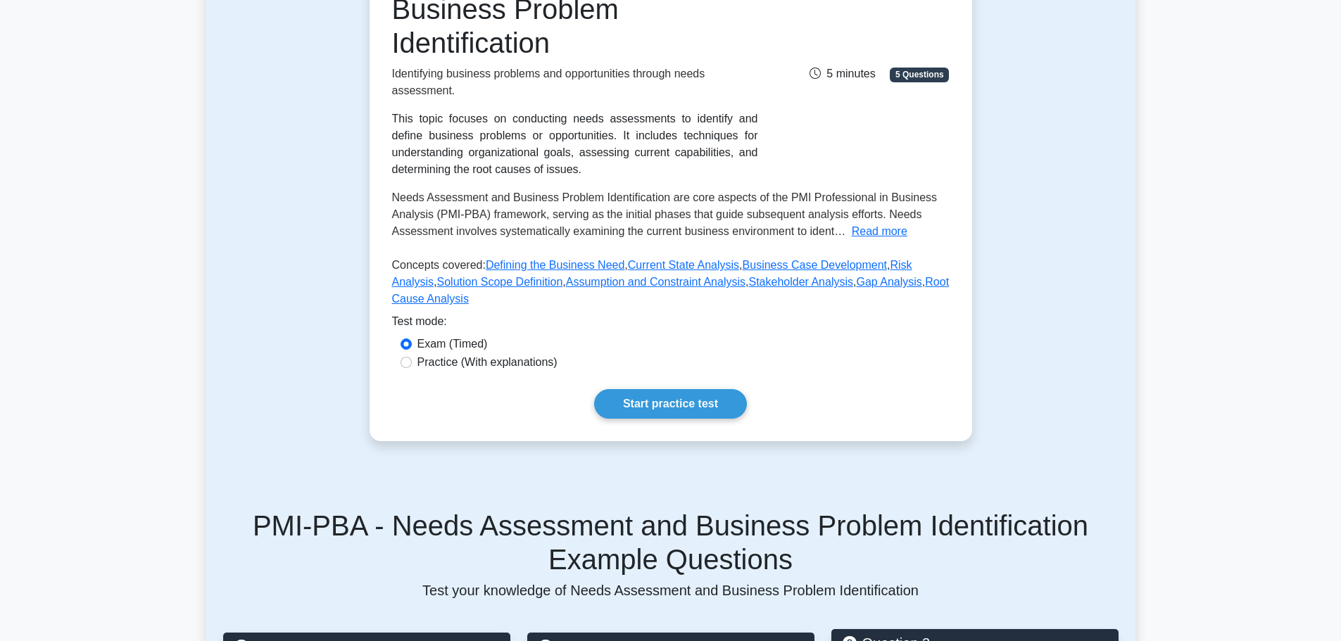
scroll to position [70, 0]
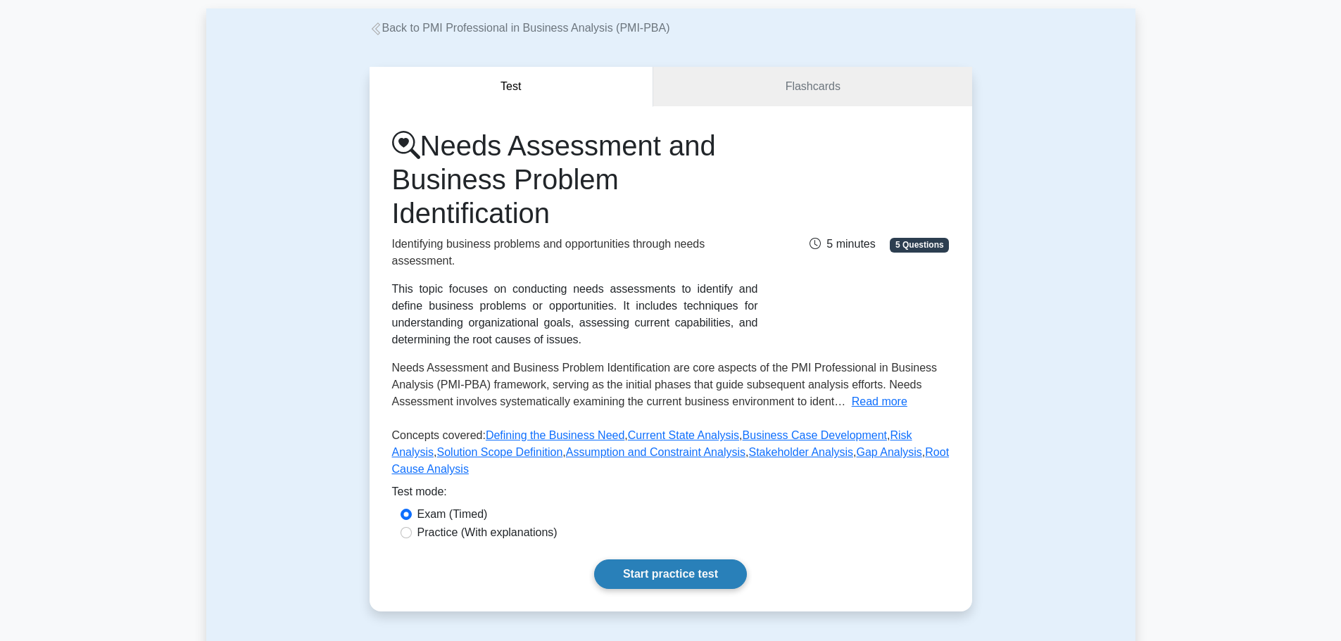
click at [670, 574] on link "Start practice test" at bounding box center [670, 575] width 153 height 30
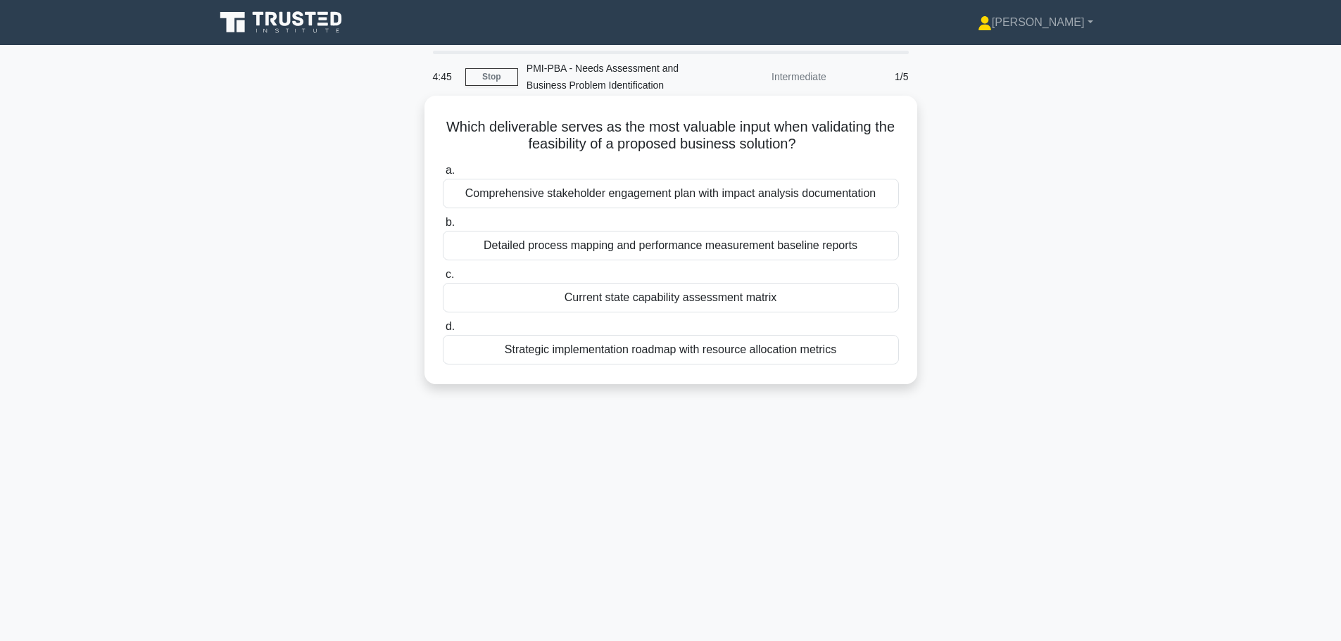
click at [675, 302] on div "Current state capability assessment matrix" at bounding box center [671, 298] width 456 height 30
click at [443, 279] on input "c. Current state capability assessment matrix" at bounding box center [443, 274] width 0 height 9
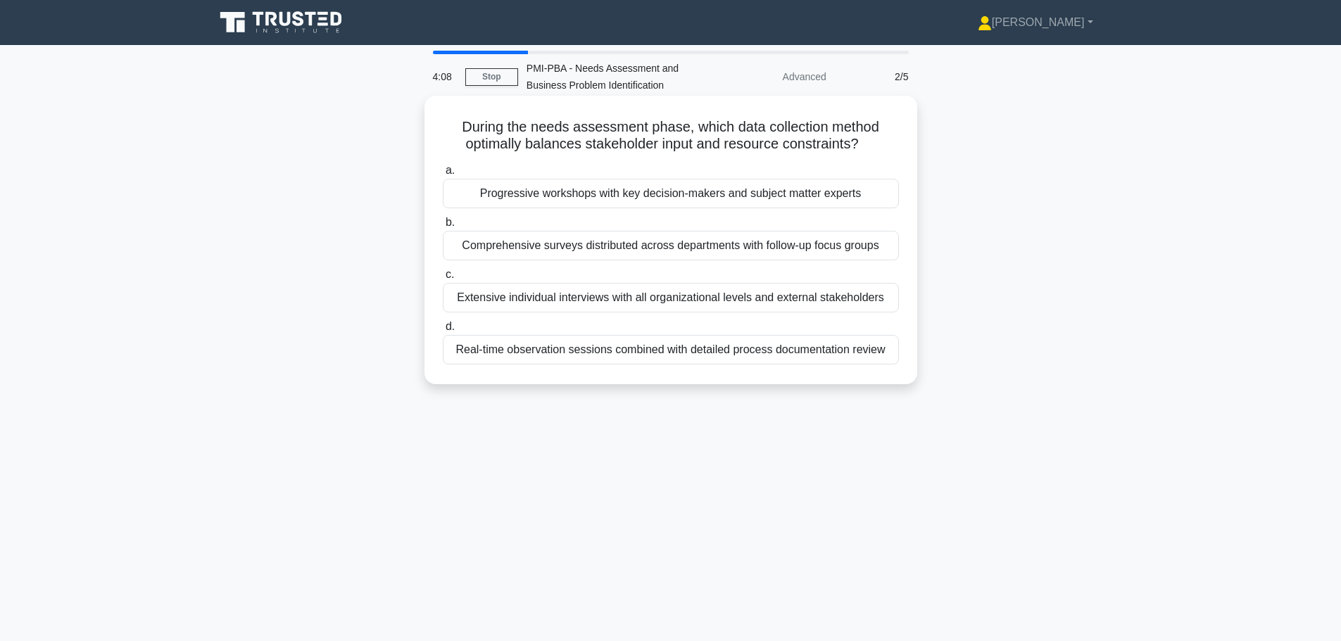
click at [608, 194] on div "Progressive workshops with key decision-makers and subject matter experts" at bounding box center [671, 194] width 456 height 30
click at [443, 175] on input "a. Progressive workshops with key decision-makers and subject matter experts" at bounding box center [443, 170] width 0 height 9
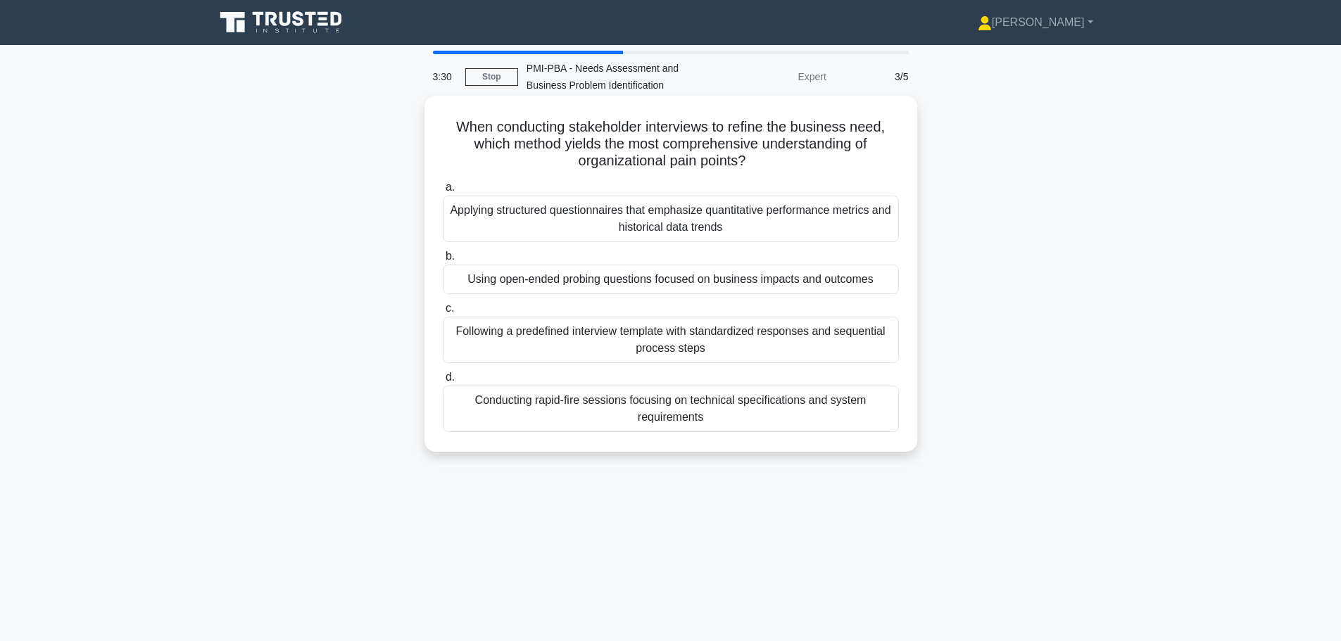
click at [676, 230] on div "Applying structured questionnaires that emphasize quantitative performance metr…" at bounding box center [671, 219] width 456 height 46
click at [443, 192] on input "a. Applying structured questionnaires that emphasize quantitative performance m…" at bounding box center [443, 187] width 0 height 9
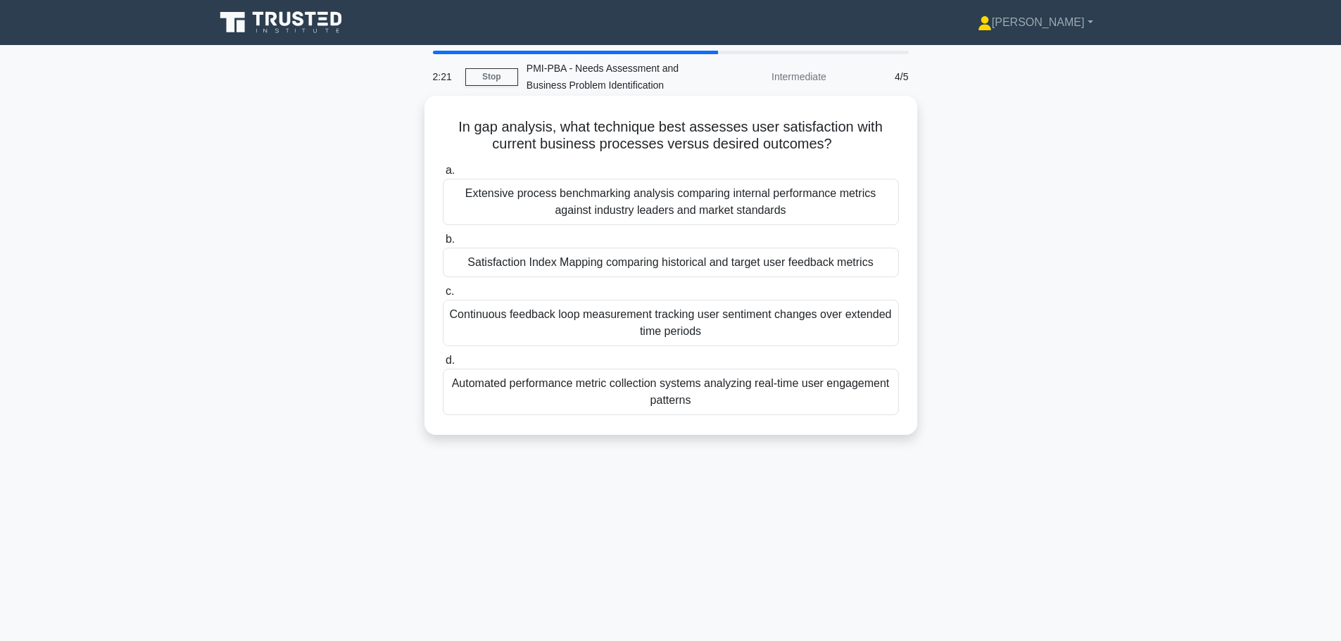
click at [814, 325] on div "Continuous feedback loop measurement tracking user sentiment changes over exten…" at bounding box center [671, 323] width 456 height 46
click at [443, 296] on input "c. Continuous feedback loop measurement tracking user sentiment changes over ex…" at bounding box center [443, 291] width 0 height 9
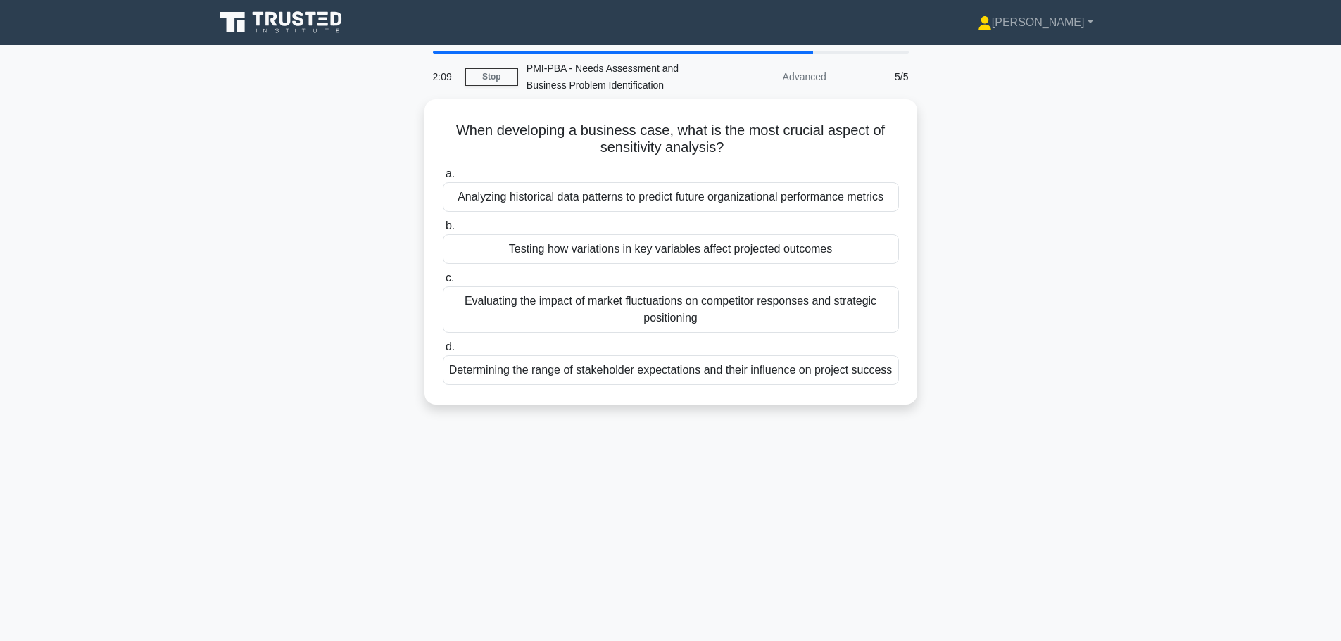
click at [814, 325] on div "Evaluating the impact of market fluctuations on competitor responses and strate…" at bounding box center [671, 309] width 456 height 46
click at [443, 283] on input "c. Evaluating the impact of market fluctuations on competitor responses and str…" at bounding box center [443, 278] width 0 height 9
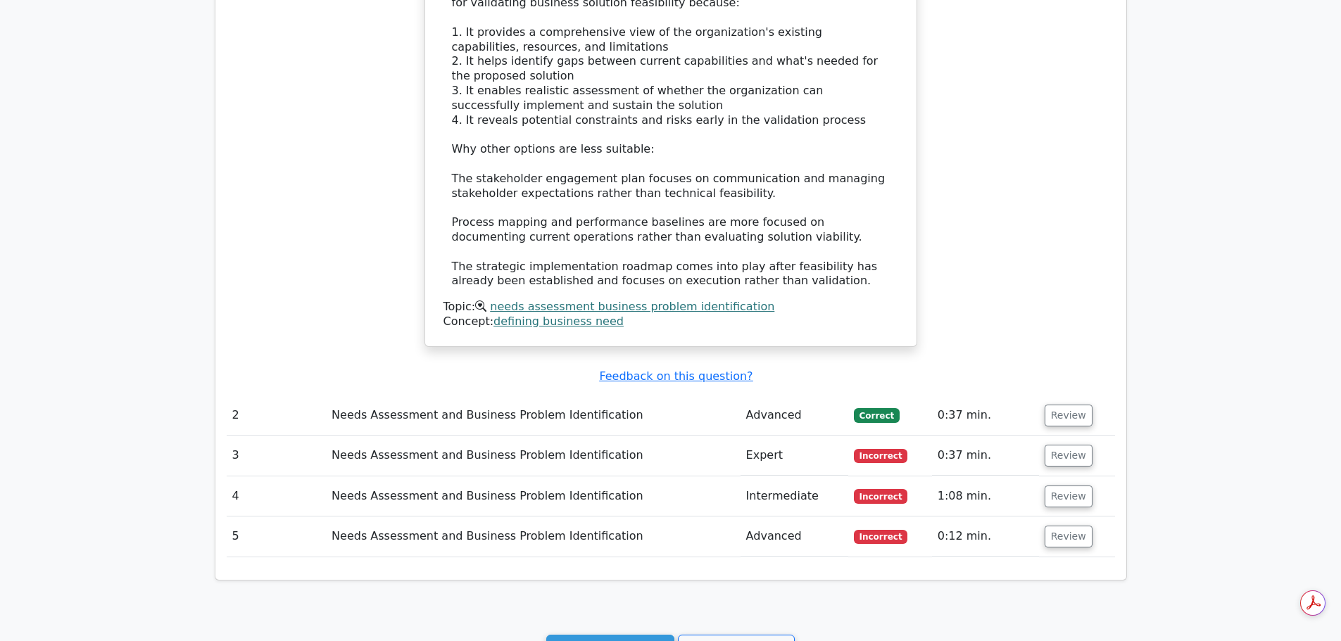
scroll to position [1315, 0]
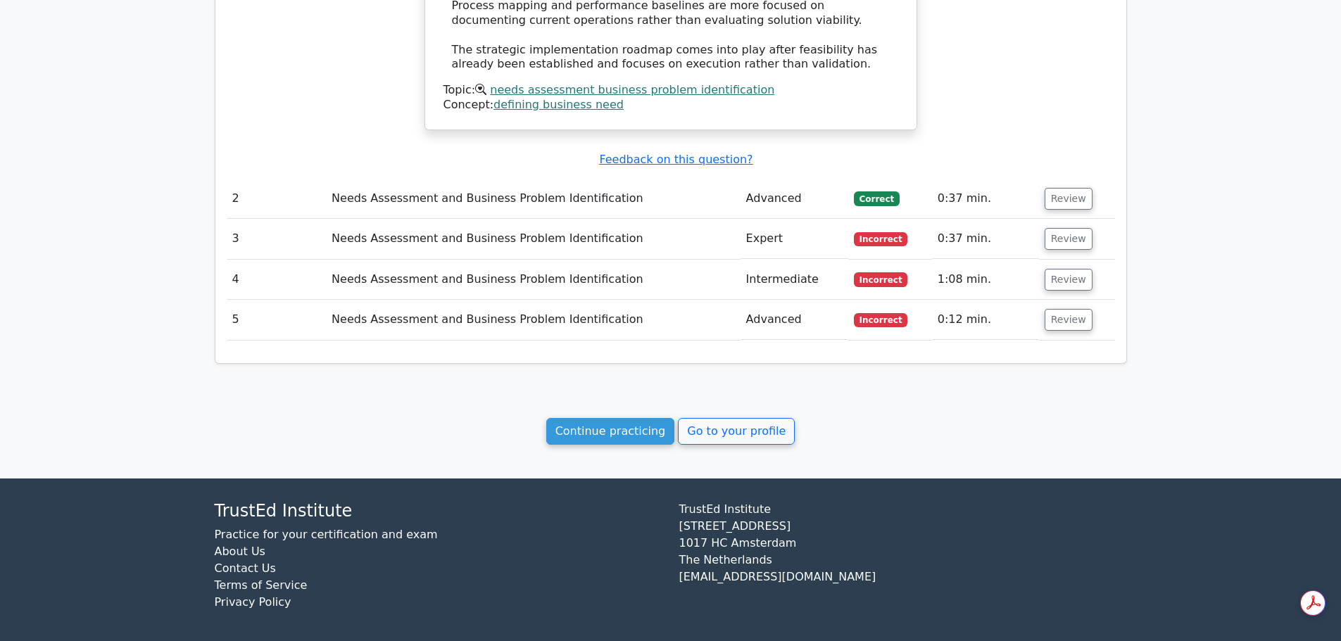
click at [474, 225] on td "Needs Assessment and Business Problem Identification" at bounding box center [533, 239] width 415 height 40
click at [1052, 228] on button "Review" at bounding box center [1069, 239] width 48 height 22
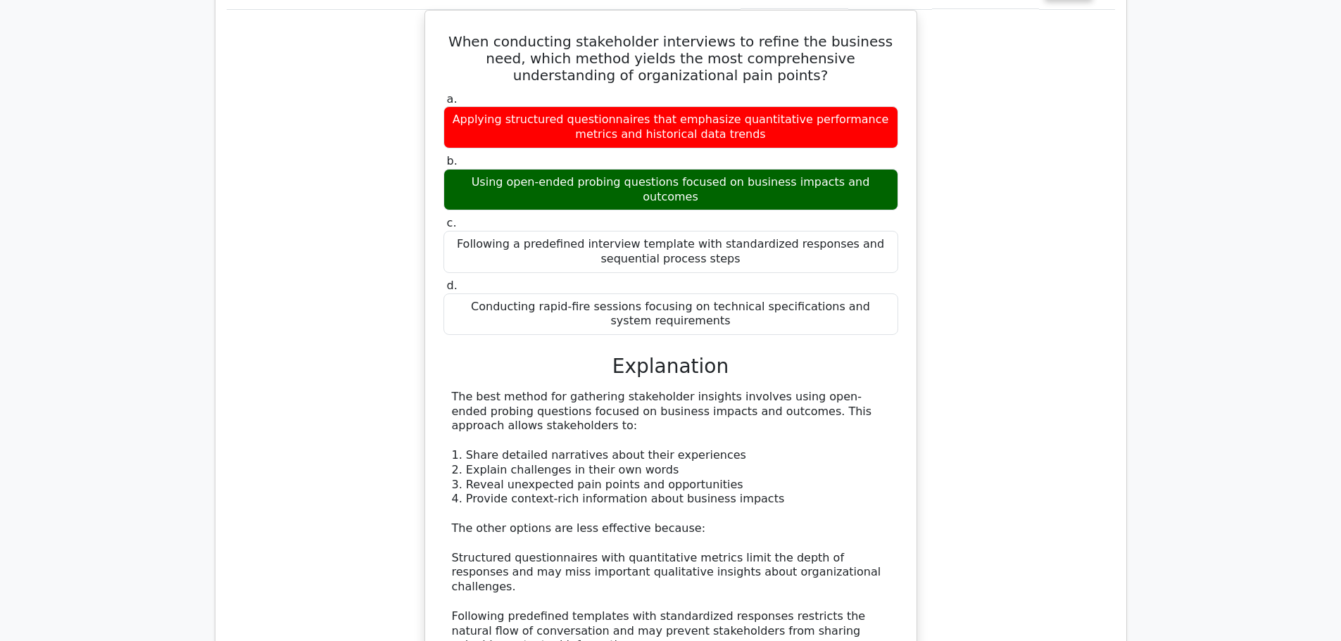
scroll to position [1385, 0]
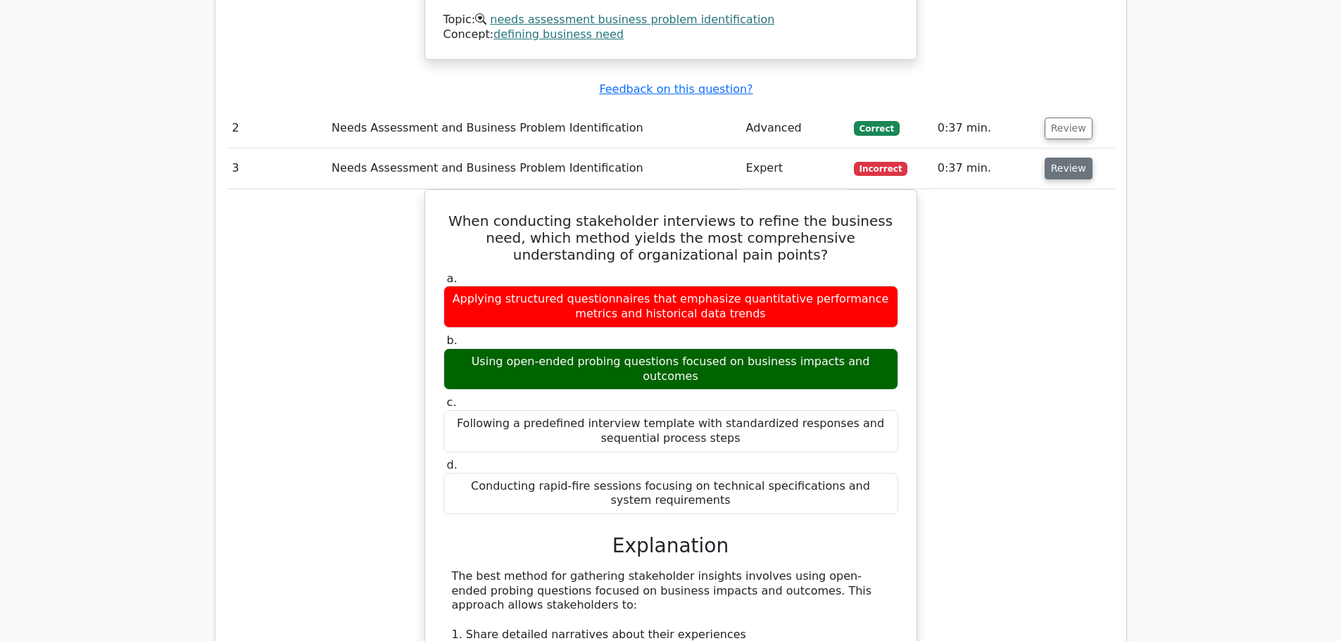
click at [1076, 161] on button "Review" at bounding box center [1069, 169] width 48 height 22
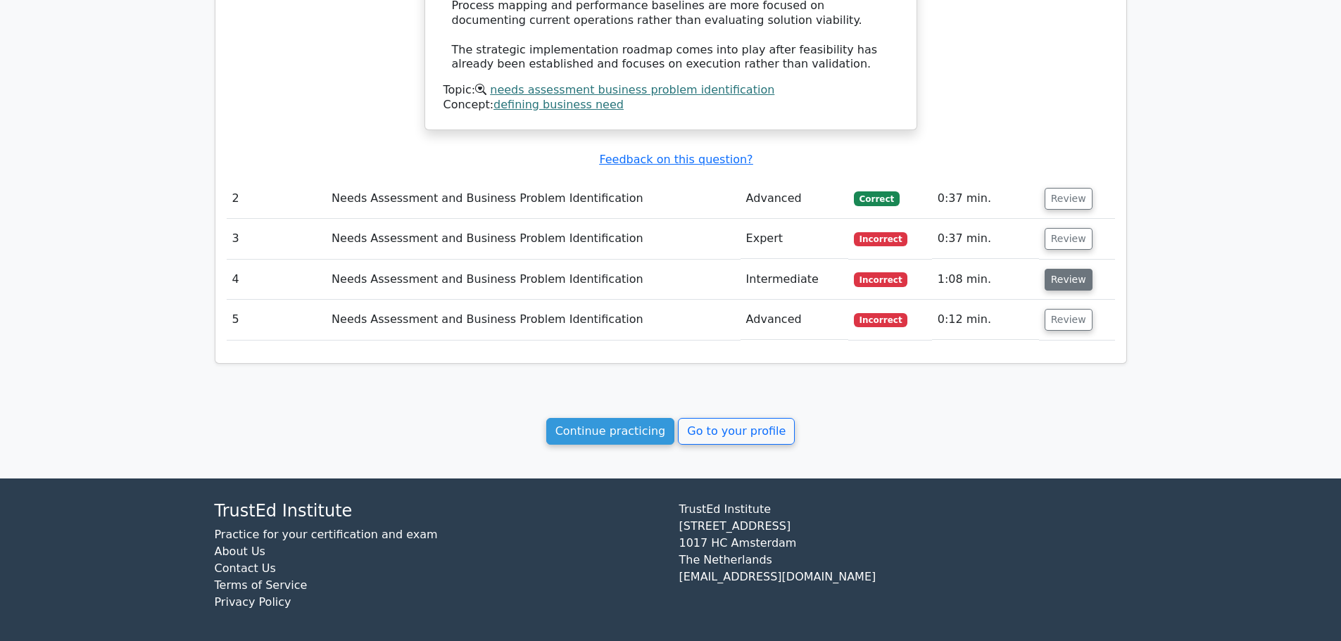
click at [1066, 269] on button "Review" at bounding box center [1069, 280] width 48 height 22
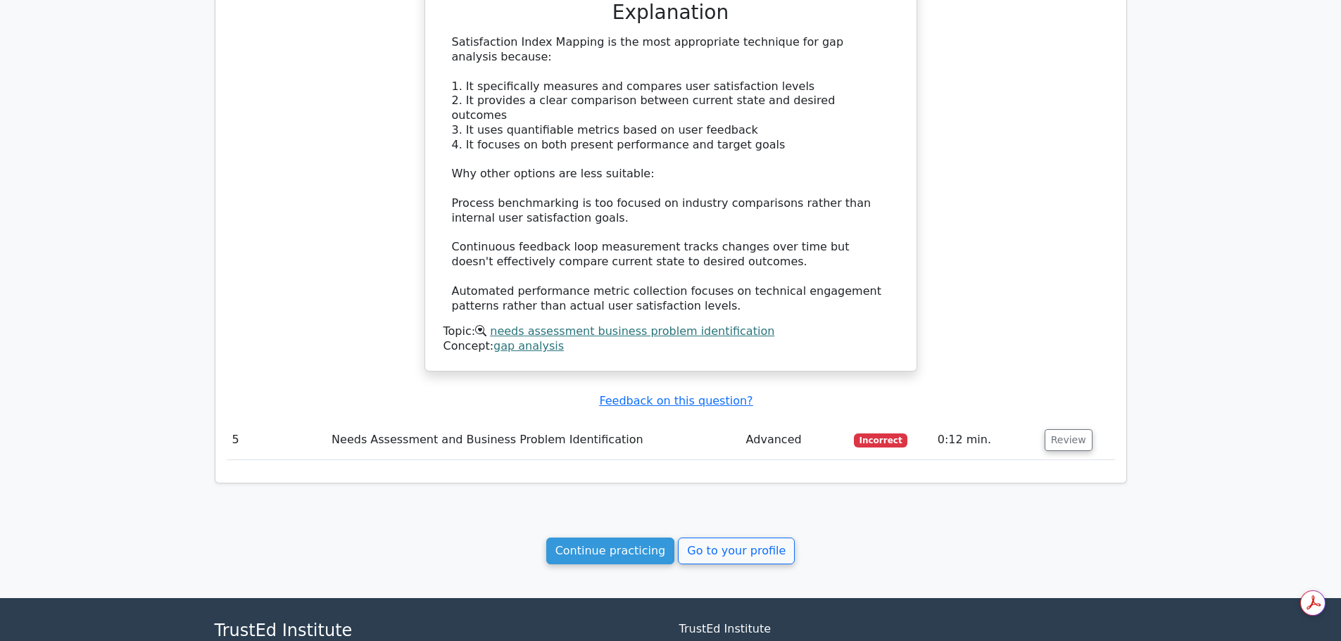
scroll to position [1948, 0]
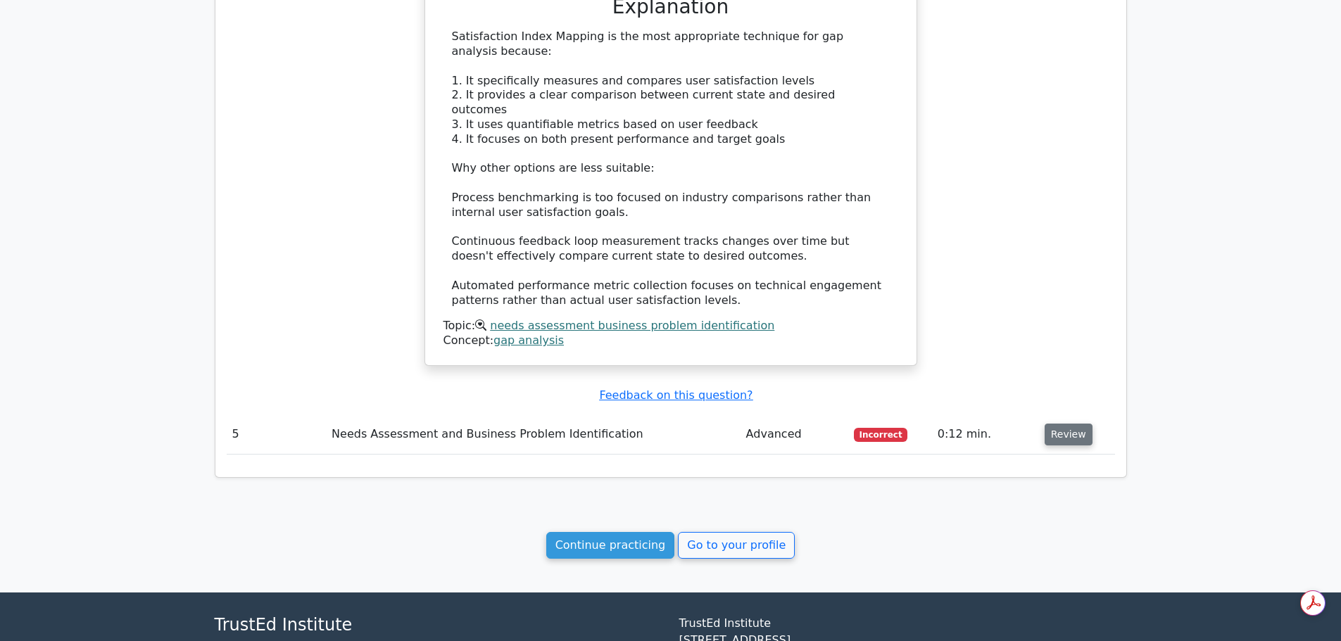
click at [1057, 424] on button "Review" at bounding box center [1069, 435] width 48 height 22
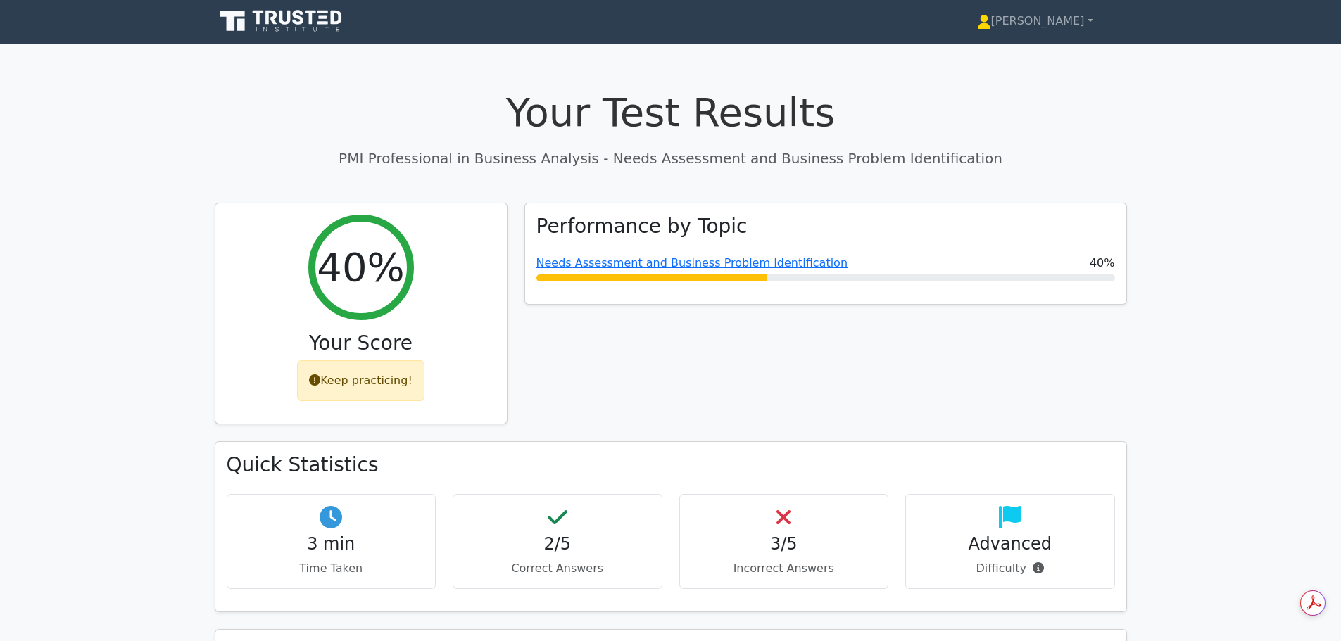
scroll to position [0, 0]
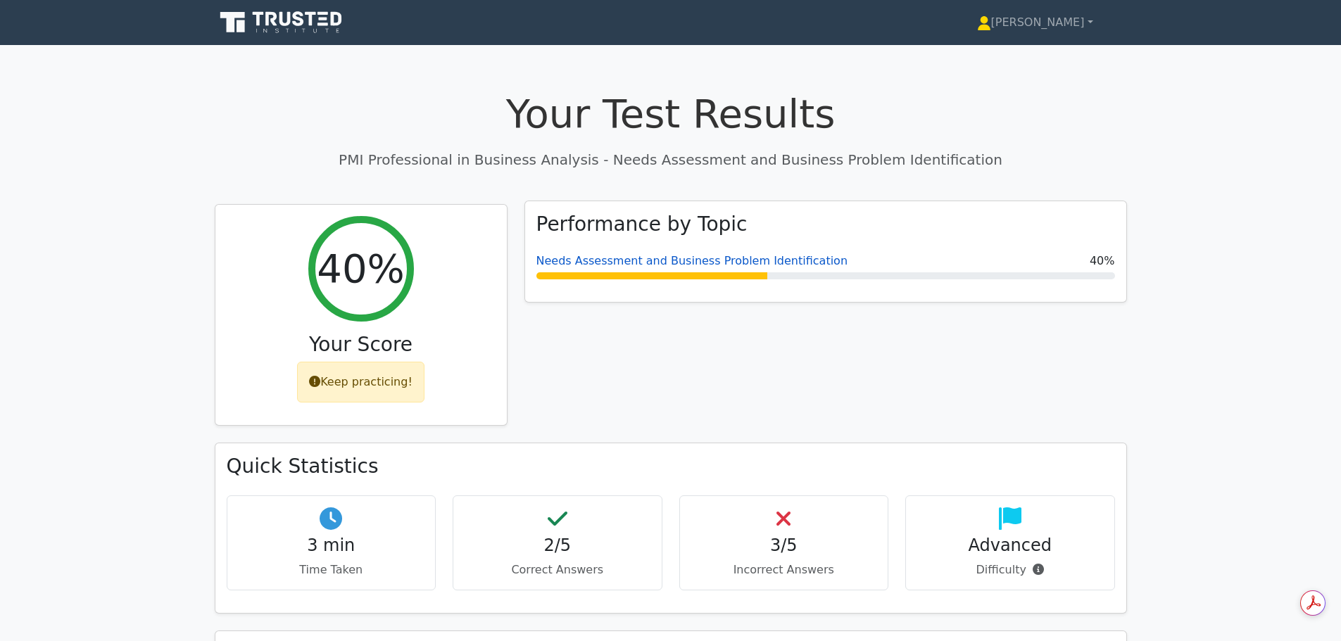
click at [626, 264] on link "Needs Assessment and Business Problem Identification" at bounding box center [692, 260] width 312 height 13
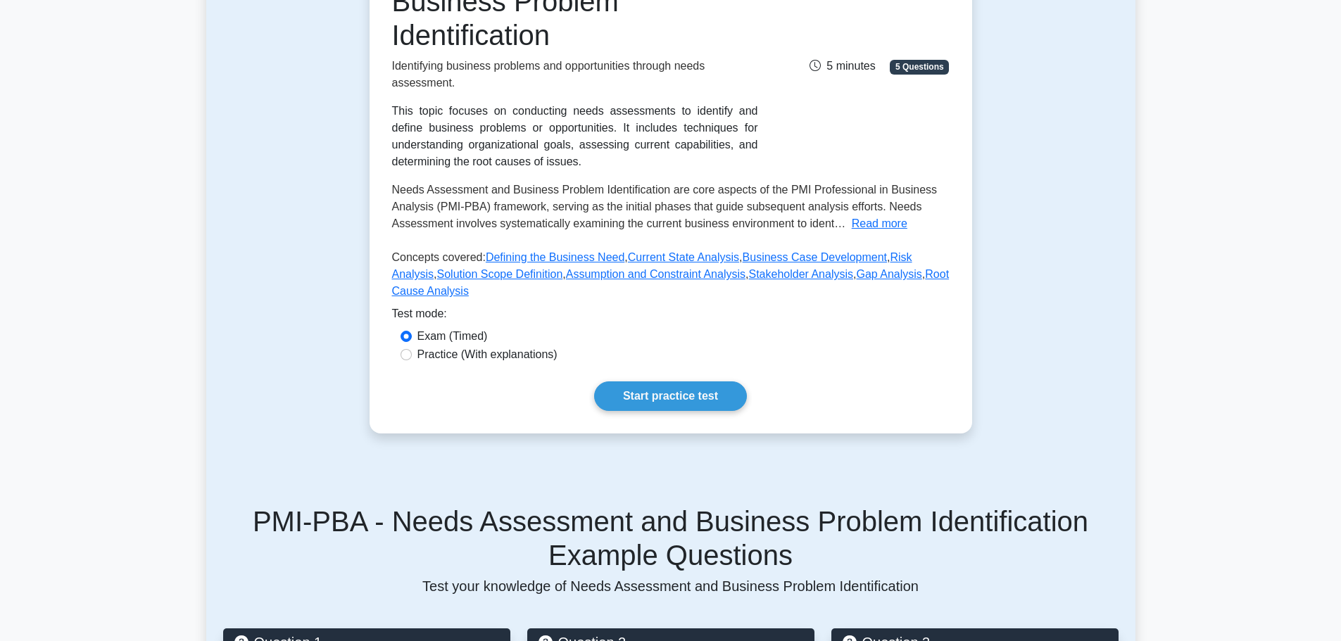
scroll to position [352, 0]
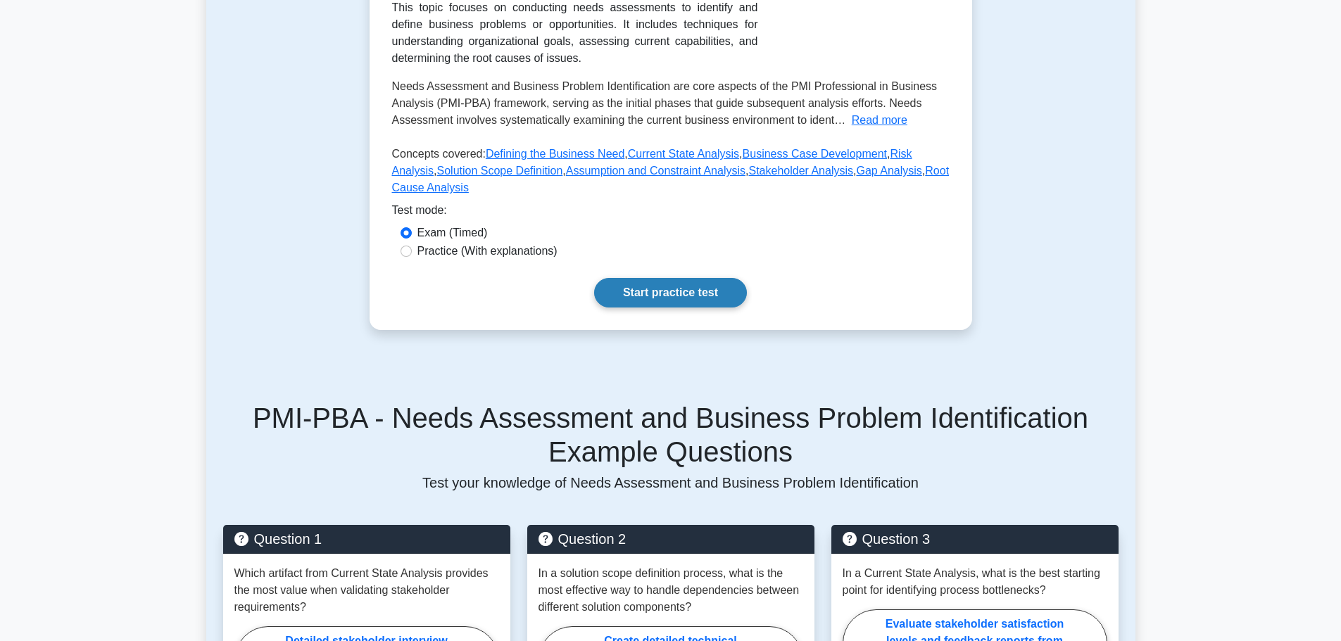
click at [661, 292] on link "Start practice test" at bounding box center [670, 293] width 153 height 30
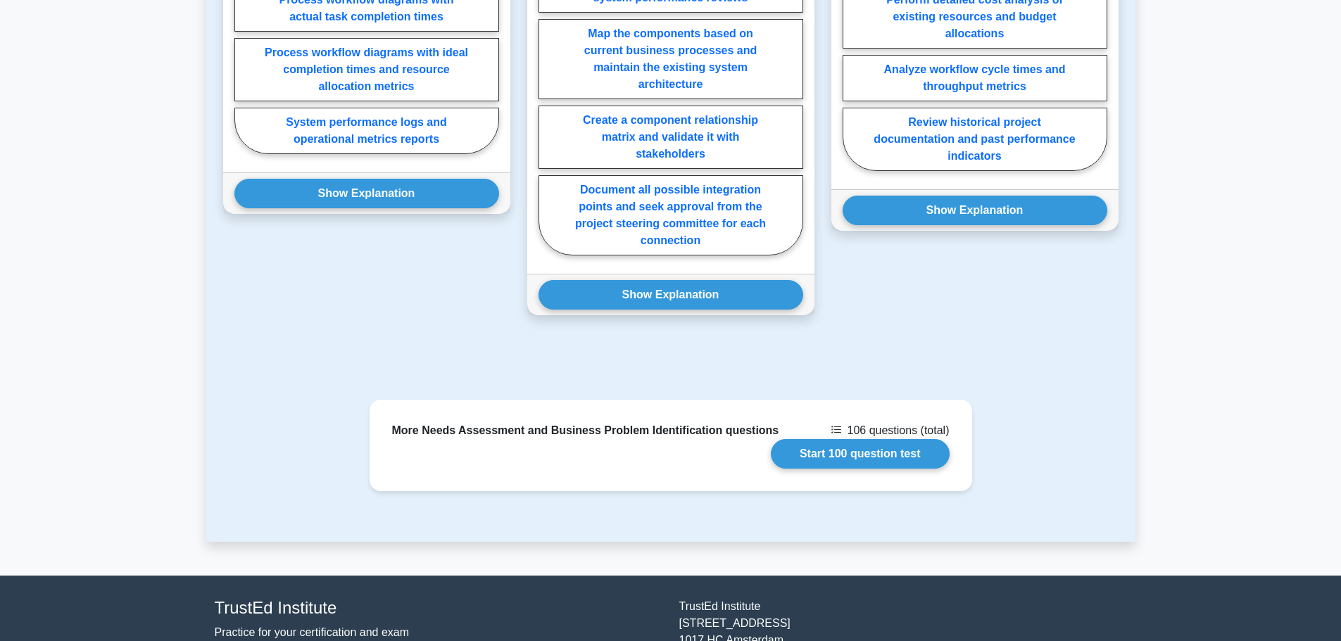
scroll to position [1056, 0]
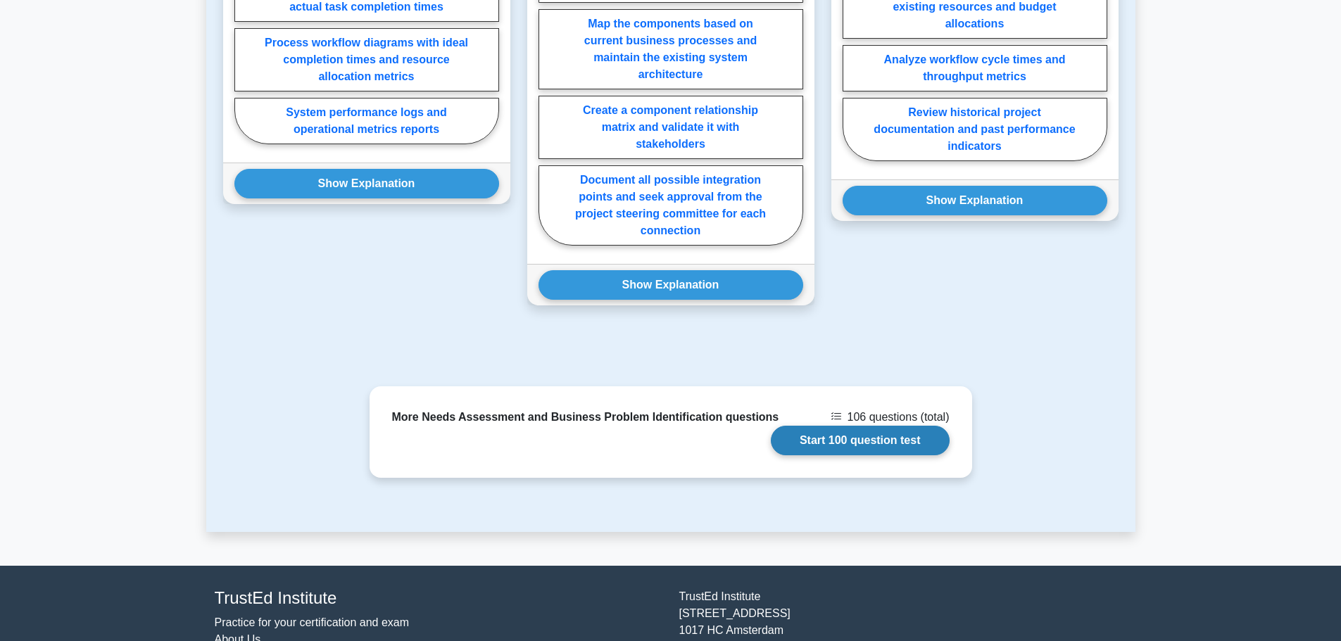
click at [854, 442] on link "Start 100 question test" at bounding box center [860, 441] width 179 height 30
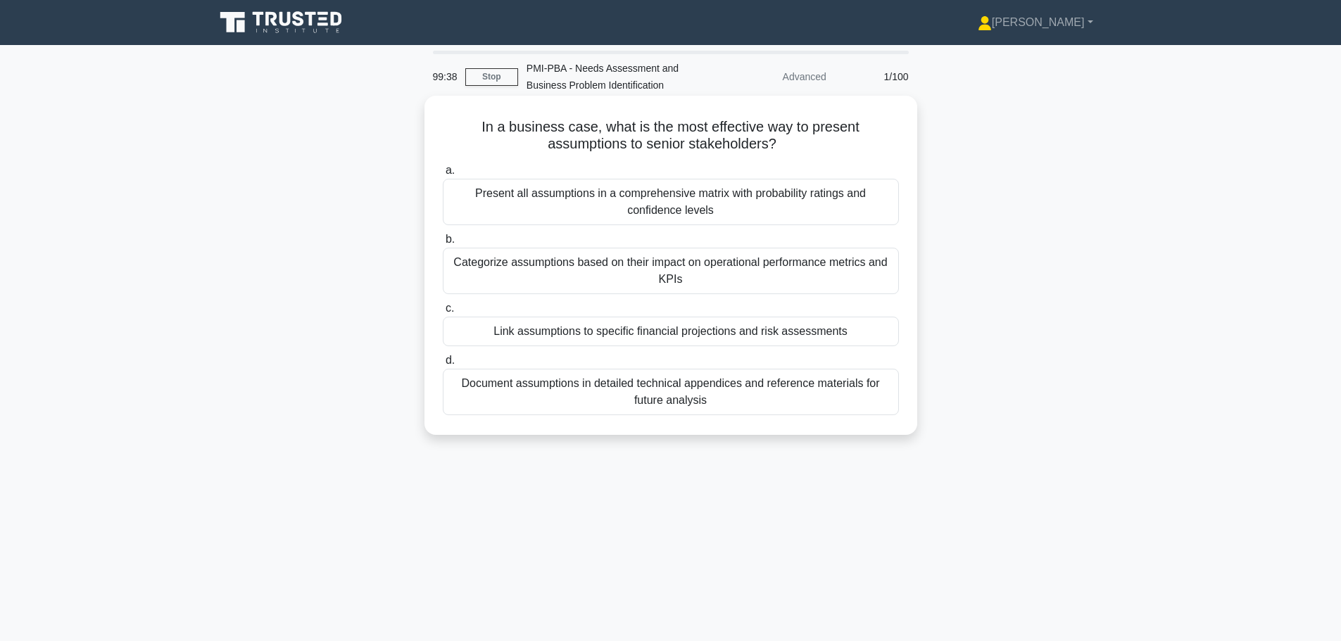
click at [648, 209] on div "Present all assumptions in a comprehensive matrix with probability ratings and …" at bounding box center [671, 202] width 456 height 46
click at [443, 175] on input "a. Present all assumptions in a comprehensive matrix with probability ratings a…" at bounding box center [443, 170] width 0 height 9
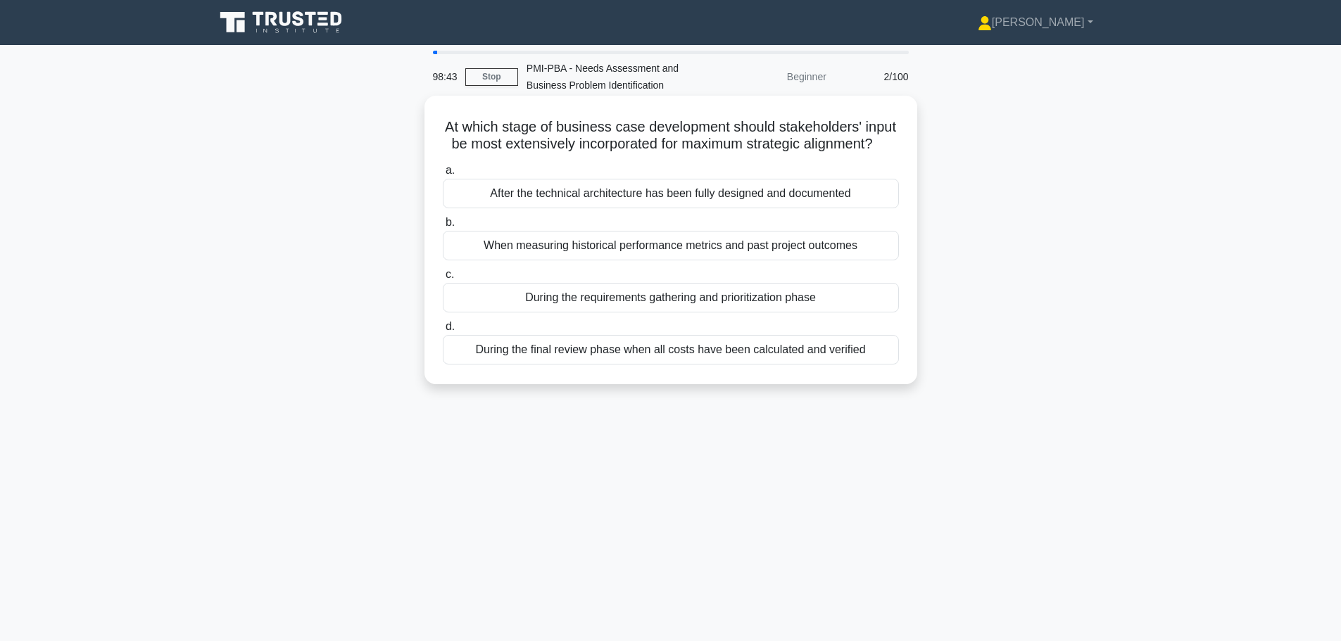
click at [589, 313] on div "During the requirements gathering and prioritization phase" at bounding box center [671, 298] width 456 height 30
click at [443, 279] on input "c. During the requirements gathering and prioritization phase" at bounding box center [443, 274] width 0 height 9
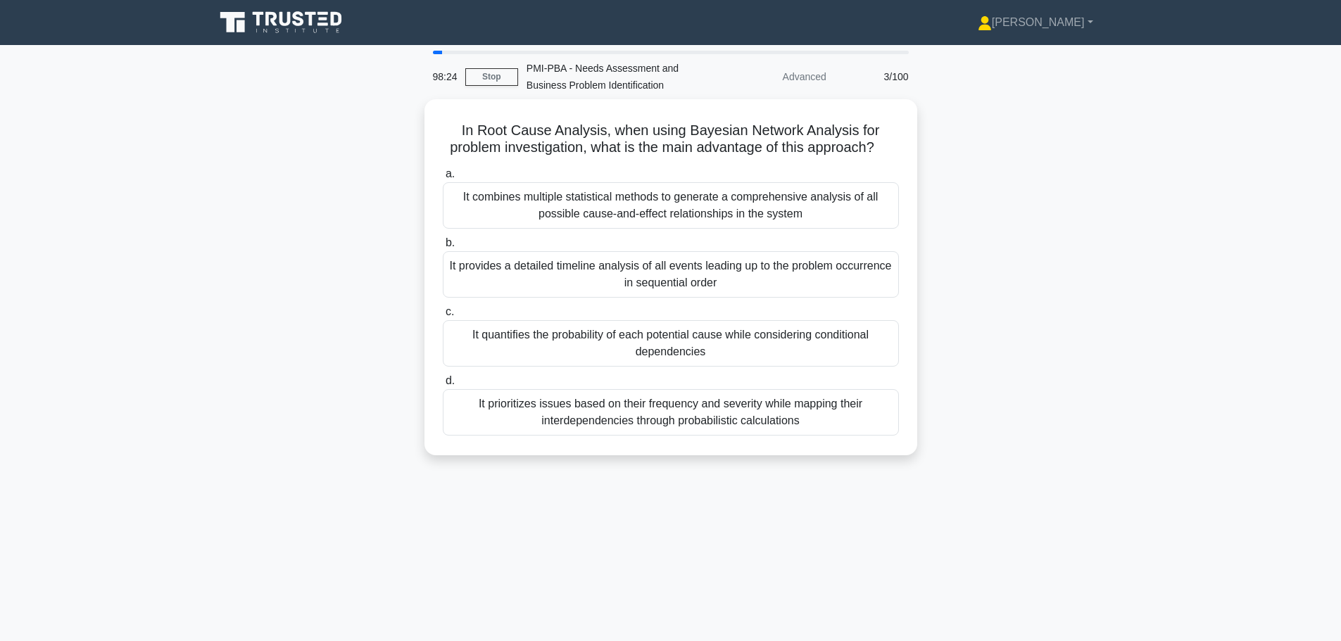
click at [252, 26] on icon at bounding box center [282, 22] width 135 height 27
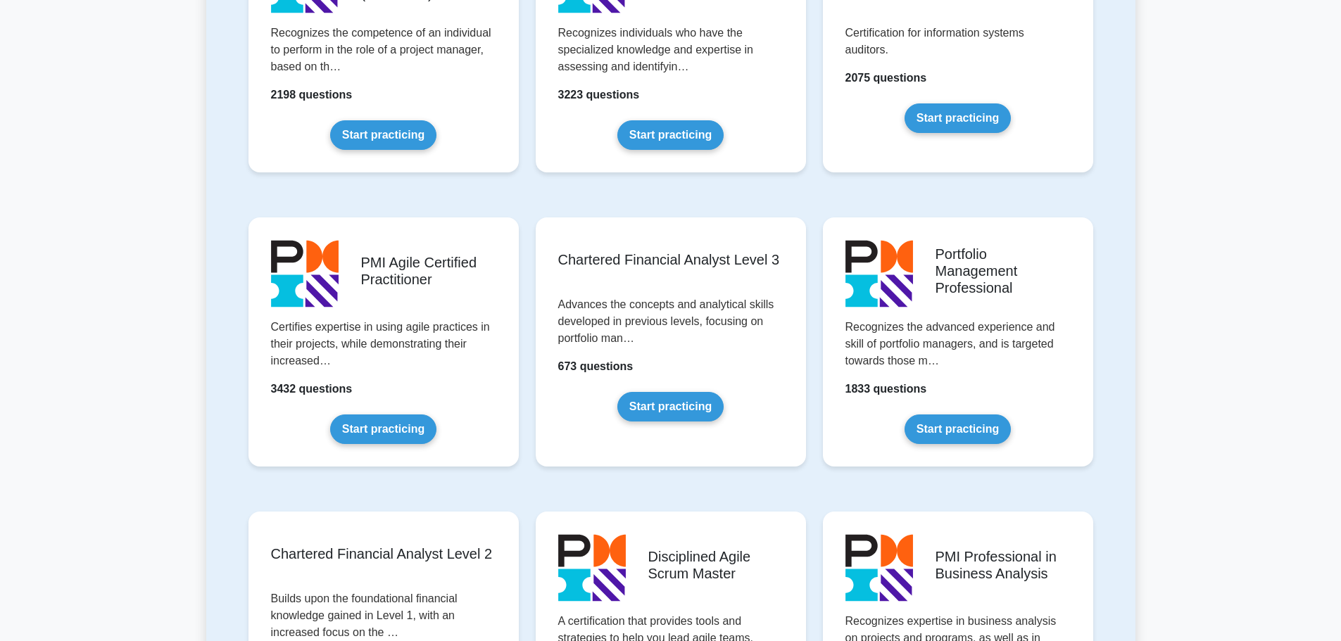
scroll to position [1478, 0]
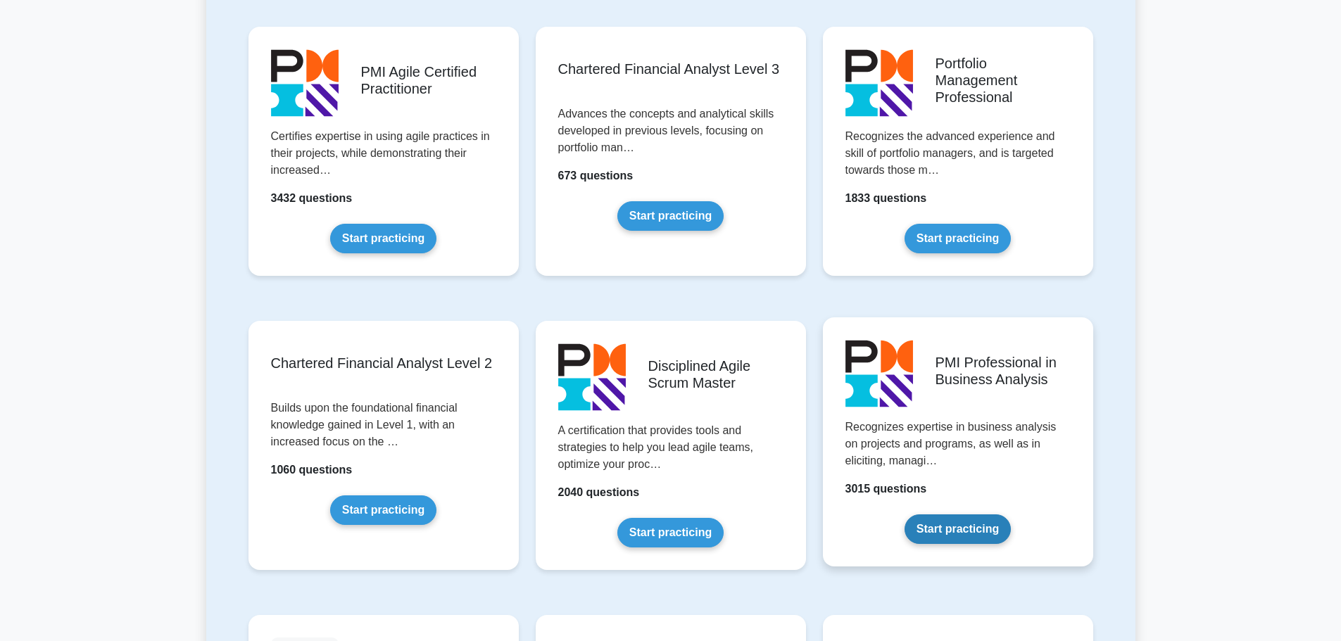
click at [1004, 515] on link "Start practicing" at bounding box center [957, 530] width 106 height 30
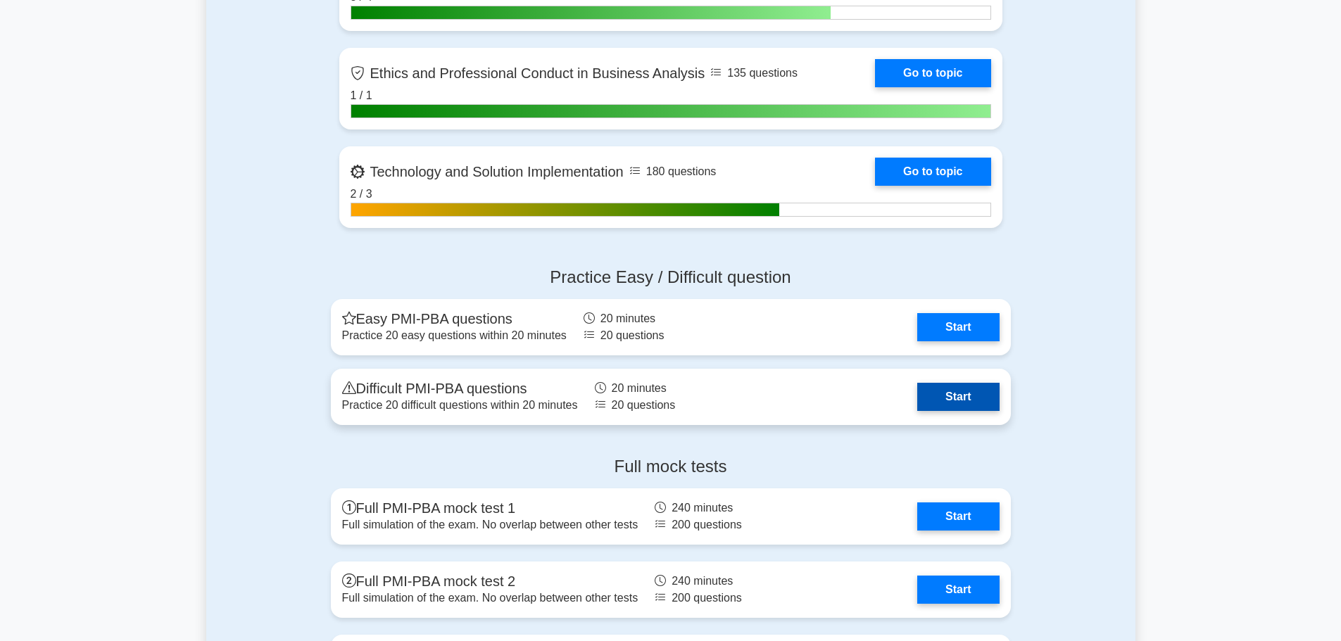
scroll to position [2883, 0]
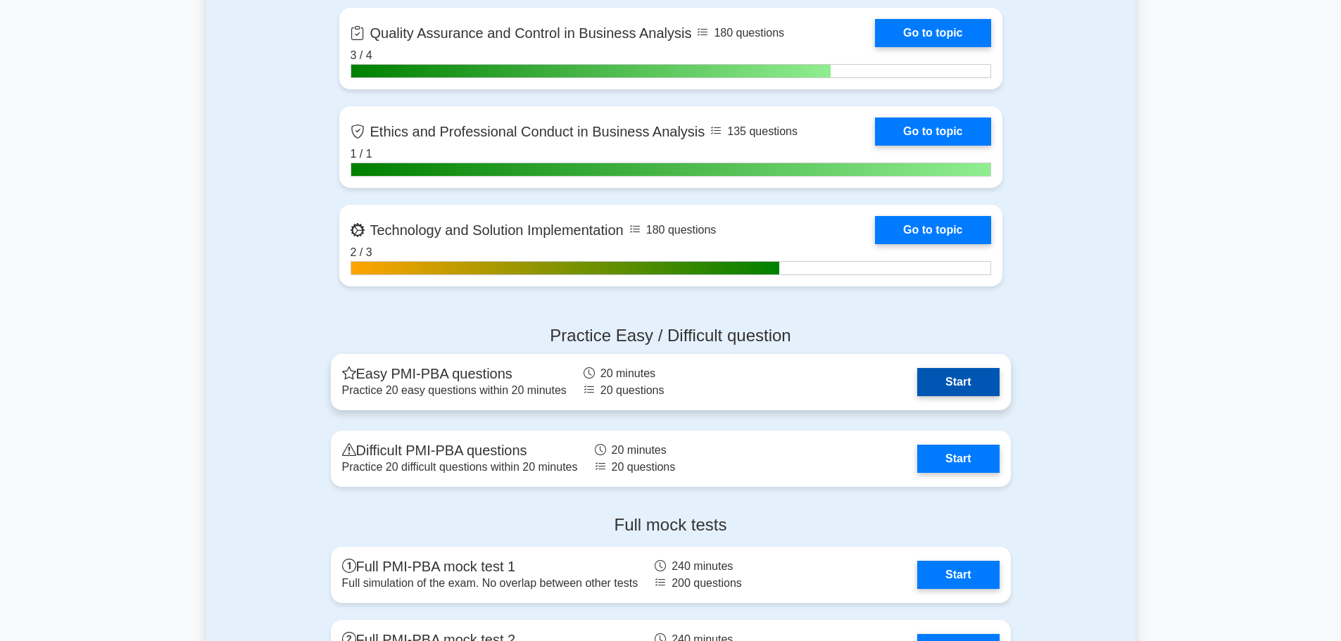
click at [966, 377] on link "Start" at bounding box center [958, 382] width 82 height 28
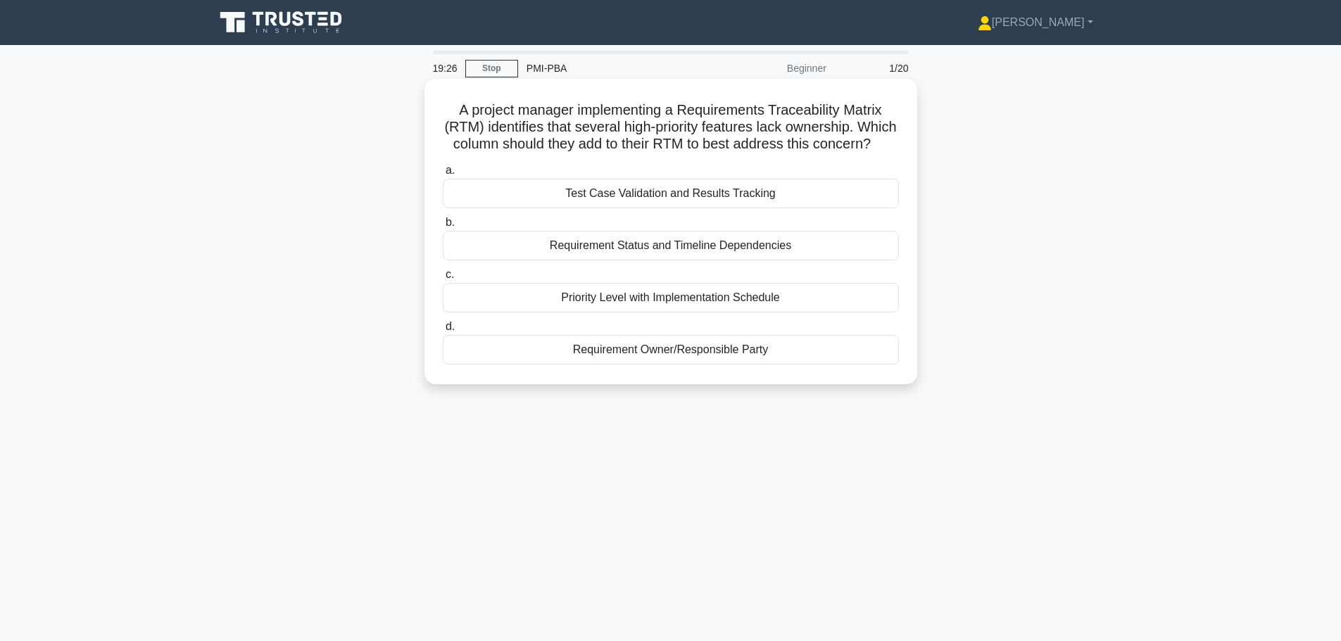
click at [721, 363] on div "Requirement Owner/Responsible Party" at bounding box center [671, 350] width 456 height 30
click at [443, 332] on input "d. Requirement Owner/Responsible Party" at bounding box center [443, 326] width 0 height 9
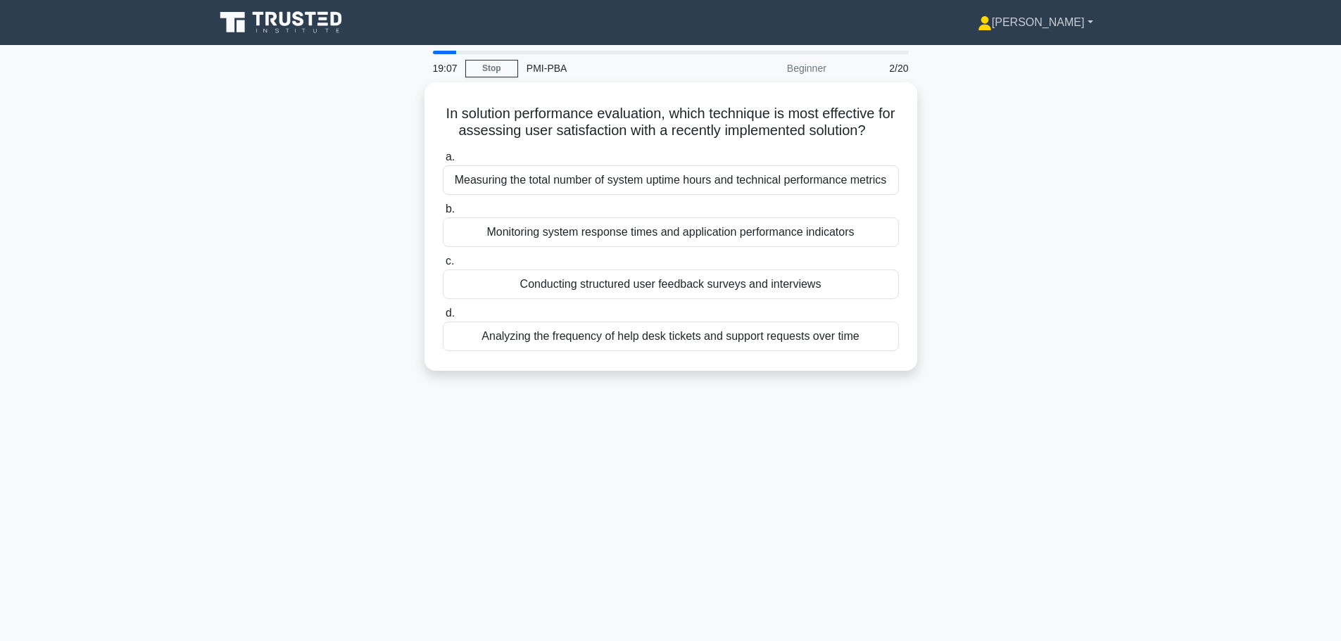
click at [1079, 22] on link "[PERSON_NAME]" at bounding box center [1035, 22] width 183 height 28
click at [987, 53] on link "Profile" at bounding box center [1000, 55] width 111 height 23
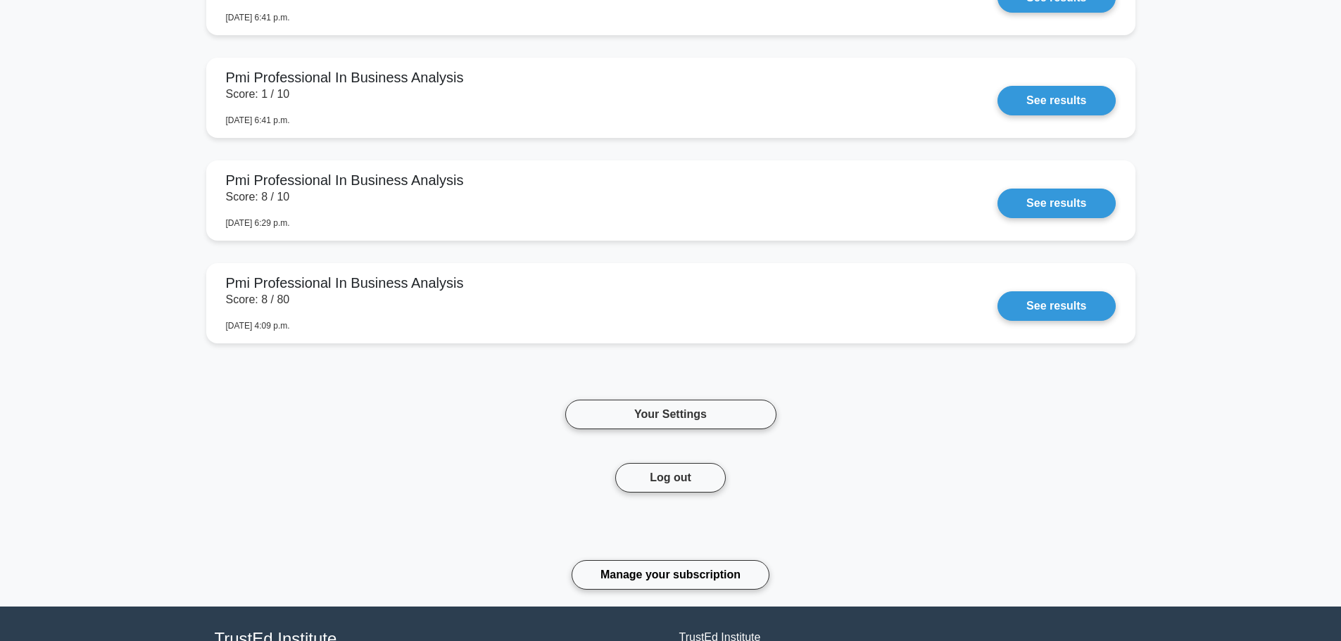
scroll to position [2589, 0]
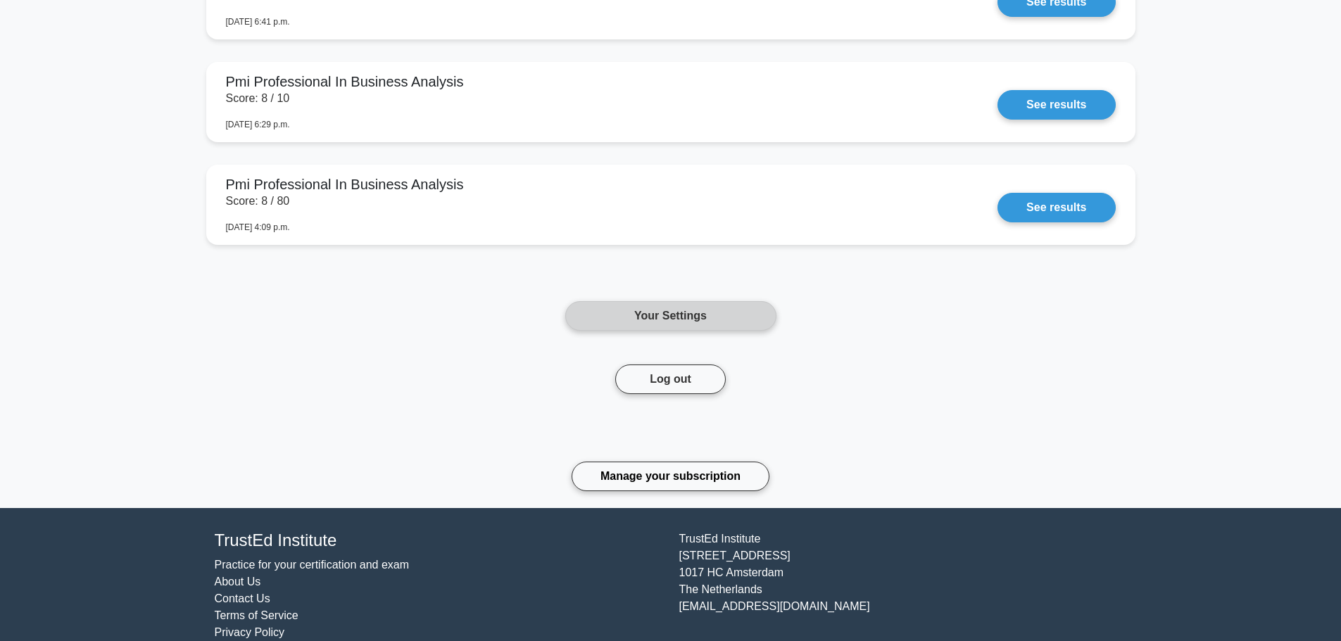
click at [690, 301] on link "Your Settings" at bounding box center [670, 316] width 211 height 30
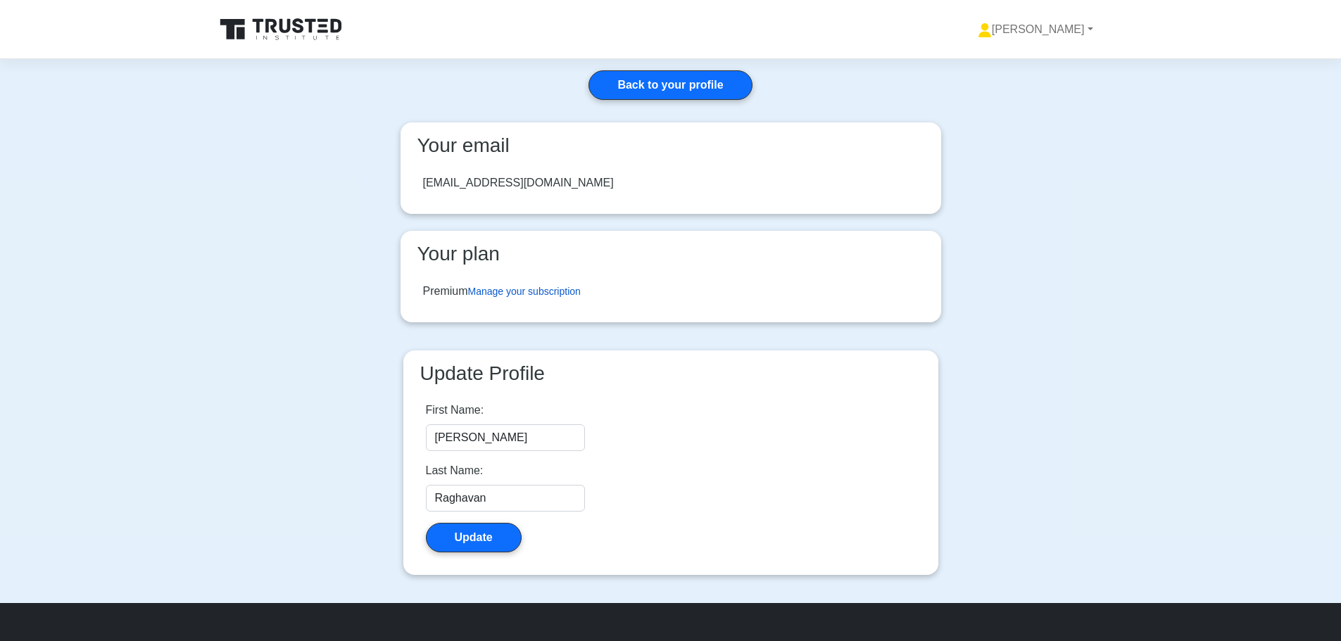
click at [500, 296] on link "Manage your subscription" at bounding box center [524, 291] width 113 height 11
click at [531, 290] on link "Manage your subscription" at bounding box center [524, 291] width 113 height 11
click at [505, 284] on div "Premium Manage your subscription" at bounding box center [502, 291] width 158 height 17
click at [504, 290] on link "Manage your subscription" at bounding box center [524, 291] width 113 height 11
click at [611, 85] on link "Back to your profile" at bounding box center [669, 85] width 163 height 30
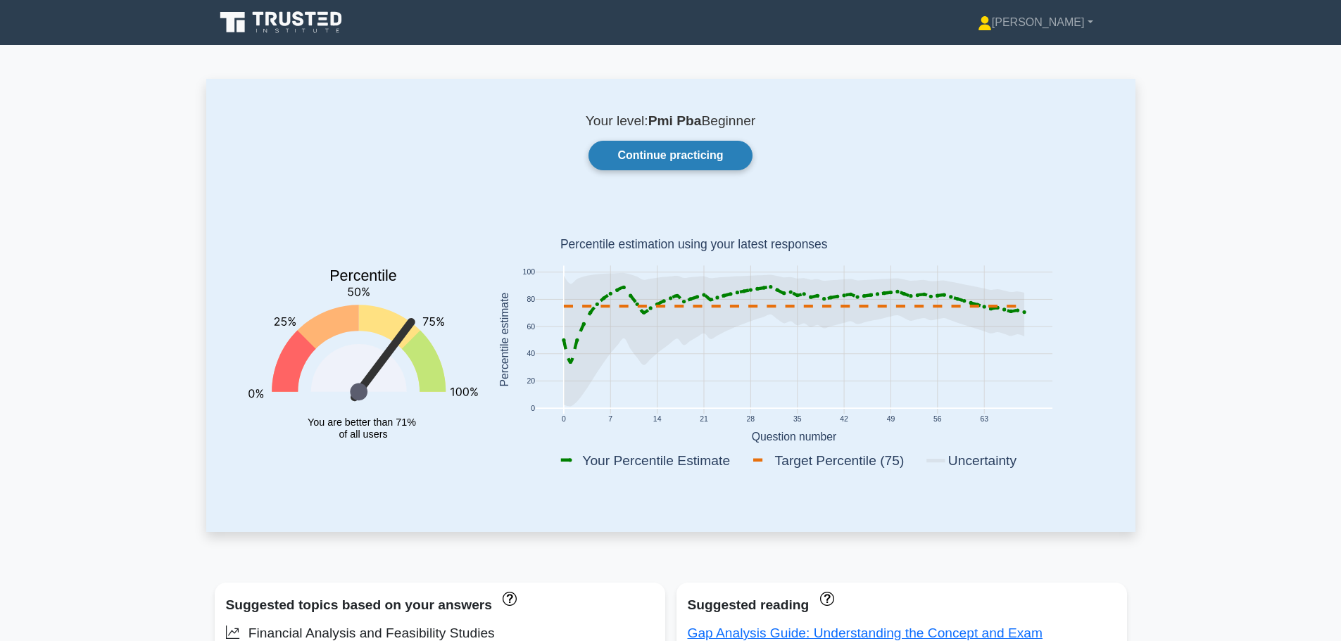
click at [622, 156] on link "Continue practicing" at bounding box center [669, 156] width 163 height 30
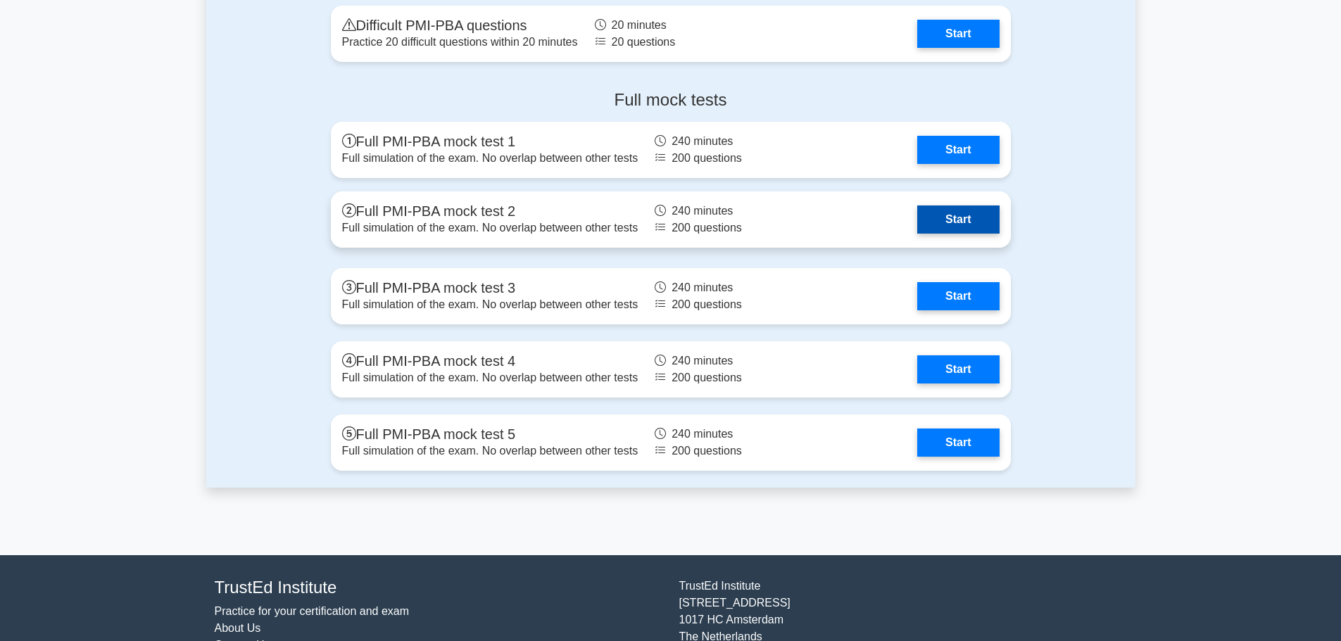
scroll to position [3027, 0]
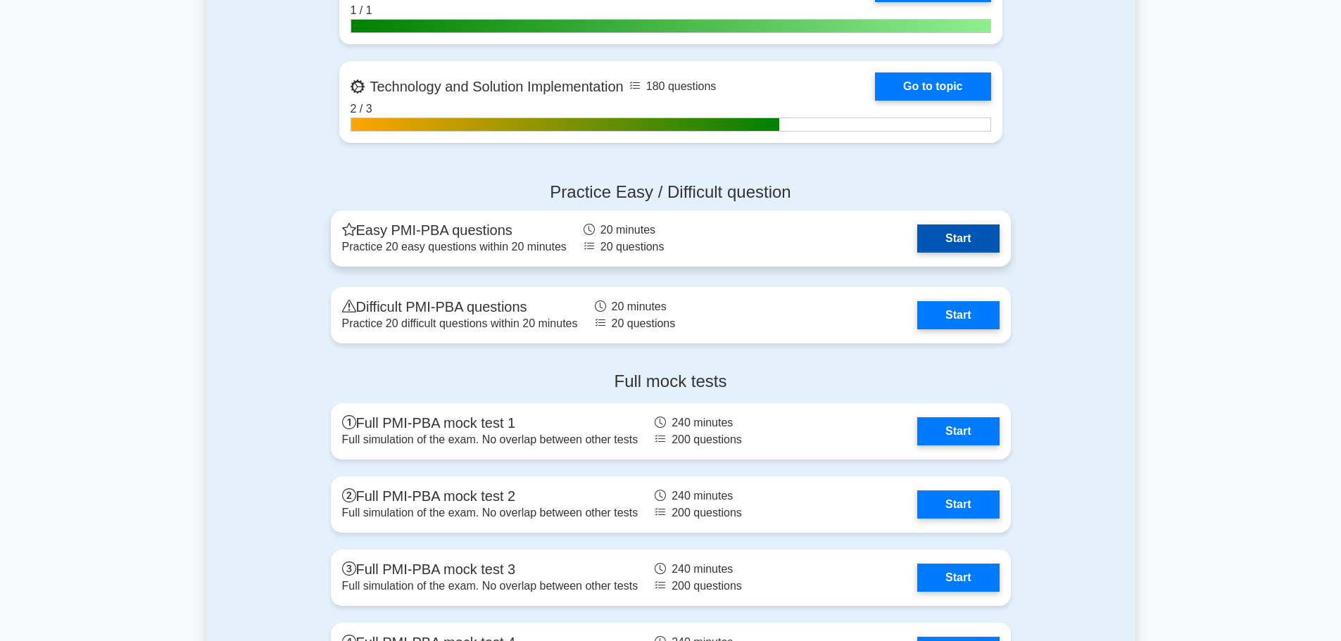
click at [945, 239] on link "Start" at bounding box center [958, 239] width 82 height 28
click at [957, 235] on link "Start" at bounding box center [958, 239] width 82 height 28
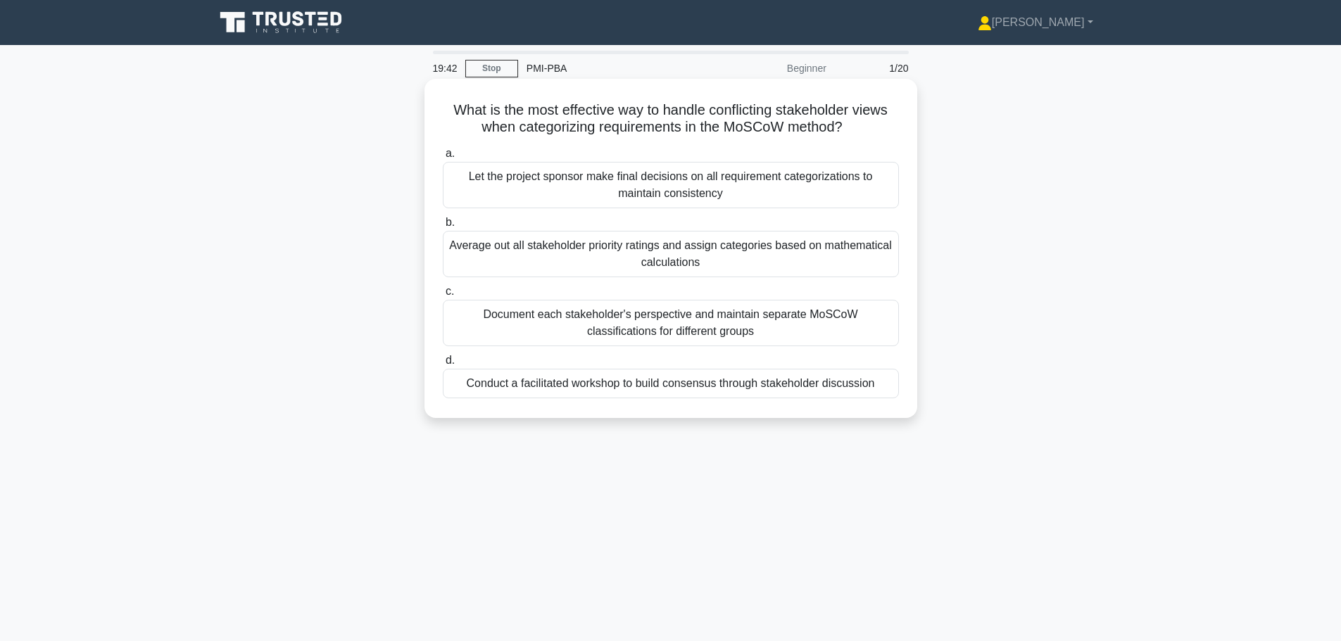
click at [624, 387] on div "Conduct a facilitated workshop to build consensus through stakeholder discussion" at bounding box center [671, 384] width 456 height 30
click at [443, 365] on input "d. Conduct a facilitated workshop to build consensus through stakeholder discus…" at bounding box center [443, 360] width 0 height 9
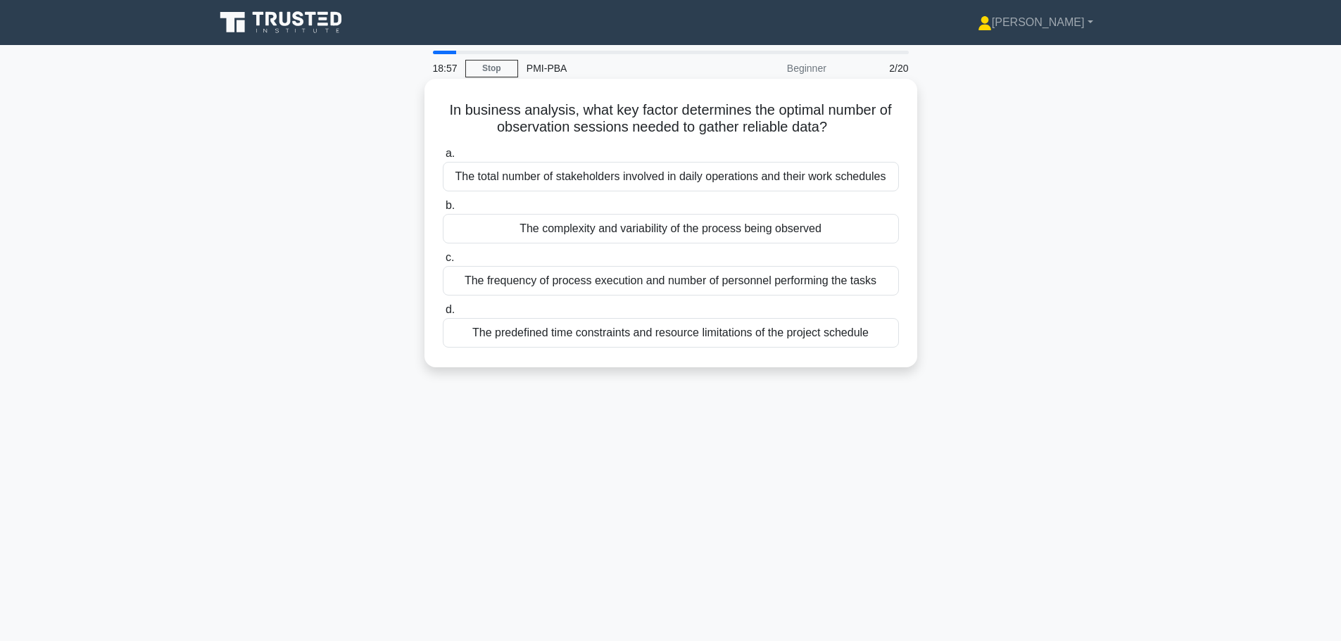
click at [623, 230] on div "The complexity and variability of the process being observed" at bounding box center [671, 229] width 456 height 30
click at [443, 210] on input "b. The complexity and variability of the process being observed" at bounding box center [443, 205] width 0 height 9
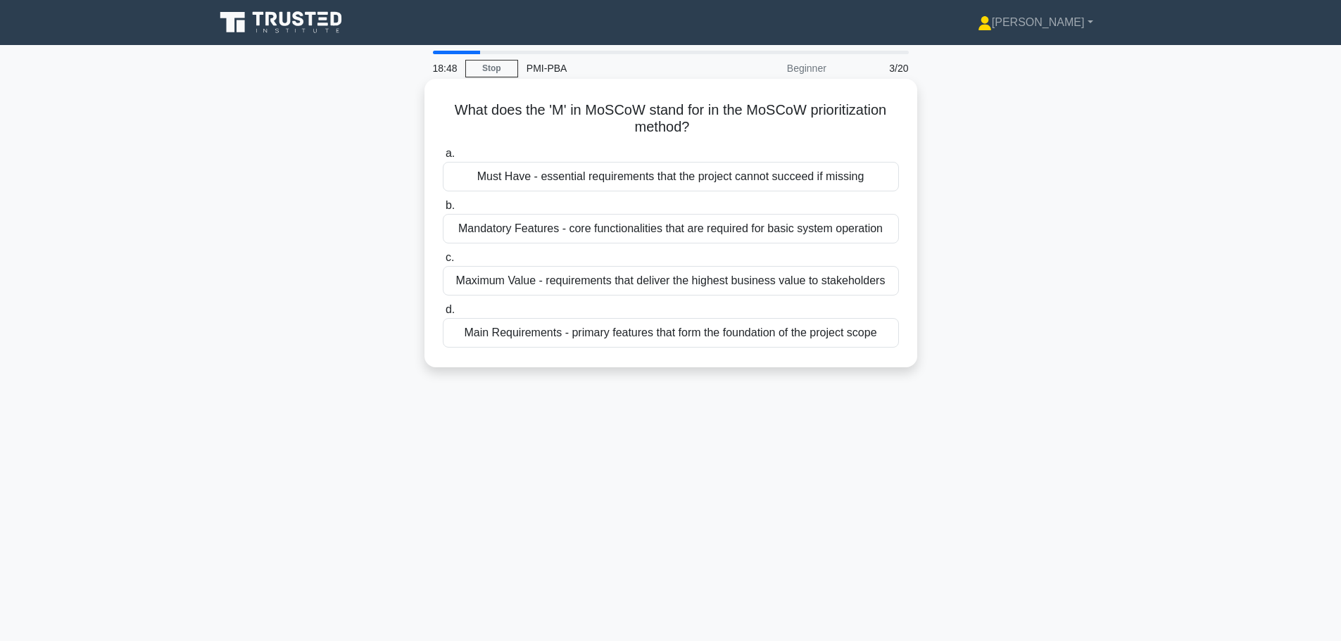
click at [619, 175] on div "Must Have - essential requirements that the project cannot succeed if missing" at bounding box center [671, 177] width 456 height 30
click at [443, 158] on input "a. Must Have - essential requirements that the project cannot succeed if missing" at bounding box center [443, 153] width 0 height 9
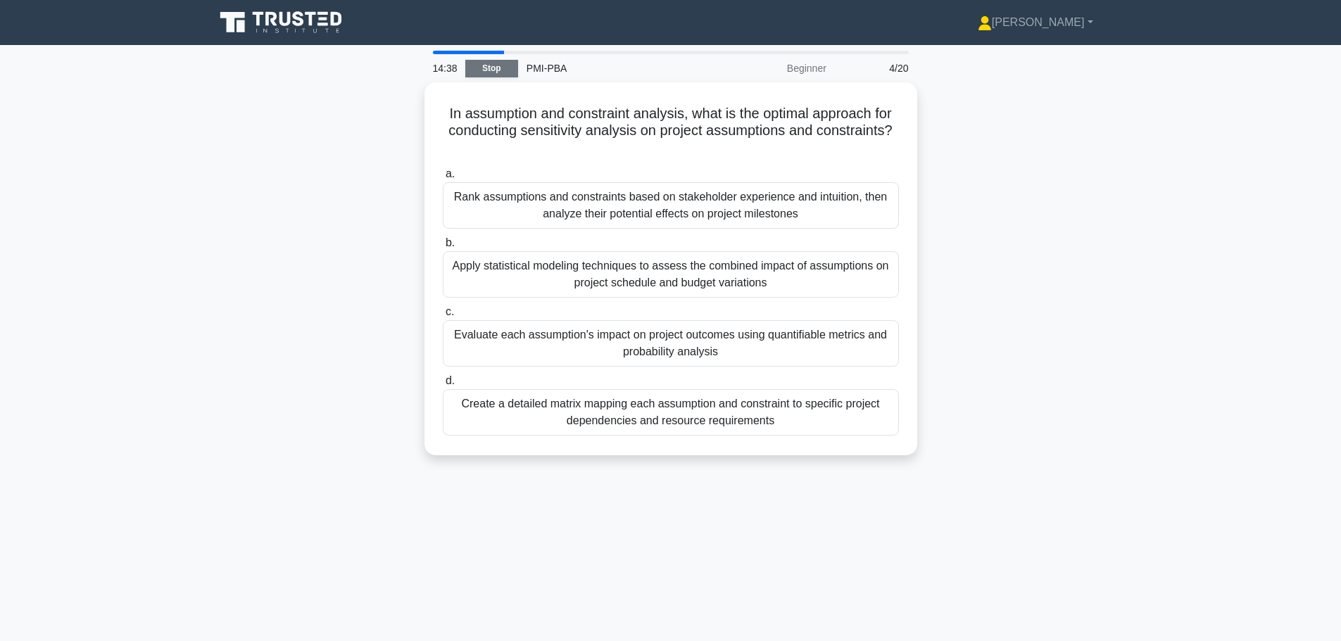
click at [497, 60] on link "Stop" at bounding box center [491, 69] width 53 height 18
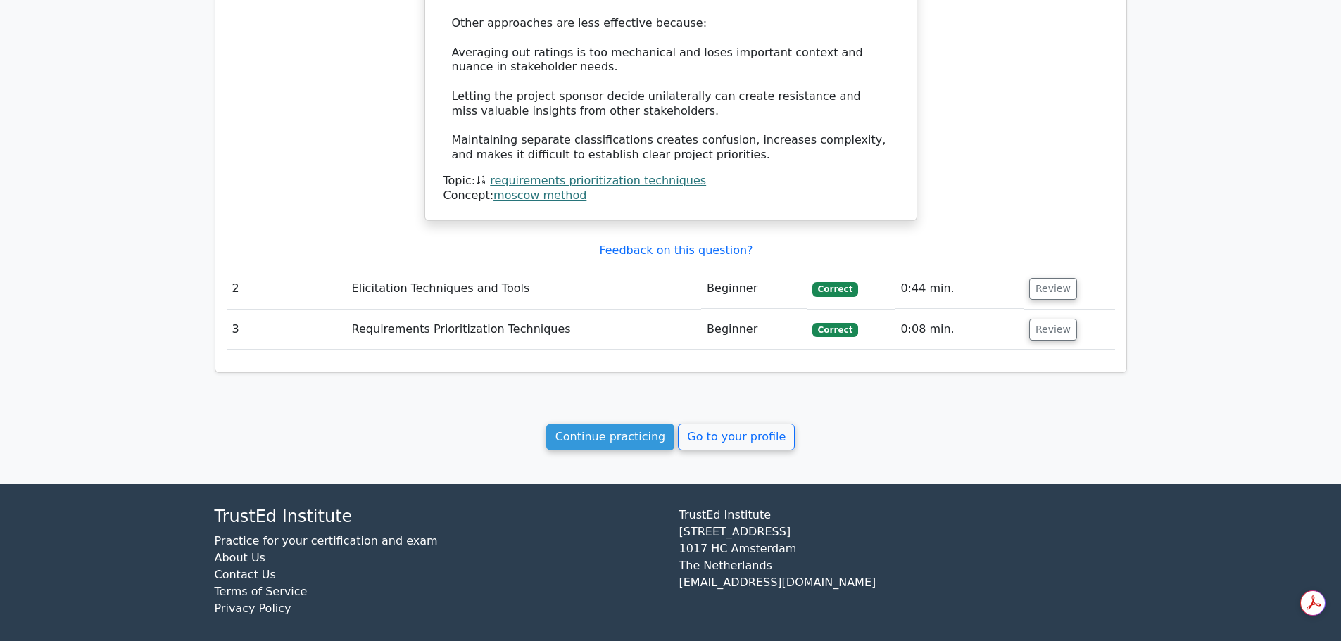
scroll to position [1248, 0]
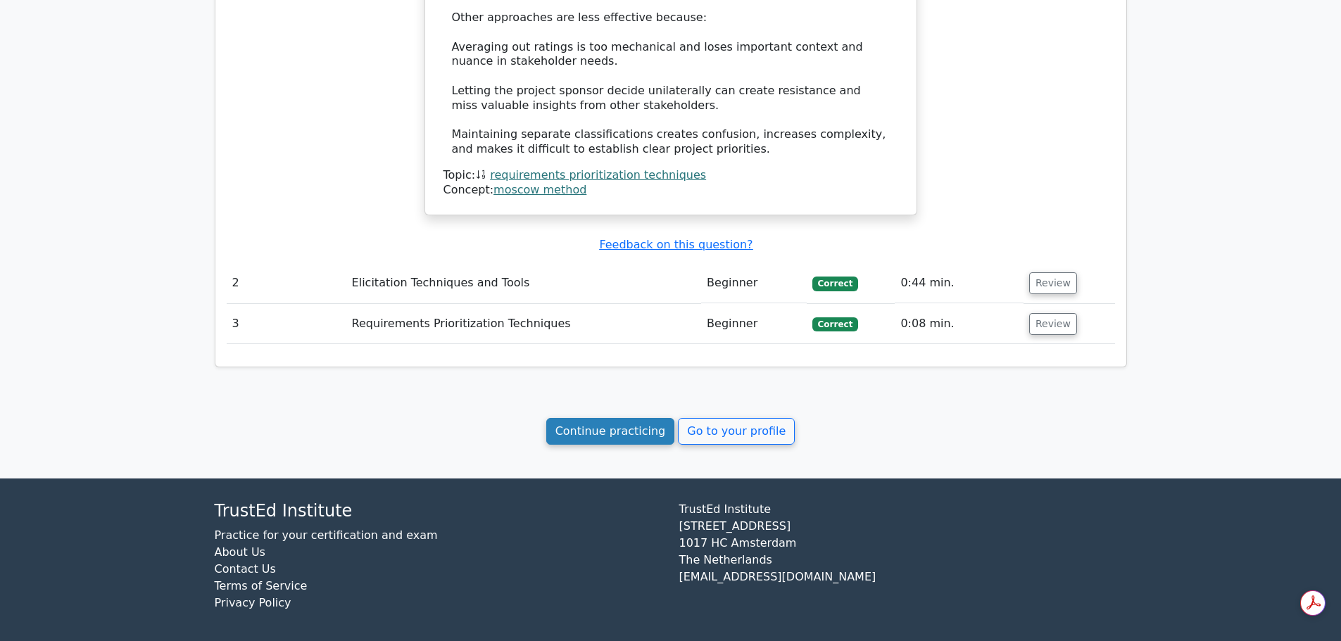
click at [636, 431] on link "Continue practicing" at bounding box center [610, 431] width 129 height 27
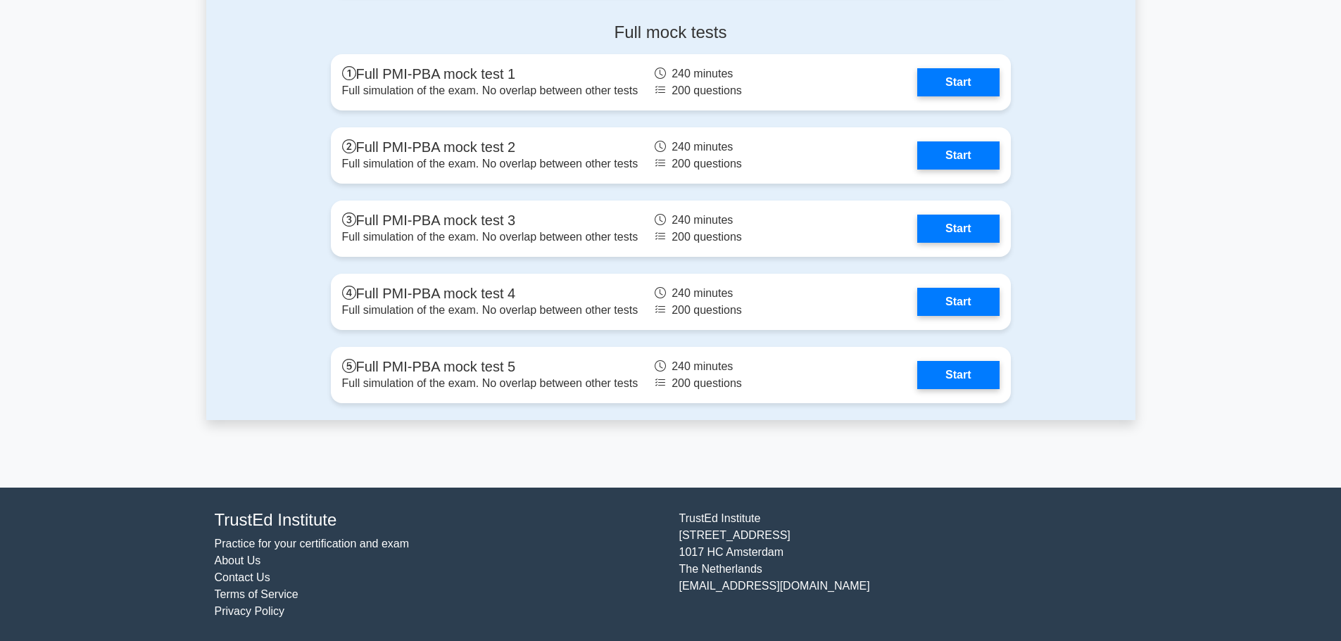
scroll to position [2883, 0]
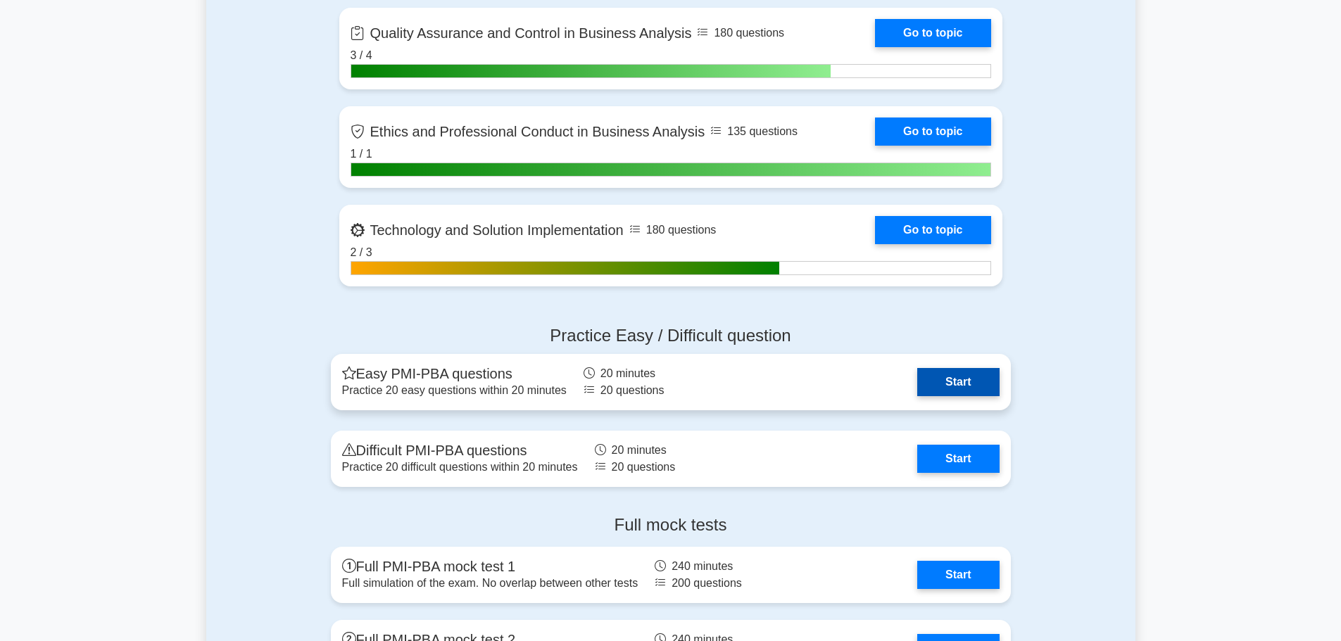
click at [964, 375] on link "Start" at bounding box center [958, 382] width 82 height 28
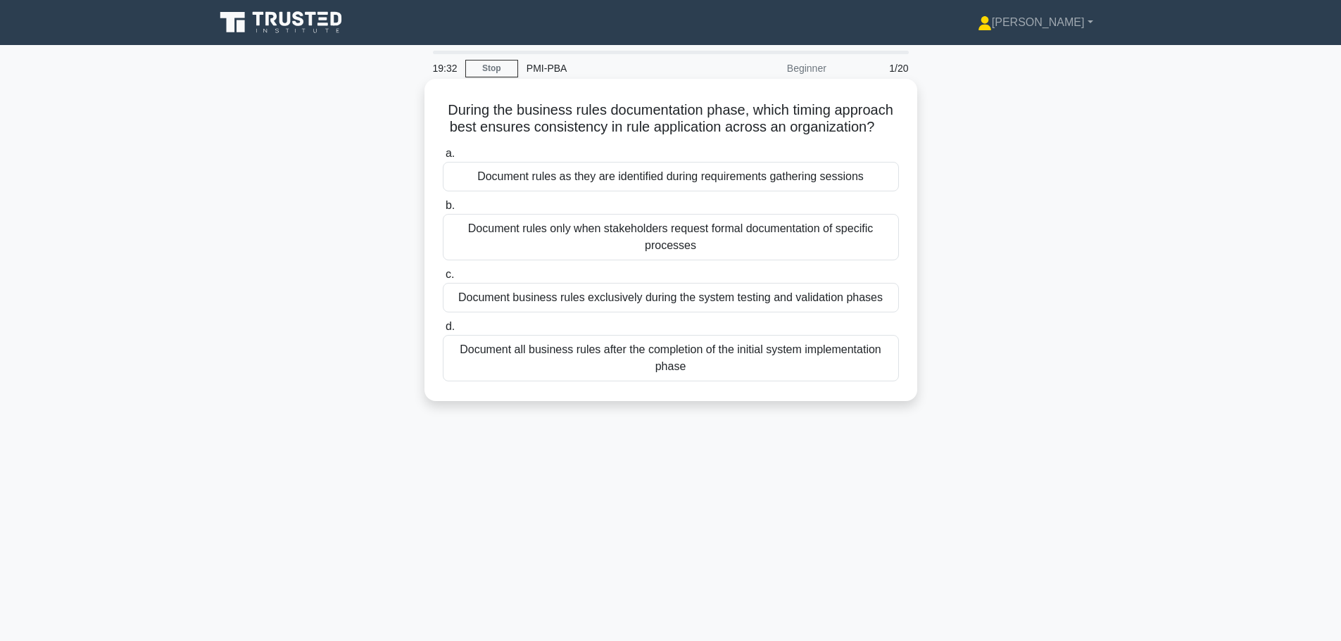
click at [620, 170] on div "Document rules as they are identified during requirements gathering sessions" at bounding box center [671, 177] width 456 height 30
click at [443, 158] on input "a. Document rules as they are identified during requirements gathering sessions" at bounding box center [443, 153] width 0 height 9
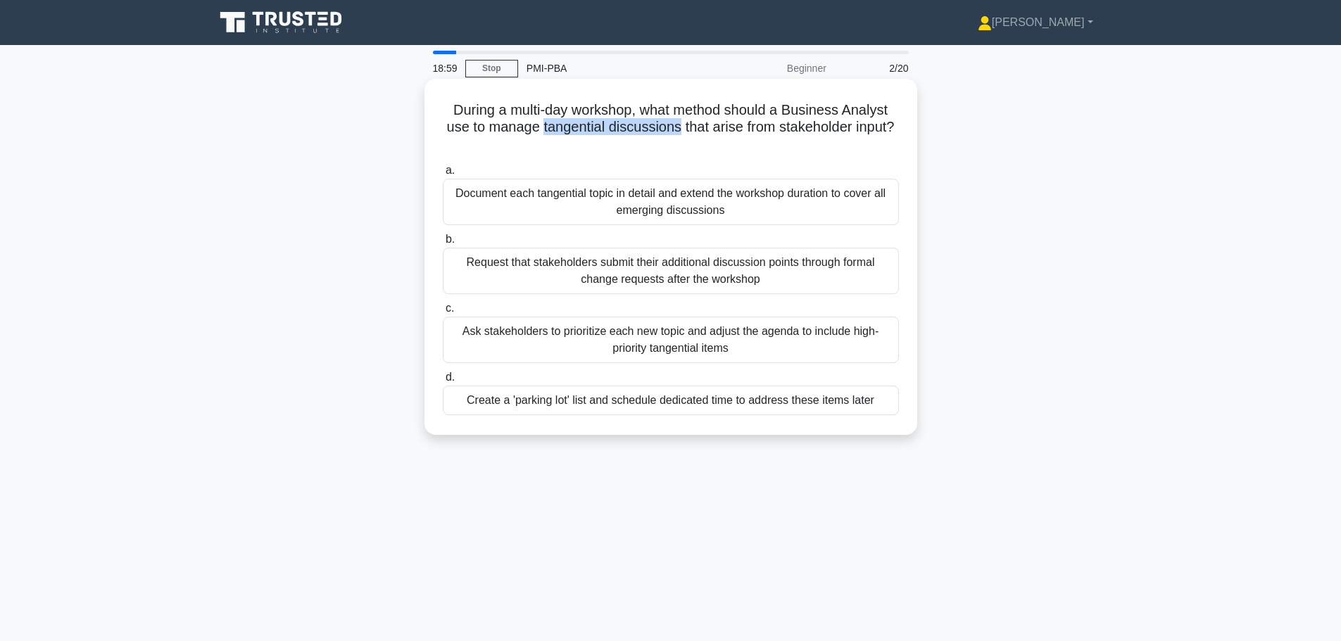
drag, startPoint x: 538, startPoint y: 122, endPoint x: 680, endPoint y: 134, distance: 141.9
click at [680, 134] on h5 "During a multi-day workshop, what method should a Business Analyst use to manag…" at bounding box center [670, 127] width 459 height 52
copy h5 "tangential discussions"
click at [678, 399] on div "Create a 'parking lot' list and schedule dedicated time to address these items …" at bounding box center [671, 401] width 456 height 30
click at [443, 382] on input "d. Create a 'parking lot' list and schedule dedicated time to address these ite…" at bounding box center [443, 377] width 0 height 9
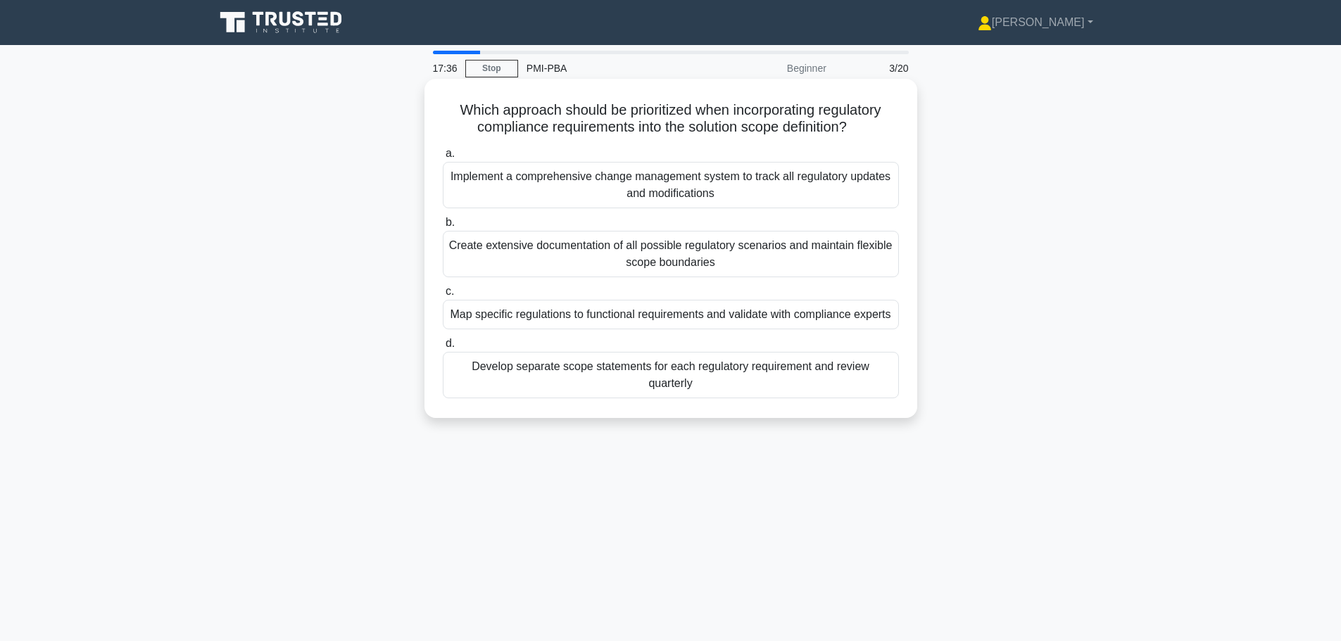
click at [481, 320] on div "Map specific regulations to functional requirements and validate with complianc…" at bounding box center [671, 315] width 456 height 30
click at [443, 296] on input "c. Map specific regulations to functional requirements and validate with compli…" at bounding box center [443, 291] width 0 height 9
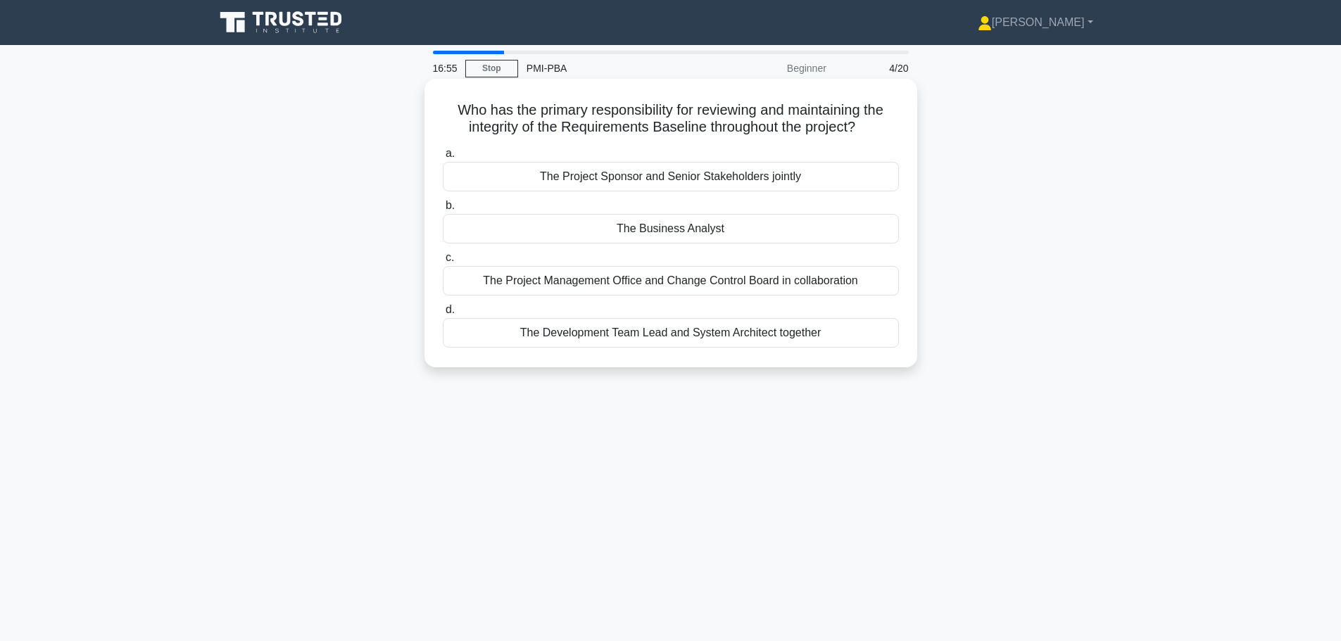
click at [684, 229] on div "The Business Analyst" at bounding box center [671, 229] width 456 height 30
click at [443, 210] on input "b. The Business Analyst" at bounding box center [443, 205] width 0 height 9
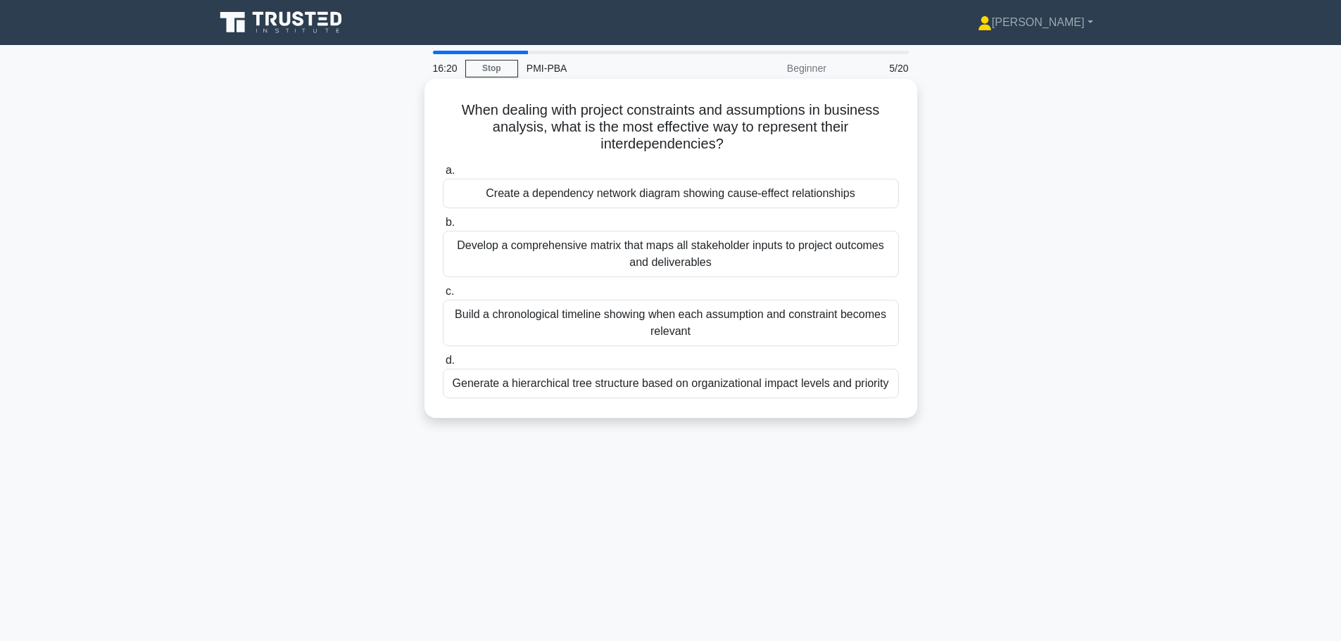
click at [726, 198] on div "Create a dependency network diagram showing cause-effect relationships" at bounding box center [671, 194] width 456 height 30
click at [443, 175] on input "a. Create a dependency network diagram showing cause-effect relationships" at bounding box center [443, 170] width 0 height 9
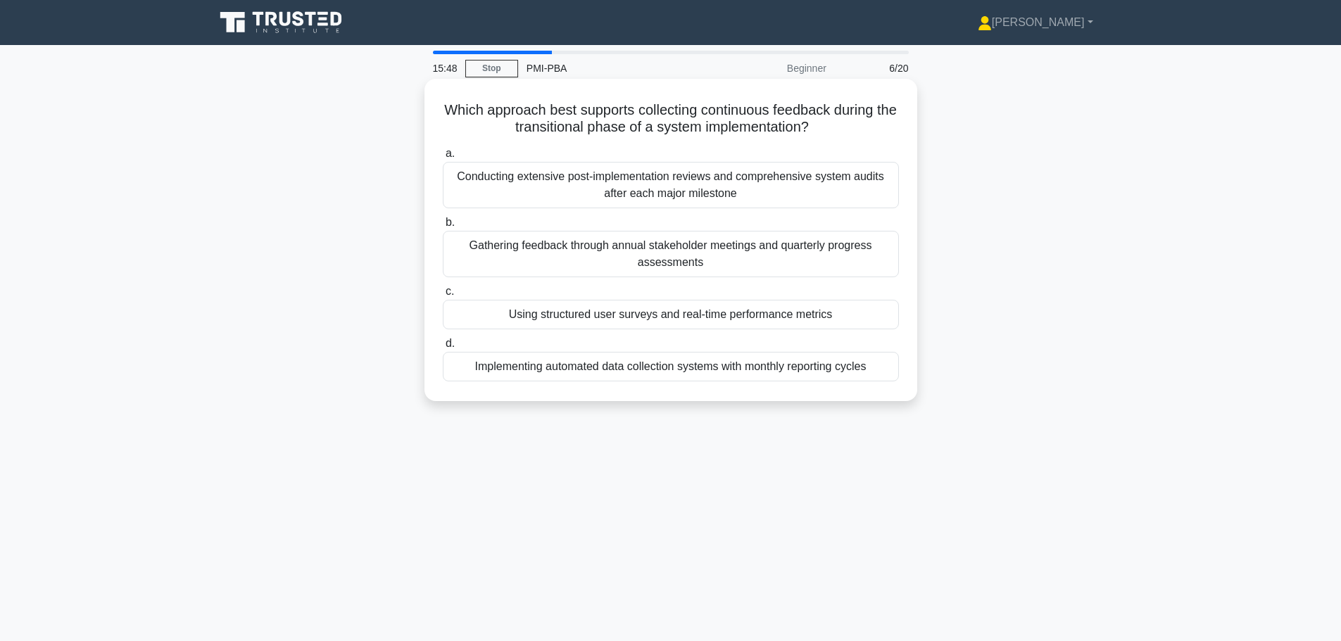
click at [712, 315] on div "Using structured user surveys and real-time performance metrics" at bounding box center [671, 315] width 456 height 30
click at [443, 296] on input "c. Using structured user surveys and real-time performance metrics" at bounding box center [443, 291] width 0 height 9
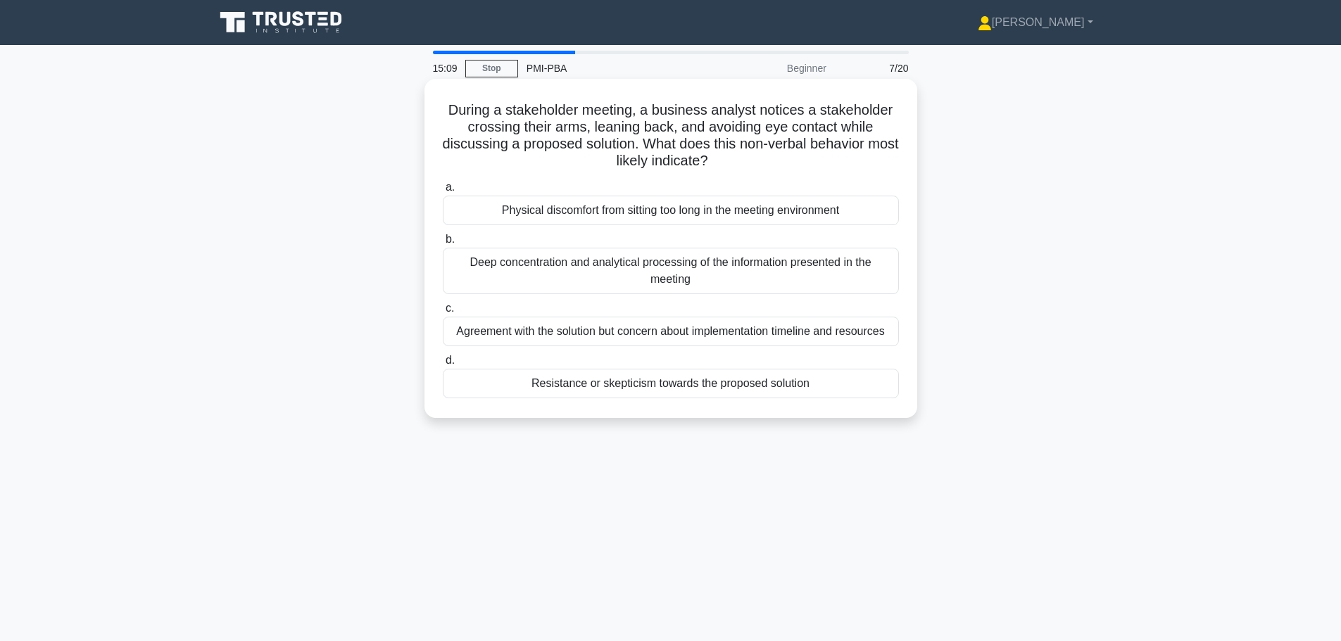
click at [660, 390] on div "Resistance or skepticism towards the proposed solution" at bounding box center [671, 384] width 456 height 30
click at [443, 365] on input "d. Resistance or skepticism towards the proposed solution" at bounding box center [443, 360] width 0 height 9
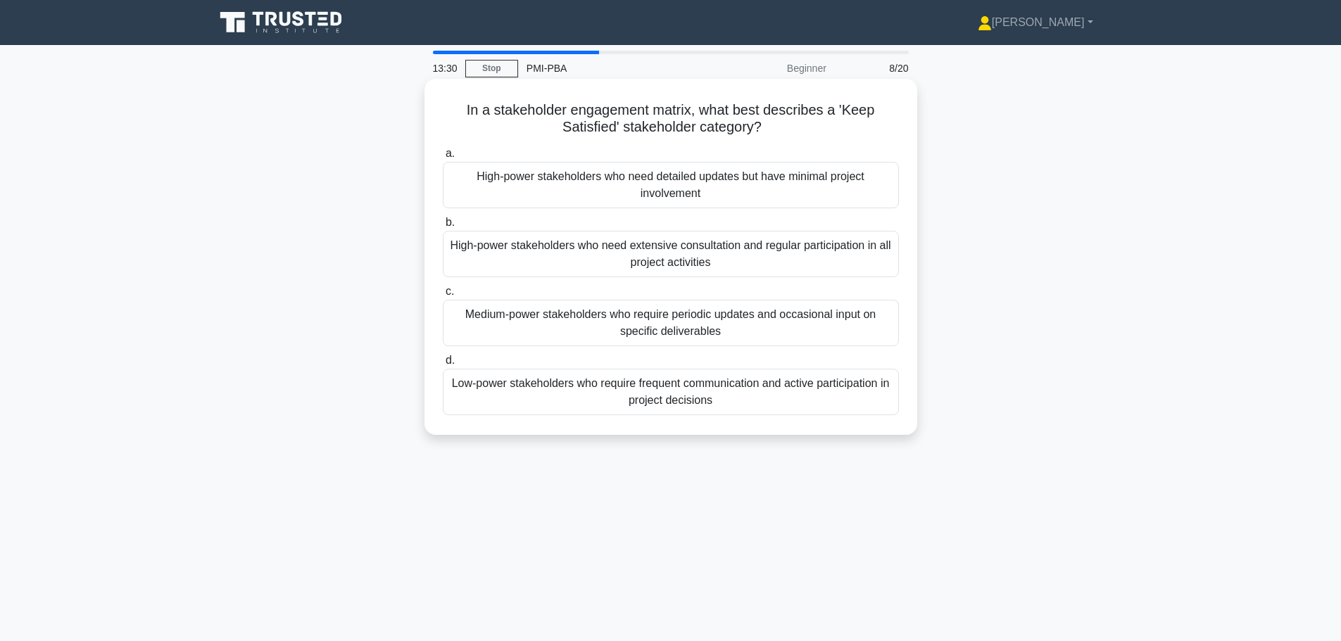
click at [638, 254] on div "High-power stakeholders who need extensive consultation and regular participati…" at bounding box center [671, 254] width 456 height 46
click at [443, 227] on input "b. High-power stakeholders who need extensive consultation and regular particip…" at bounding box center [443, 222] width 0 height 9
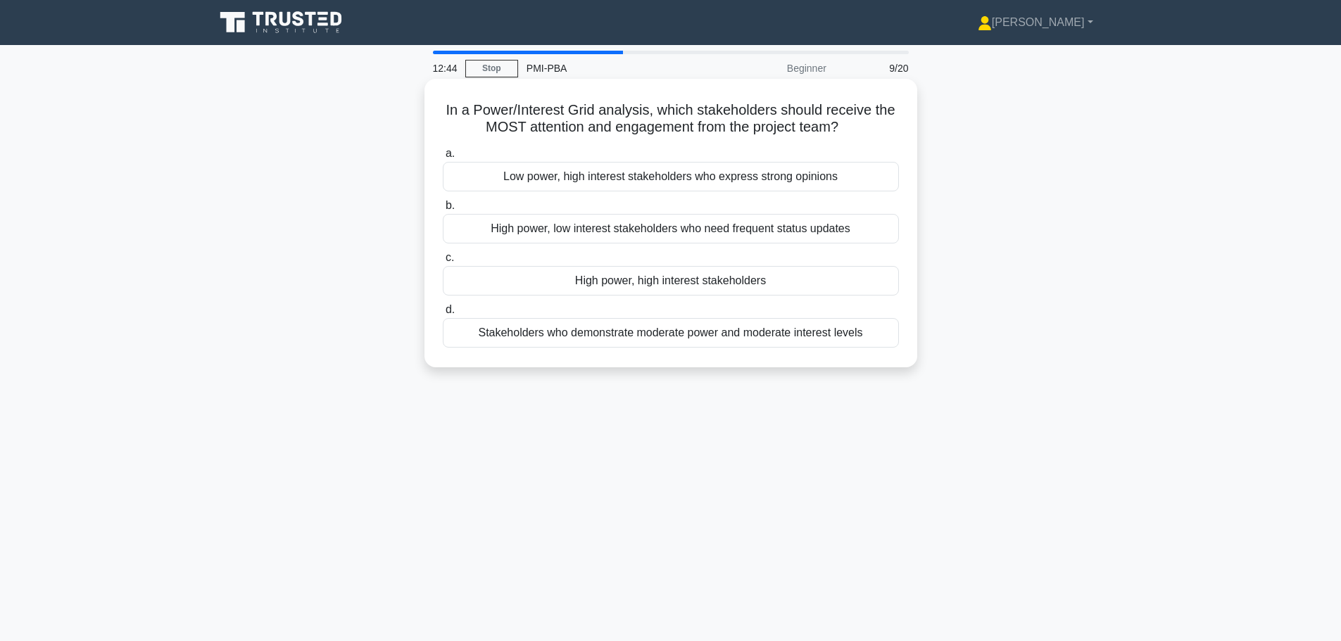
click at [672, 275] on div "High power, high interest stakeholders" at bounding box center [671, 281] width 456 height 30
click at [443, 263] on input "c. High power, high interest stakeholders" at bounding box center [443, 257] width 0 height 9
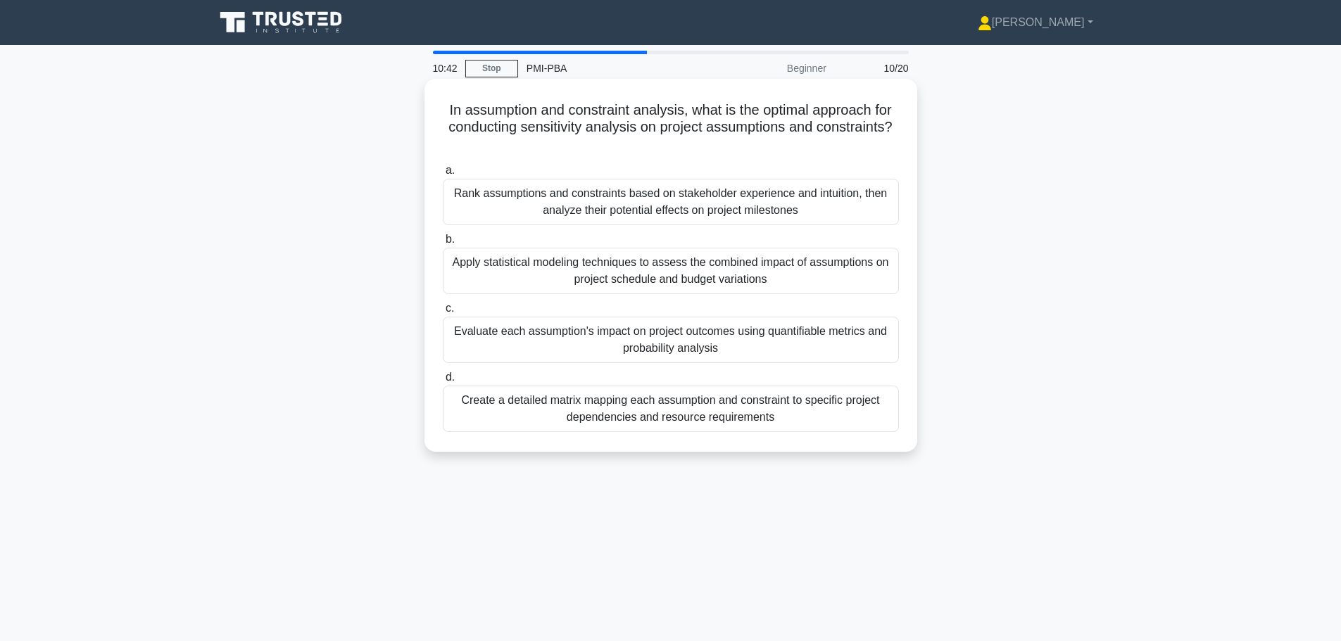
click at [680, 349] on div "Evaluate each assumption's impact on project outcomes using quantifiable metric…" at bounding box center [671, 340] width 456 height 46
click at [443, 313] on input "c. Evaluate each assumption's impact on project outcomes using quantifiable met…" at bounding box center [443, 308] width 0 height 9
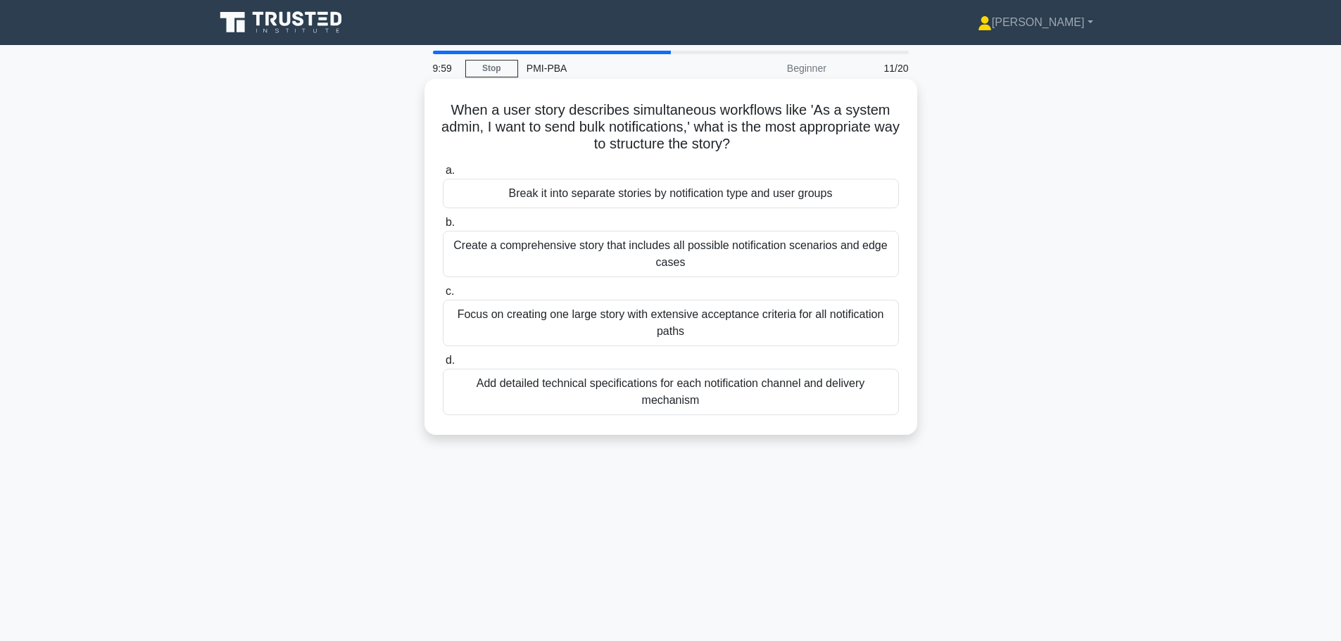
click at [605, 200] on div "Break it into separate stories by notification type and user groups" at bounding box center [671, 194] width 456 height 30
click at [443, 175] on input "a. Break it into separate stories by notification type and user groups" at bounding box center [443, 170] width 0 height 9
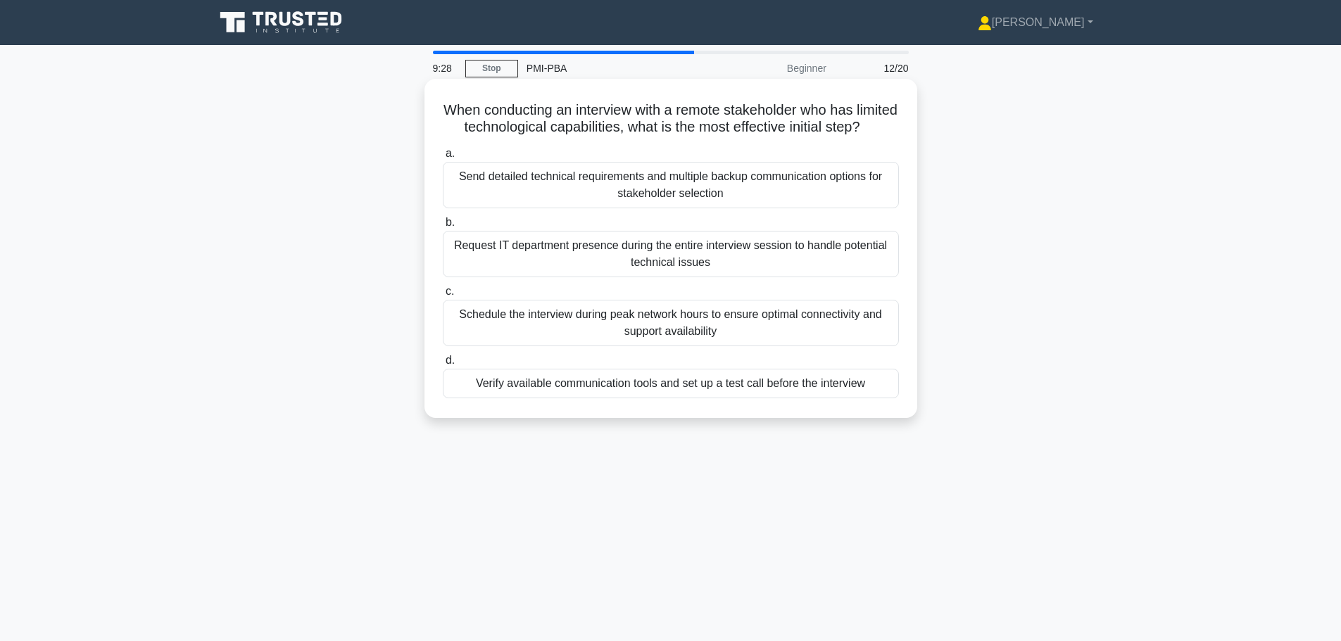
click at [661, 398] on div "Verify available communication tools and set up a test call before the interview" at bounding box center [671, 384] width 456 height 30
click at [443, 365] on input "d. Verify available communication tools and set up a test call before the inter…" at bounding box center [443, 360] width 0 height 9
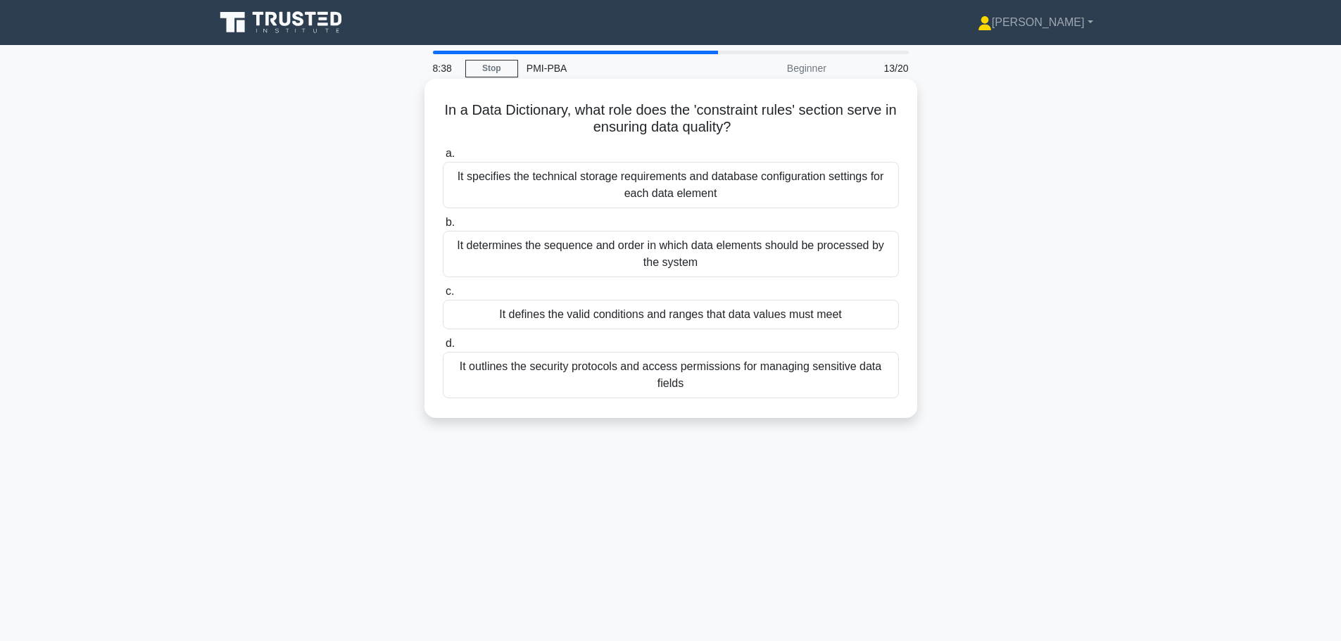
click at [667, 316] on div "It defines the valid conditions and ranges that data values must meet" at bounding box center [671, 315] width 456 height 30
click at [443, 296] on input "c. It defines the valid conditions and ranges that data values must meet" at bounding box center [443, 291] width 0 height 9
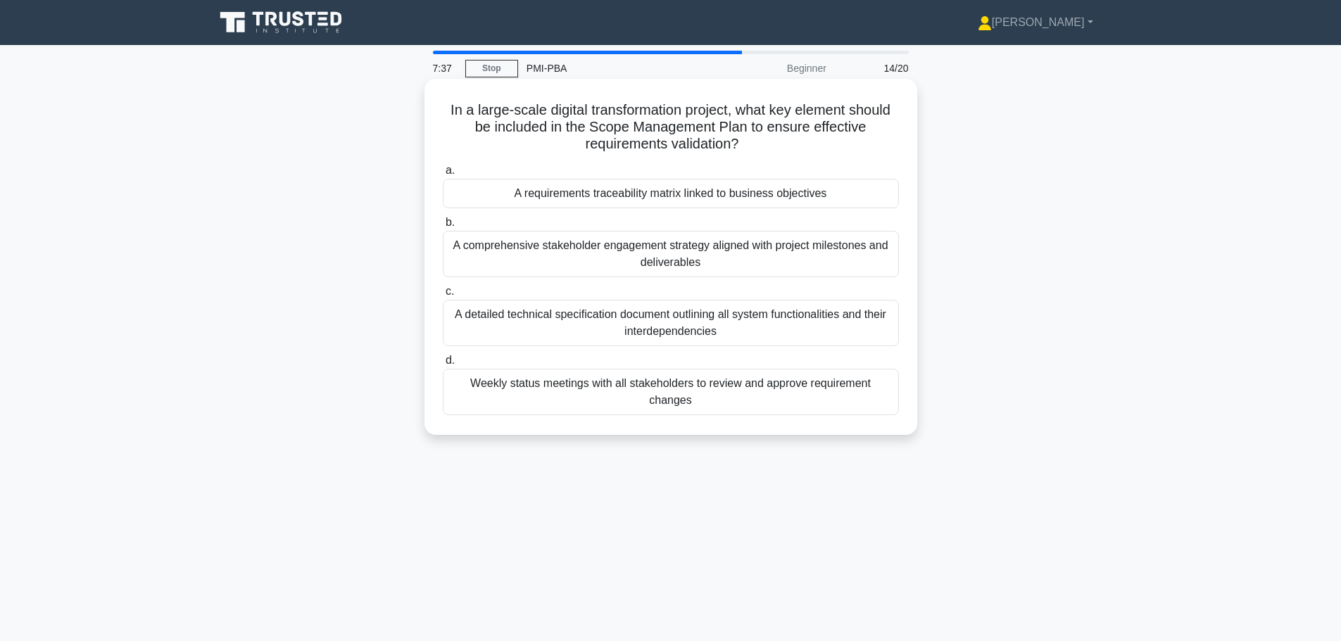
click at [713, 195] on div "A requirements traceability matrix linked to business objectives" at bounding box center [671, 194] width 456 height 30
click at [443, 175] on input "a. A requirements traceability matrix linked to business objectives" at bounding box center [443, 170] width 0 height 9
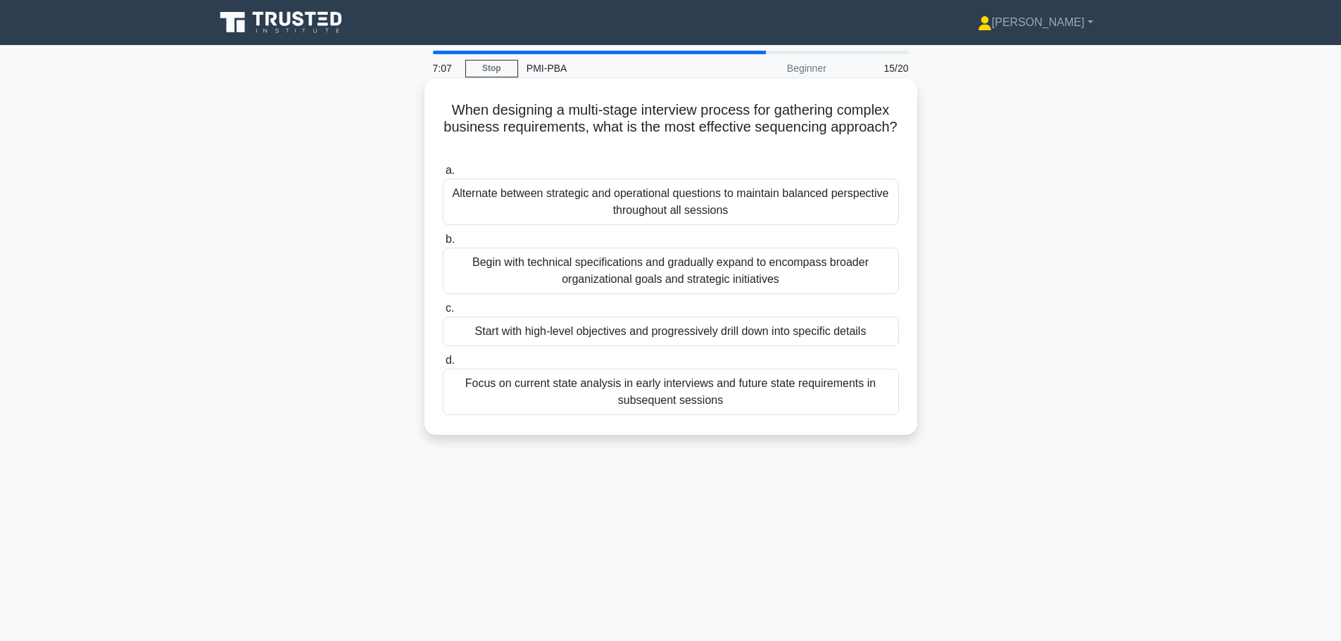
click at [667, 335] on div "Start with high-level objectives and progressively drill down into specific det…" at bounding box center [671, 332] width 456 height 30
click at [443, 313] on input "c. Start with high-level objectives and progressively drill down into specific …" at bounding box center [443, 308] width 0 height 9
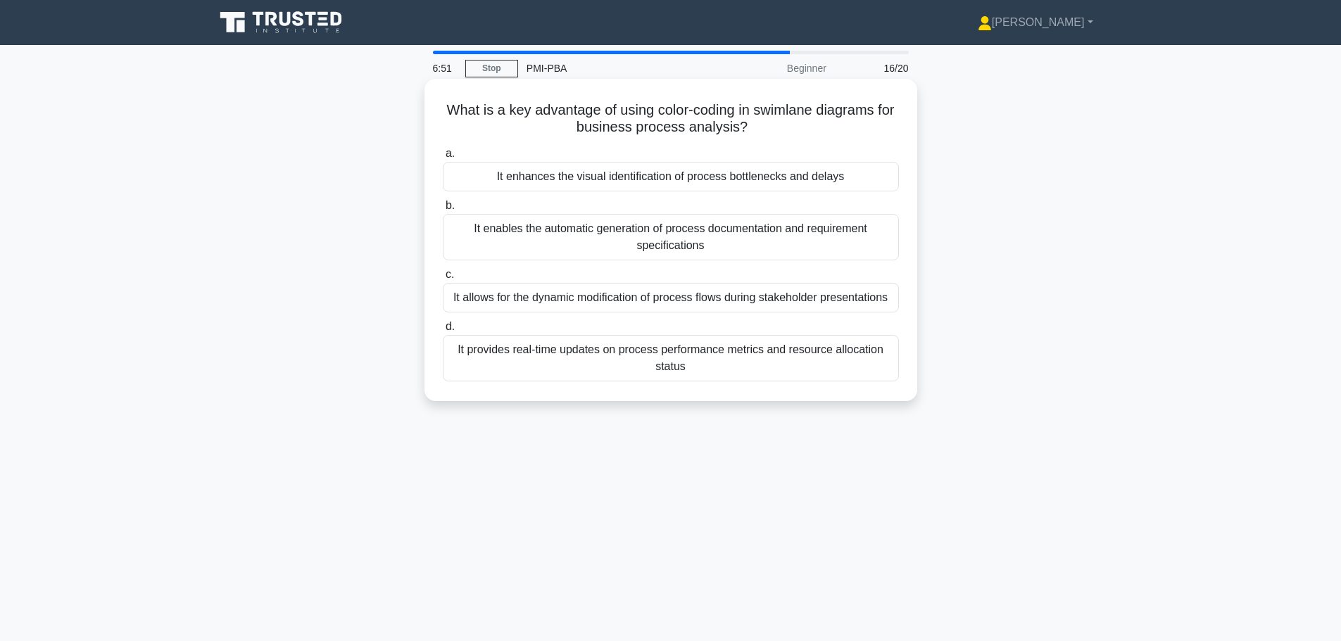
click at [669, 184] on div "It enhances the visual identification of process bottlenecks and delays" at bounding box center [671, 177] width 456 height 30
click at [443, 158] on input "a. It enhances the visual identification of process bottlenecks and delays" at bounding box center [443, 153] width 0 height 9
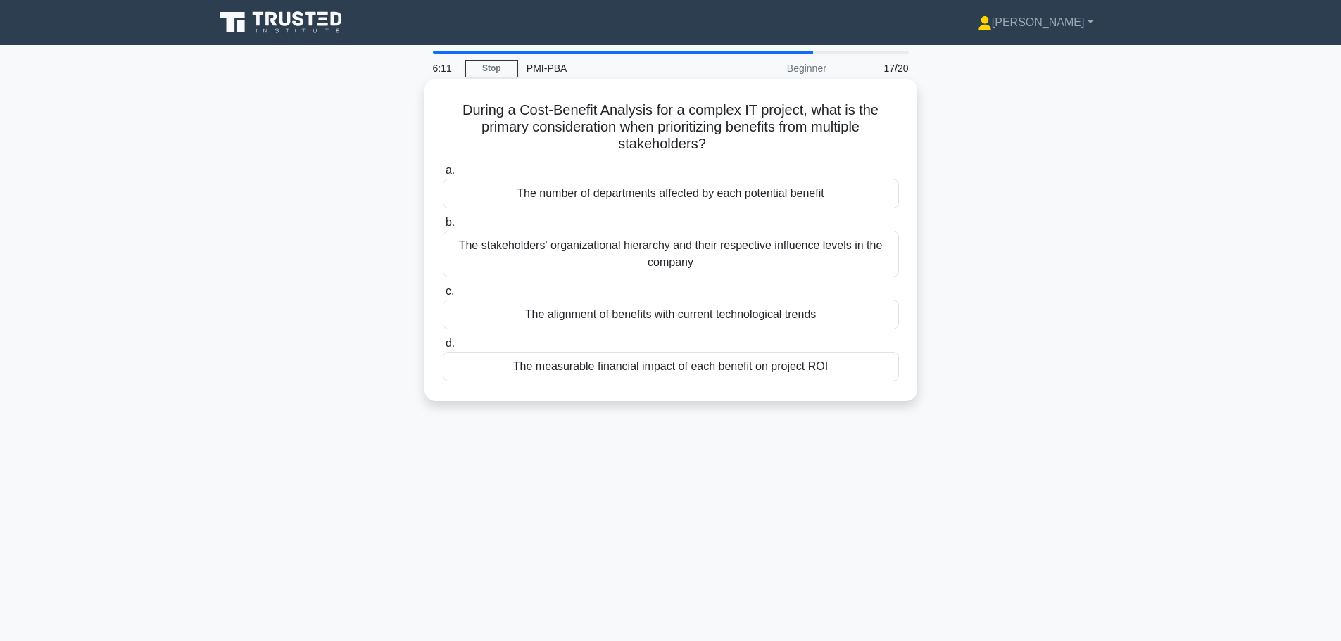
click at [702, 376] on div "The measurable financial impact of each benefit on project ROI" at bounding box center [671, 367] width 456 height 30
click at [443, 348] on input "d. The measurable financial impact of each benefit on project ROI" at bounding box center [443, 343] width 0 height 9
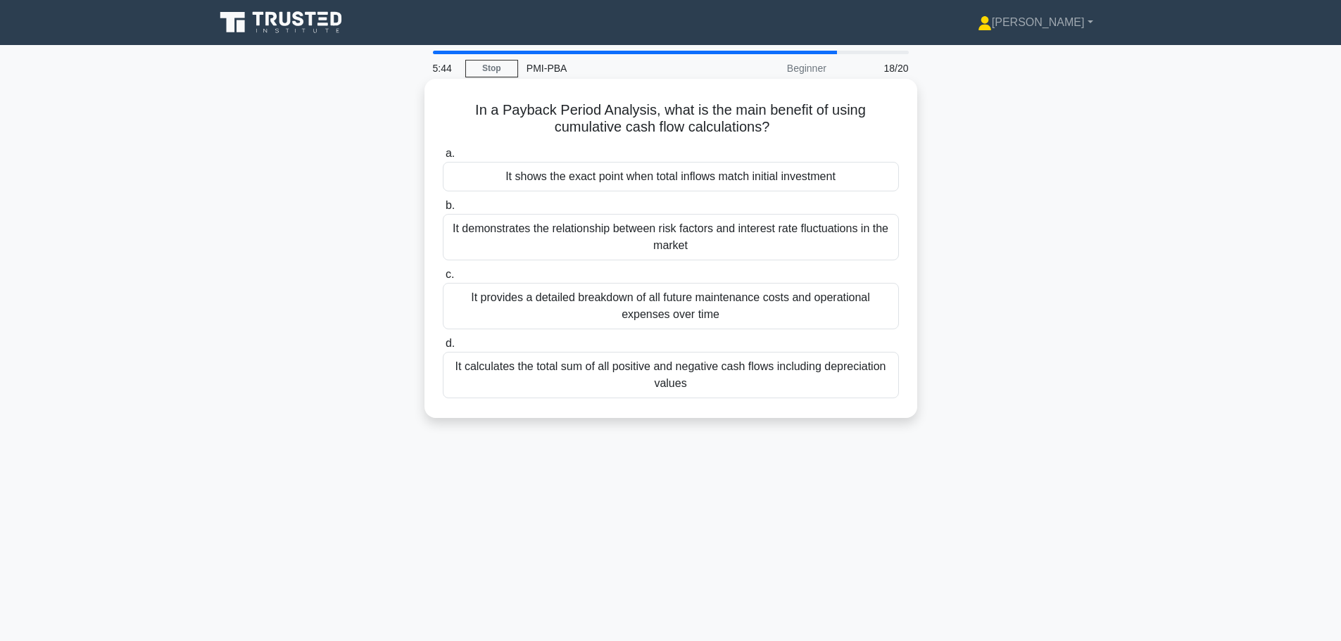
click at [707, 384] on div "It calculates the total sum of all positive and negative cash flows including d…" at bounding box center [671, 375] width 456 height 46
click at [443, 348] on input "d. It calculates the total sum of all positive and negative cash flows includin…" at bounding box center [443, 343] width 0 height 9
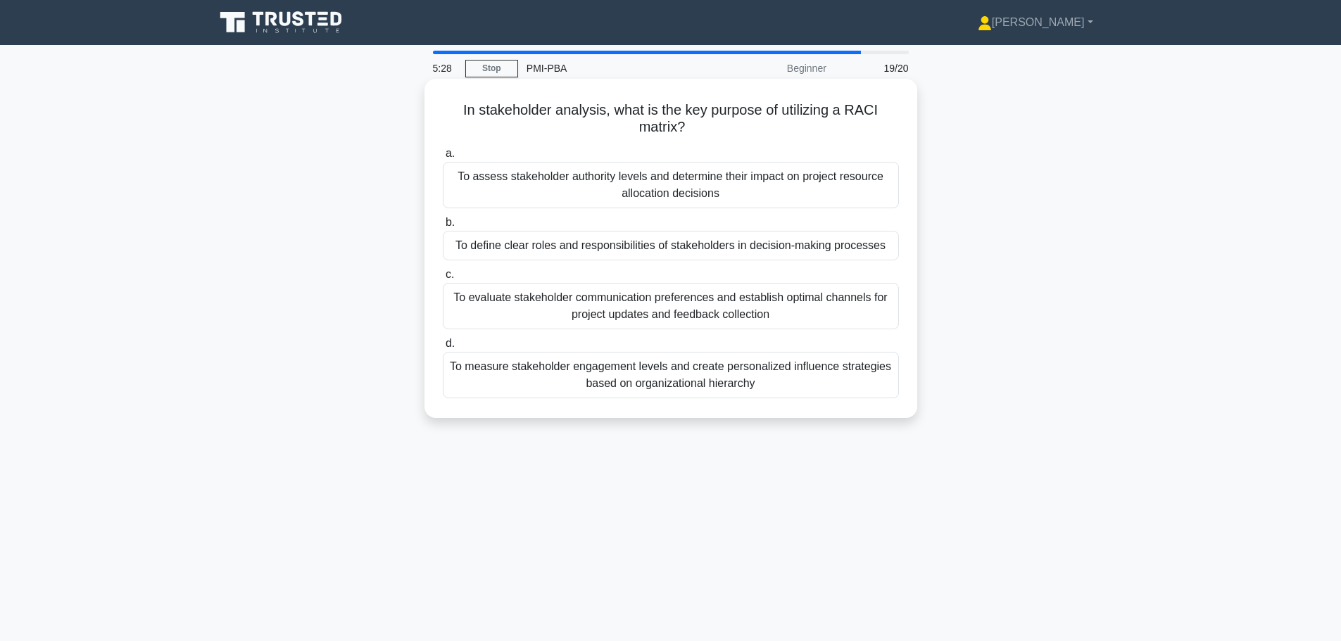
click at [713, 250] on div "To define clear roles and responsibilities of stakeholders in decision-making p…" at bounding box center [671, 246] width 456 height 30
click at [443, 227] on input "b. To define clear roles and responsibilities of stakeholders in decision-makin…" at bounding box center [443, 222] width 0 height 9
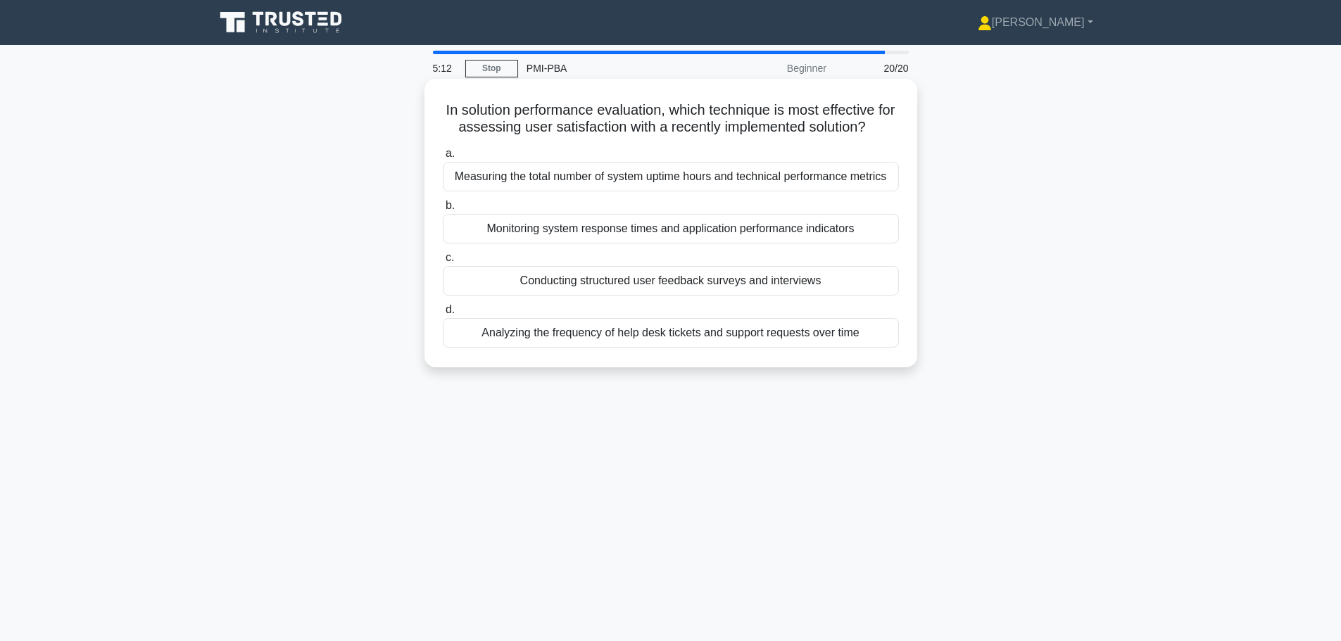
click at [693, 282] on div "Conducting structured user feedback surveys and interviews" at bounding box center [671, 281] width 456 height 30
click at [443, 263] on input "c. Conducting structured user feedback surveys and interviews" at bounding box center [443, 257] width 0 height 9
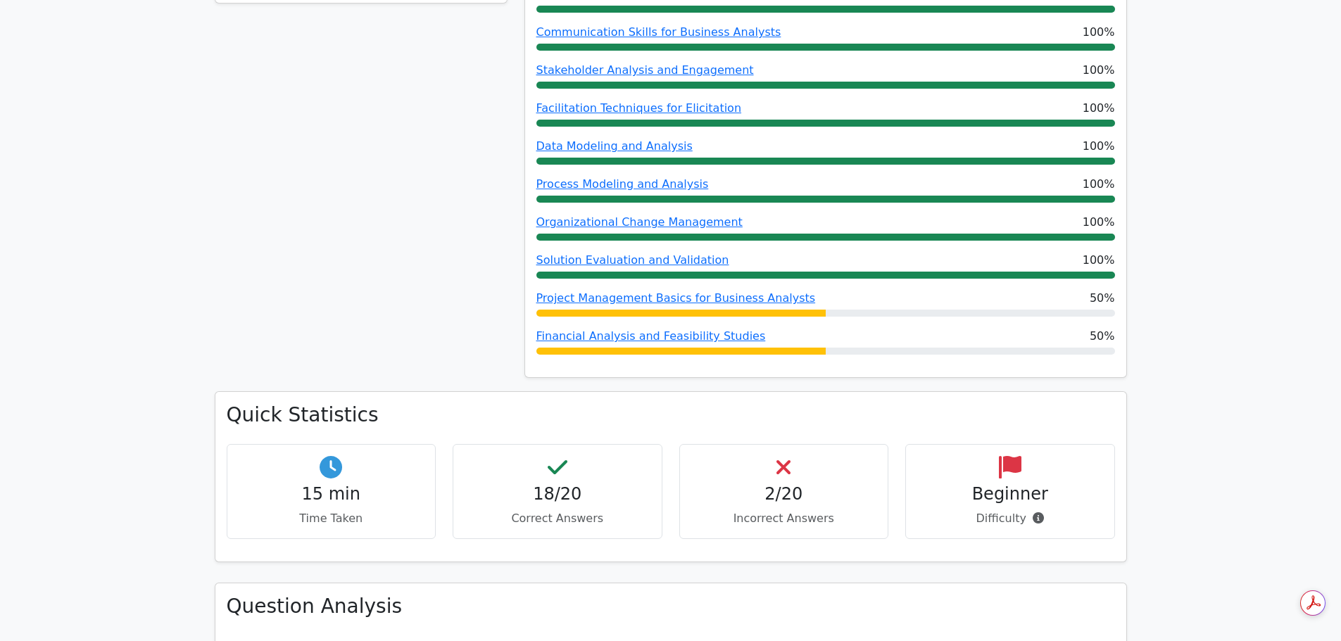
click at [787, 486] on h4 "2/20" at bounding box center [784, 494] width 186 height 20
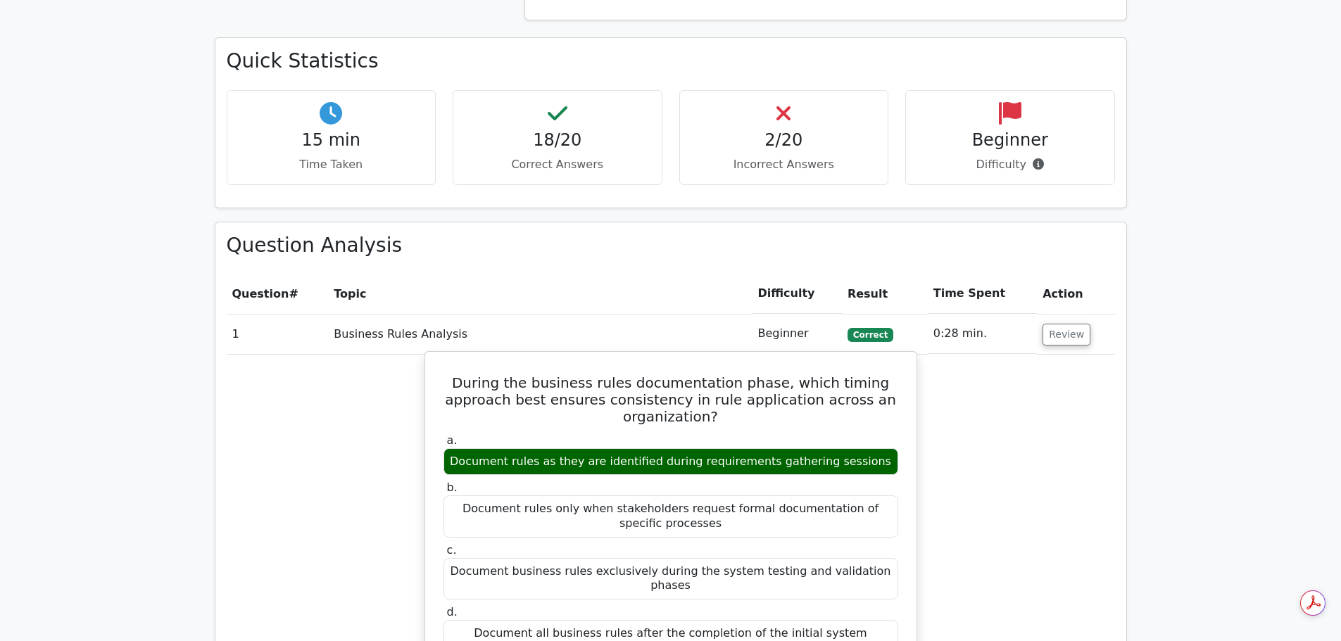
scroll to position [915, 0]
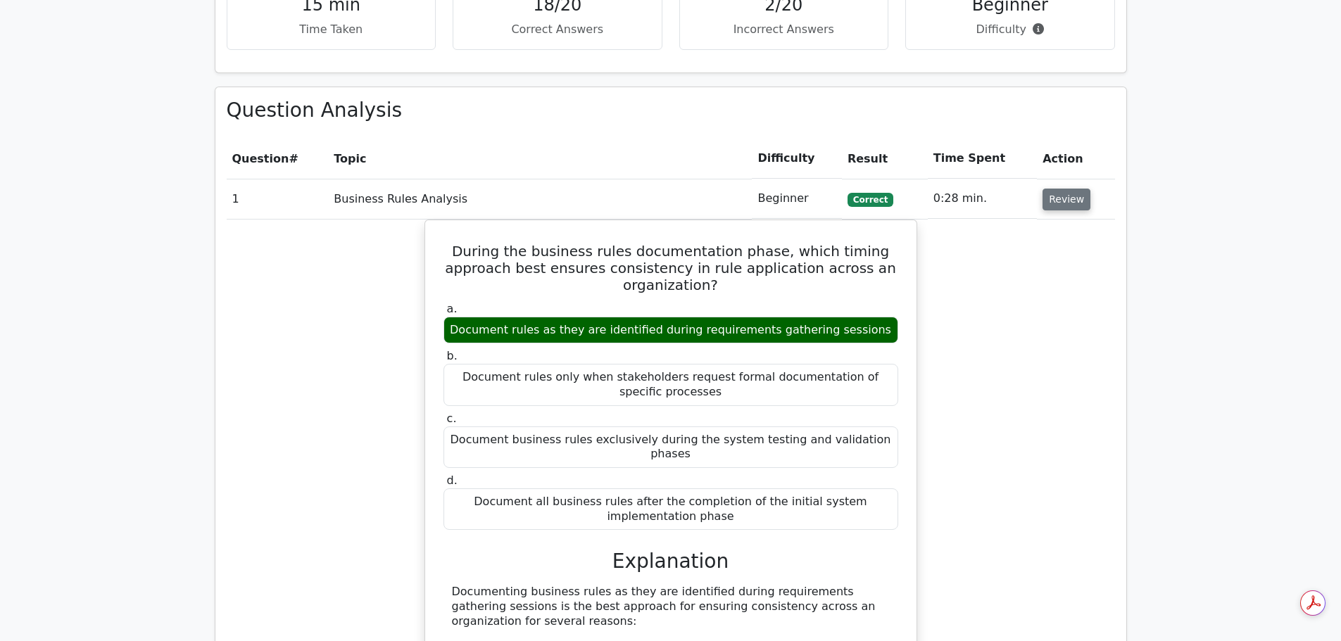
click at [1062, 200] on button "Review" at bounding box center [1066, 200] width 48 height 22
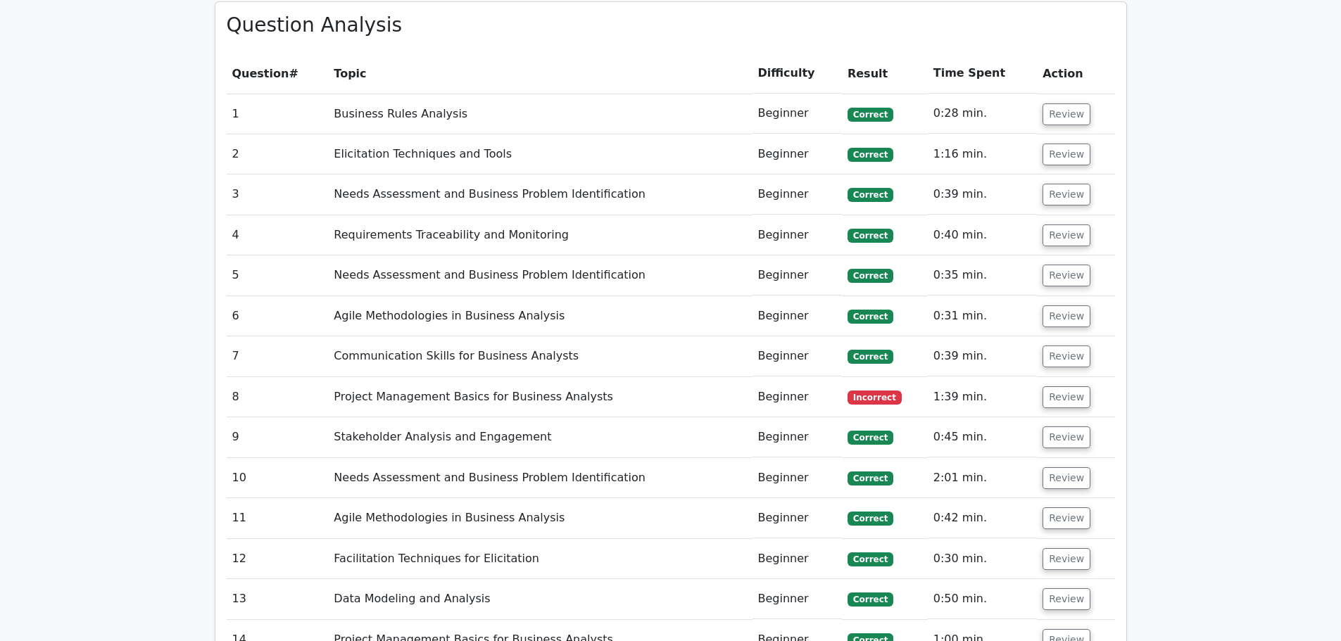
scroll to position [1197, 0]
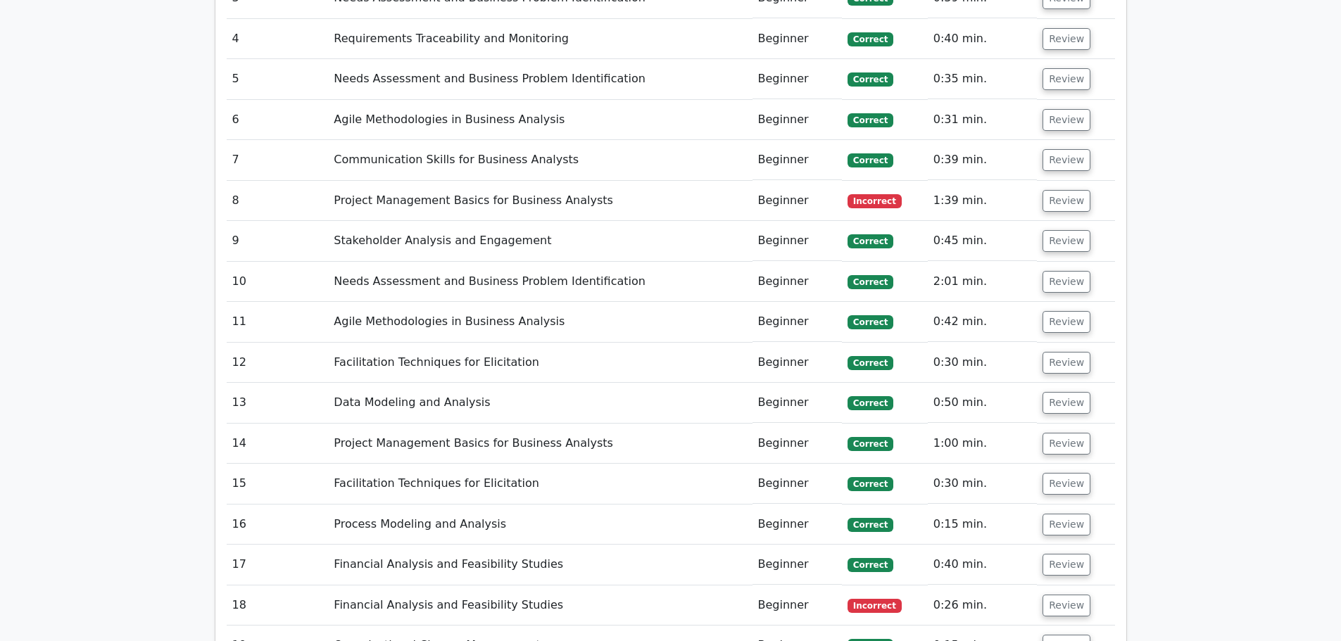
click at [476, 206] on td "Project Management Basics for Business Analysts" at bounding box center [540, 201] width 424 height 40
click at [1056, 201] on button "Review" at bounding box center [1066, 201] width 48 height 22
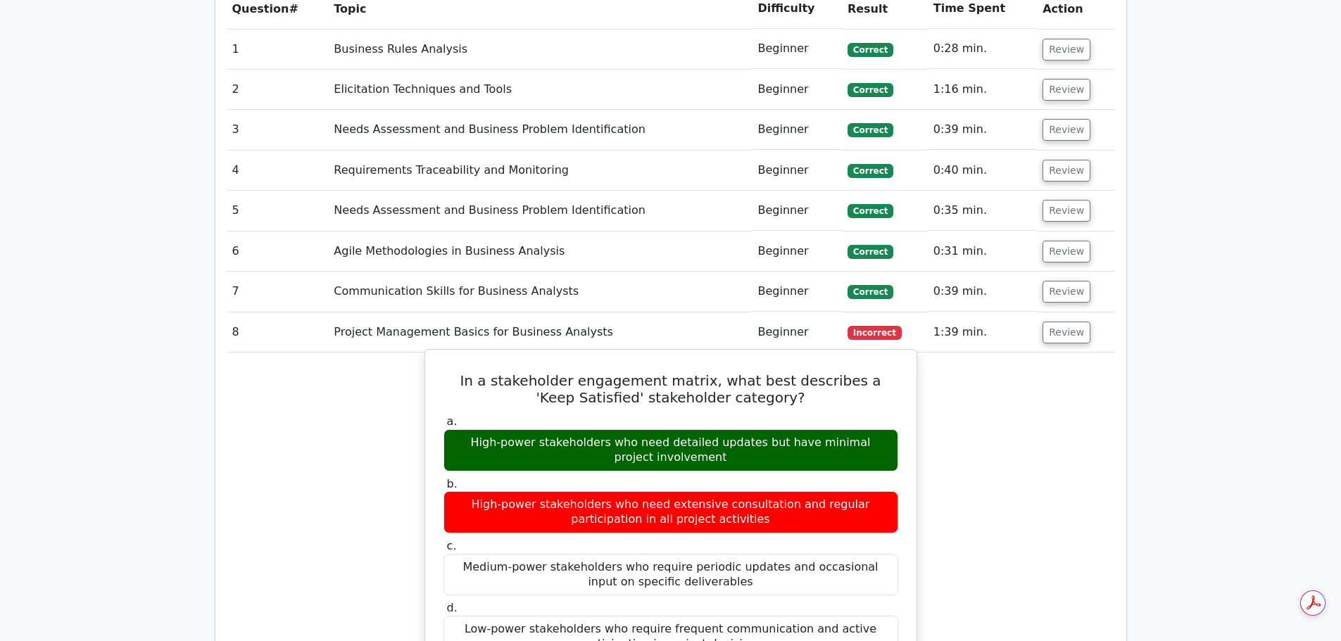
scroll to position [1056, 0]
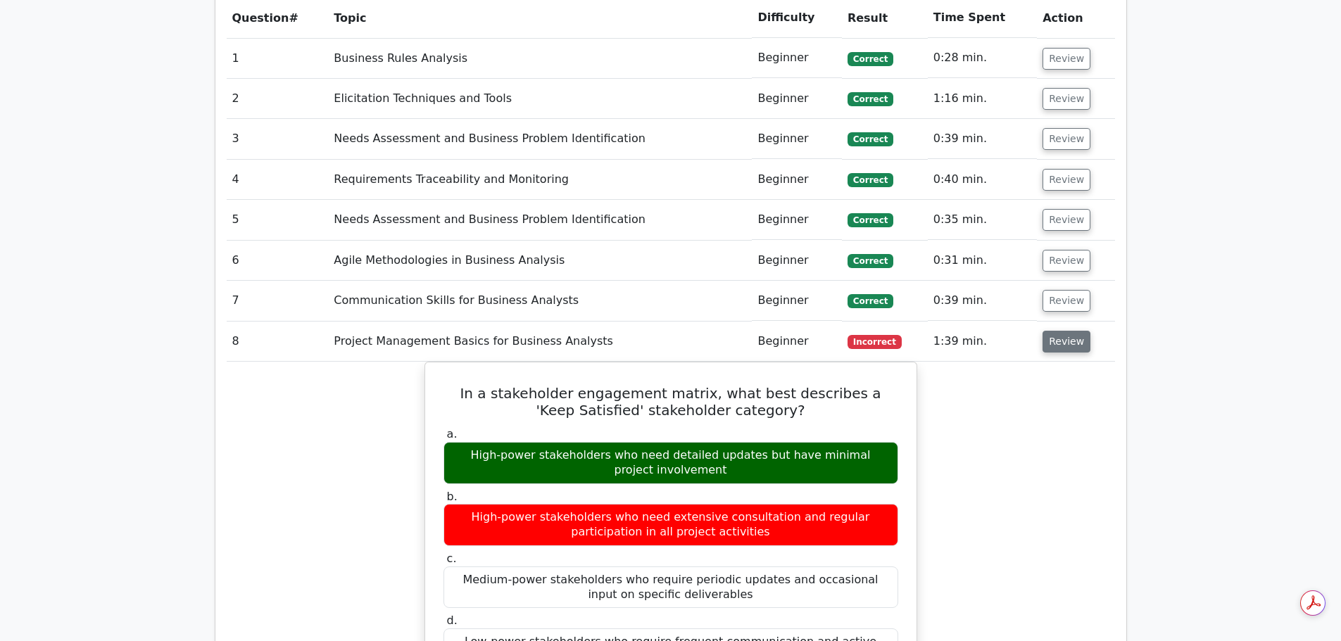
click at [1071, 353] on button "Review" at bounding box center [1066, 342] width 48 height 22
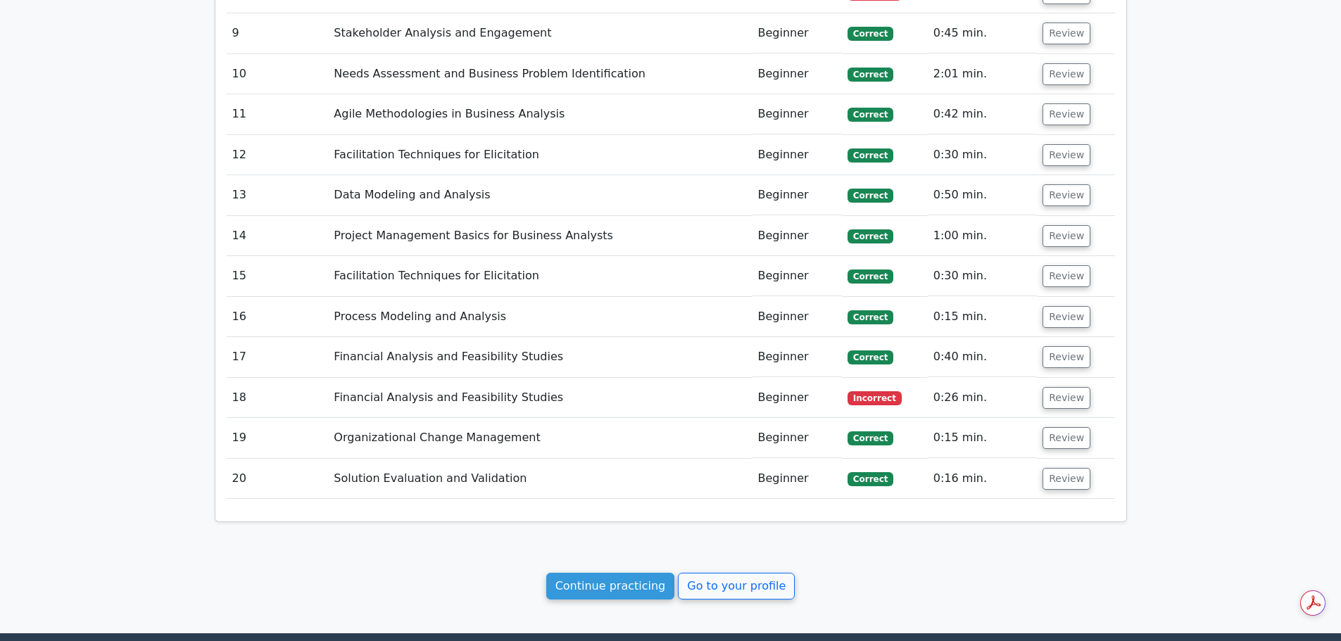
scroll to position [0, 0]
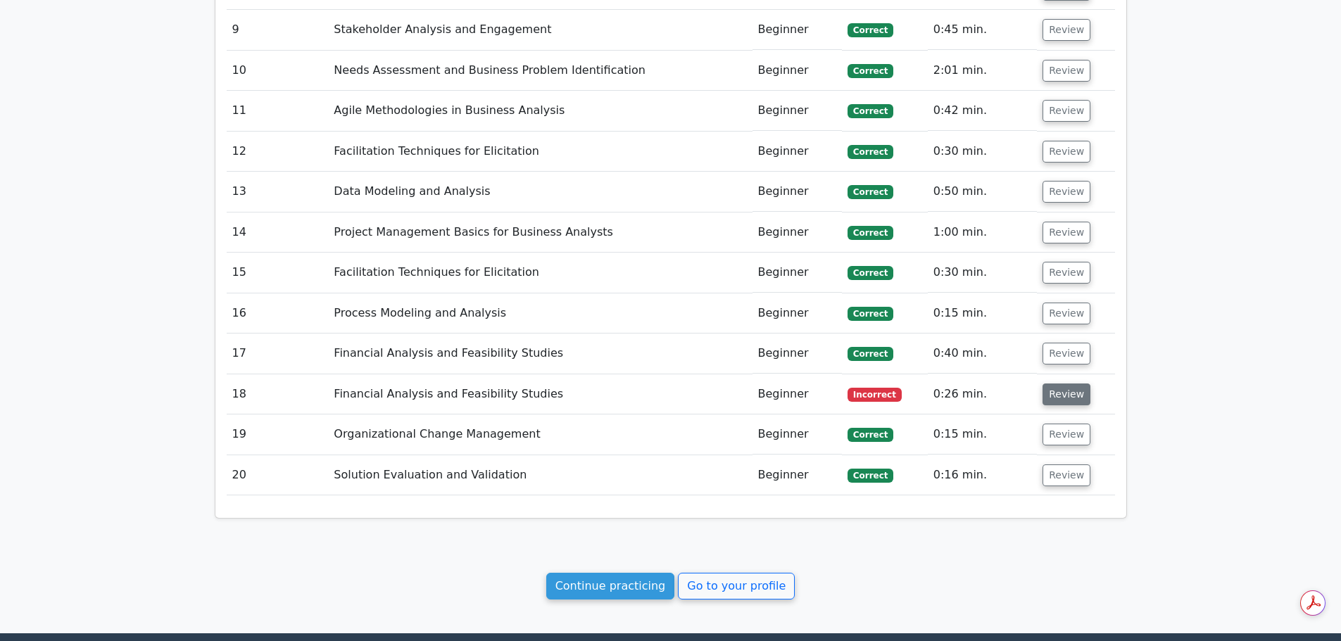
click at [1061, 400] on button "Review" at bounding box center [1066, 395] width 48 height 22
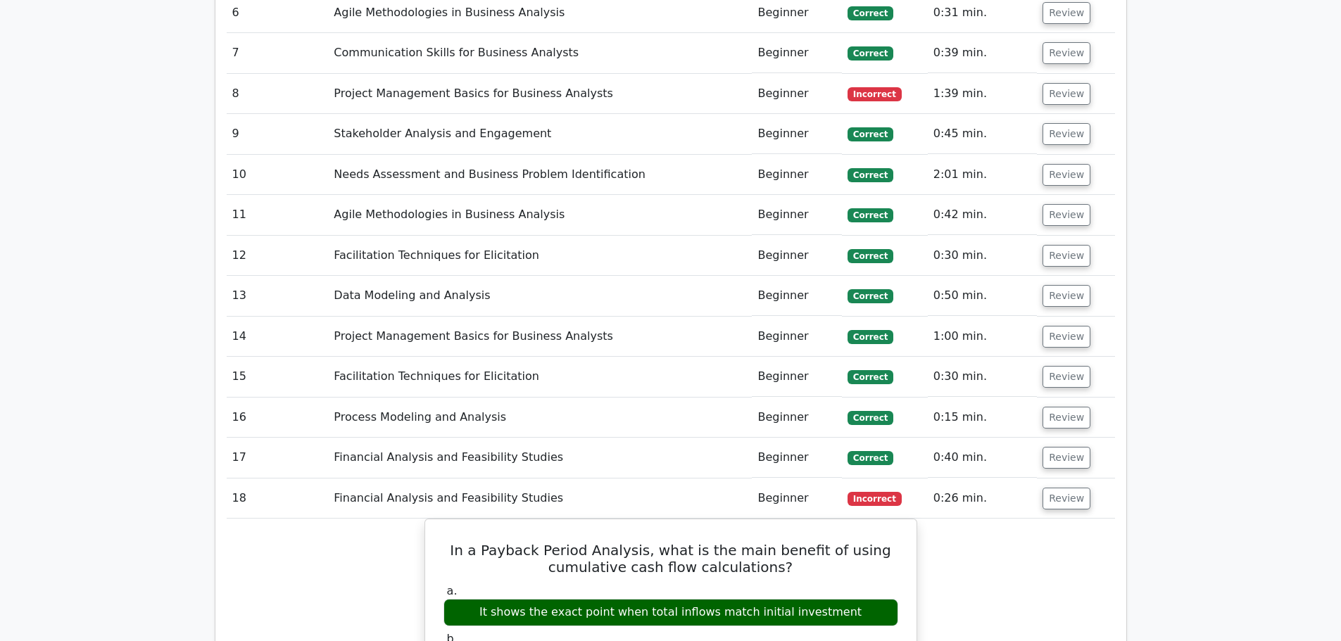
scroll to position [1549, 0]
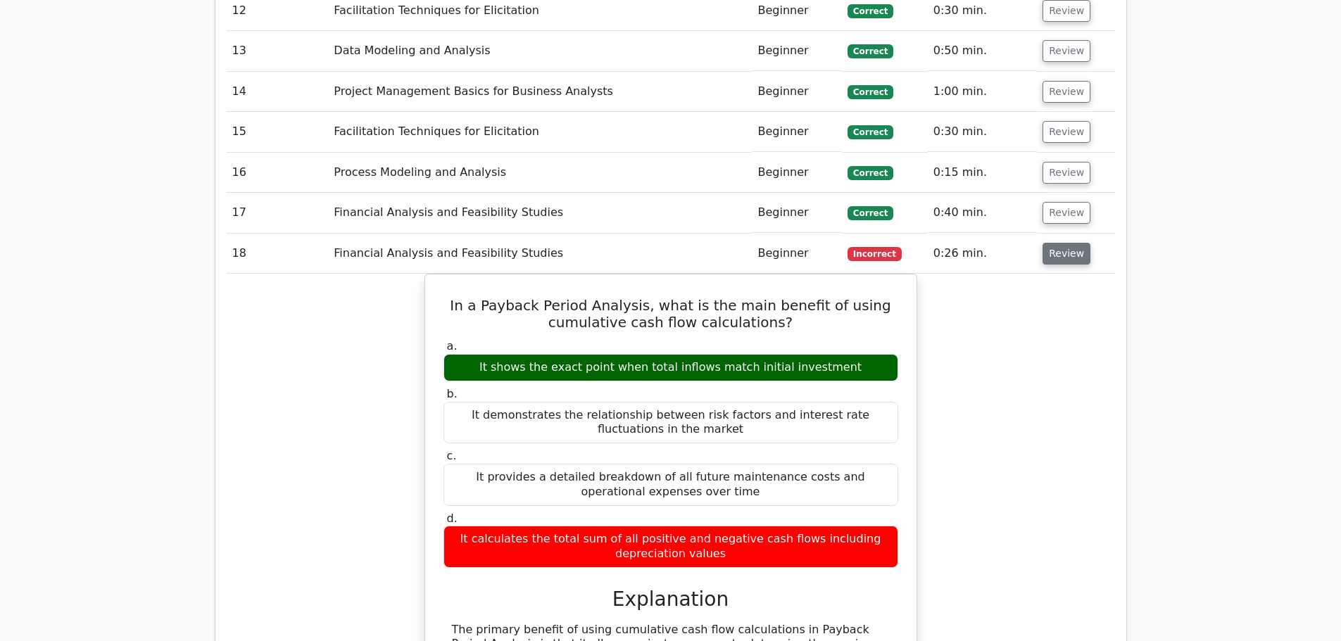
click at [1056, 257] on button "Review" at bounding box center [1066, 254] width 48 height 22
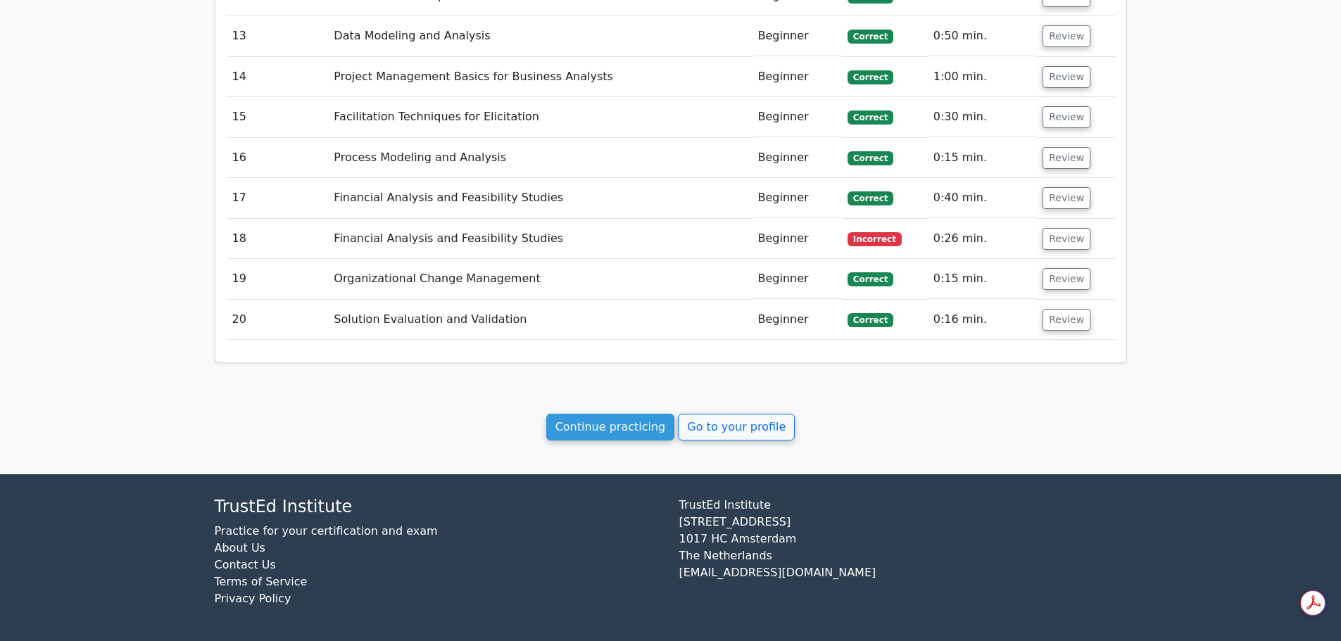
scroll to position [0, 0]
click at [613, 431] on link "Continue practicing" at bounding box center [610, 427] width 129 height 27
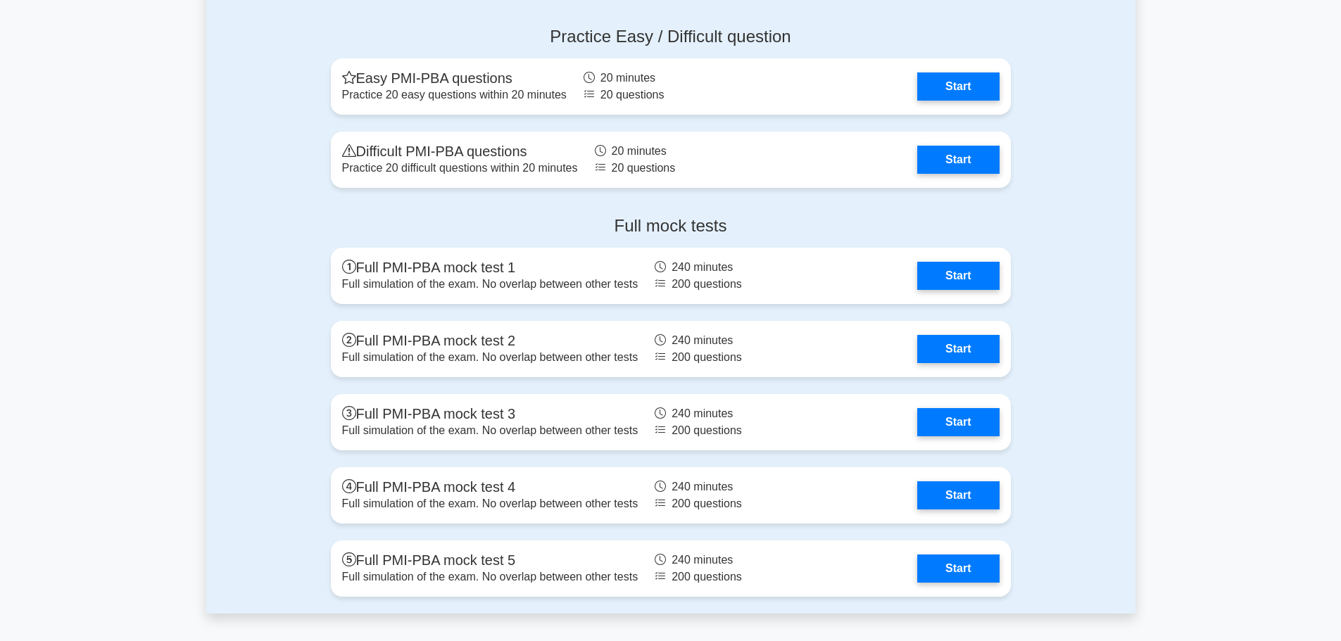
scroll to position [2914, 0]
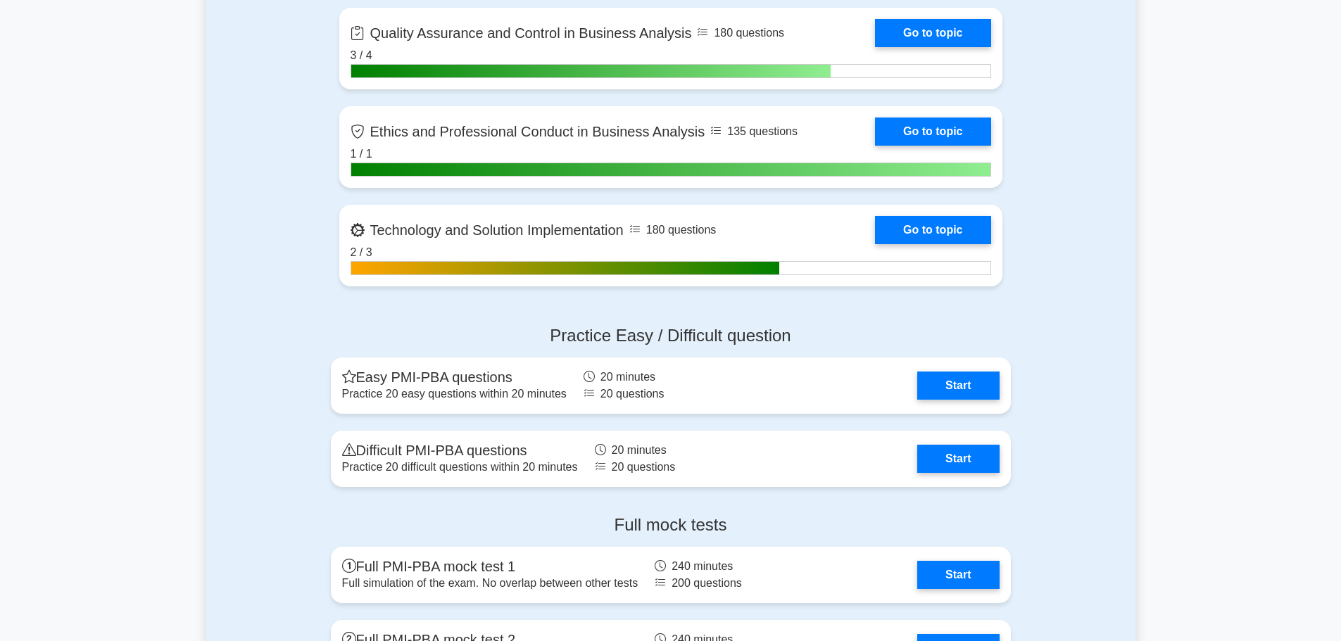
click at [1091, 315] on div "Practice Easy / Difficult question Easy PMI-PBA questions Practice 20 easy ques…" at bounding box center [670, 409] width 929 height 189
